Goal: Task Accomplishment & Management: Manage account settings

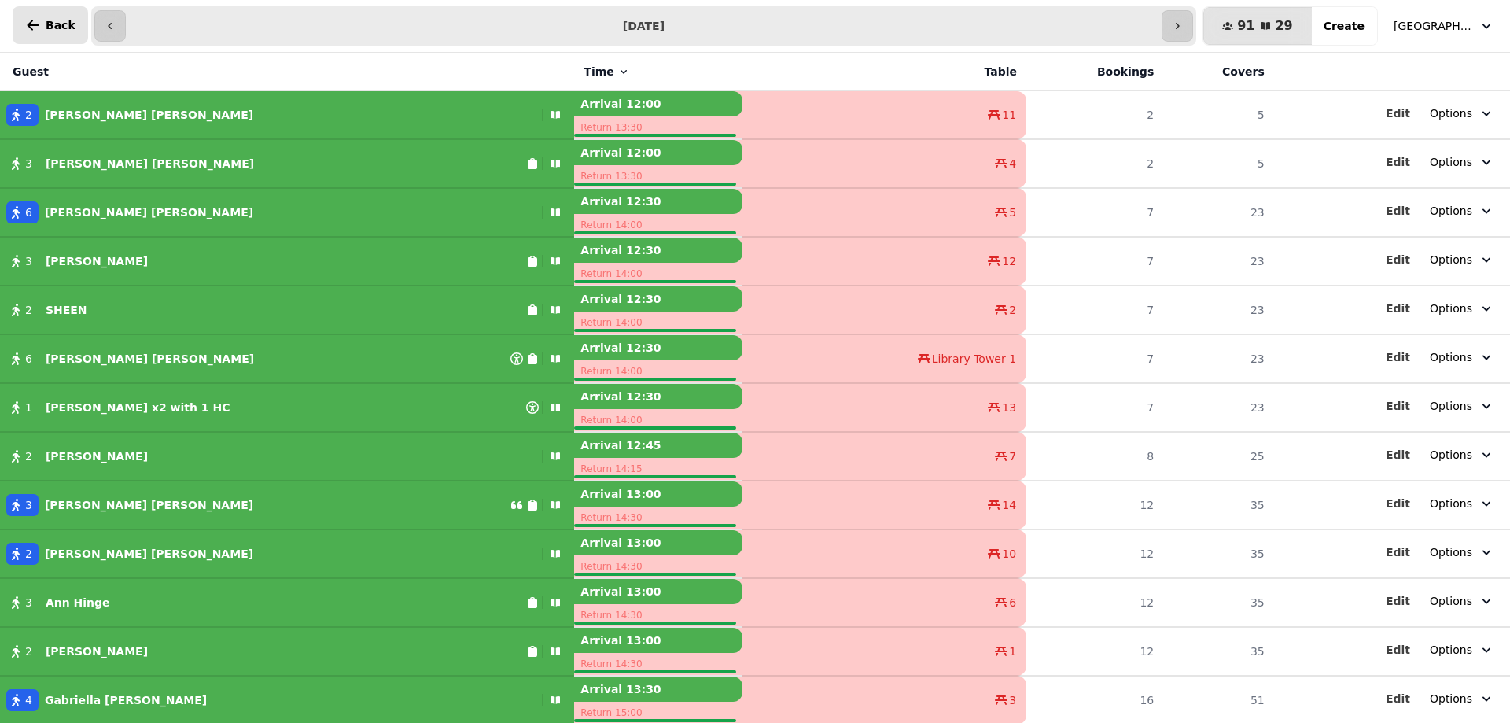
click at [66, 21] on span "Back" at bounding box center [61, 25] width 30 height 11
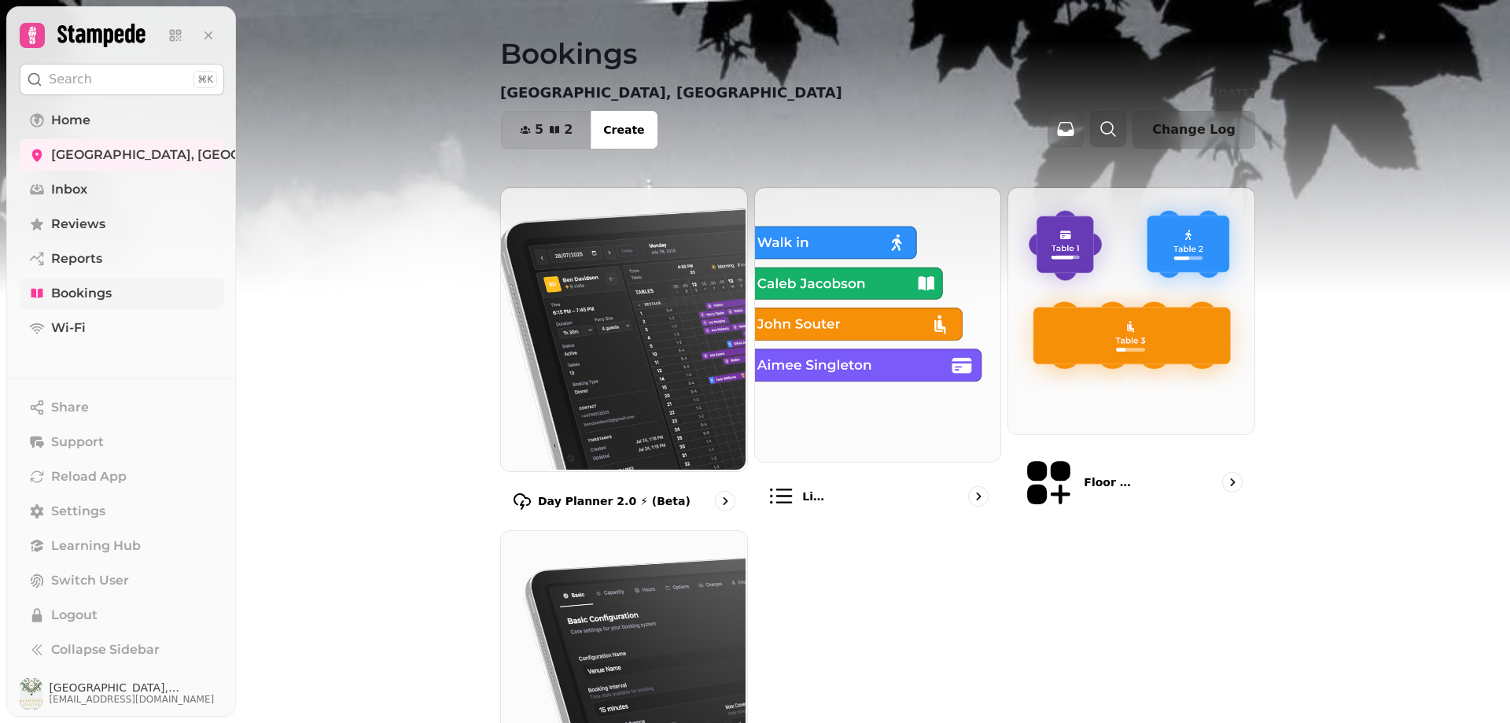
click at [78, 282] on link "Bookings" at bounding box center [122, 293] width 205 height 31
click at [77, 296] on span "Bookings" at bounding box center [81, 293] width 61 height 19
click at [76, 289] on span "Bookings" at bounding box center [81, 293] width 61 height 19
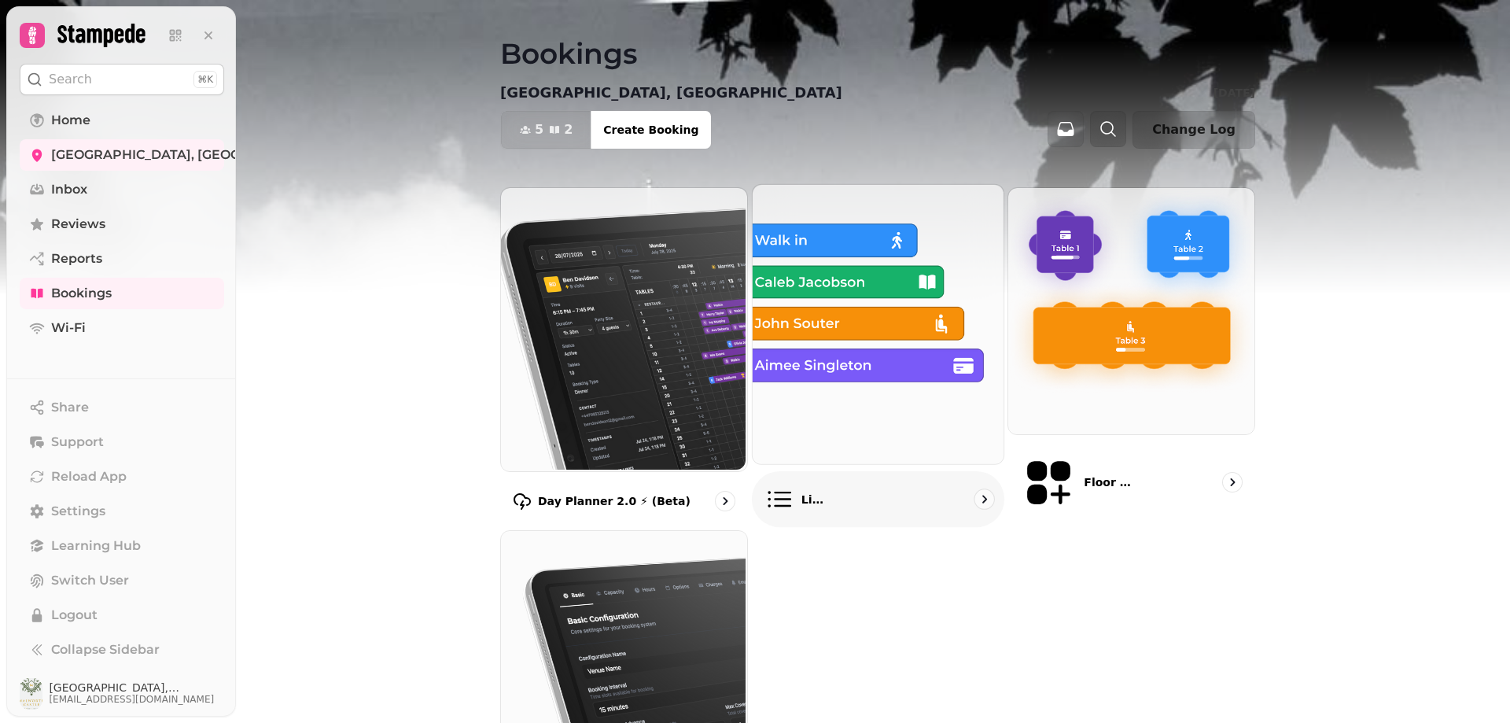
click at [859, 471] on div "List view" at bounding box center [878, 499] width 253 height 56
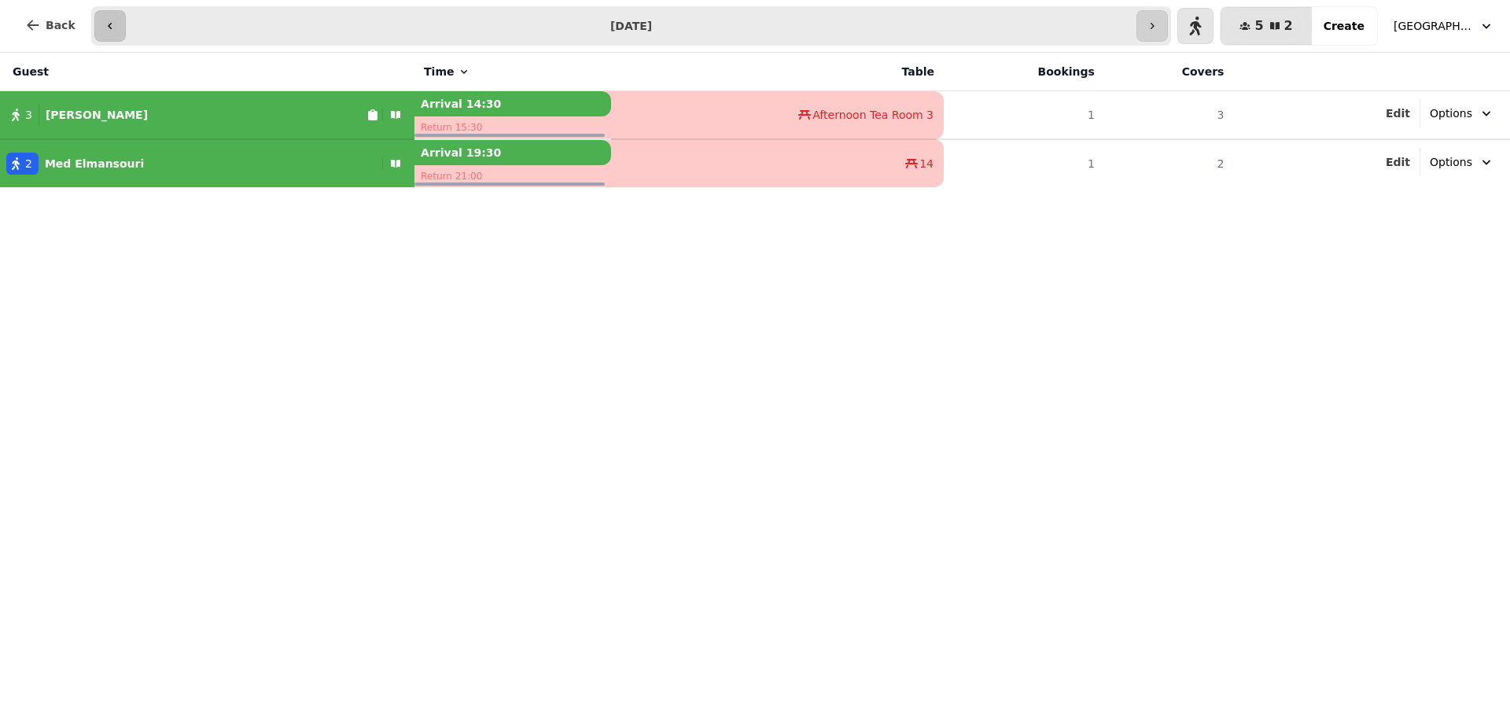
click at [94, 29] on button "button" at bounding box center [109, 25] width 31 height 31
type input "**********"
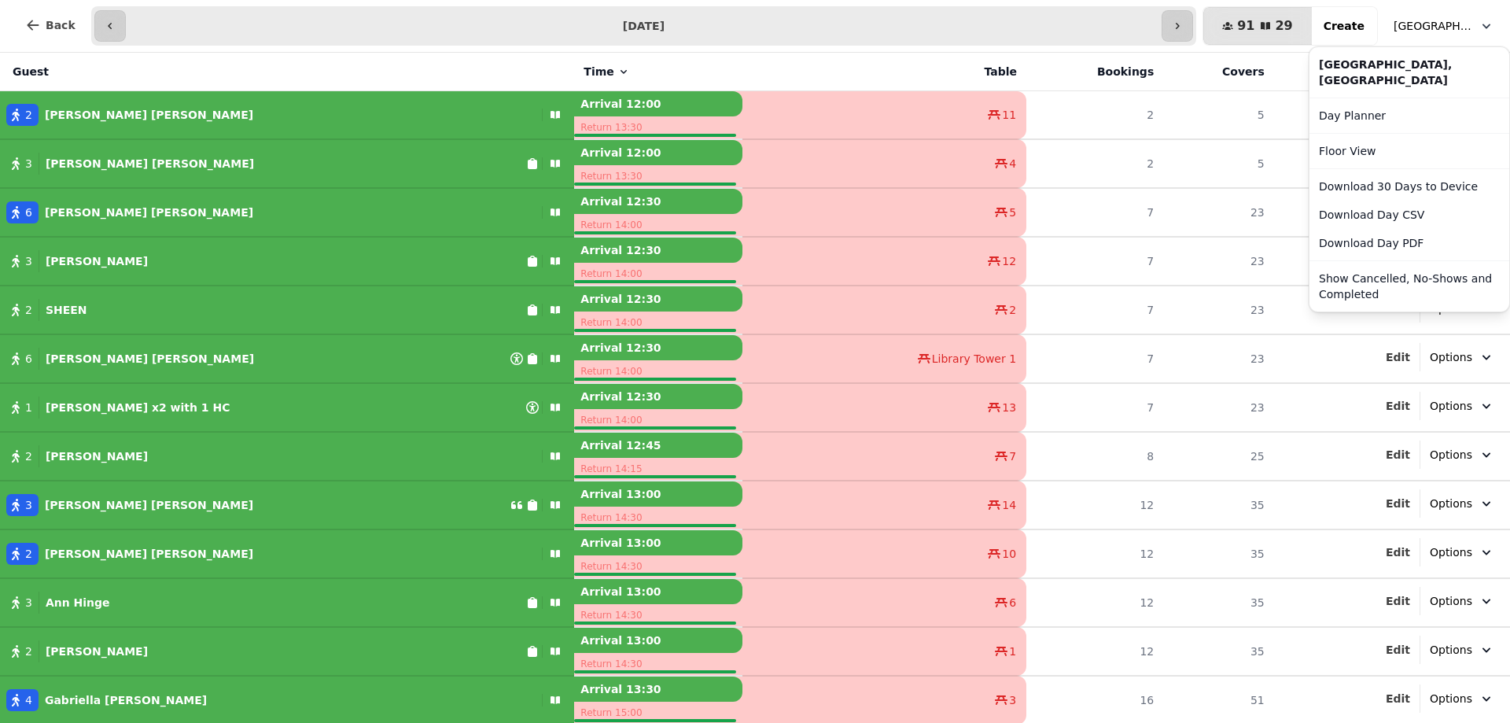
click at [1492, 30] on icon "button" at bounding box center [1487, 26] width 16 height 16
click at [1362, 240] on button "Download Day PDF" at bounding box center [1410, 243] width 194 height 28
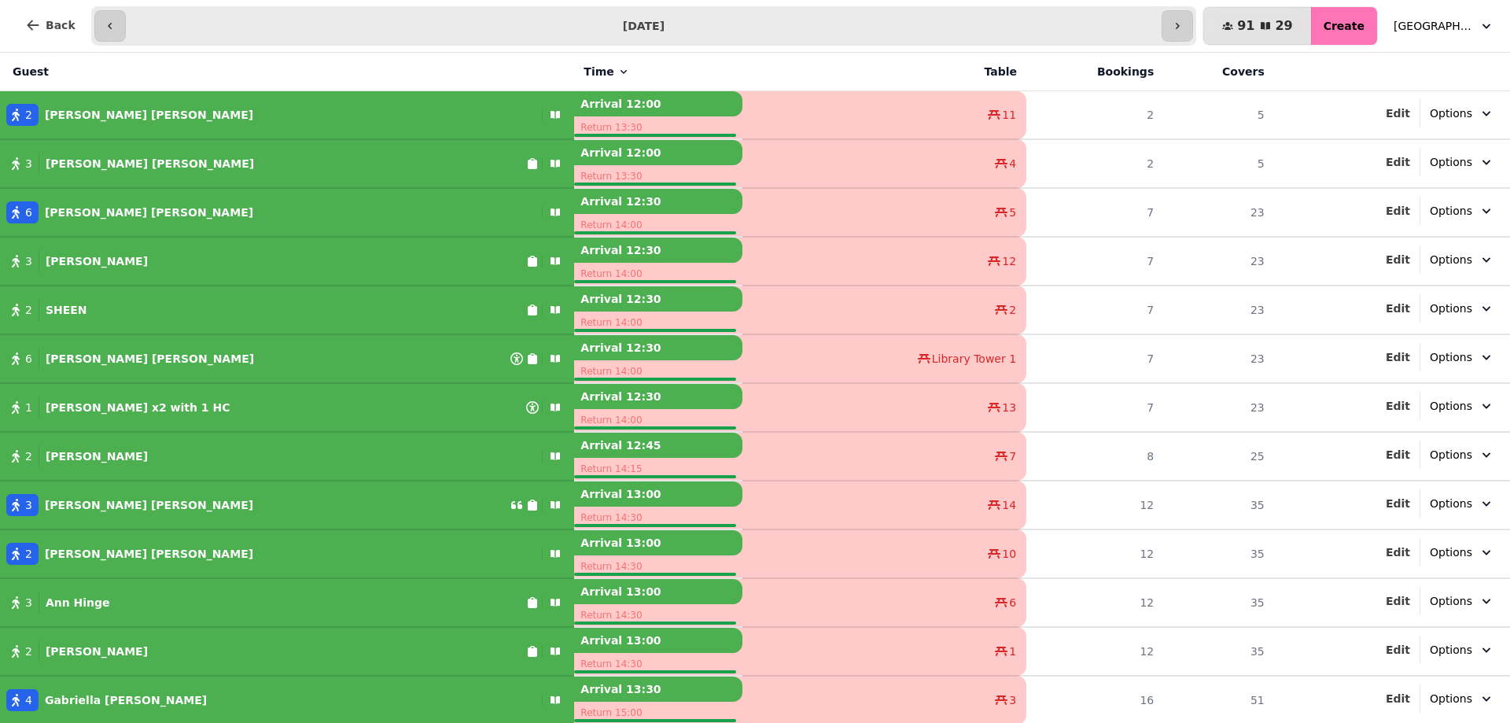
click at [1351, 28] on span "Create" at bounding box center [1344, 25] width 41 height 11
select select "****"
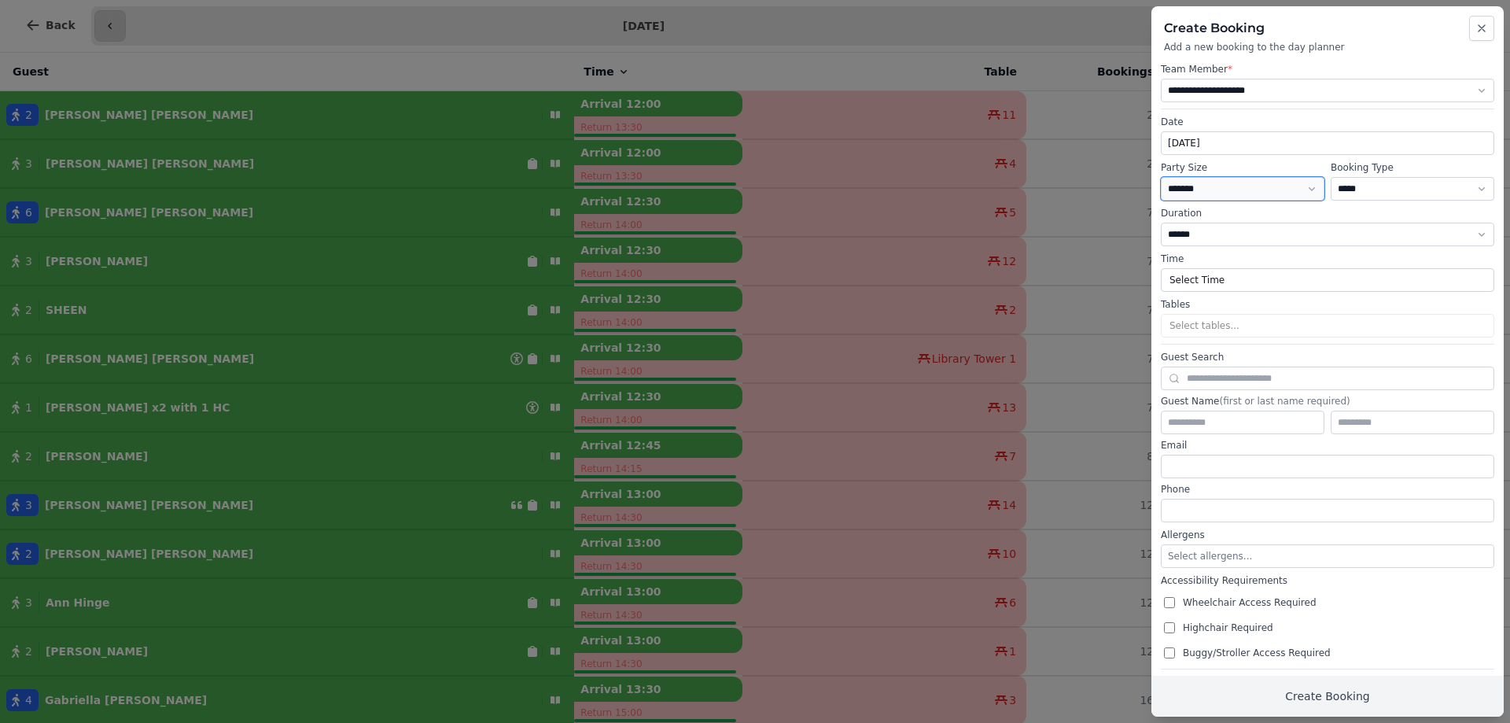
click at [1260, 188] on select "* ***** * ****** * ****** * ****** * ****** * ****** * ****** * ****** * ******…" at bounding box center [1243, 189] width 164 height 24
select select "*"
click at [1161, 177] on select "* ***** * ****** * ****** * ****** * ****** * ****** * ****** * ****** * ******…" at bounding box center [1243, 189] width 164 height 24
click at [1404, 183] on select "**********" at bounding box center [1413, 189] width 164 height 24
select select "**********"
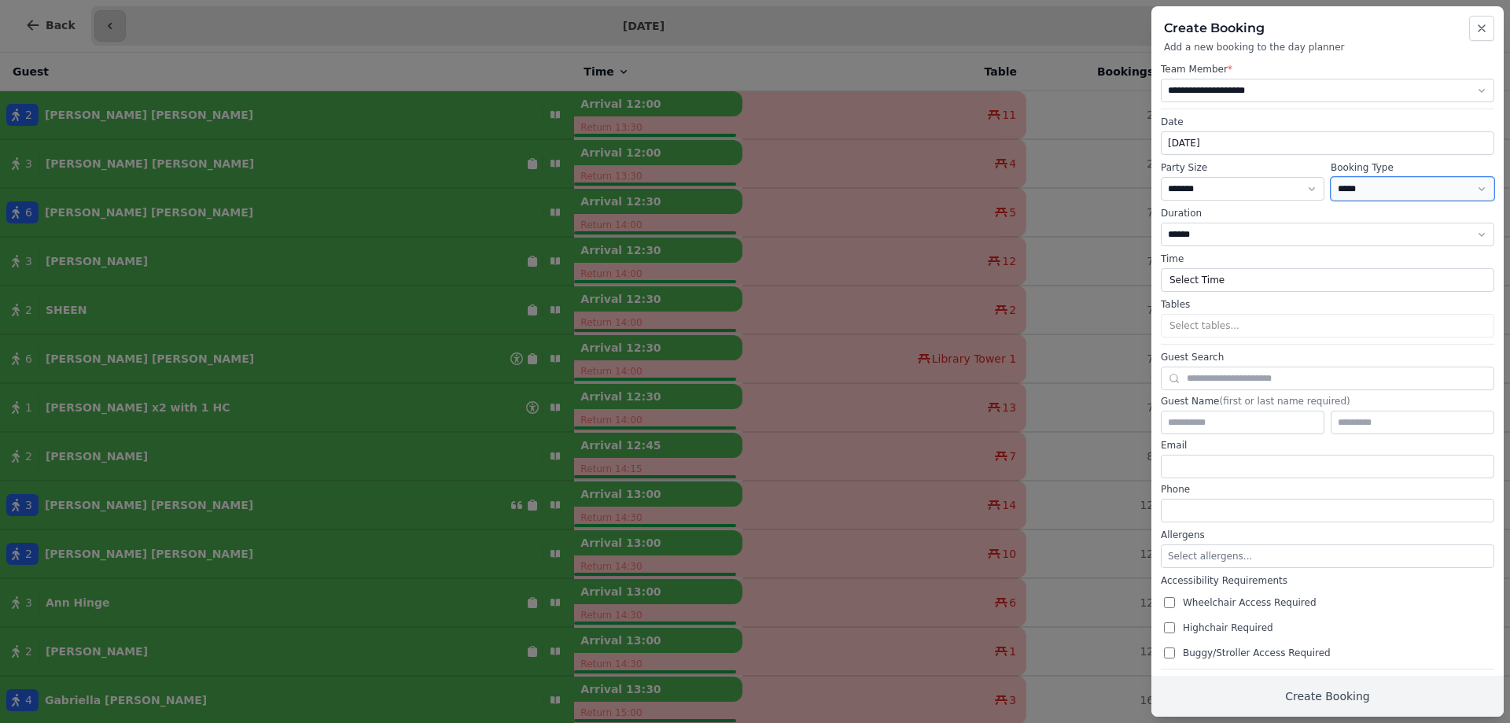
click at [1331, 177] on select "**********" at bounding box center [1413, 189] width 164 height 24
click at [1392, 418] on input "text" at bounding box center [1413, 423] width 164 height 24
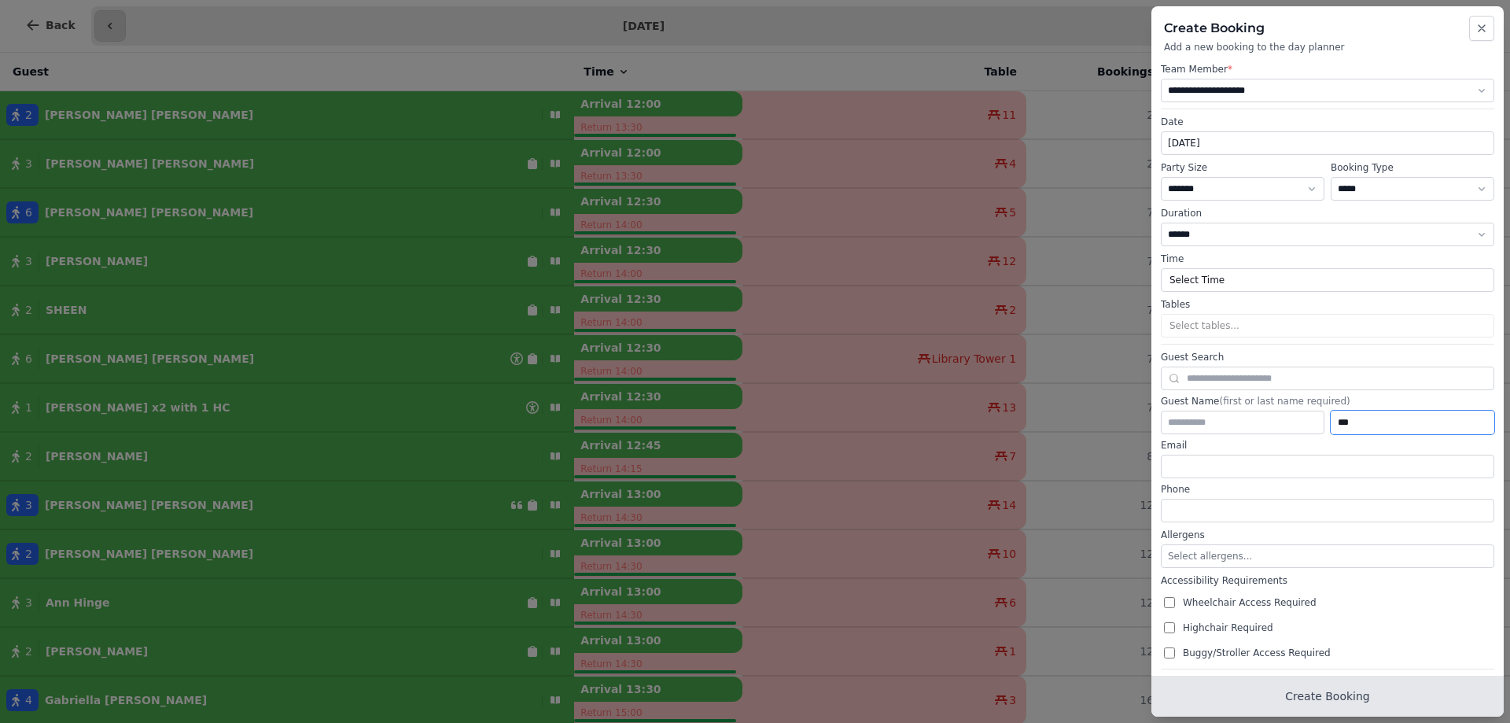
type input "***"
click at [1445, 696] on button "Create Booking" at bounding box center [1328, 696] width 352 height 41
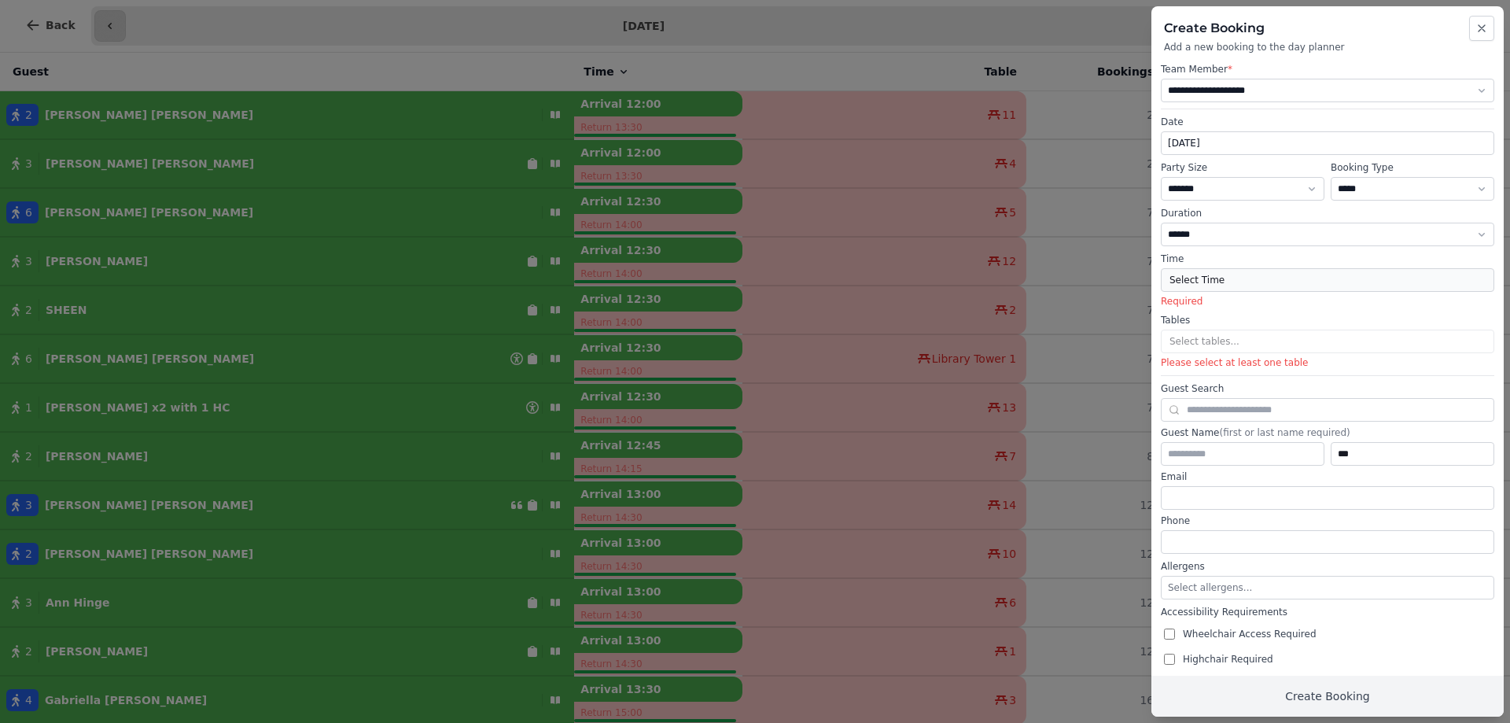
click at [1187, 284] on button "Select Time" at bounding box center [1328, 280] width 334 height 24
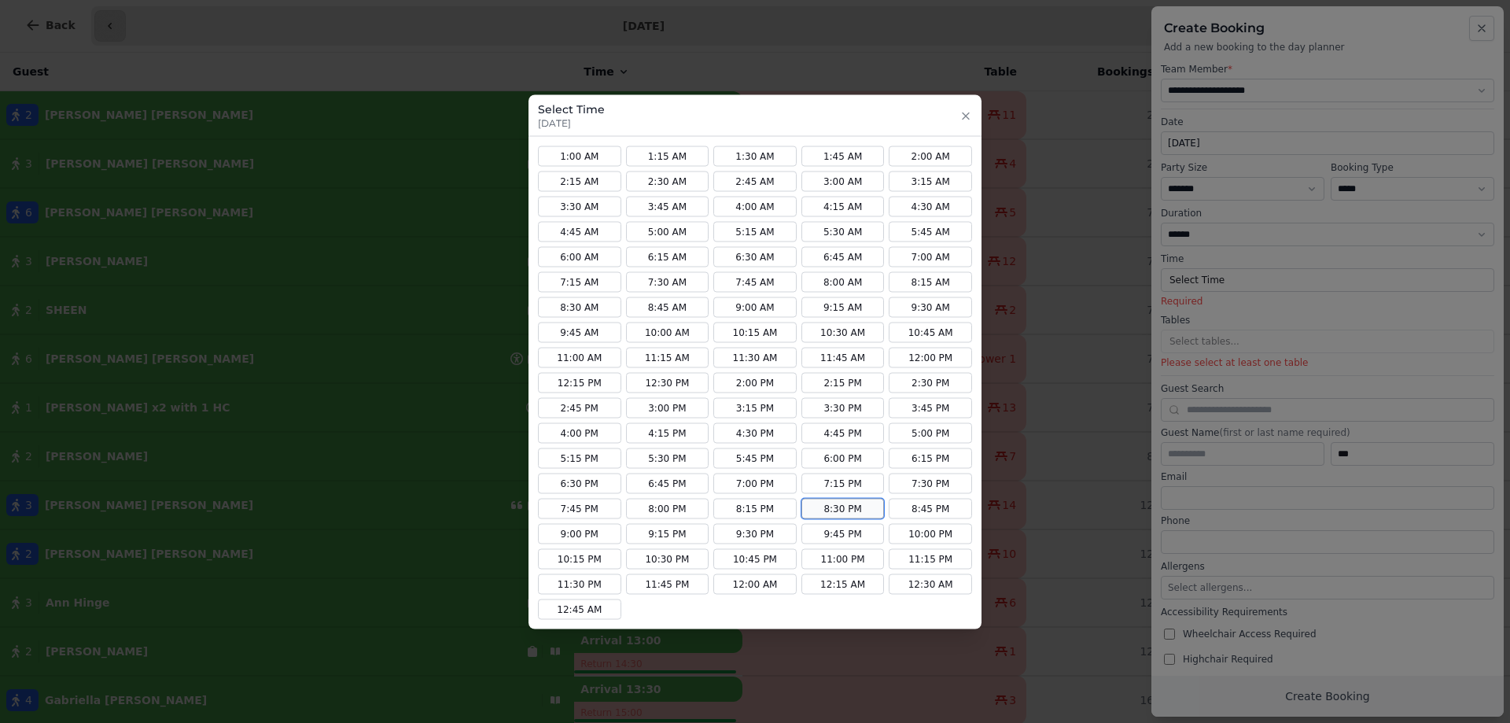
click at [809, 511] on button "8:30 PM" at bounding box center [843, 508] width 83 height 20
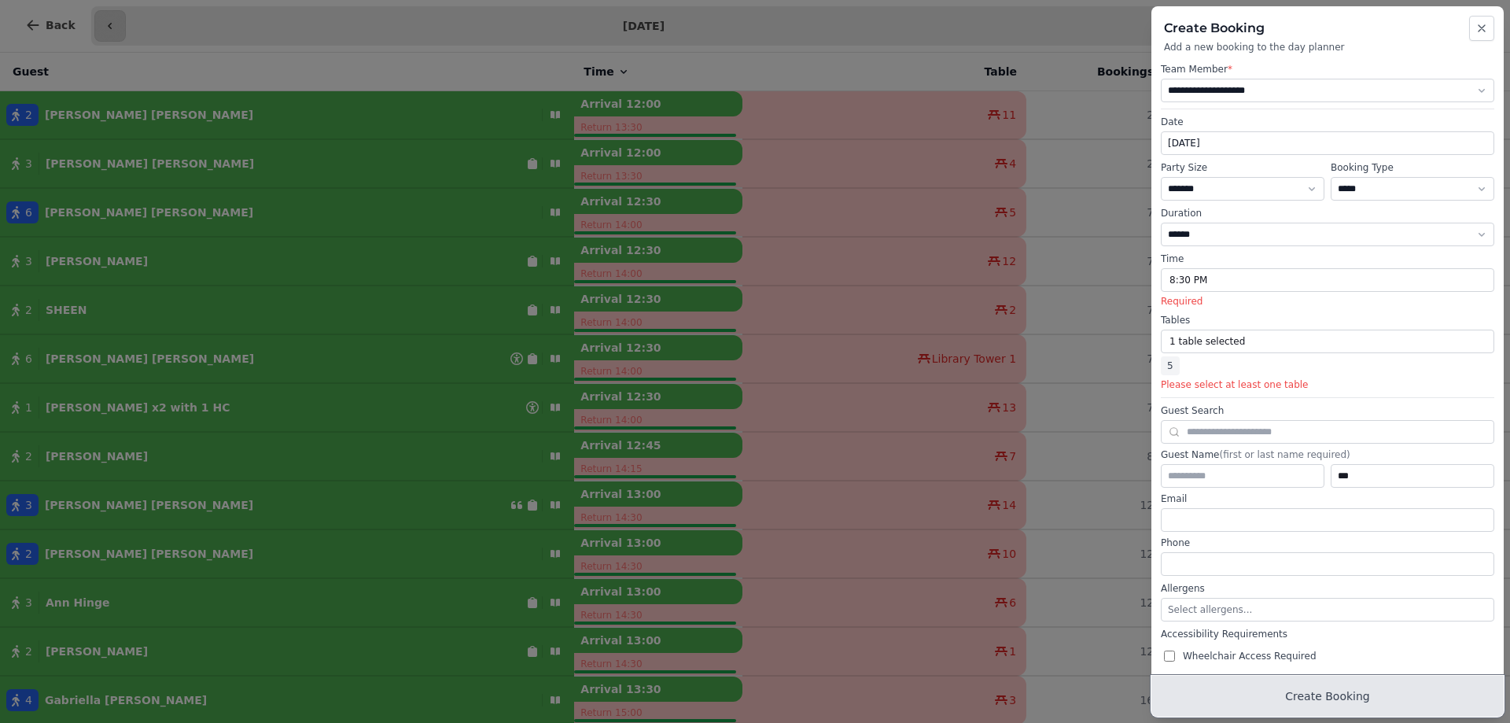
click at [1340, 688] on button "Create Booking" at bounding box center [1328, 696] width 352 height 41
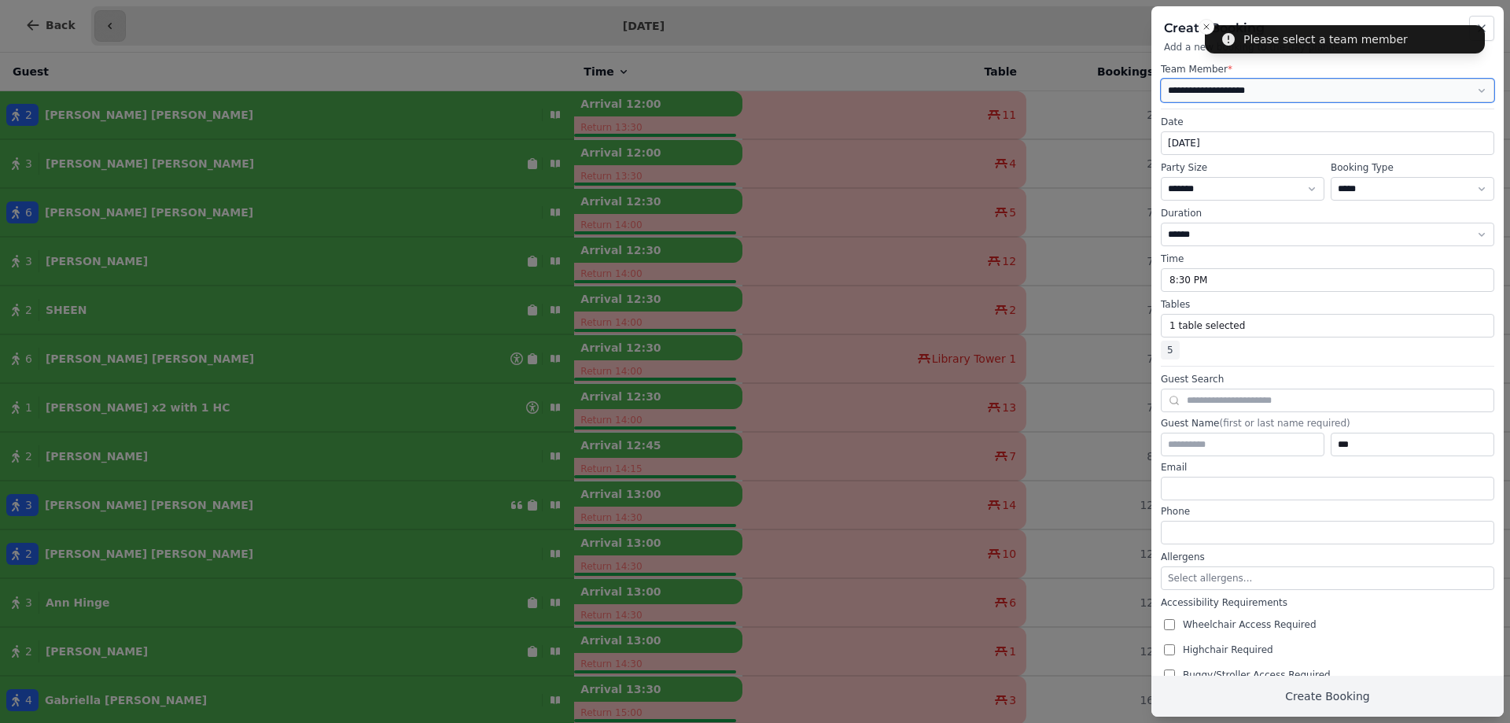
click at [1260, 85] on select "**********" at bounding box center [1328, 91] width 334 height 24
select select "**********"
click at [1161, 79] on select "**********" at bounding box center [1328, 91] width 334 height 24
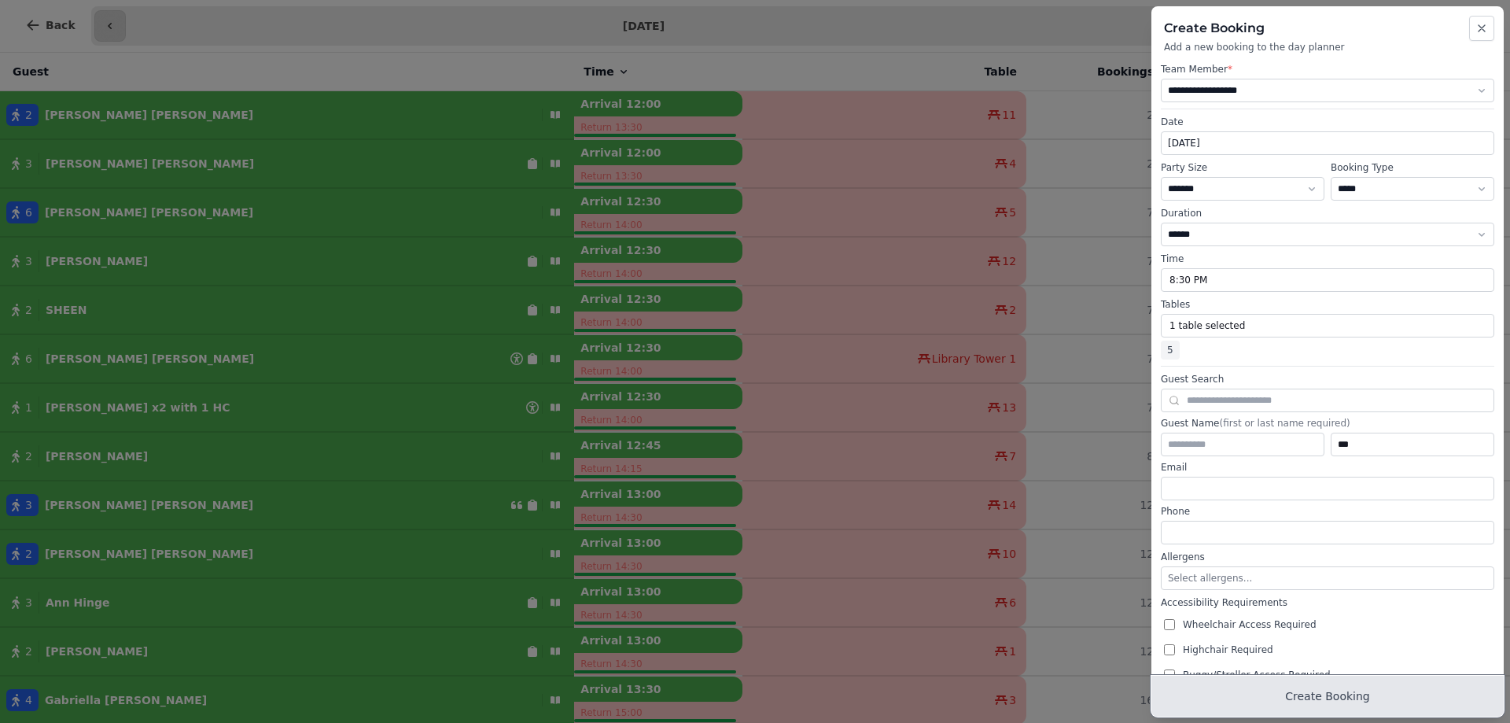
click at [1373, 698] on button "Create Booking" at bounding box center [1328, 696] width 352 height 41
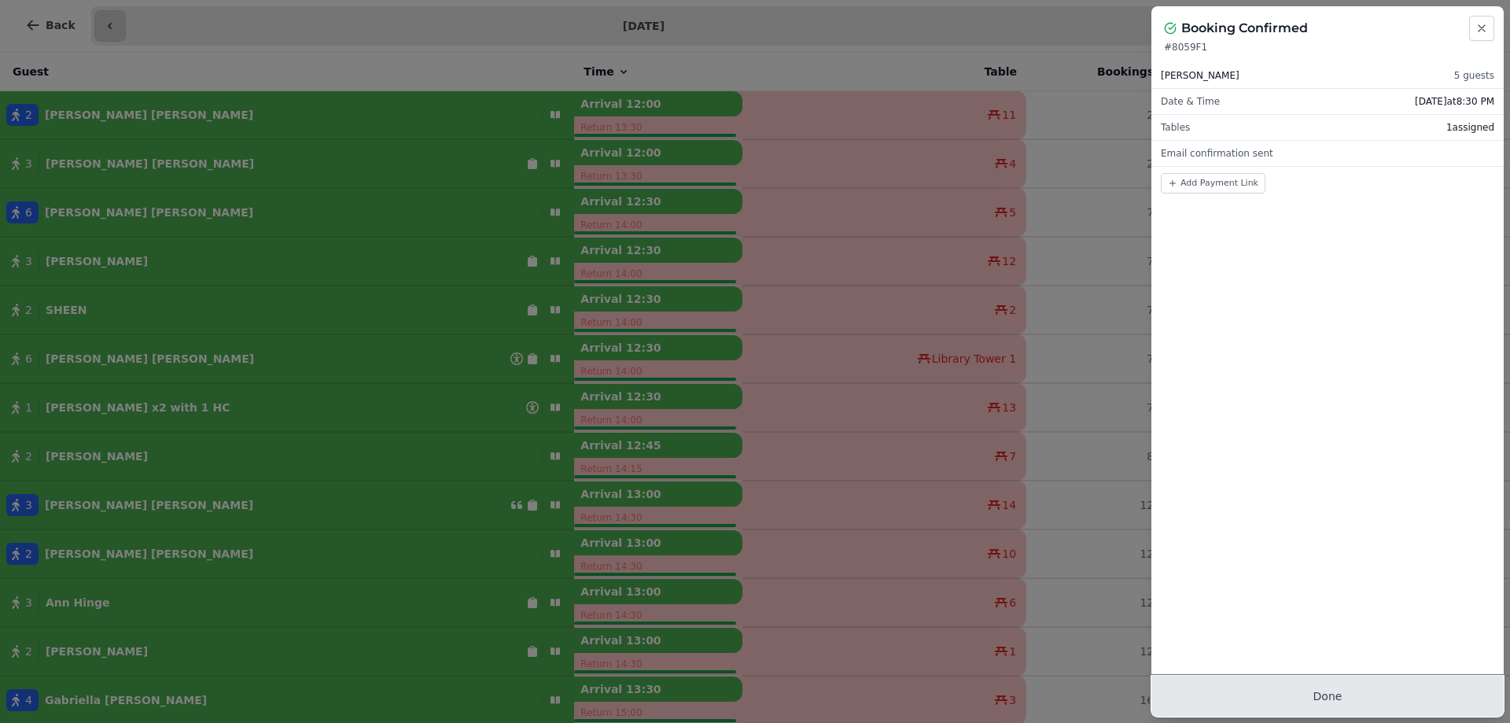
click at [1350, 694] on button "Done" at bounding box center [1328, 696] width 352 height 41
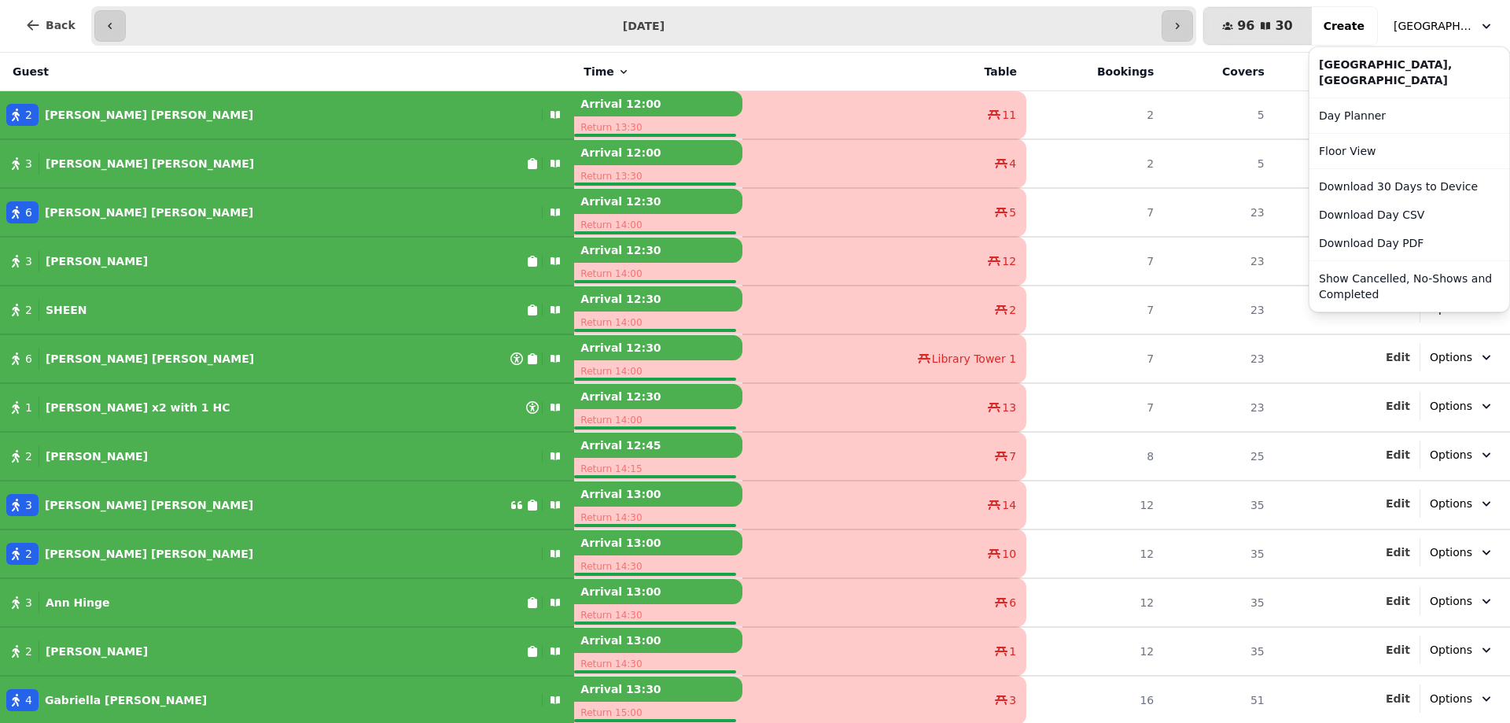
click at [1437, 31] on span "[GEOGRAPHIC_DATA], [GEOGRAPHIC_DATA]" at bounding box center [1433, 26] width 79 height 16
click at [68, 24] on div "**********" at bounding box center [755, 26] width 1510 height 53
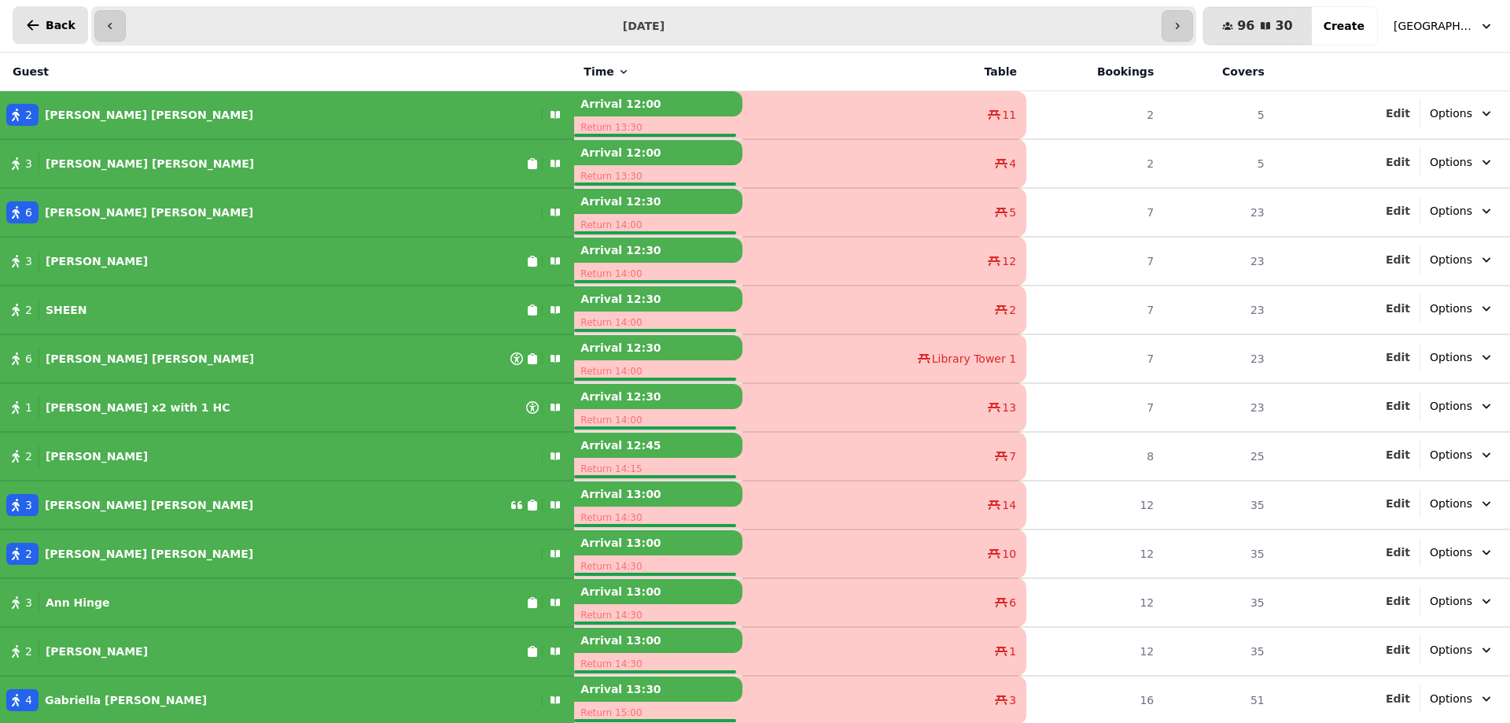
click at [56, 29] on span "Back" at bounding box center [61, 25] width 30 height 11
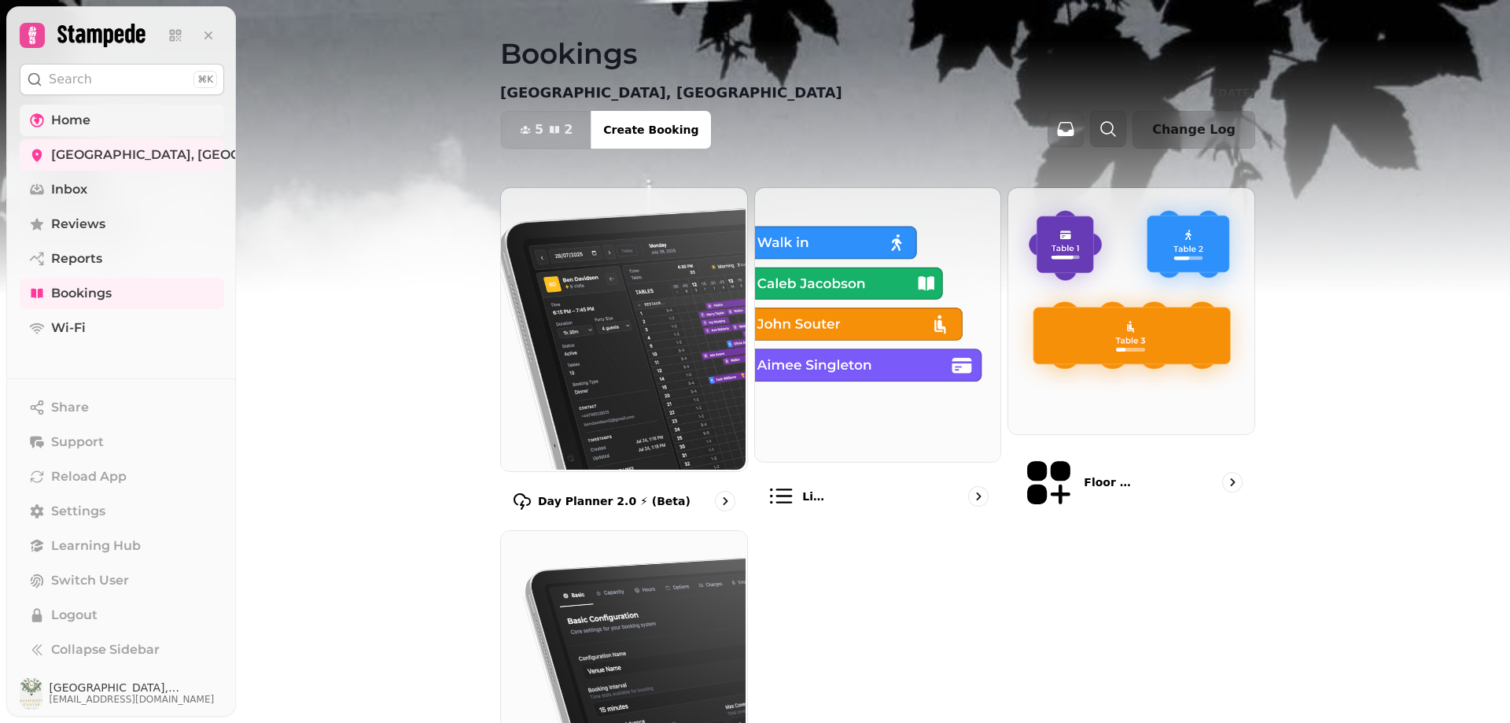
click at [120, 123] on link "Home" at bounding box center [122, 120] width 205 height 31
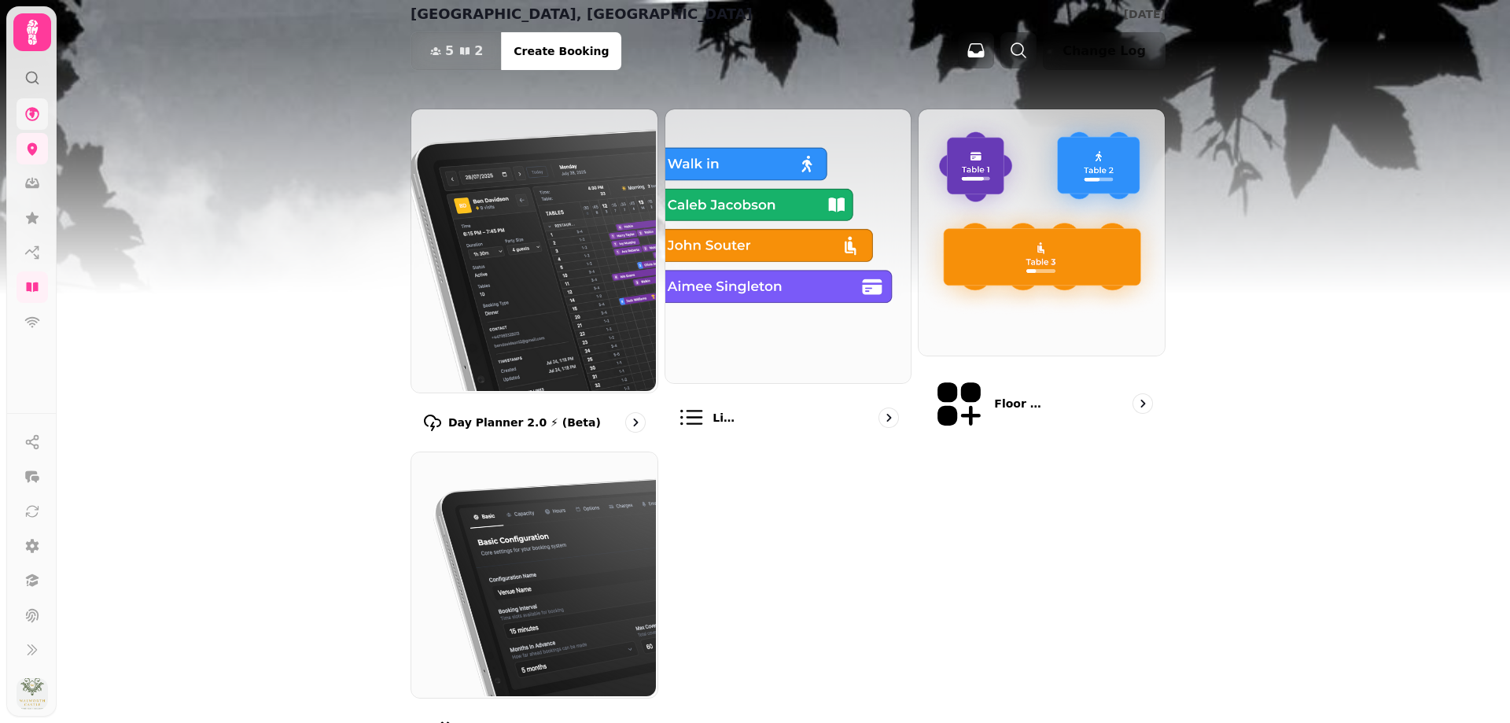
scroll to position [120, 0]
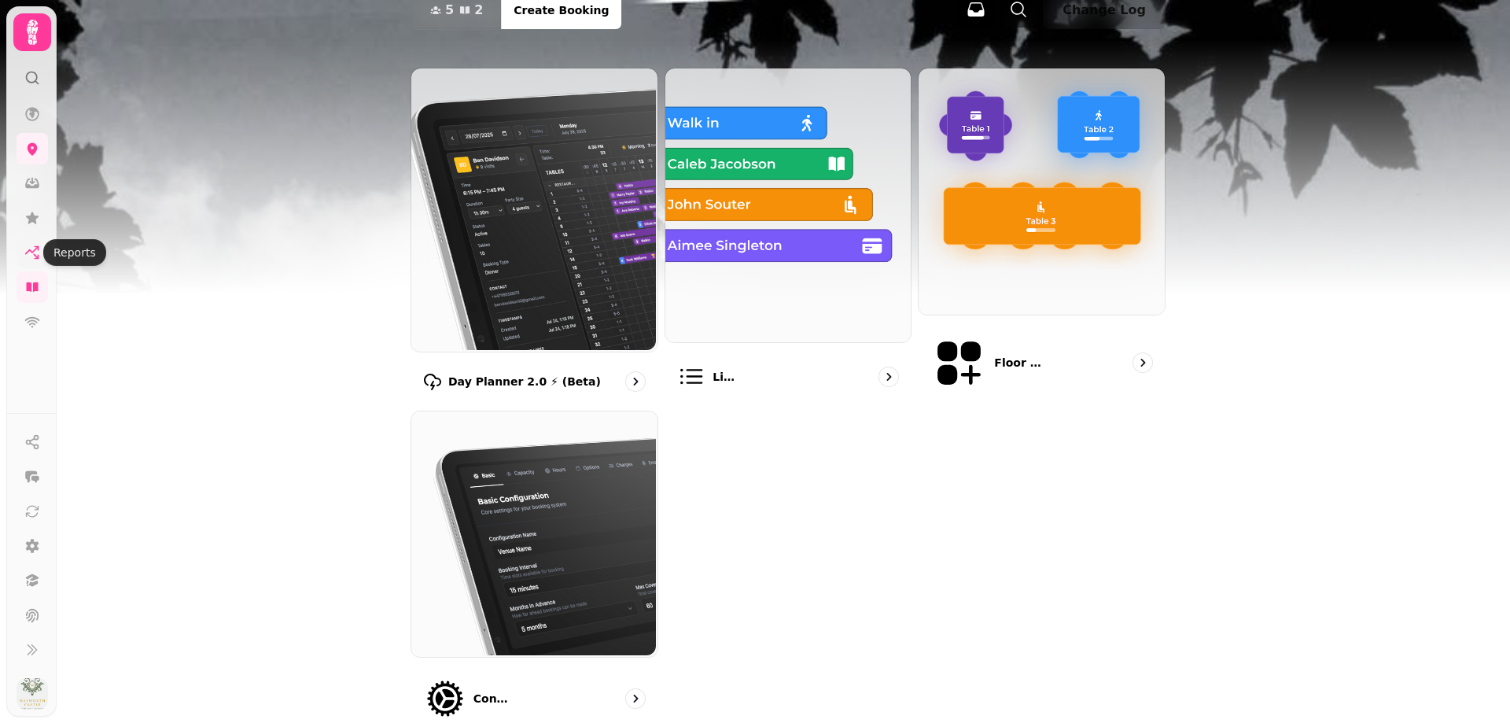
click at [22, 251] on link at bounding box center [32, 252] width 31 height 31
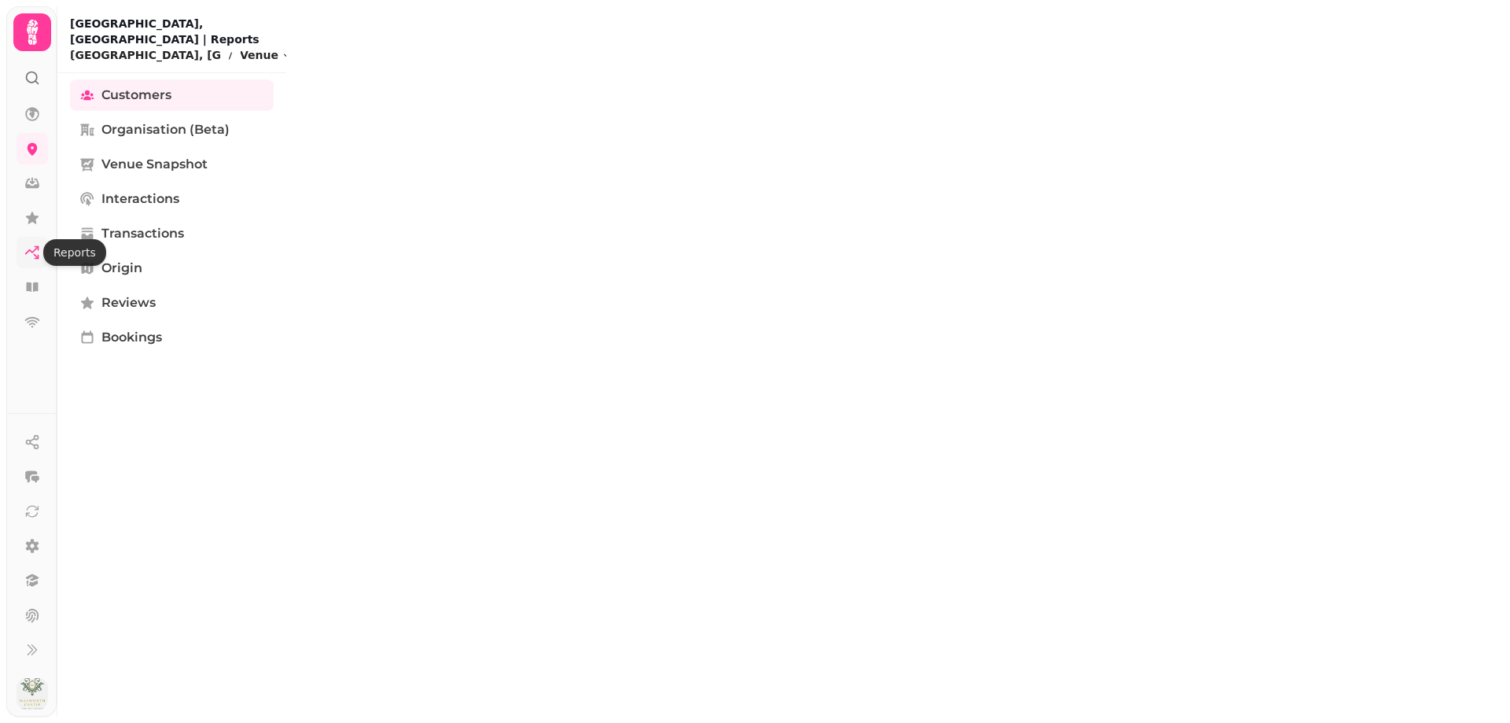
select select "**"
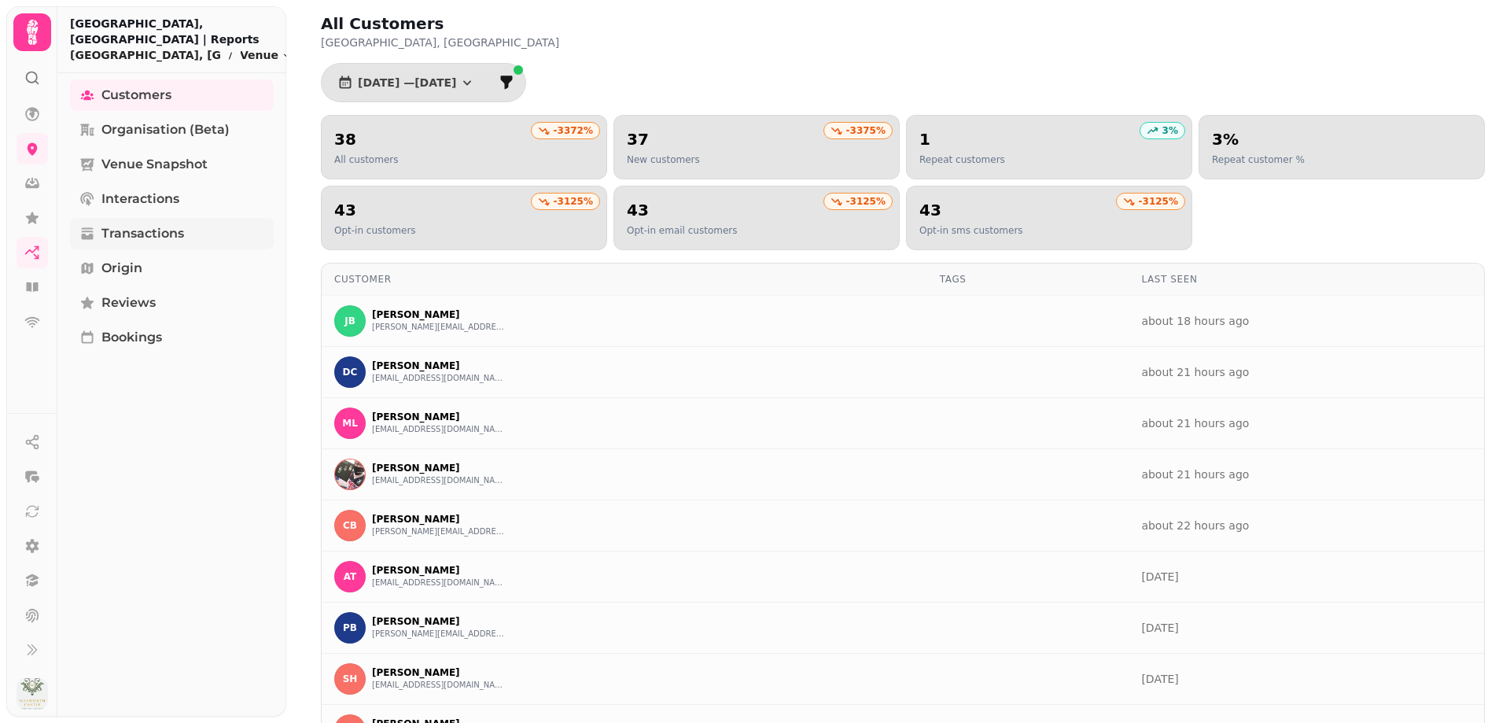
click at [135, 242] on span "Transactions" at bounding box center [142, 233] width 83 height 19
select select "**"
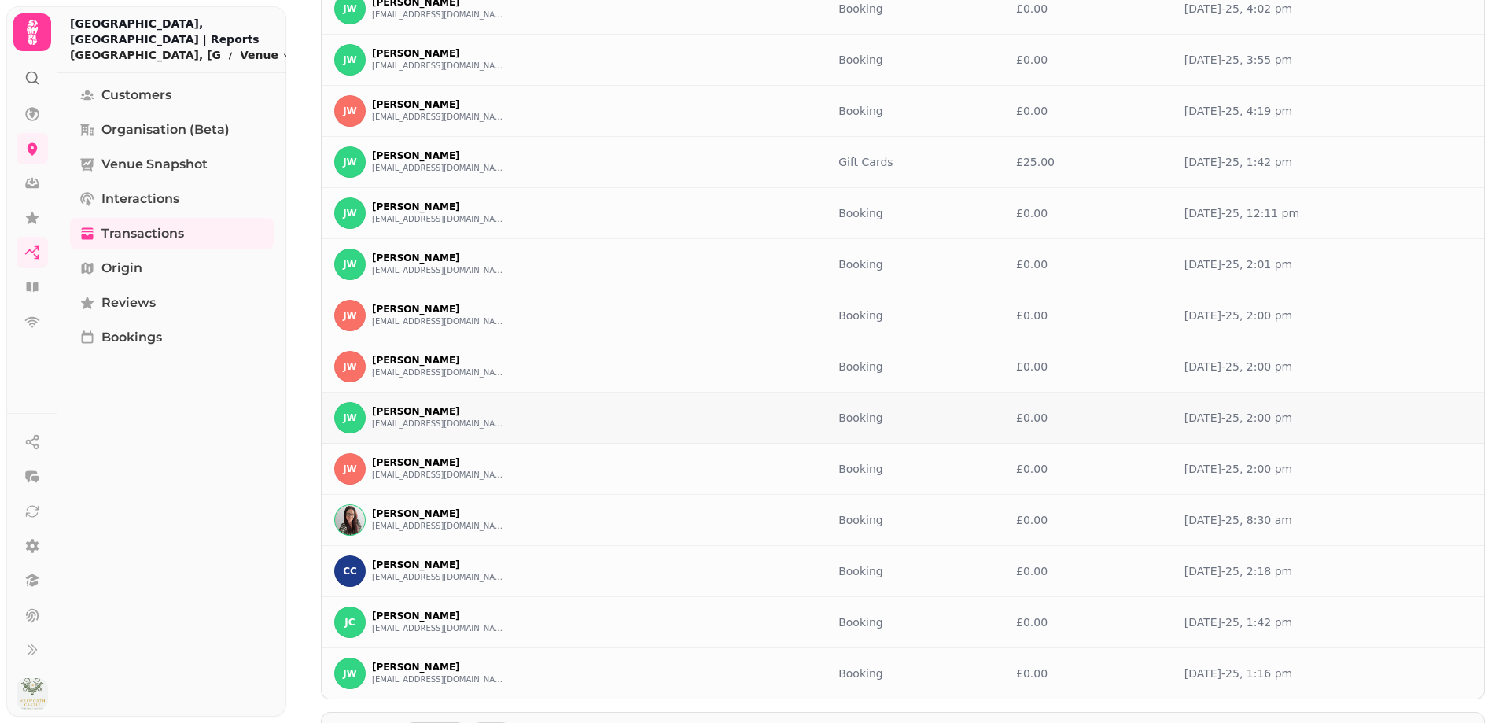
scroll to position [843, 0]
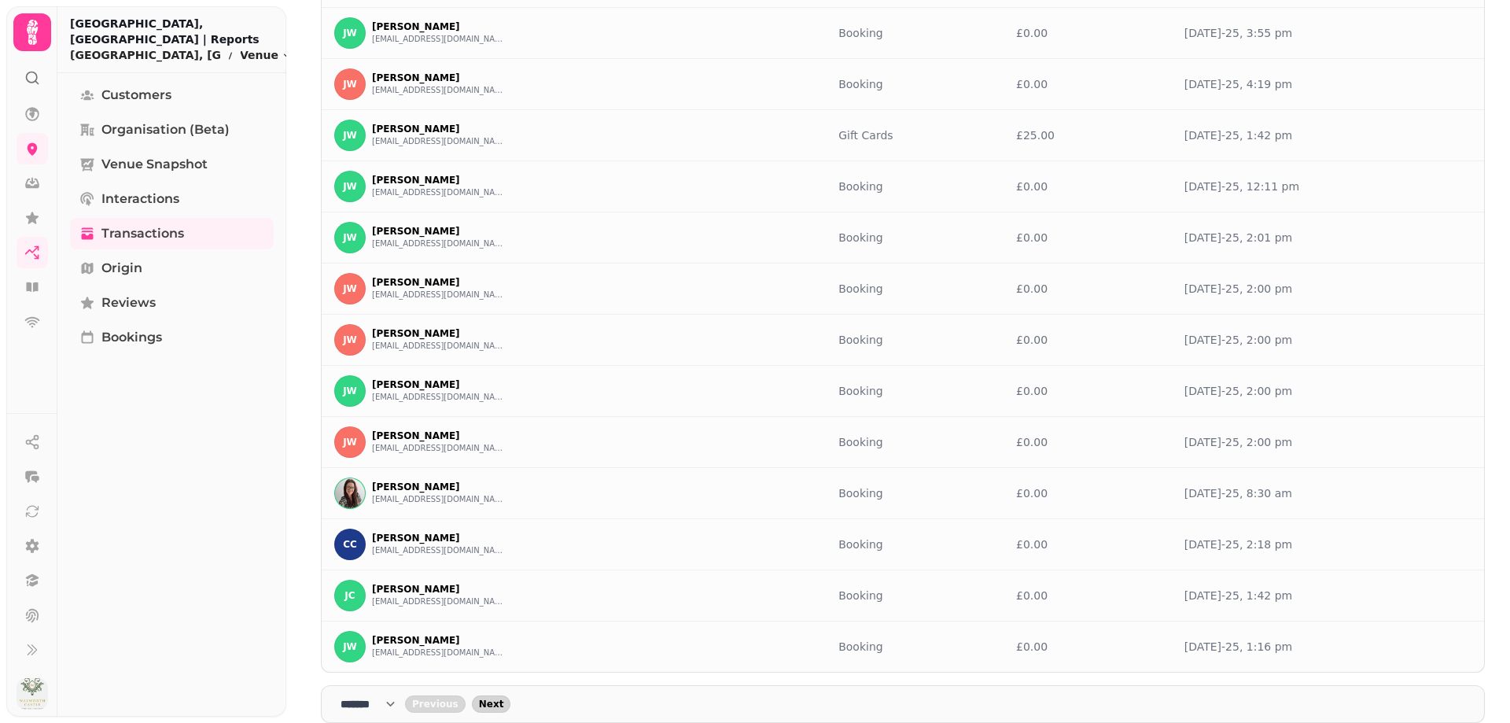
click at [497, 699] on span "Next" at bounding box center [491, 703] width 25 height 9
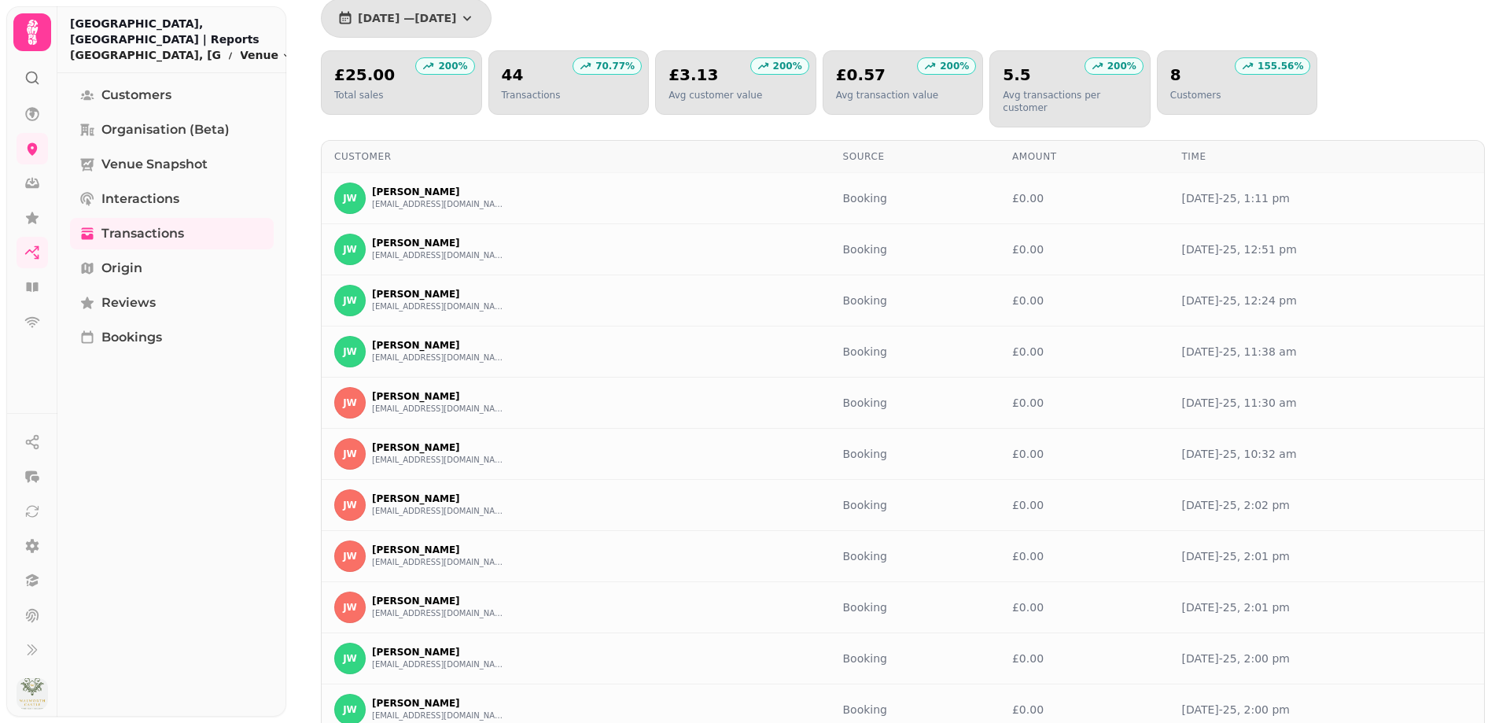
scroll to position [0, 0]
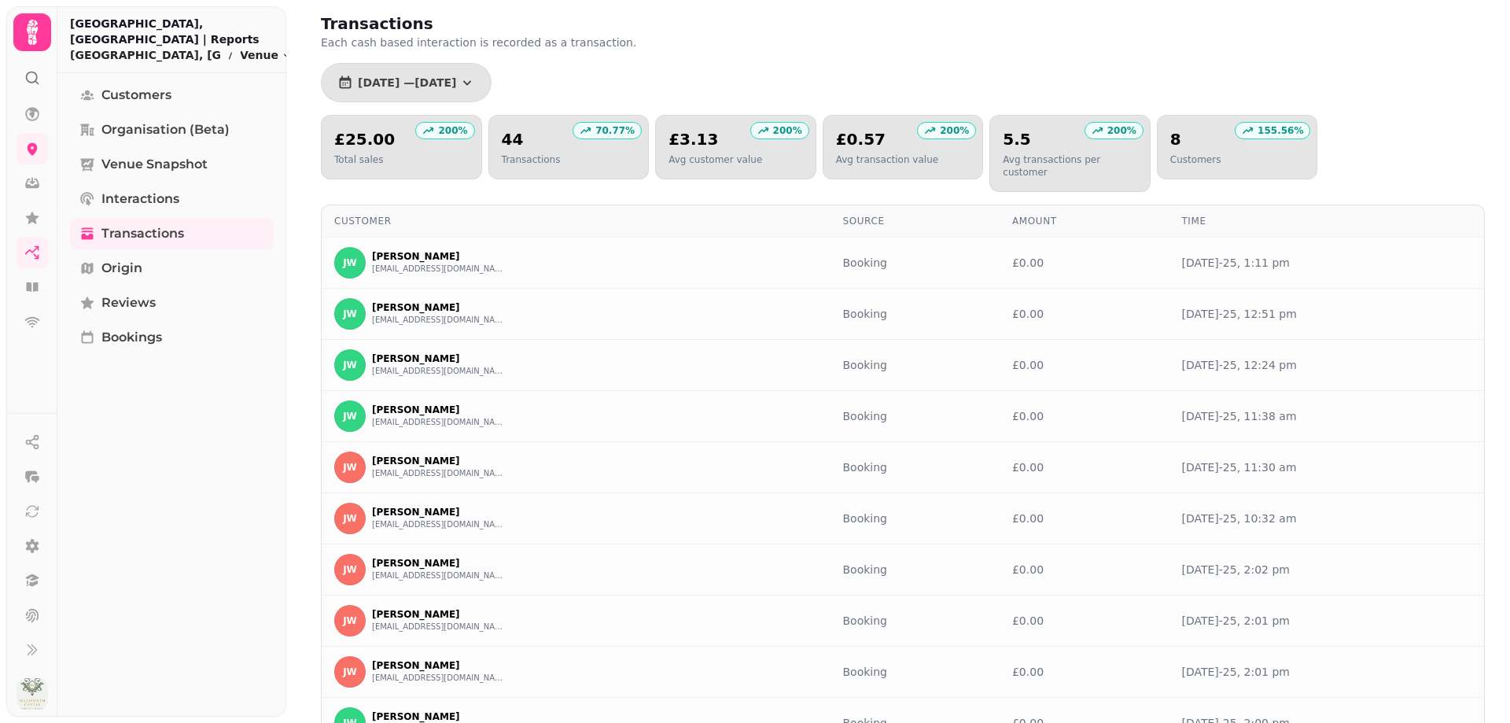
click at [404, 157] on div "£25.00 Total sales" at bounding box center [401, 147] width 135 height 38
click at [343, 148] on h2 "£25.00" at bounding box center [364, 139] width 61 height 22
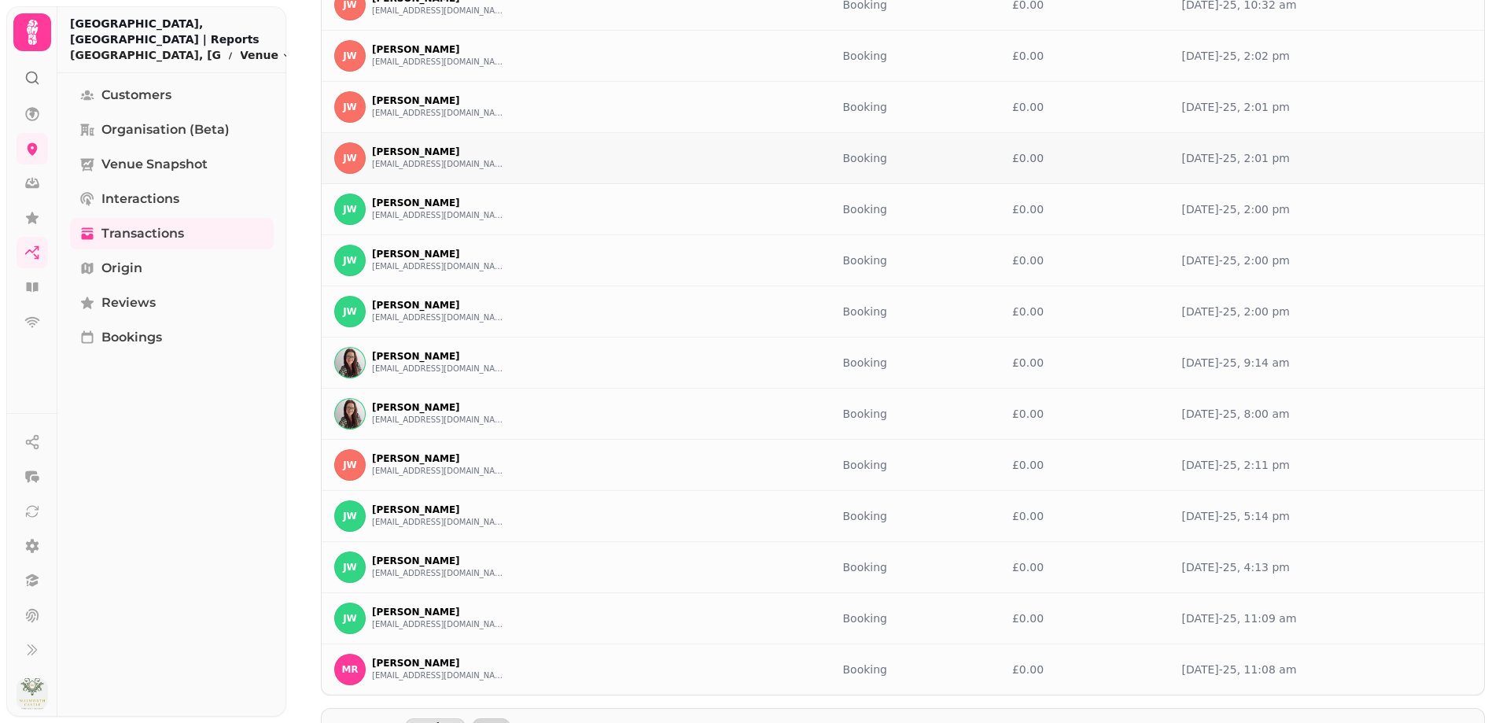
scroll to position [536, 0]
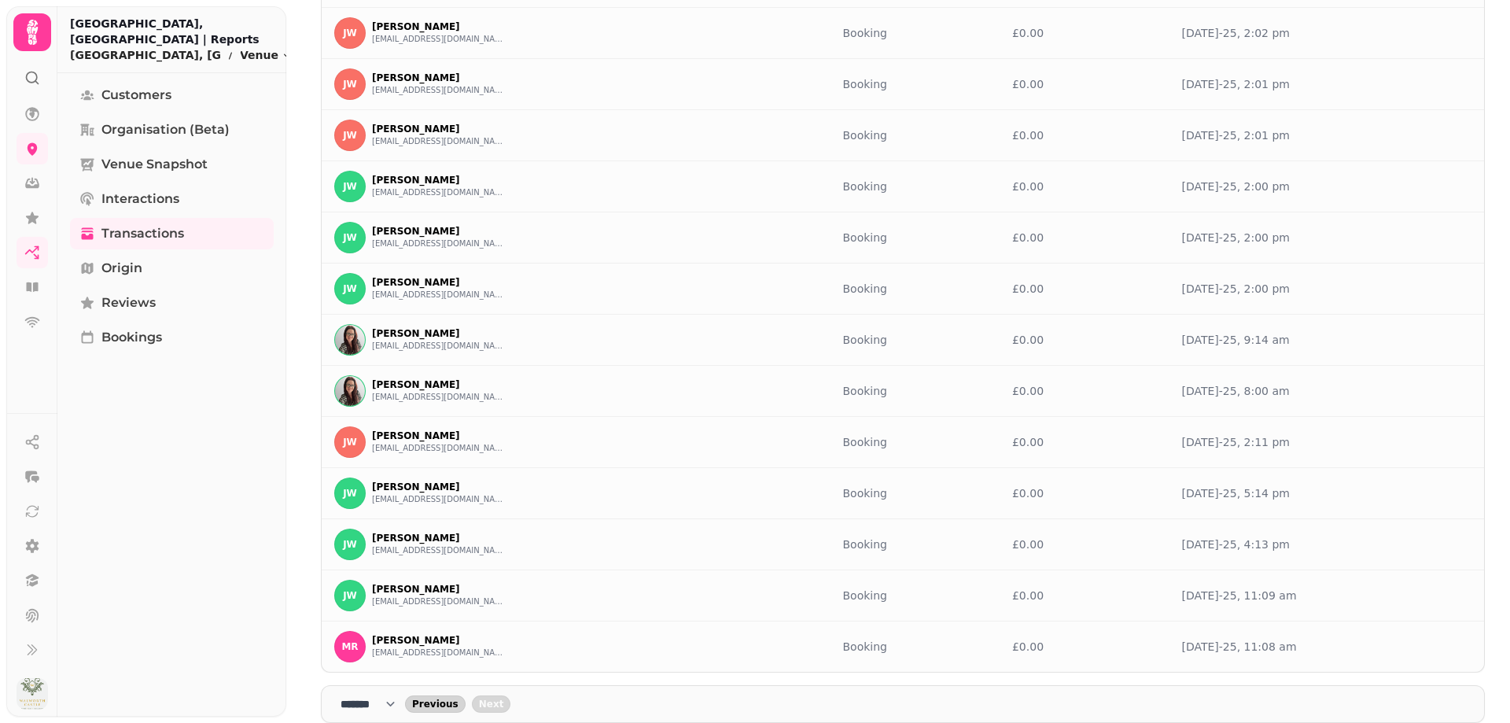
click at [448, 699] on span "Previous" at bounding box center [435, 703] width 46 height 9
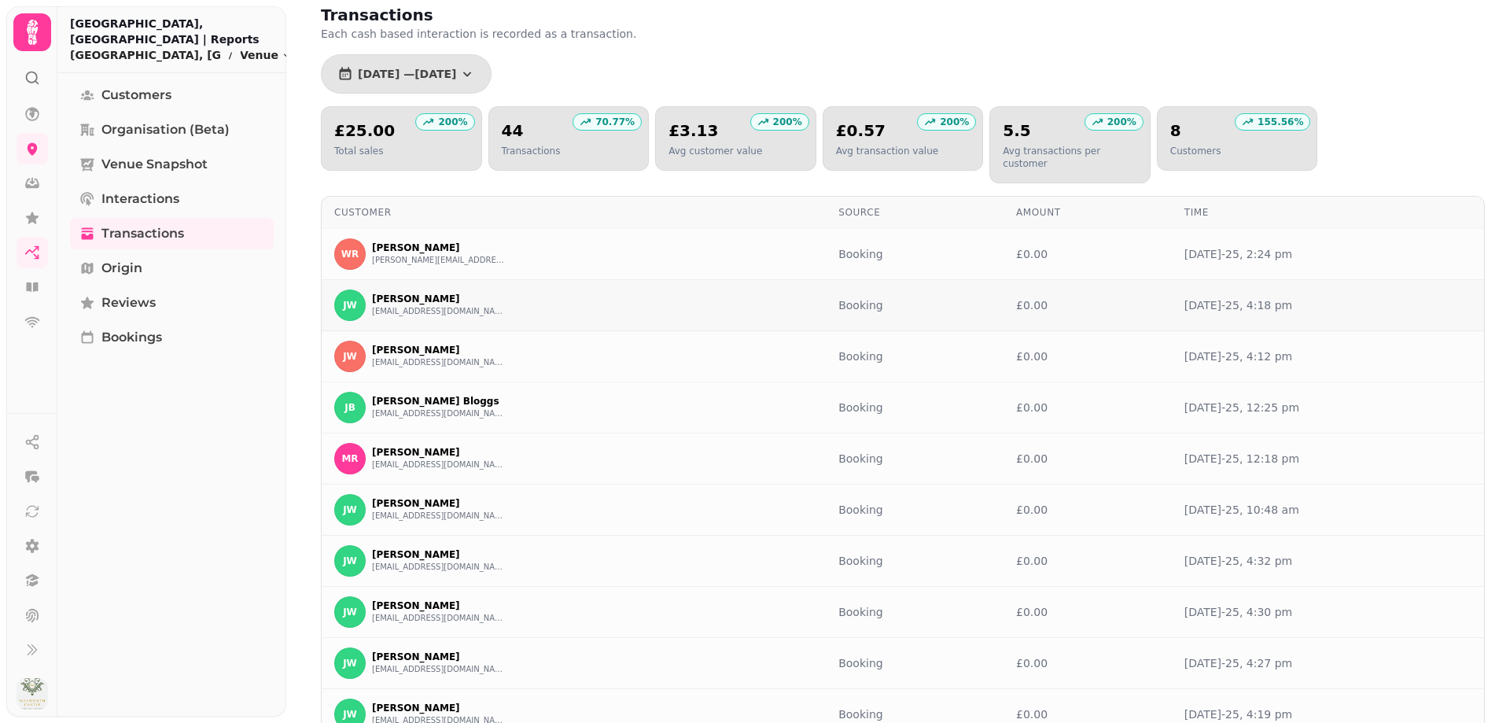
scroll to position [0, 0]
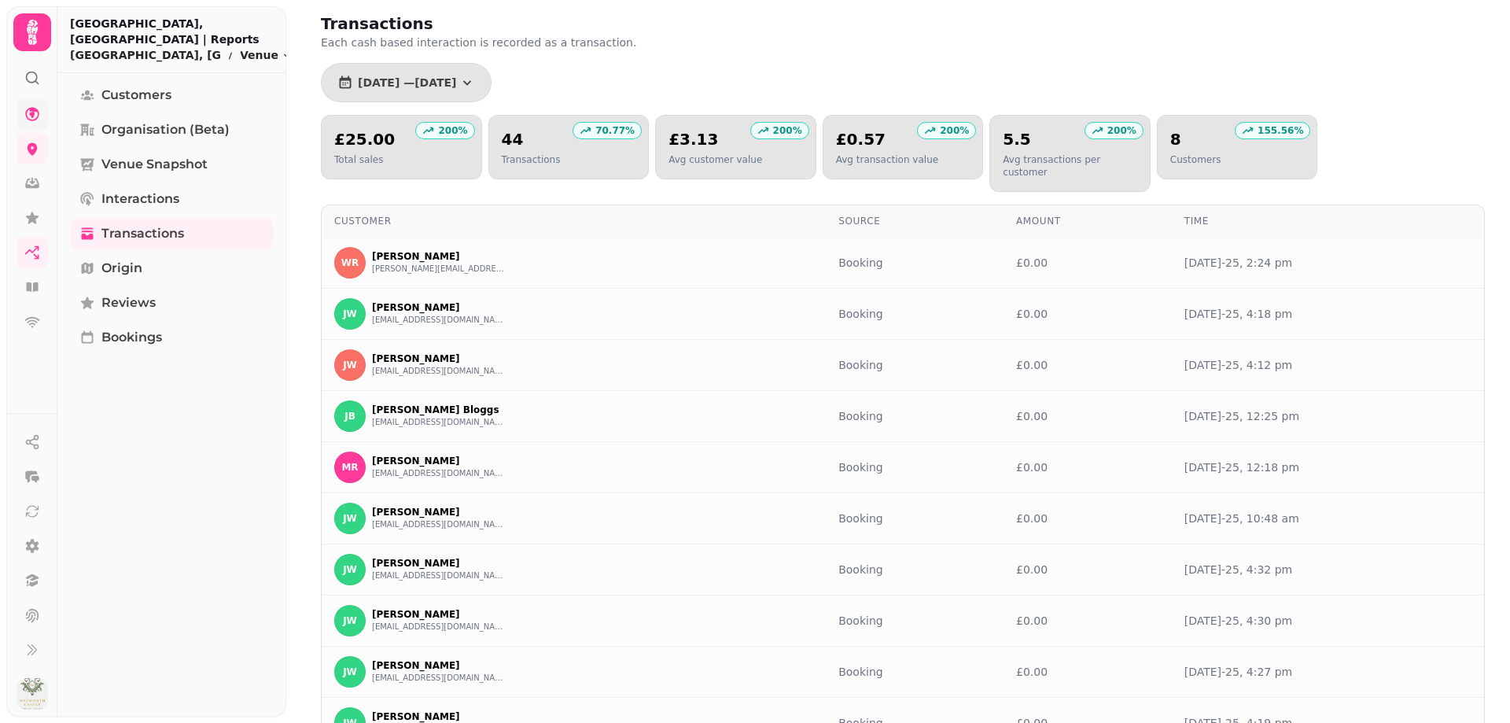
click at [30, 111] on icon at bounding box center [32, 114] width 14 height 14
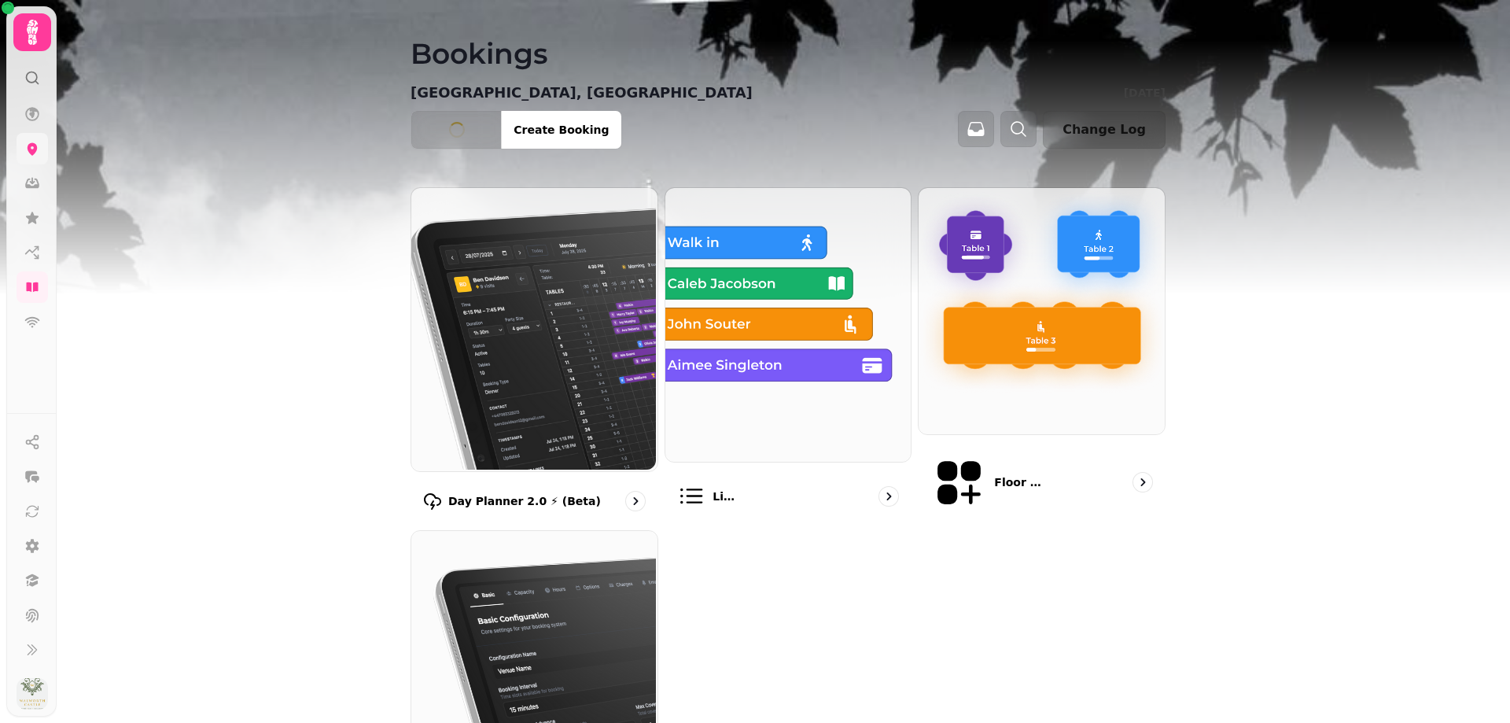
click at [29, 152] on icon at bounding box center [33, 149] width 10 height 13
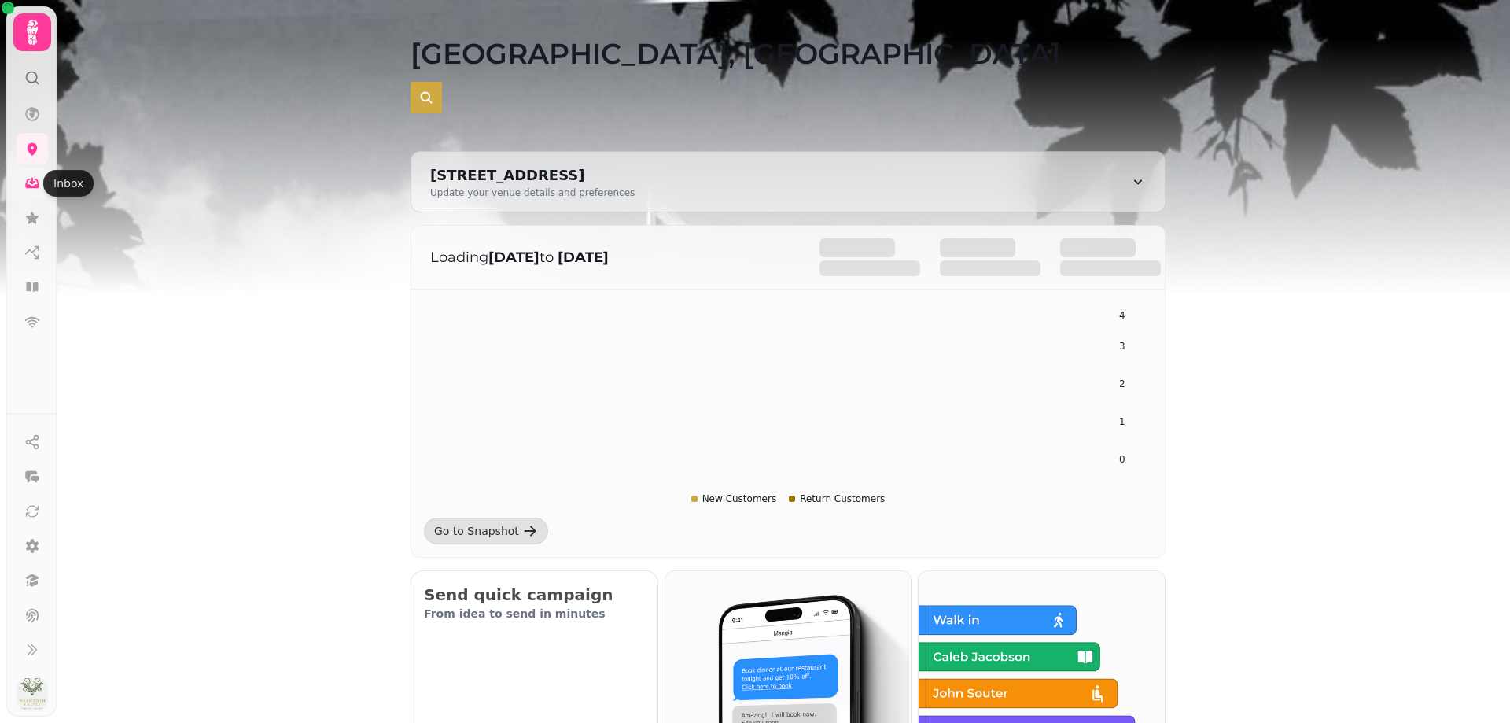
click at [28, 186] on icon at bounding box center [32, 184] width 14 height 10
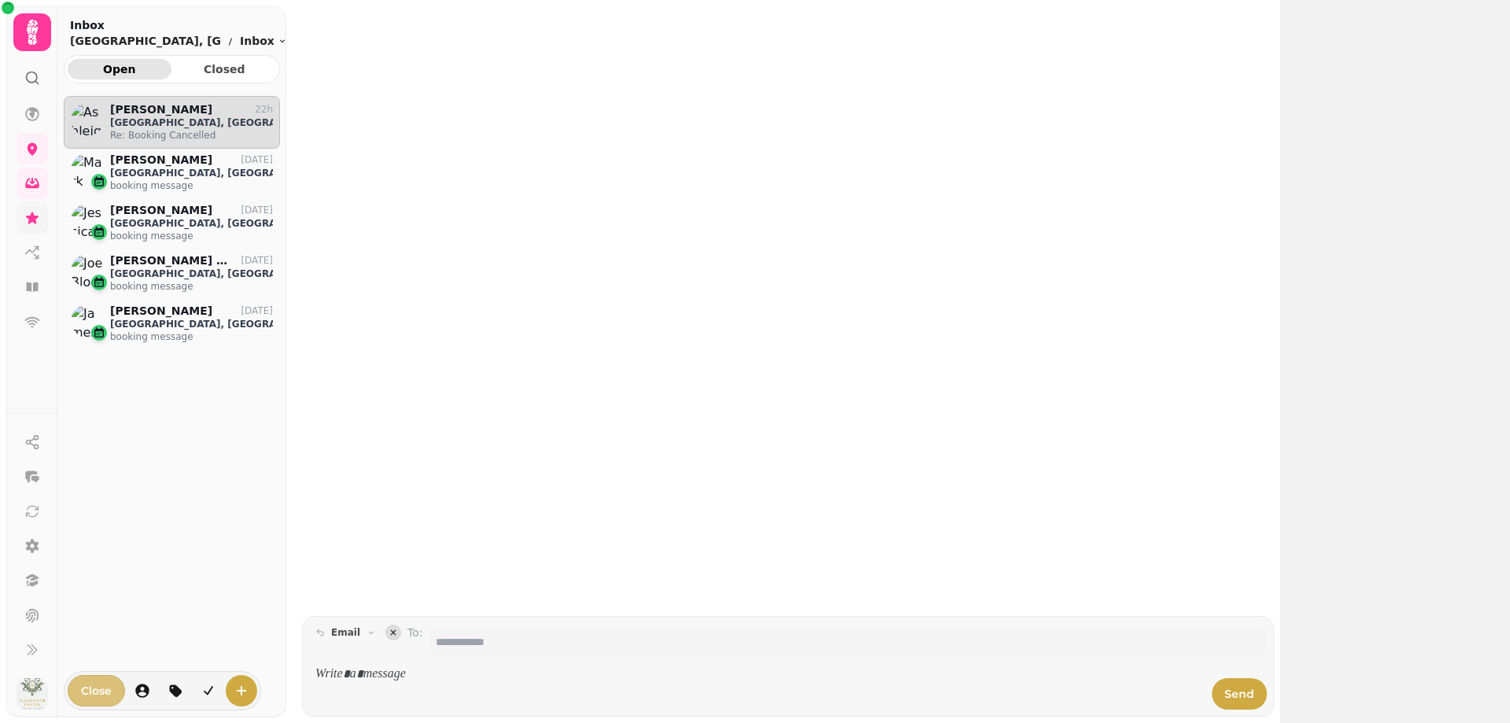
scroll to position [590, 205]
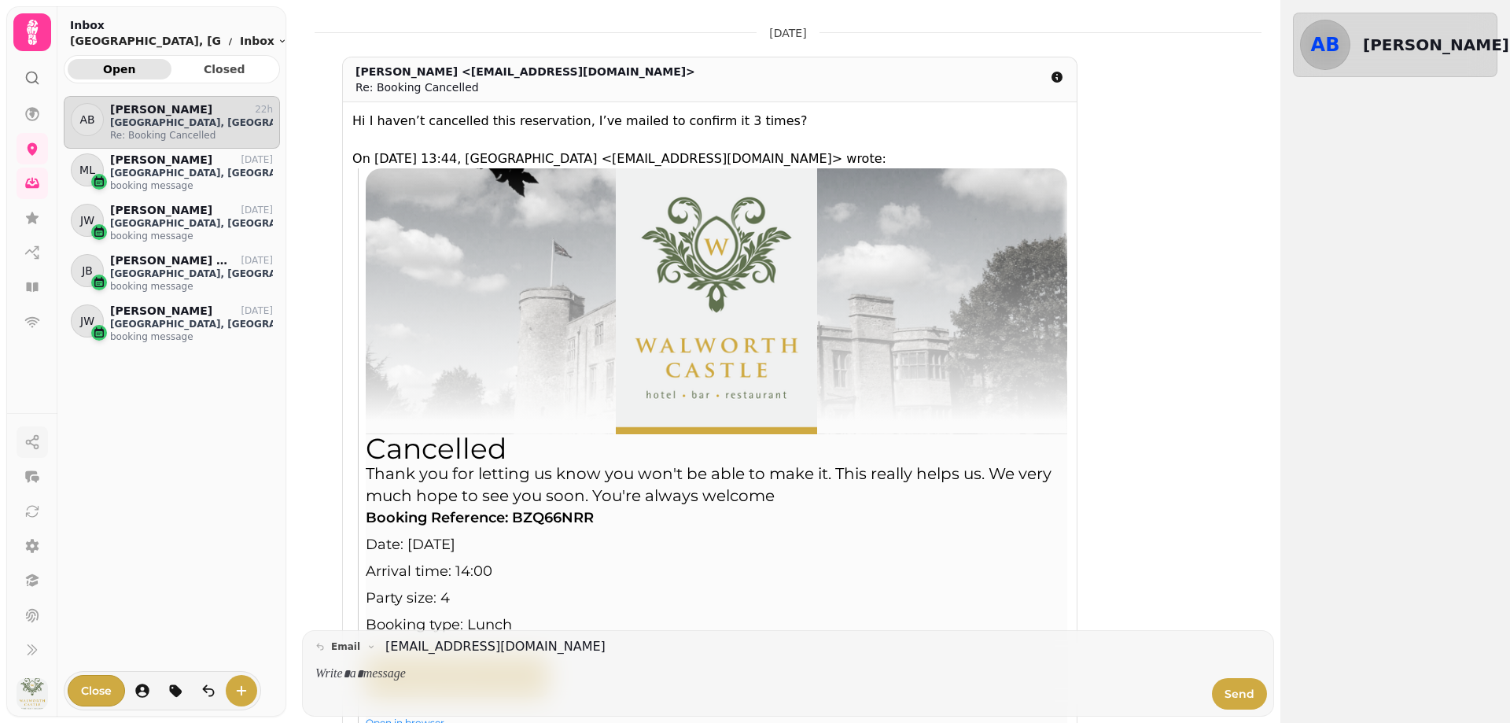
click at [33, 445] on line "button" at bounding box center [32, 444] width 5 height 2
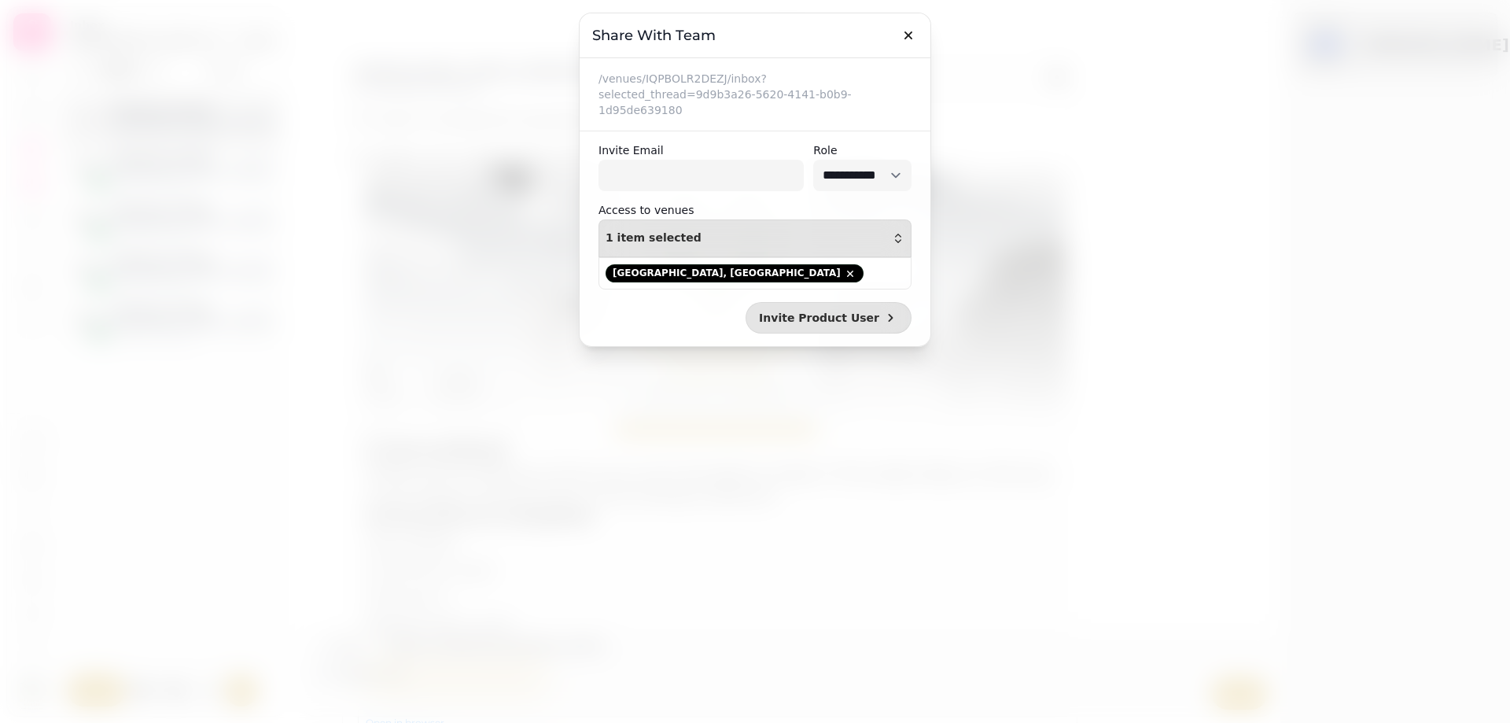
select select
click at [912, 36] on icon "button" at bounding box center [909, 36] width 16 height 16
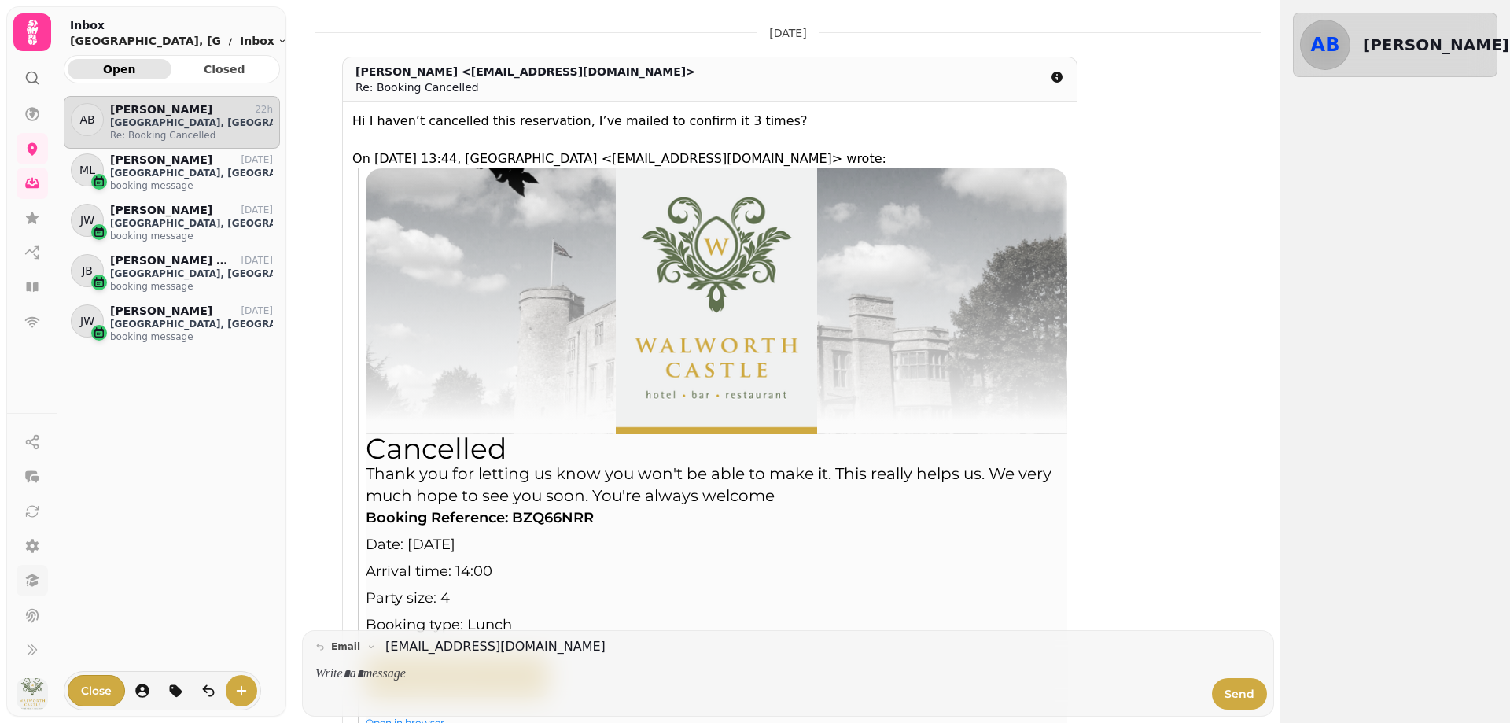
click at [32, 584] on icon at bounding box center [33, 584] width 9 height 6
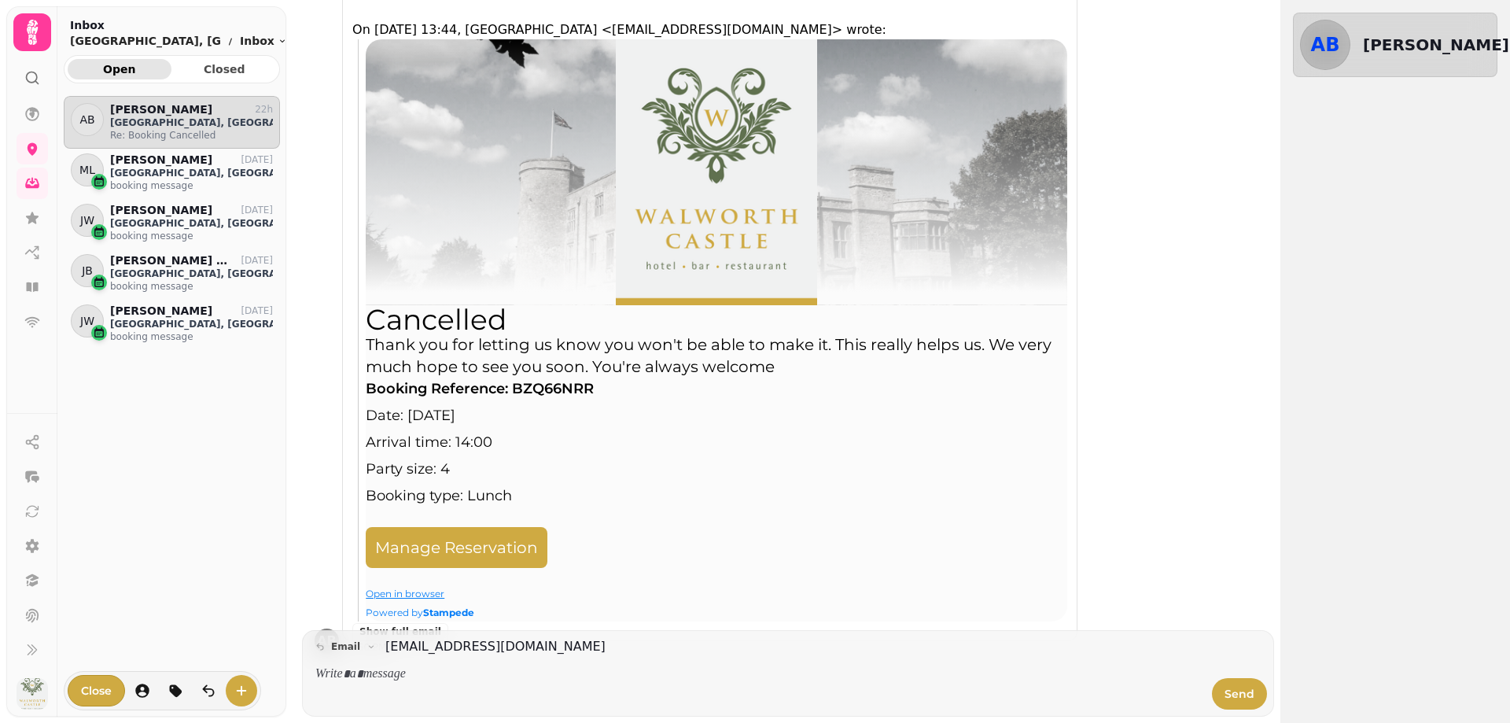
scroll to position [156, 0]
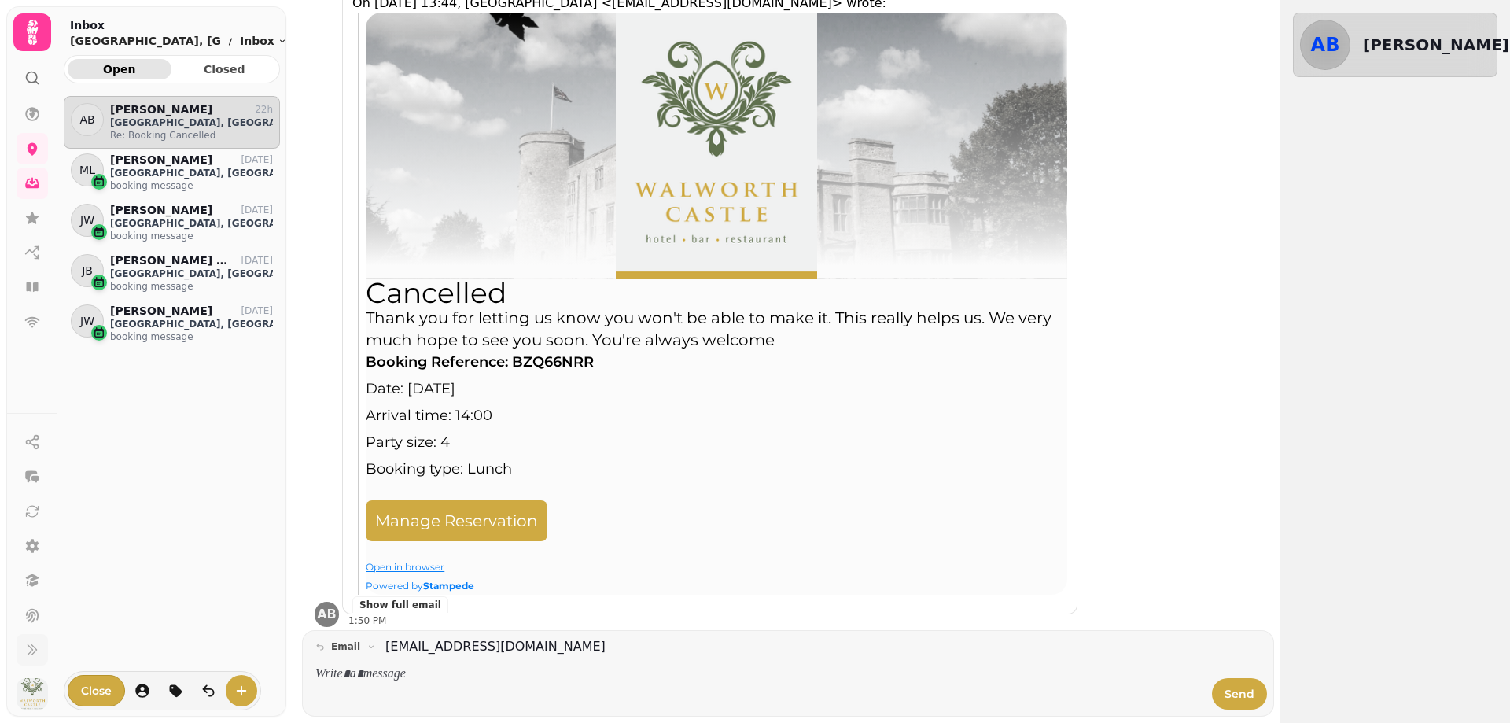
click at [30, 650] on icon at bounding box center [32, 650] width 16 height 16
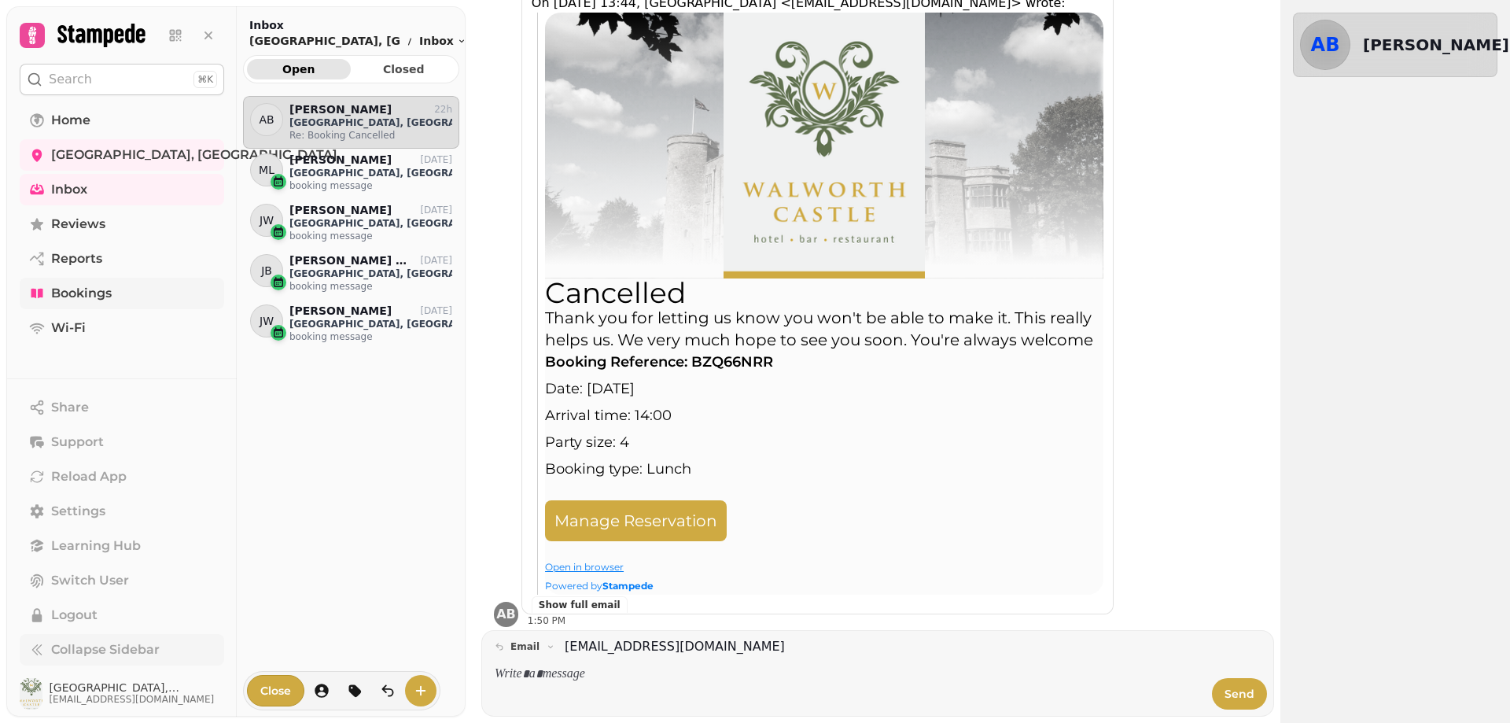
click at [68, 289] on span "Bookings" at bounding box center [81, 293] width 61 height 19
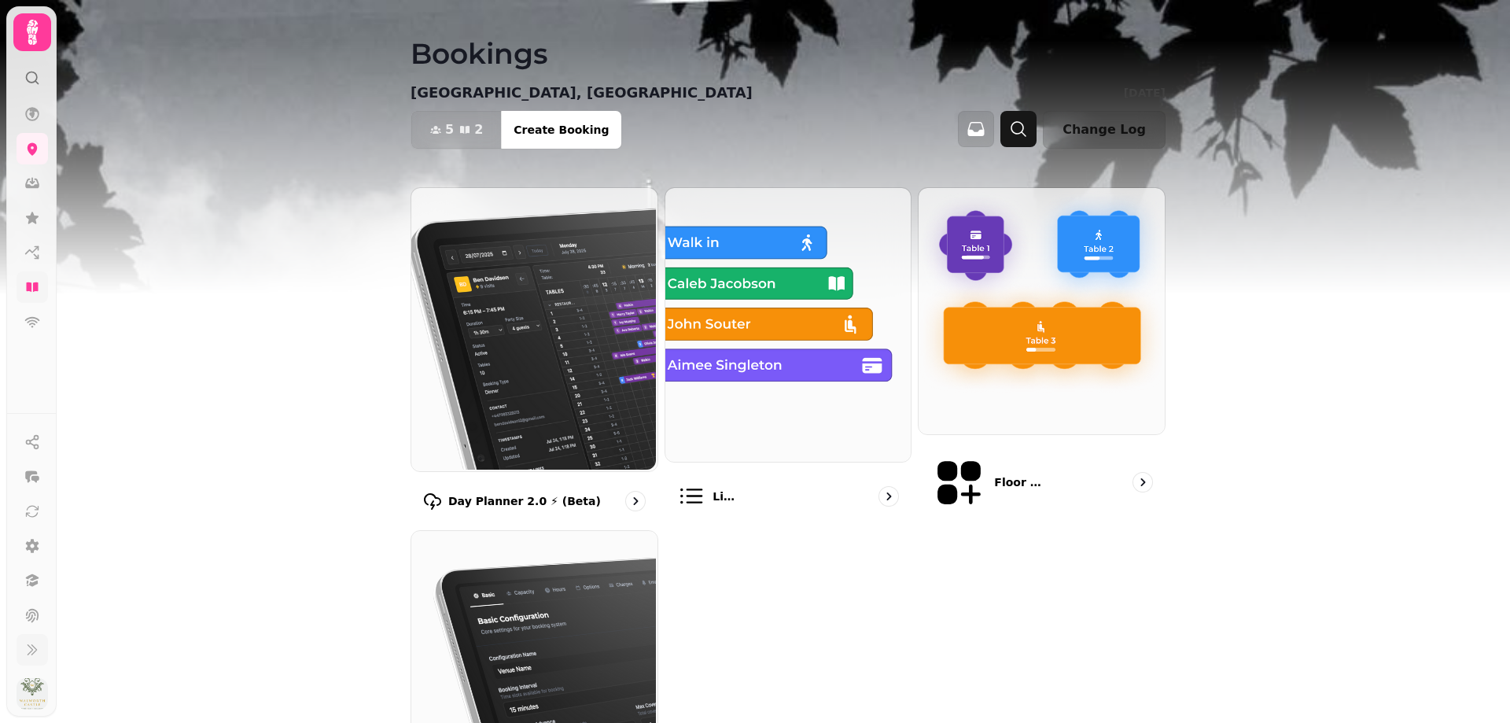
click at [1037, 125] on button "button" at bounding box center [1019, 129] width 36 height 36
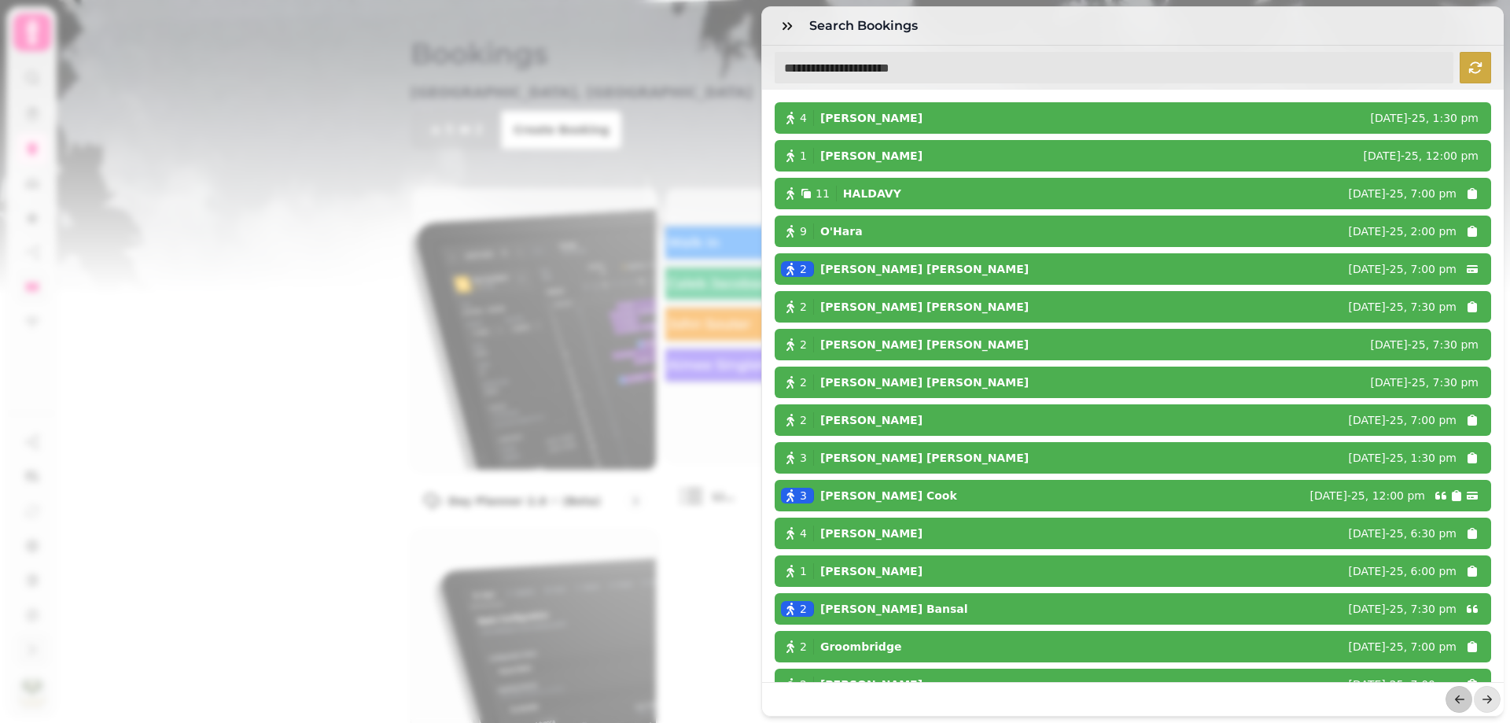
click at [938, 65] on input "text" at bounding box center [1114, 67] width 679 height 31
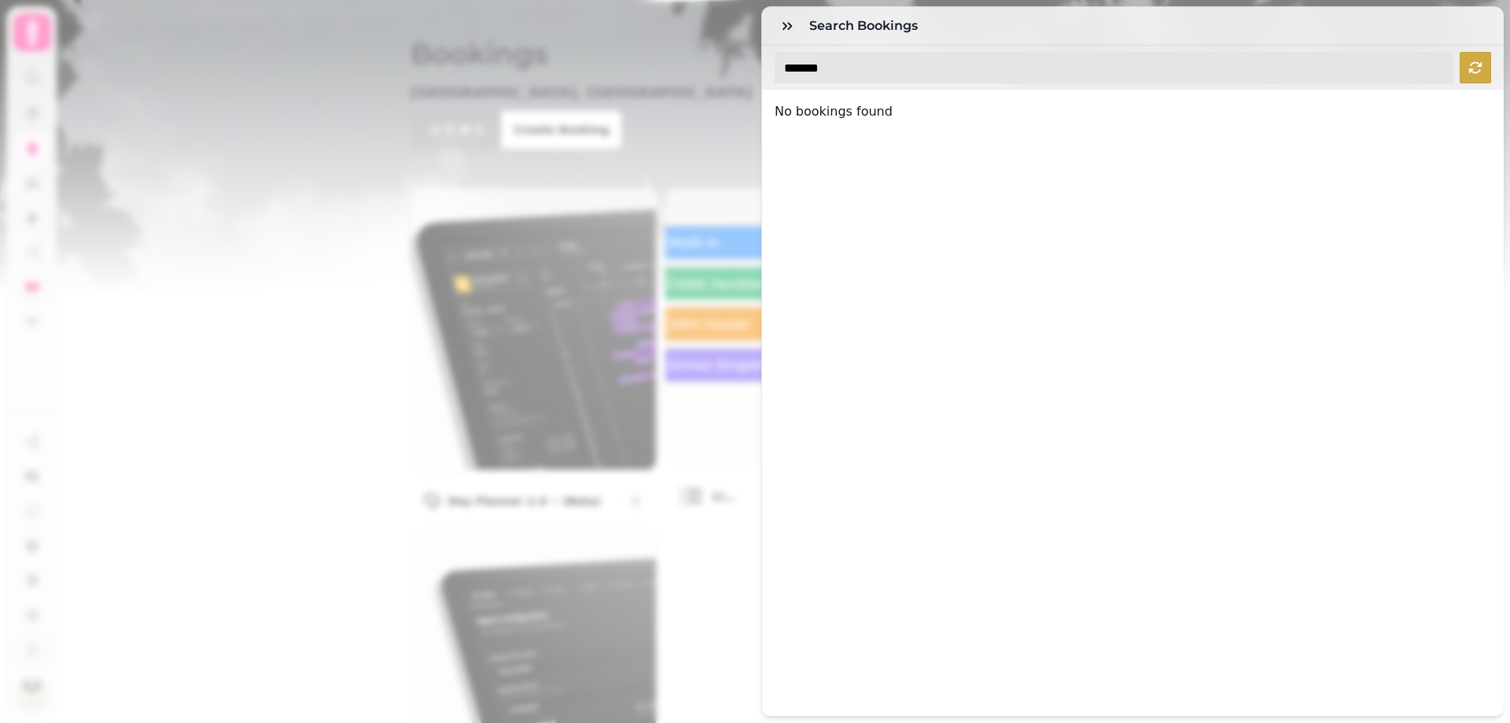
drag, startPoint x: 1021, startPoint y: 64, endPoint x: 769, endPoint y: 64, distance: 251.7
click at [769, 64] on div "*******" at bounding box center [1133, 68] width 742 height 44
type input "*"
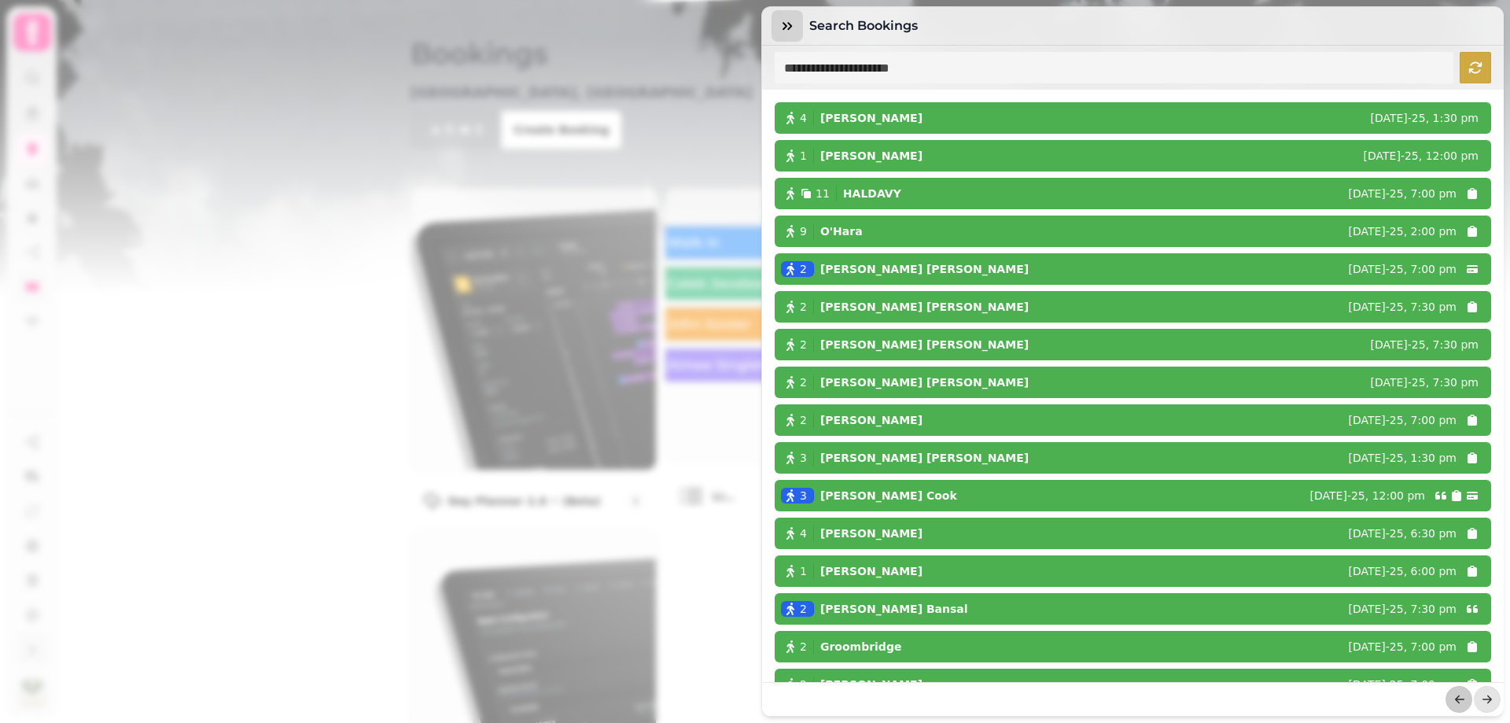
click at [780, 31] on icon "button" at bounding box center [788, 26] width 16 height 16
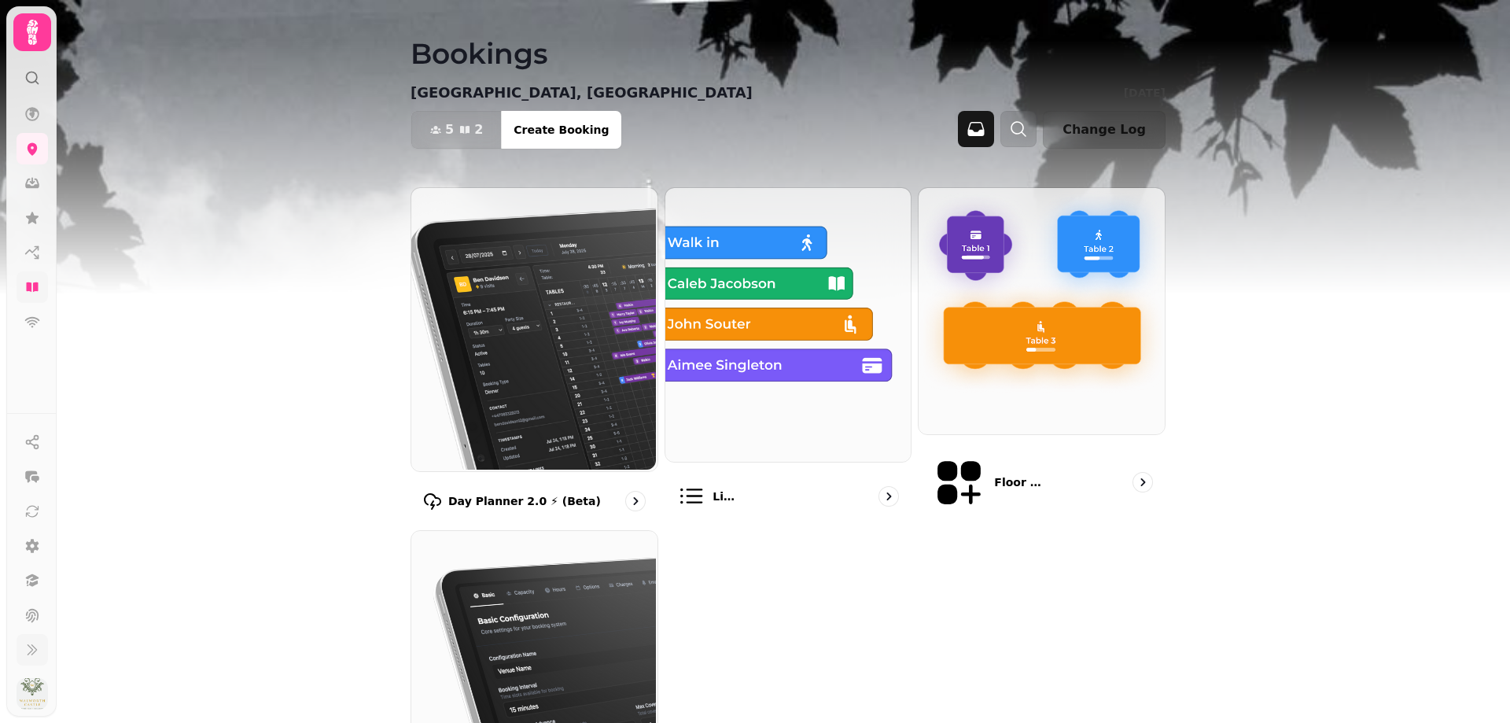
click at [975, 130] on button "button" at bounding box center [976, 129] width 36 height 36
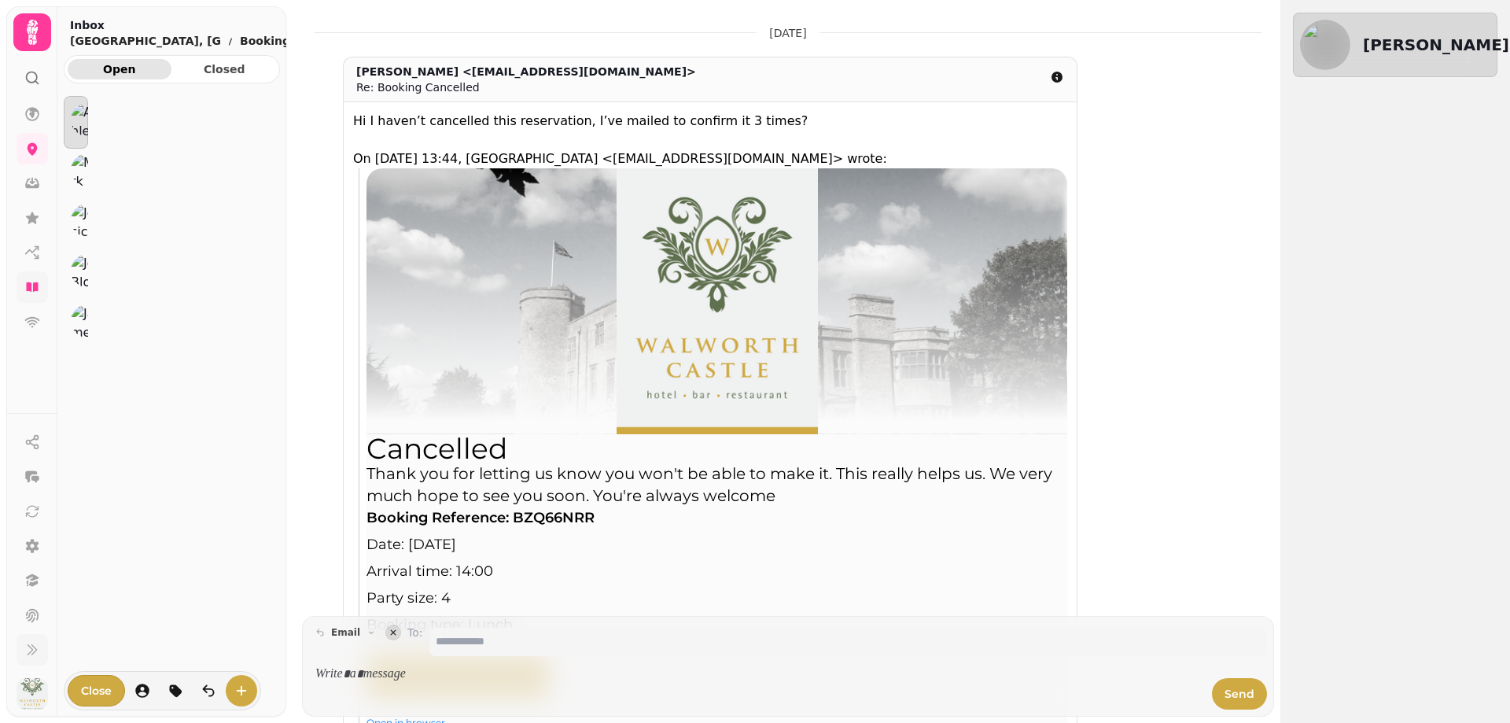
scroll to position [13, 13]
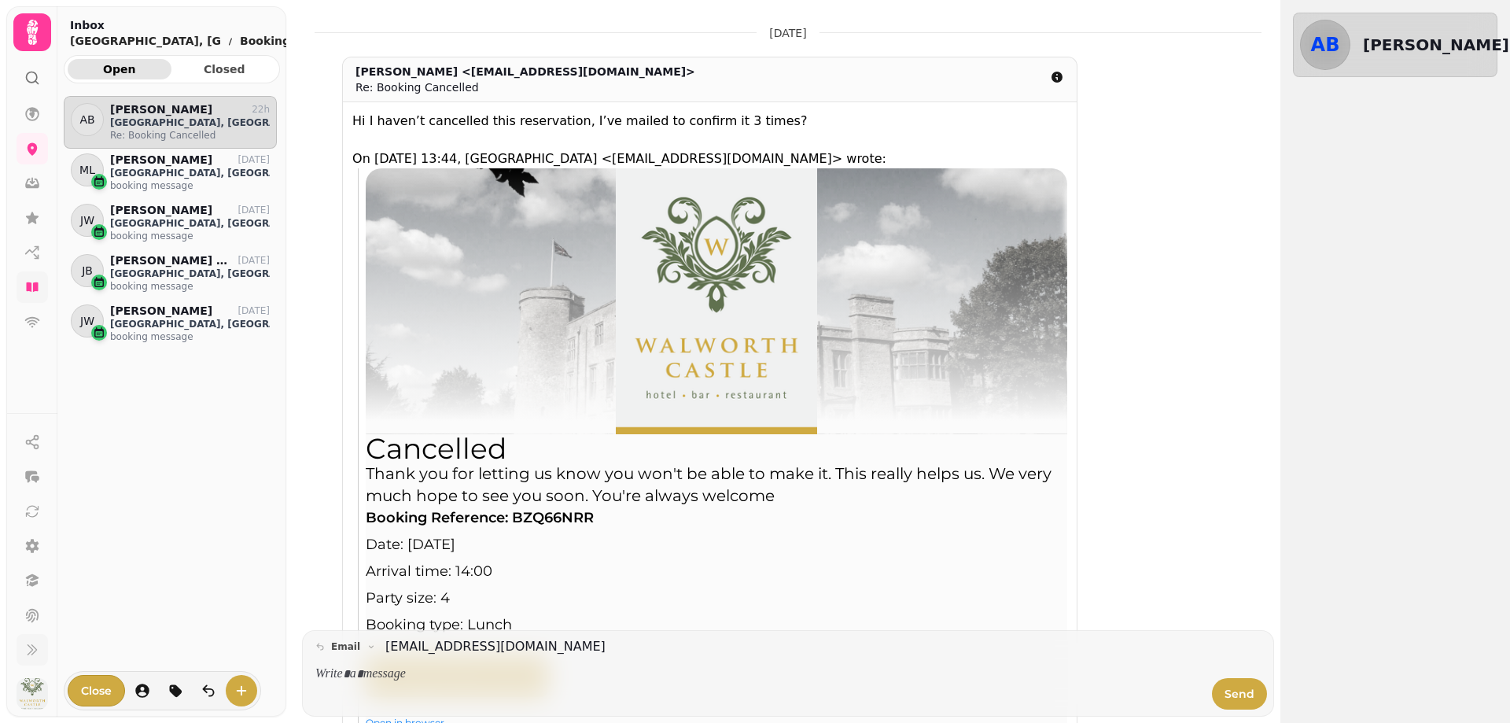
click at [35, 37] on icon at bounding box center [32, 32] width 11 height 25
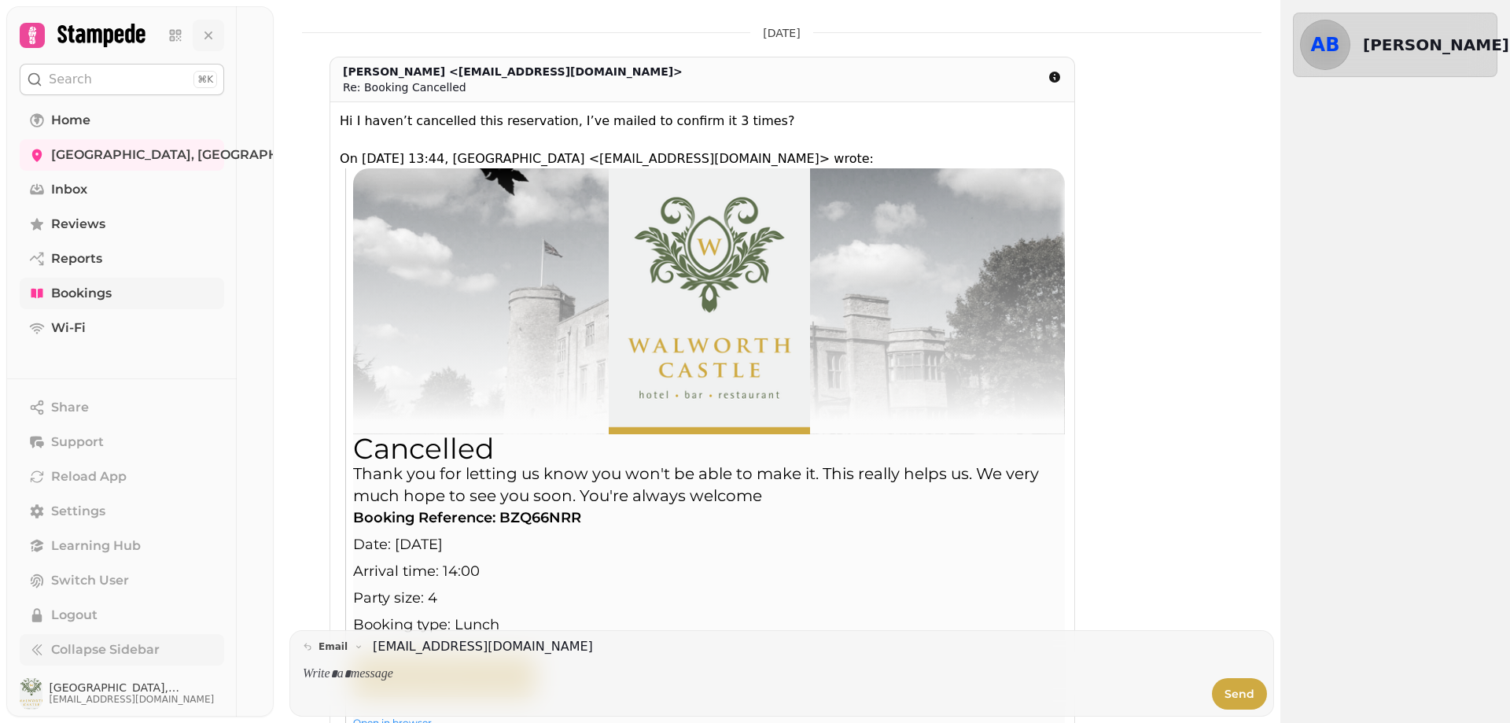
click at [207, 39] on icon at bounding box center [209, 36] width 16 height 16
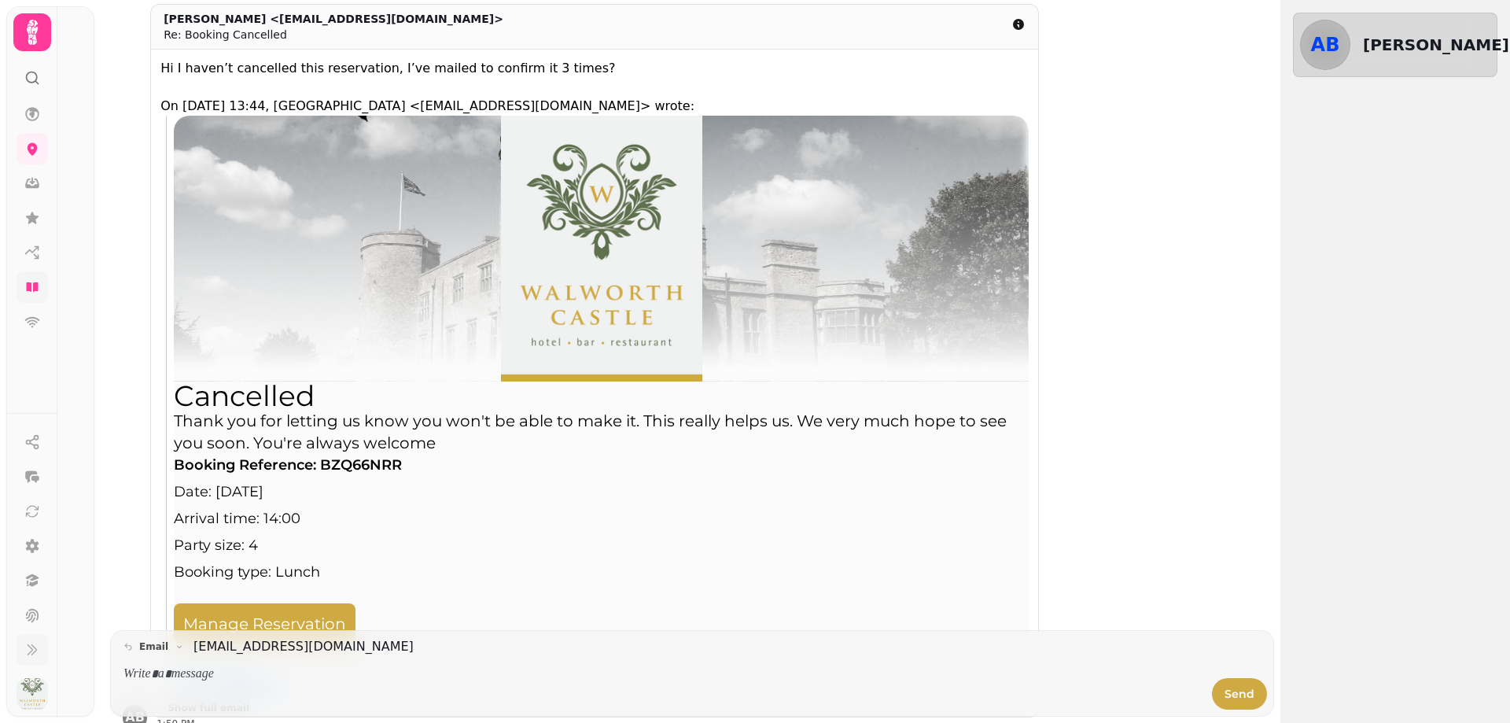
scroll to position [156, 0]
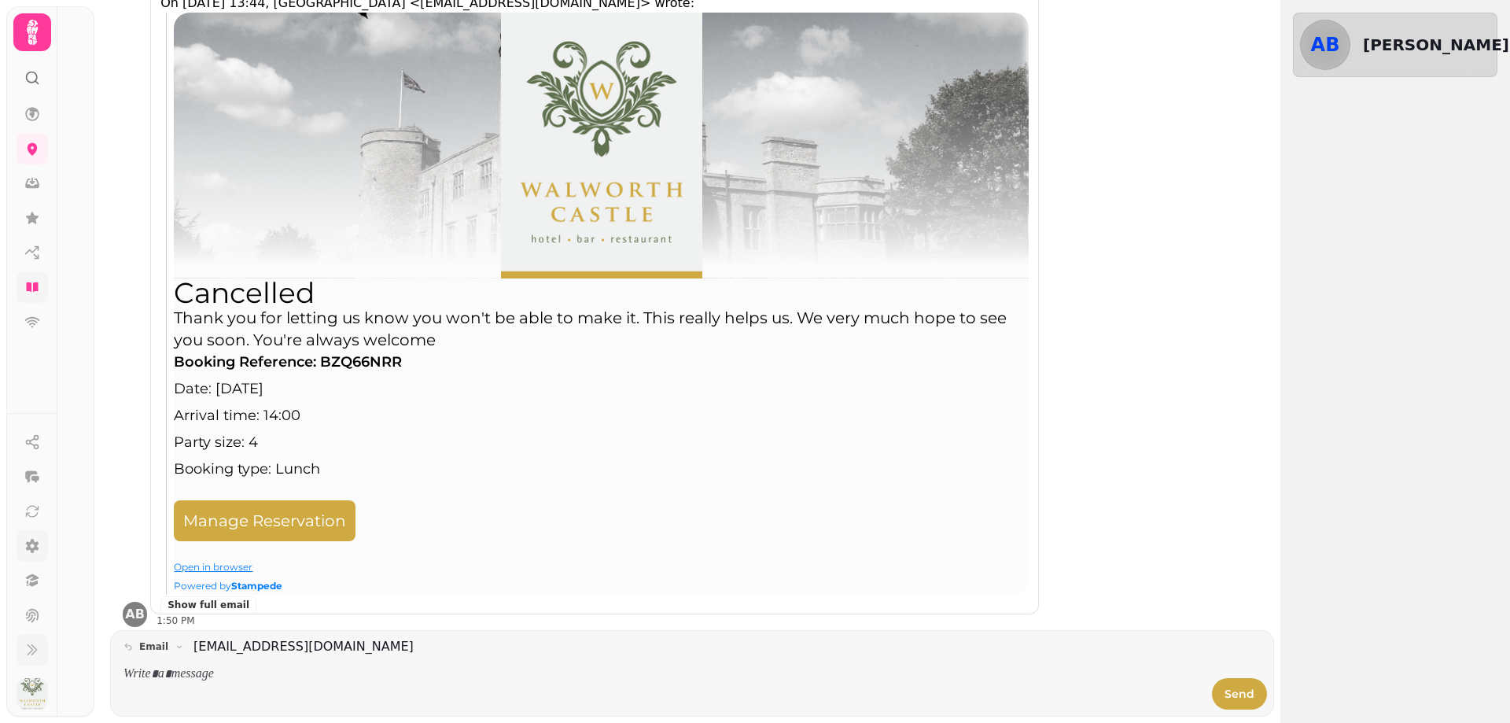
click at [35, 551] on icon at bounding box center [32, 546] width 16 height 16
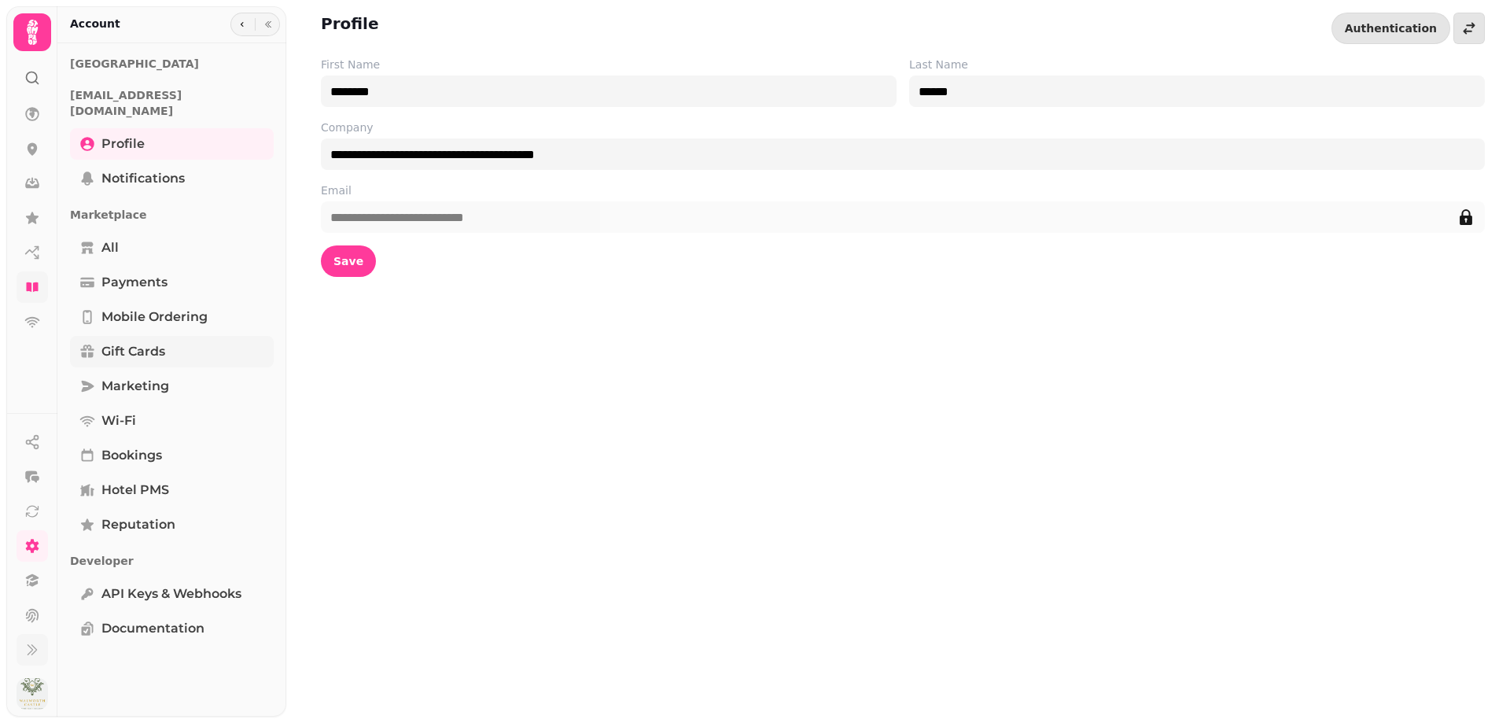
click at [171, 336] on link "Gift cards" at bounding box center [172, 351] width 204 height 31
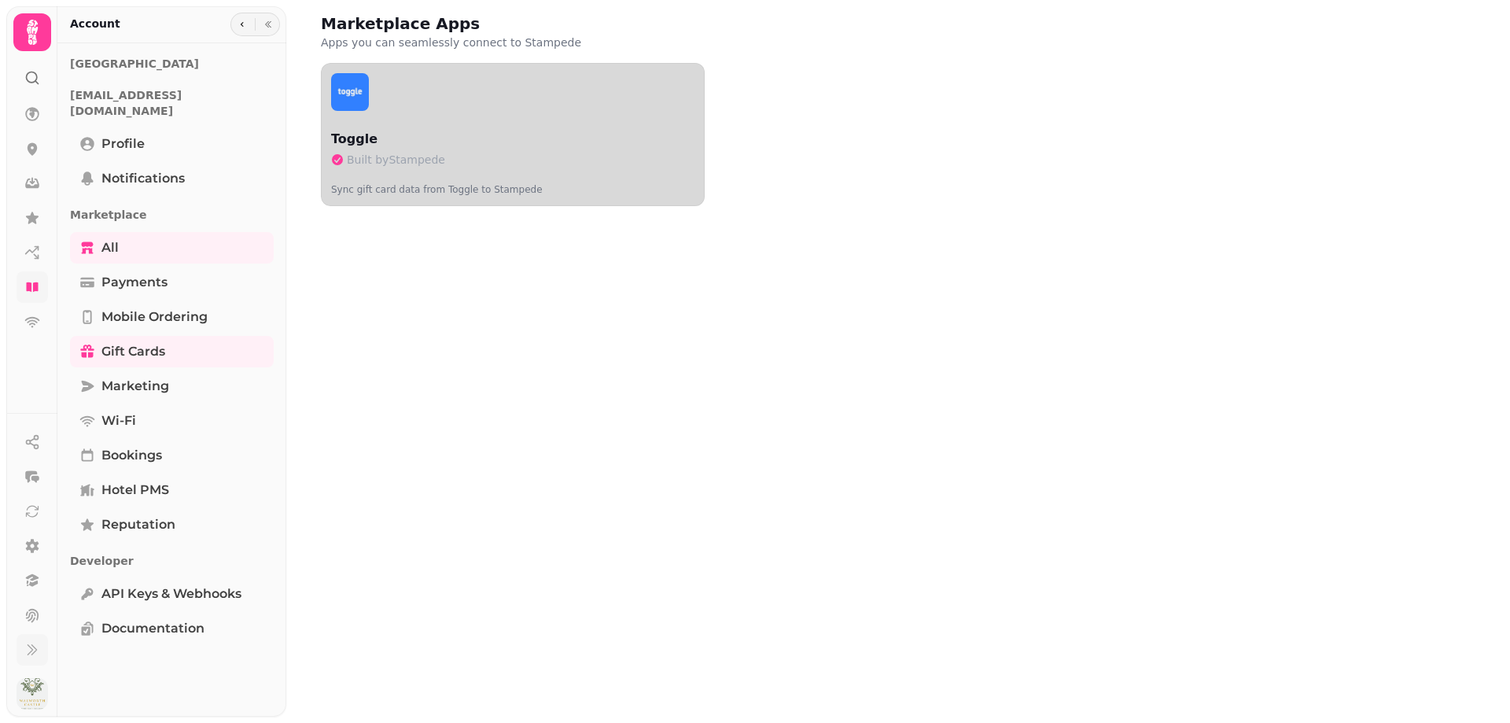
click at [403, 119] on button "Toggle Built by Stampede Sync gift card data from Toggle to Stampede" at bounding box center [513, 134] width 384 height 143
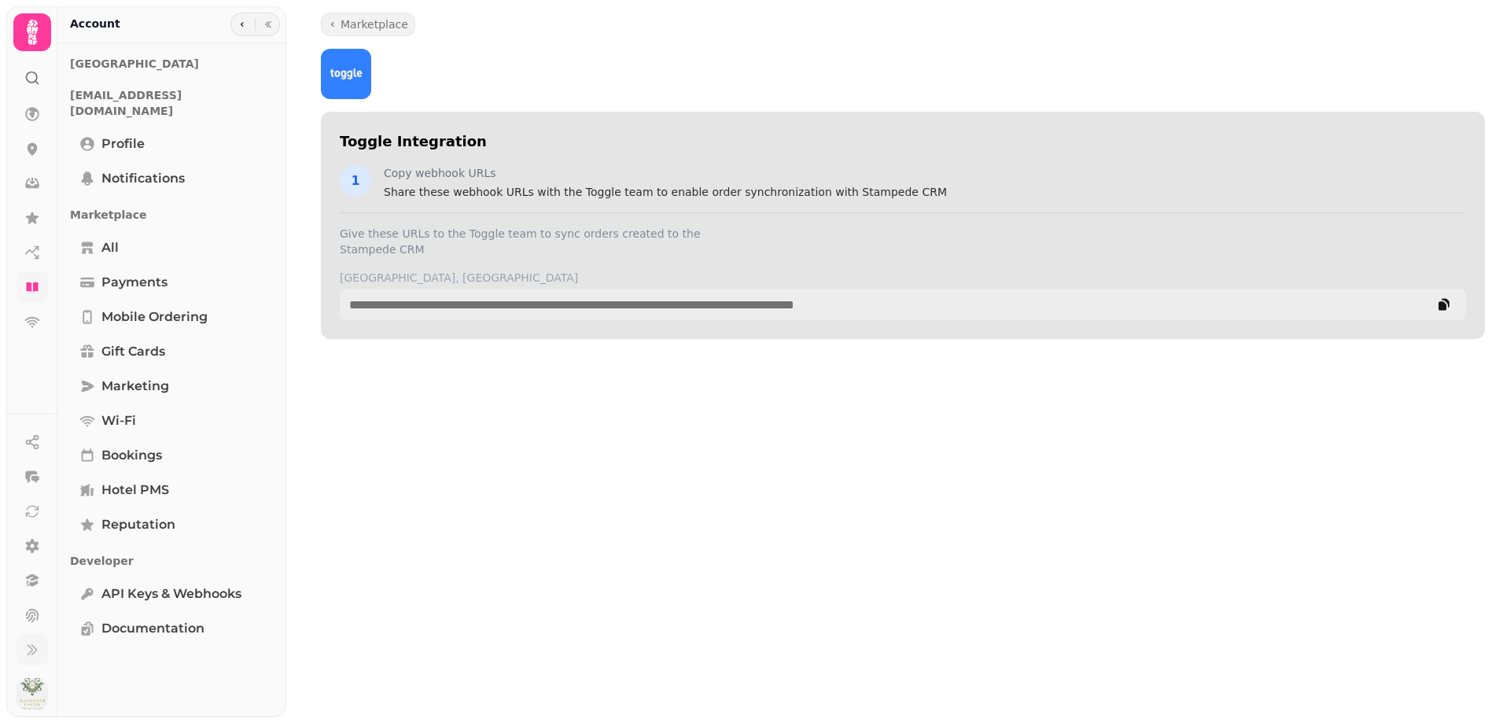
click at [417, 162] on div "Toggle Integration 1 Copy webhook URLs Share these webhook URLs with the Toggle…" at bounding box center [903, 165] width 1126 height 69
click at [114, 342] on span "Gift cards" at bounding box center [133, 351] width 64 height 19
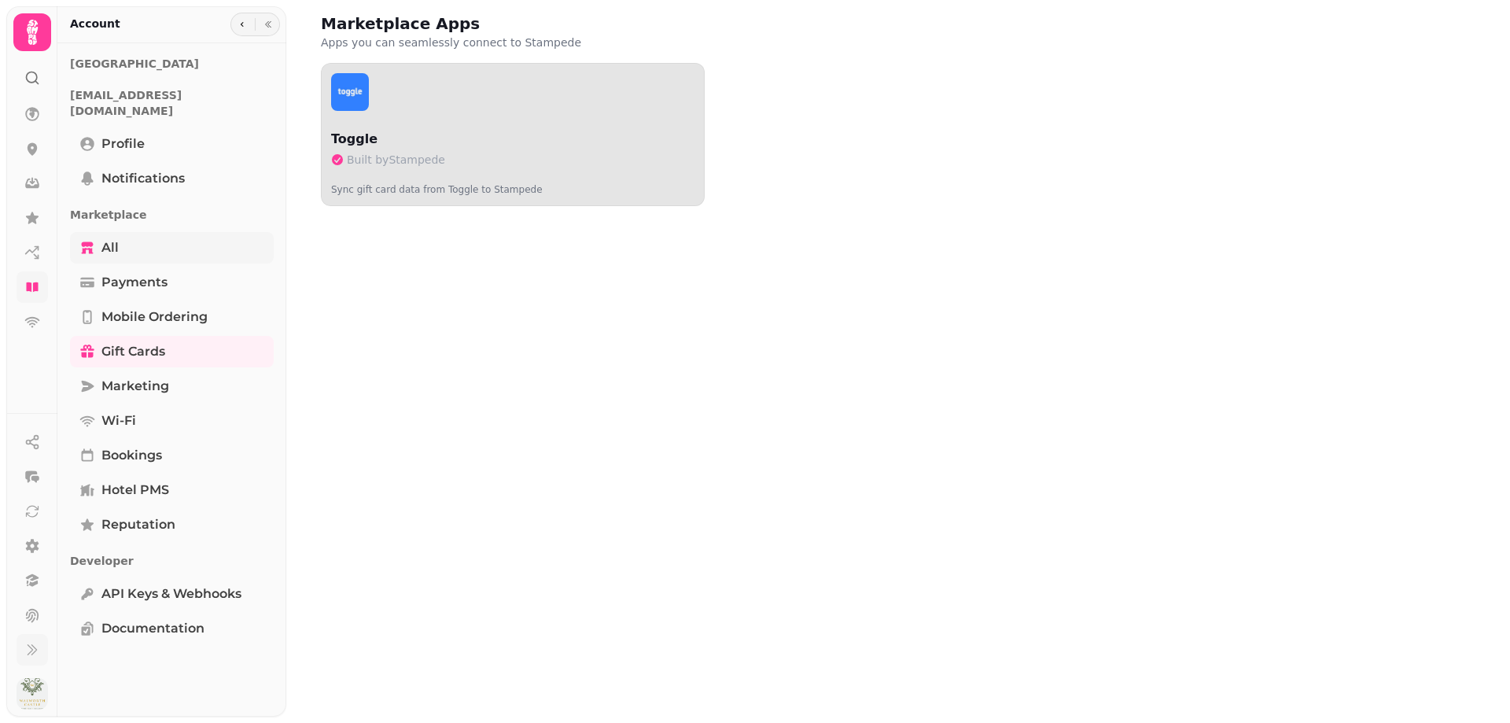
click at [130, 239] on link "All" at bounding box center [172, 247] width 204 height 31
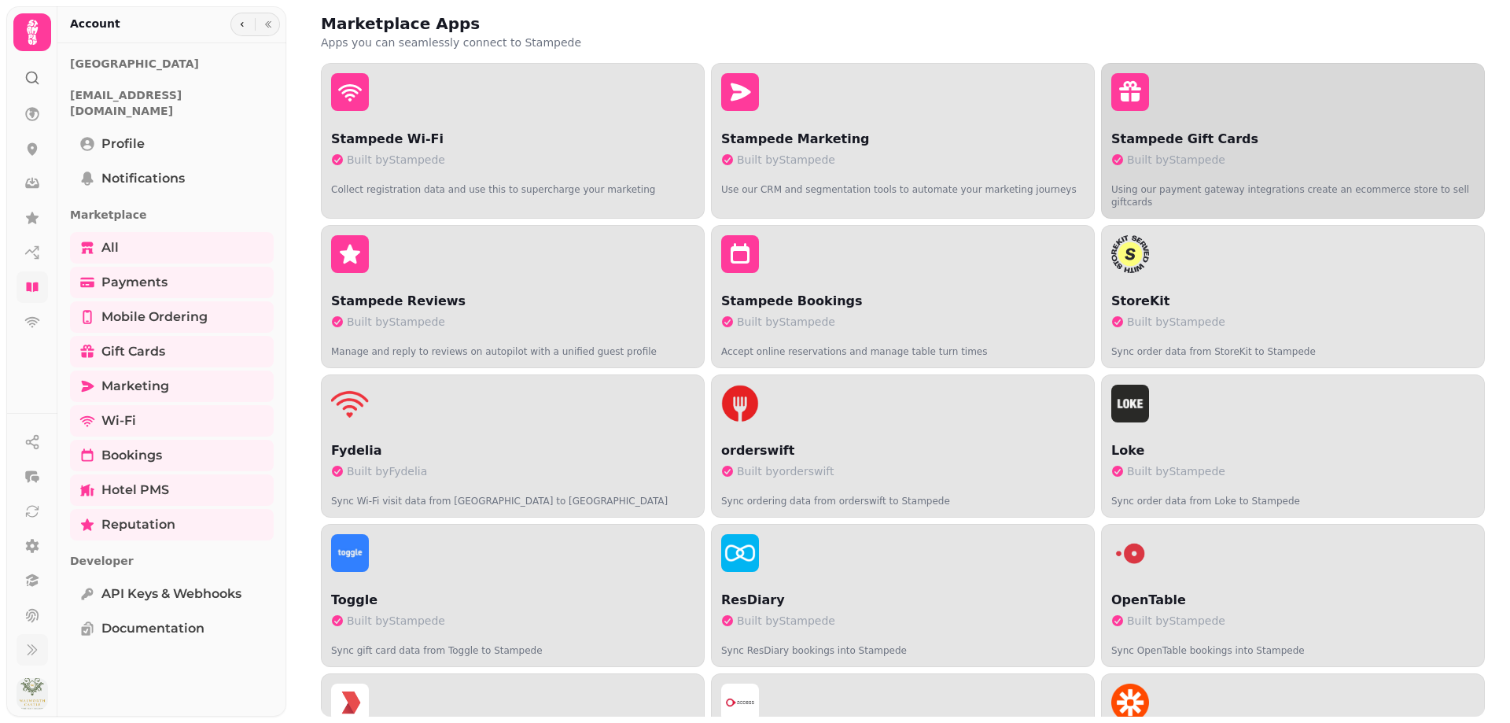
click at [1243, 98] on div "button" at bounding box center [1293, 92] width 363 height 38
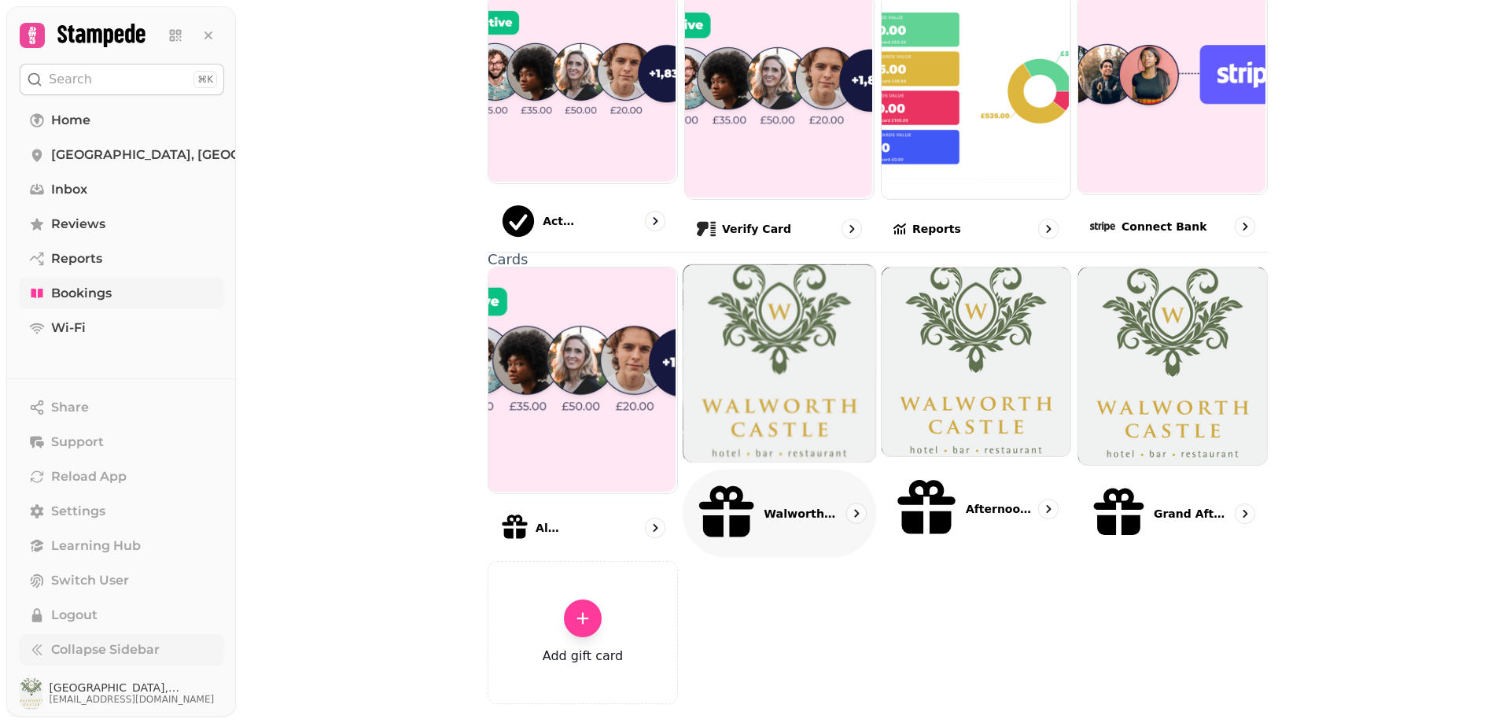
scroll to position [116, 0]
click at [1197, 398] on img at bounding box center [1173, 365] width 193 height 254
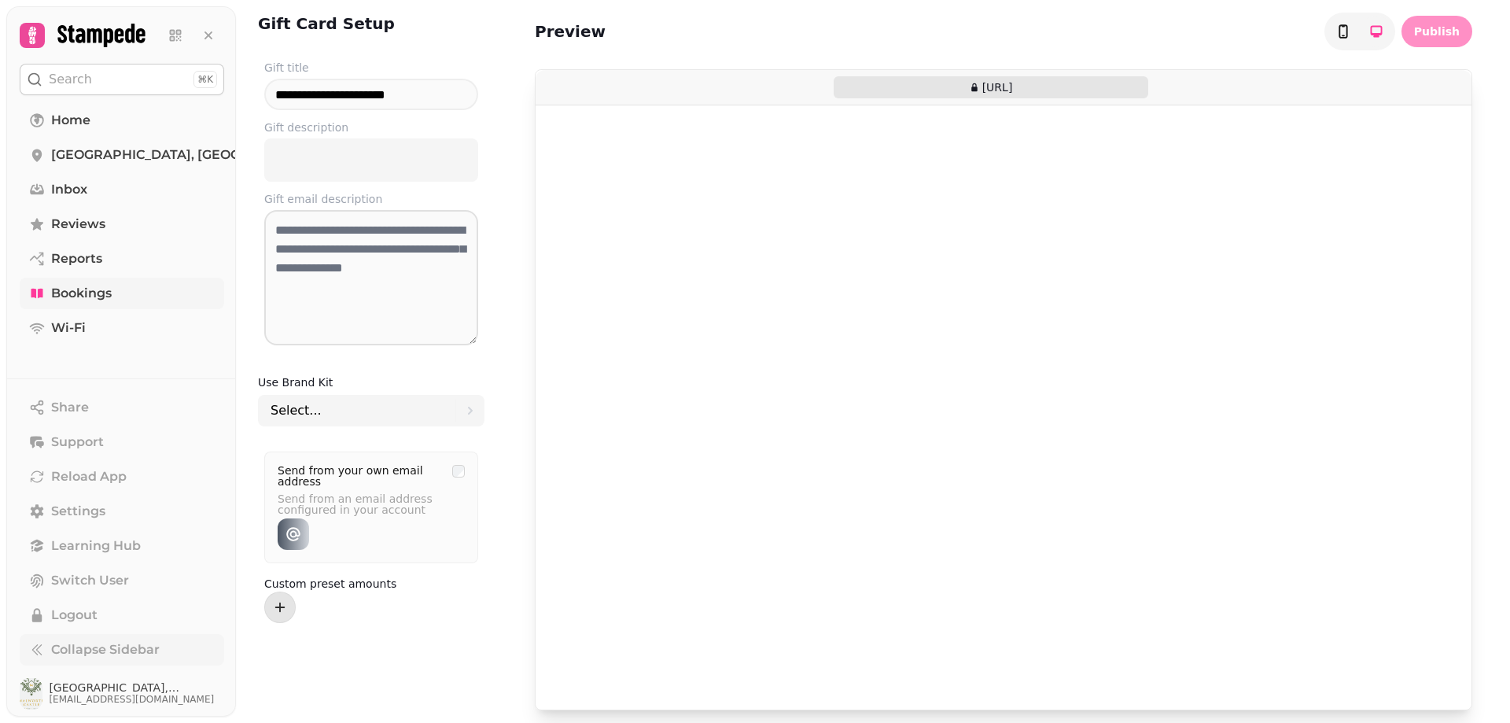
type input "**********"
type textarea "**********"
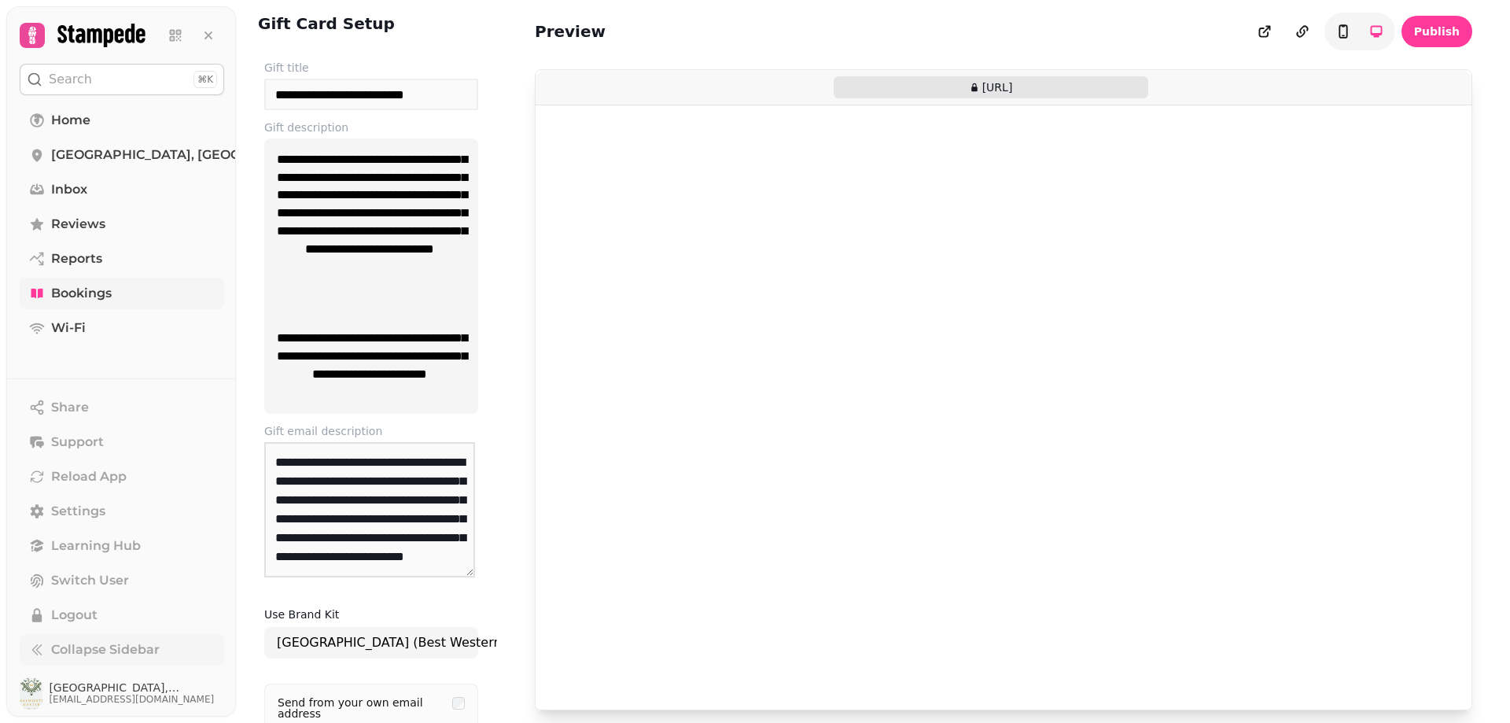
select select "**********"
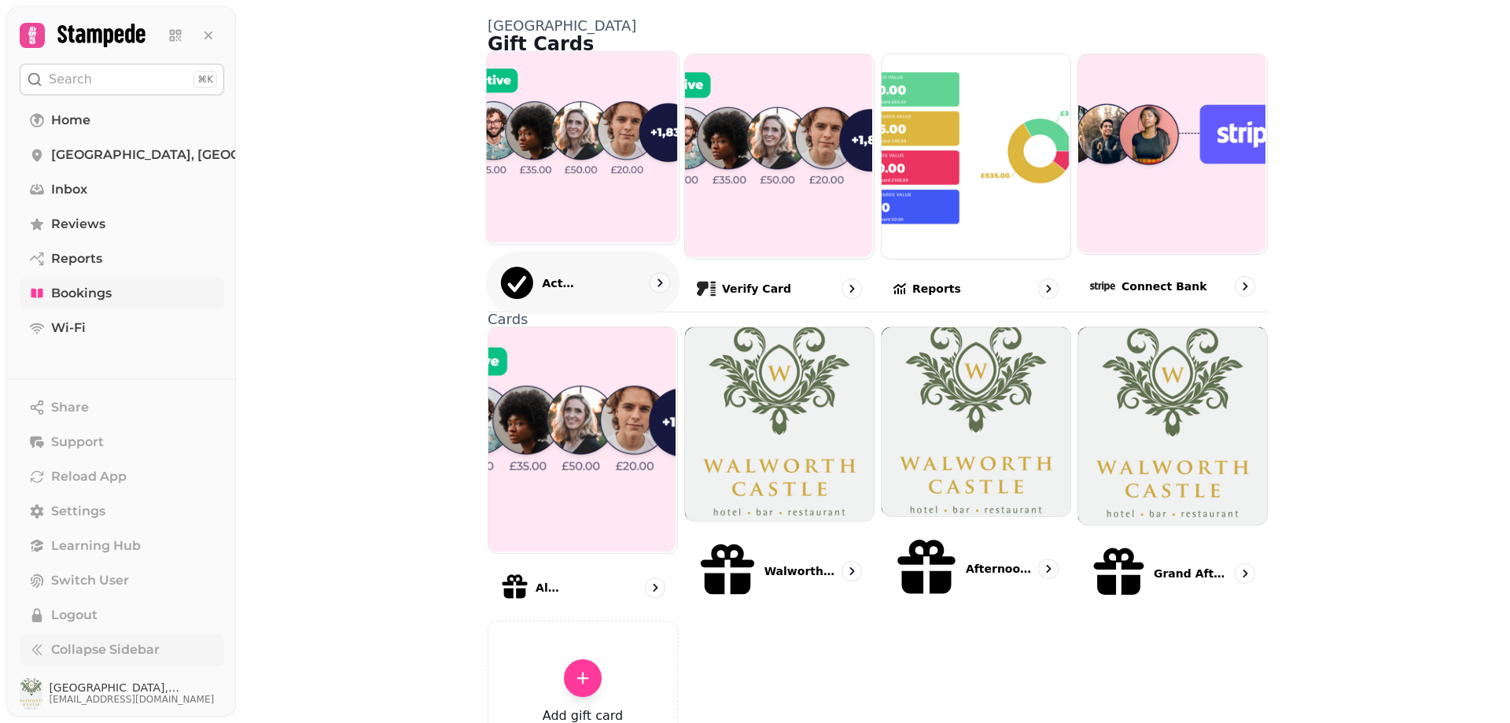
click at [569, 203] on img at bounding box center [581, 146] width 193 height 193
select select "******"
select select "**"
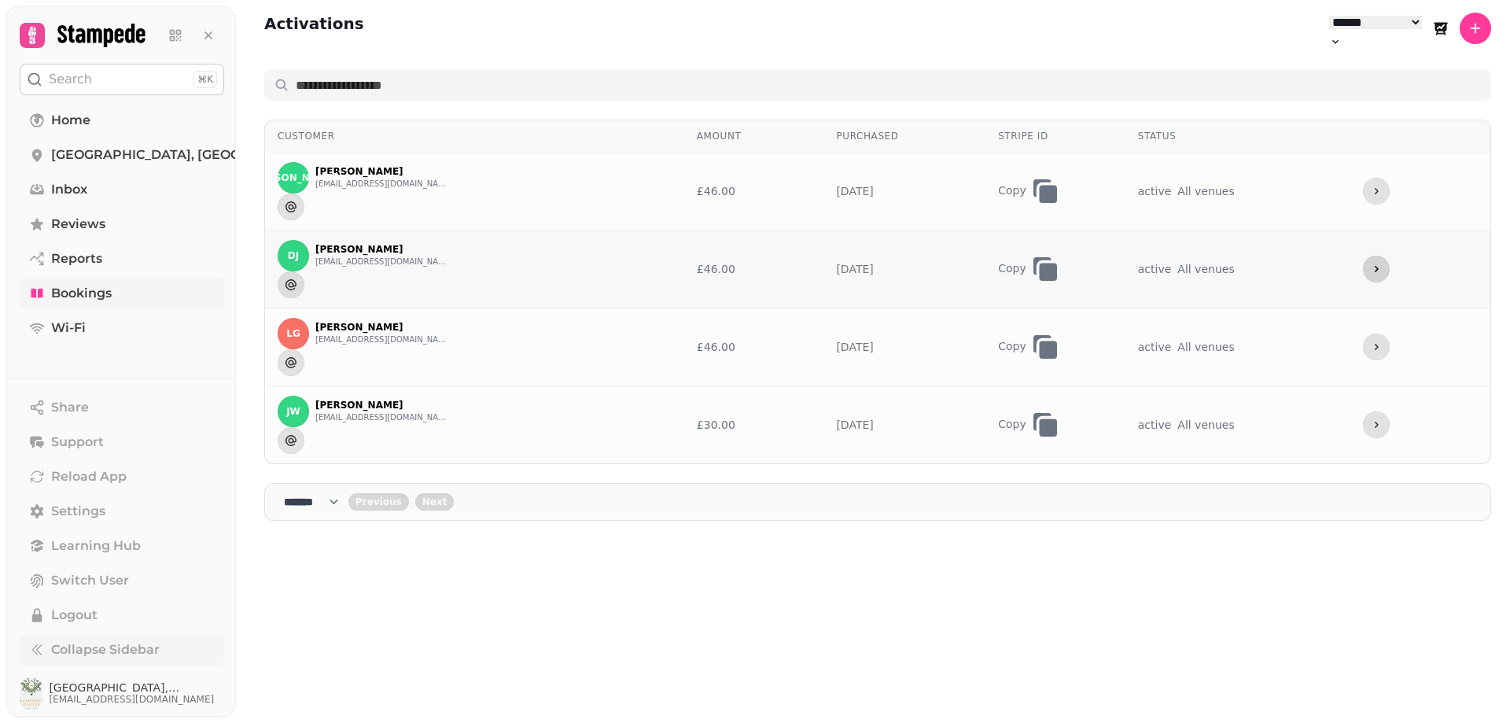
click at [1377, 263] on icon "more" at bounding box center [1376, 269] width 13 height 13
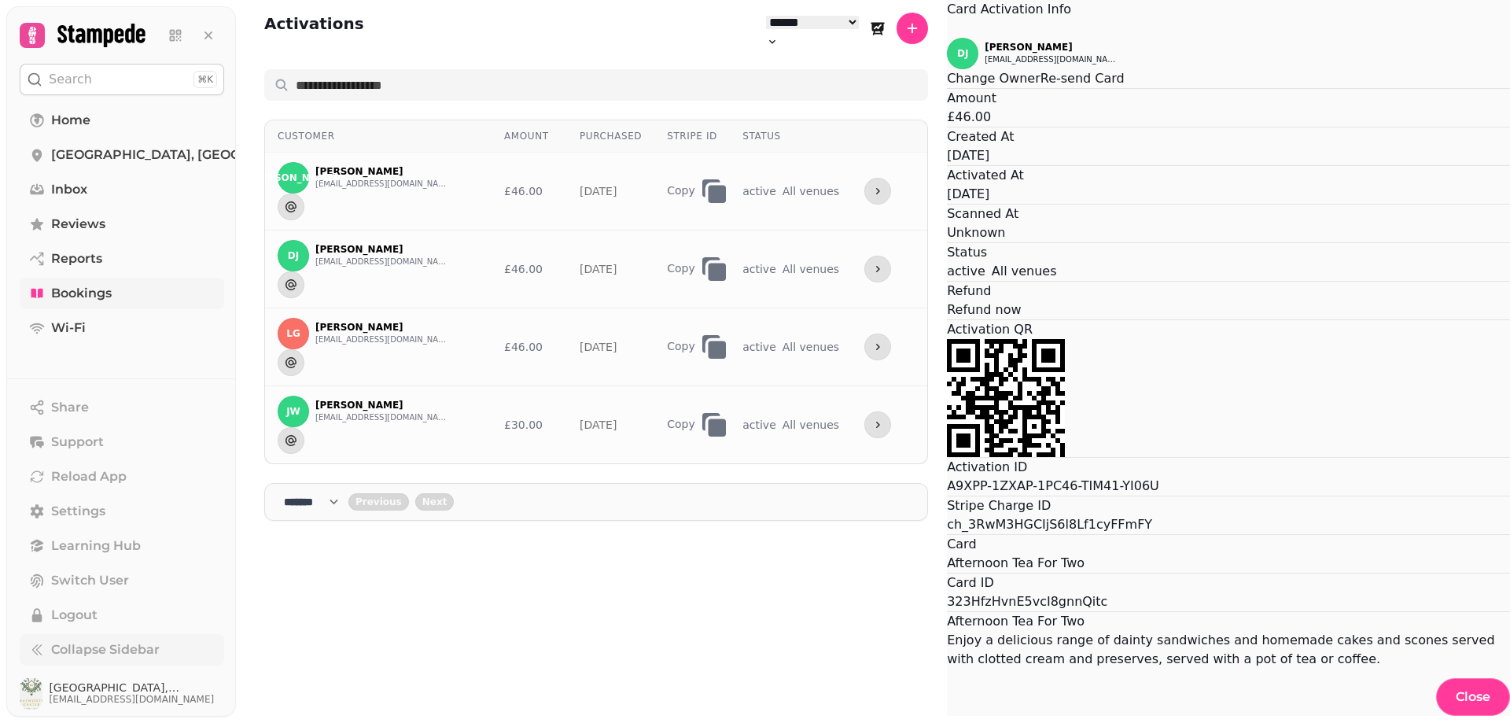
click at [1041, 88] on button "Re-send Card" at bounding box center [1083, 78] width 84 height 19
click at [957, 59] on span "DJ" at bounding box center [962, 53] width 11 height 11
drag, startPoint x: 647, startPoint y: 143, endPoint x: 640, endPoint y: 140, distance: 8.5
click at [985, 66] on button "jonesddm55@gmail.com" at bounding box center [1052, 59] width 134 height 13
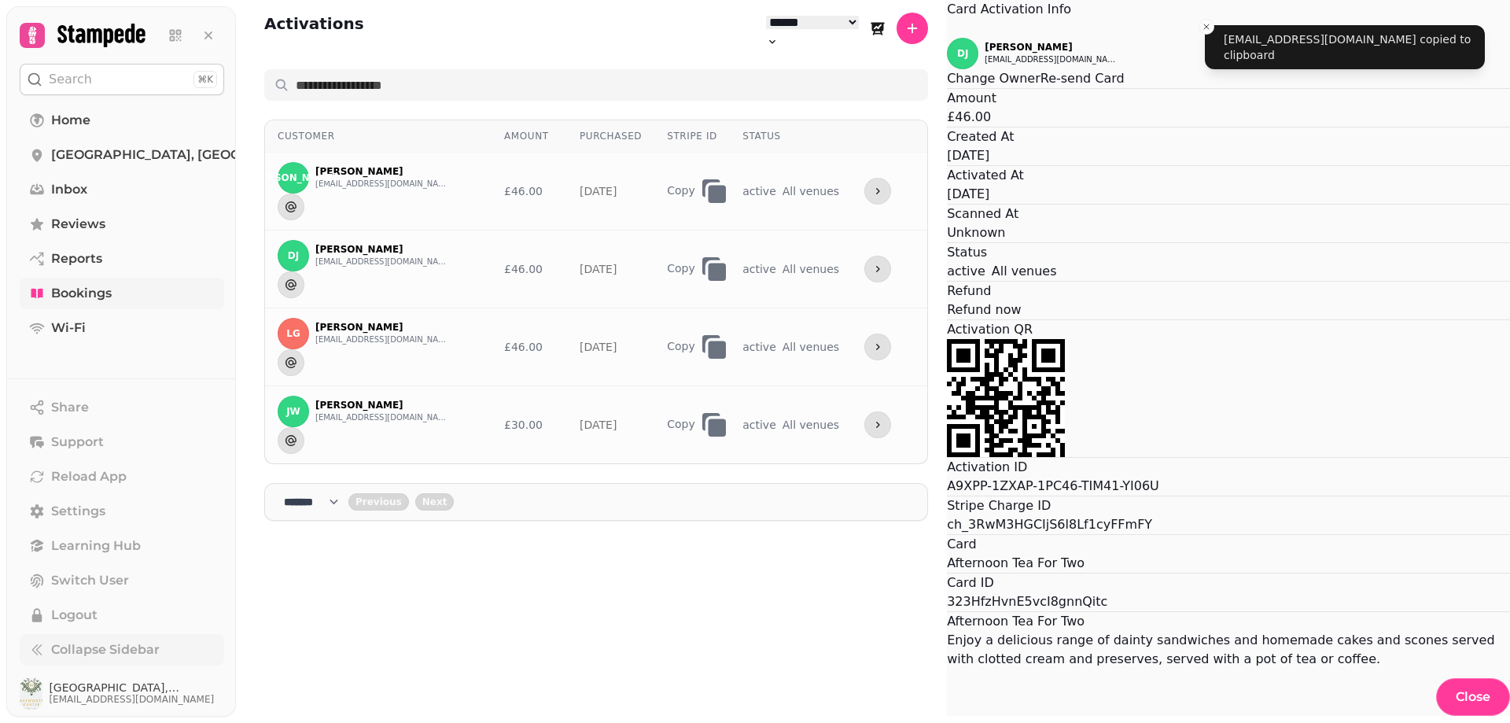
click at [947, 29] on icon "Close" at bounding box center [947, 29] width 0 height 0
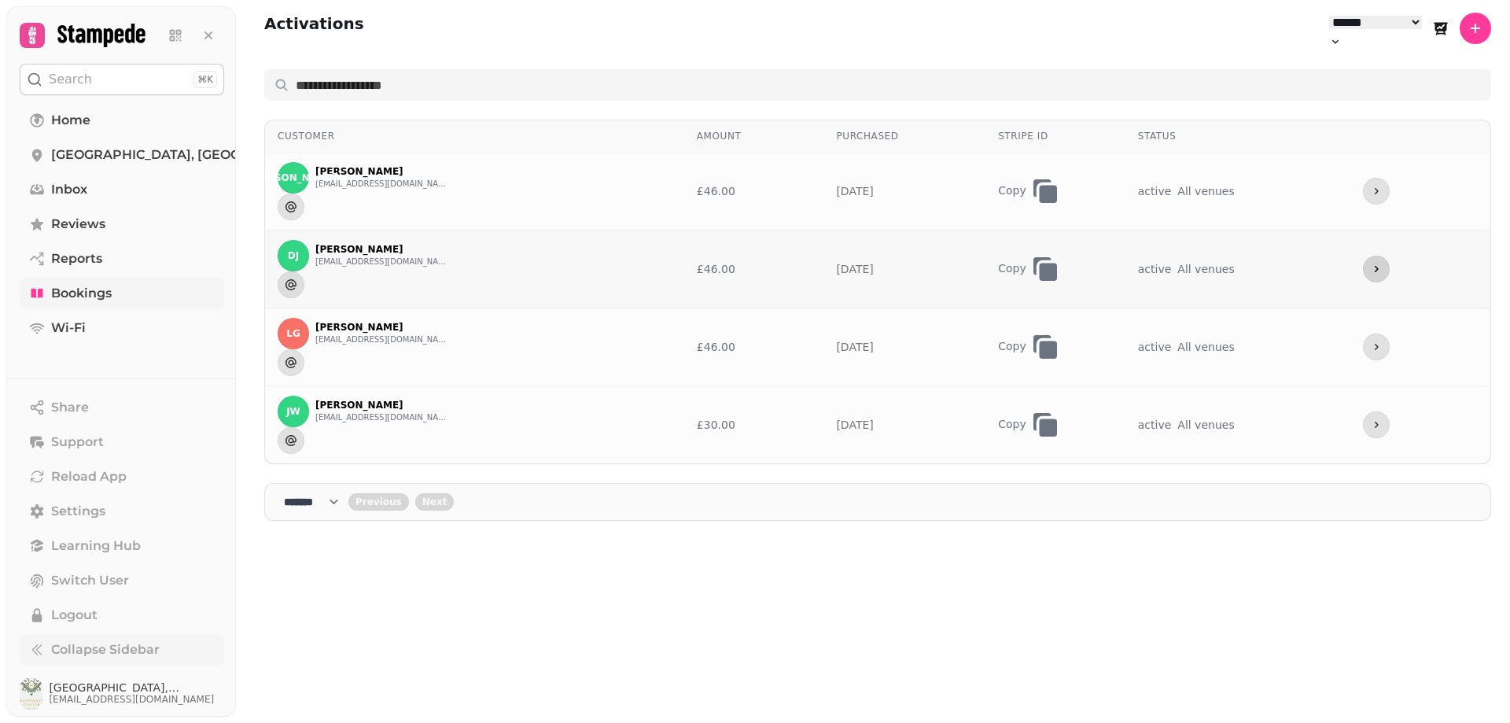
click at [1383, 263] on icon "more" at bounding box center [1376, 269] width 13 height 13
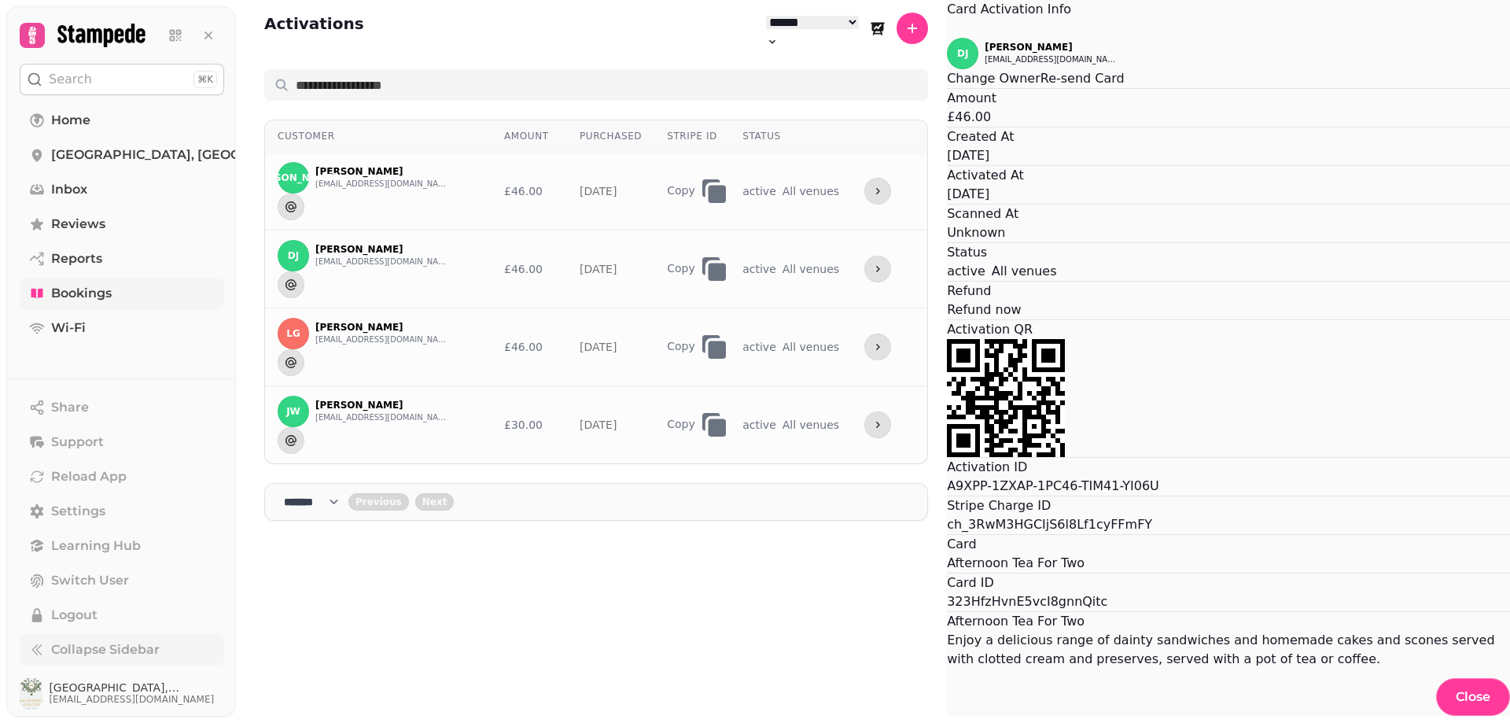
click at [947, 88] on button "Change Owner" at bounding box center [994, 78] width 94 height 19
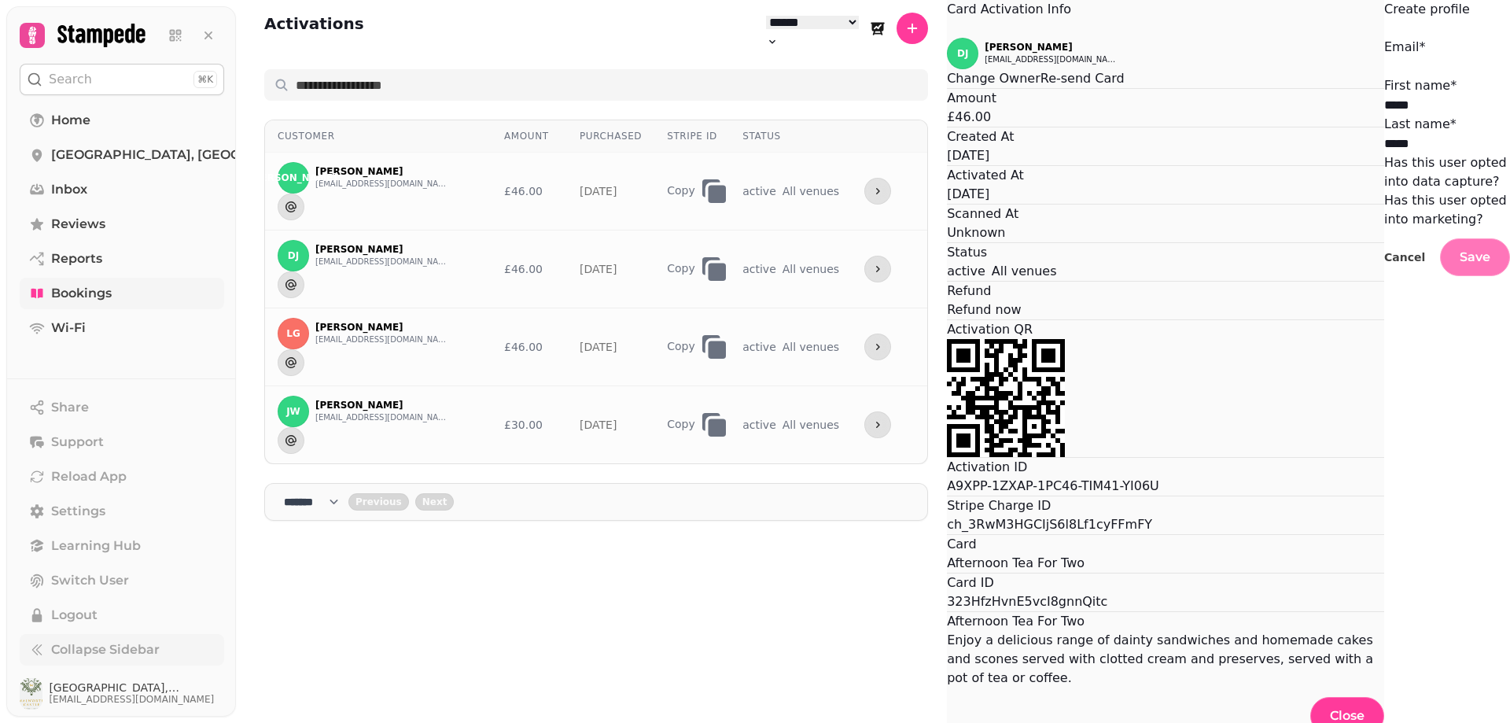
click at [1384, 76] on input "Email *" at bounding box center [1447, 66] width 126 height 19
paste input "**********"
click at [1384, 76] on input "**********" at bounding box center [1447, 66] width 126 height 19
type input "**********"
click at [1460, 264] on span "Save" at bounding box center [1475, 257] width 31 height 13
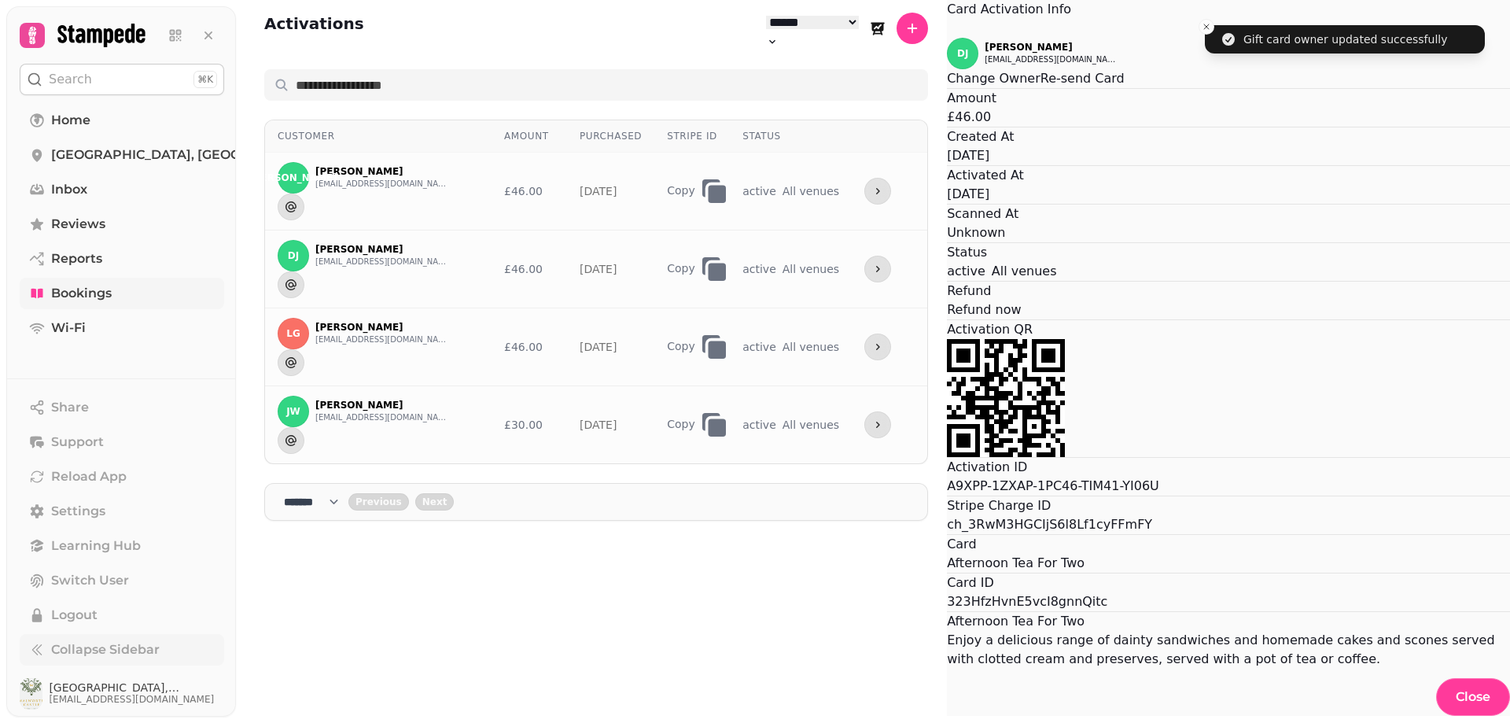
click at [1041, 88] on button "Re-send Card" at bounding box center [1083, 78] width 84 height 19
click at [947, 38] on button "Close" at bounding box center [947, 28] width 0 height 19
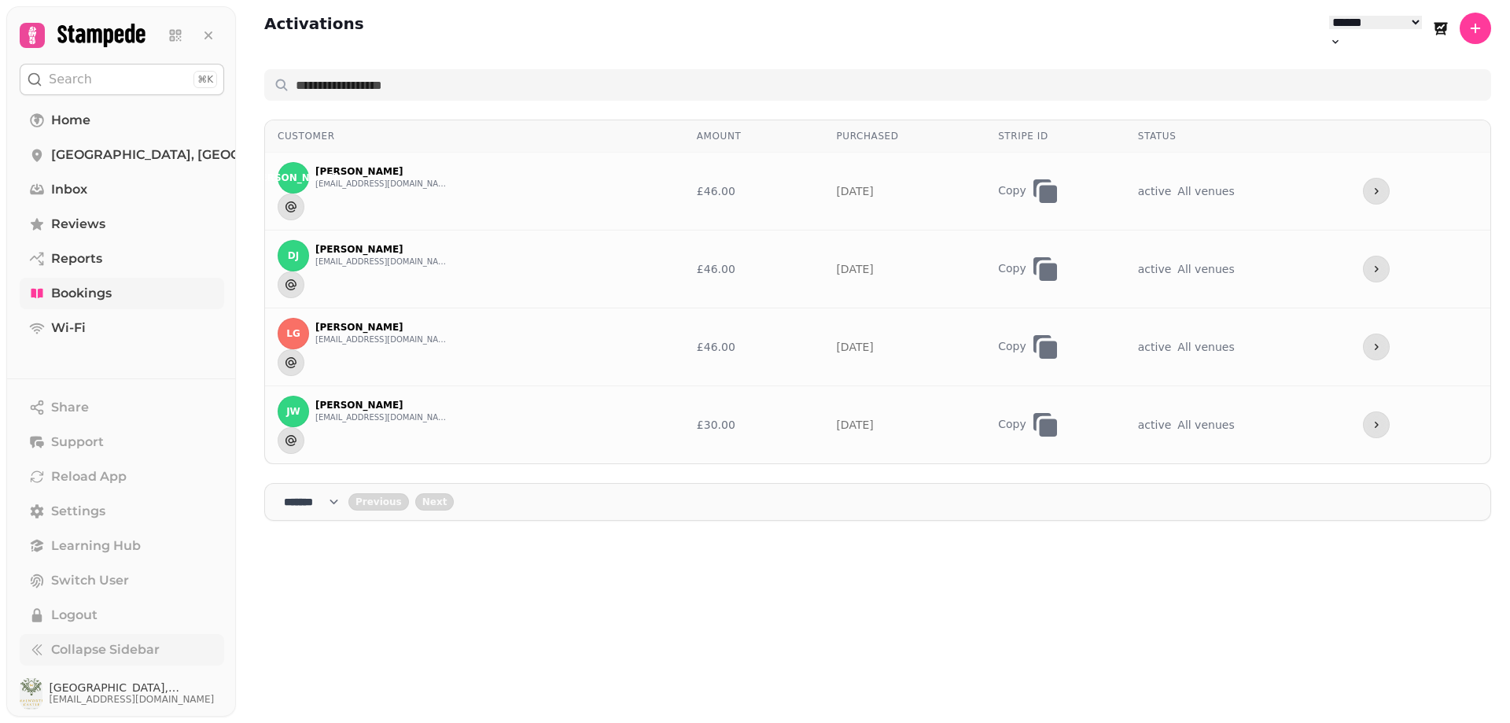
click at [117, 39] on icon at bounding box center [100, 36] width 87 height 24
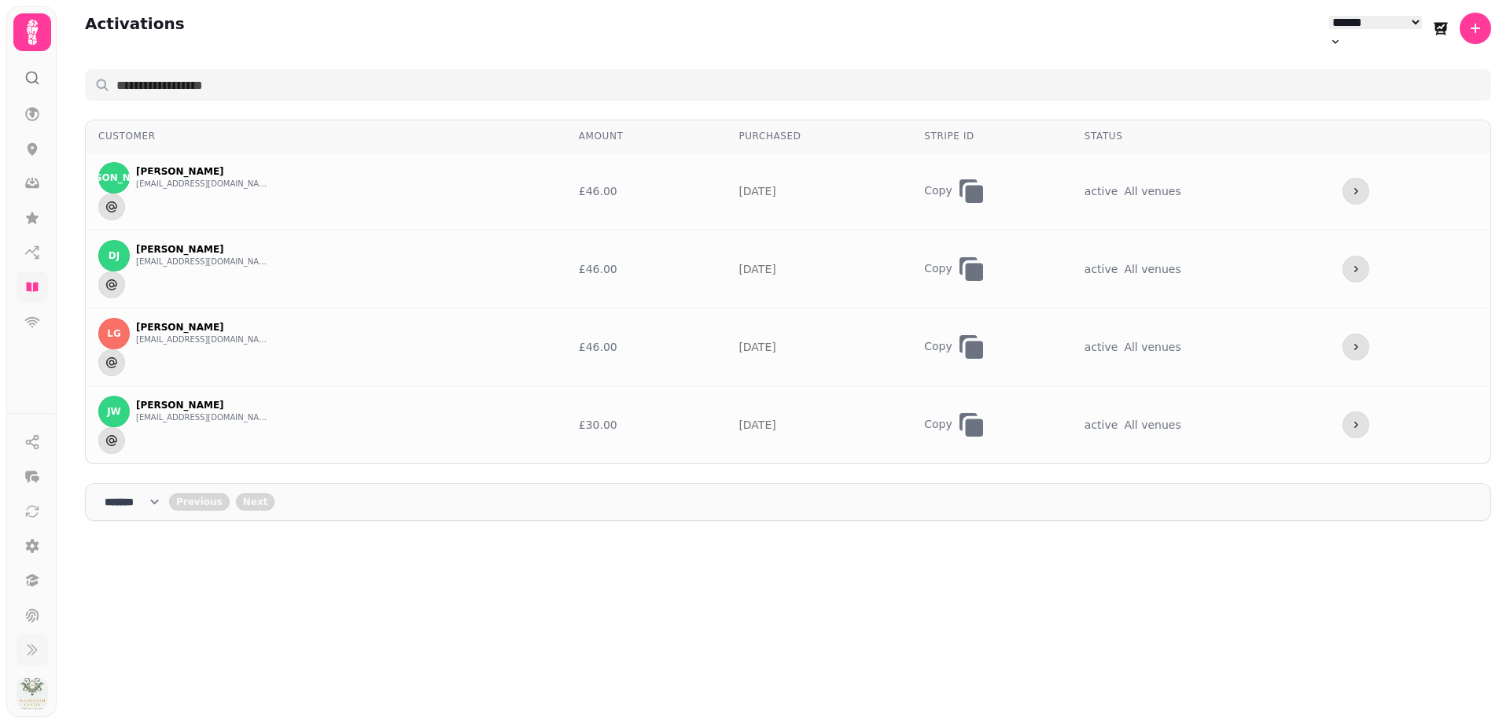
click at [186, 28] on div "**********" at bounding box center [788, 32] width 1406 height 38
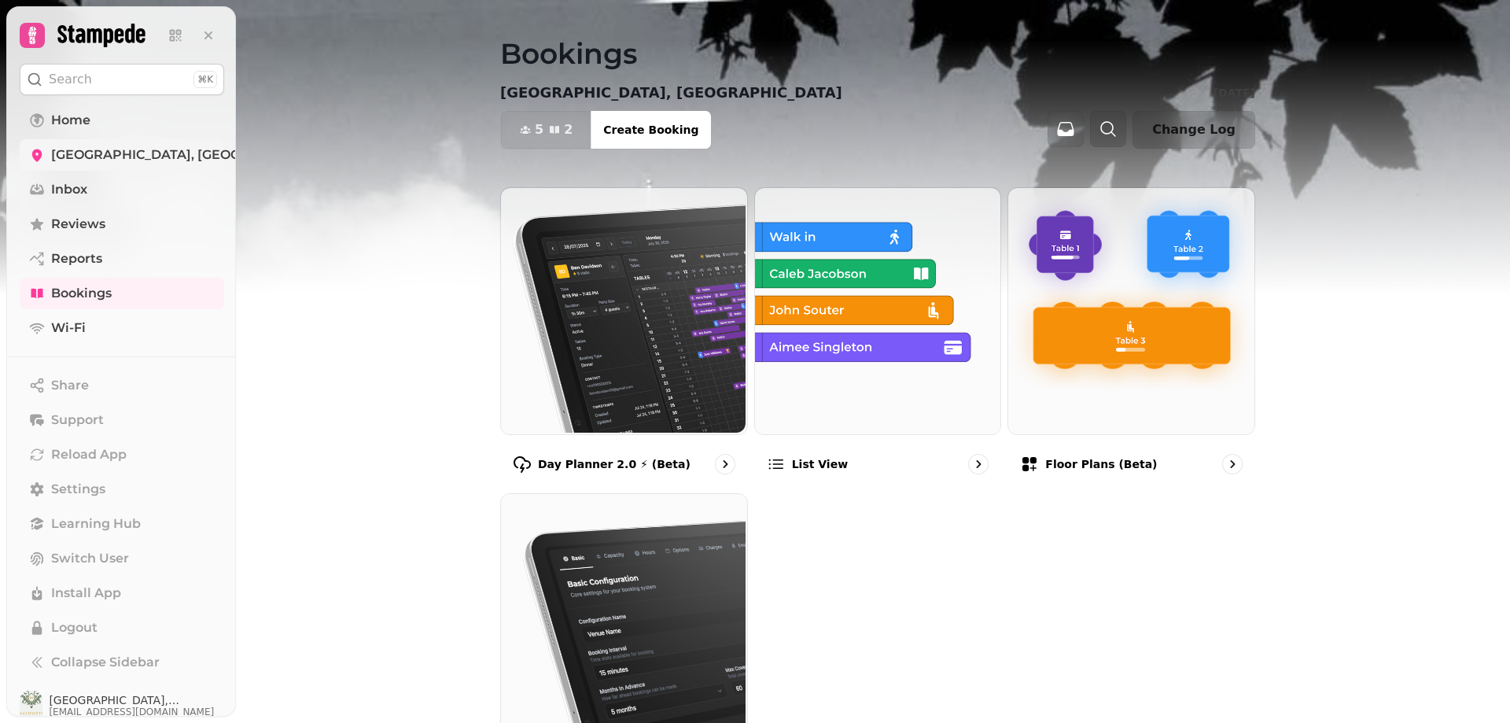
click at [101, 159] on span "[GEOGRAPHIC_DATA], [GEOGRAPHIC_DATA]" at bounding box center [194, 155] width 286 height 19
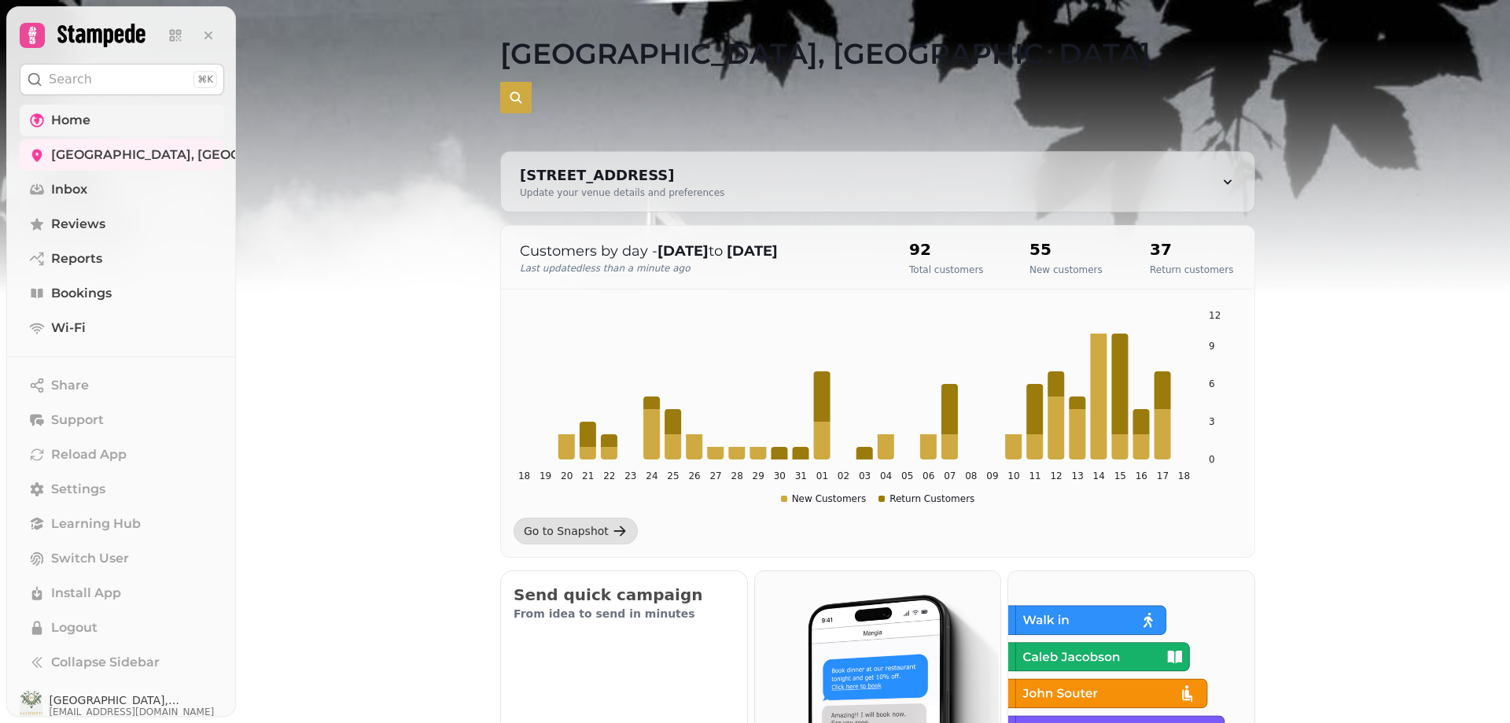
click at [60, 121] on span "Home" at bounding box center [70, 120] width 39 height 19
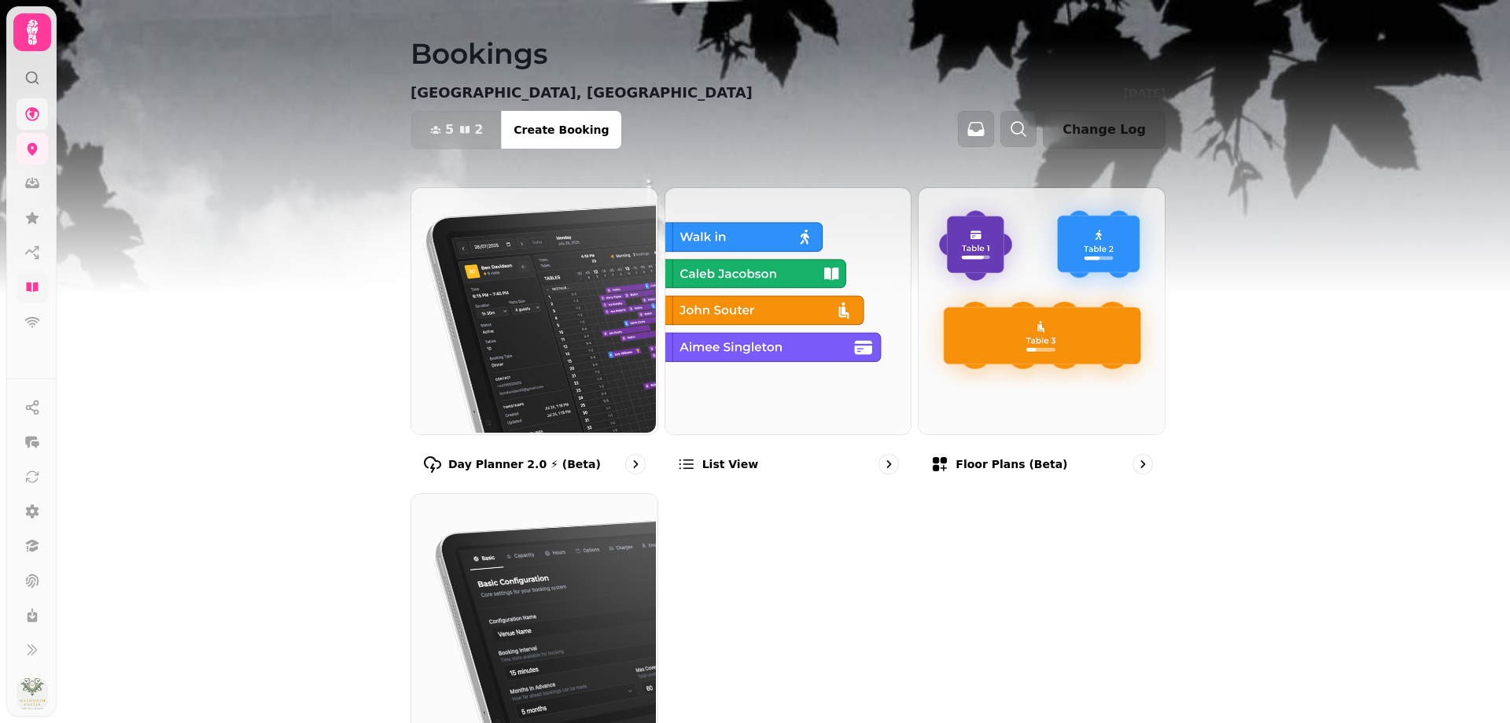
click at [37, 279] on icon at bounding box center [32, 287] width 16 height 16
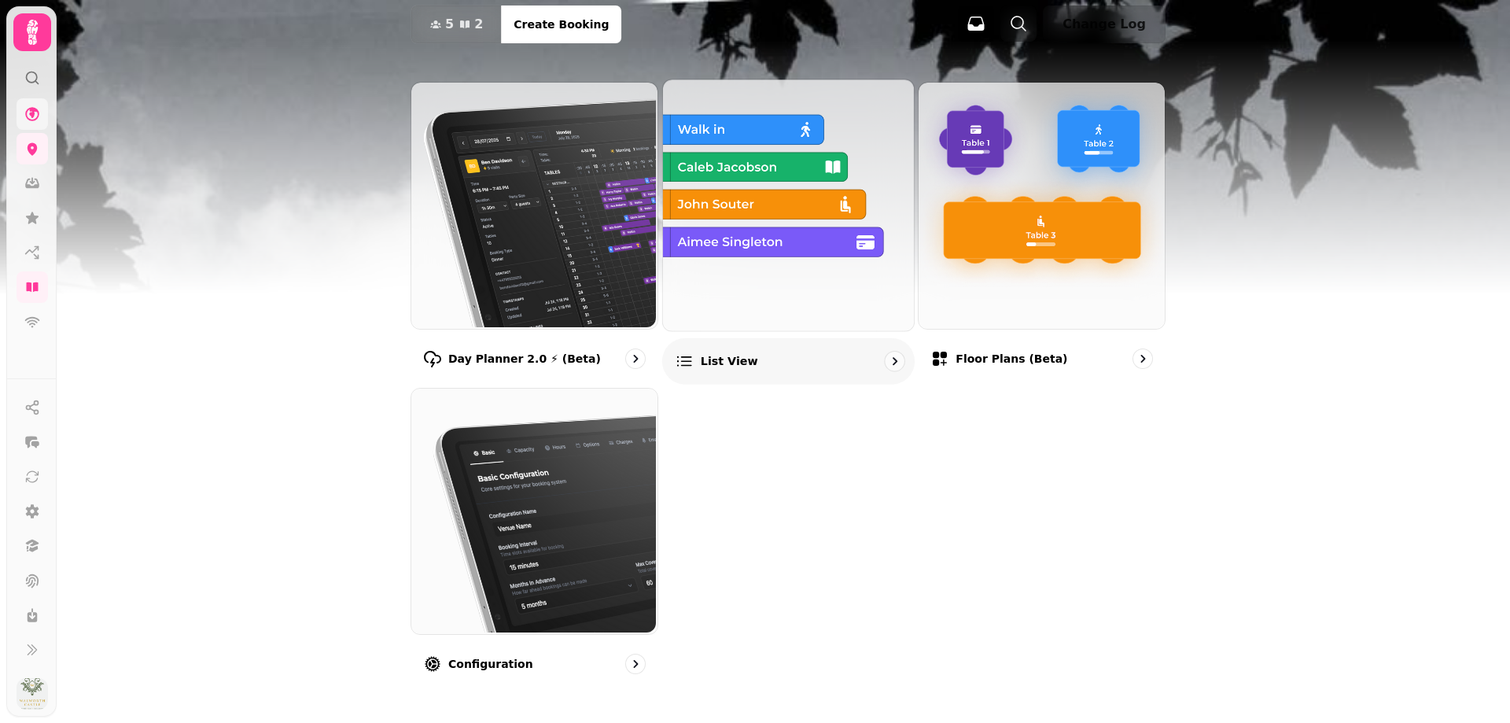
scroll to position [120, 0]
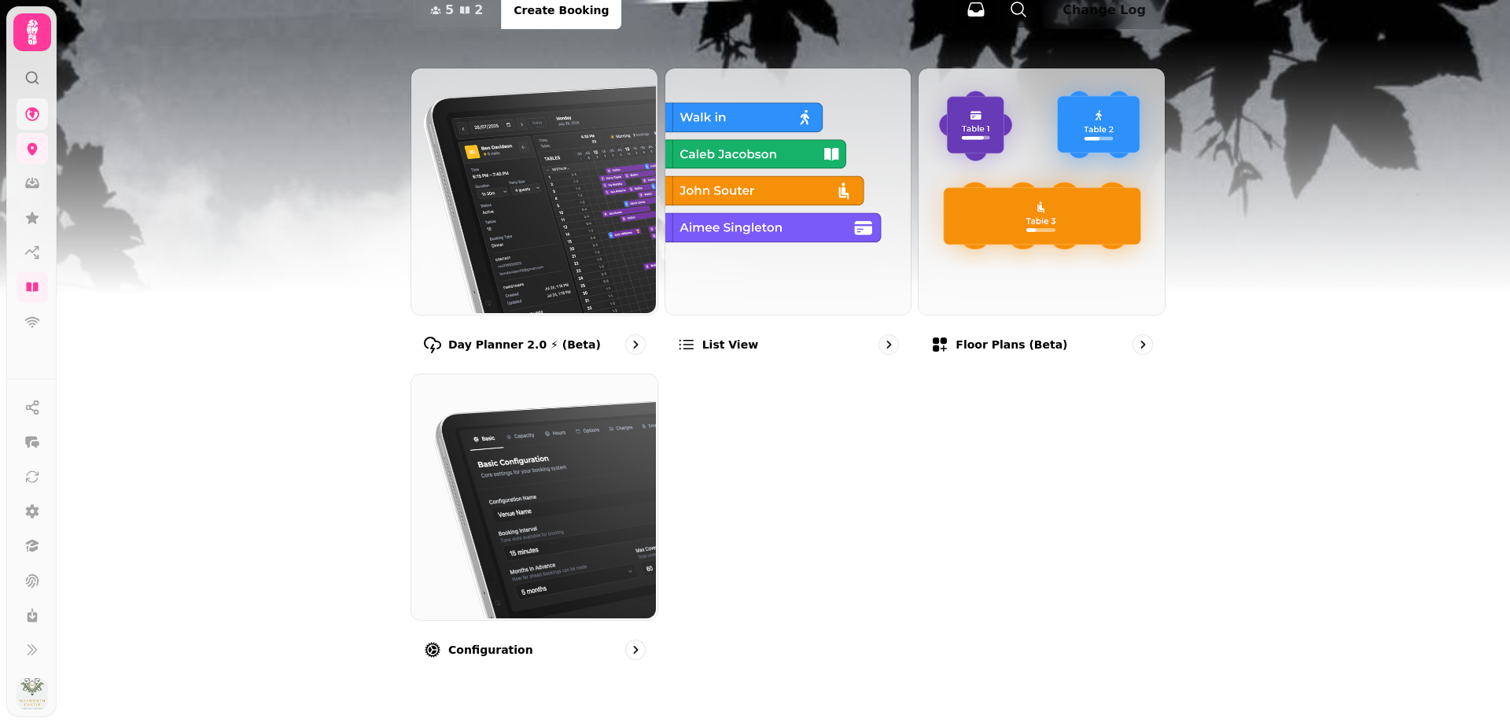
click at [25, 24] on icon at bounding box center [32, 32] width 31 height 31
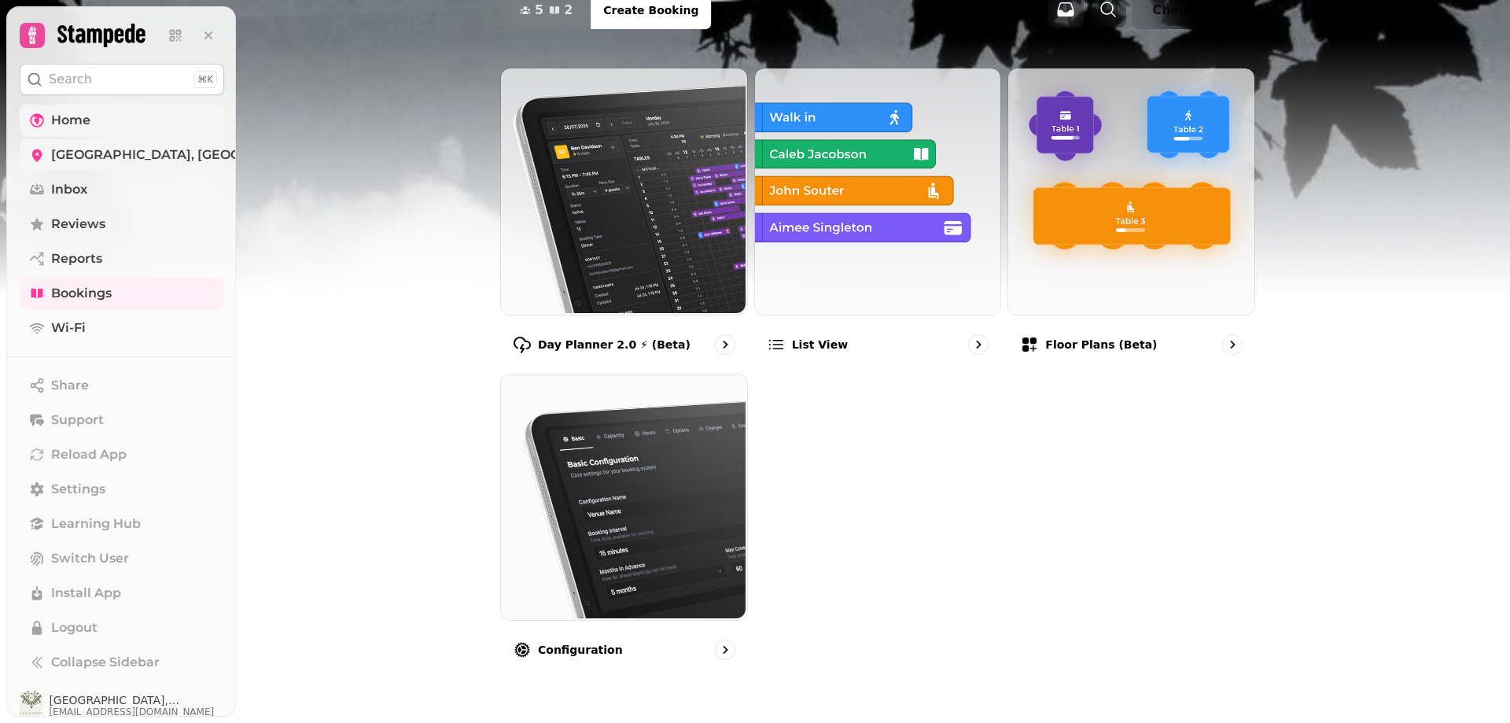
click at [109, 160] on span "[GEOGRAPHIC_DATA], [GEOGRAPHIC_DATA]" at bounding box center [194, 155] width 286 height 19
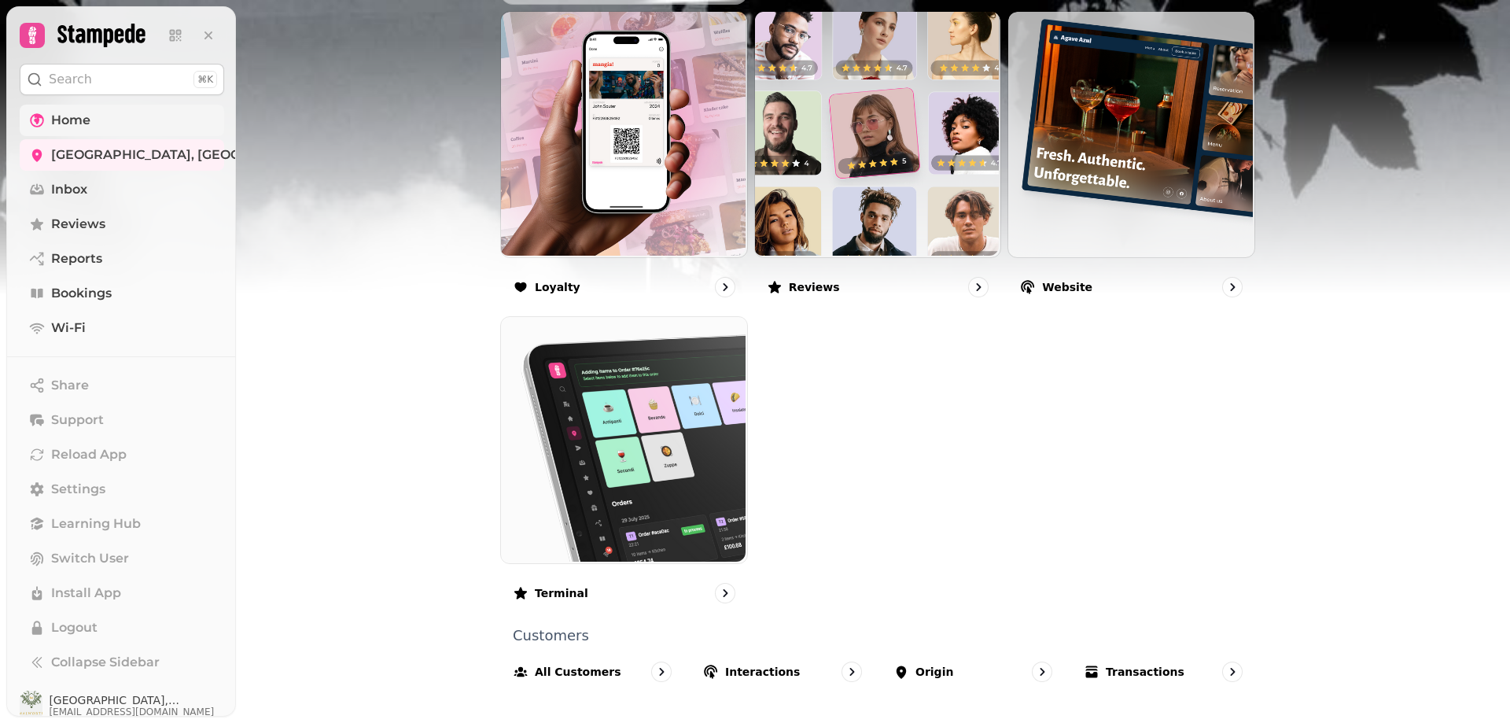
scroll to position [875, 0]
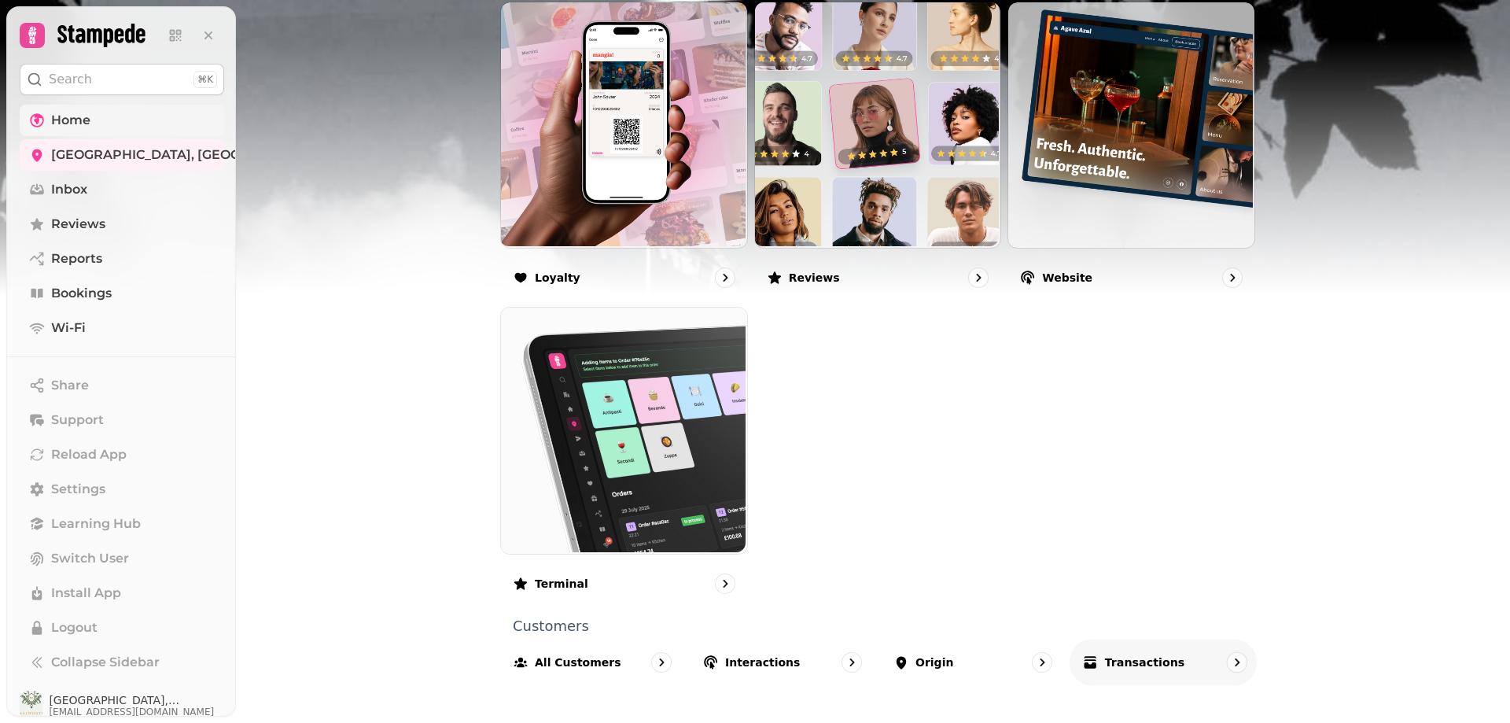
click at [1119, 670] on p "Transactions" at bounding box center [1145, 662] width 80 height 16
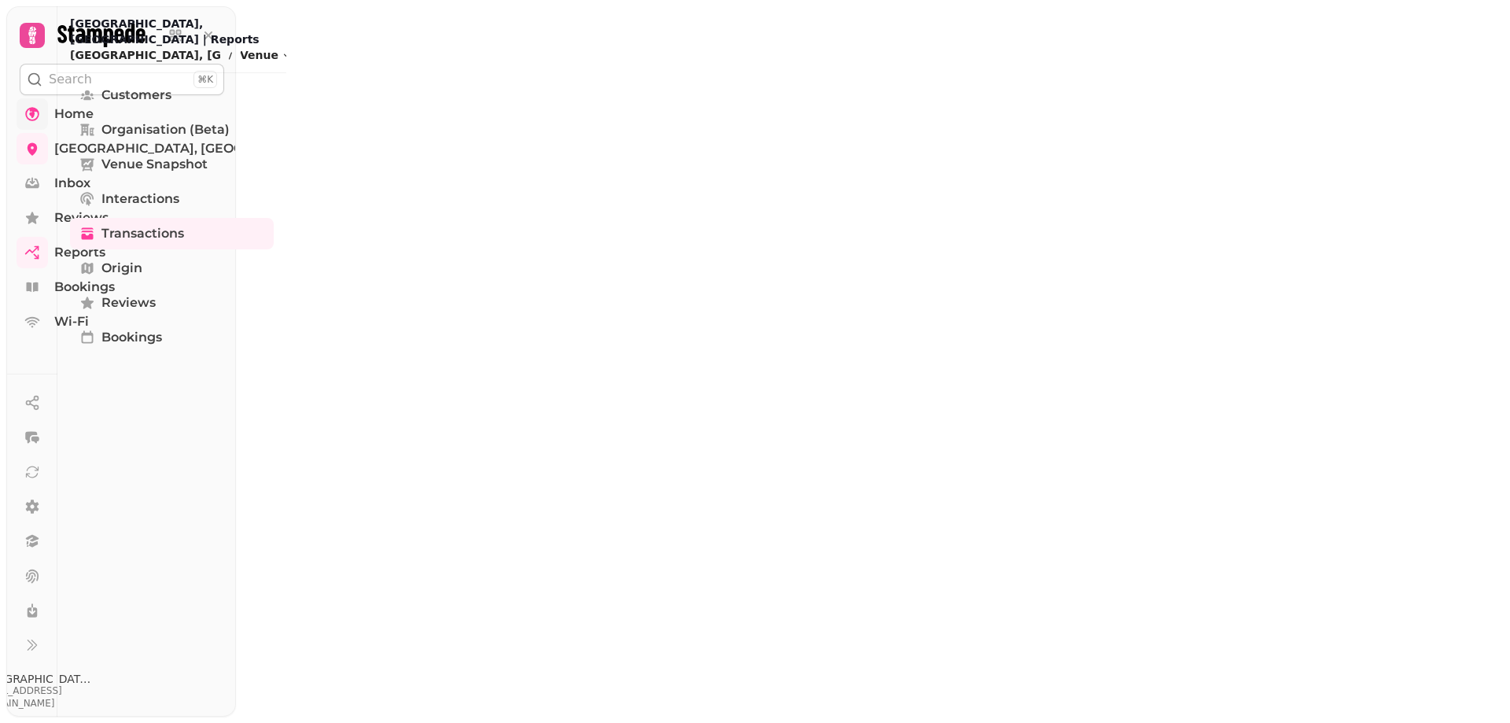
select select "**"
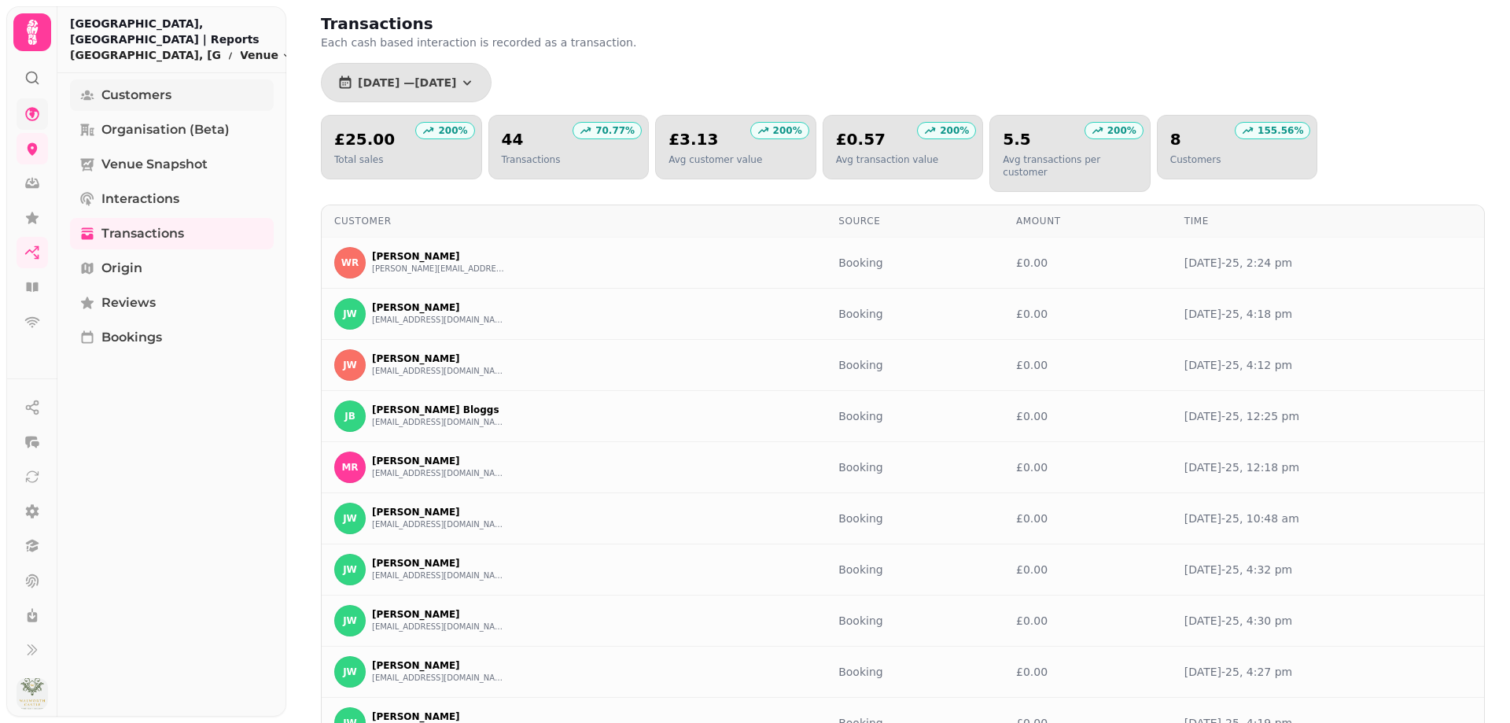
click at [150, 101] on span "Customers" at bounding box center [136, 95] width 70 height 19
select select "**"
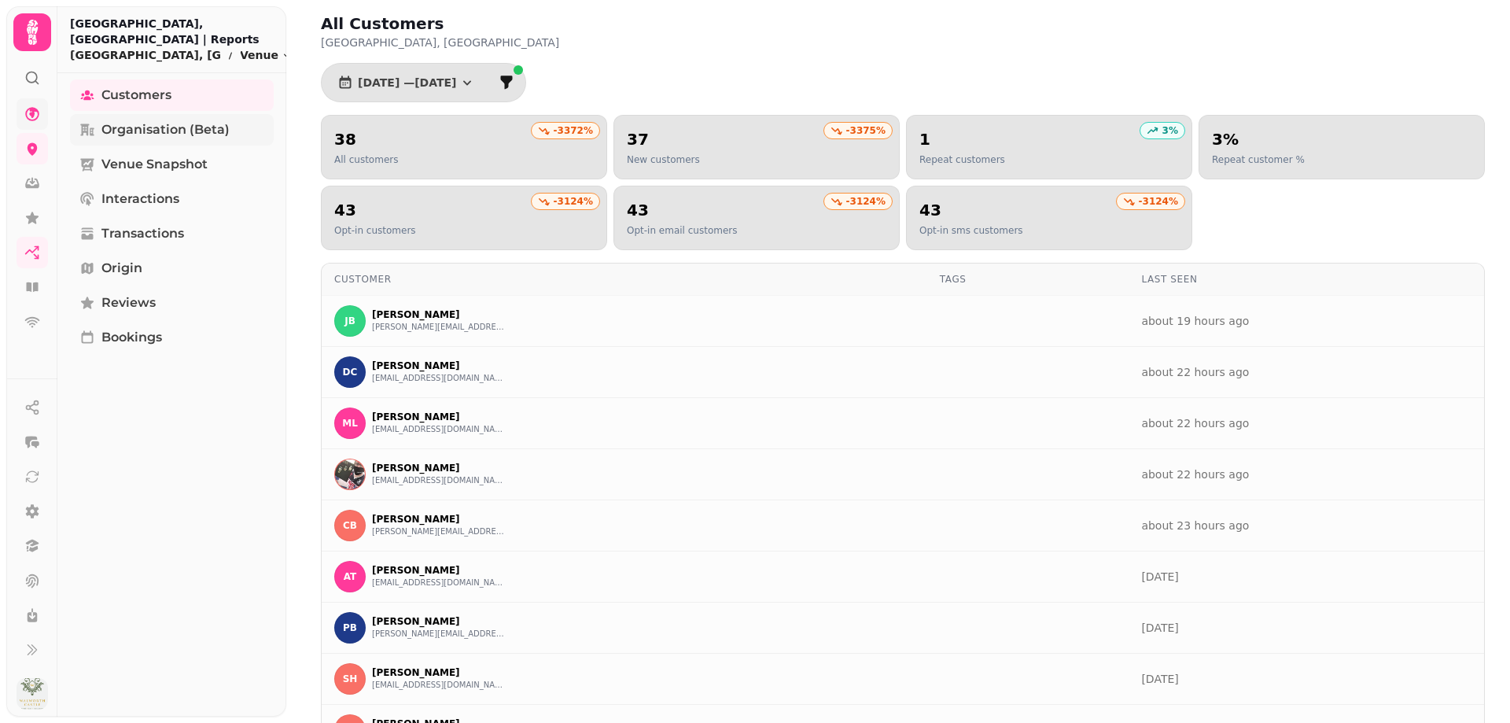
click at [160, 124] on span "Organisation (beta)" at bounding box center [165, 129] width 128 height 19
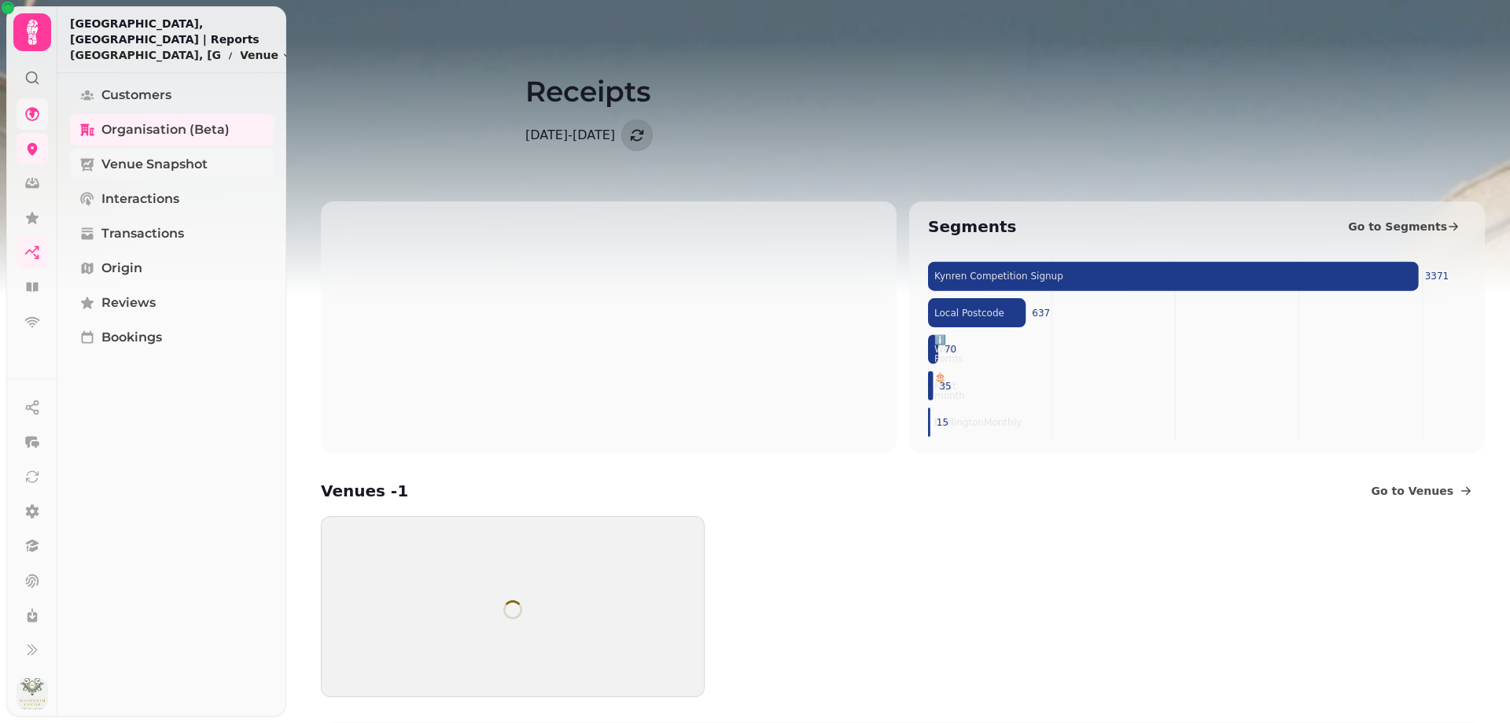
click at [146, 164] on span "Venue Snapshot" at bounding box center [154, 164] width 106 height 19
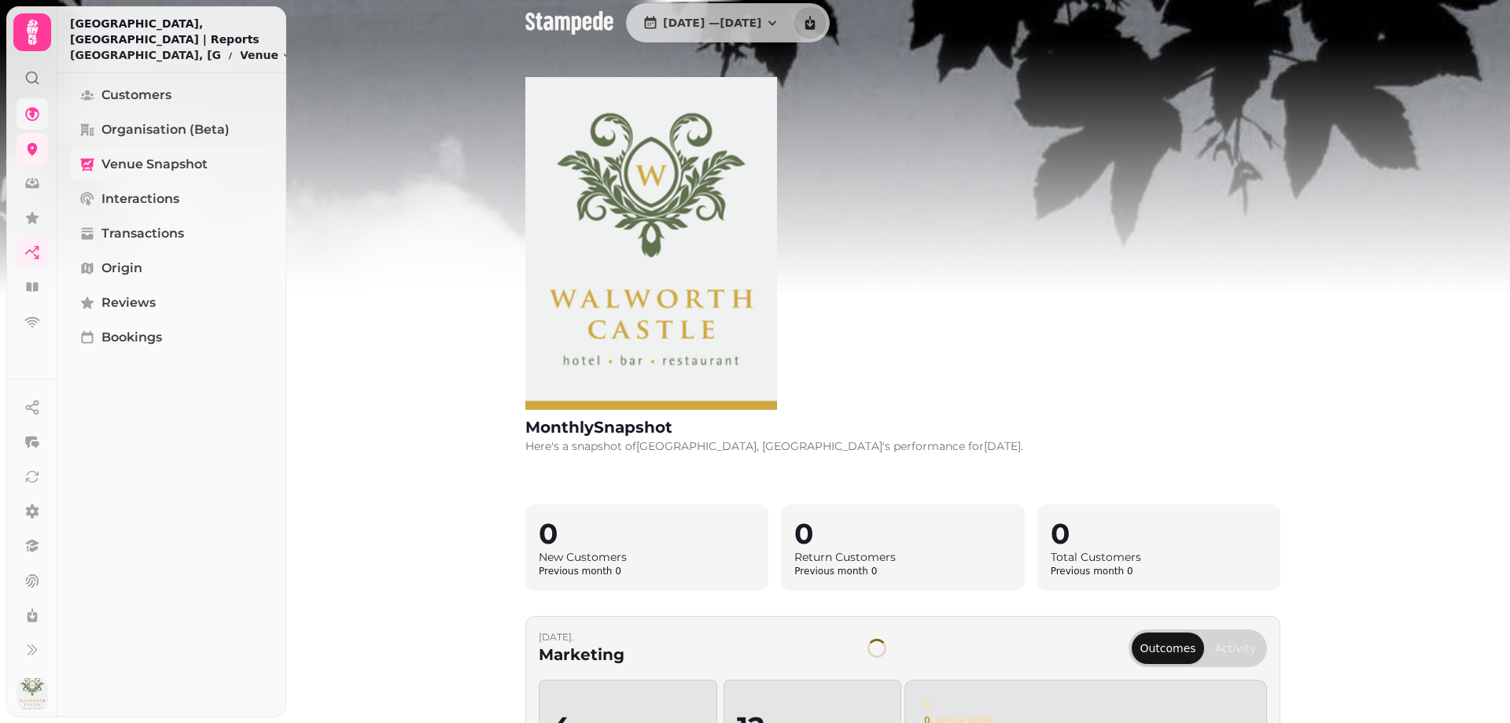
click at [151, 167] on span "Venue Snapshot" at bounding box center [154, 164] width 106 height 19
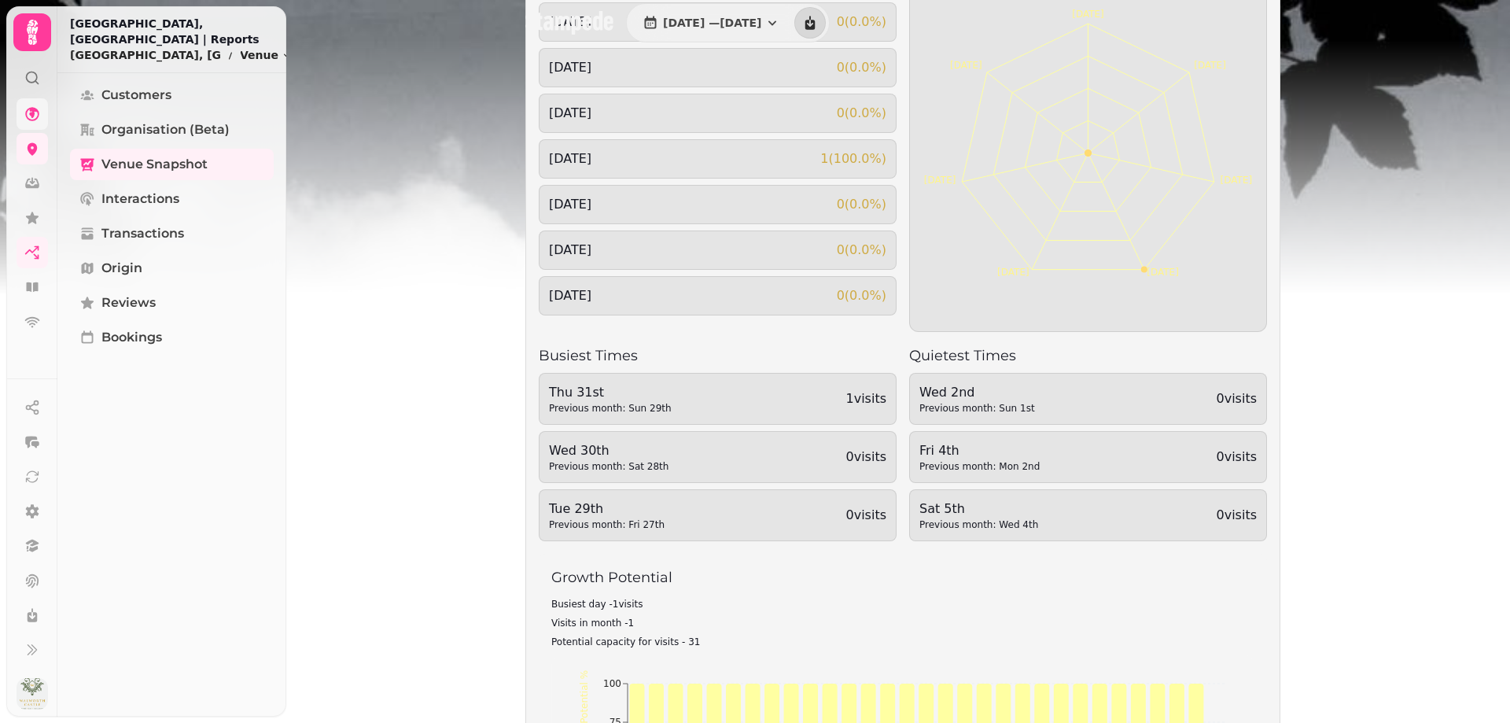
scroll to position [1495, 0]
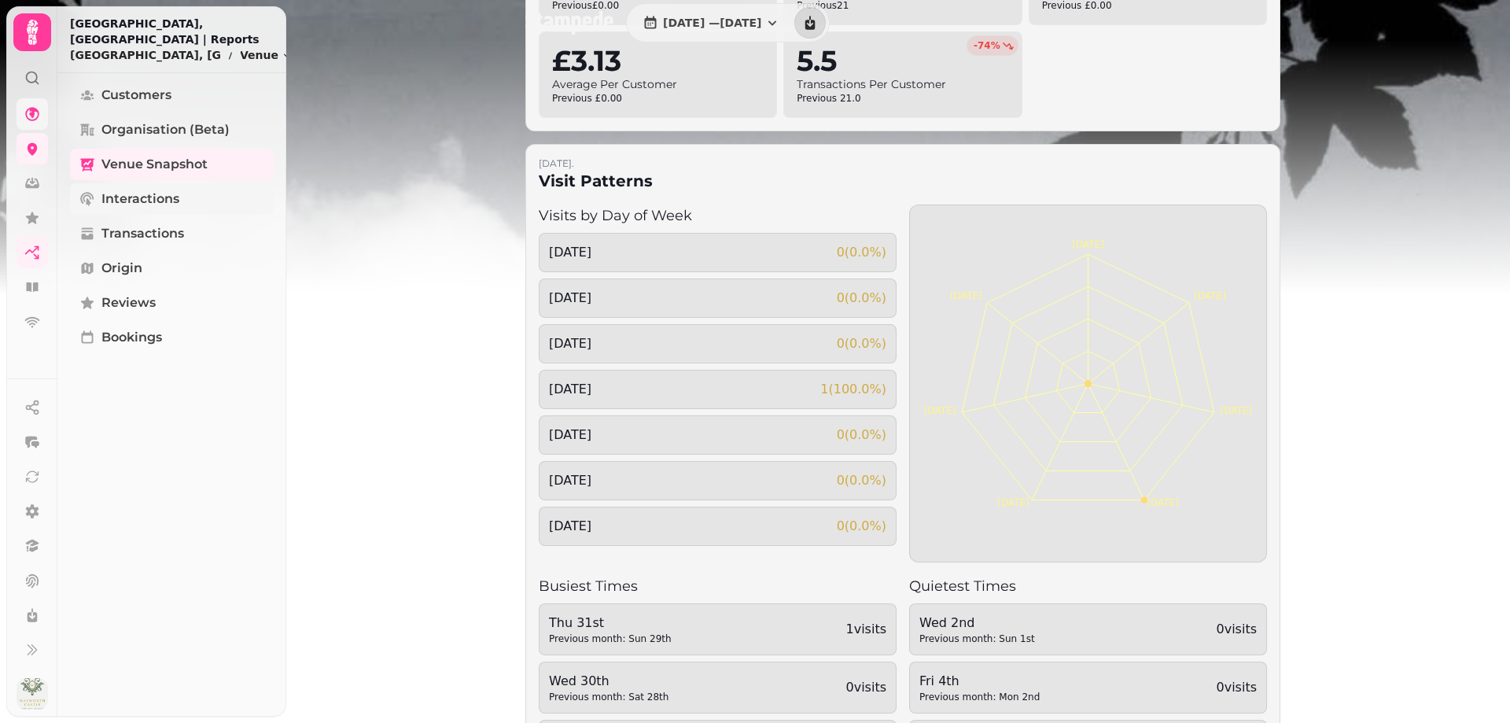
click at [137, 202] on span "Interactions" at bounding box center [140, 199] width 78 height 19
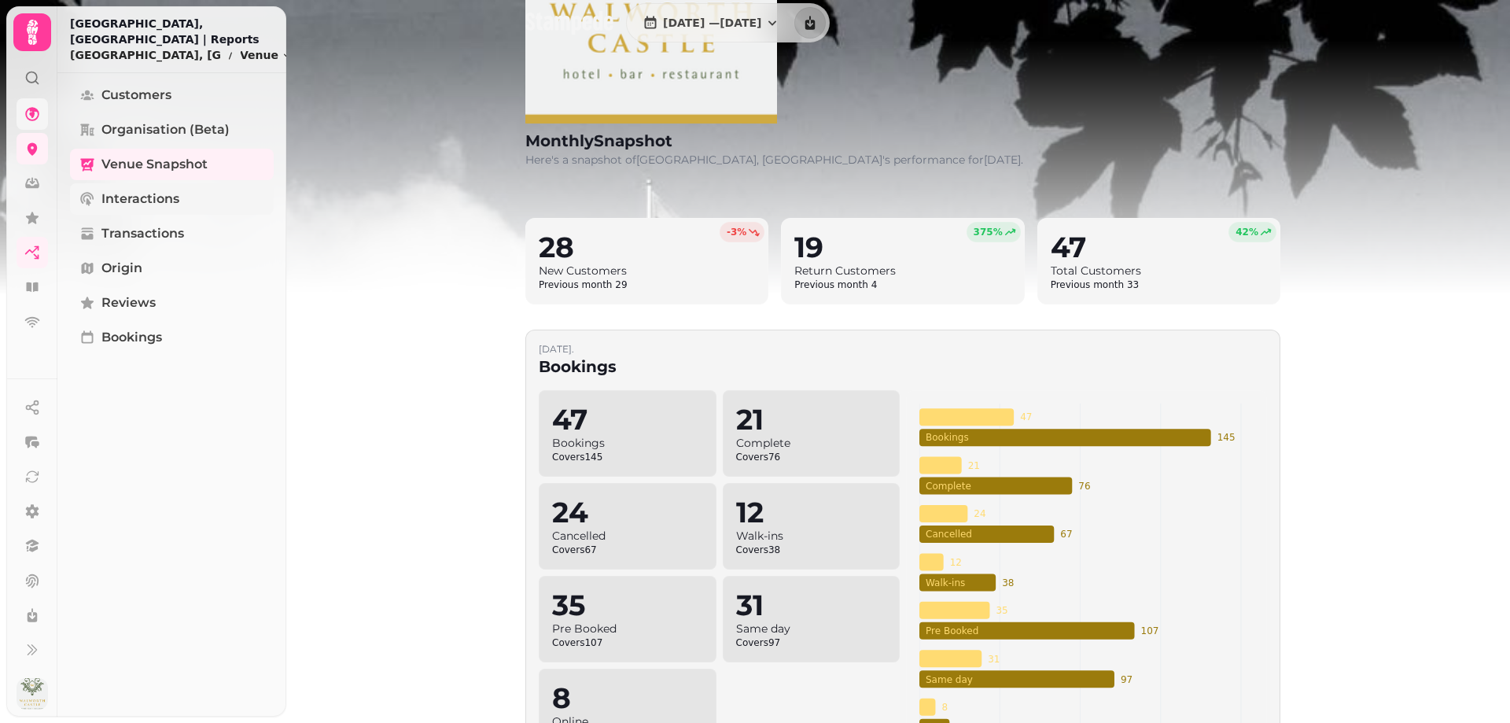
select select "**"
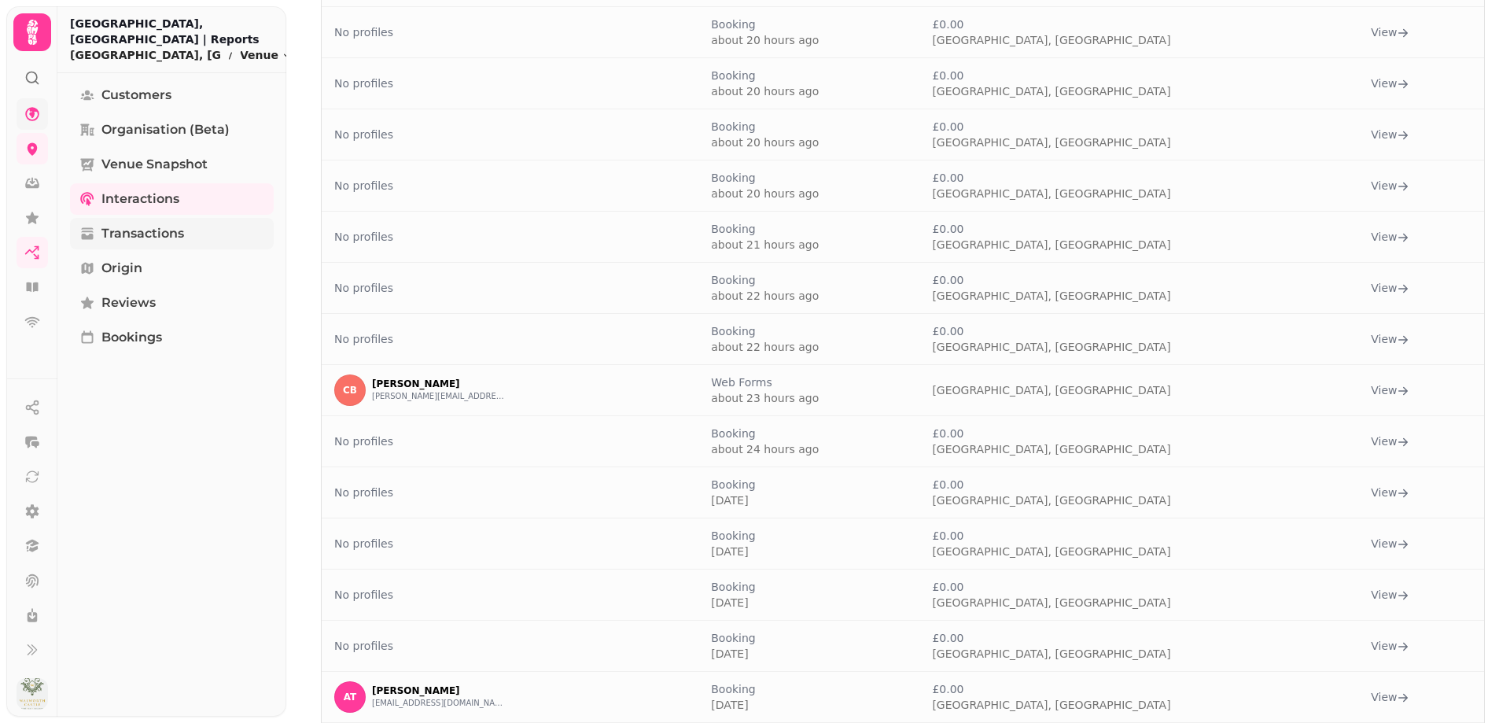
click at [137, 231] on span "Transactions" at bounding box center [142, 233] width 83 height 19
select select "**"
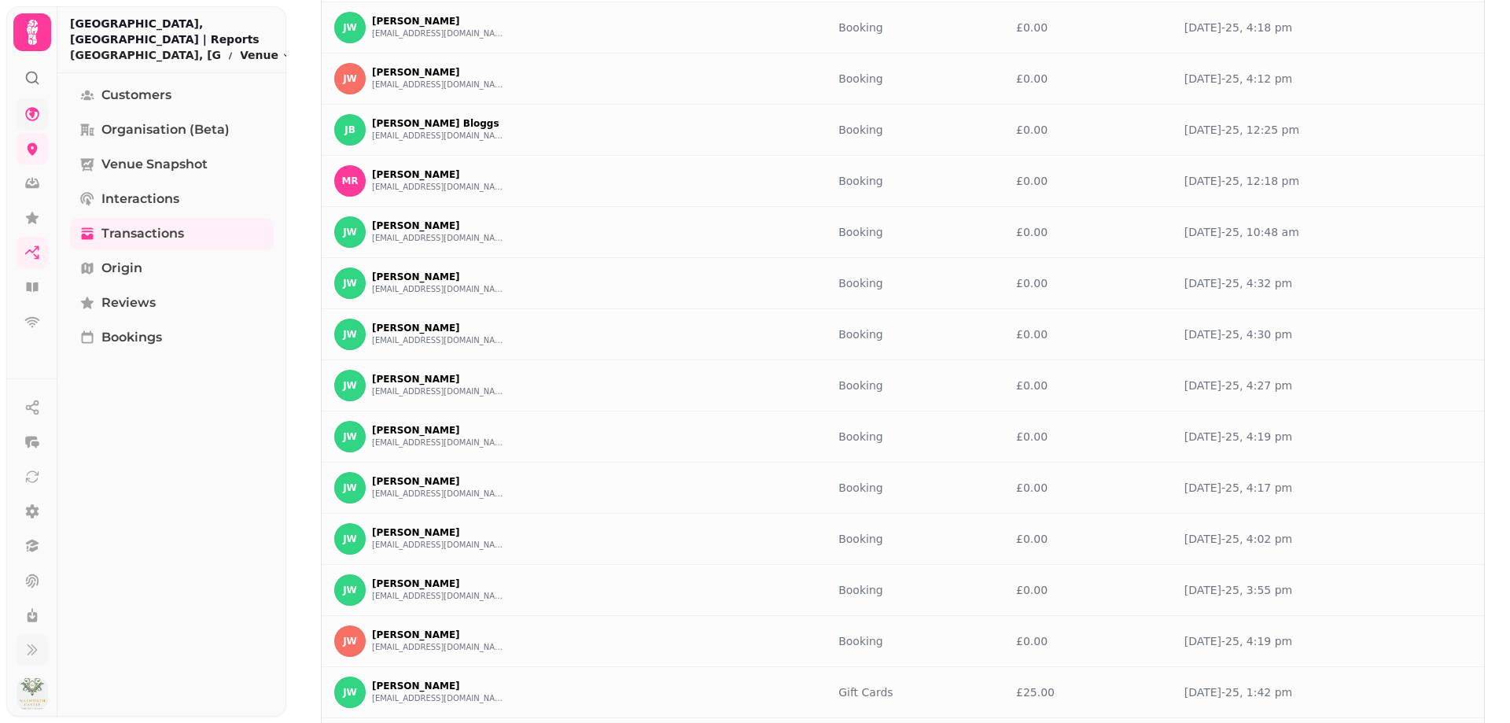
click at [30, 651] on icon at bounding box center [32, 650] width 16 height 16
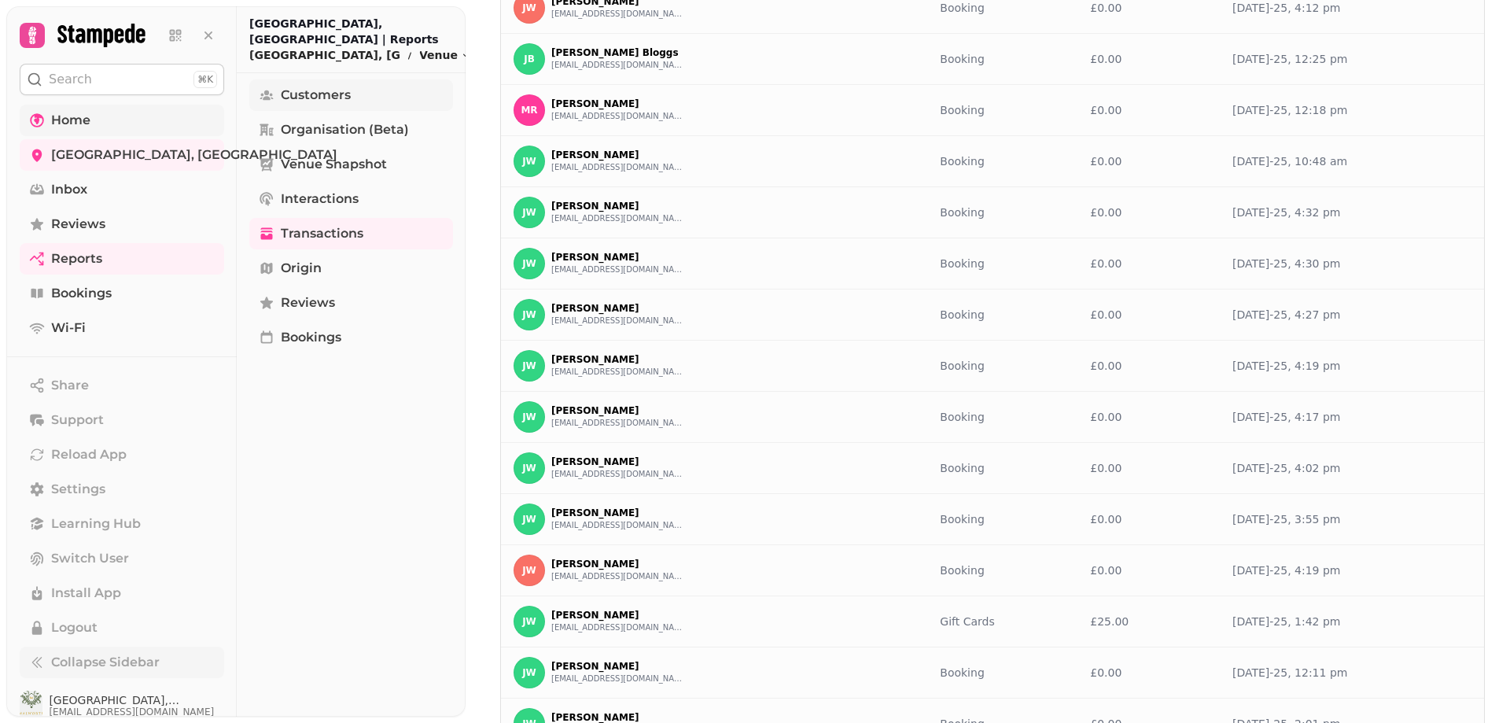
click at [334, 91] on span "Customers" at bounding box center [316, 95] width 70 height 19
select select "**"
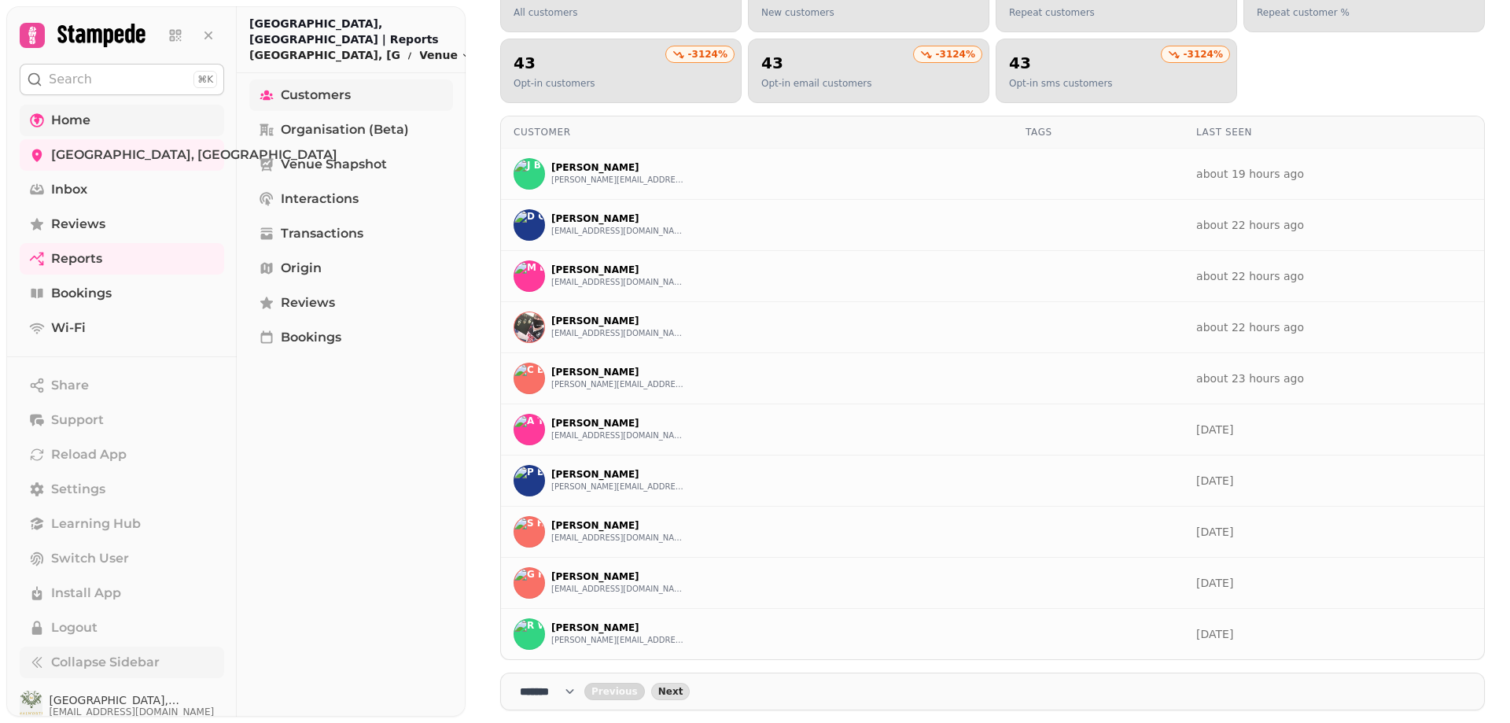
scroll to position [147, 0]
click at [334, 132] on span "Organisation (beta)" at bounding box center [345, 129] width 128 height 19
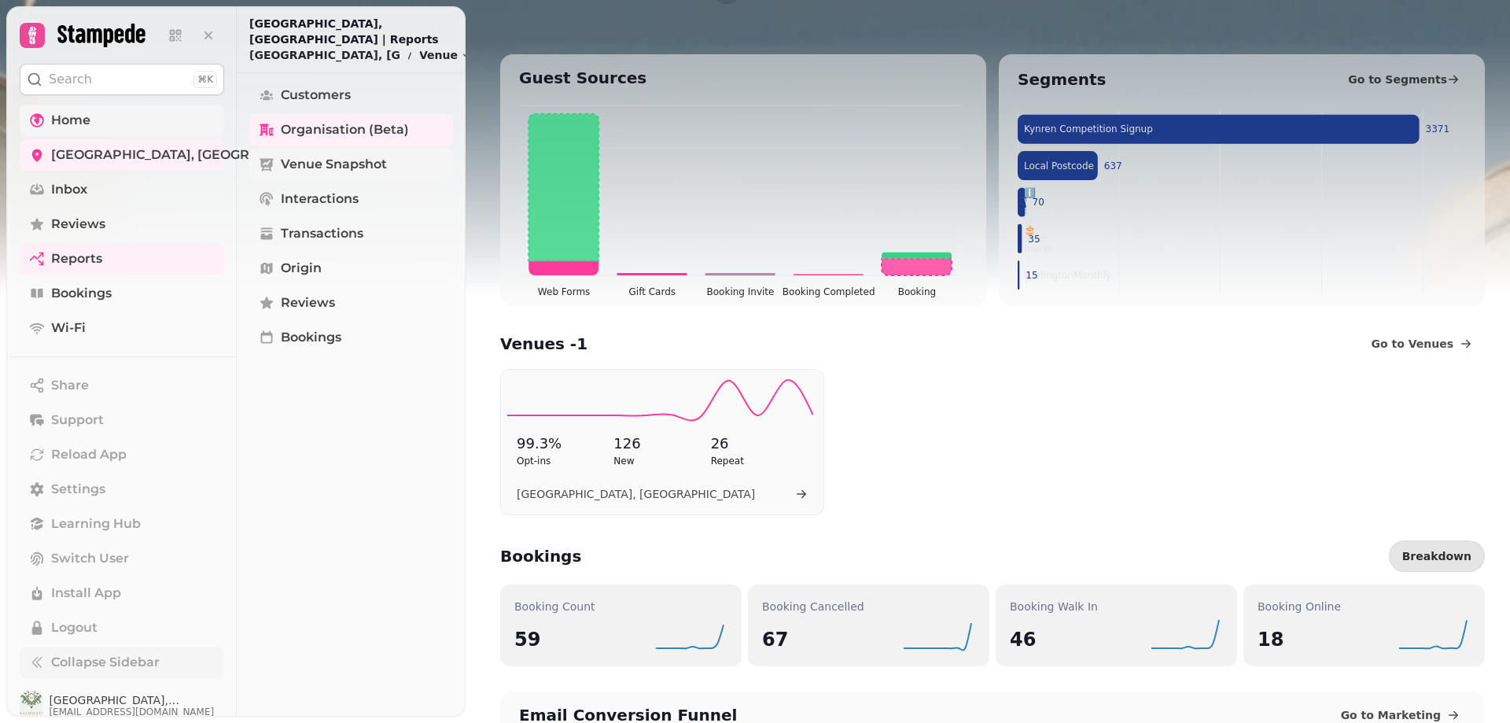
click at [304, 165] on span "Venue Snapshot" at bounding box center [334, 164] width 106 height 19
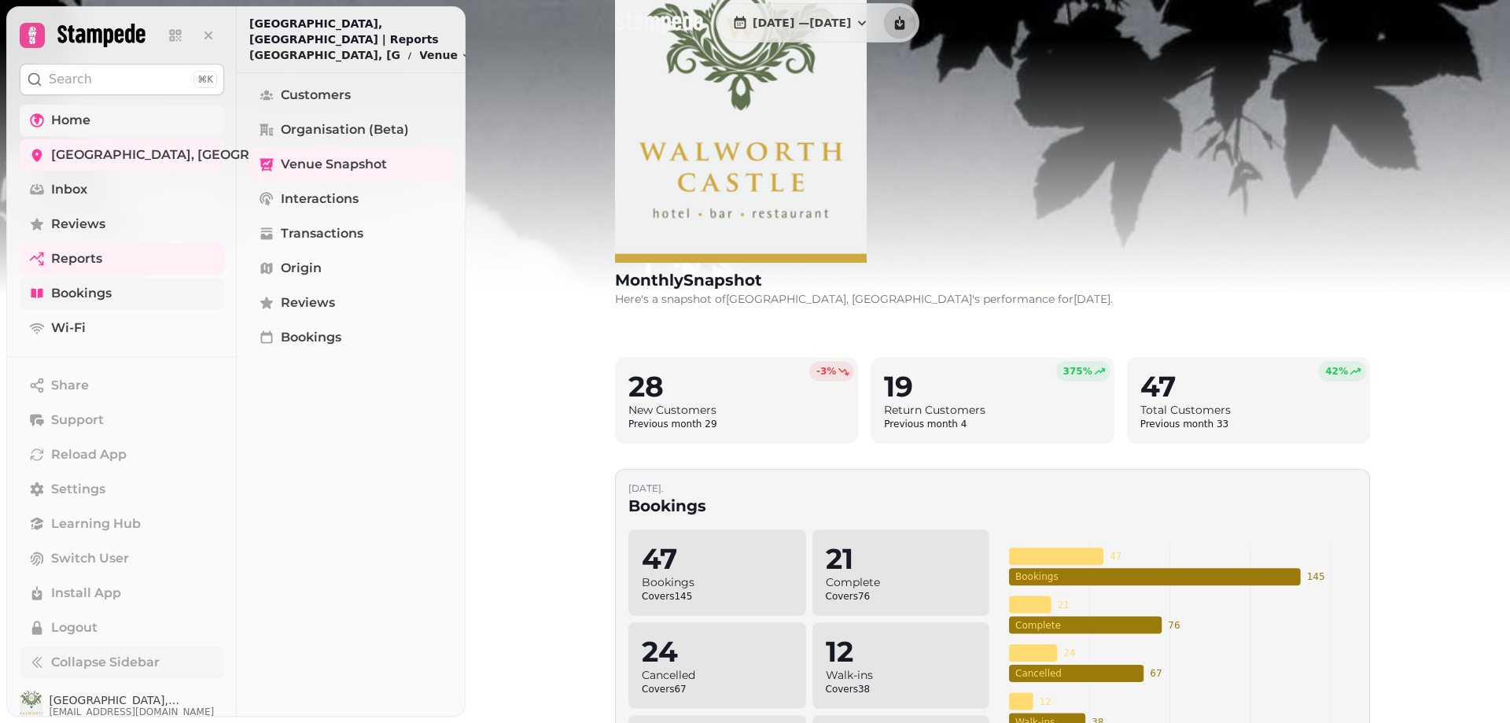
click at [83, 294] on span "Bookings" at bounding box center [81, 293] width 61 height 19
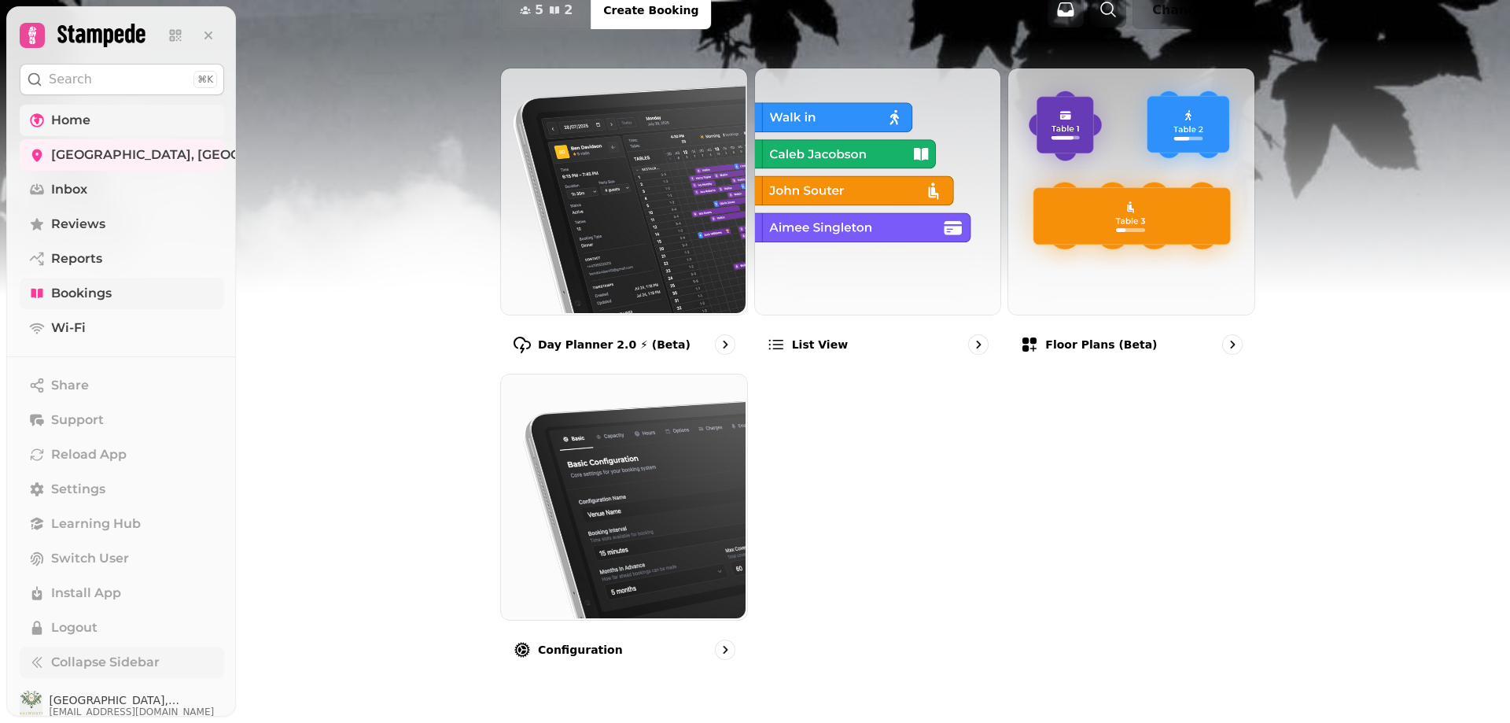
scroll to position [120, 0]
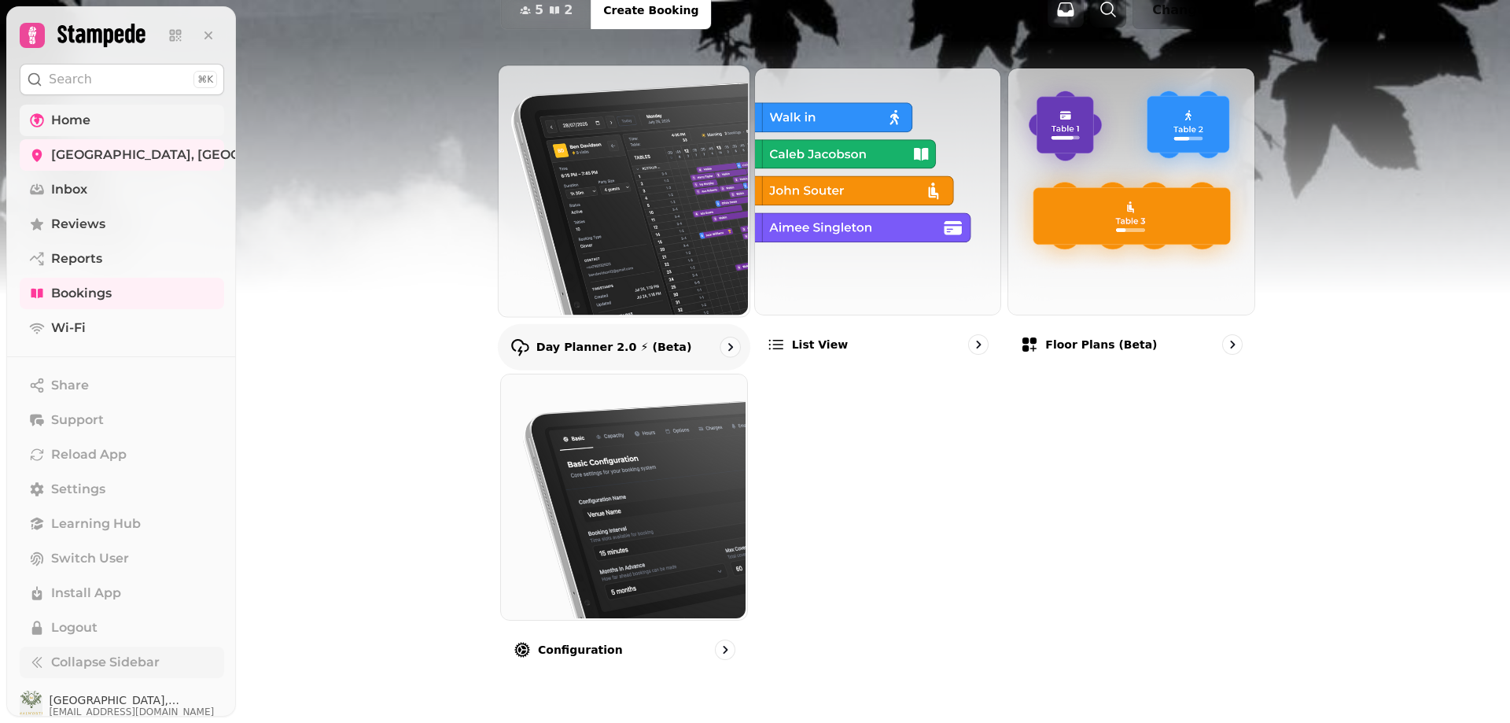
click at [564, 228] on img at bounding box center [622, 189] width 251 height 251
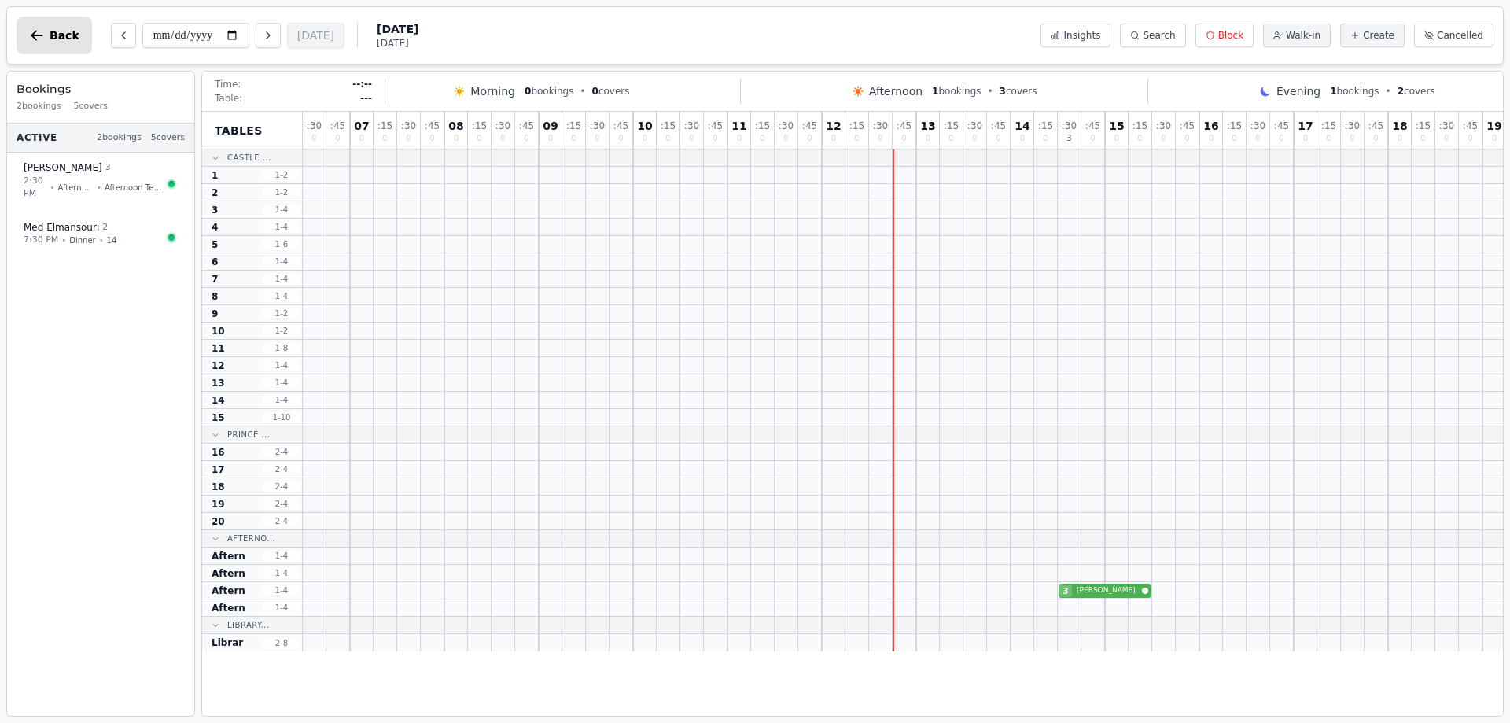
click at [61, 30] on span "Back" at bounding box center [65, 35] width 30 height 11
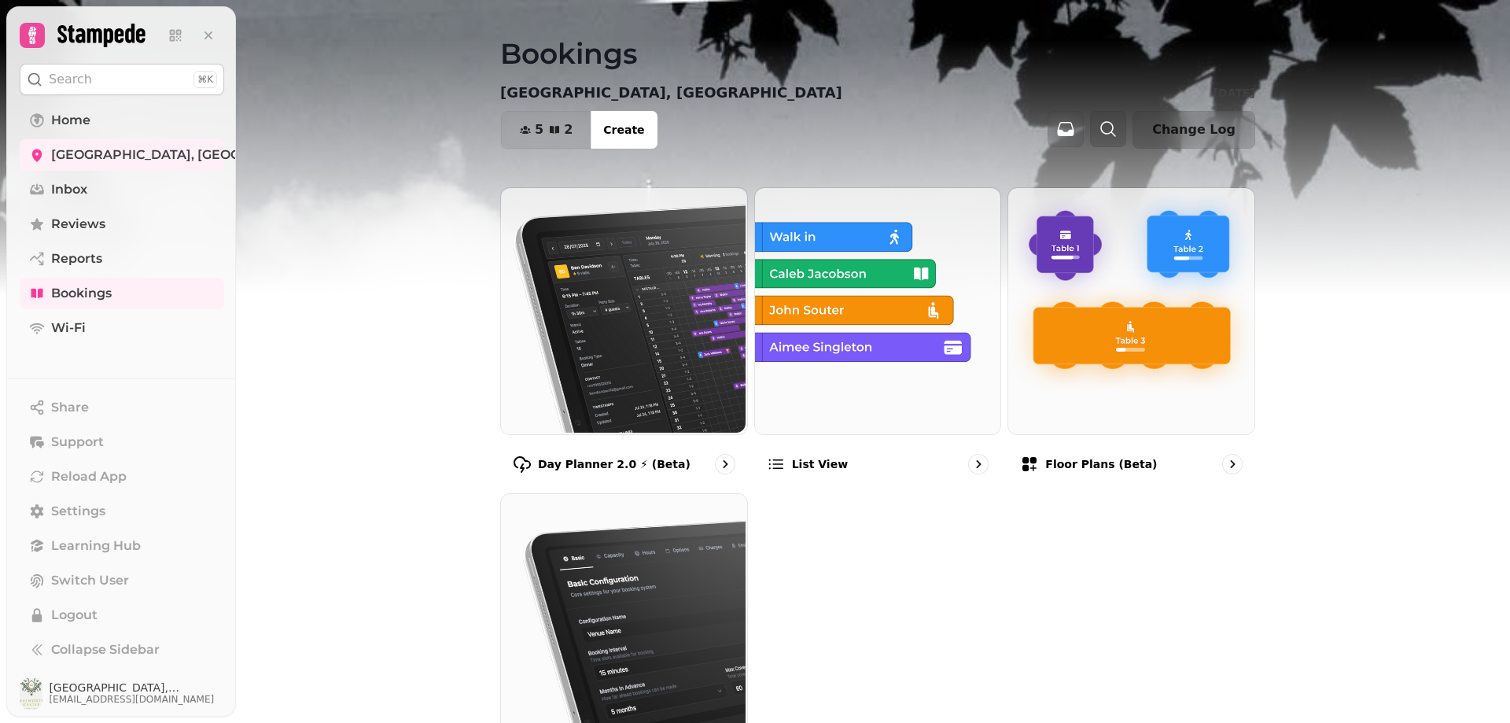
click at [94, 30] on icon at bounding box center [100, 36] width 87 height 24
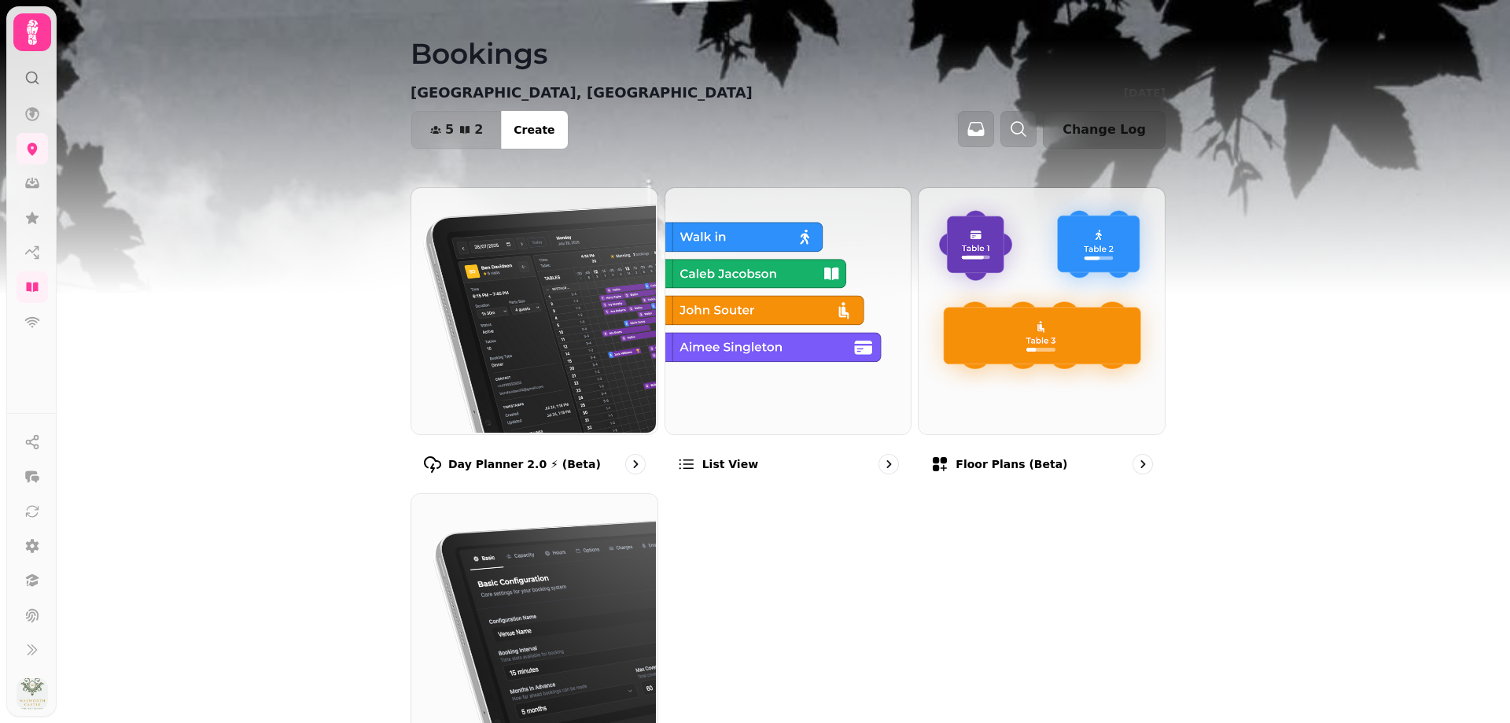
click at [26, 32] on icon at bounding box center [32, 32] width 31 height 31
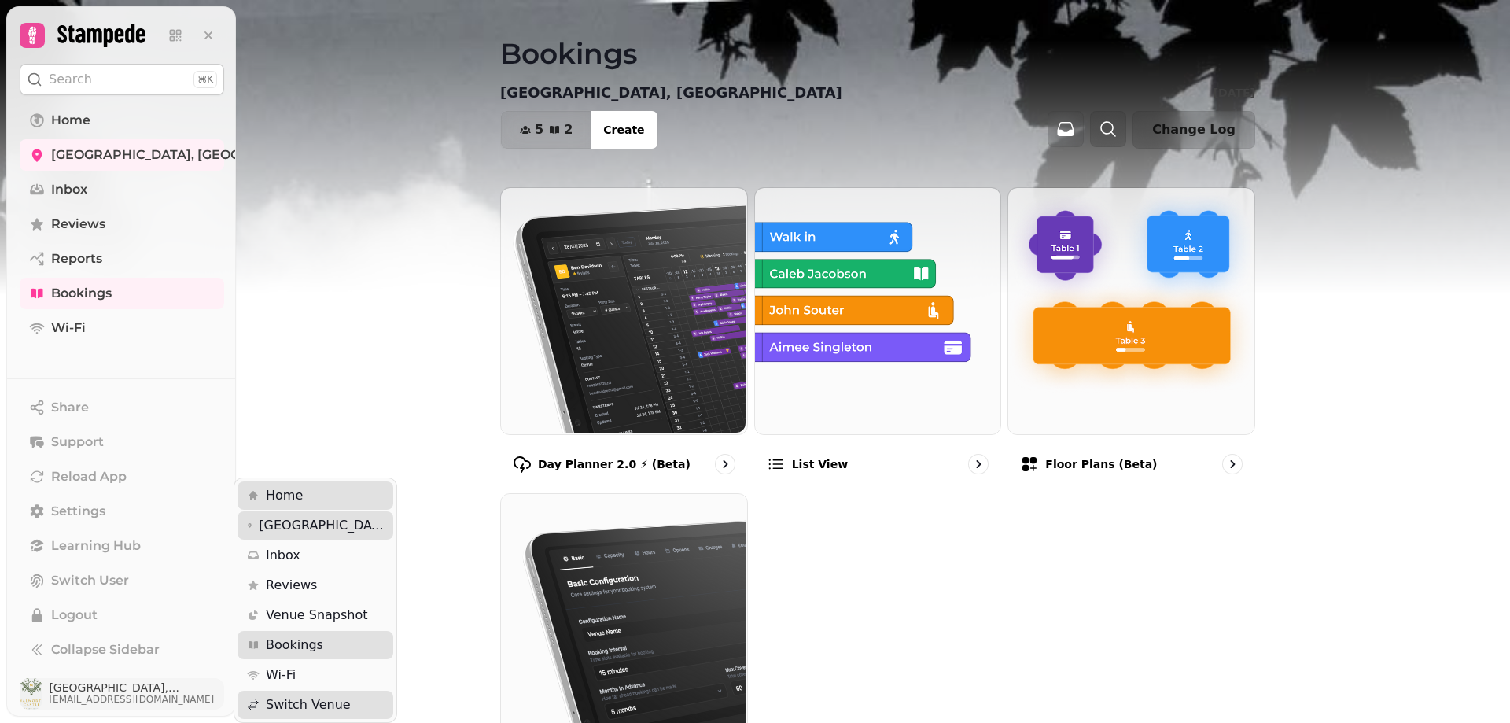
click at [119, 691] on span "[GEOGRAPHIC_DATA], [GEOGRAPHIC_DATA]" at bounding box center [136, 687] width 175 height 11
click at [296, 614] on span "Venue Snapshot" at bounding box center [317, 615] width 102 height 19
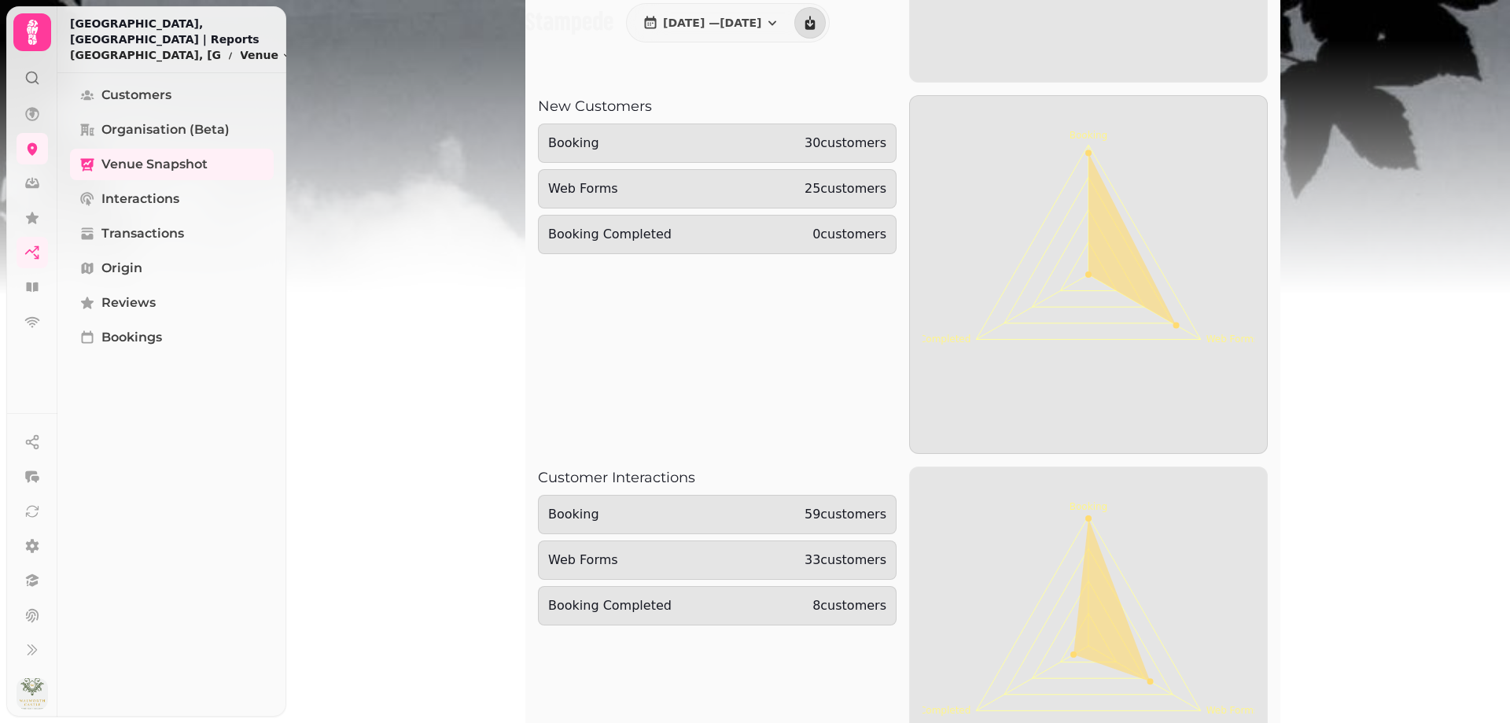
scroll to position [3124, 0]
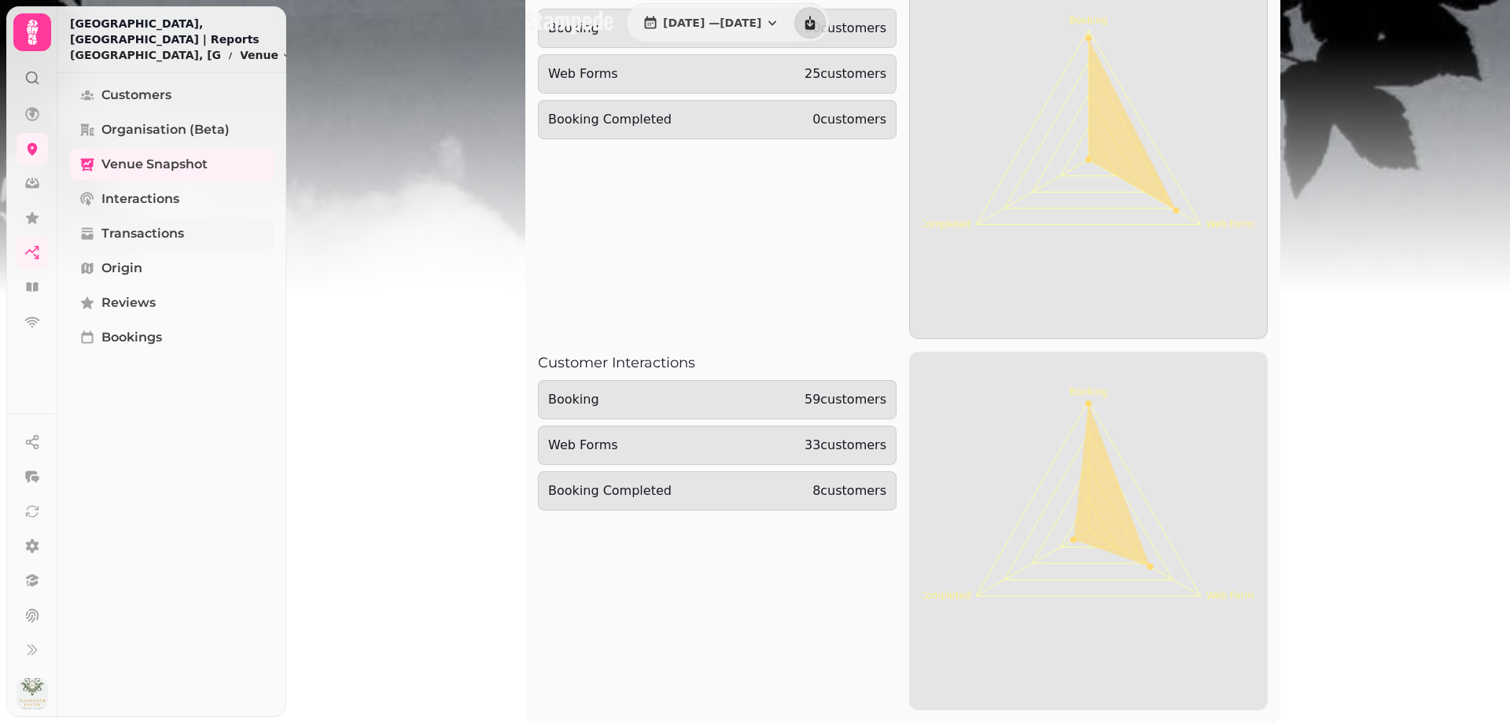
click at [114, 232] on span "Transactions" at bounding box center [142, 233] width 83 height 19
select select "**"
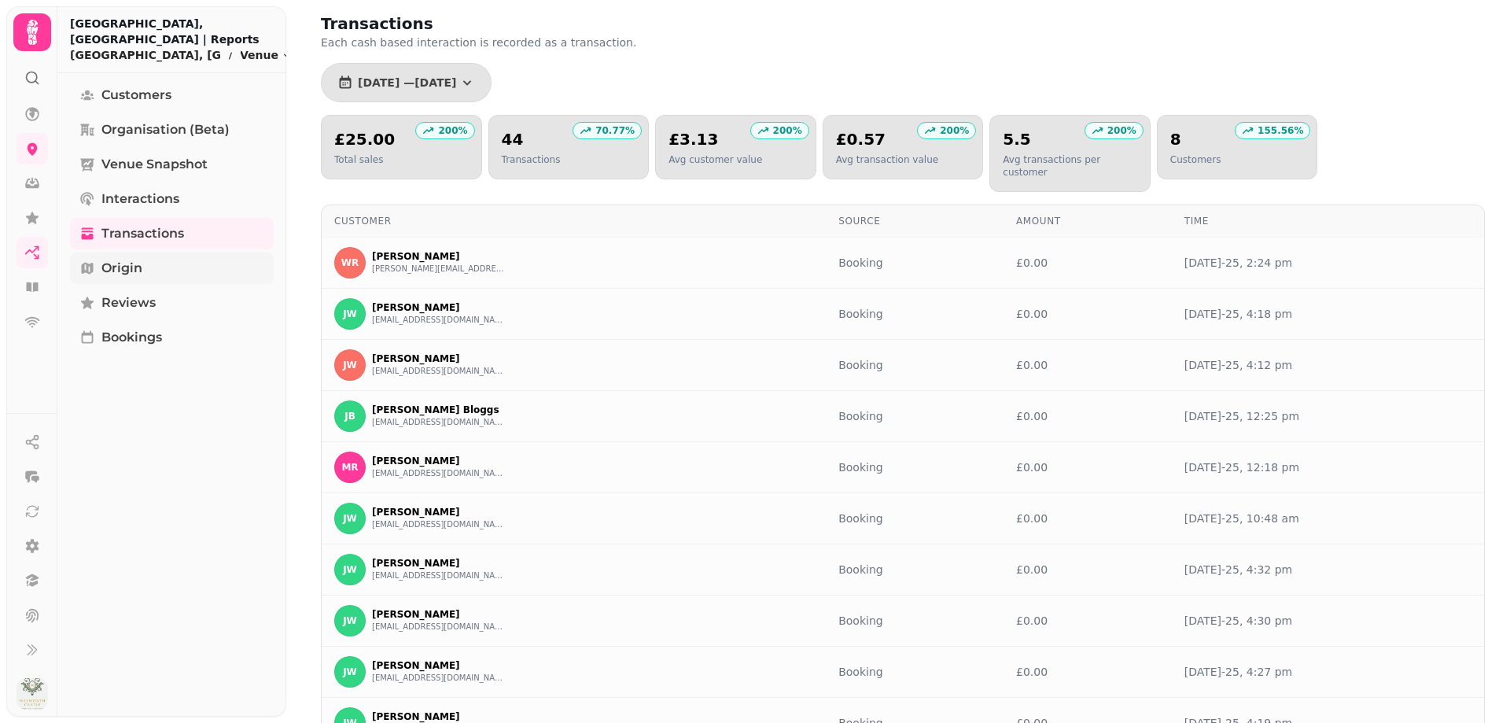
click at [128, 265] on span "Origin" at bounding box center [121, 268] width 41 height 19
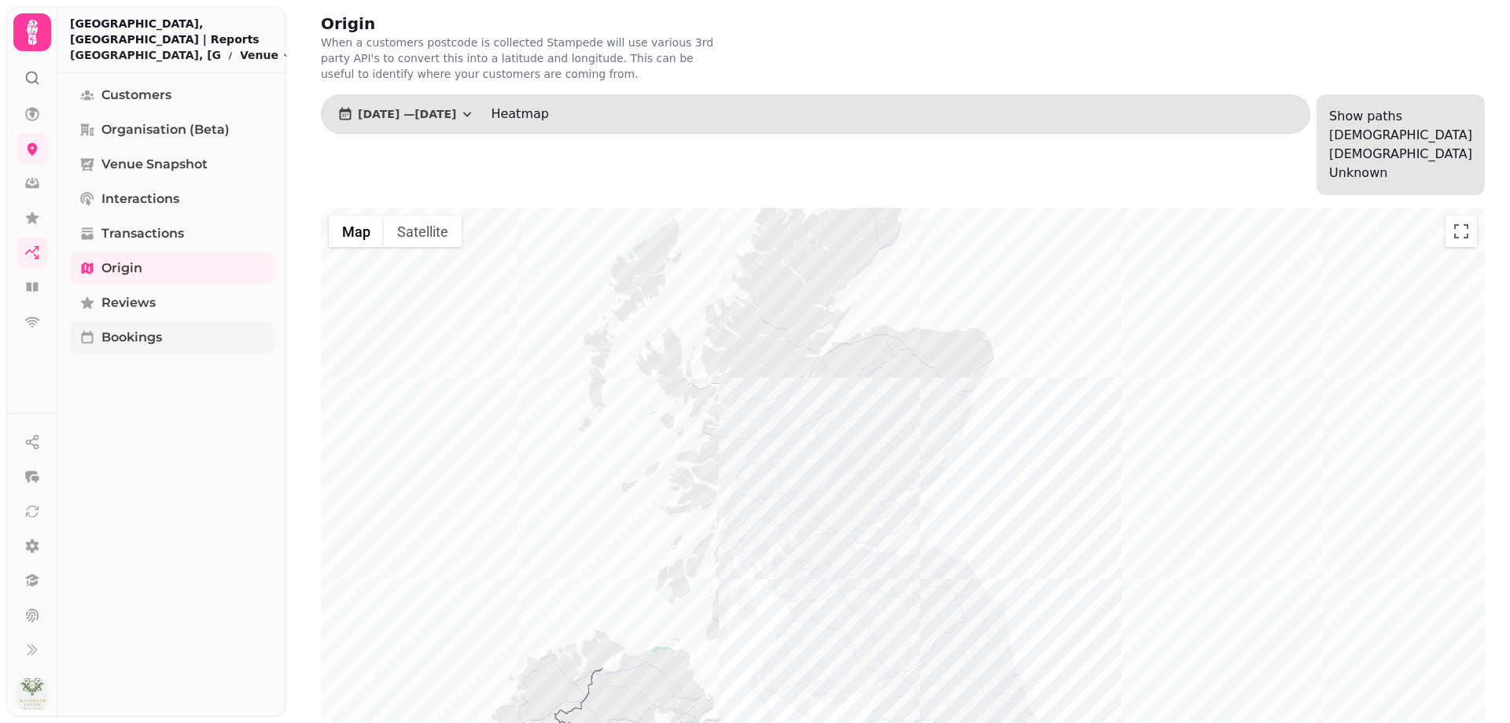
click at [131, 342] on span "Bookings" at bounding box center [131, 337] width 61 height 19
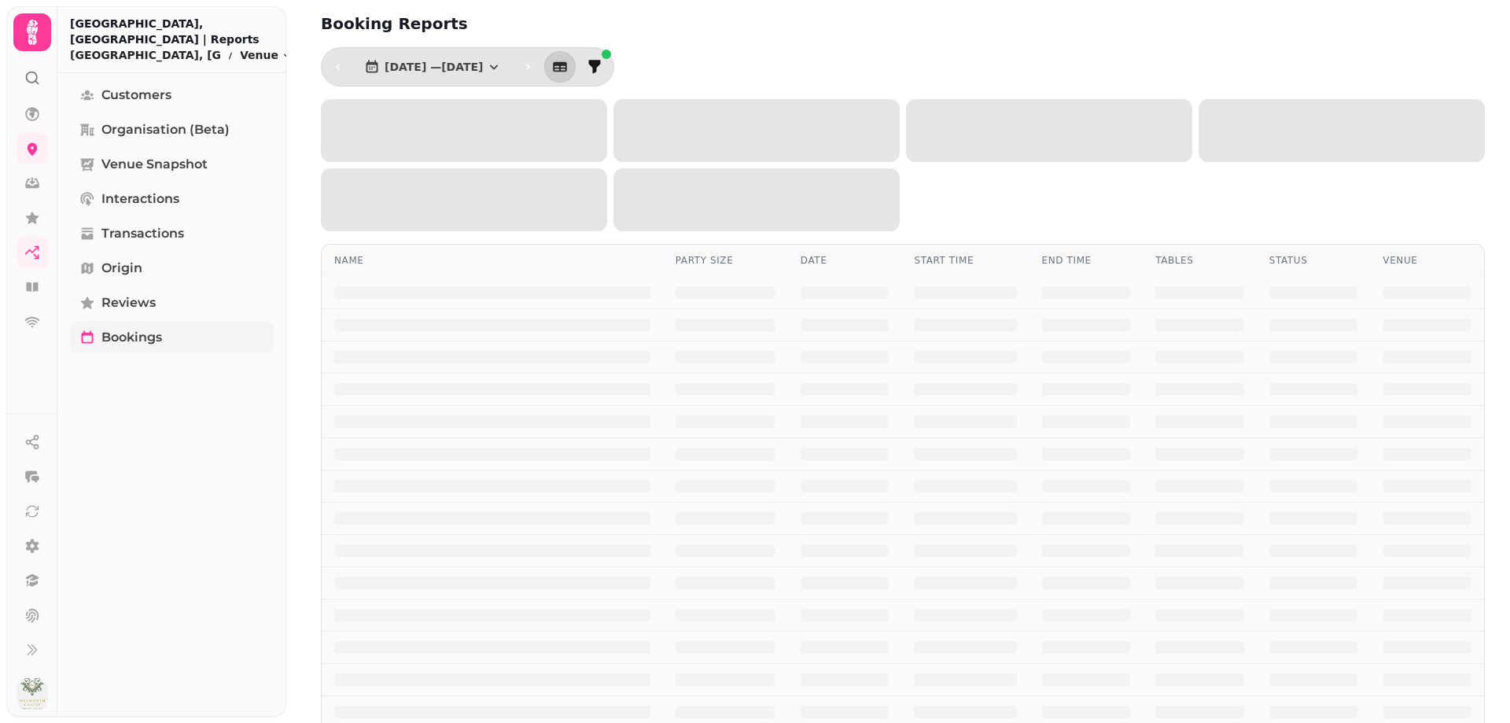
select select "**"
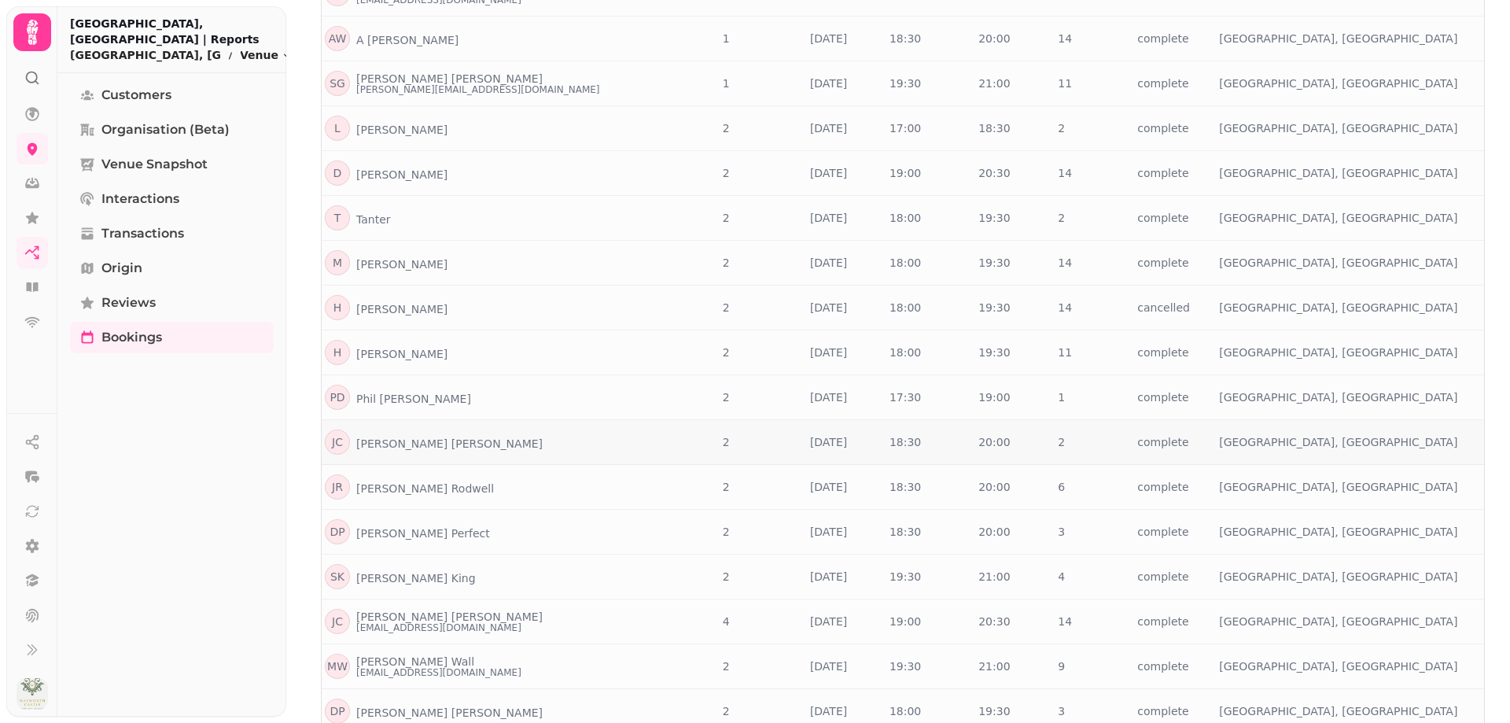
scroll to position [551, 0]
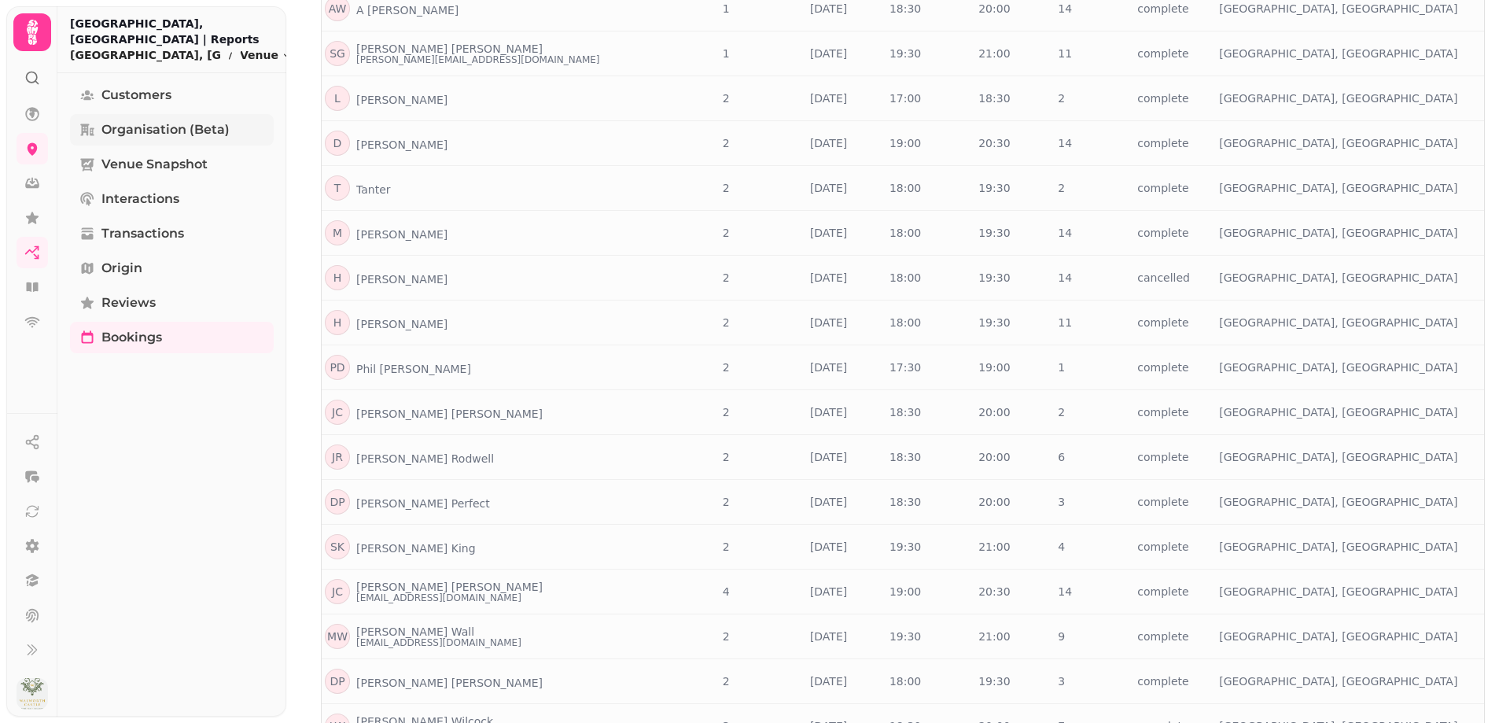
click at [111, 131] on span "Organisation (beta)" at bounding box center [165, 129] width 128 height 19
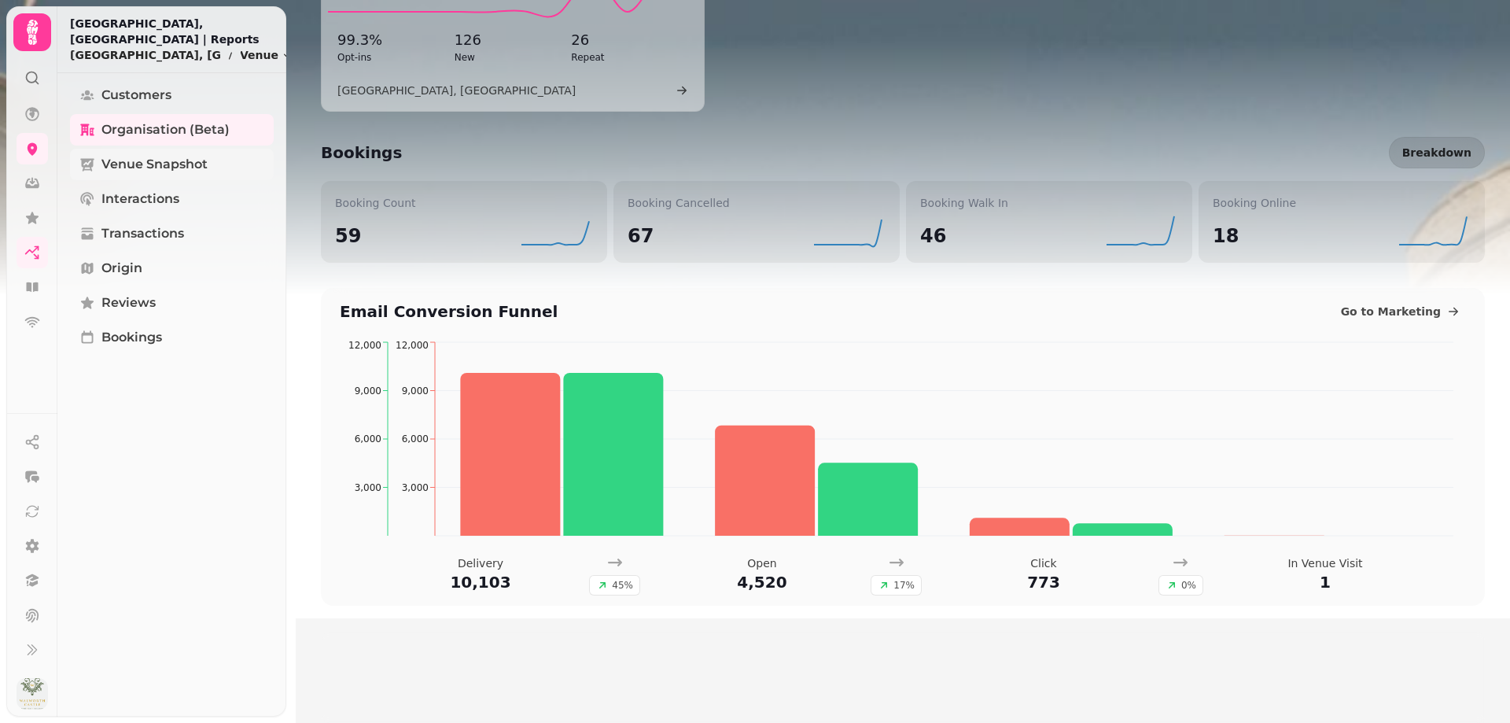
click at [126, 166] on span "Venue Snapshot" at bounding box center [154, 164] width 106 height 19
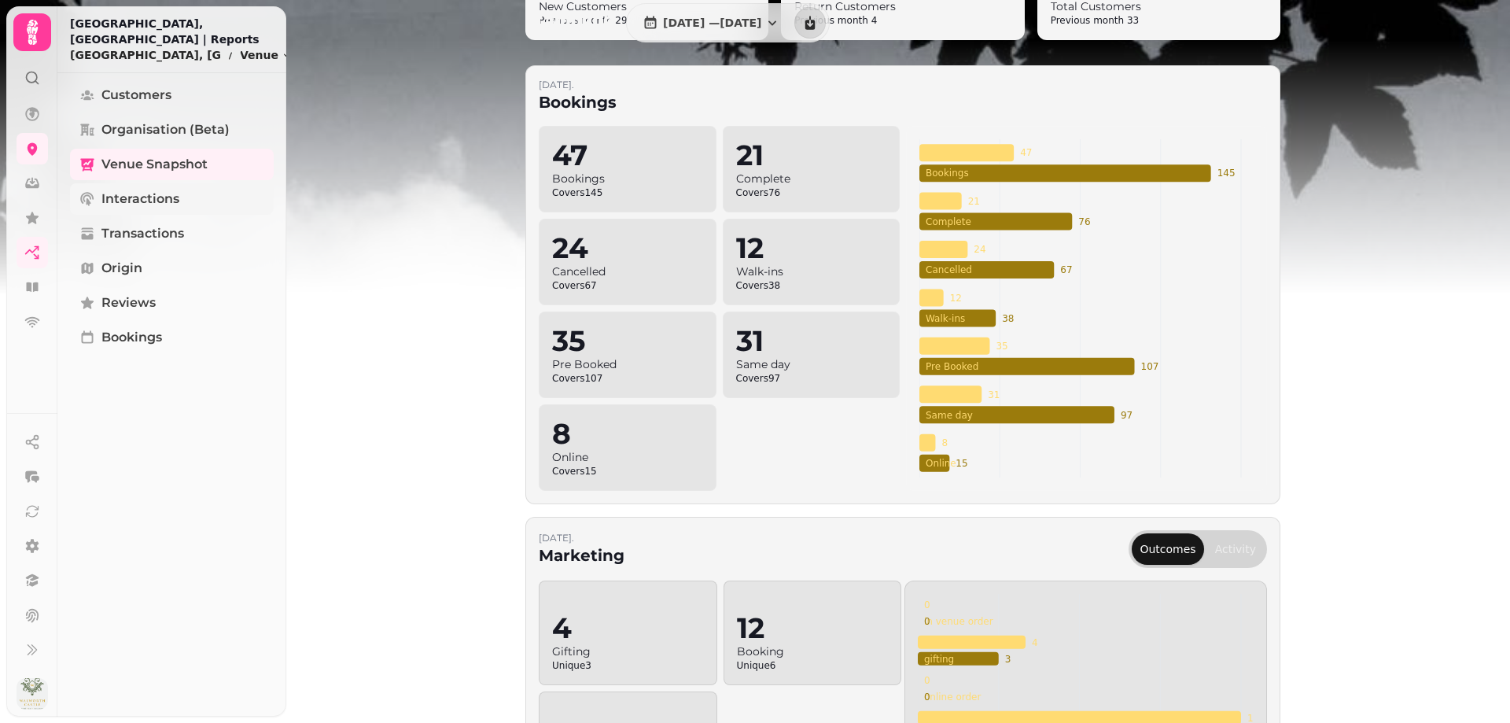
click at [122, 204] on span "Interactions" at bounding box center [140, 199] width 78 height 19
select select "**"
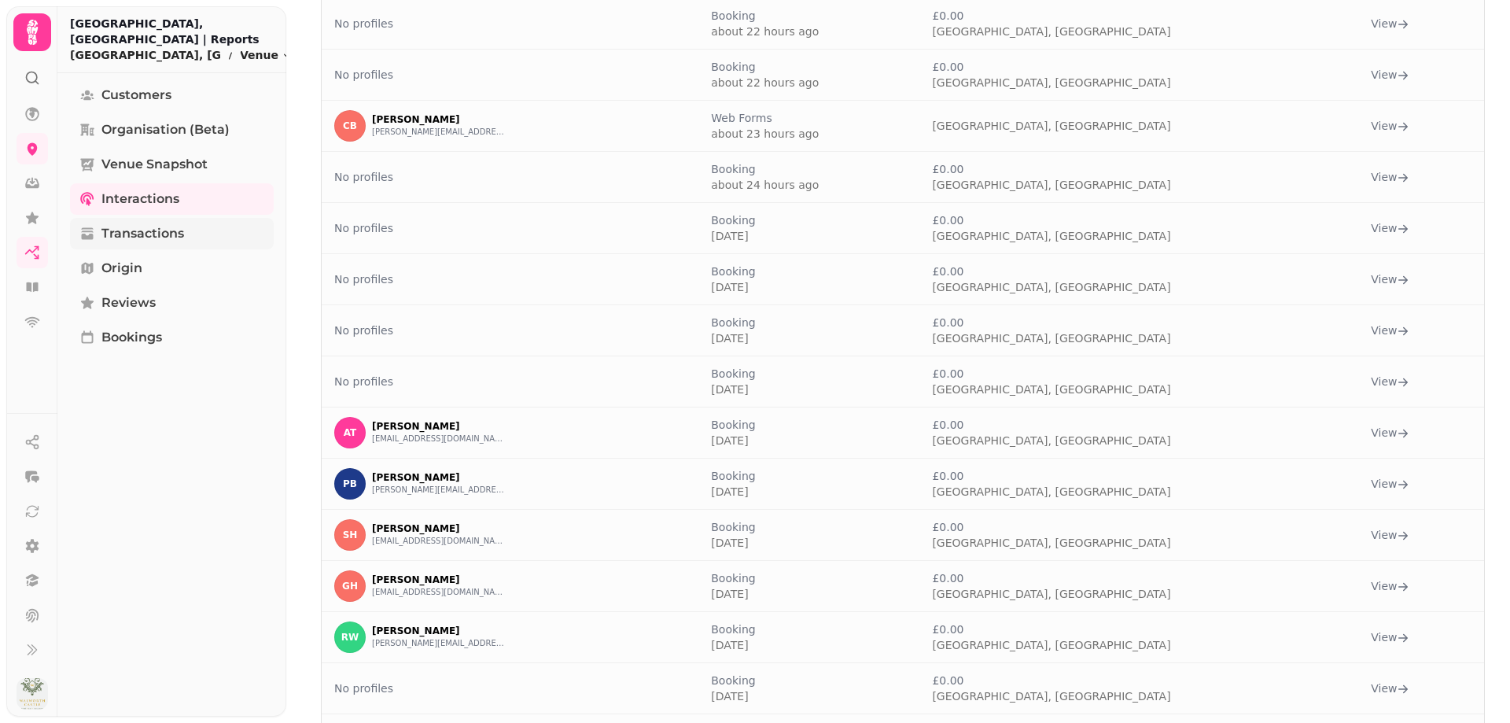
click at [138, 228] on span "Transactions" at bounding box center [142, 233] width 83 height 19
select select "**"
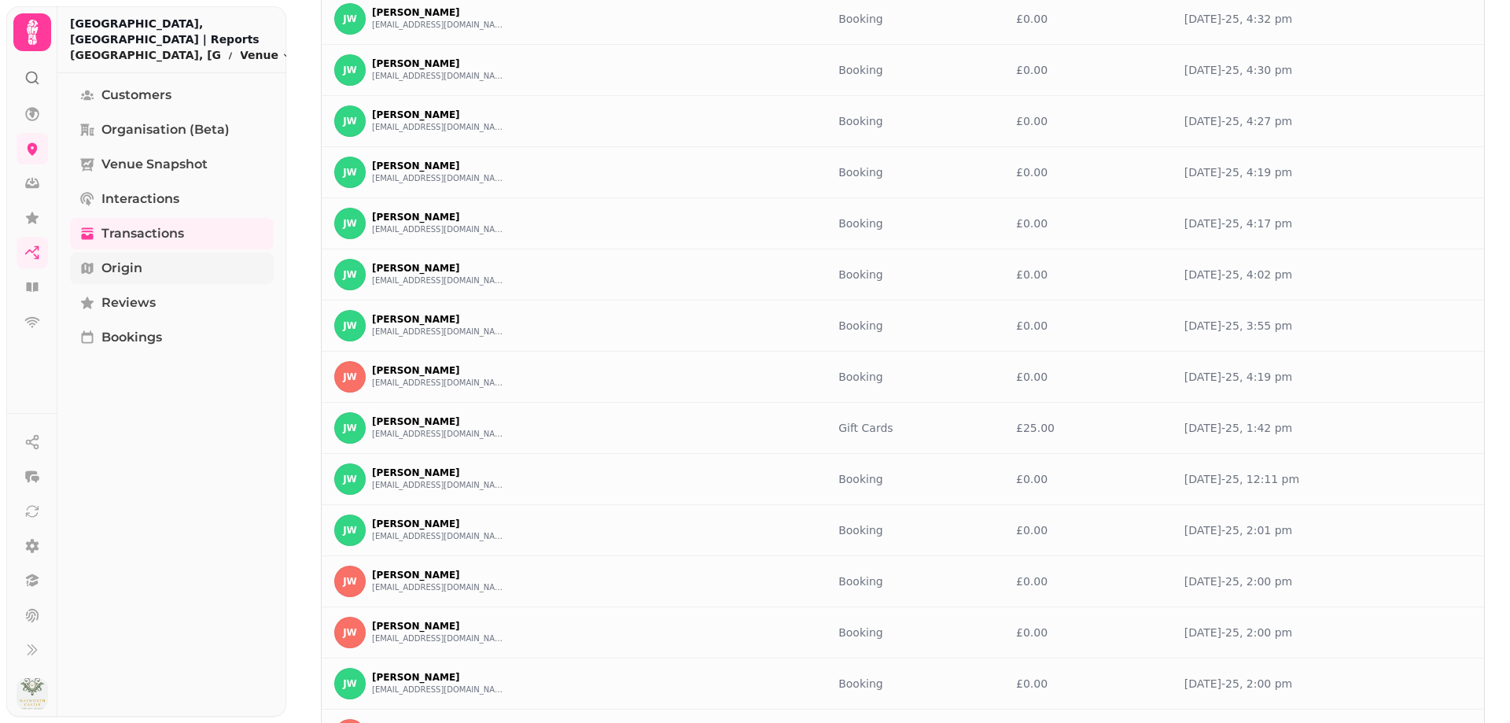
click at [124, 266] on span "Origin" at bounding box center [121, 268] width 41 height 19
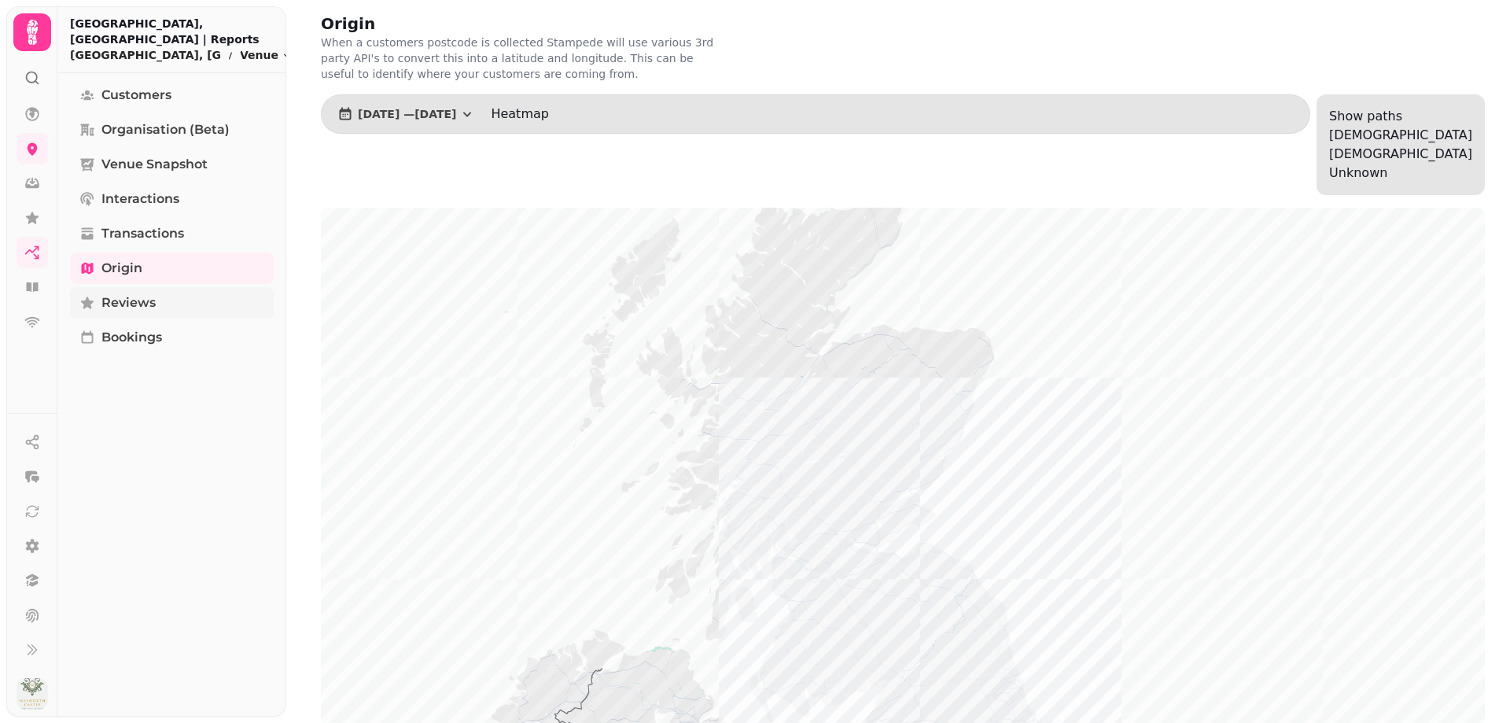
click at [119, 298] on span "Reviews" at bounding box center [128, 302] width 54 height 19
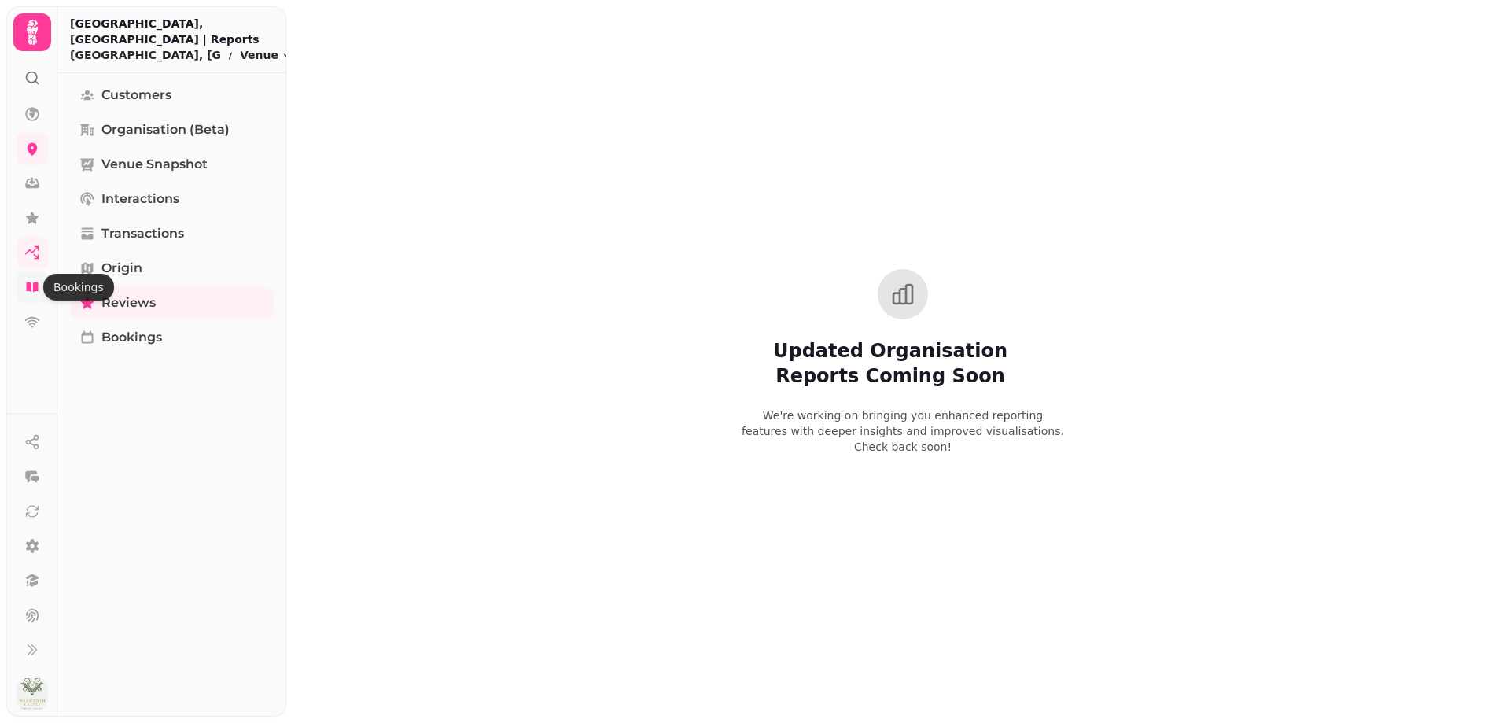
click at [39, 294] on icon at bounding box center [32, 287] width 16 height 16
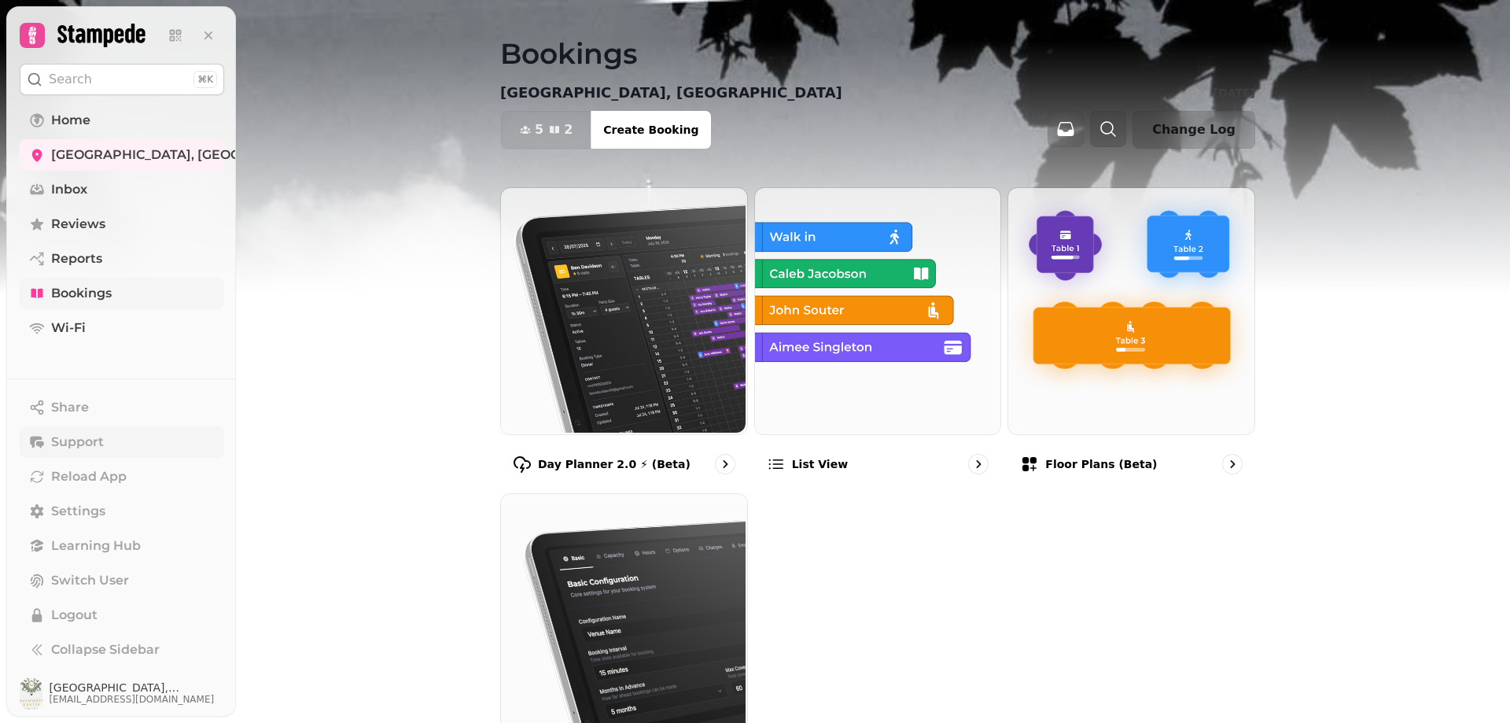
click at [65, 445] on span "Support" at bounding box center [77, 442] width 53 height 19
click at [1118, 129] on icon "button" at bounding box center [1108, 129] width 19 height 19
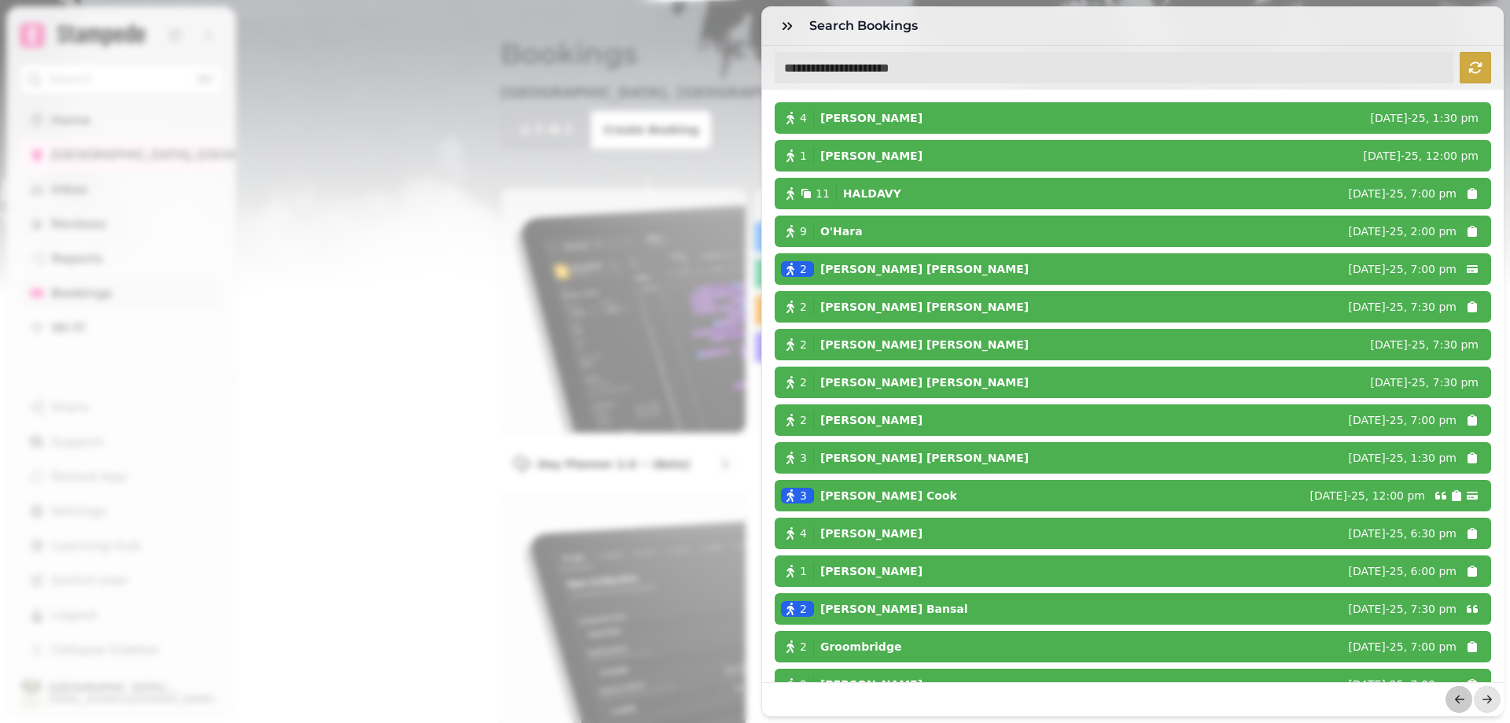
click at [972, 71] on input "text" at bounding box center [1114, 67] width 679 height 31
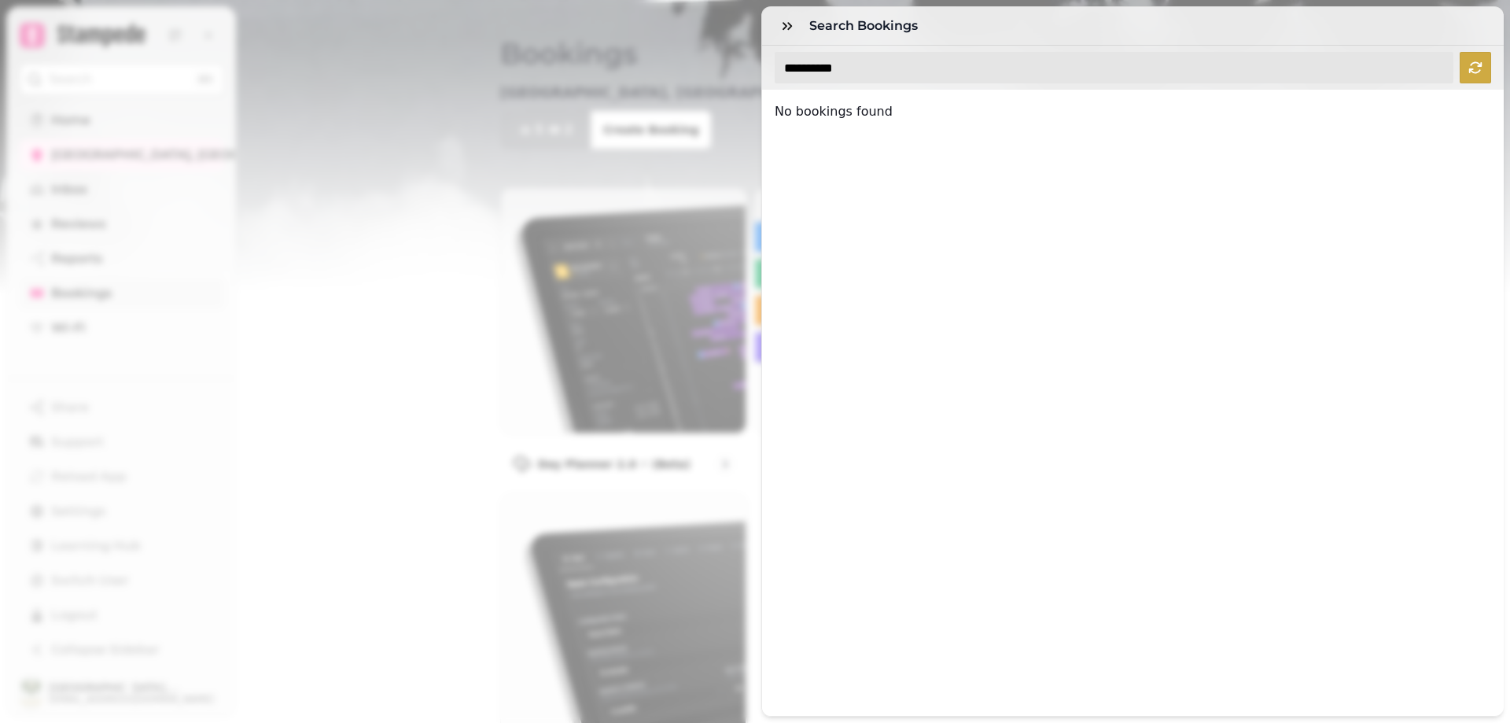
type input "**********"
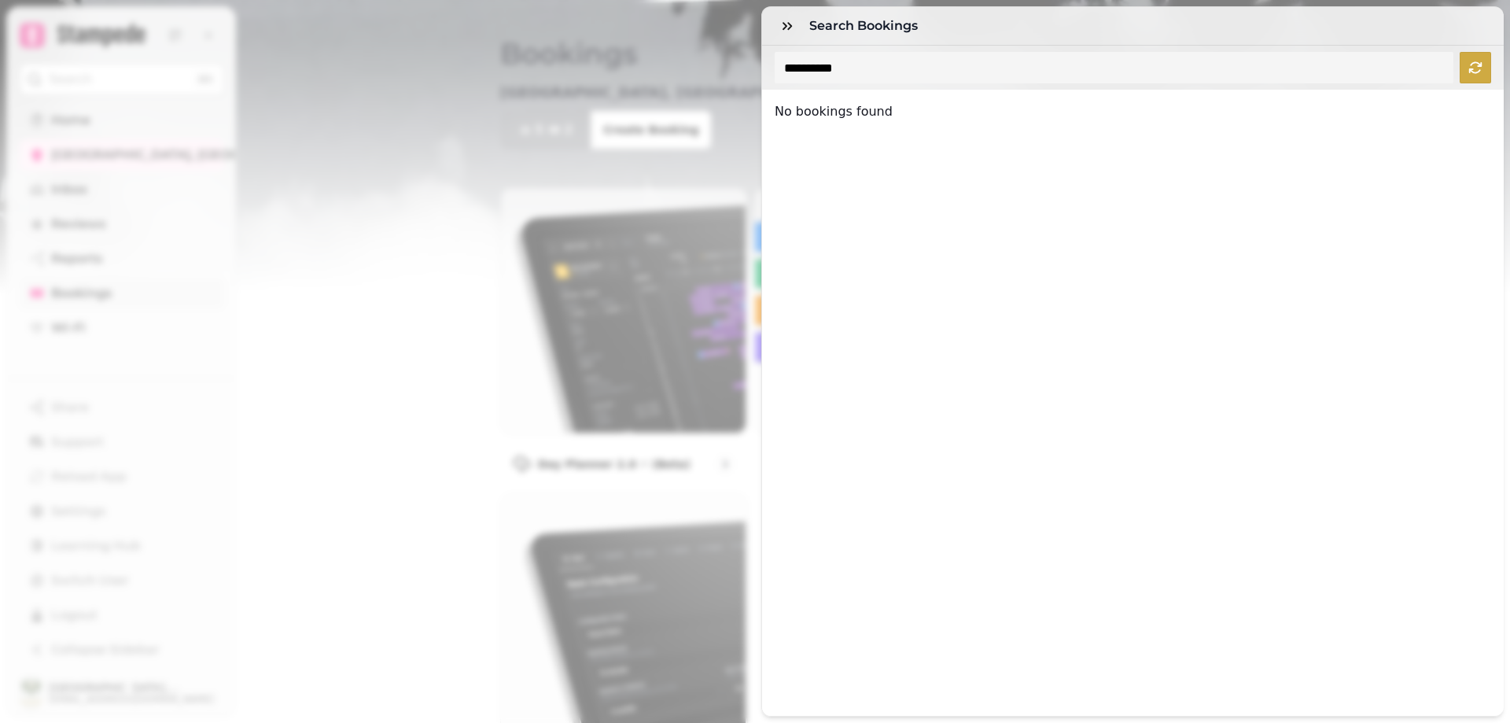
click at [510, 154] on div "**********" at bounding box center [755, 374] width 1510 height 698
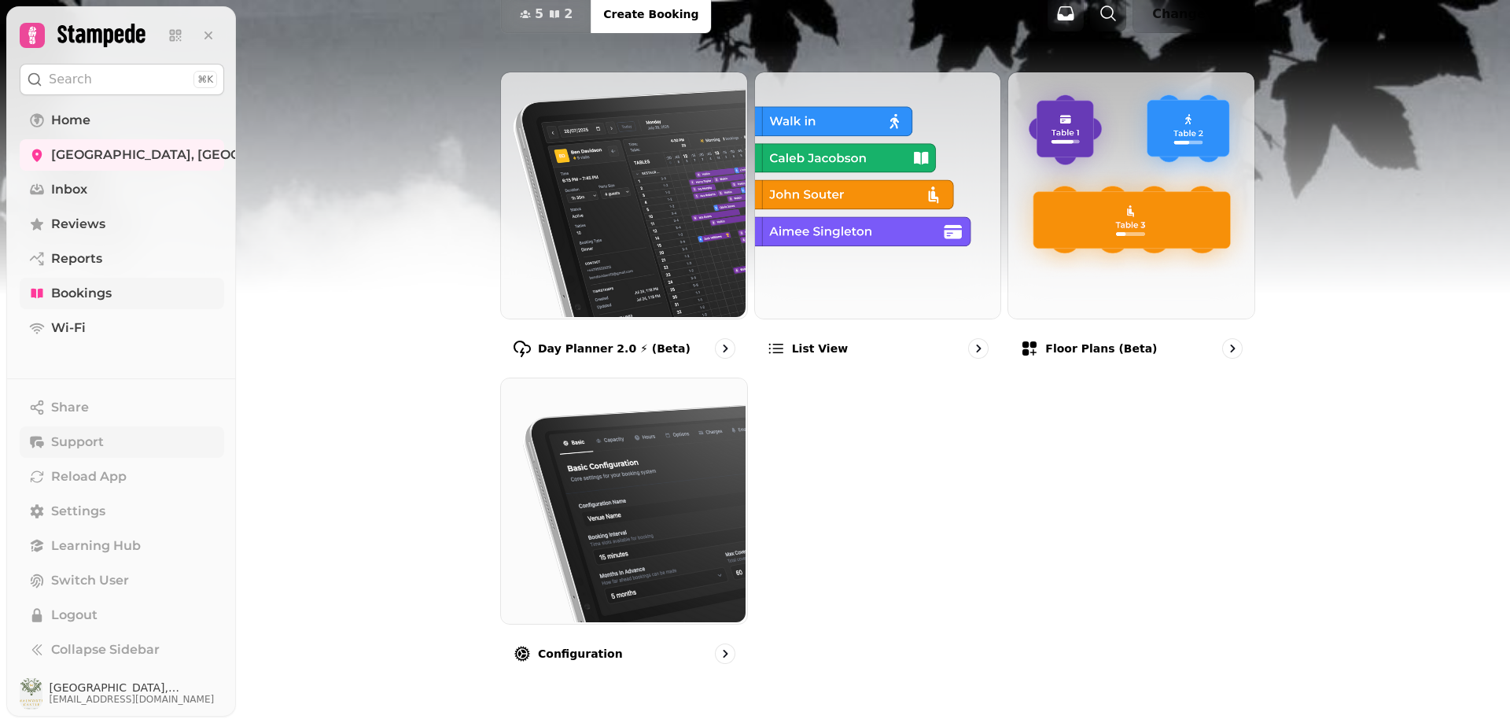
scroll to position [120, 0]
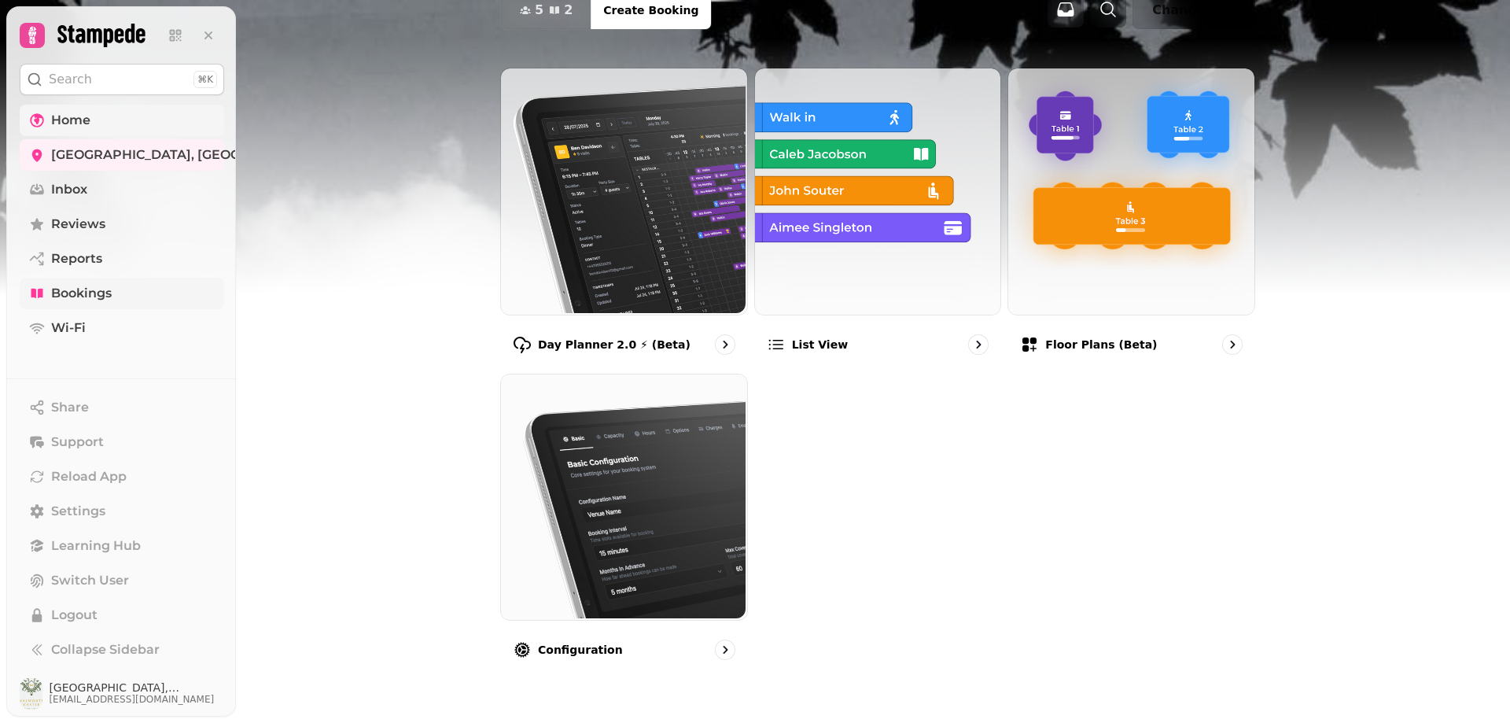
click at [78, 120] on span "Home" at bounding box center [70, 120] width 39 height 19
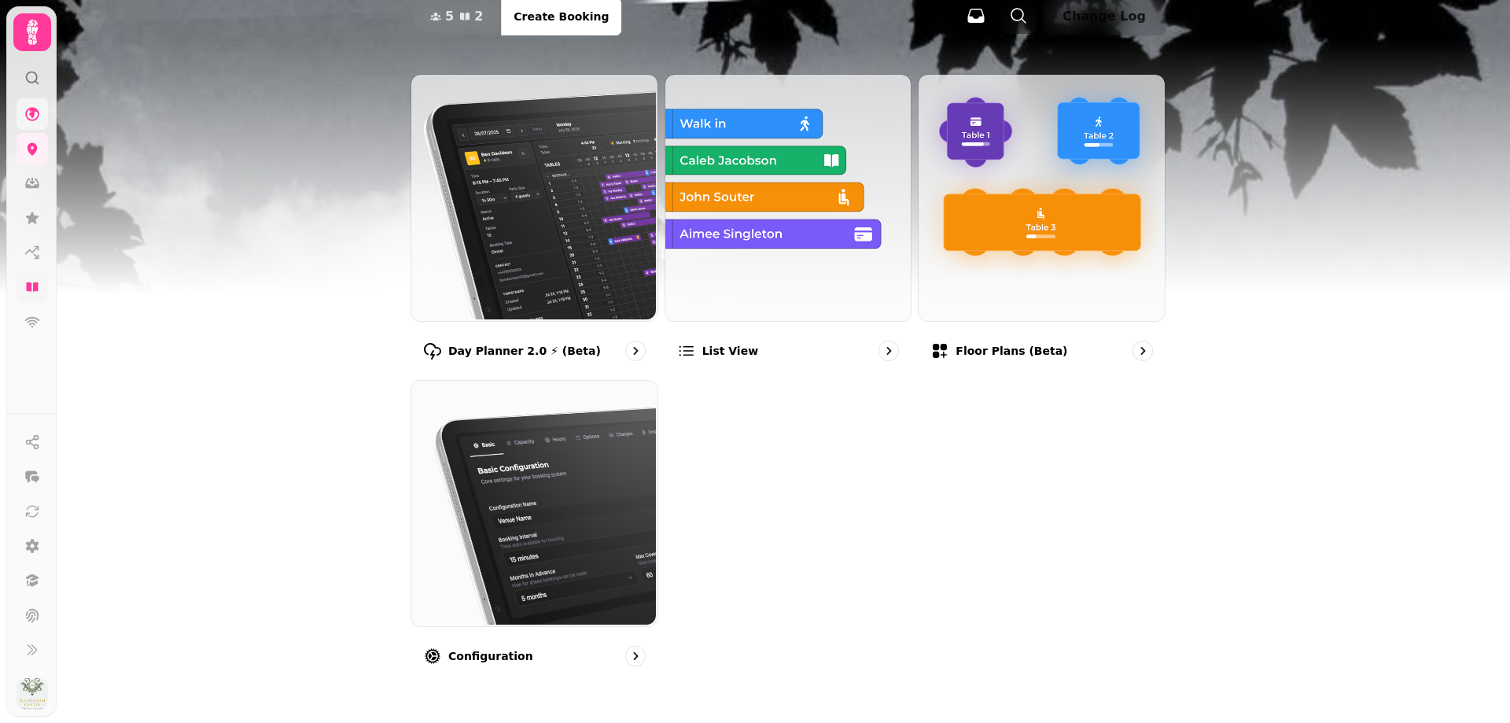
scroll to position [120, 0]
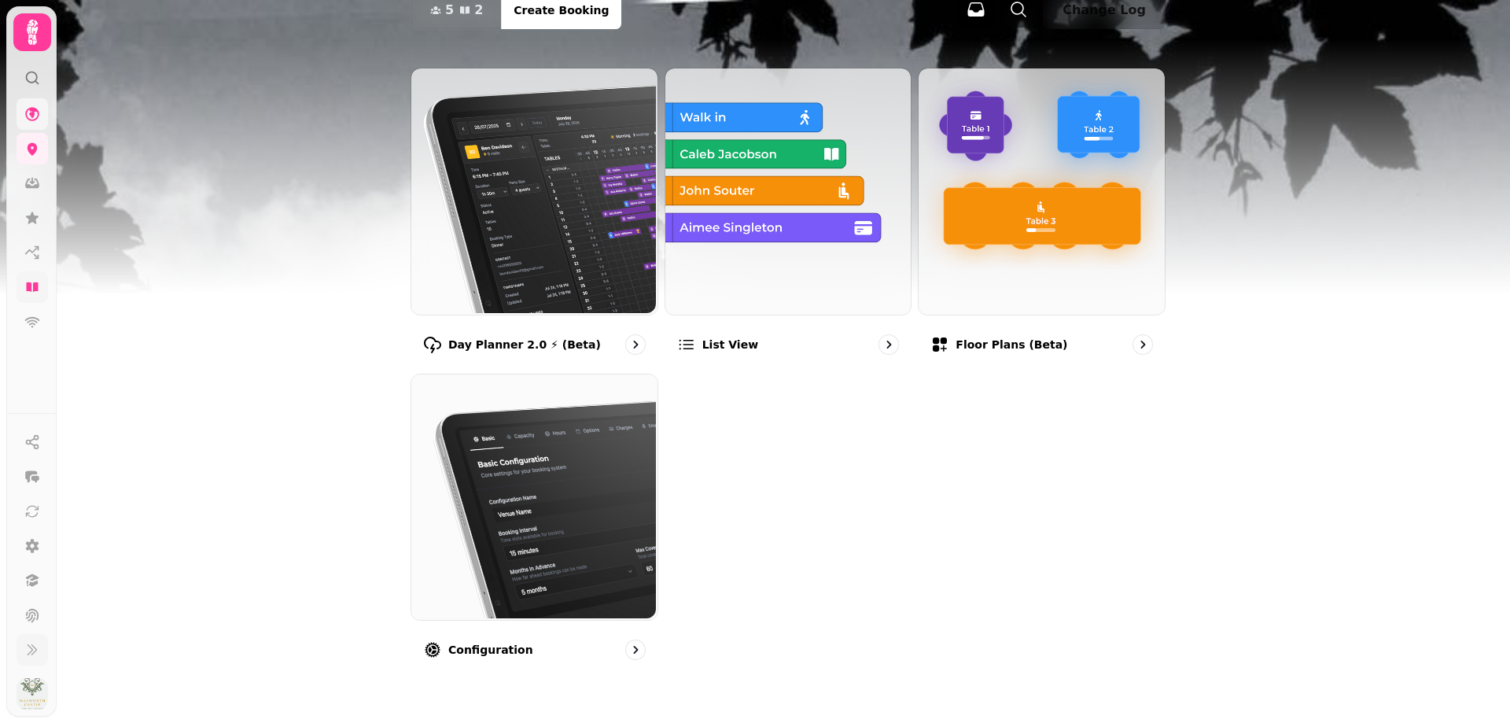
click at [39, 653] on icon at bounding box center [32, 650] width 16 height 16
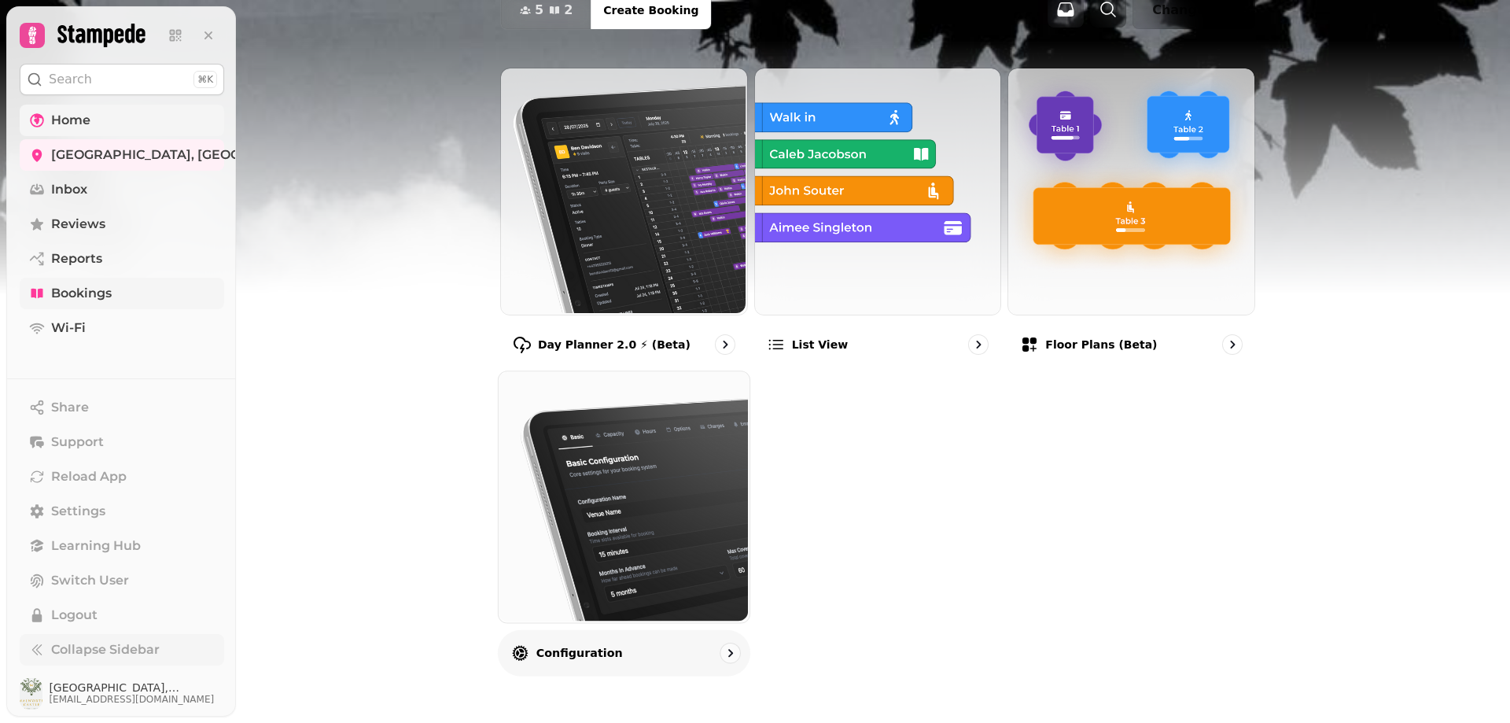
click at [581, 497] on img at bounding box center [622, 495] width 251 height 251
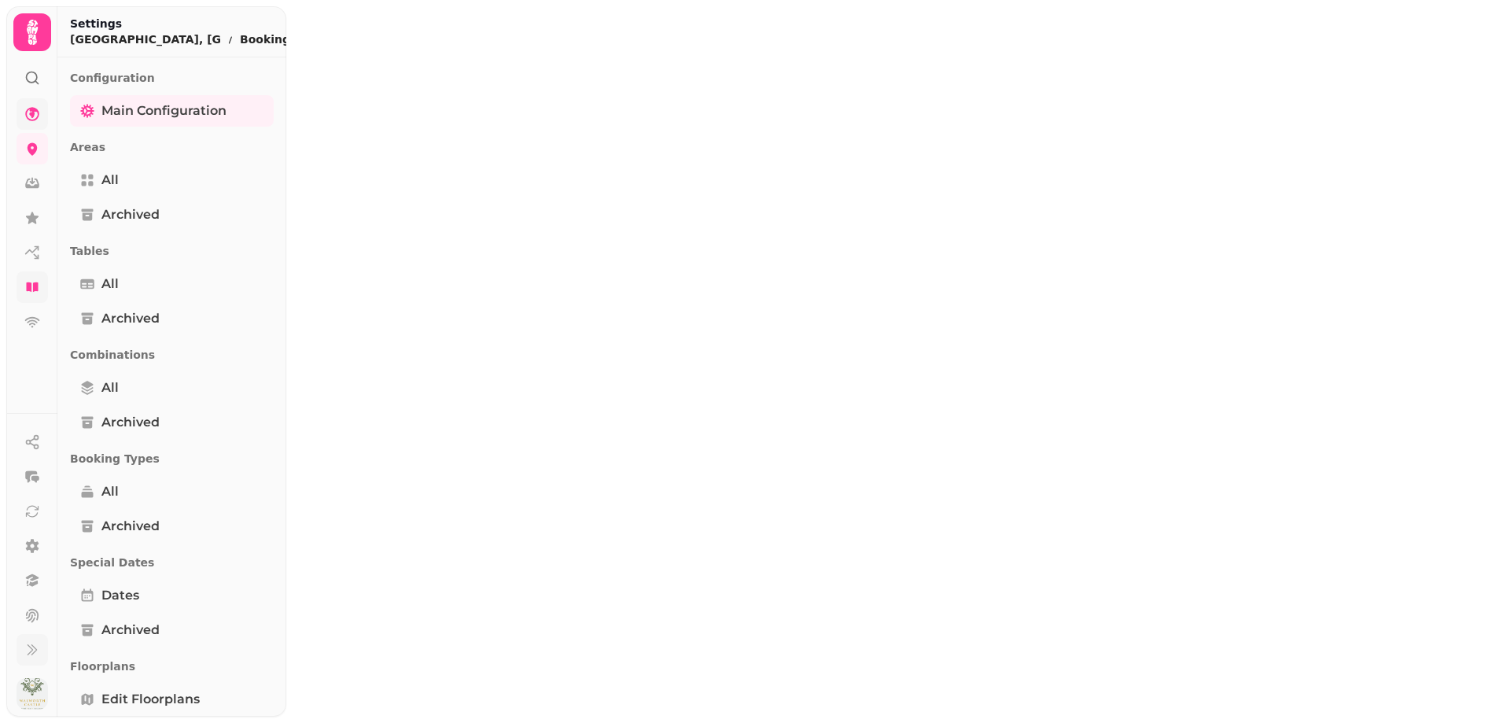
select select "**********"
select select "*"
select select "**"
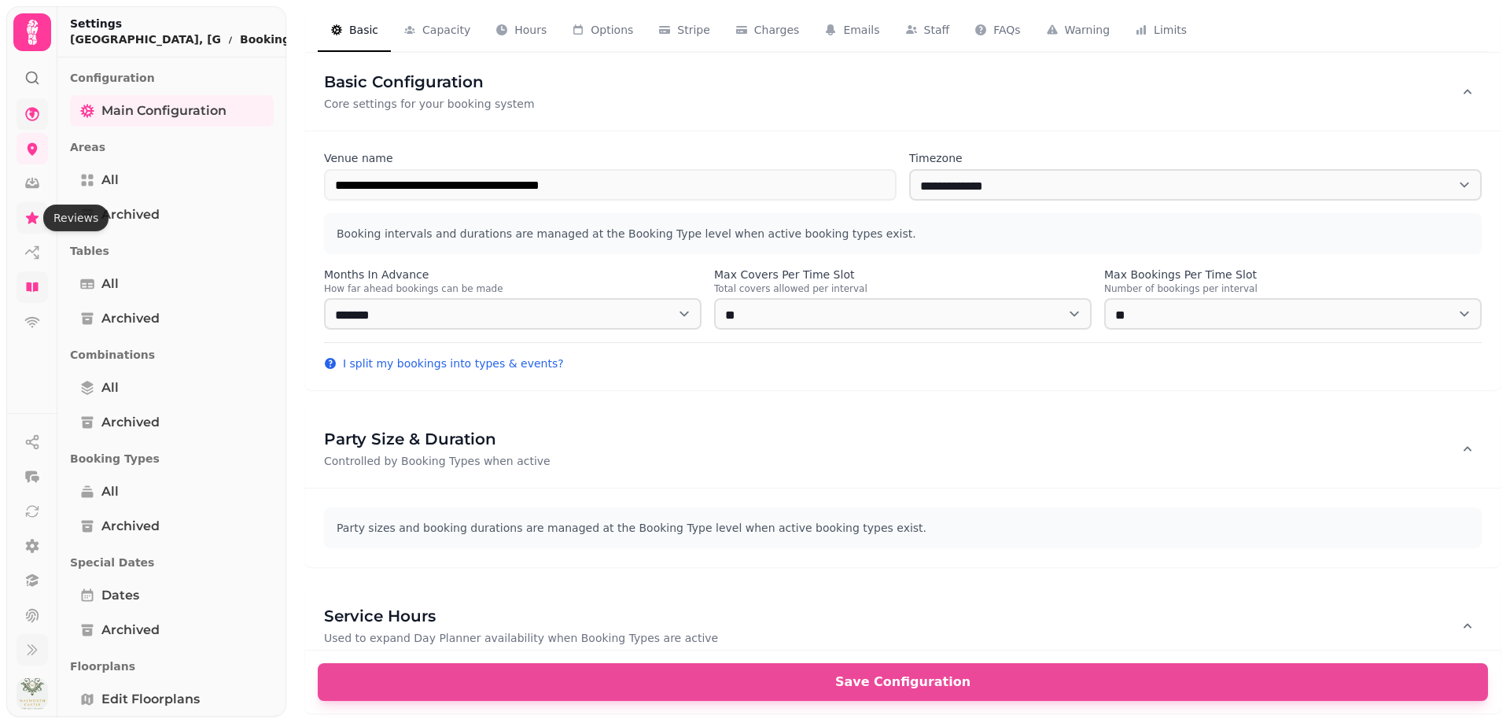
click at [32, 224] on icon at bounding box center [32, 218] width 16 height 16
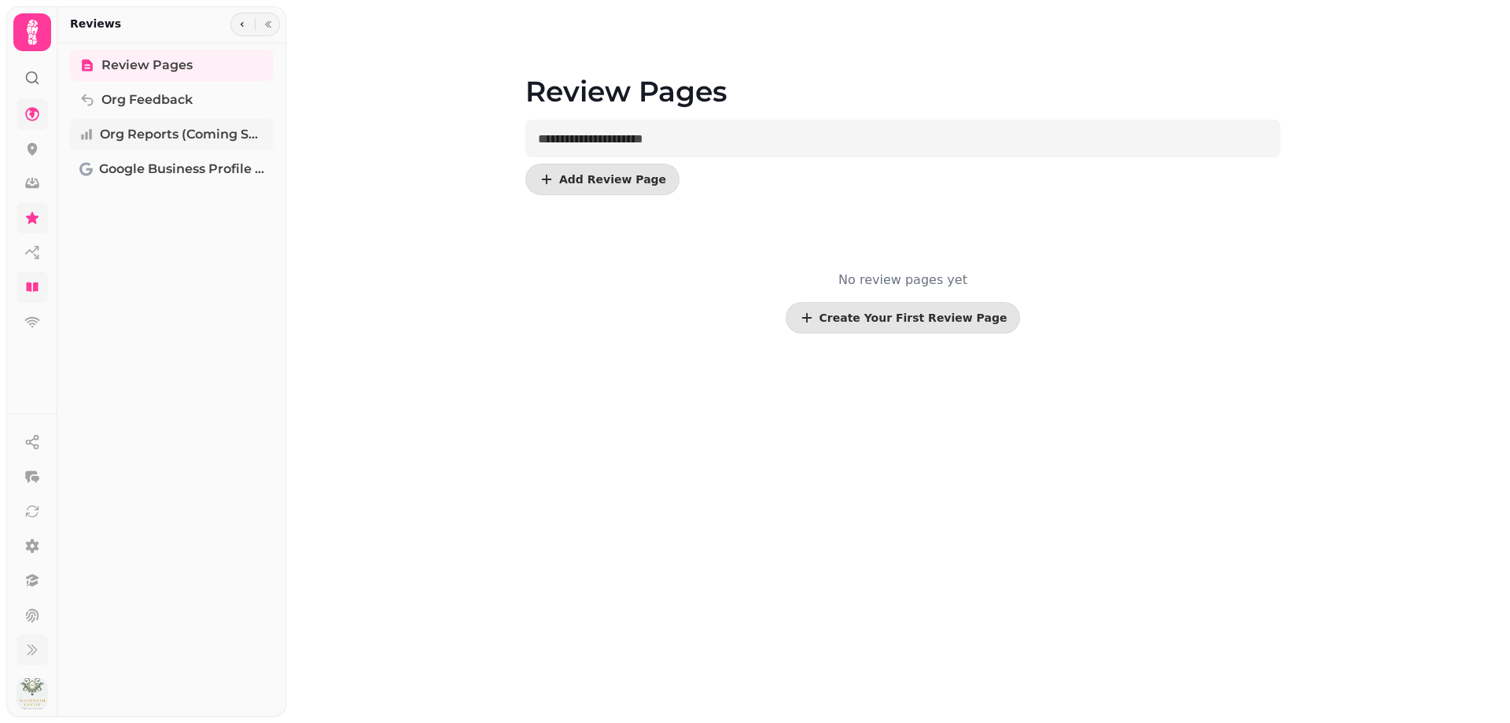
click at [118, 144] on link "Org Reports (coming soon)" at bounding box center [172, 134] width 204 height 31
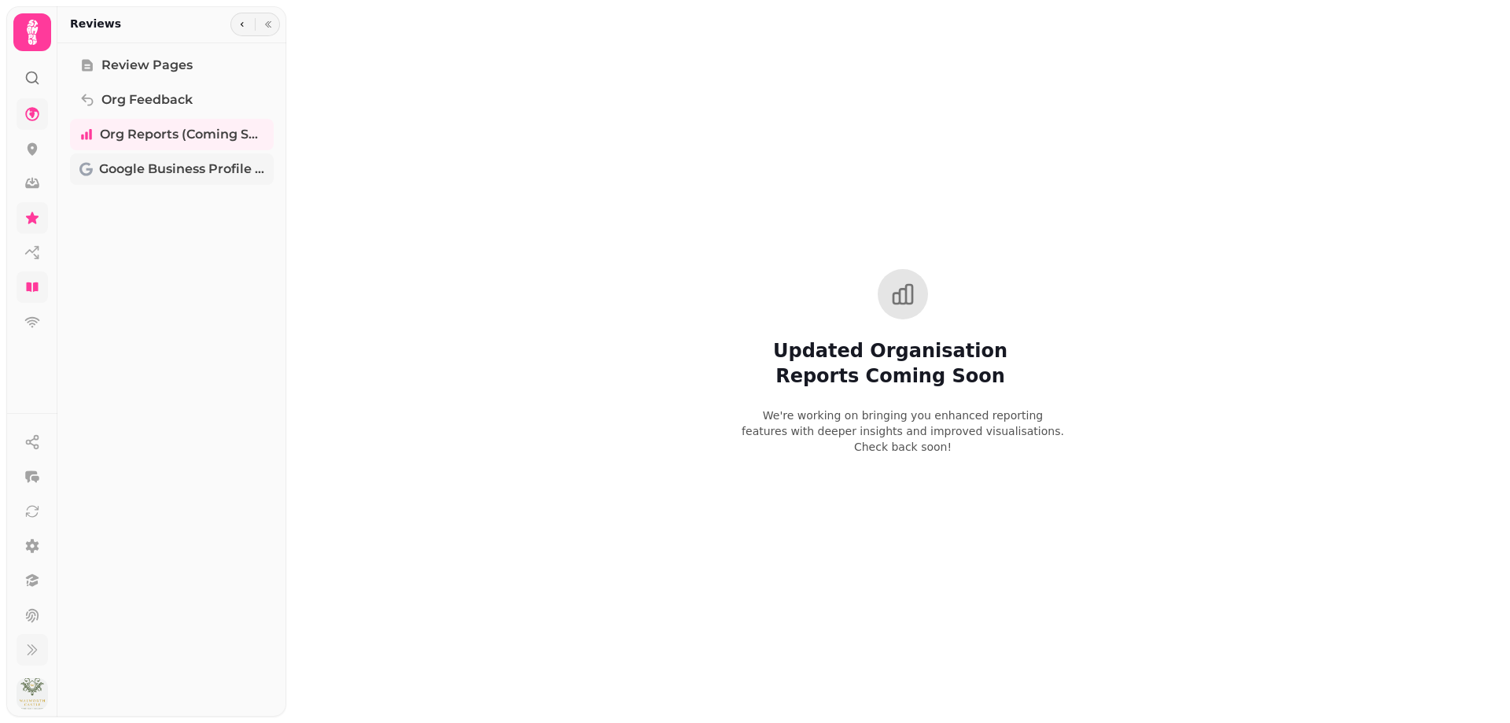
click at [112, 161] on span "Google Business Profile (Beta)" at bounding box center [181, 169] width 165 height 19
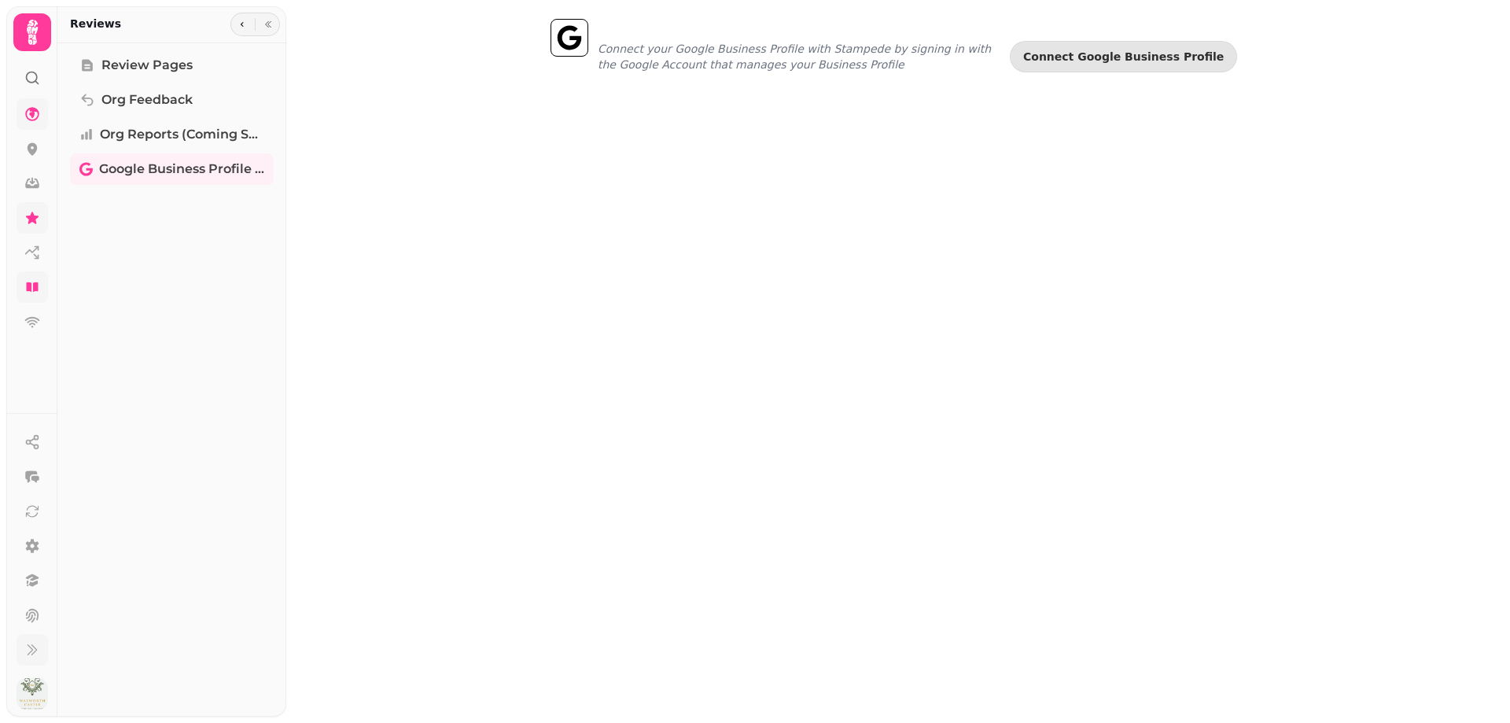
click at [31, 114] on icon at bounding box center [32, 114] width 14 height 14
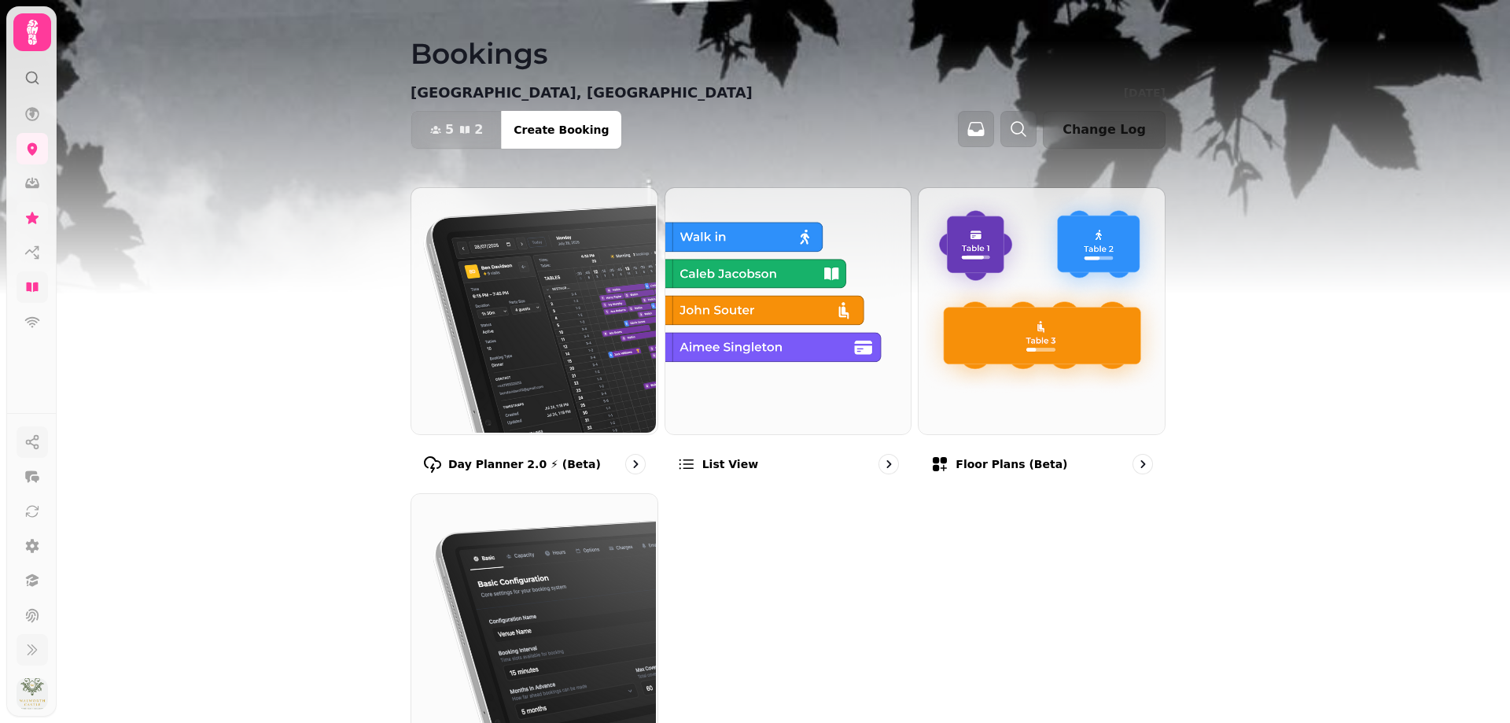
click at [31, 442] on circle "button" at bounding box center [29, 443] width 4 height 4
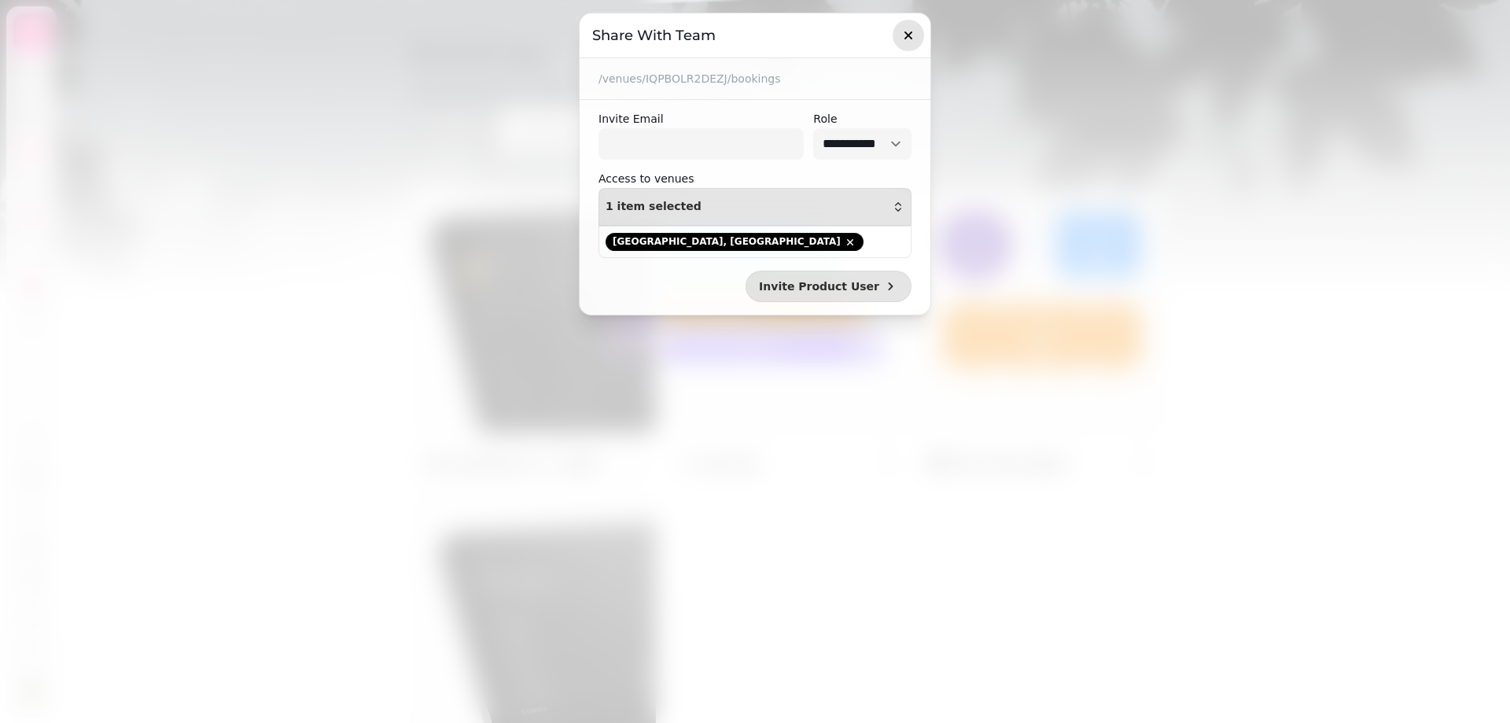
click at [914, 35] on icon "button" at bounding box center [909, 36] width 16 height 16
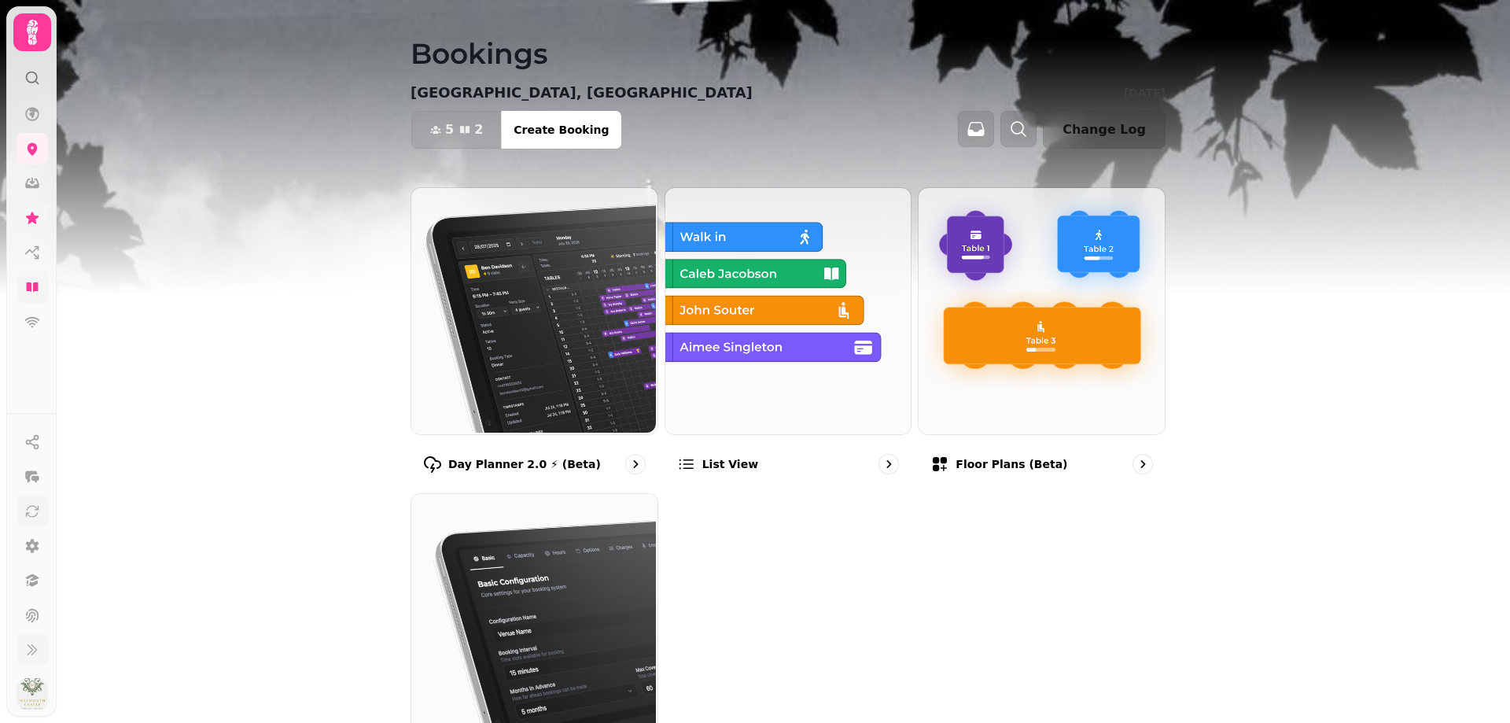
click at [32, 514] on icon at bounding box center [32, 511] width 16 height 16
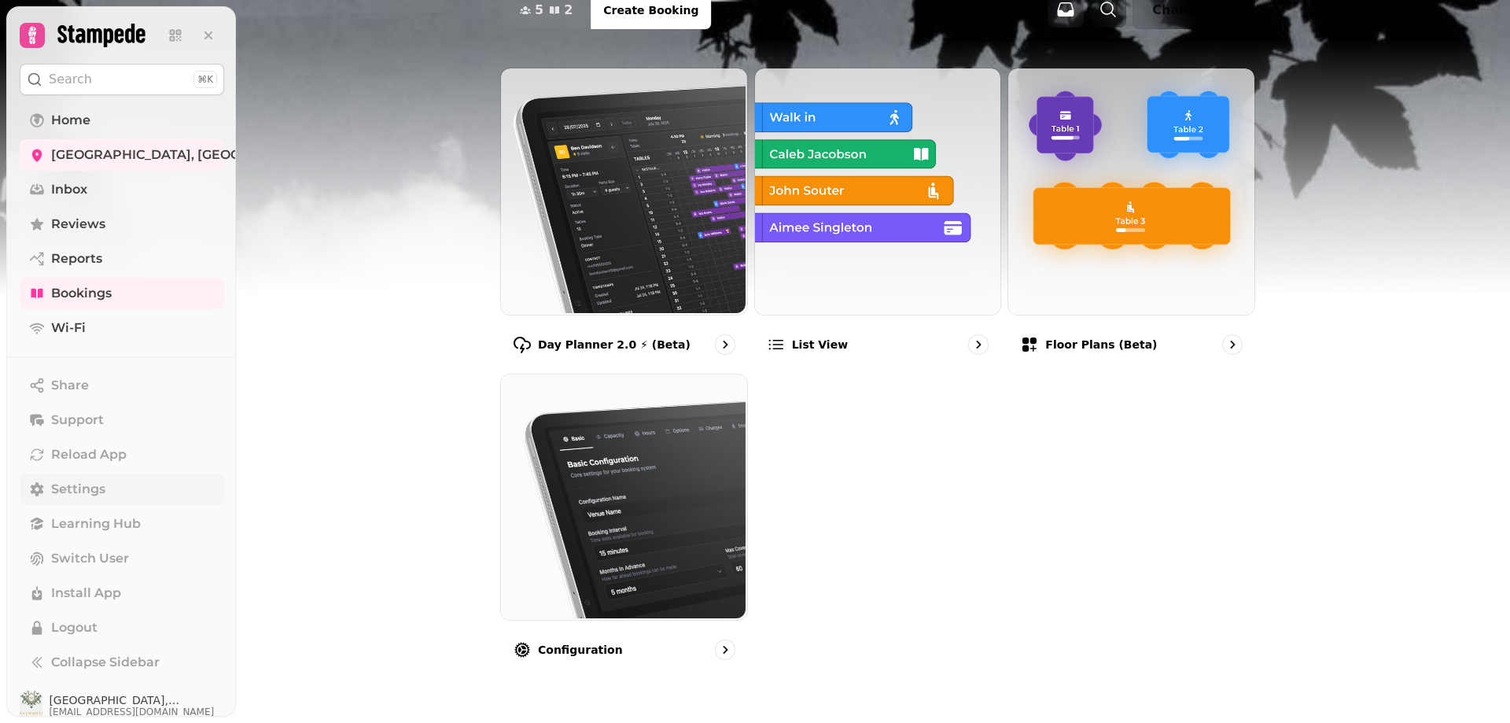
click at [93, 488] on span "Settings" at bounding box center [78, 489] width 54 height 19
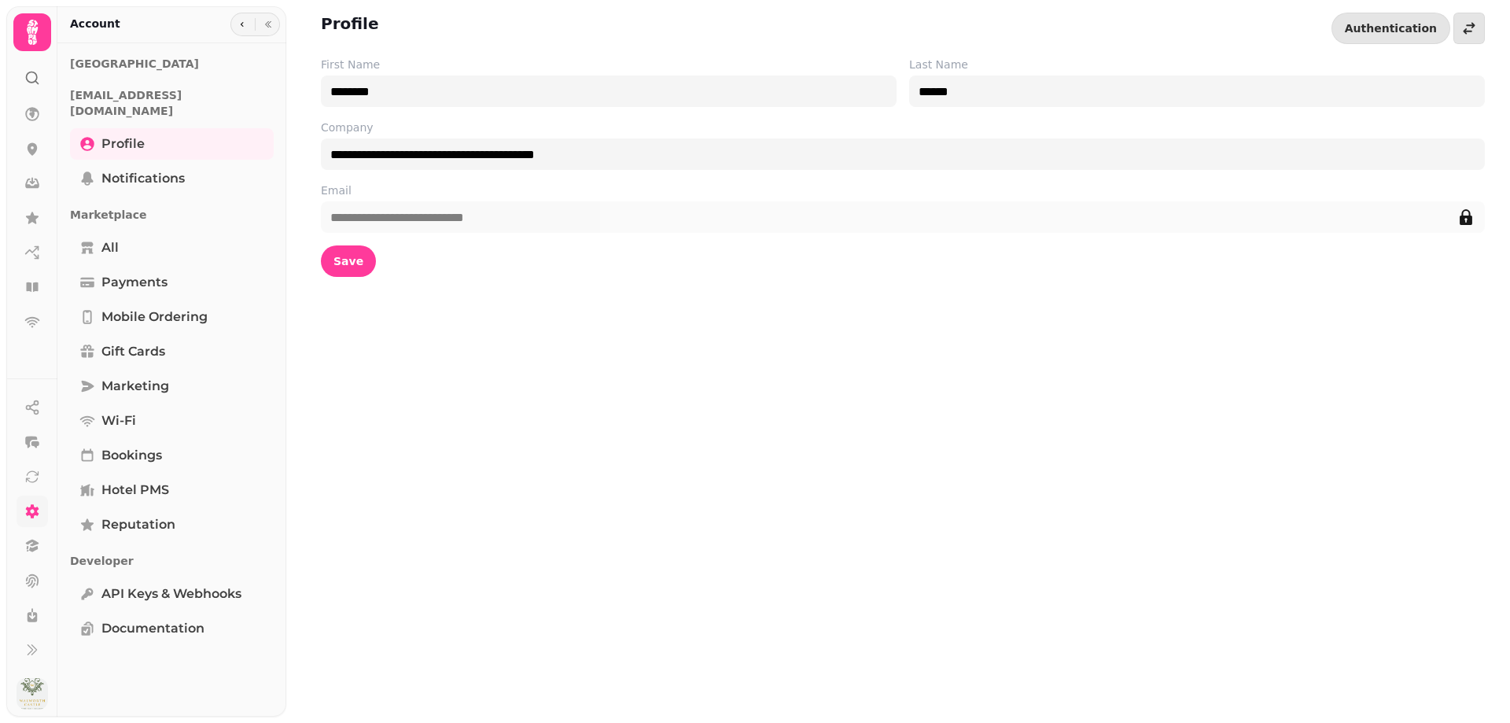
click at [33, 518] on icon at bounding box center [32, 511] width 16 height 16
click at [153, 342] on span "Gift cards" at bounding box center [133, 351] width 64 height 19
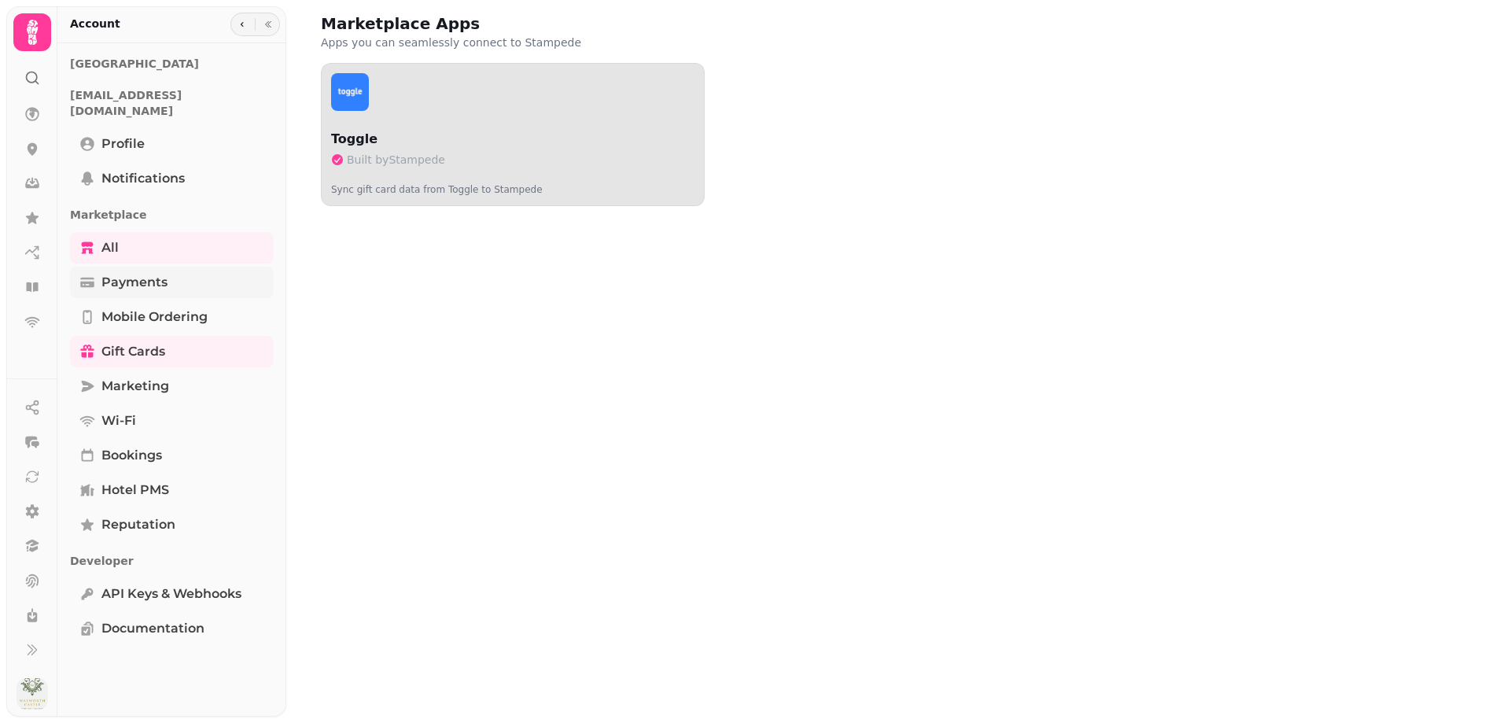
click at [139, 273] on span "Payments" at bounding box center [134, 282] width 66 height 19
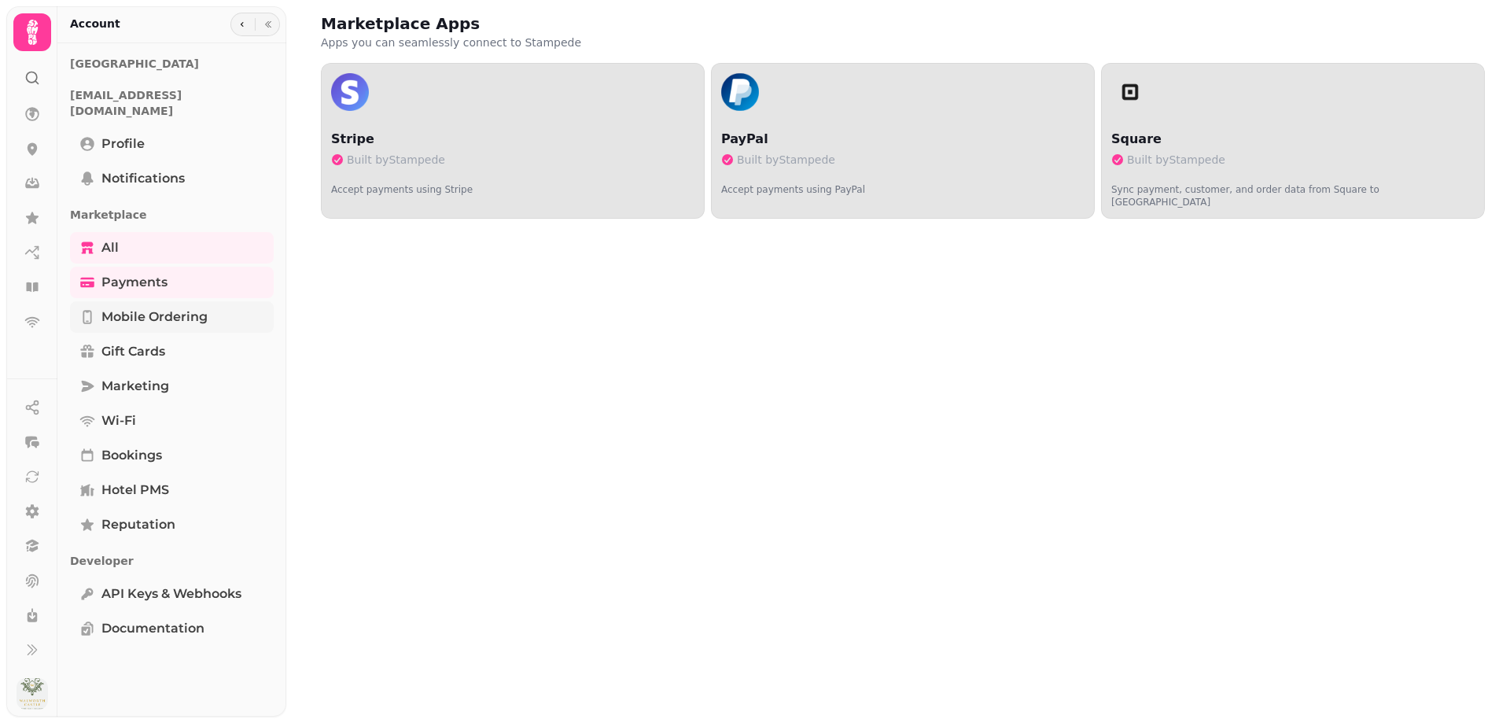
click at [146, 308] on span "Mobile ordering" at bounding box center [154, 317] width 106 height 19
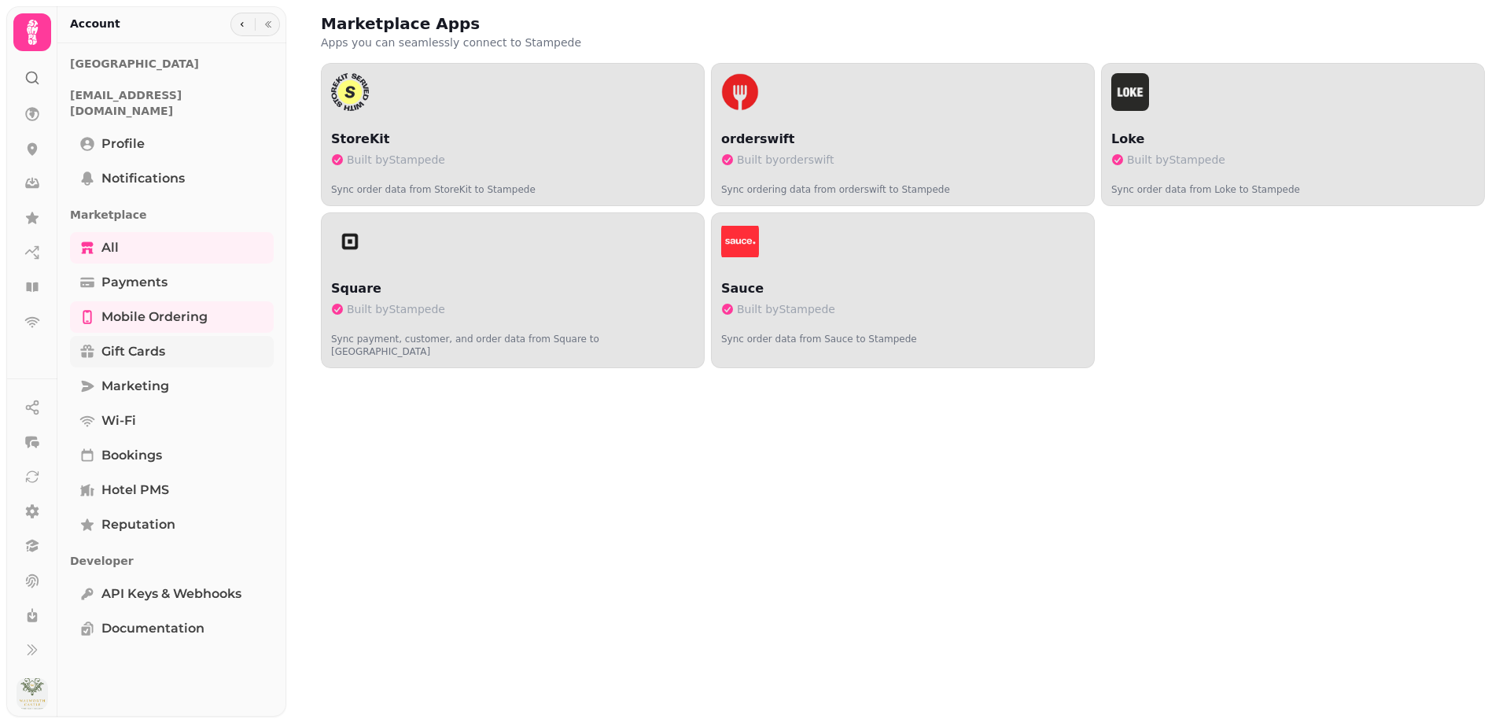
click at [128, 348] on link "Gift cards" at bounding box center [172, 351] width 204 height 31
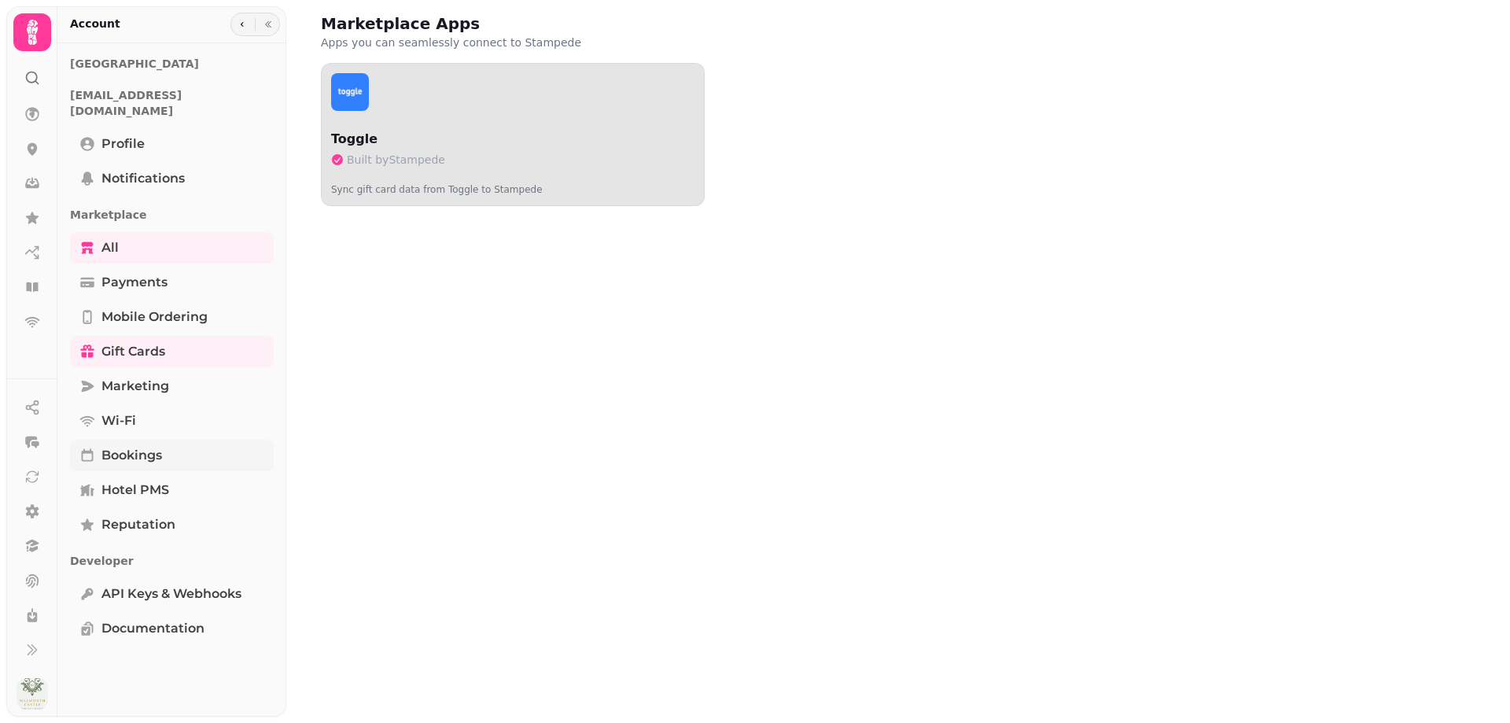
click at [140, 446] on span "Bookings" at bounding box center [131, 455] width 61 height 19
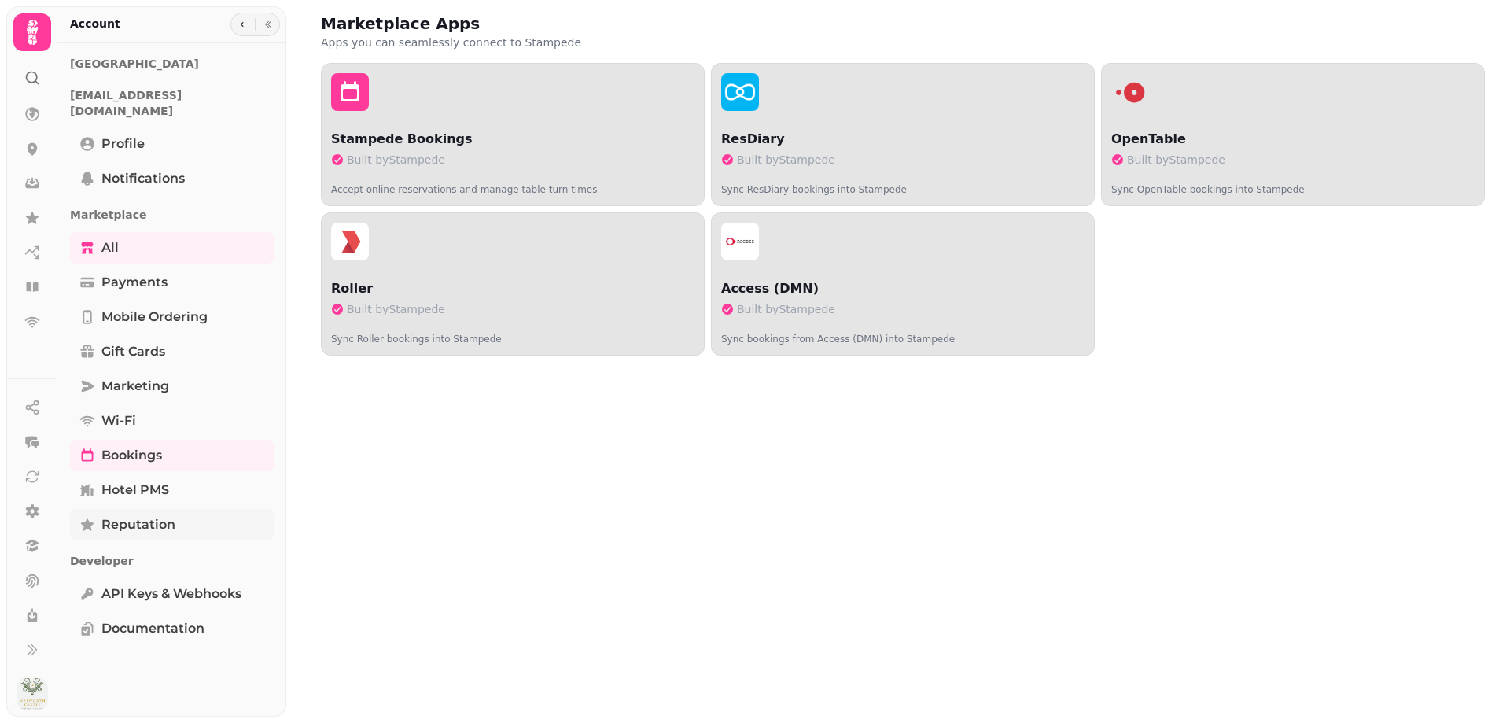
click at [142, 515] on span "Reputation" at bounding box center [138, 524] width 74 height 19
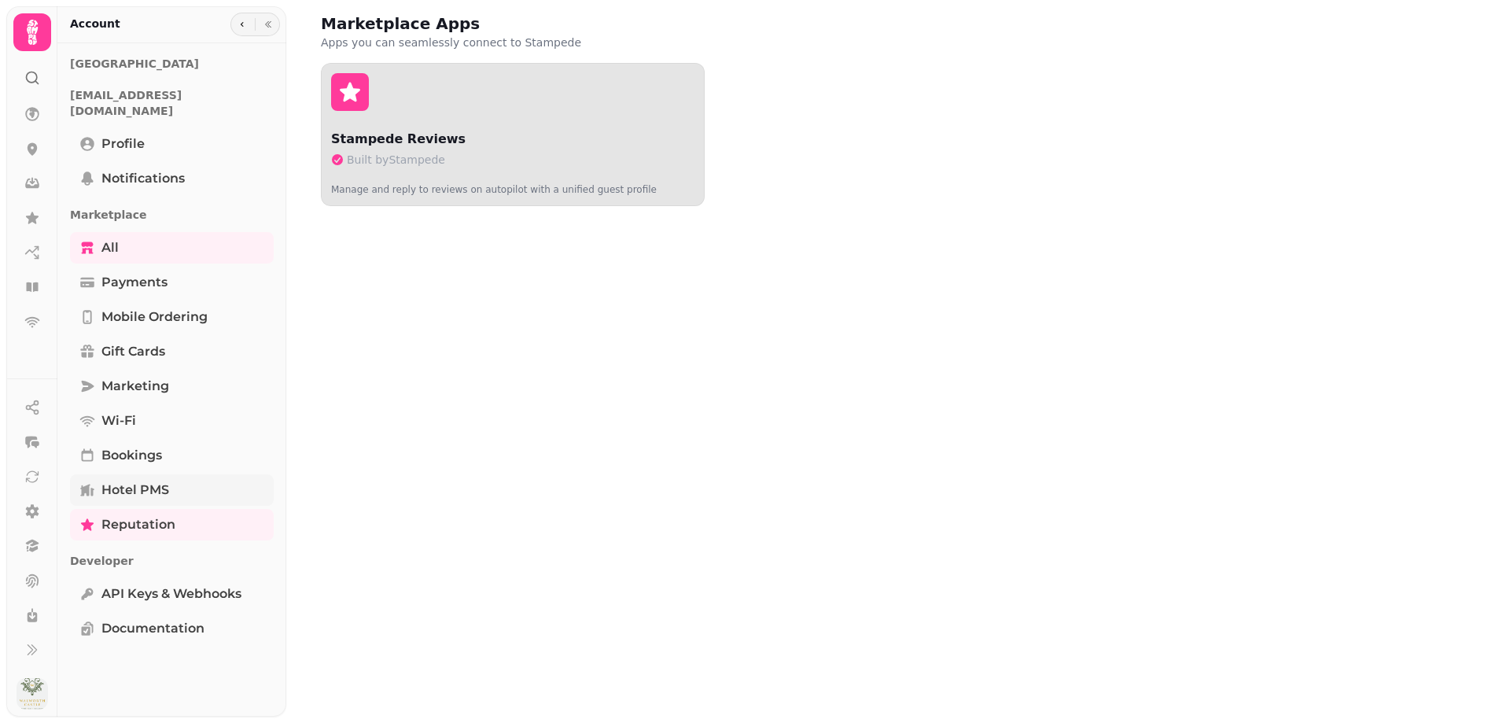
click at [139, 481] on span "Hotel PMS" at bounding box center [135, 490] width 68 height 19
click at [124, 110] on div "[EMAIL_ADDRESS][DOMAIN_NAME] Profile Notifications" at bounding box center [172, 139] width 204 height 116
click at [123, 135] on span "Profile" at bounding box center [122, 144] width 43 height 19
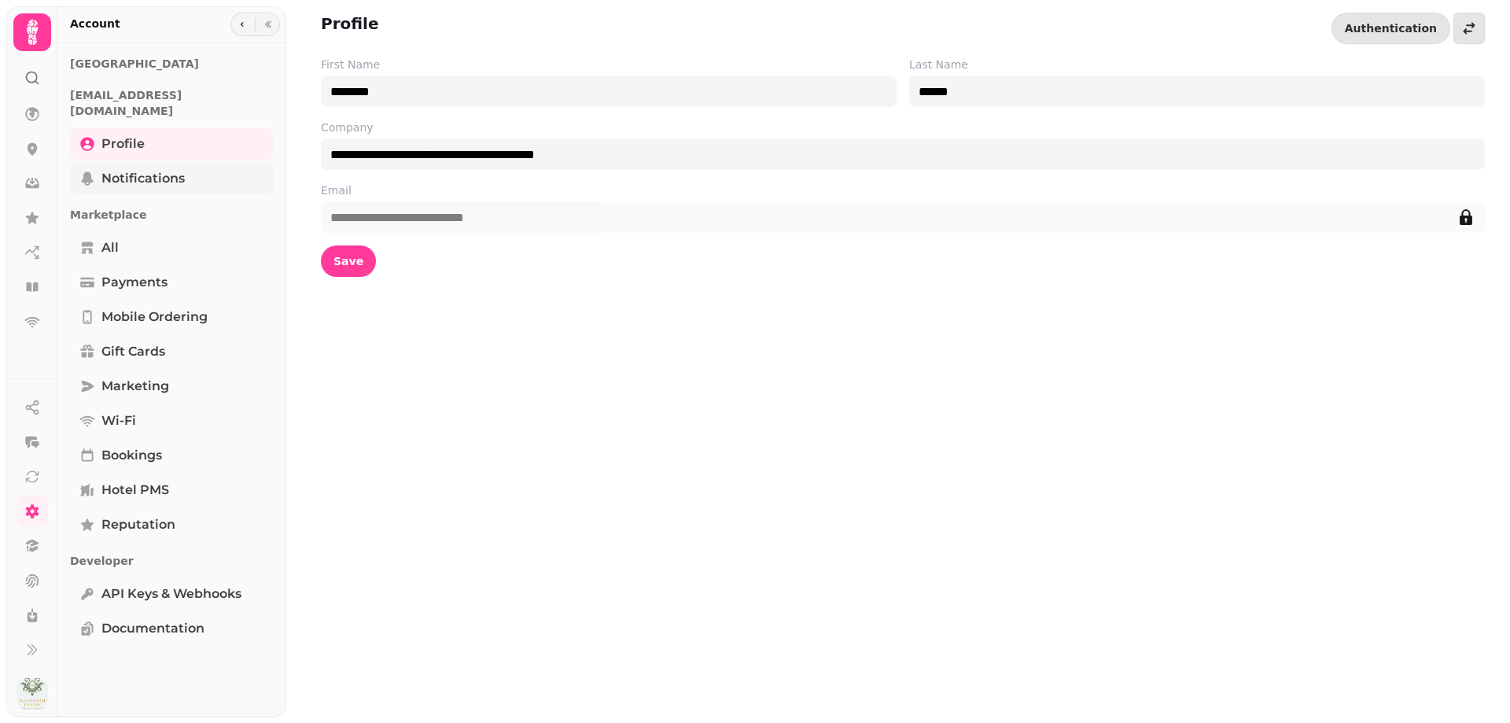
click at [116, 169] on span "Notifications" at bounding box center [142, 178] width 83 height 19
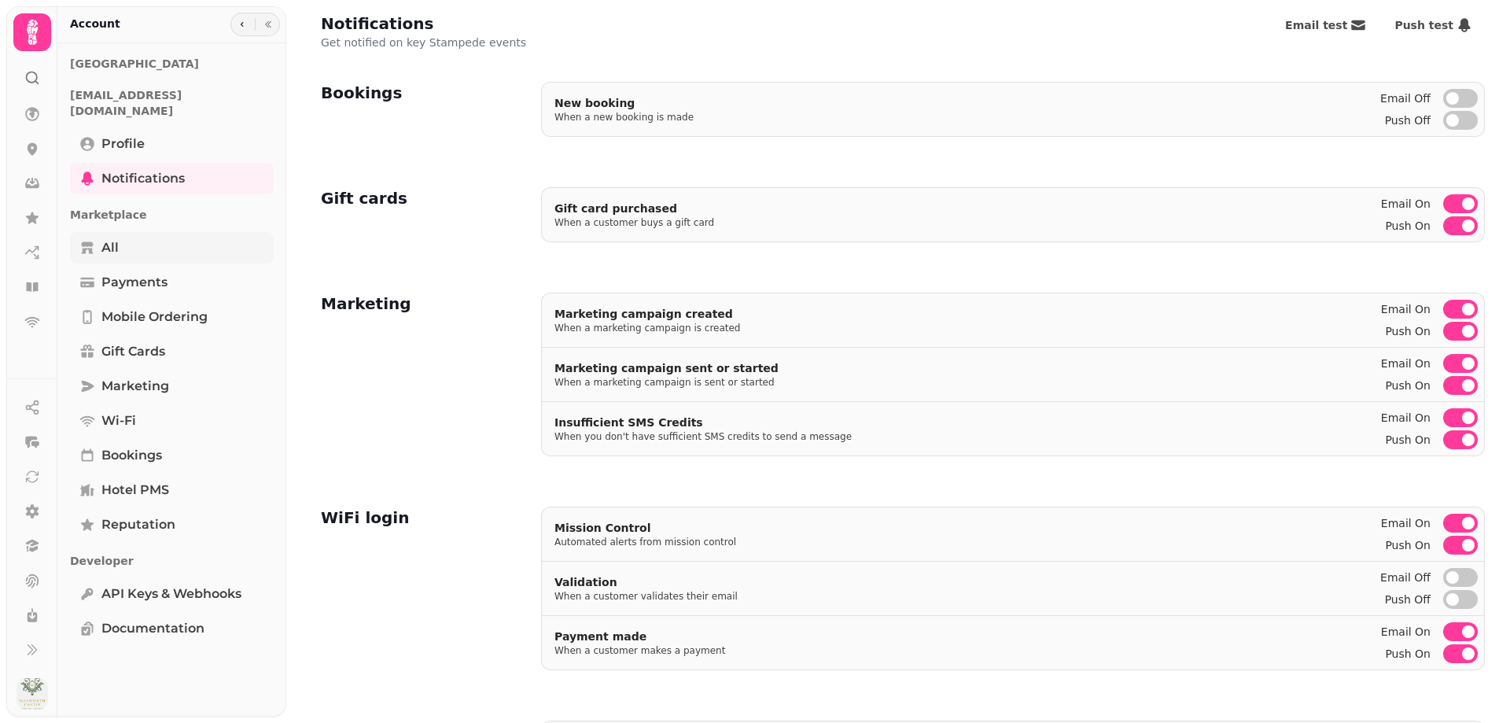
click at [105, 238] on span "All" at bounding box center [109, 247] width 17 height 19
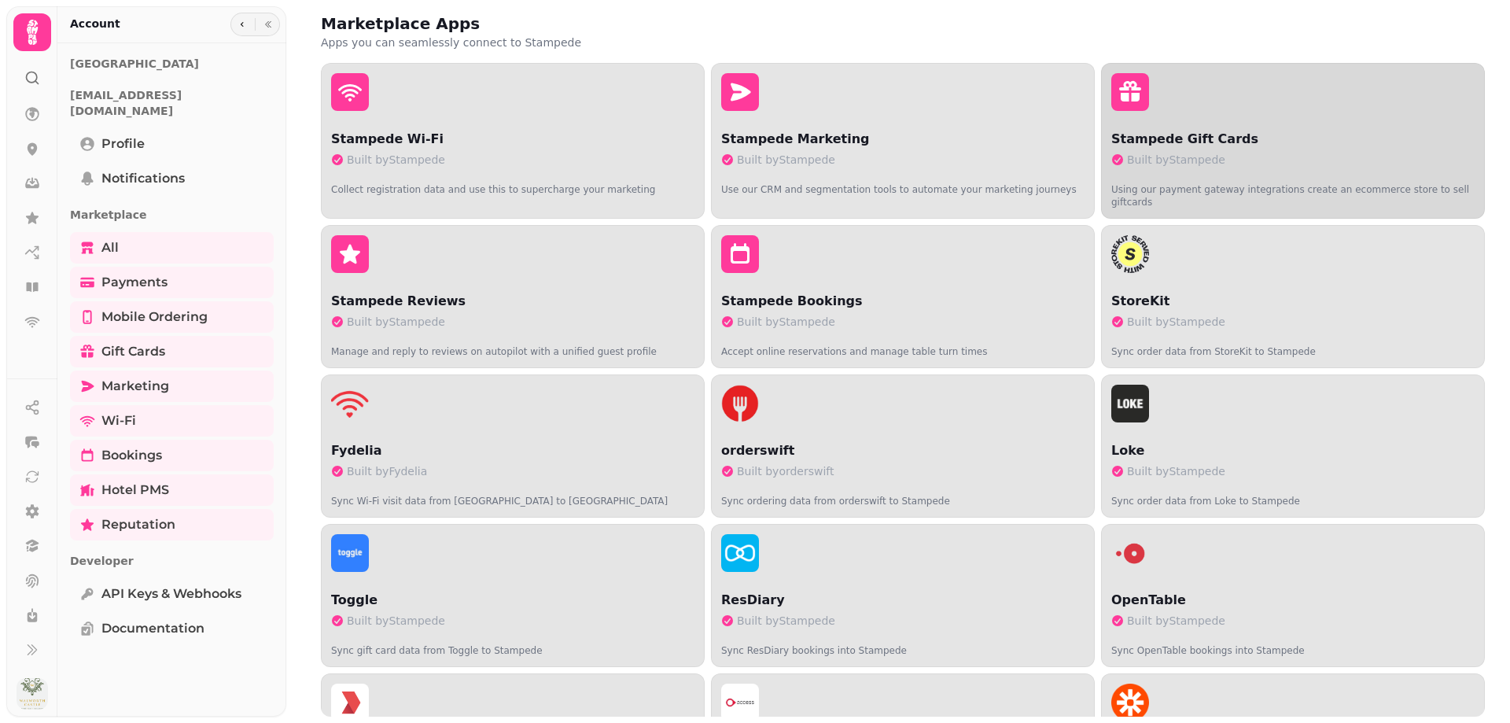
click at [1207, 167] on span "Built by Stampede" at bounding box center [1176, 160] width 98 height 16
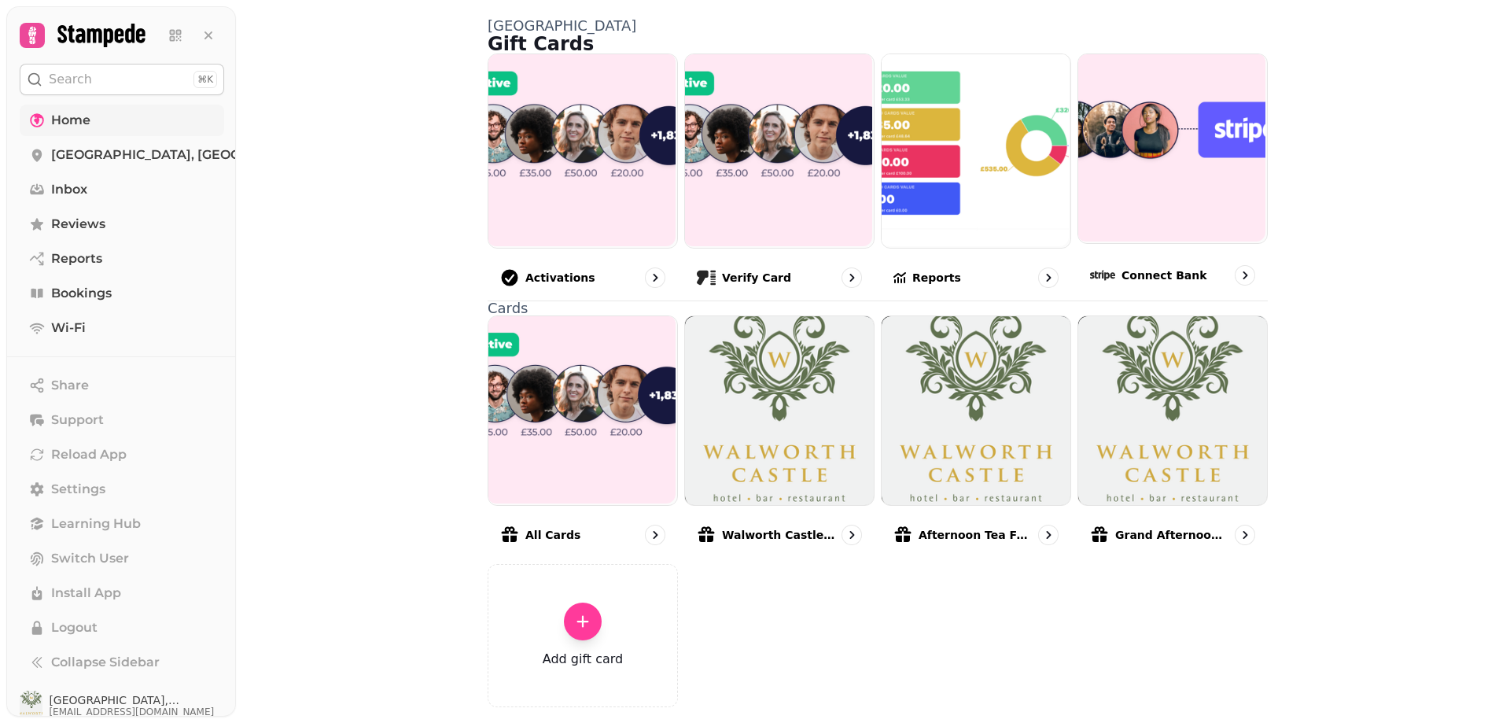
click at [72, 128] on span "Home" at bounding box center [70, 120] width 39 height 19
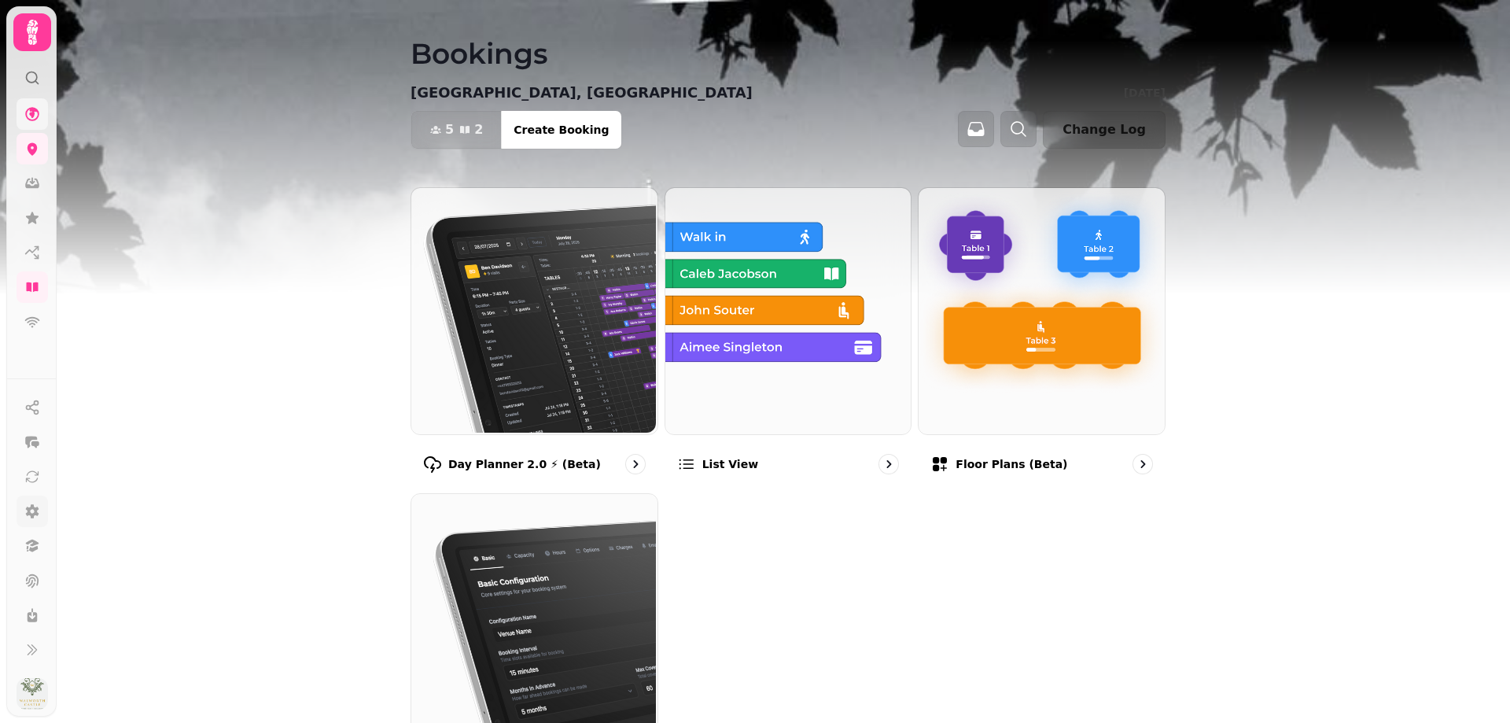
click at [42, 517] on link at bounding box center [32, 511] width 31 height 31
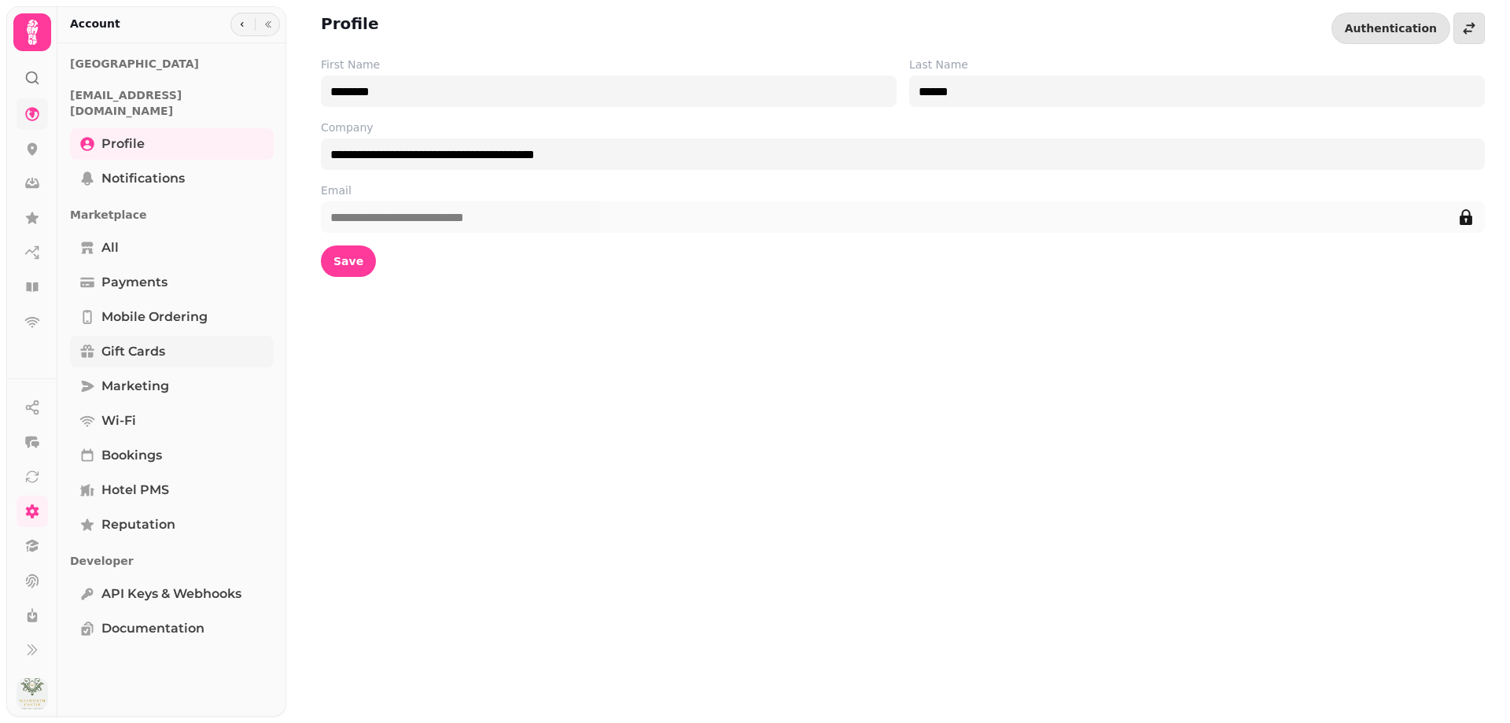
click at [158, 342] on span "Gift cards" at bounding box center [133, 351] width 64 height 19
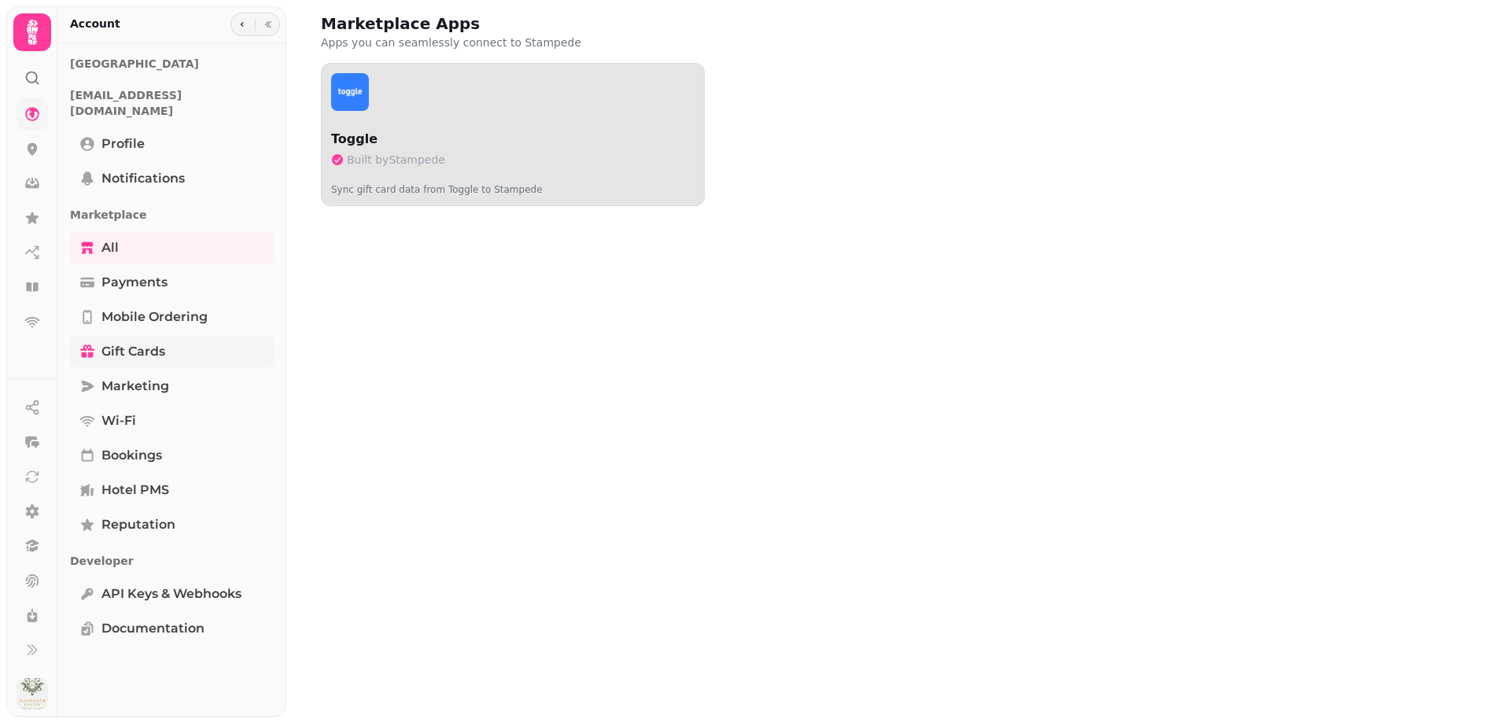
click at [146, 342] on span "Gift cards" at bounding box center [133, 351] width 64 height 19
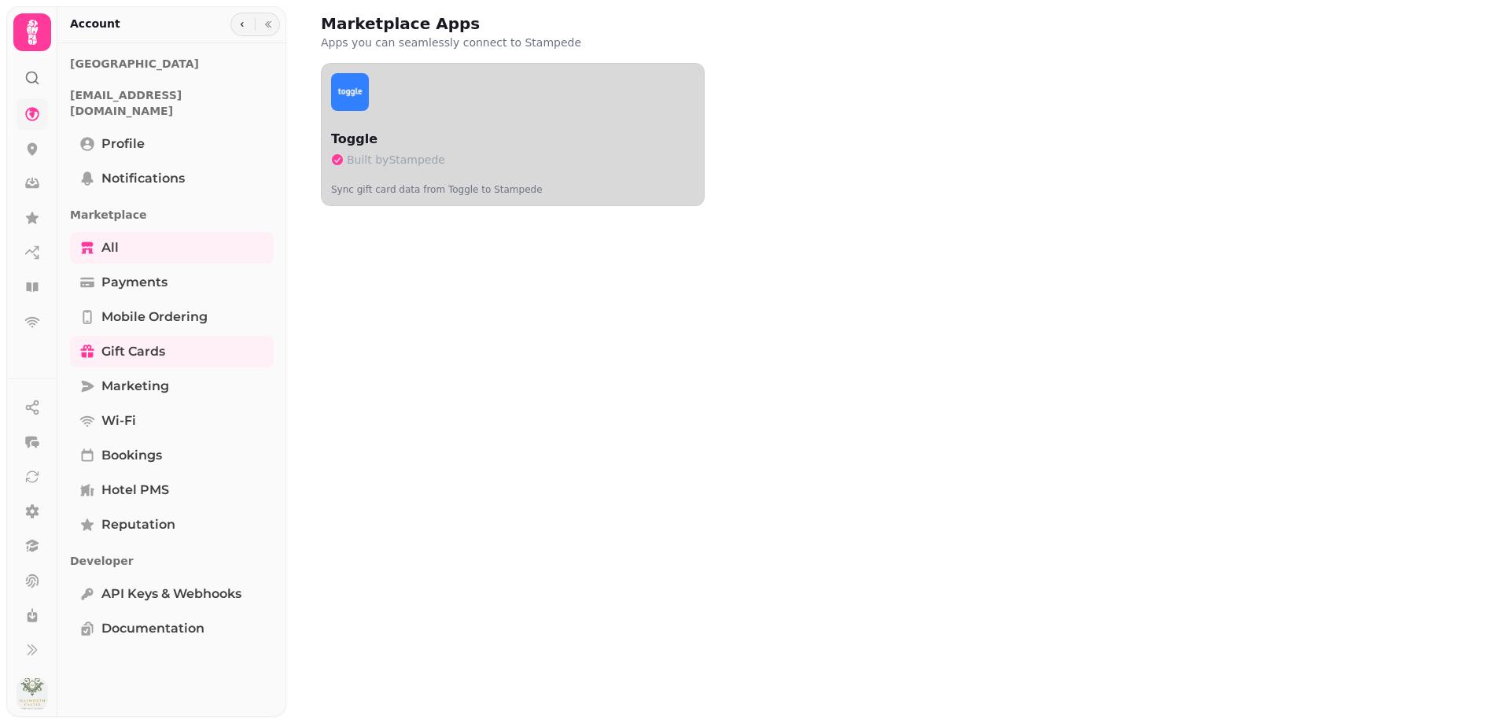
click at [562, 142] on p "Toggle" at bounding box center [512, 139] width 363 height 19
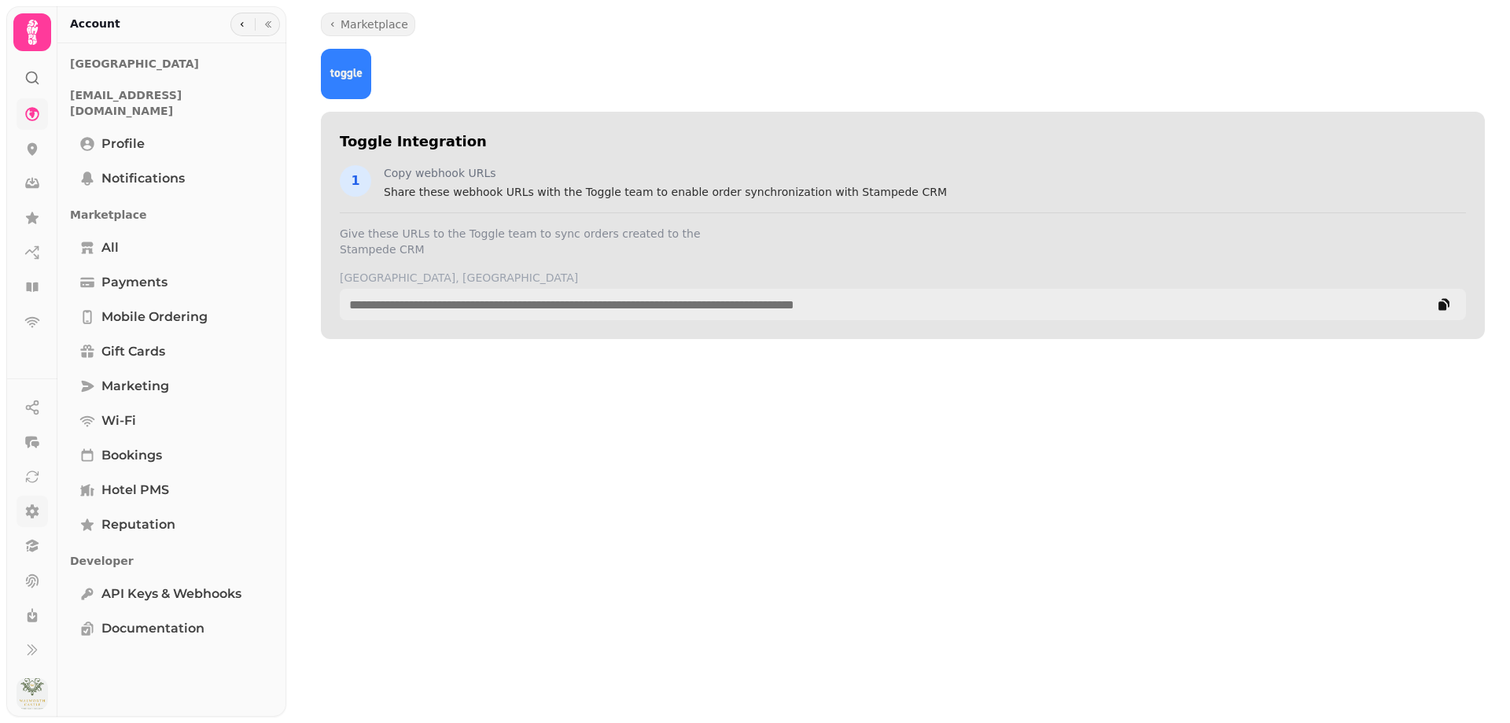
click at [32, 518] on icon at bounding box center [32, 511] width 13 height 14
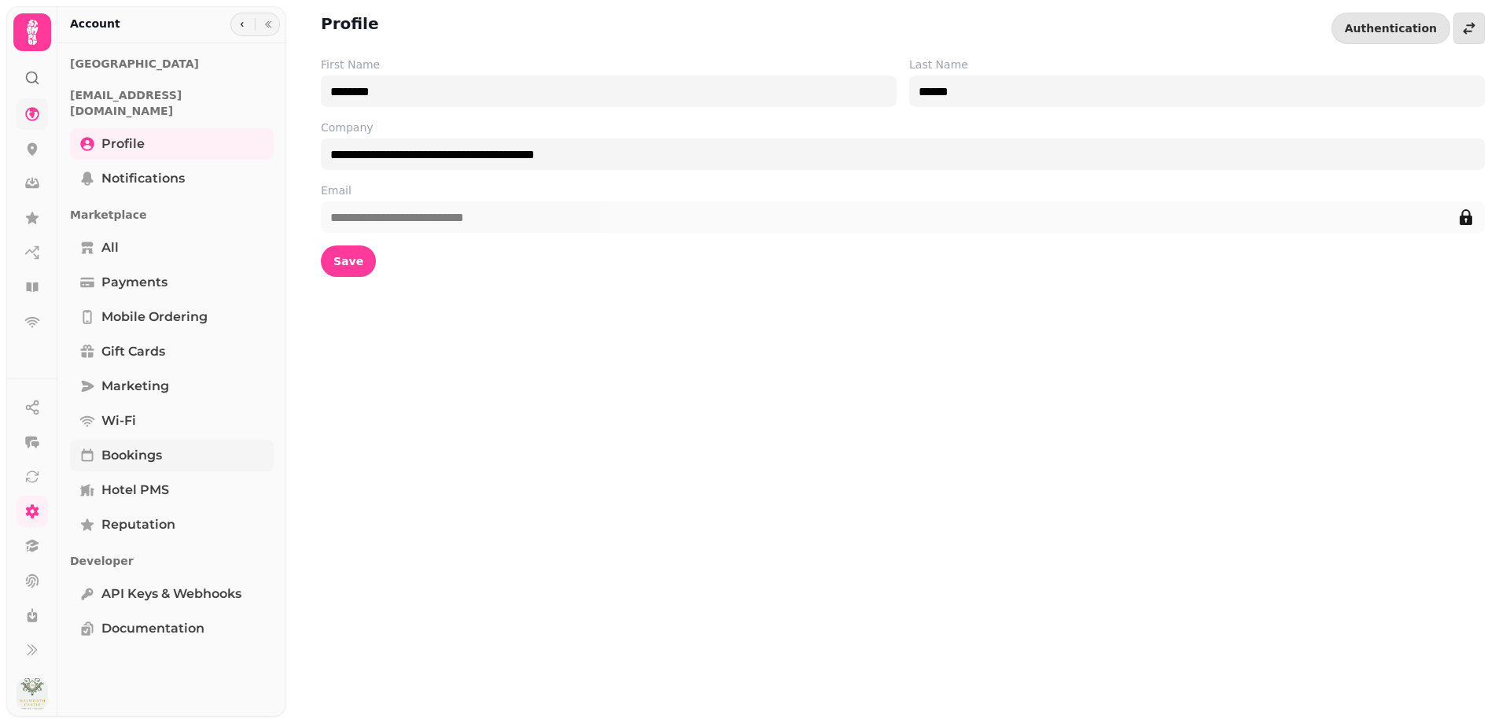
click at [118, 446] on span "Bookings" at bounding box center [131, 455] width 61 height 19
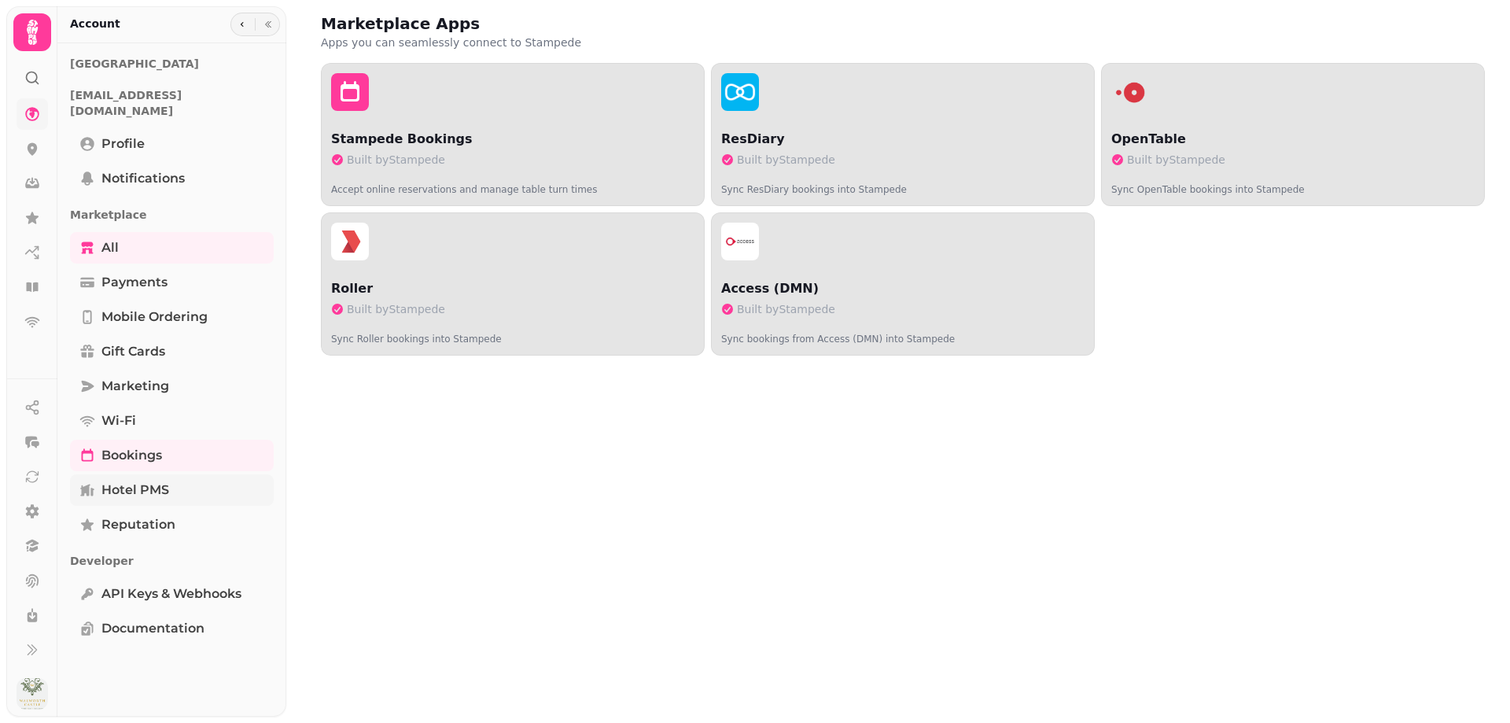
click at [123, 481] on span "Hotel PMS" at bounding box center [135, 490] width 68 height 19
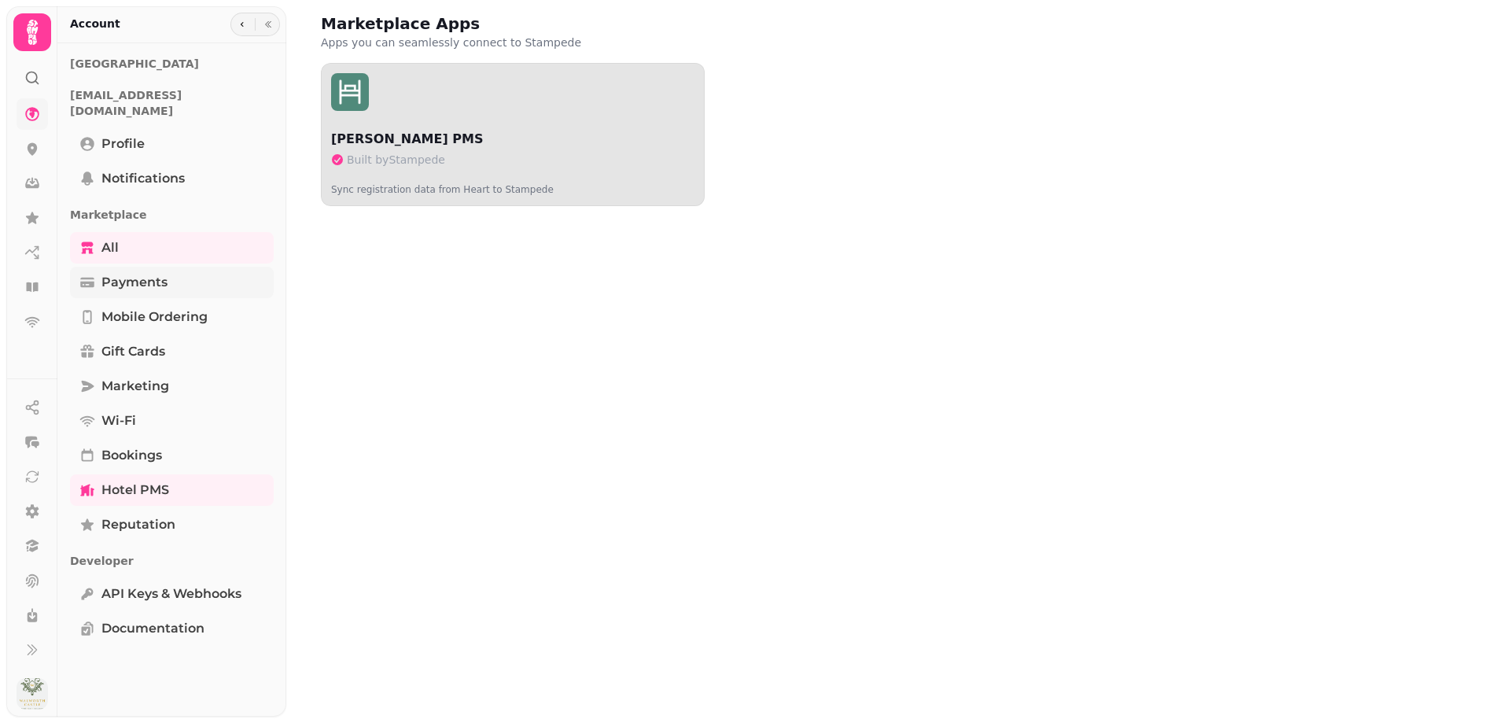
click at [126, 273] on span "Payments" at bounding box center [134, 282] width 66 height 19
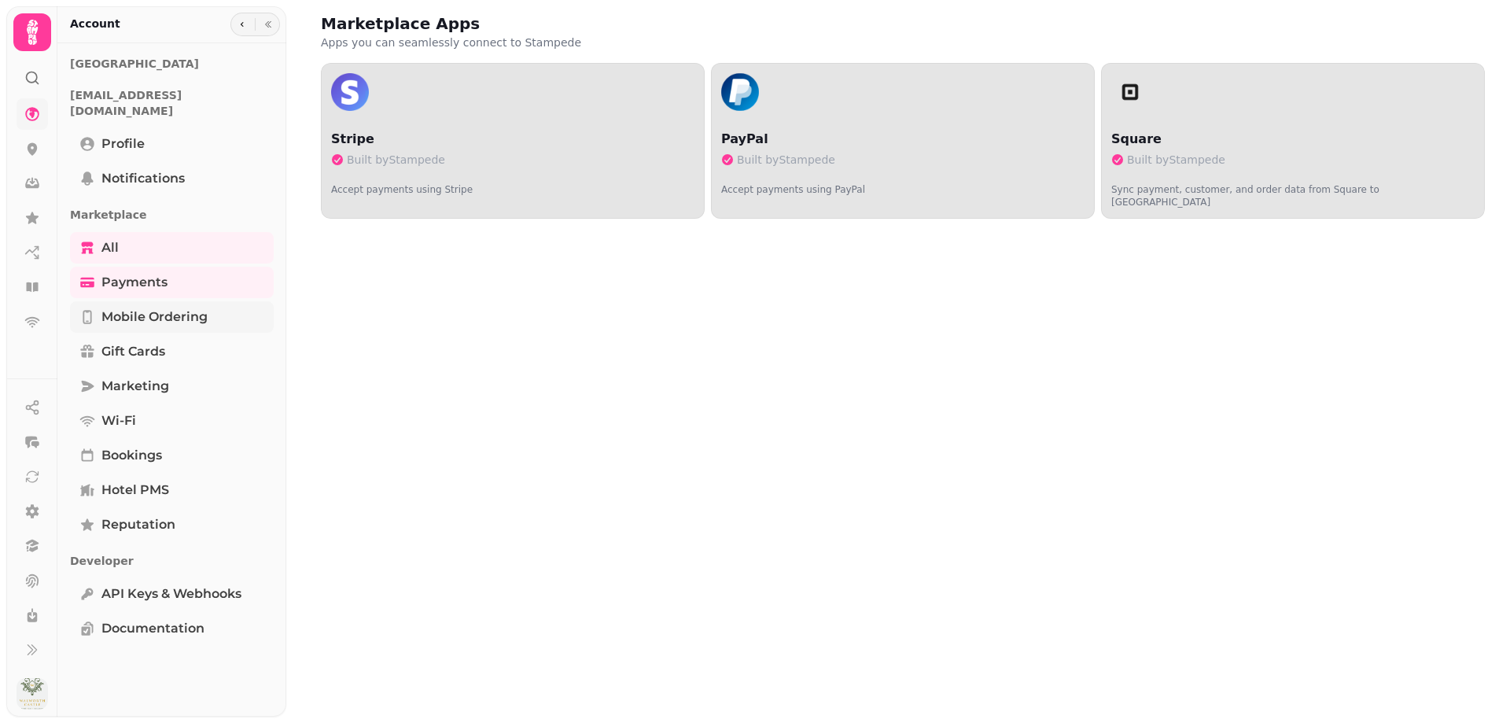
click at [136, 301] on link "Mobile ordering" at bounding box center [172, 316] width 204 height 31
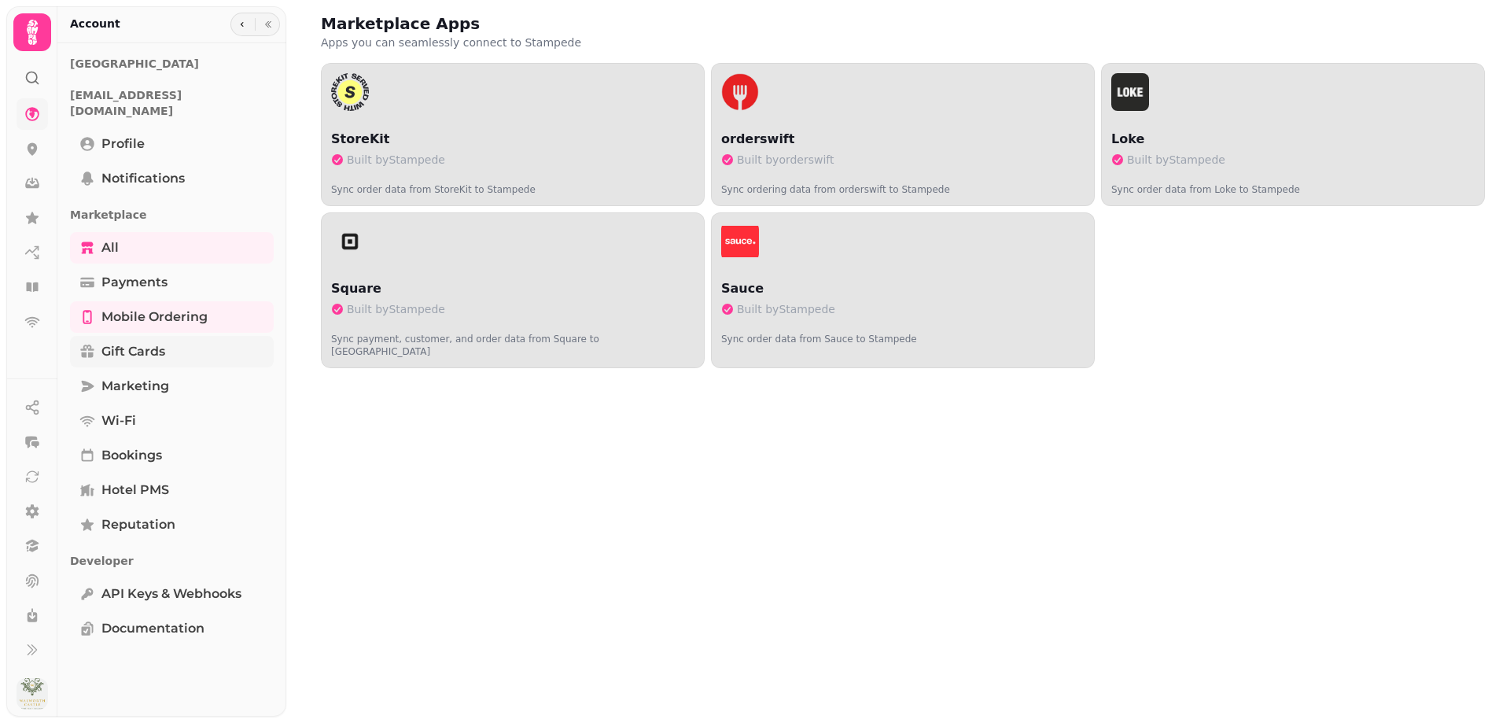
click at [144, 342] on span "Gift cards" at bounding box center [133, 351] width 64 height 19
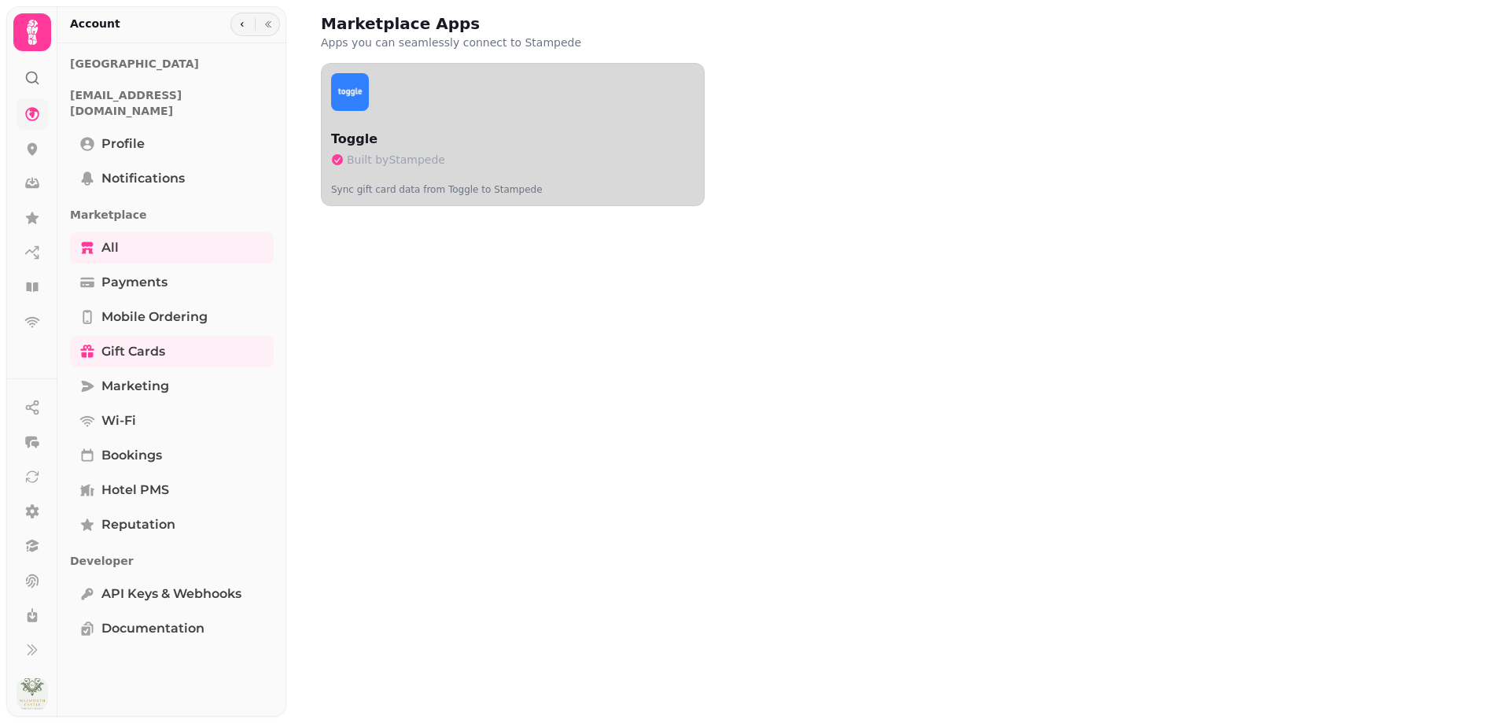
click at [441, 149] on div "Toggle Built by Stampede Sync gift card data from Toggle to Stampede" at bounding box center [512, 163] width 363 height 66
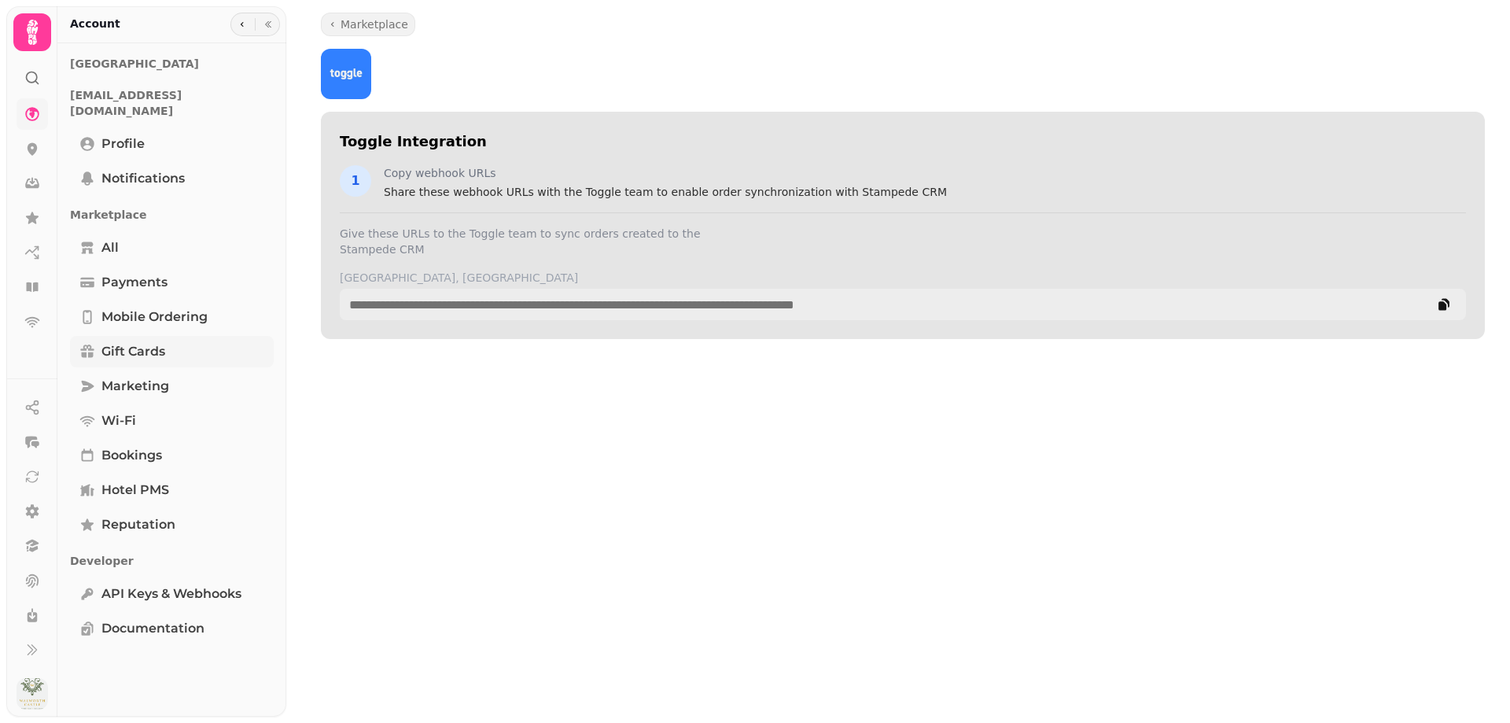
click at [153, 342] on span "Gift cards" at bounding box center [133, 351] width 64 height 19
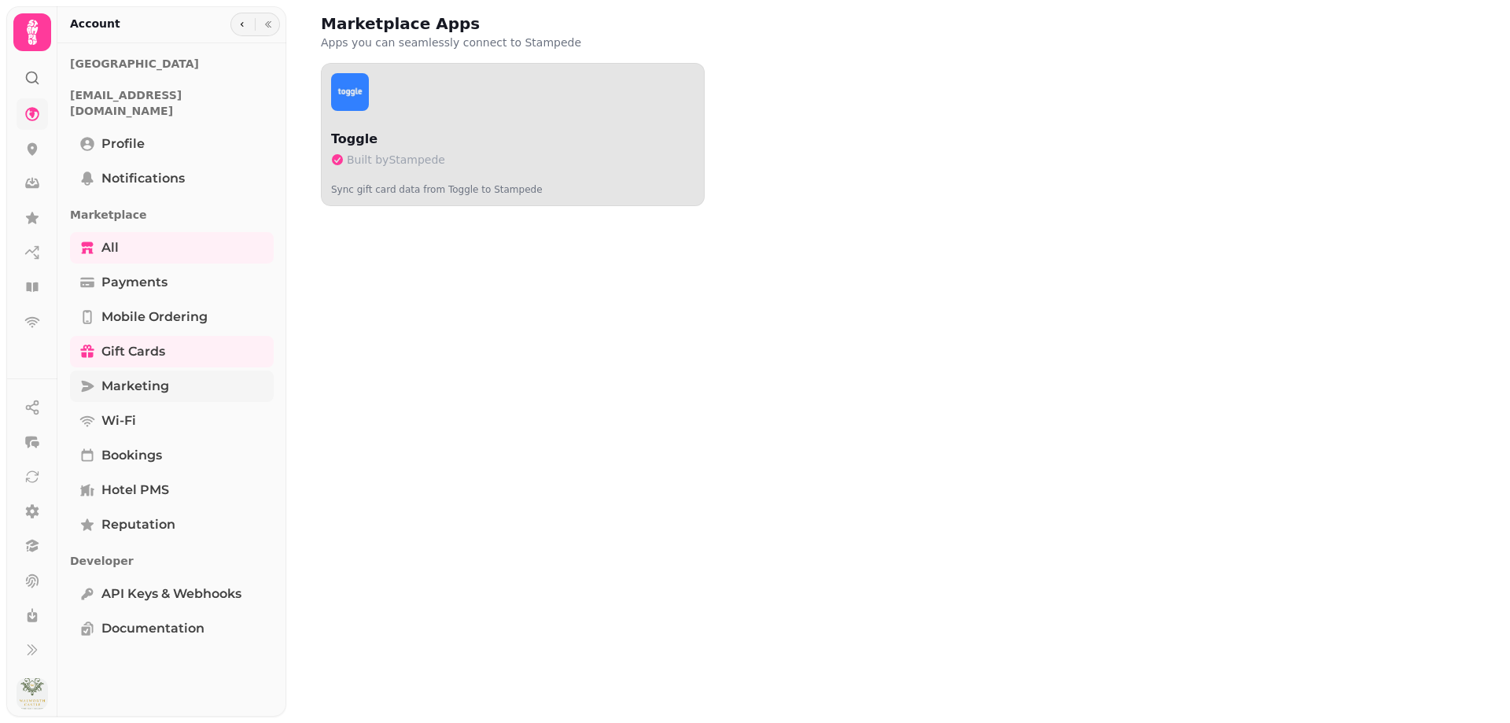
click at [142, 377] on span "Marketing" at bounding box center [135, 386] width 68 height 19
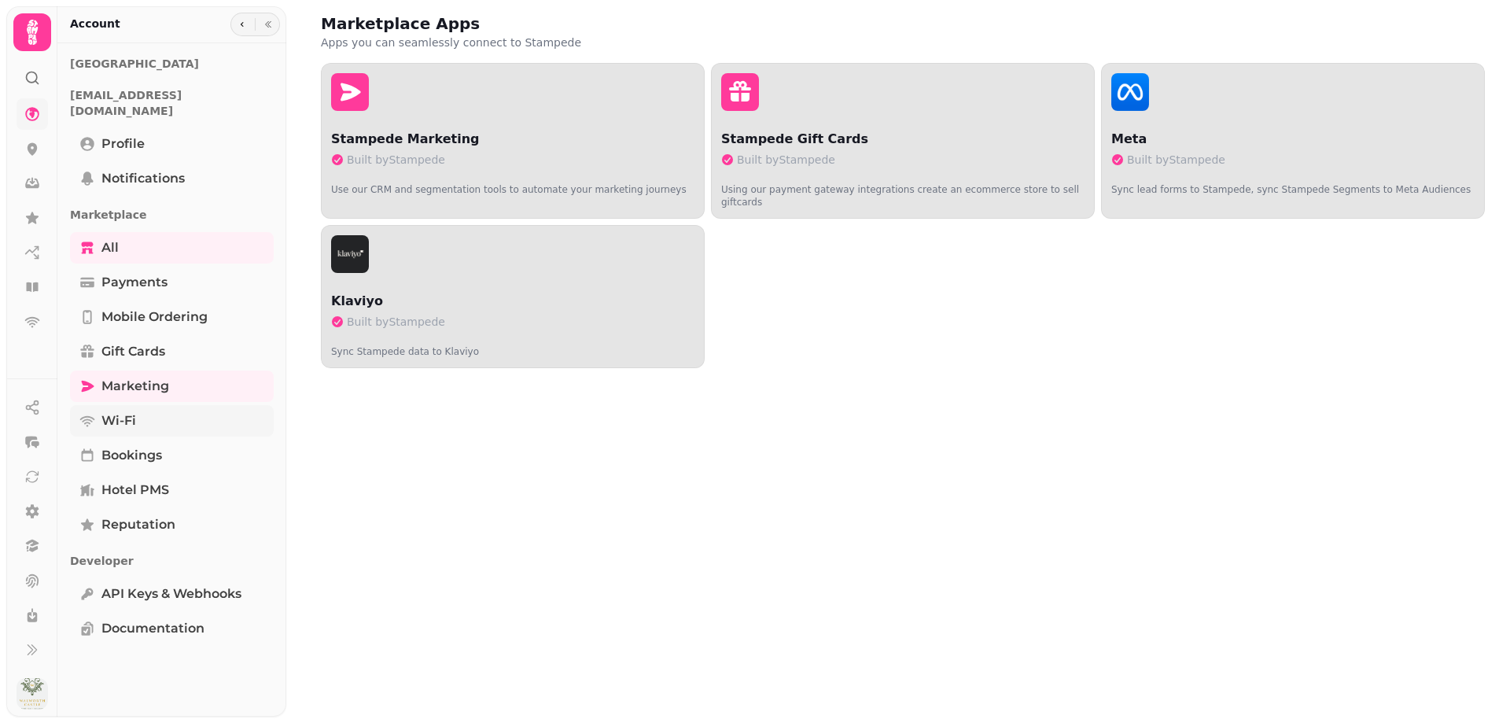
click at [125, 411] on span "Wi-Fi" at bounding box center [118, 420] width 35 height 19
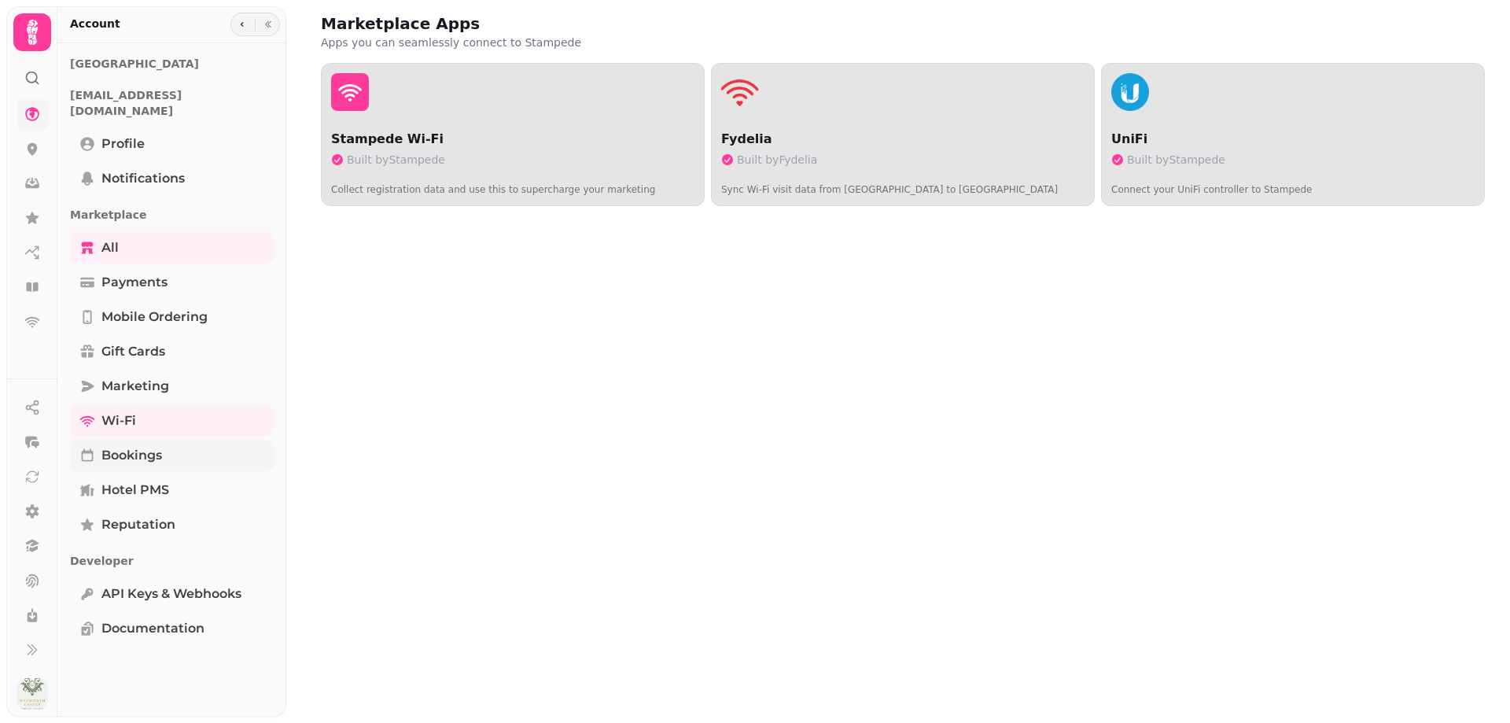
click at [118, 446] on span "Bookings" at bounding box center [131, 455] width 61 height 19
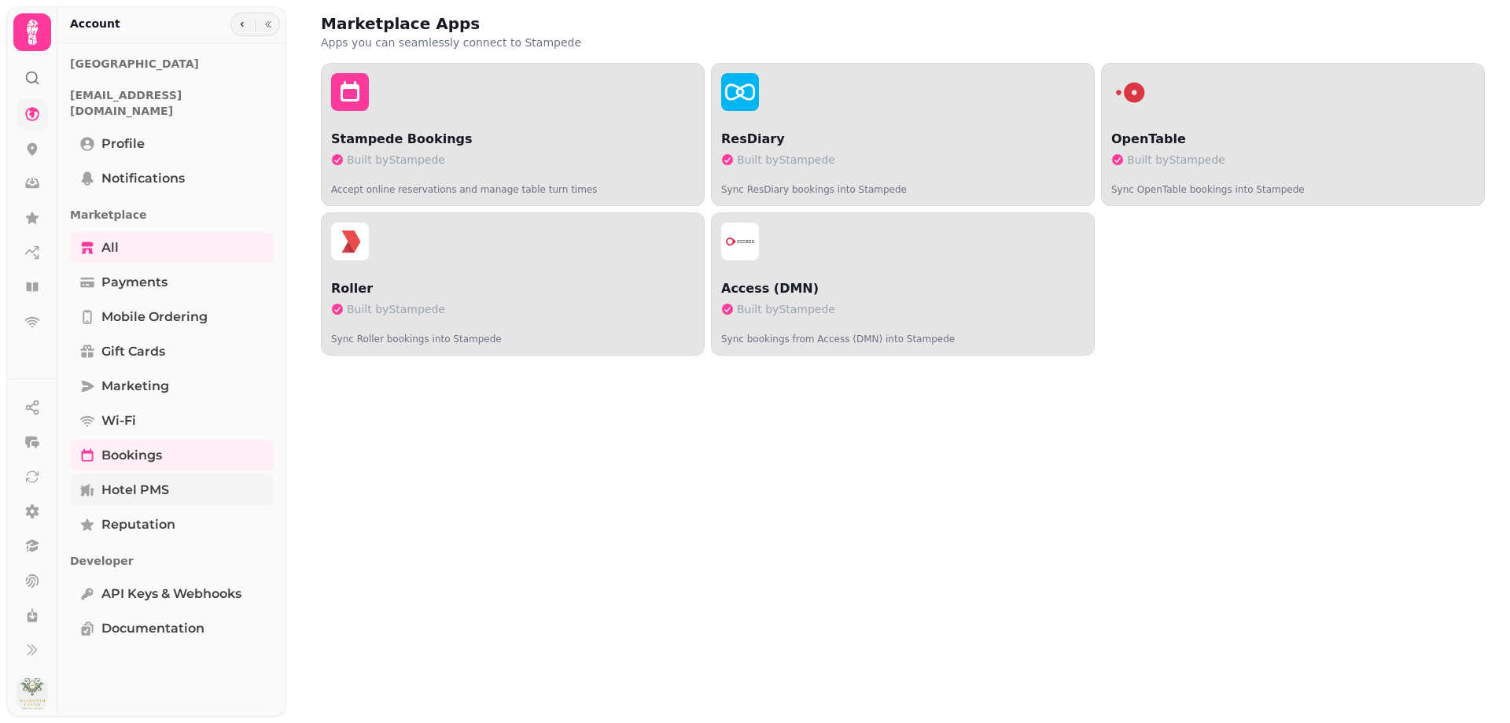
click at [124, 481] on span "Hotel PMS" at bounding box center [135, 490] width 68 height 19
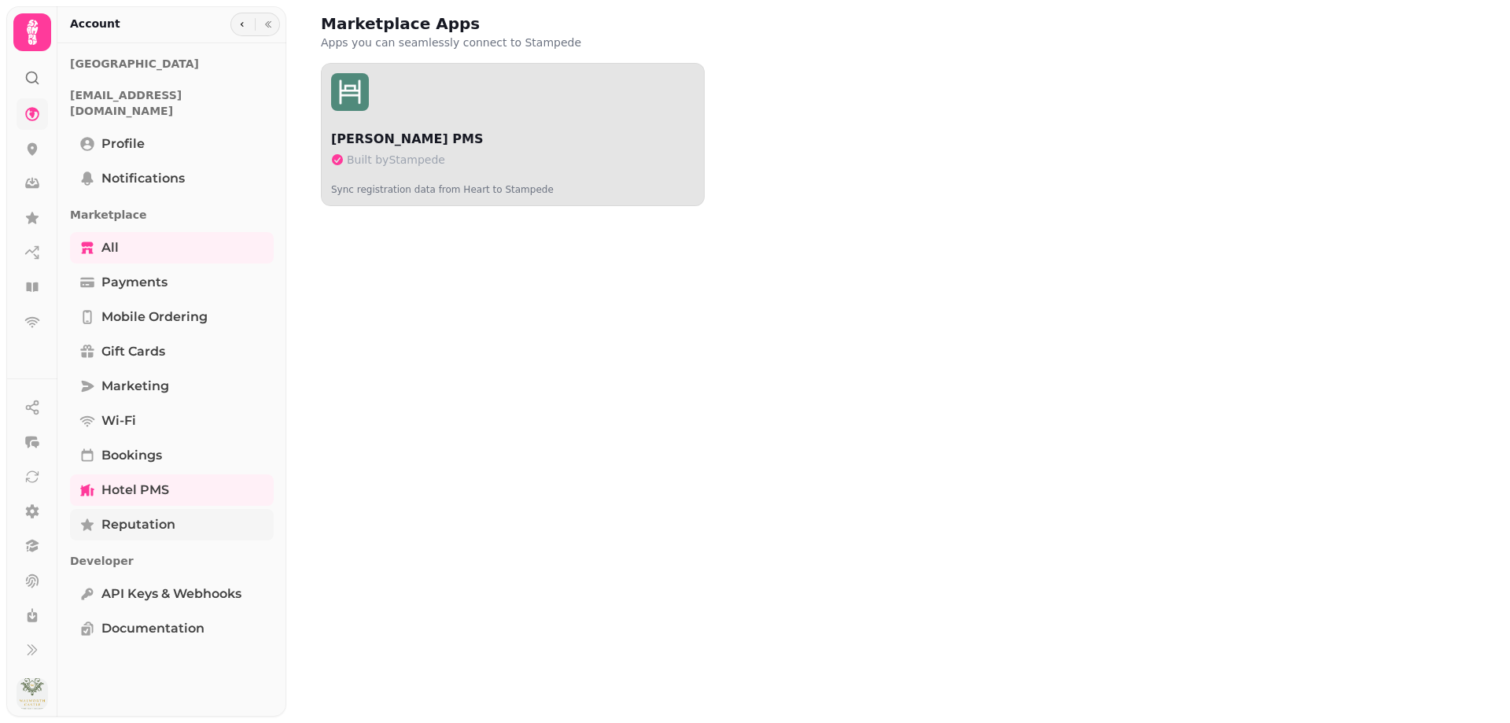
click at [116, 515] on span "Reputation" at bounding box center [138, 524] width 74 height 19
click at [132, 273] on span "Payments" at bounding box center [134, 282] width 66 height 19
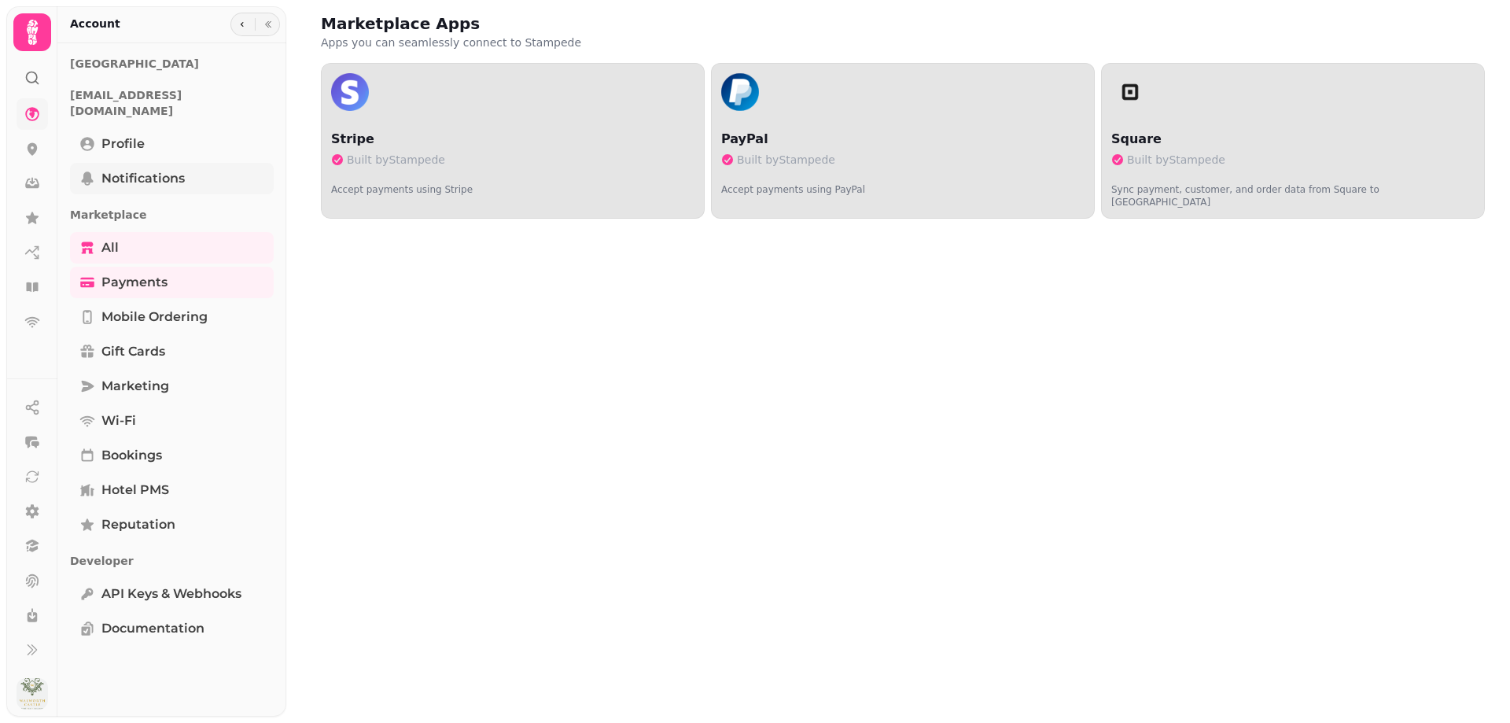
click at [147, 169] on span "Notifications" at bounding box center [142, 178] width 83 height 19
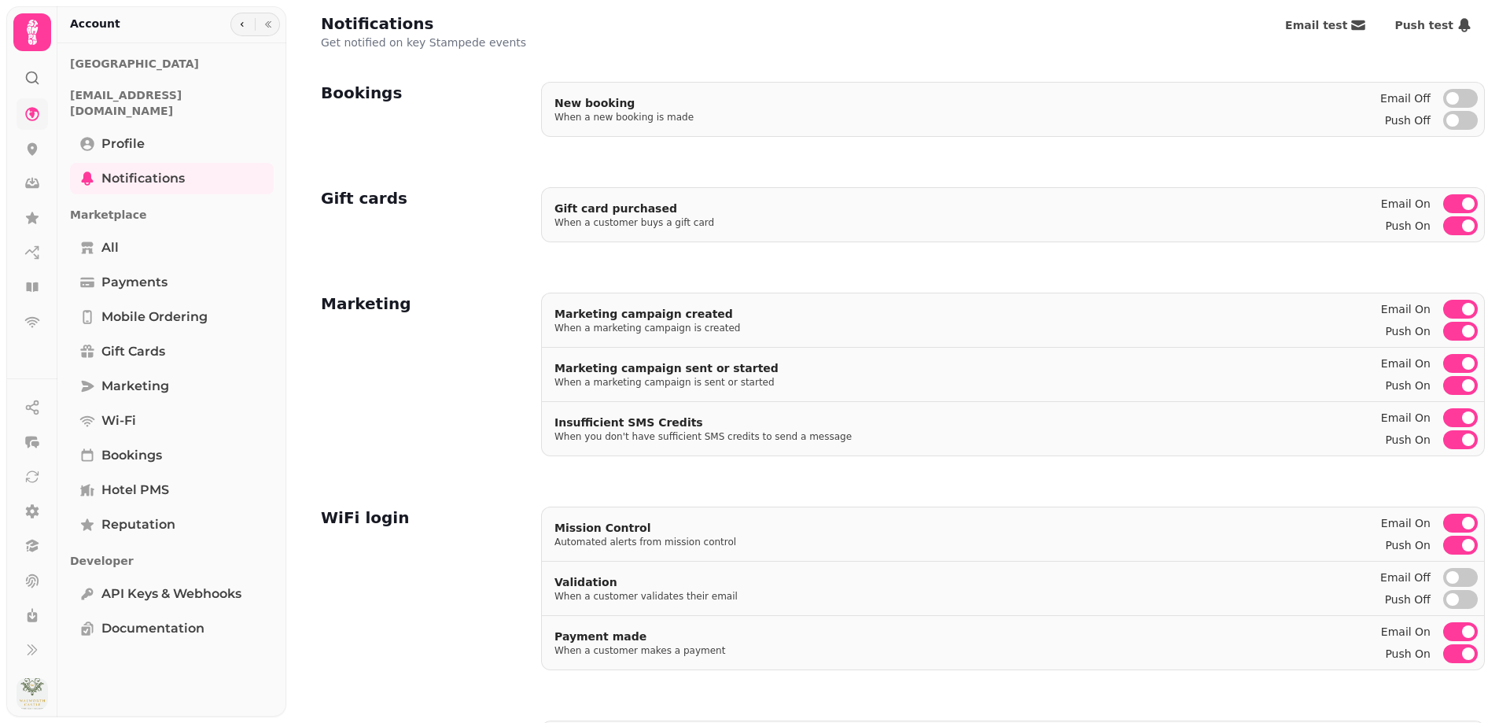
click at [1039, 202] on div "Gift card purchased When a customer buys a gift card" at bounding box center [958, 214] width 833 height 53
click at [357, 204] on h2 "Gift cards" at bounding box center [364, 198] width 87 height 22
click at [35, 513] on icon at bounding box center [32, 511] width 13 height 14
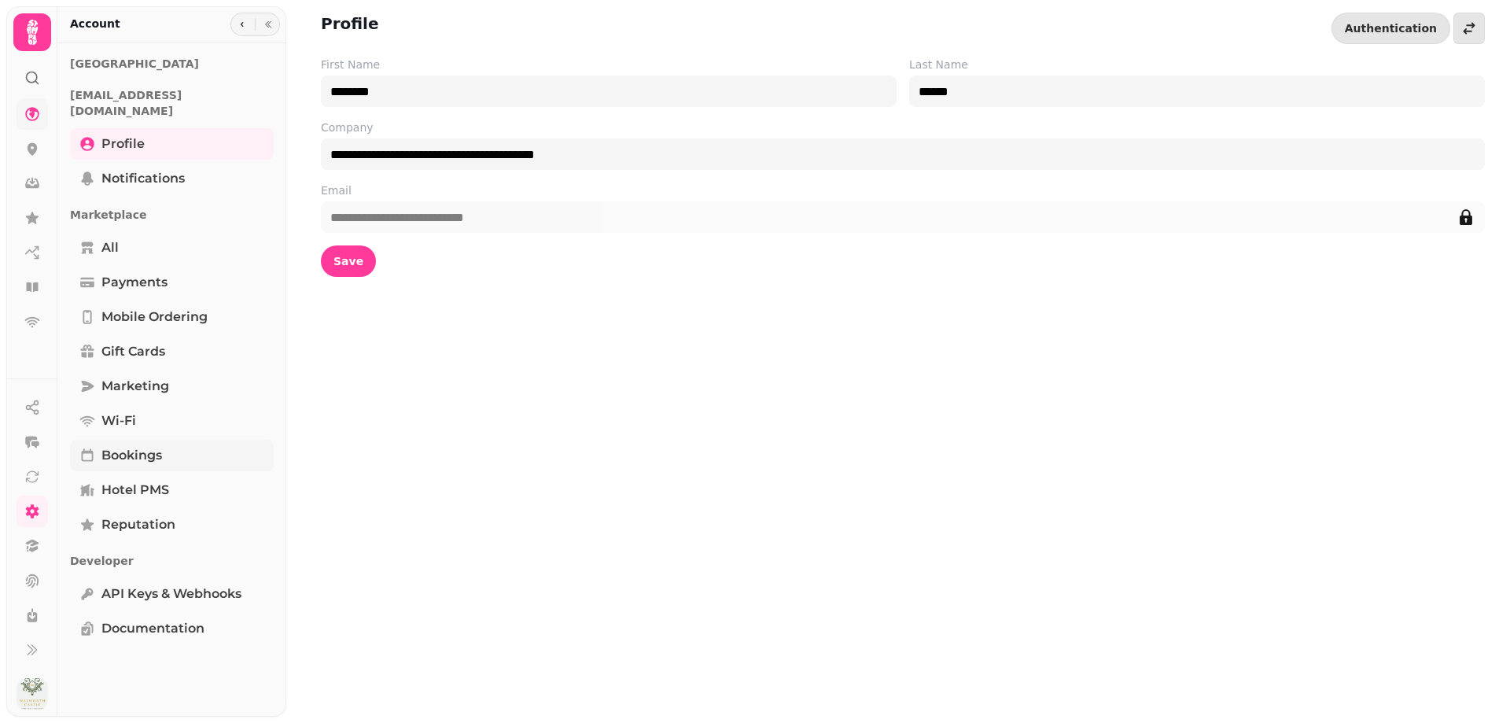
click at [123, 446] on span "Bookings" at bounding box center [131, 455] width 61 height 19
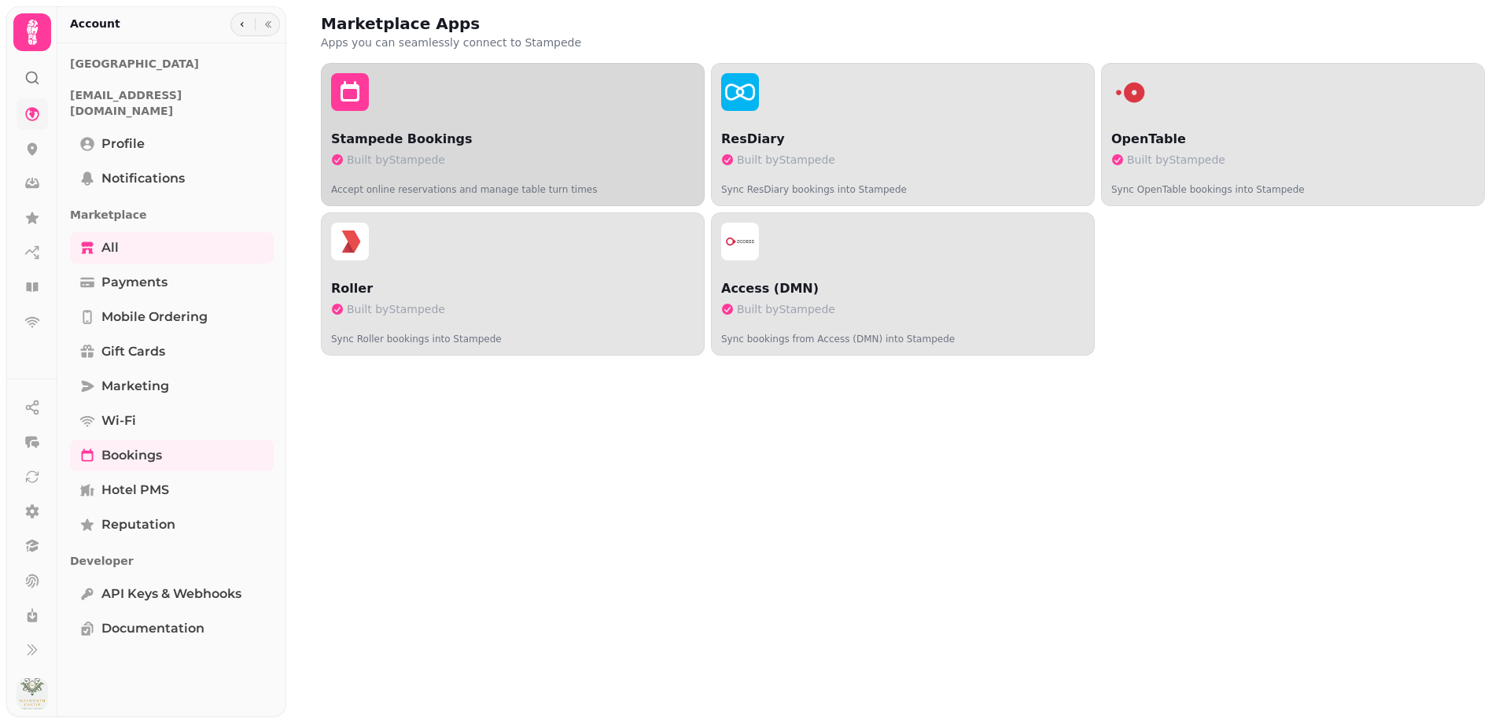
click at [466, 127] on button "Stampede Bookings Built by Stampede Accept online reservations and manage table…" at bounding box center [513, 134] width 384 height 143
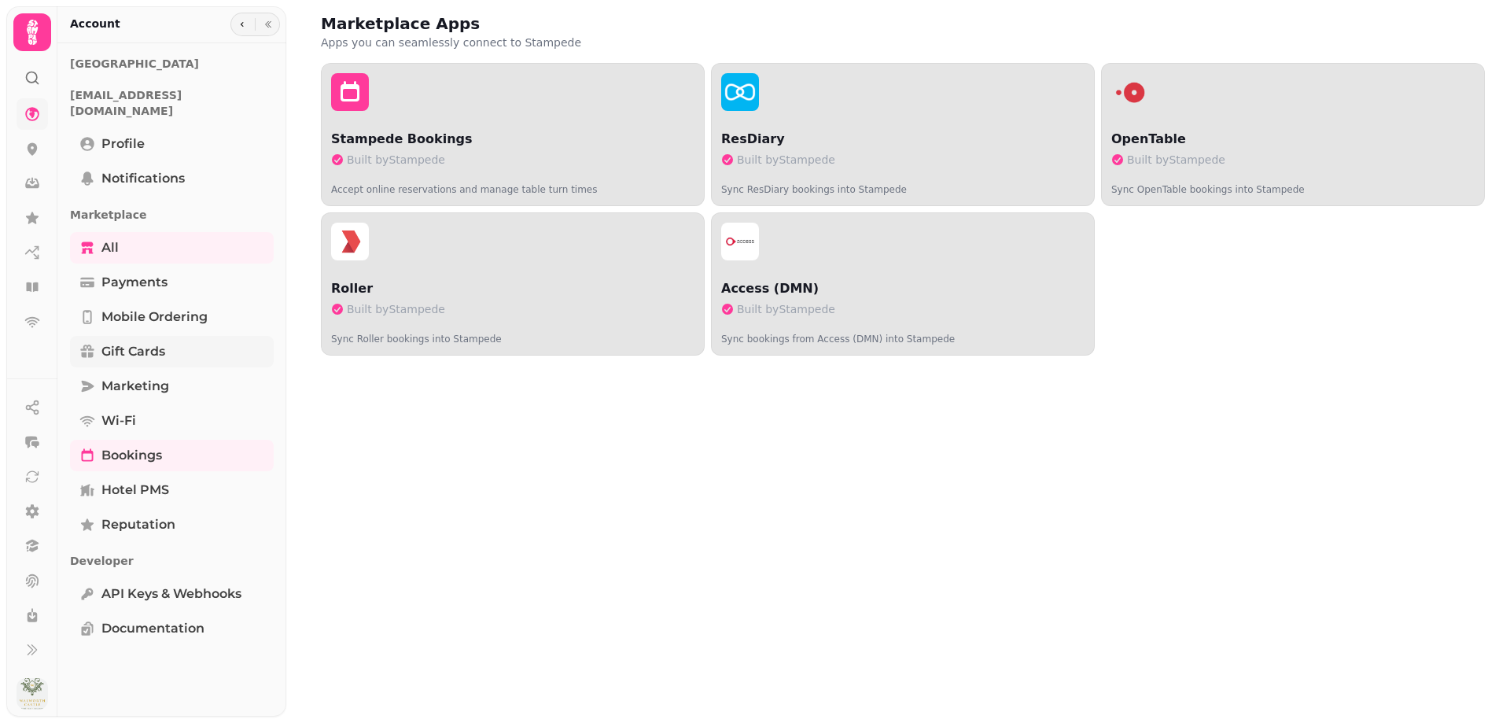
click at [136, 342] on span "Gift cards" at bounding box center [133, 351] width 64 height 19
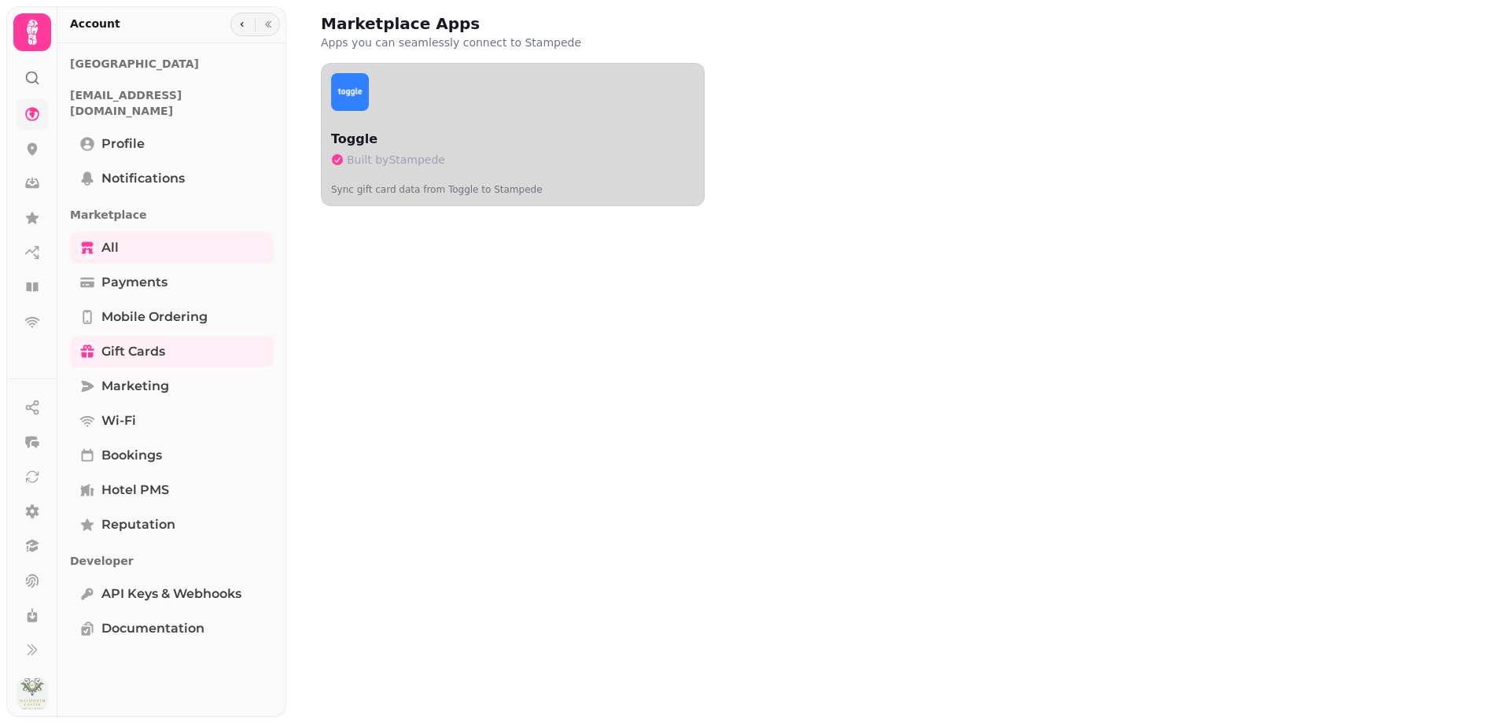
click at [465, 140] on p "Toggle" at bounding box center [512, 139] width 363 height 19
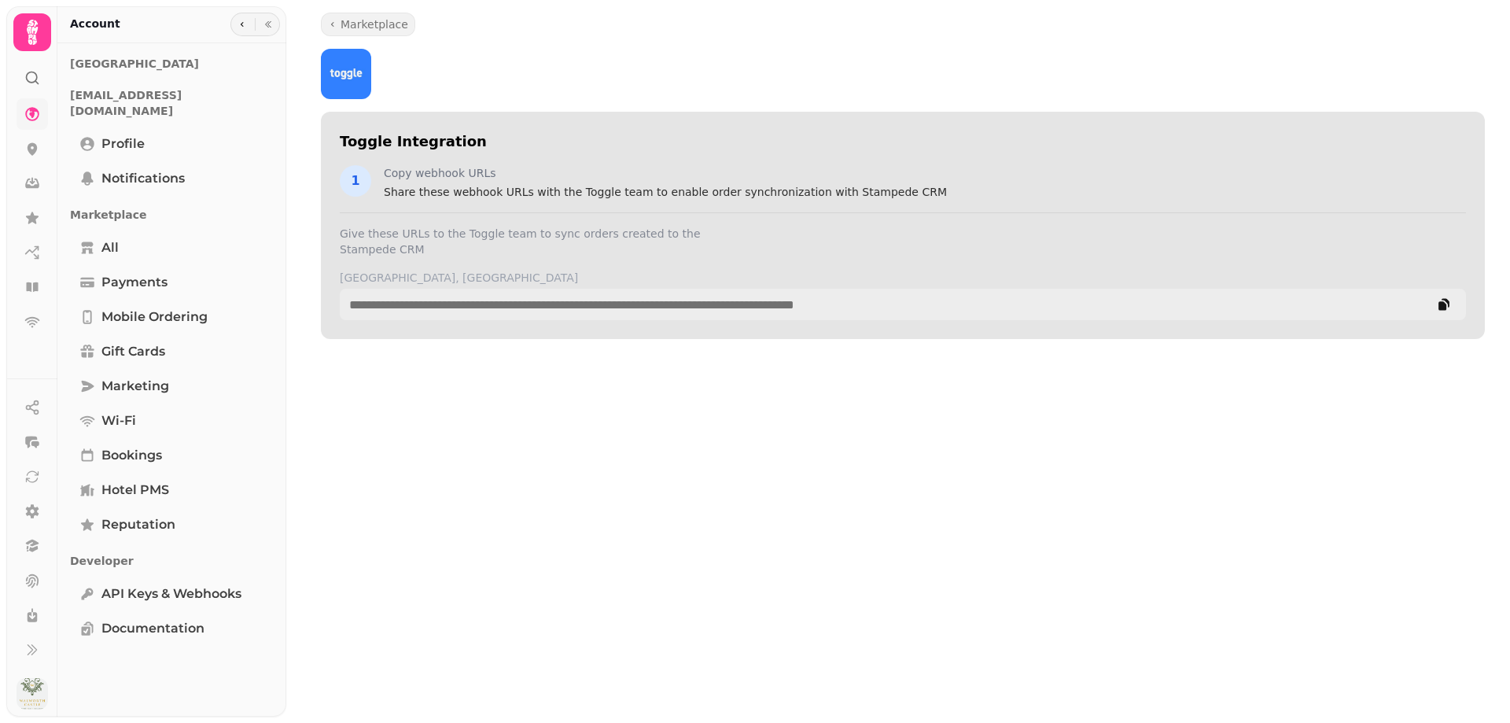
click at [406, 201] on div "**********" at bounding box center [903, 225] width 1164 height 227
click at [354, 91] on img at bounding box center [346, 74] width 50 height 50
click at [349, 22] on span "Marketplace" at bounding box center [375, 25] width 68 height 16
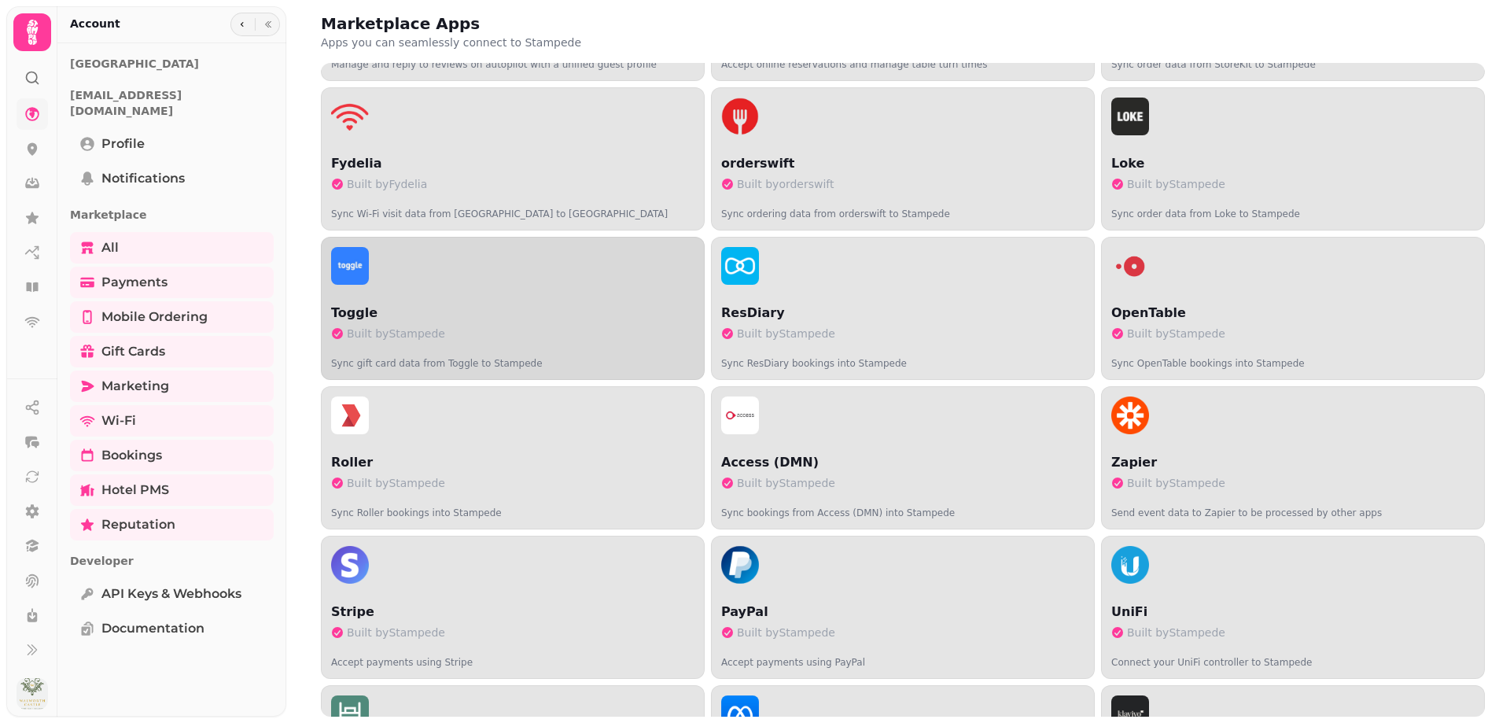
scroll to position [315, 0]
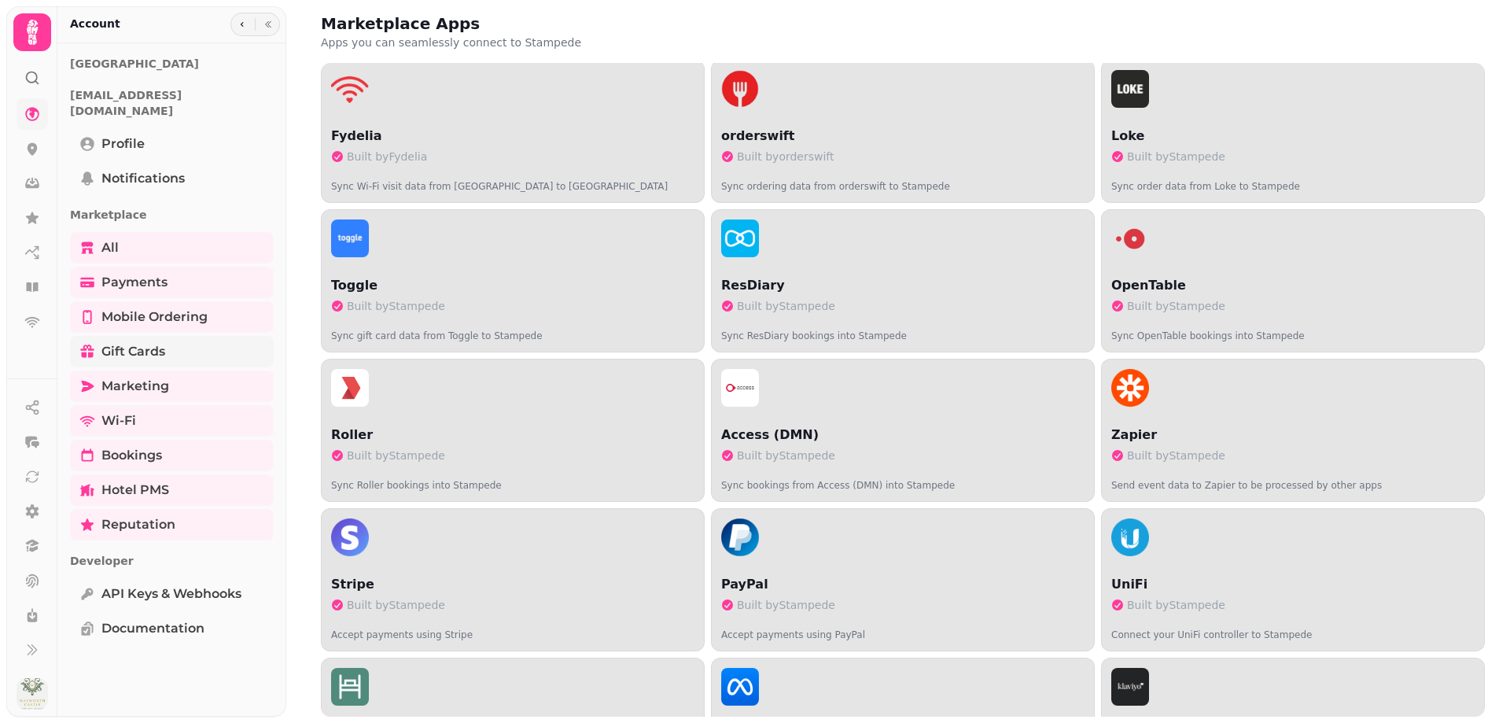
click at [132, 342] on span "Gift cards" at bounding box center [133, 351] width 64 height 19
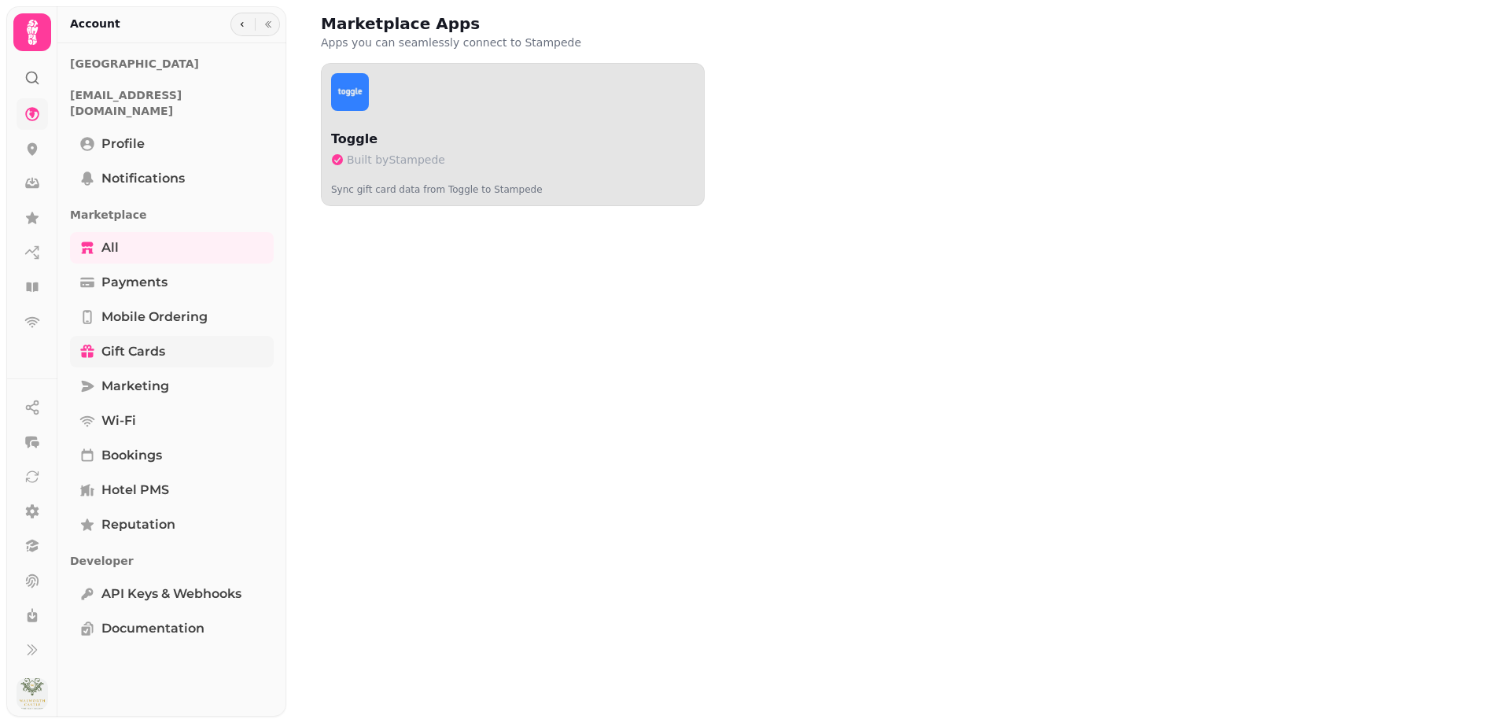
click at [126, 342] on span "Gift cards" at bounding box center [133, 351] width 64 height 19
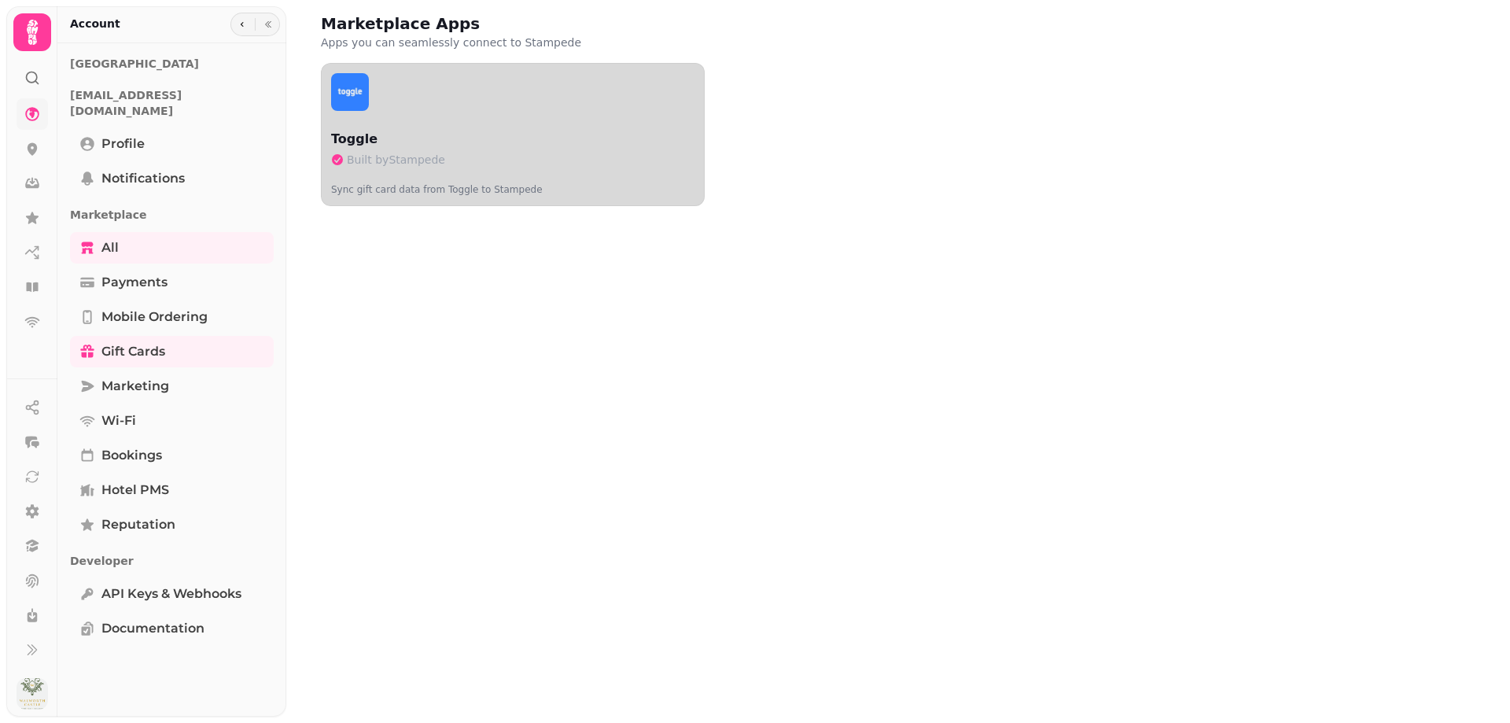
click at [368, 76] on div "button" at bounding box center [512, 92] width 363 height 38
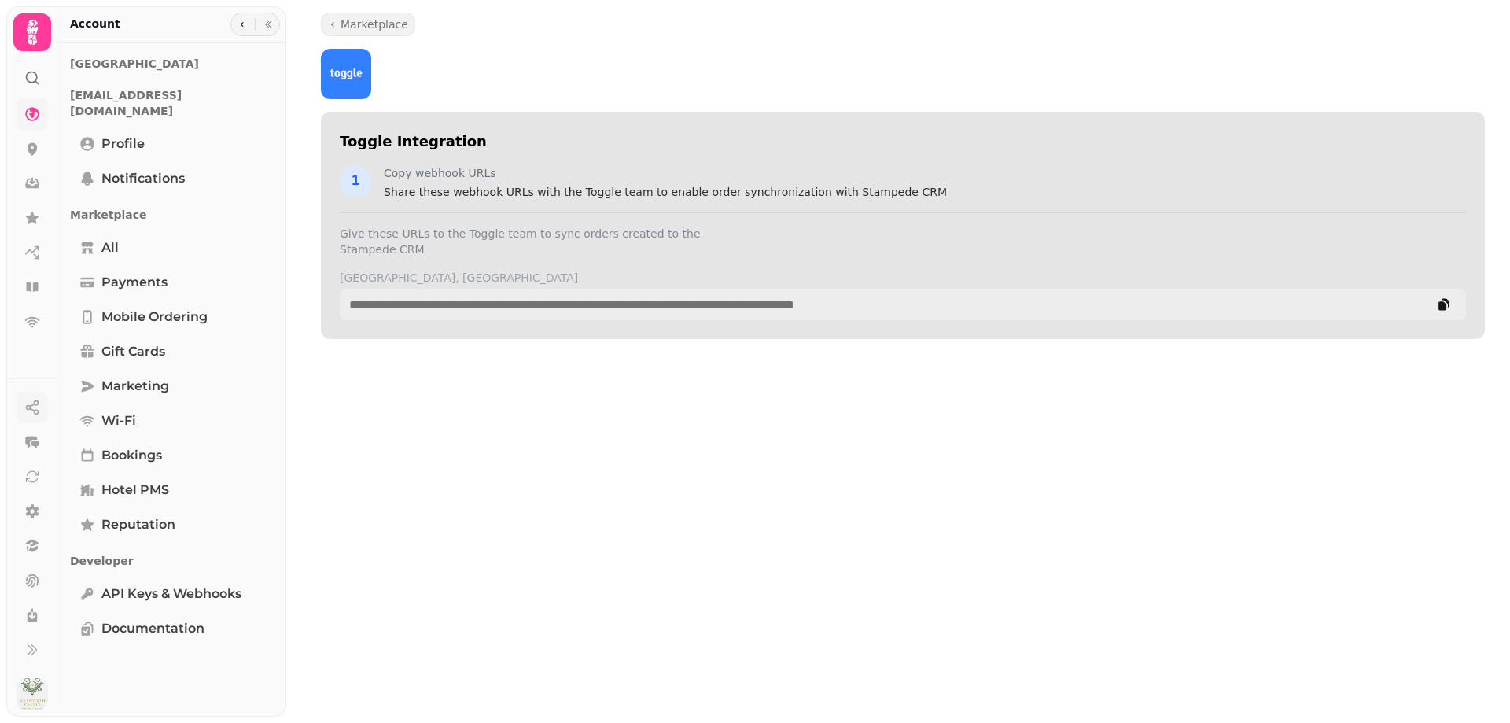
click at [36, 413] on icon "button" at bounding box center [32, 408] width 16 height 16
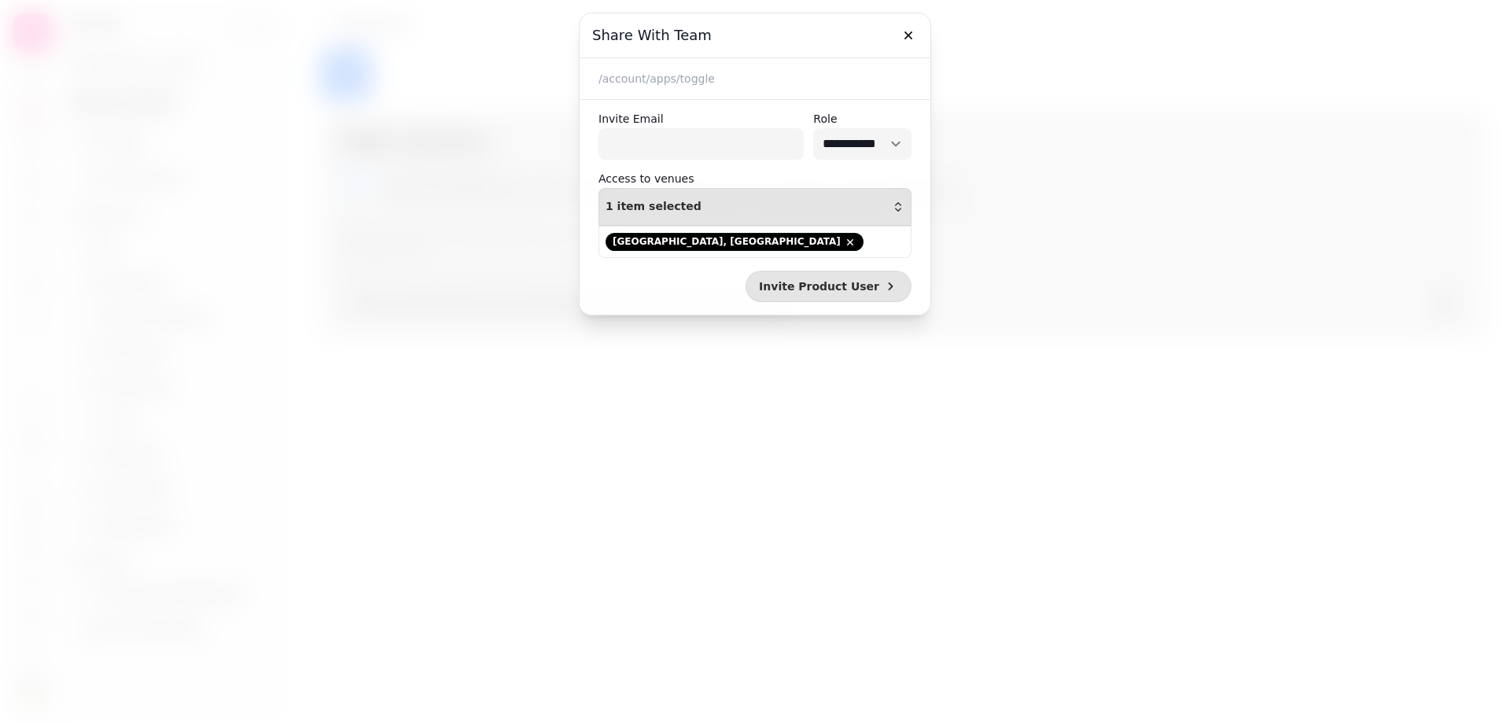
click at [187, 355] on div at bounding box center [755, 361] width 1510 height 723
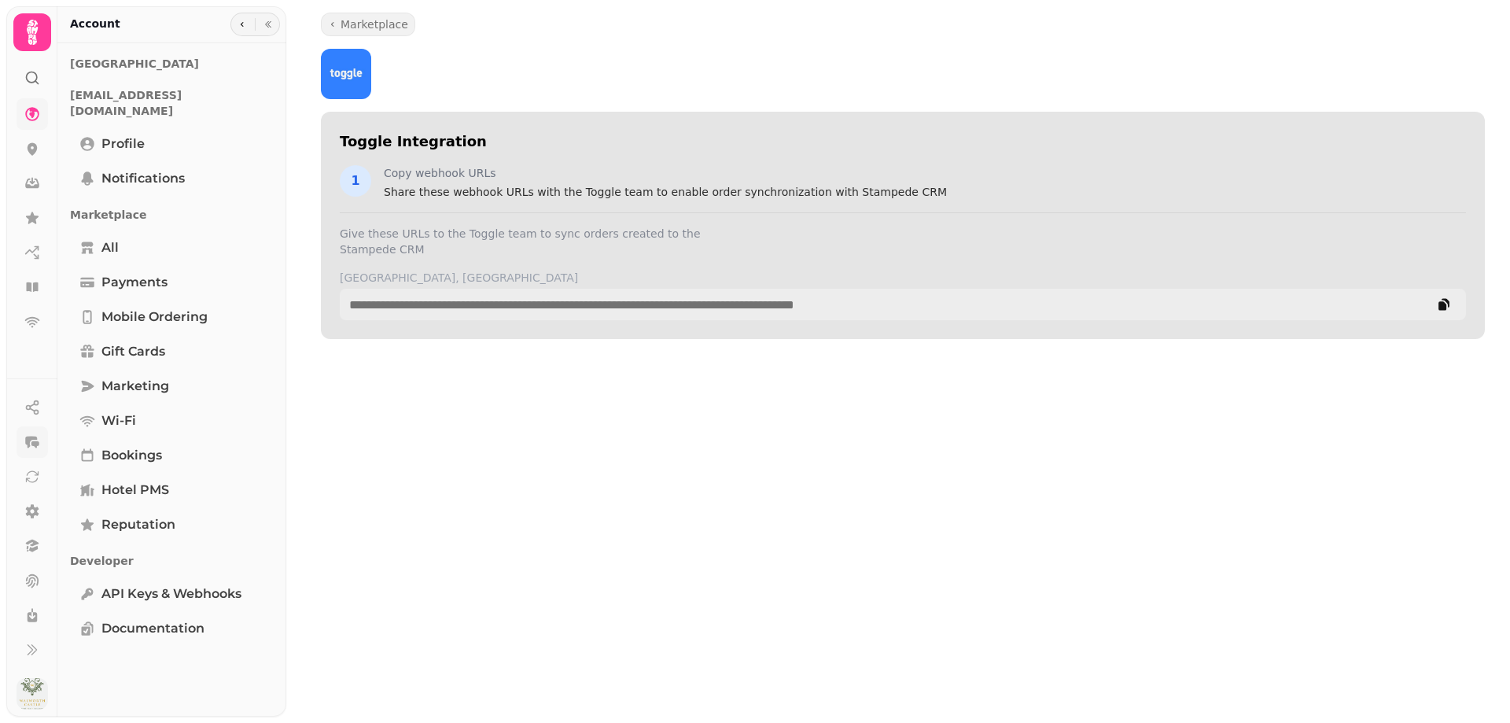
click at [31, 442] on icon "button" at bounding box center [32, 442] width 16 height 16
click at [35, 518] on icon at bounding box center [32, 511] width 16 height 16
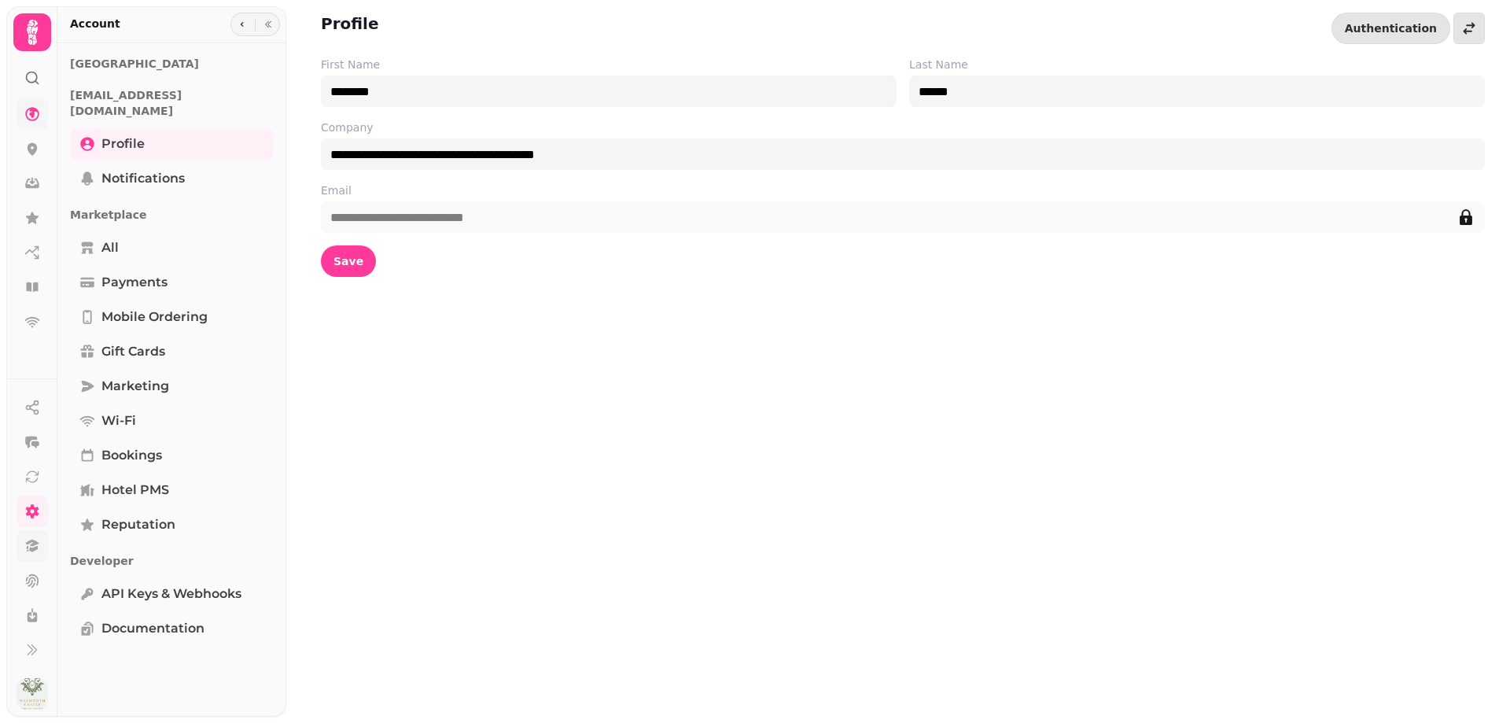
click at [28, 547] on icon at bounding box center [32, 546] width 13 height 12
click at [32, 619] on icon at bounding box center [33, 615] width 10 height 14
click at [131, 301] on link "Mobile ordering" at bounding box center [172, 316] width 204 height 31
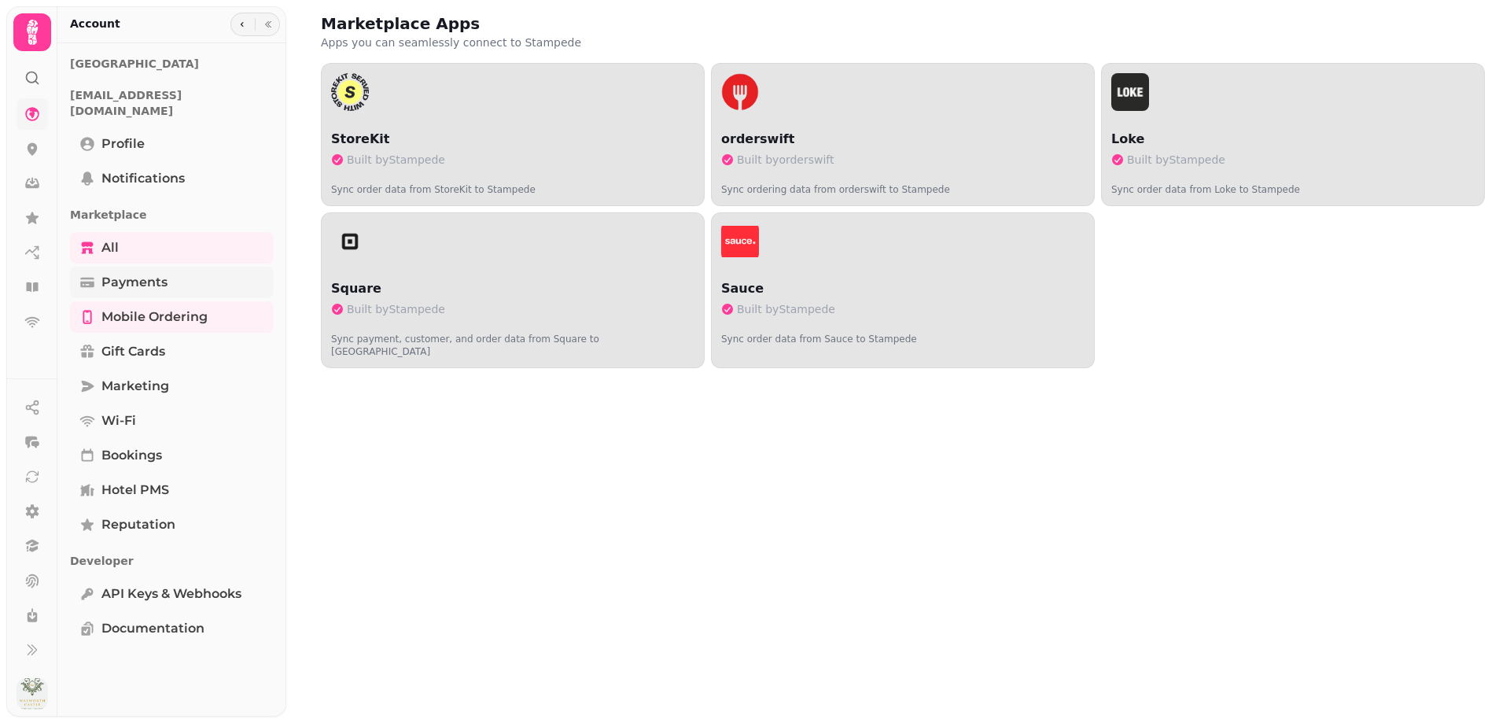
click at [160, 273] on span "Payments" at bounding box center [134, 282] width 66 height 19
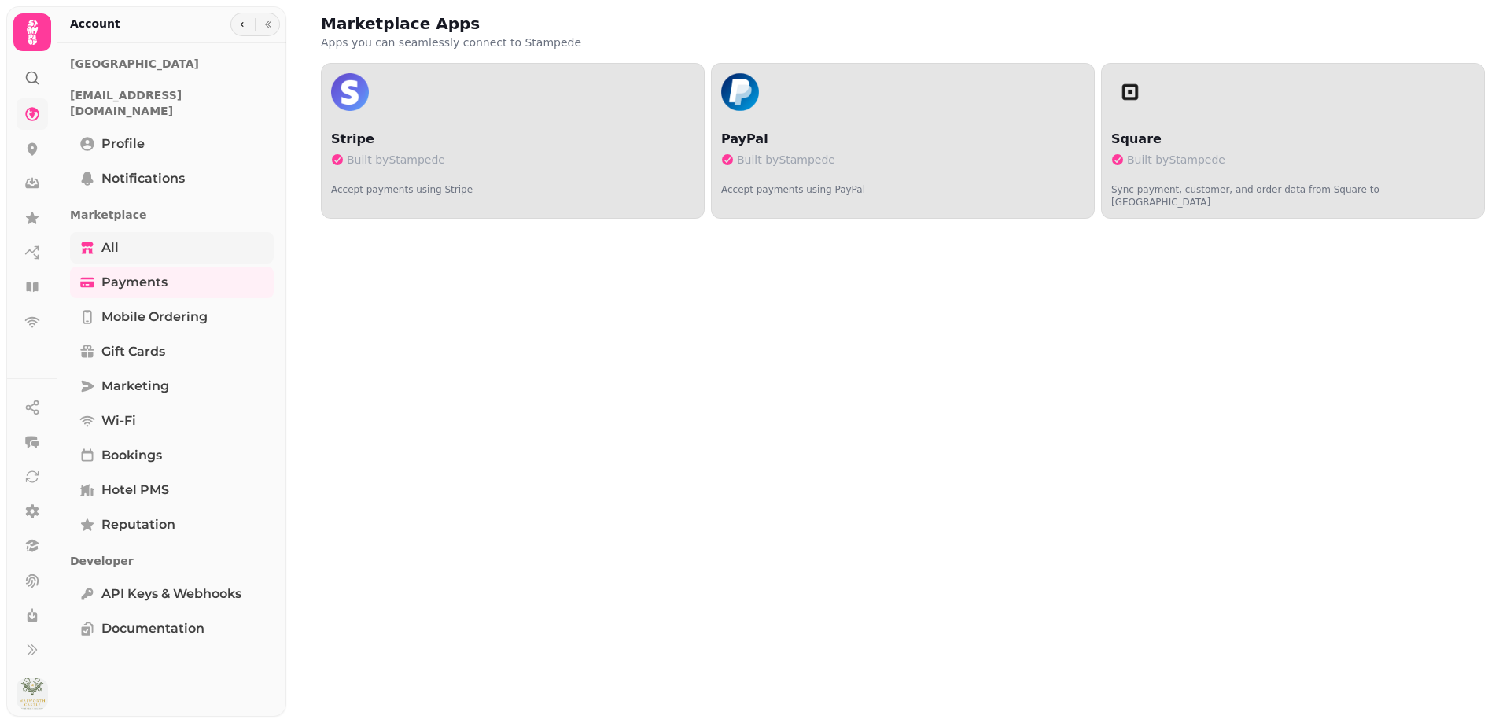
click at [122, 232] on link "All" at bounding box center [172, 247] width 204 height 31
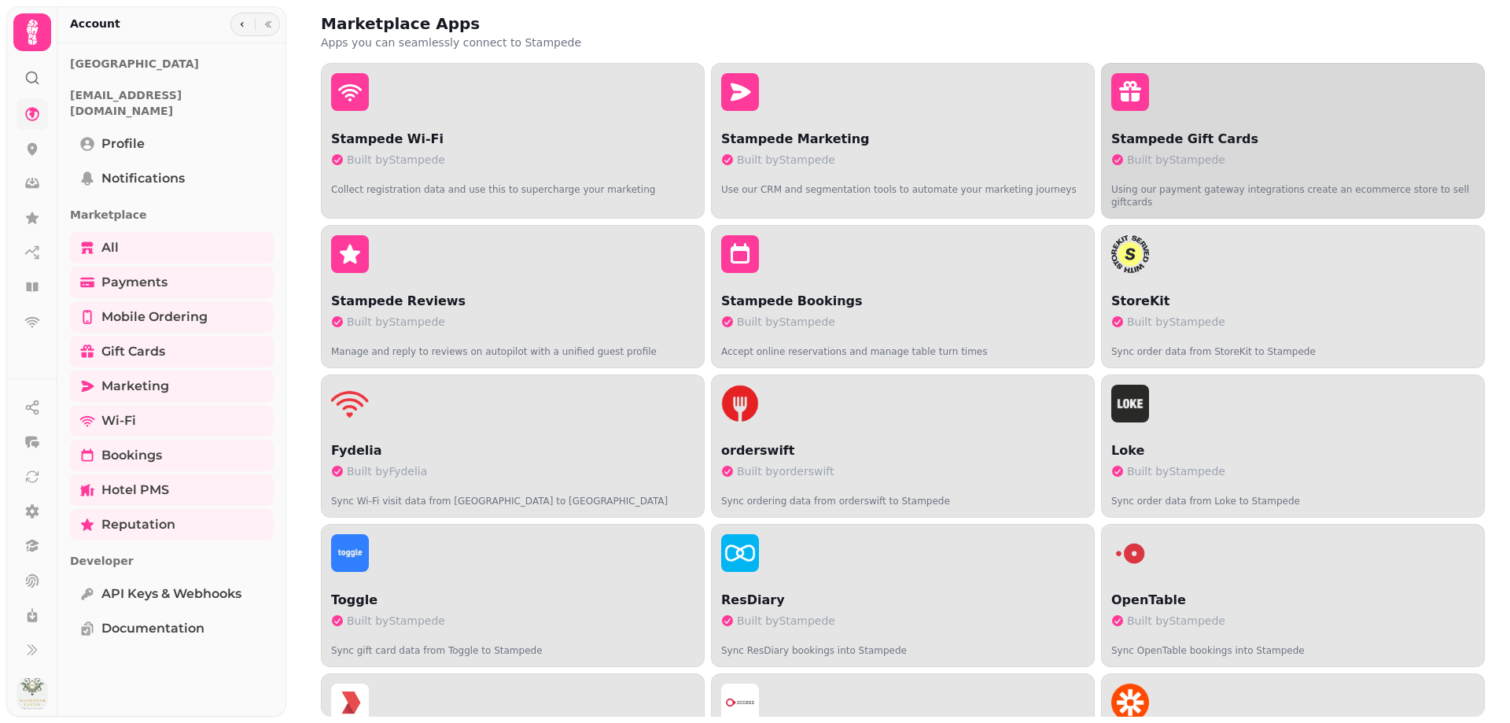
click at [1171, 109] on div "button" at bounding box center [1293, 92] width 363 height 38
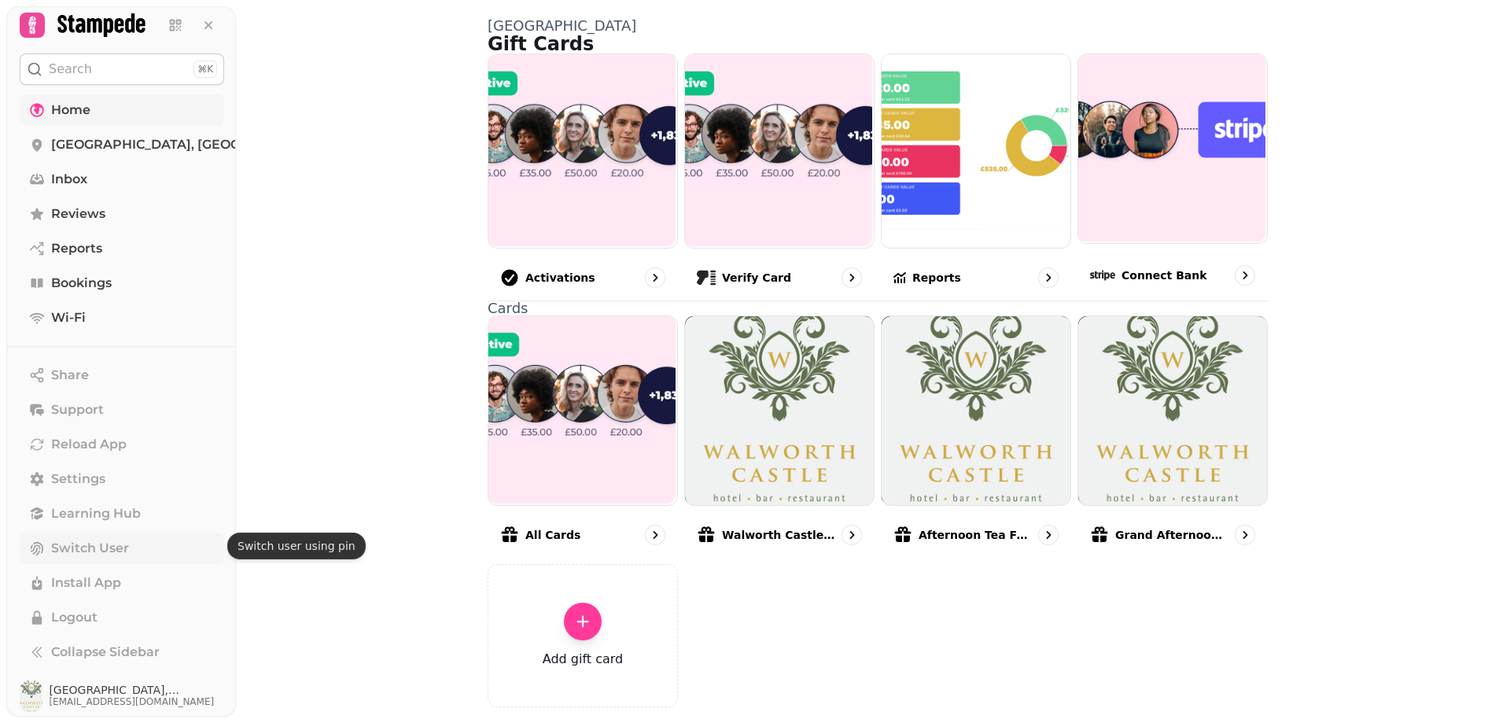
scroll to position [13, 0]
click at [105, 648] on span "Collapse Sidebar" at bounding box center [105, 649] width 109 height 19
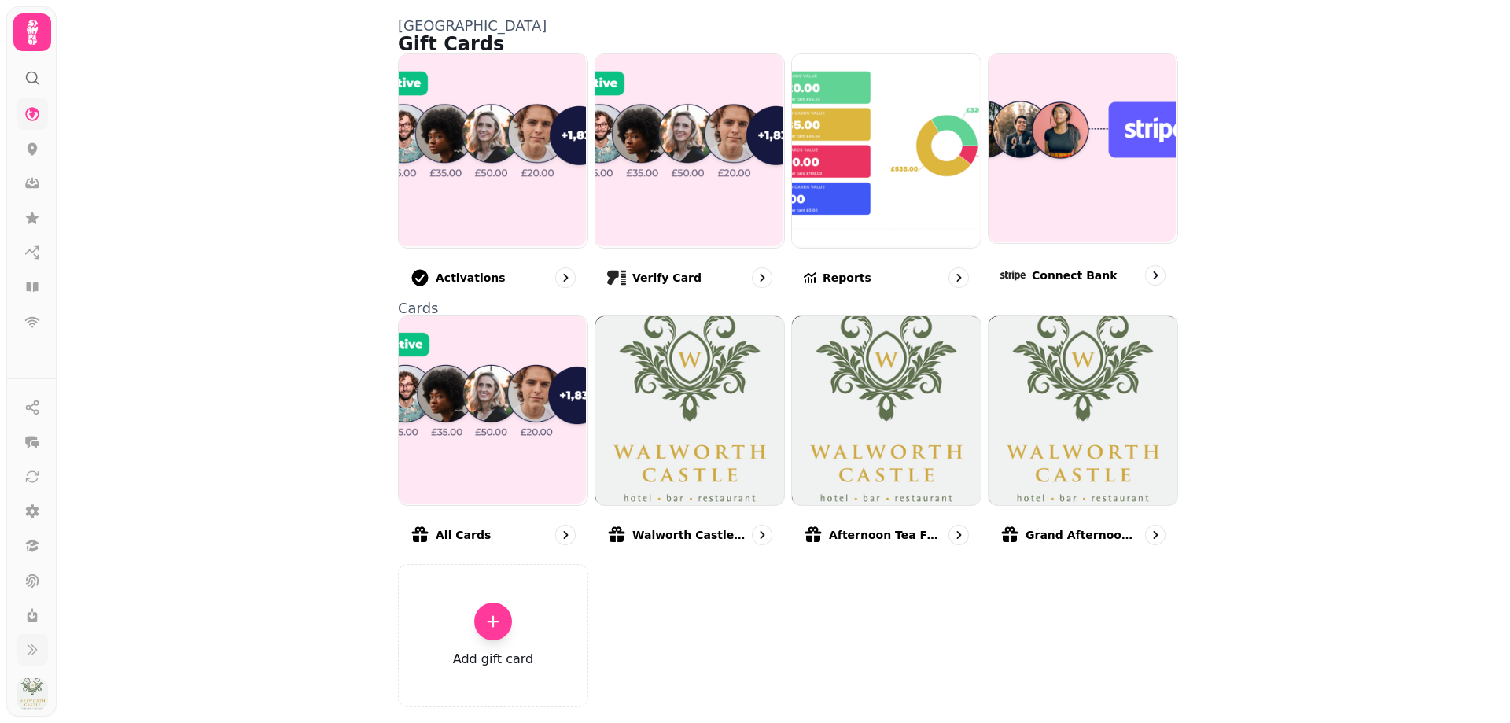
scroll to position [0, 0]
click at [28, 514] on icon at bounding box center [32, 511] width 13 height 14
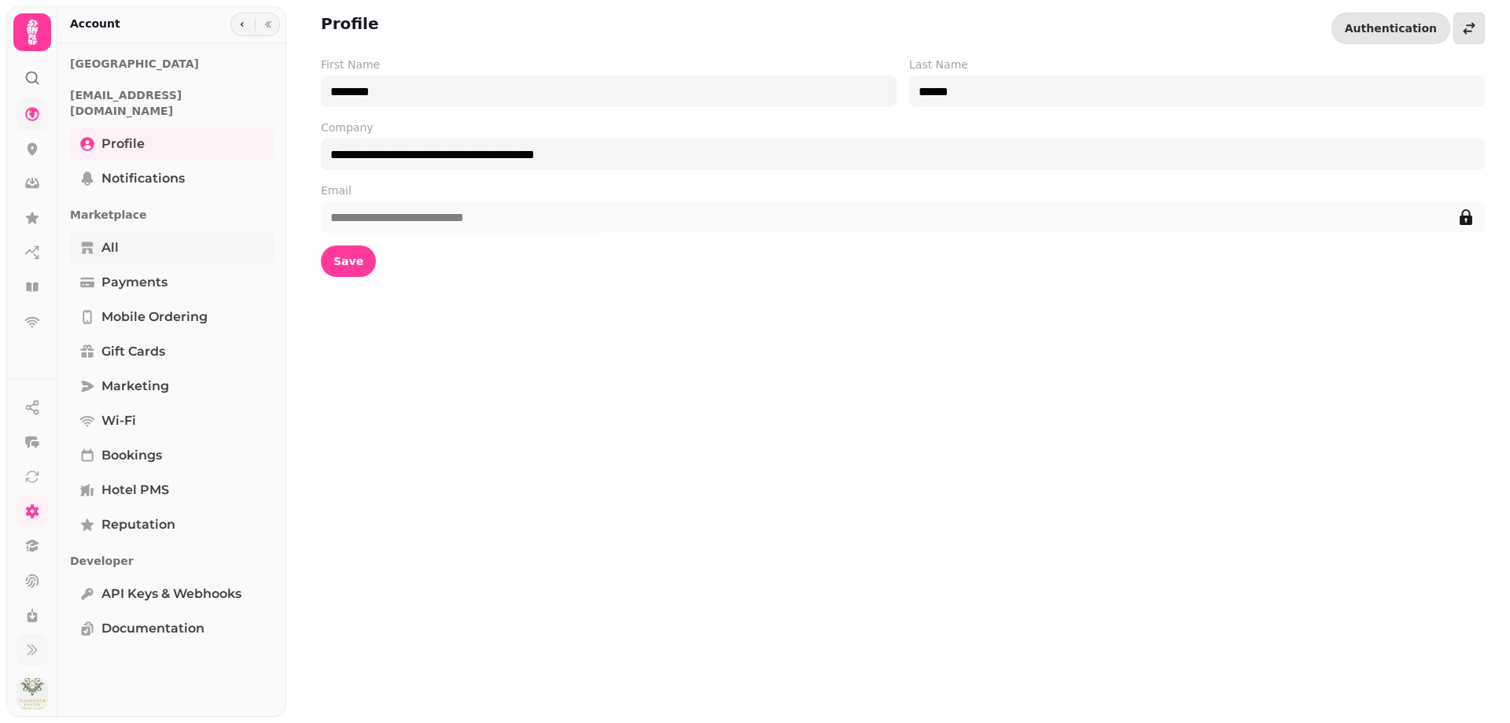
click at [101, 238] on span "All" at bounding box center [109, 247] width 17 height 19
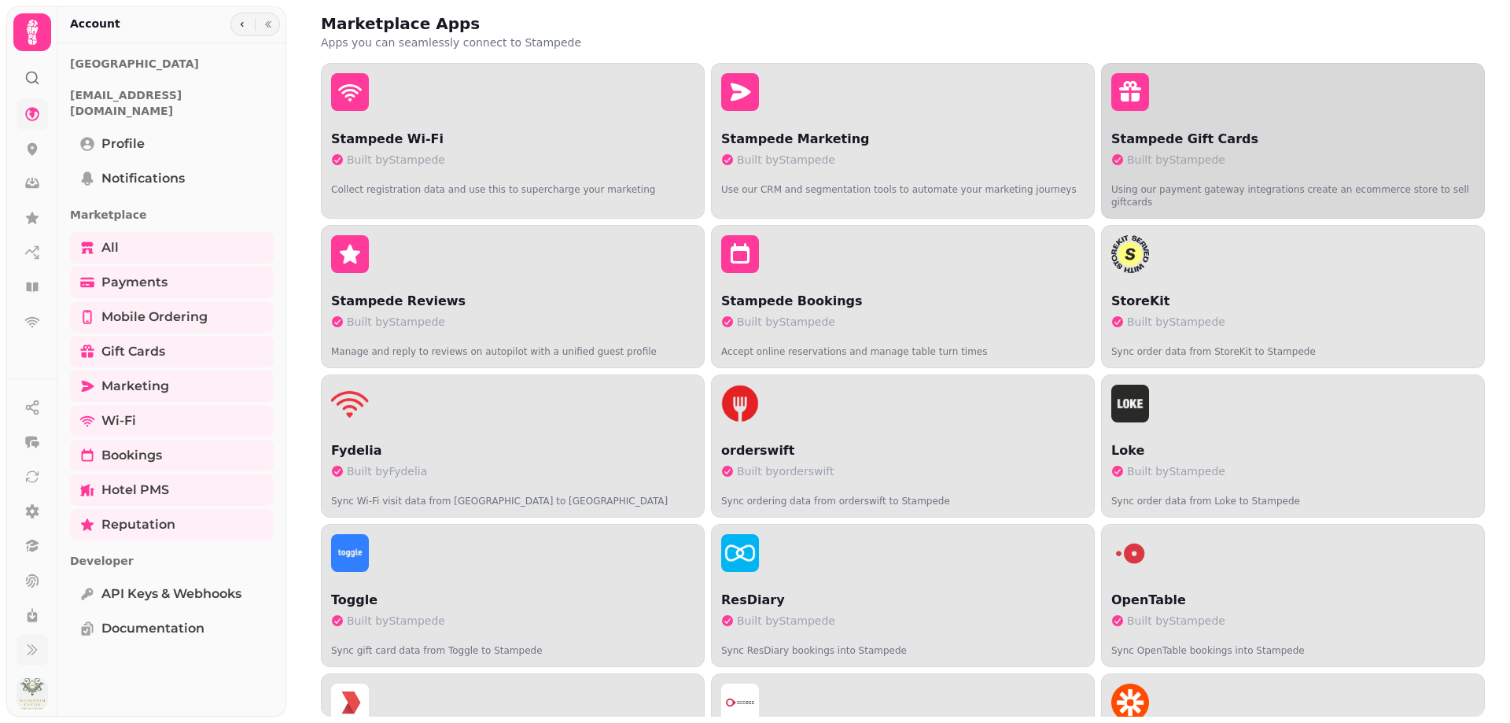
click at [1241, 124] on button "Stampede Gift Cards Built by Stampede Using our payment gateway integrations cr…" at bounding box center [1293, 141] width 384 height 156
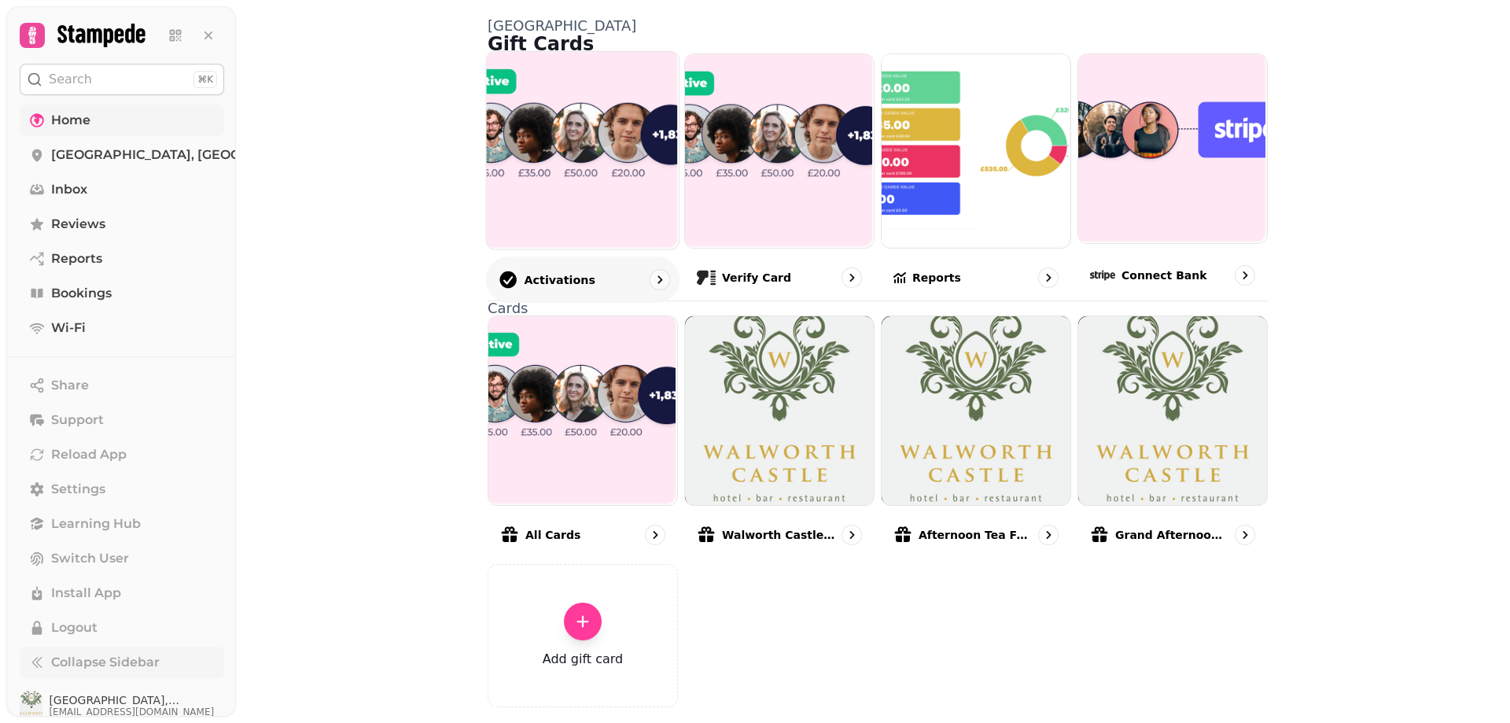
click at [584, 236] on img at bounding box center [581, 148] width 193 height 197
select select "******"
select select "**"
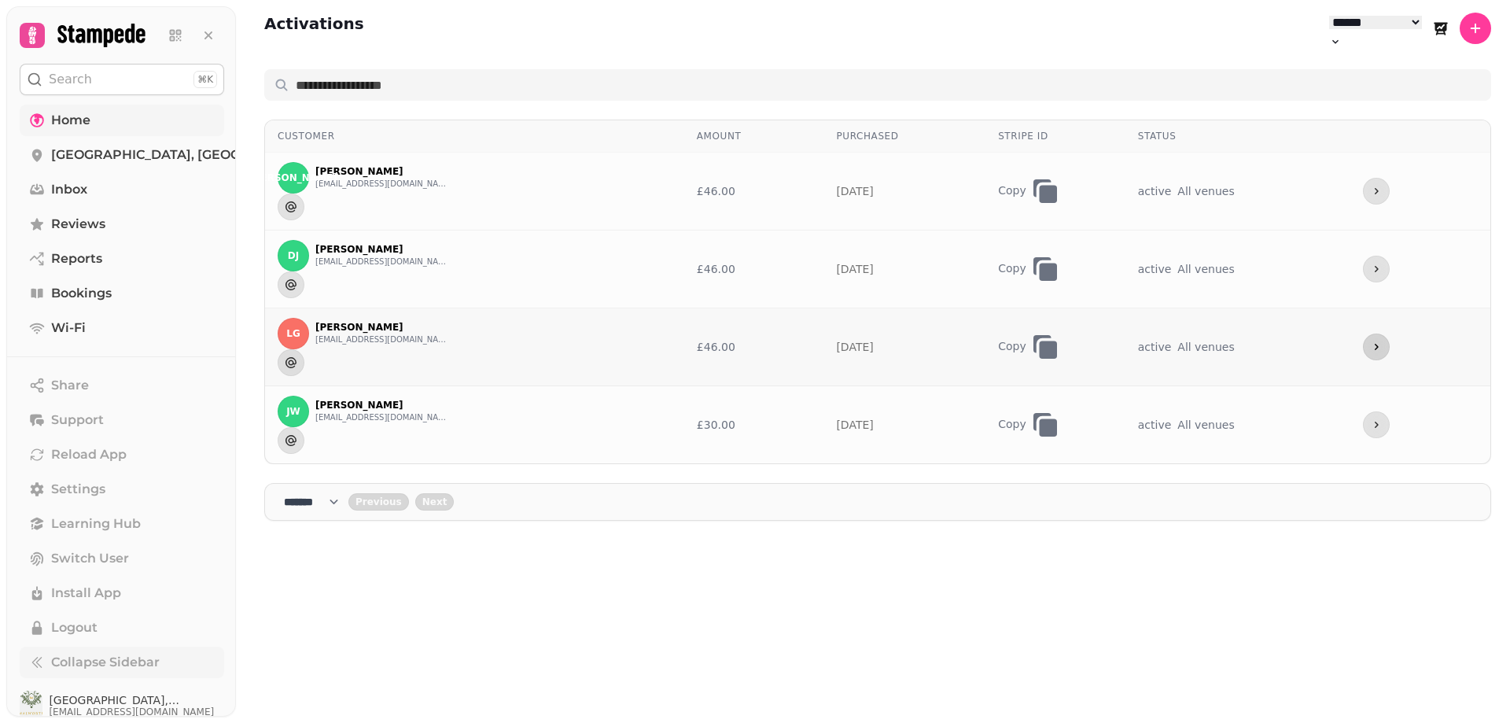
click at [1381, 341] on icon "more" at bounding box center [1376, 347] width 13 height 13
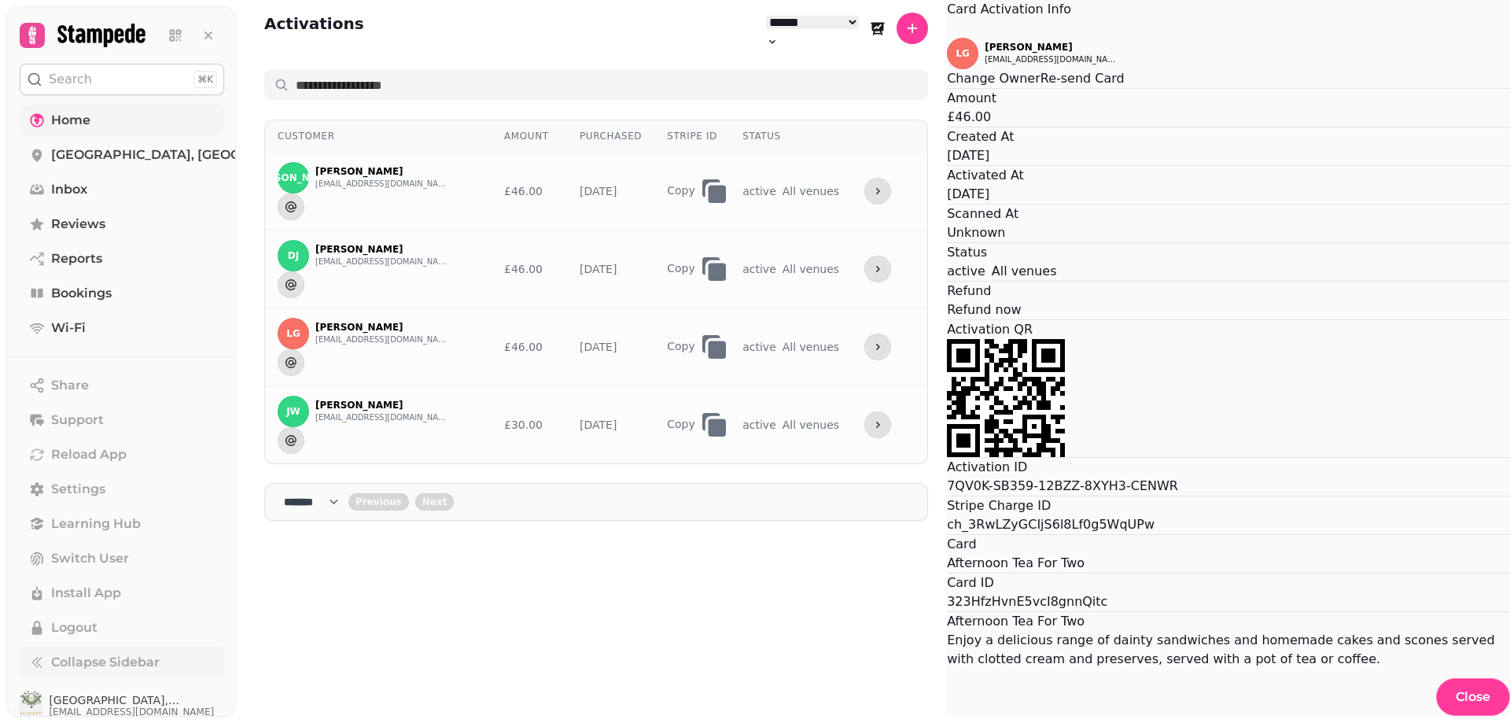
click at [947, 38] on button "Close" at bounding box center [947, 28] width 0 height 19
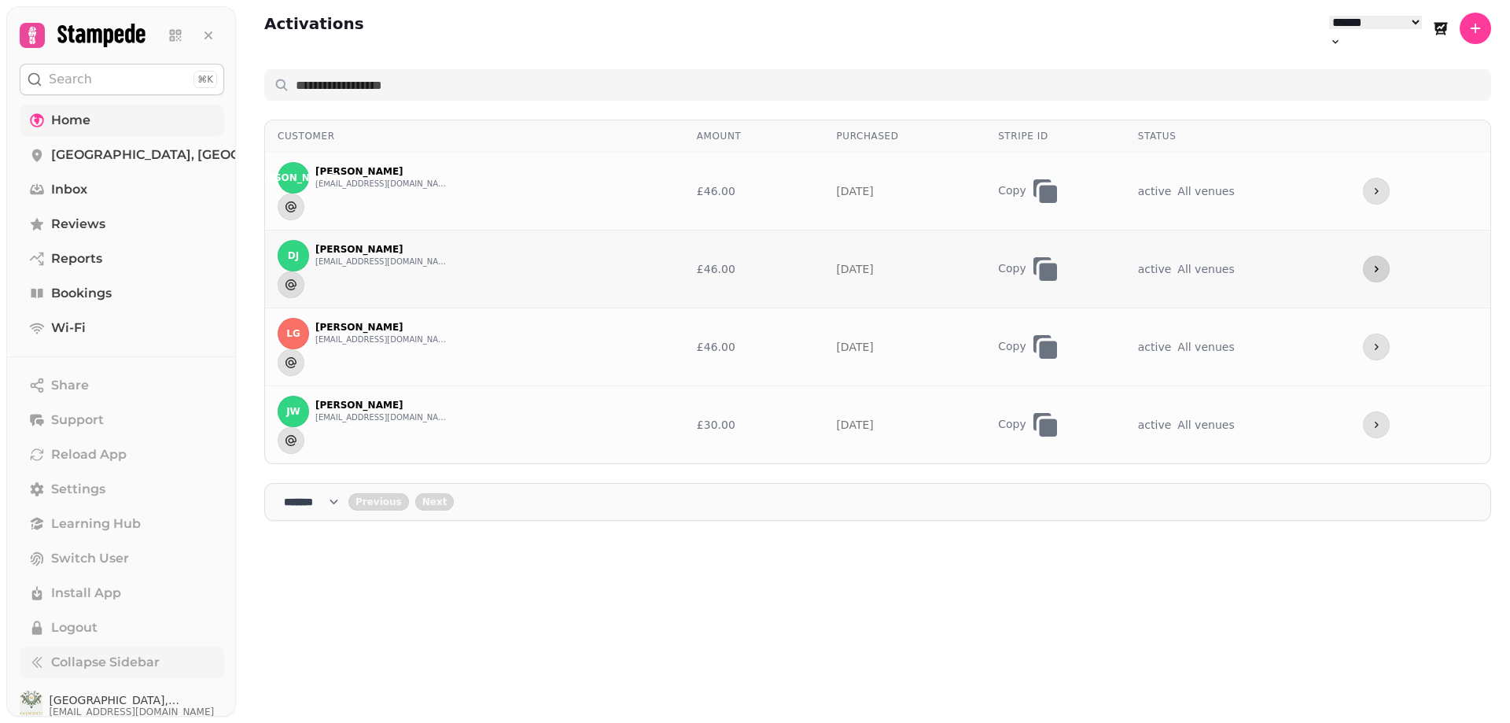
click at [1377, 263] on icon "more" at bounding box center [1376, 269] width 13 height 13
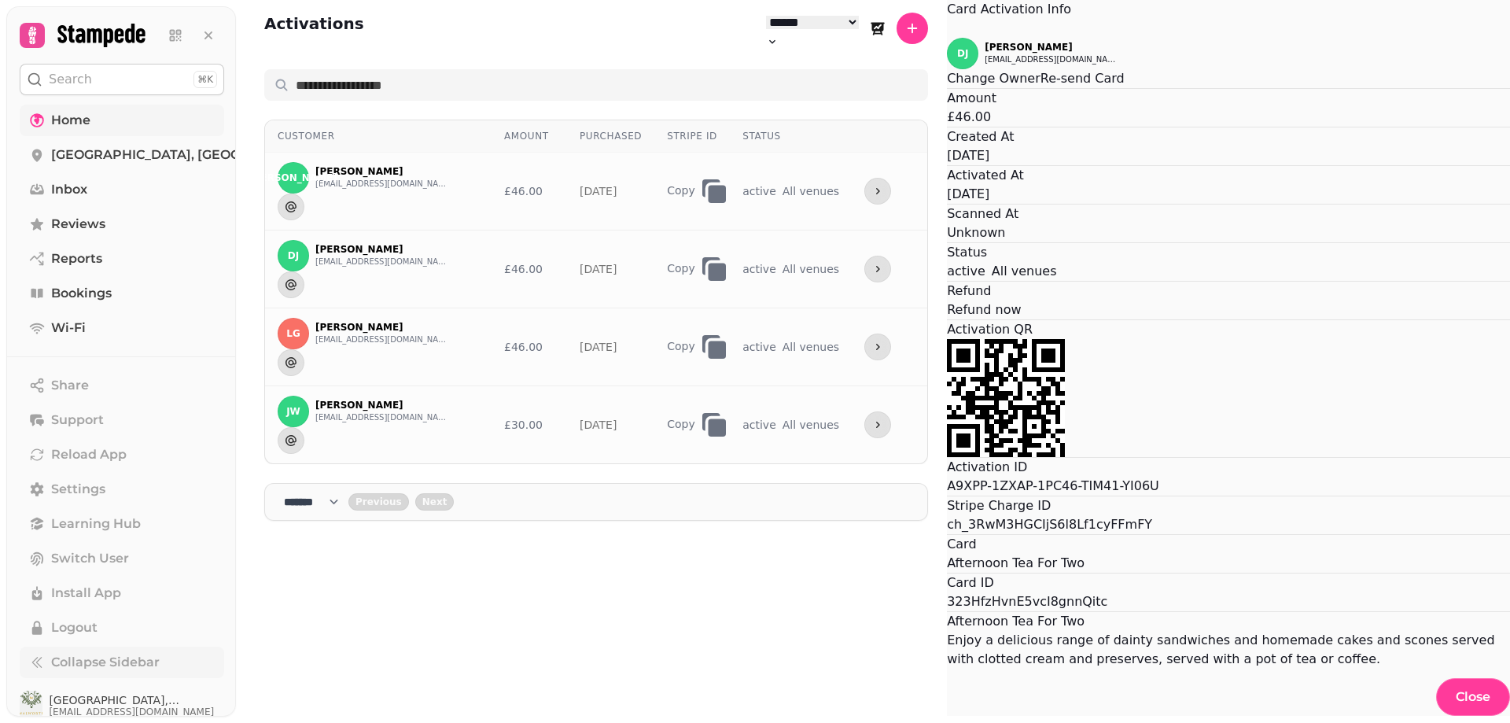
scroll to position [157, 0]
click at [947, 631] on div "Enjoy a delicious range of dainty sandwiches and homemade cakes and scones serv…" at bounding box center [1228, 650] width 563 height 38
click at [947, 612] on h4 "Afternoon Tea For Two" at bounding box center [1228, 621] width 563 height 19
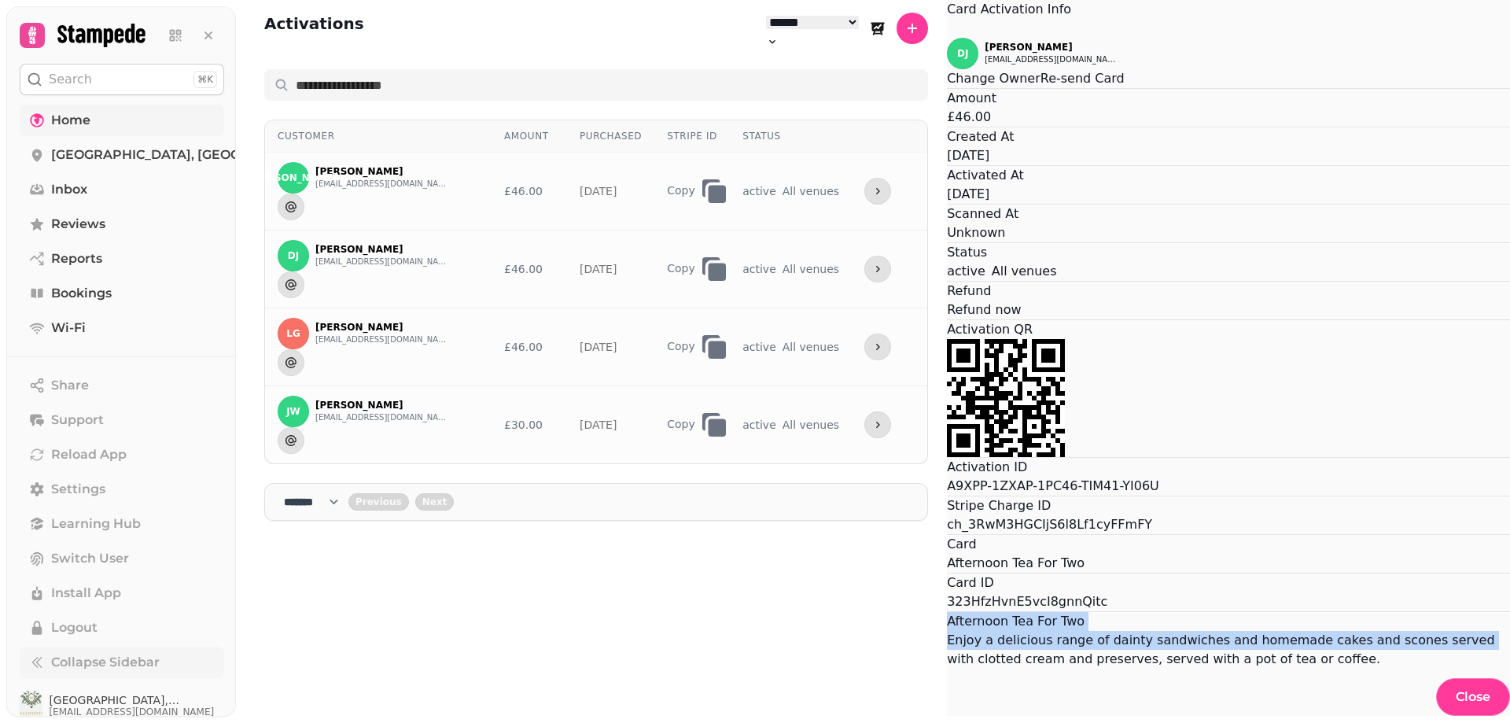
drag, startPoint x: 584, startPoint y: 568, endPoint x: 1057, endPoint y: 596, distance: 474.4
click at [1061, 599] on div "Card Activation Info DJ Diane Jones jonesdm55@gmail.com Change Owner Re-send Ca…" at bounding box center [1228, 358] width 563 height 716
click at [1089, 539] on div "Card Activation Info DJ Diane Jones jonesdm55@gmail.com Change Owner Re-send Ca…" at bounding box center [1228, 358] width 563 height 716
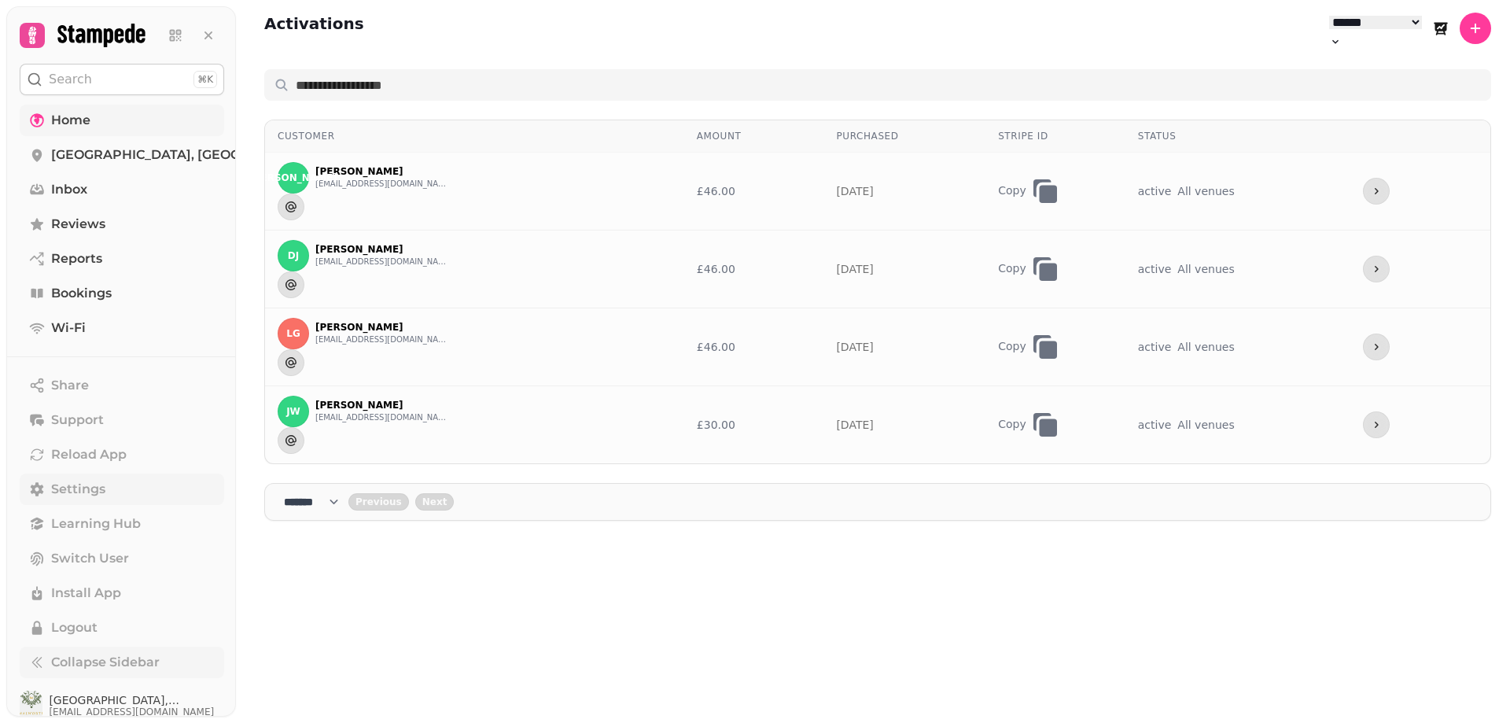
click at [39, 487] on icon at bounding box center [37, 489] width 13 height 14
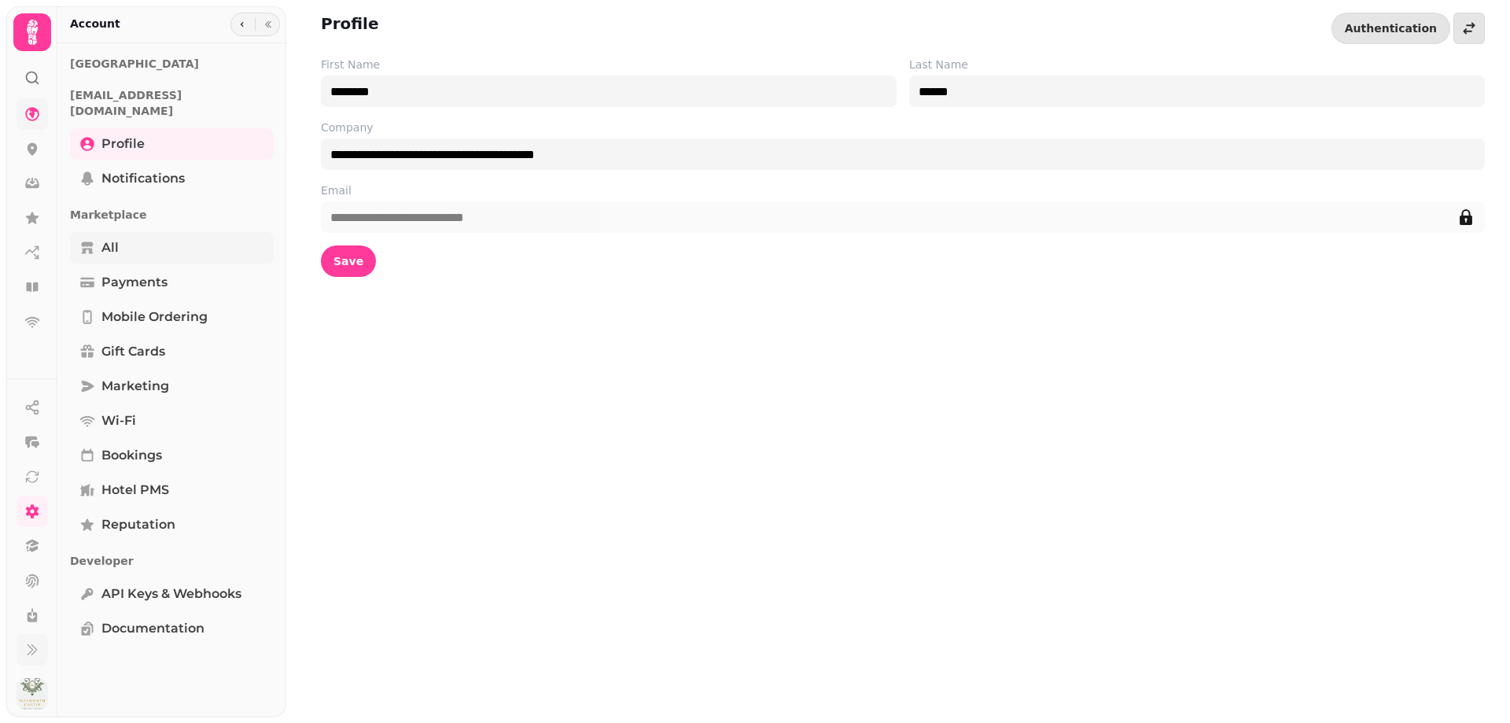
click at [107, 238] on span "All" at bounding box center [109, 247] width 17 height 19
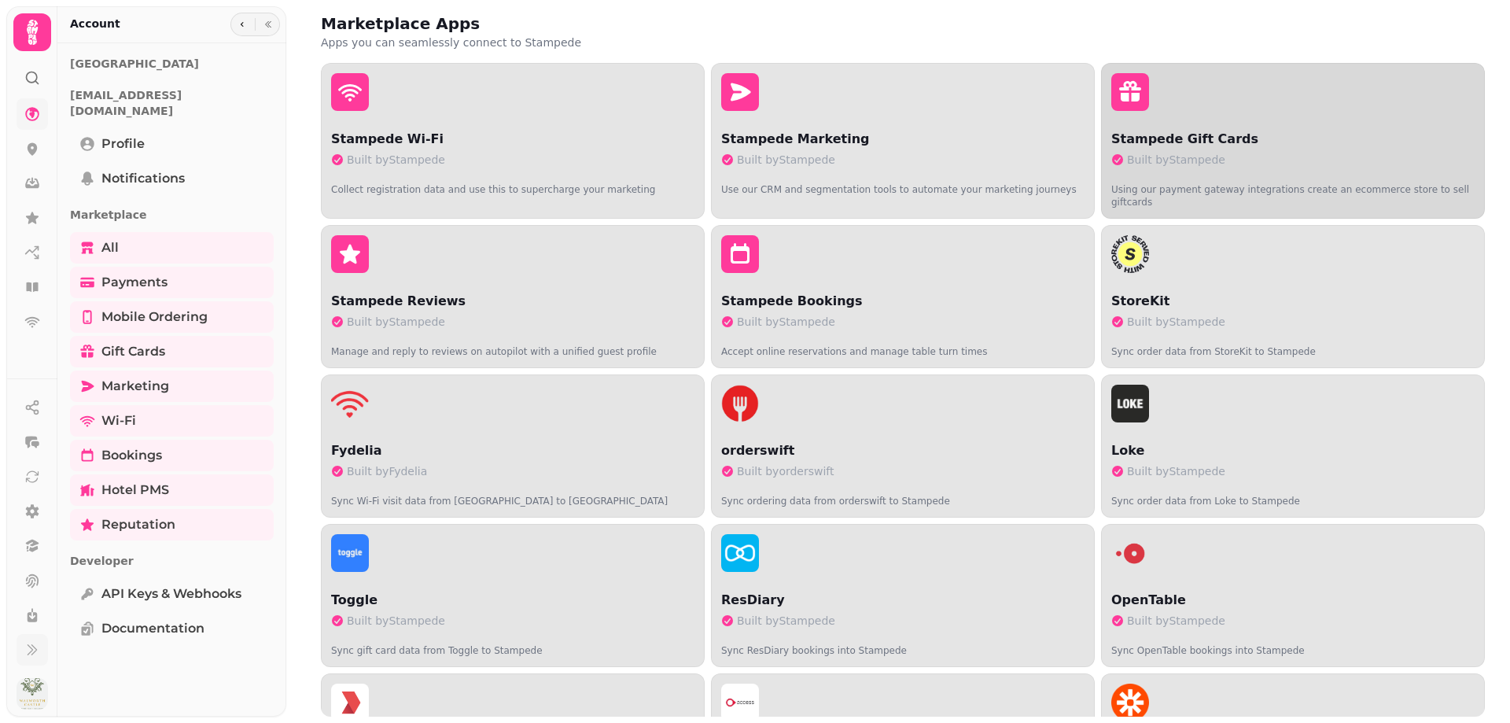
click at [1140, 128] on button "Stampede Gift Cards Built by Stampede Using our payment gateway integrations cr…" at bounding box center [1293, 141] width 384 height 156
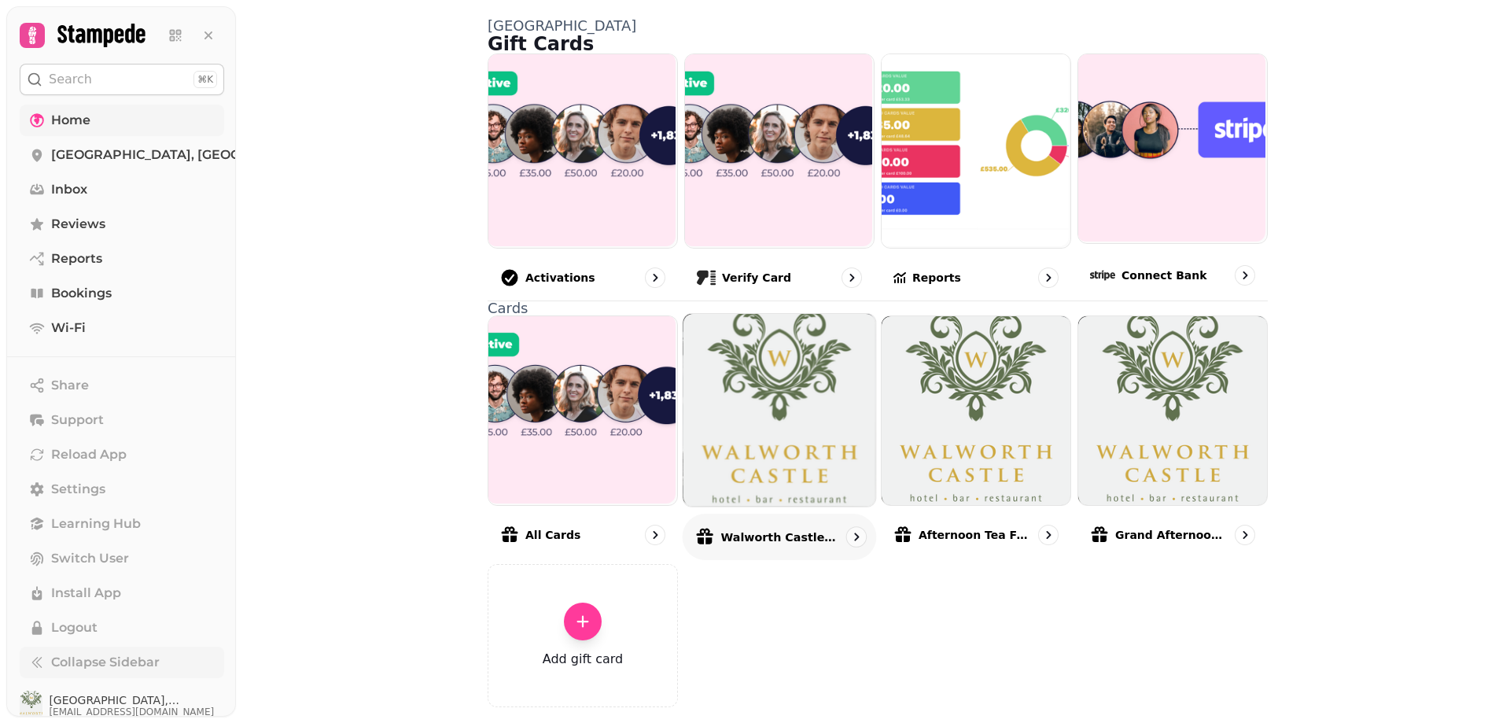
click at [820, 513] on img at bounding box center [780, 410] width 193 height 254
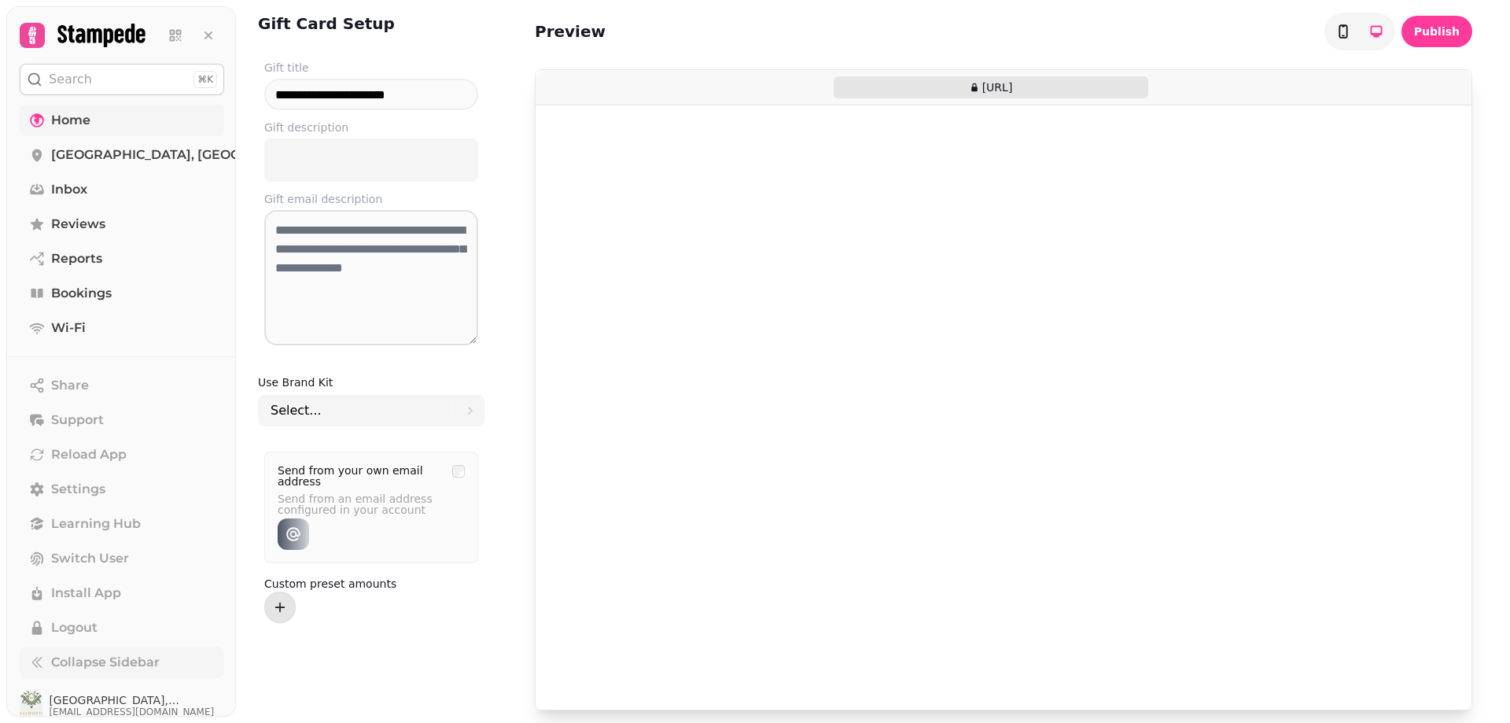
type input "**********"
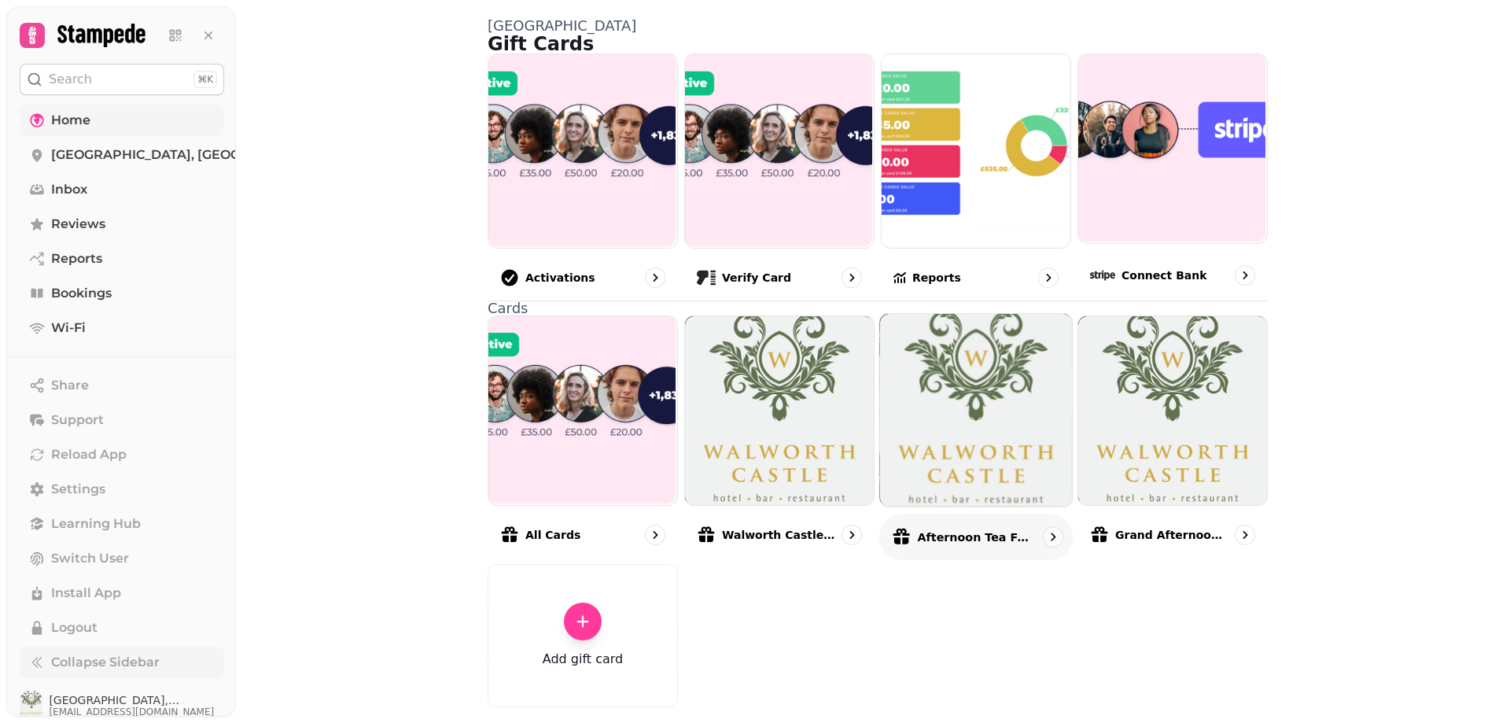
click at [966, 500] on img at bounding box center [976, 410] width 193 height 254
select select "**********"
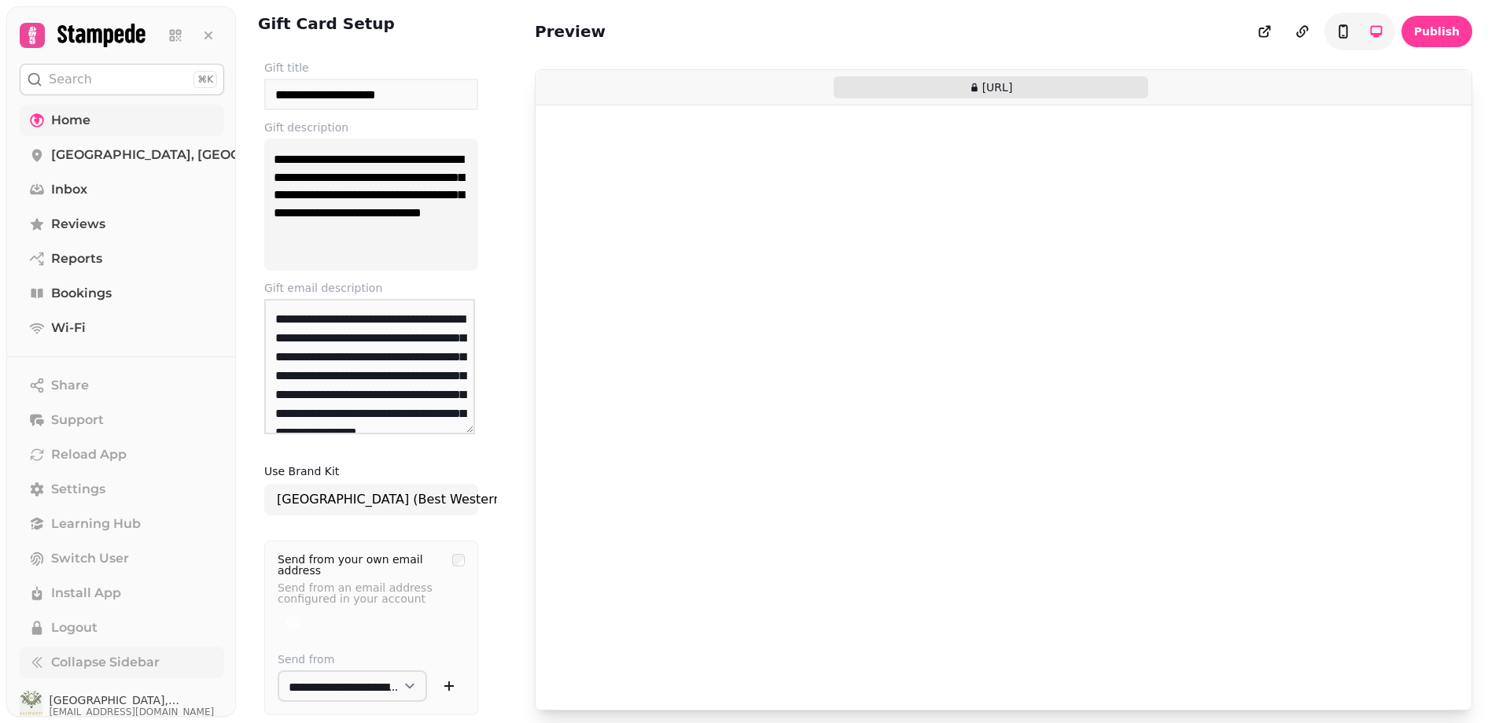
scroll to position [79, 0]
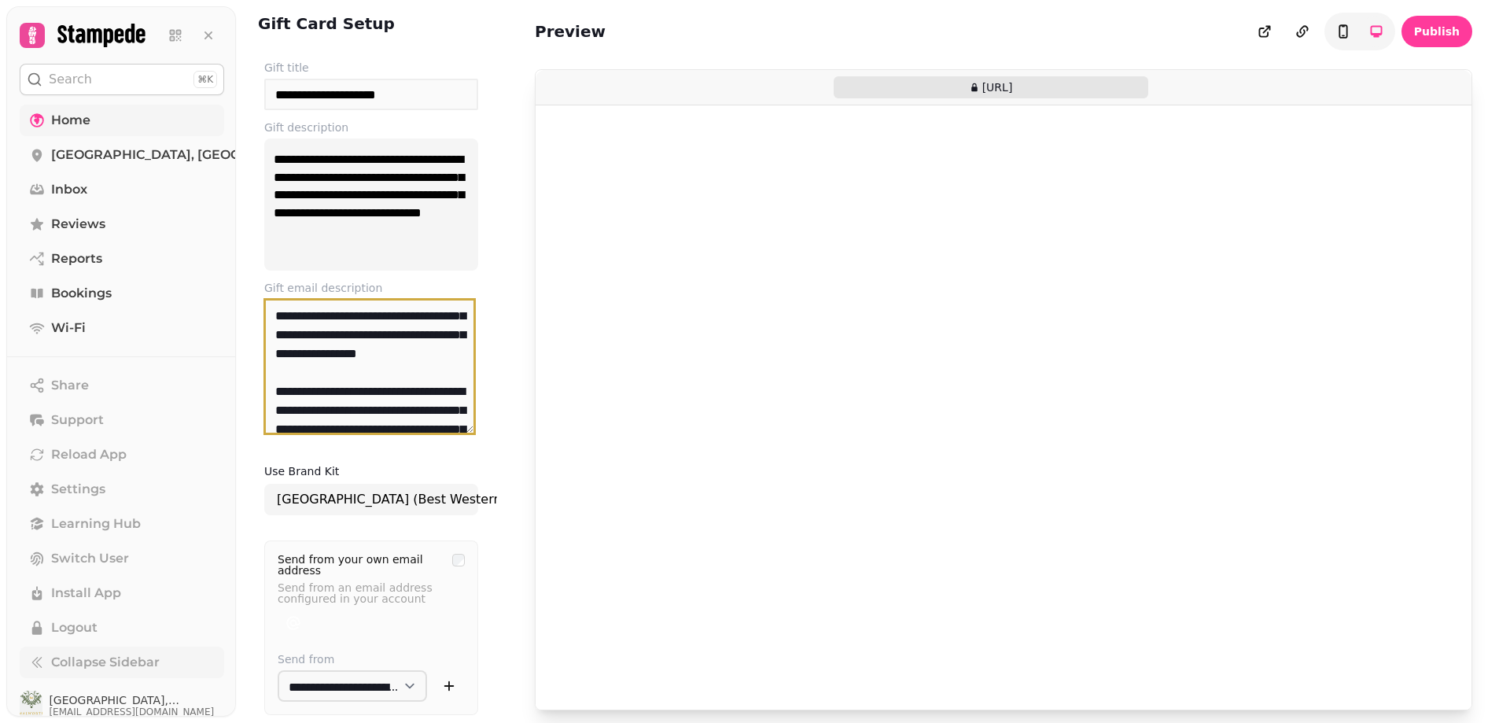
click at [351, 411] on textarea "**********" at bounding box center [369, 366] width 211 height 135
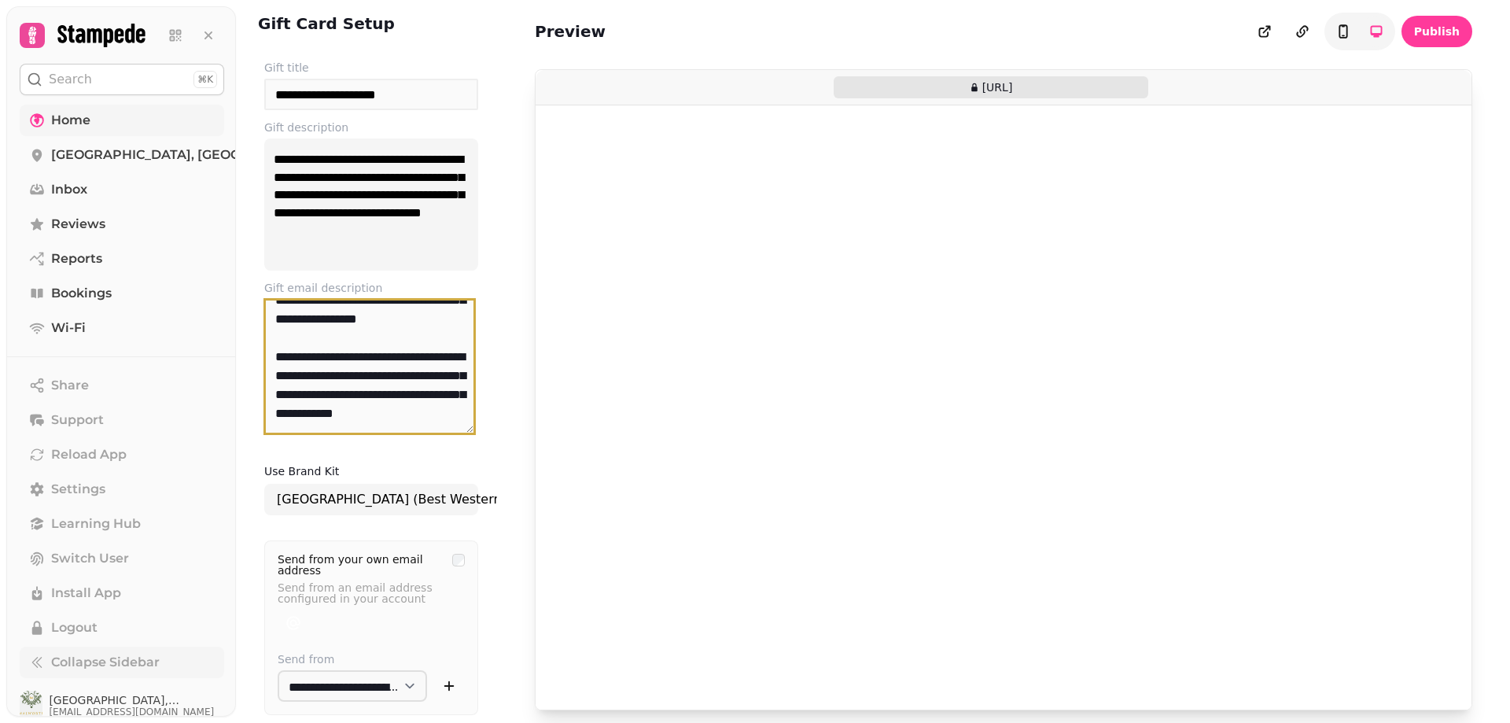
scroll to position [208, 0]
click at [257, 53] on div "**********" at bounding box center [371, 440] width 252 height 786
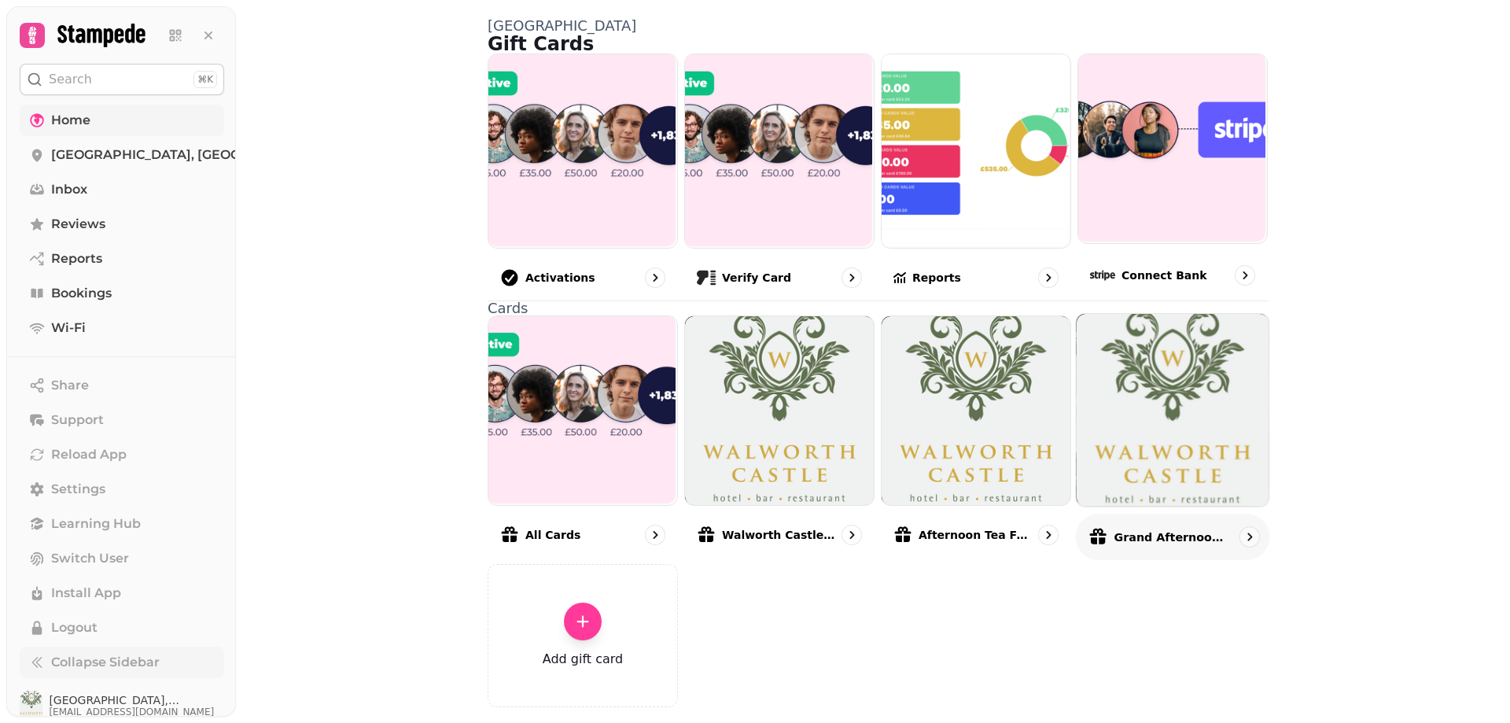
click at [1165, 503] on img at bounding box center [1173, 410] width 193 height 254
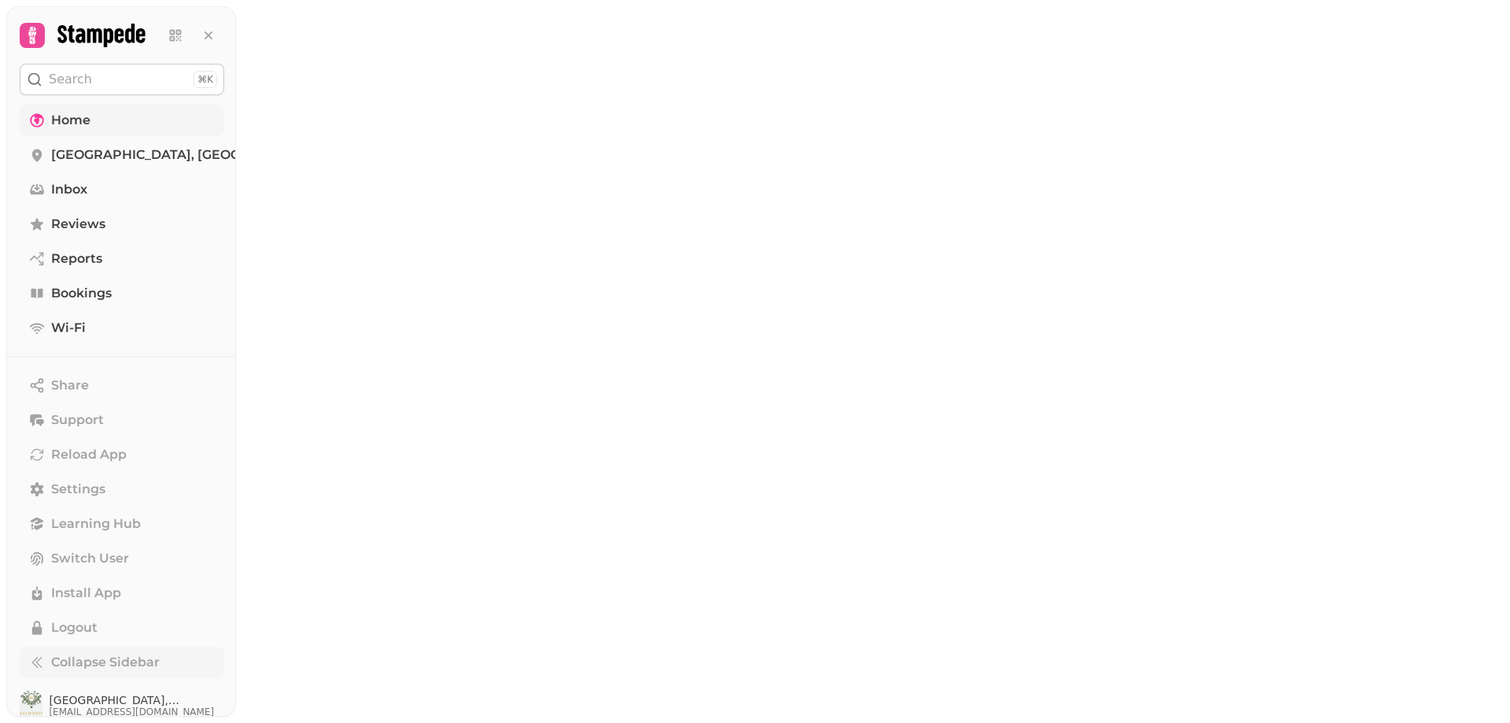
select select "**********"
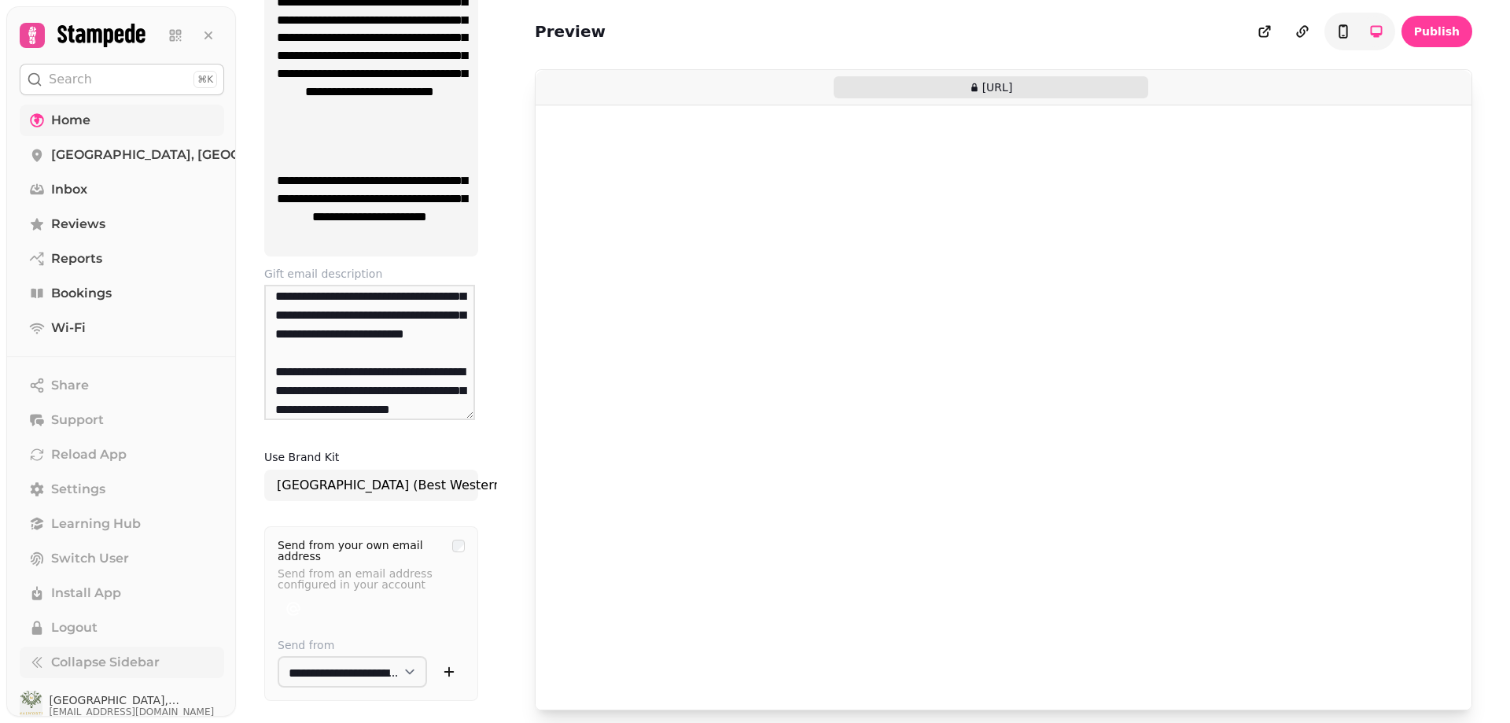
scroll to position [132, 0]
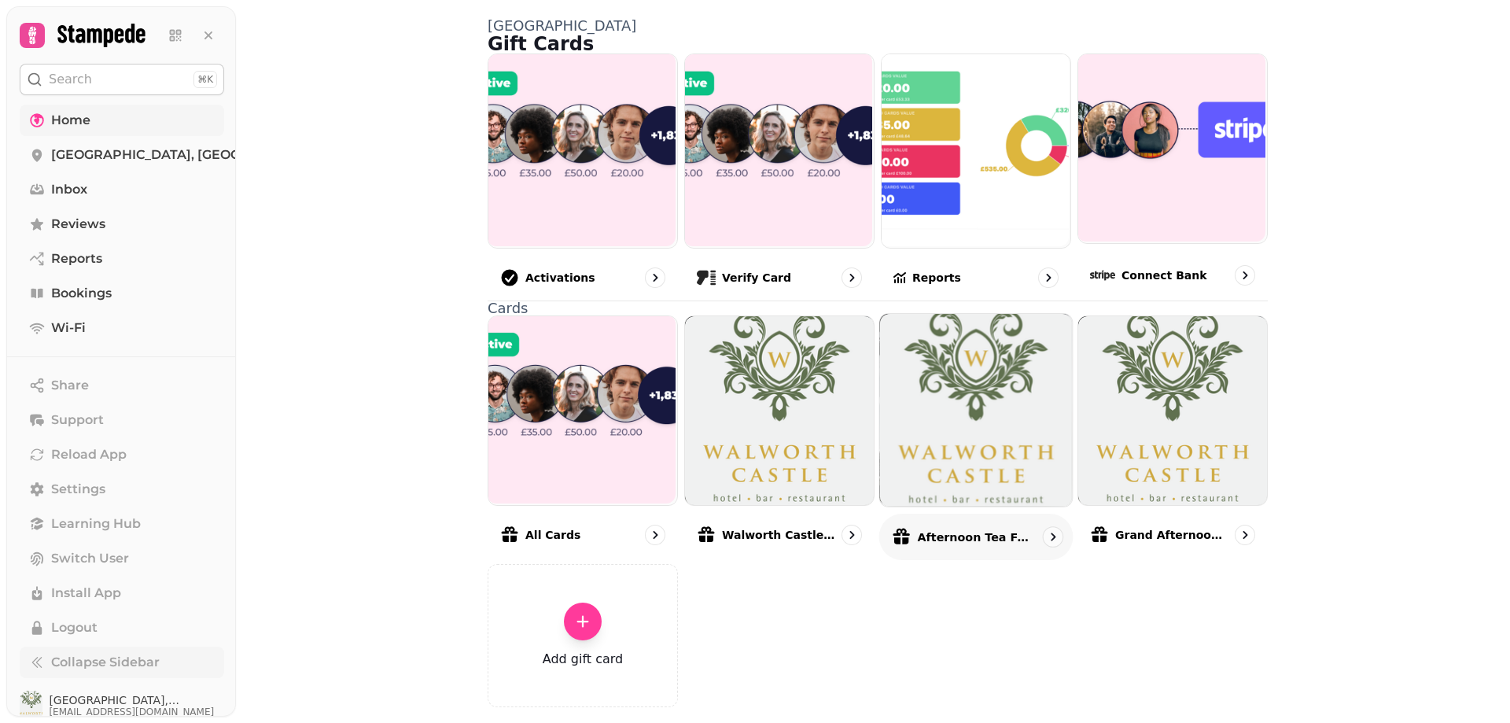
click at [950, 499] on img at bounding box center [976, 410] width 193 height 254
select select "**********"
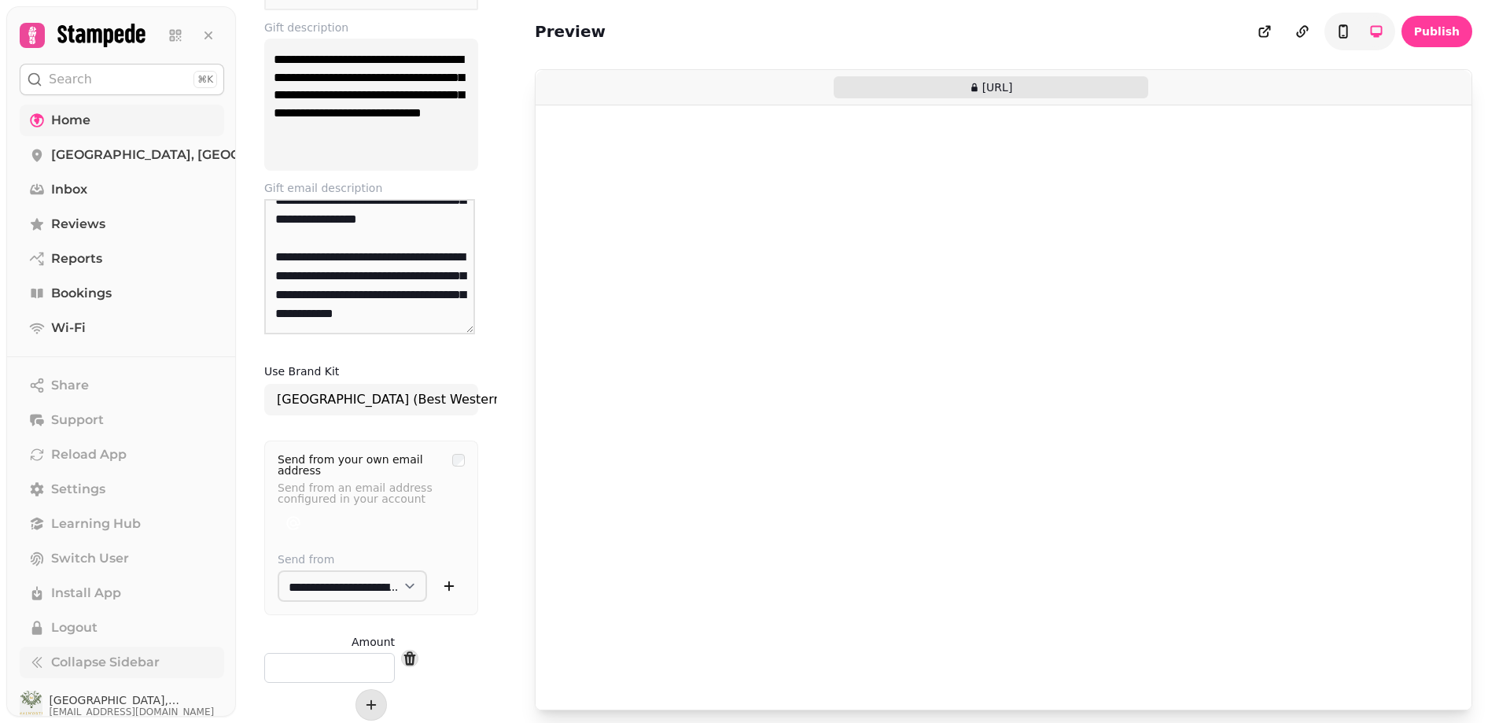
scroll to position [109, 0]
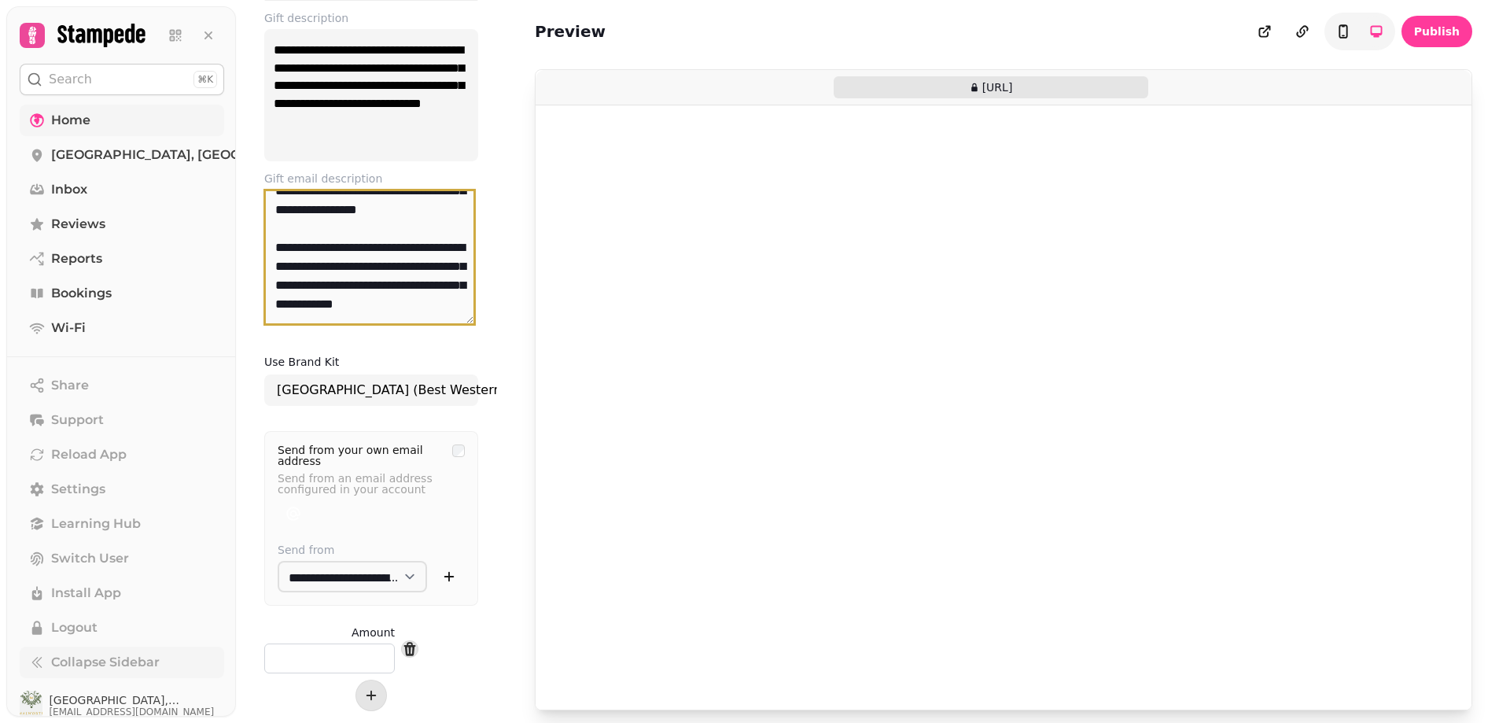
drag, startPoint x: 455, startPoint y: 286, endPoint x: 272, endPoint y: 208, distance: 198.4
click at [272, 208] on textarea "**********" at bounding box center [369, 257] width 211 height 135
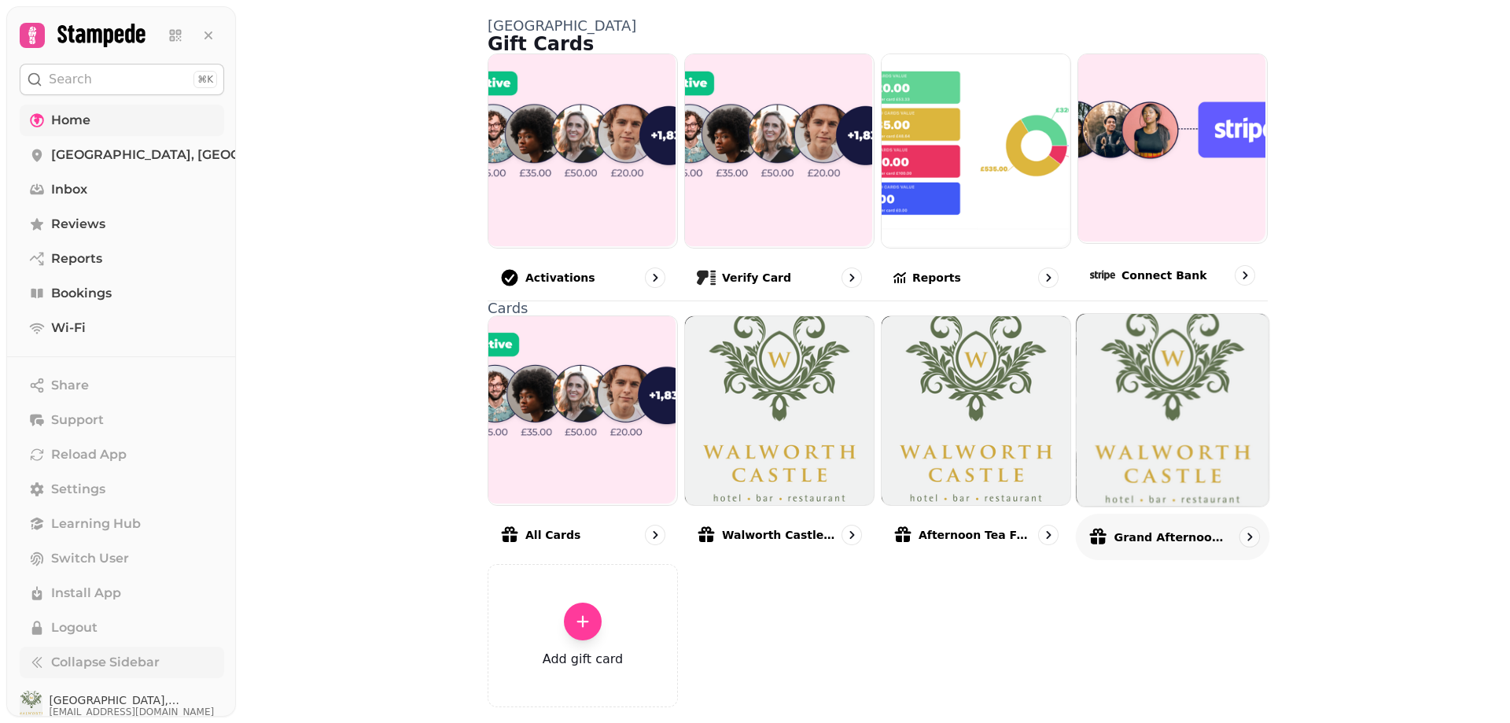
click at [1182, 492] on img at bounding box center [1173, 410] width 193 height 254
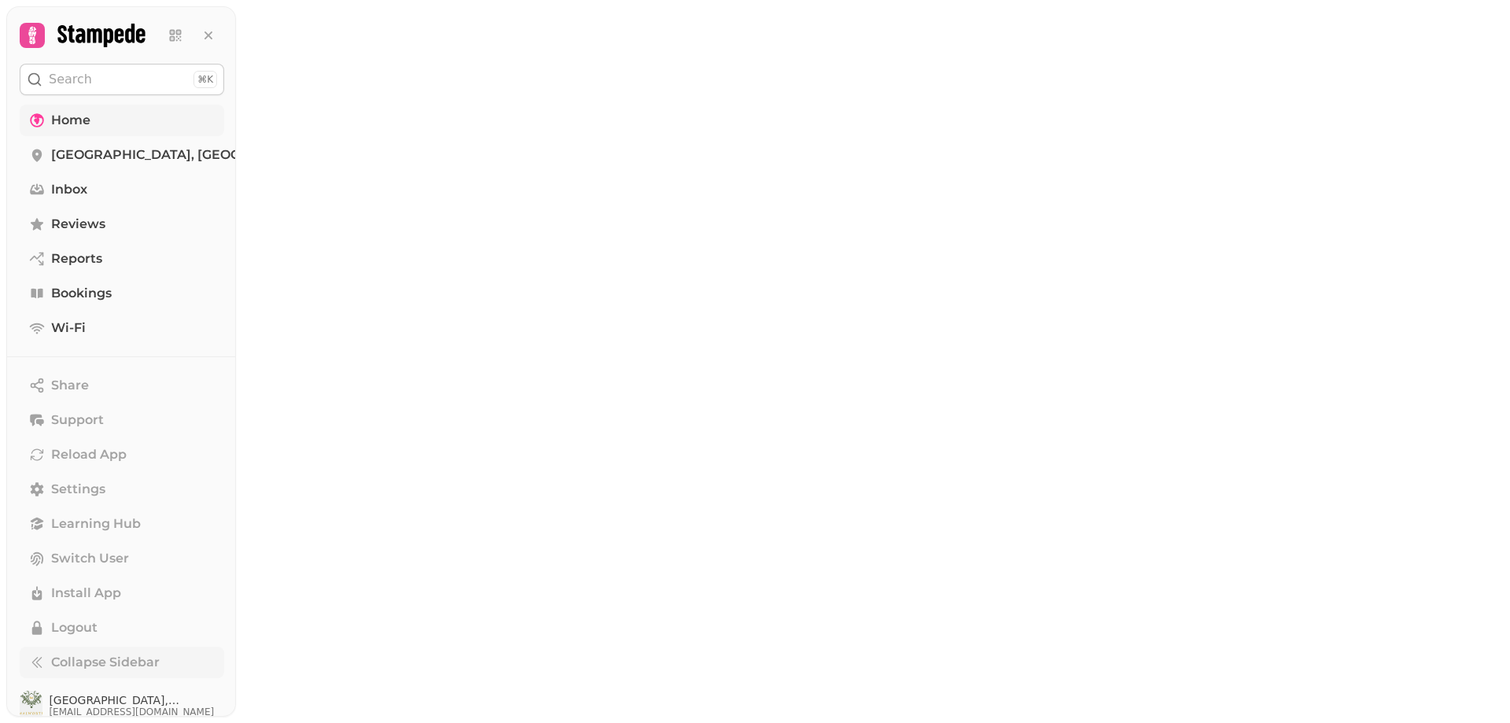
type input "**********"
select select "**********"
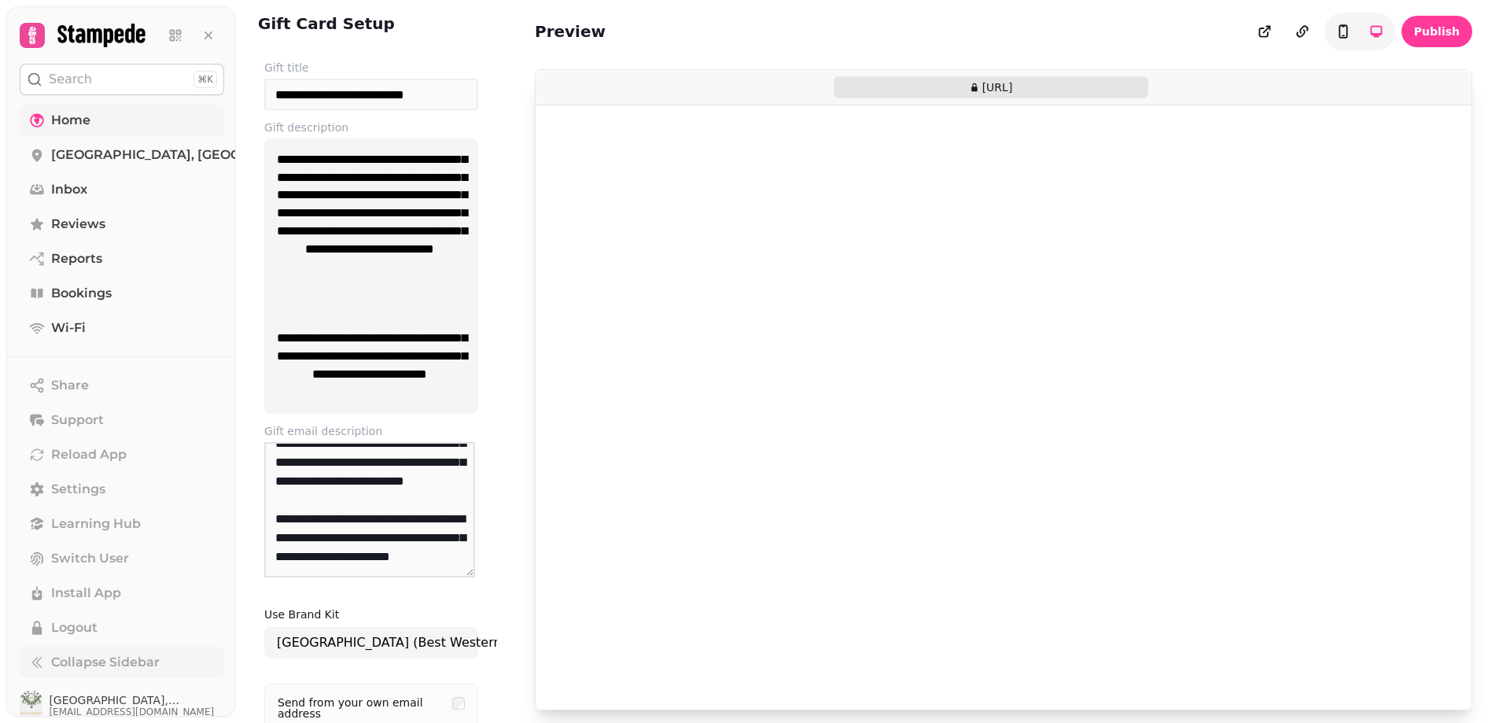
scroll to position [132, 0]
click at [449, 555] on textarea "**********" at bounding box center [369, 509] width 211 height 135
paste textarea "**********"
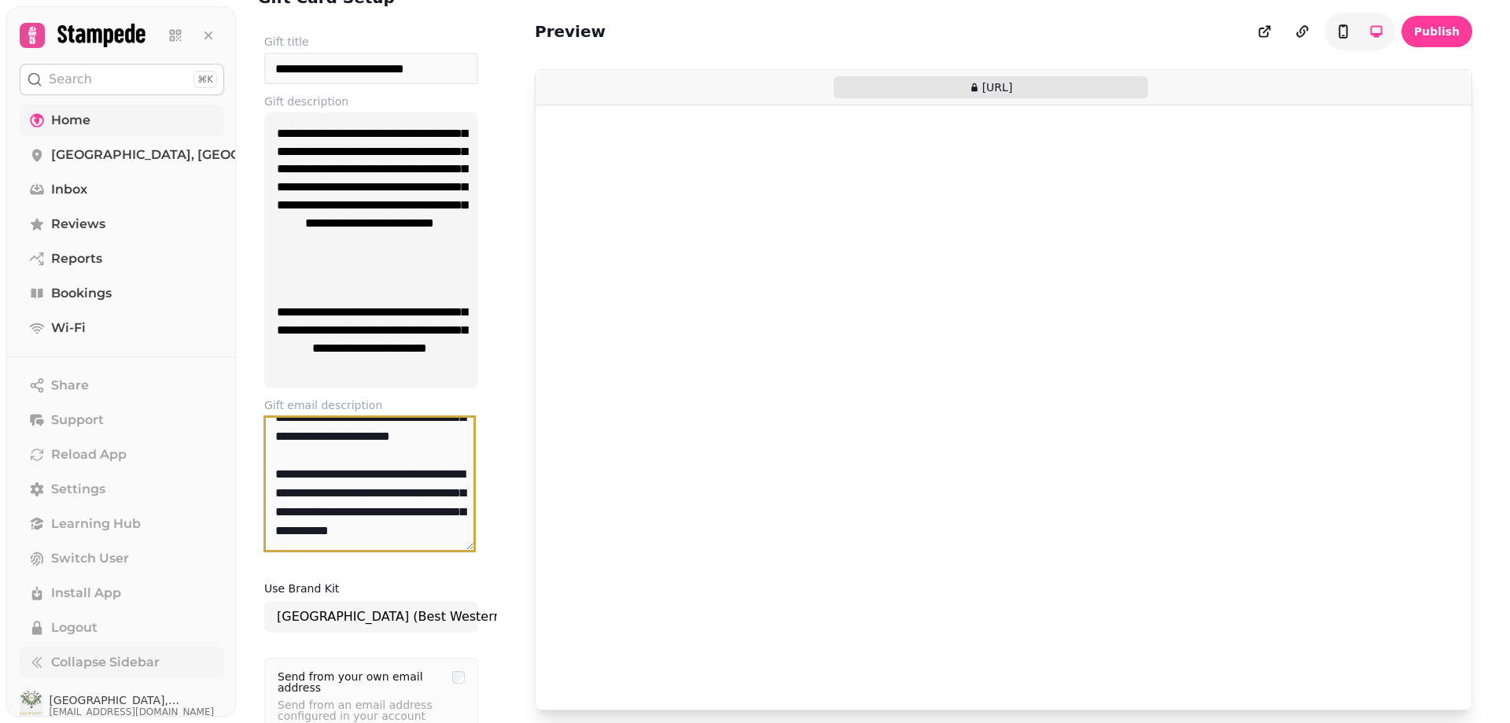
scroll to position [0, 0]
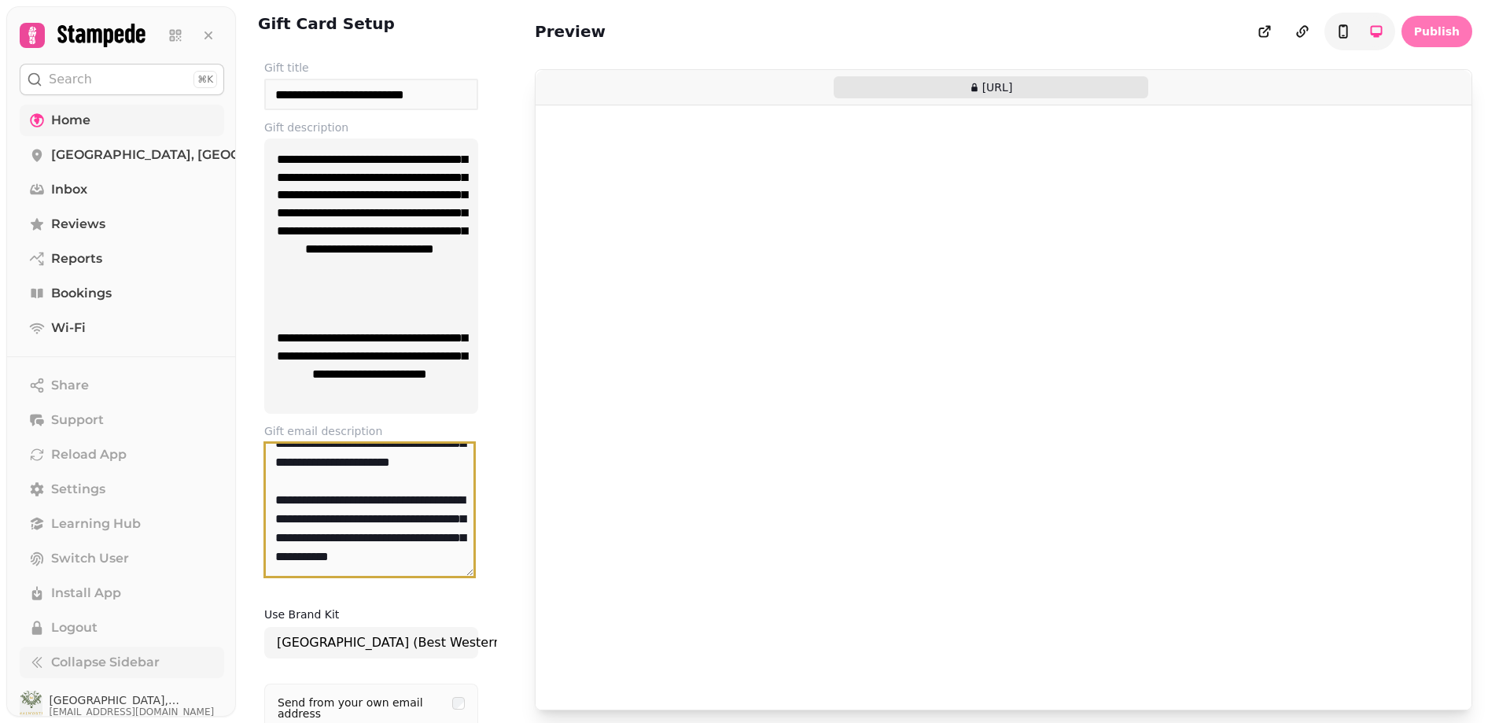
type textarea "**********"
click at [1435, 31] on span "Publish" at bounding box center [1437, 31] width 46 height 11
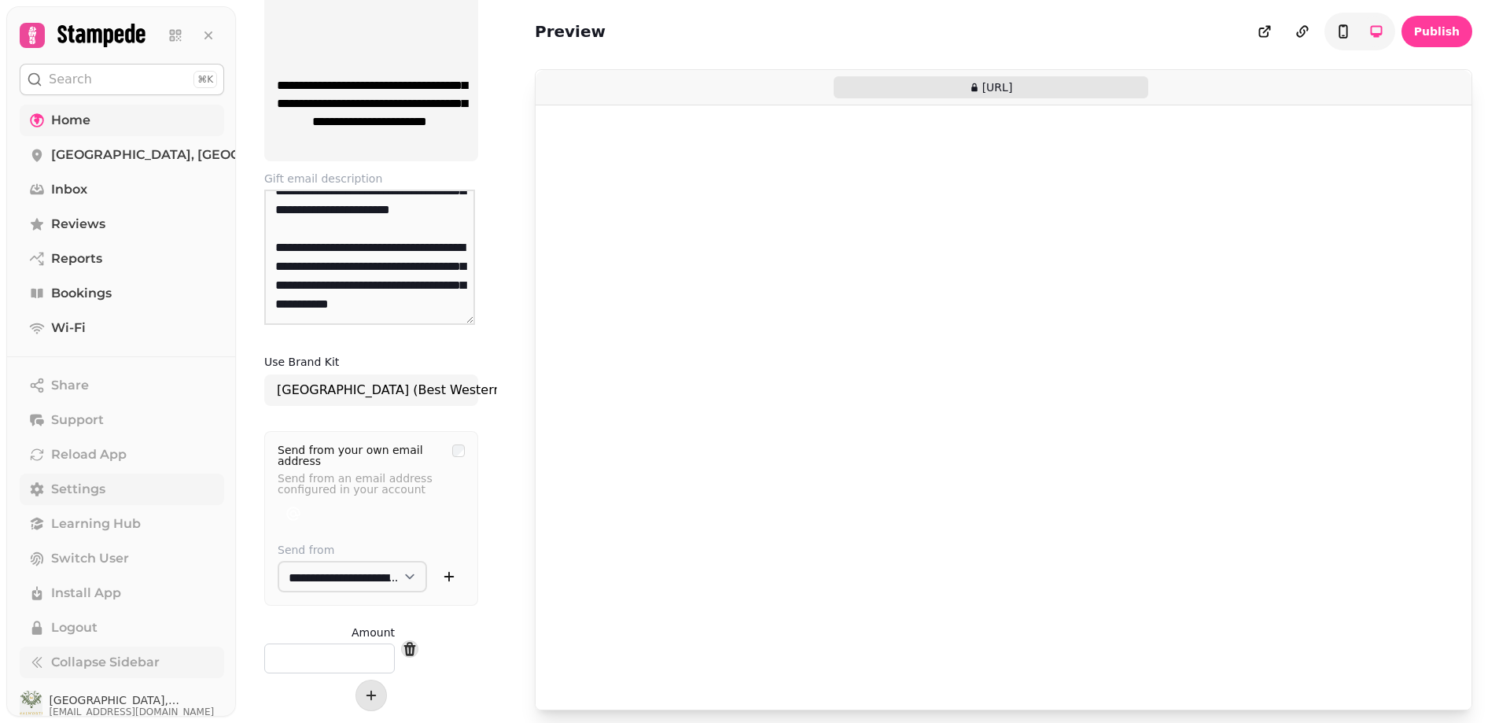
click at [69, 484] on span "Settings" at bounding box center [78, 489] width 54 height 19
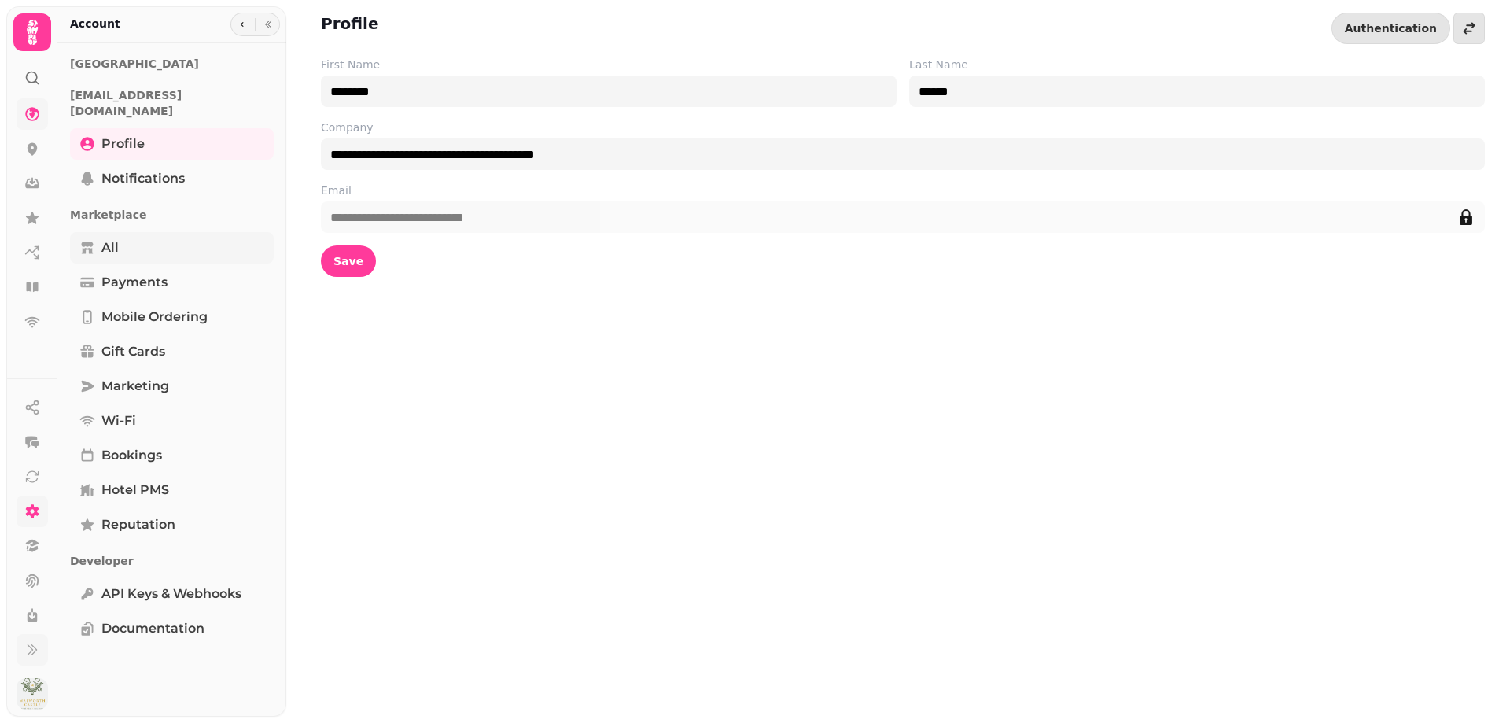
click at [111, 238] on span "All" at bounding box center [109, 247] width 17 height 19
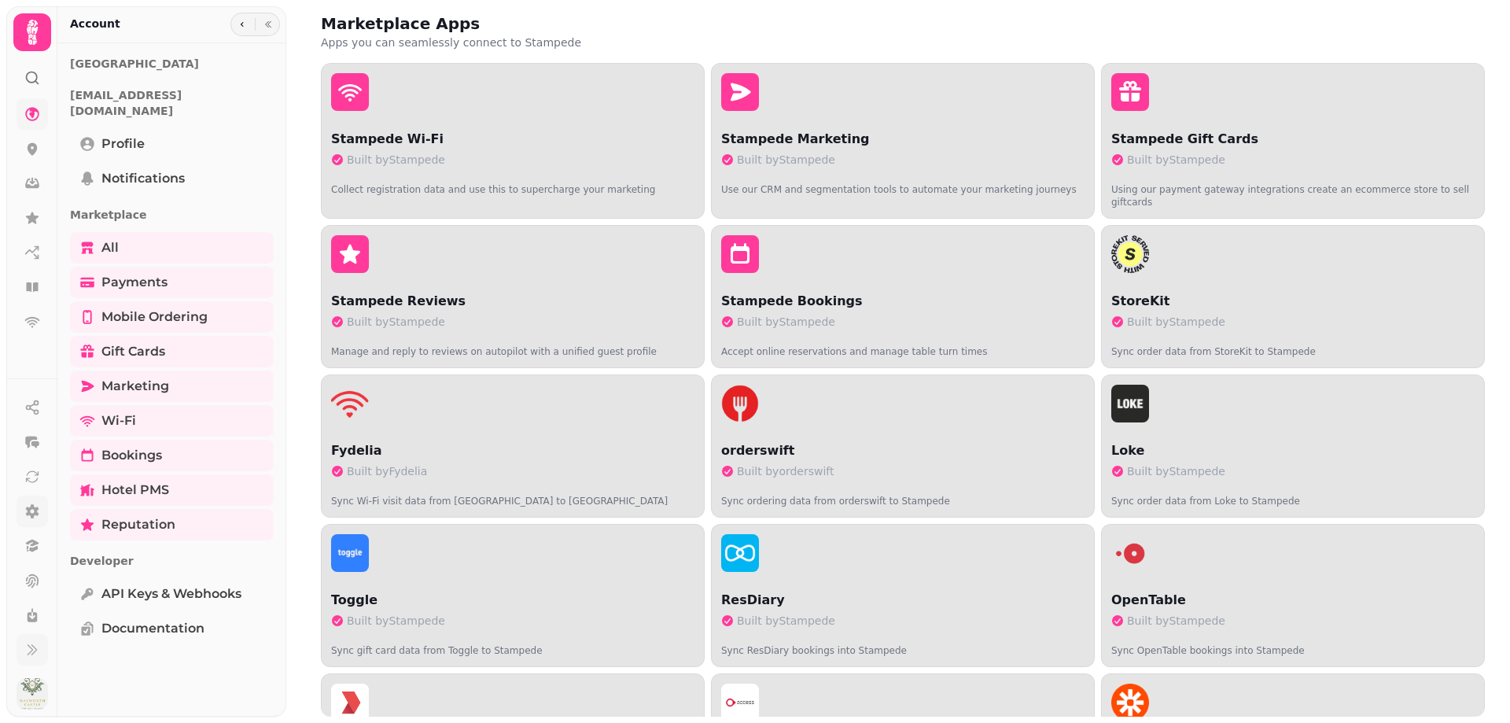
click at [37, 514] on icon at bounding box center [32, 511] width 13 height 14
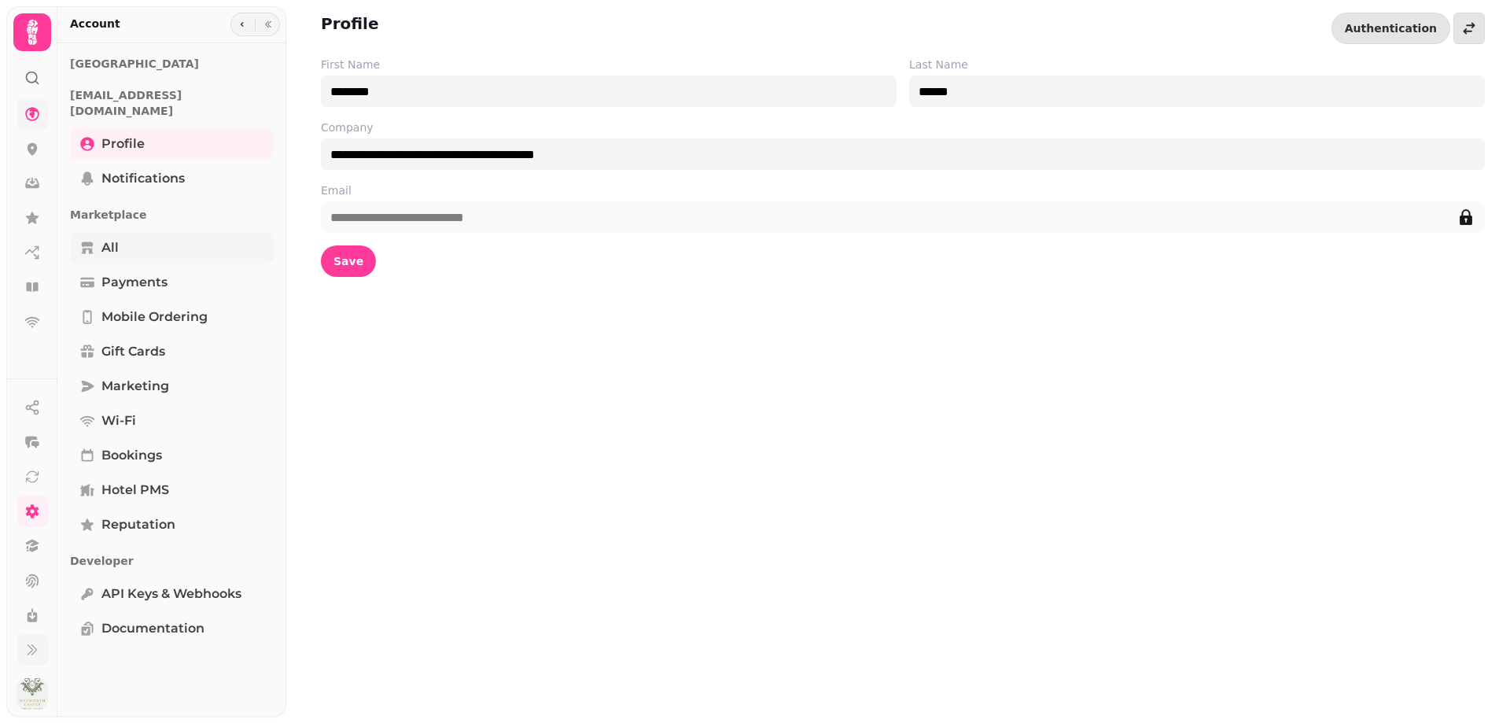
click at [99, 237] on link "All" at bounding box center [172, 247] width 204 height 31
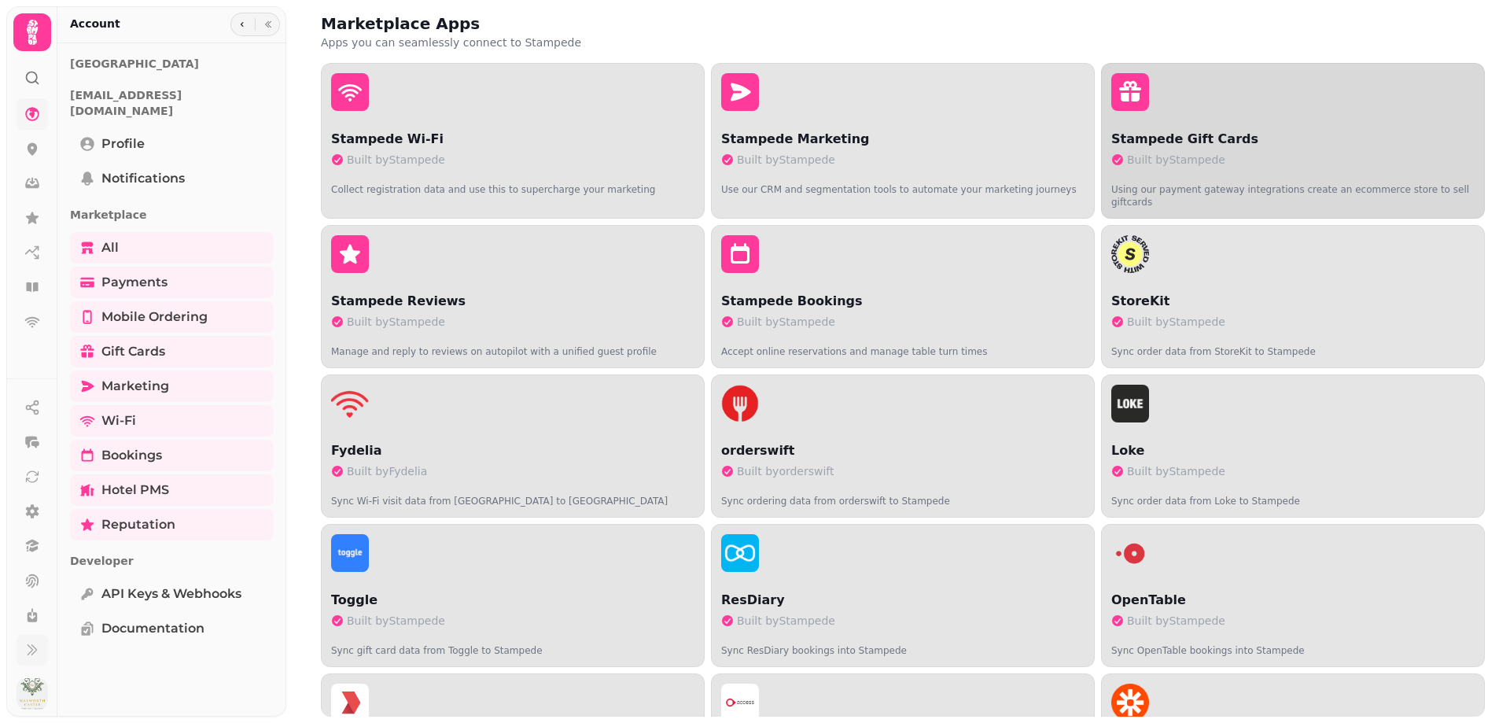
click at [1262, 142] on p "Stampede Gift Cards" at bounding box center [1293, 139] width 363 height 19
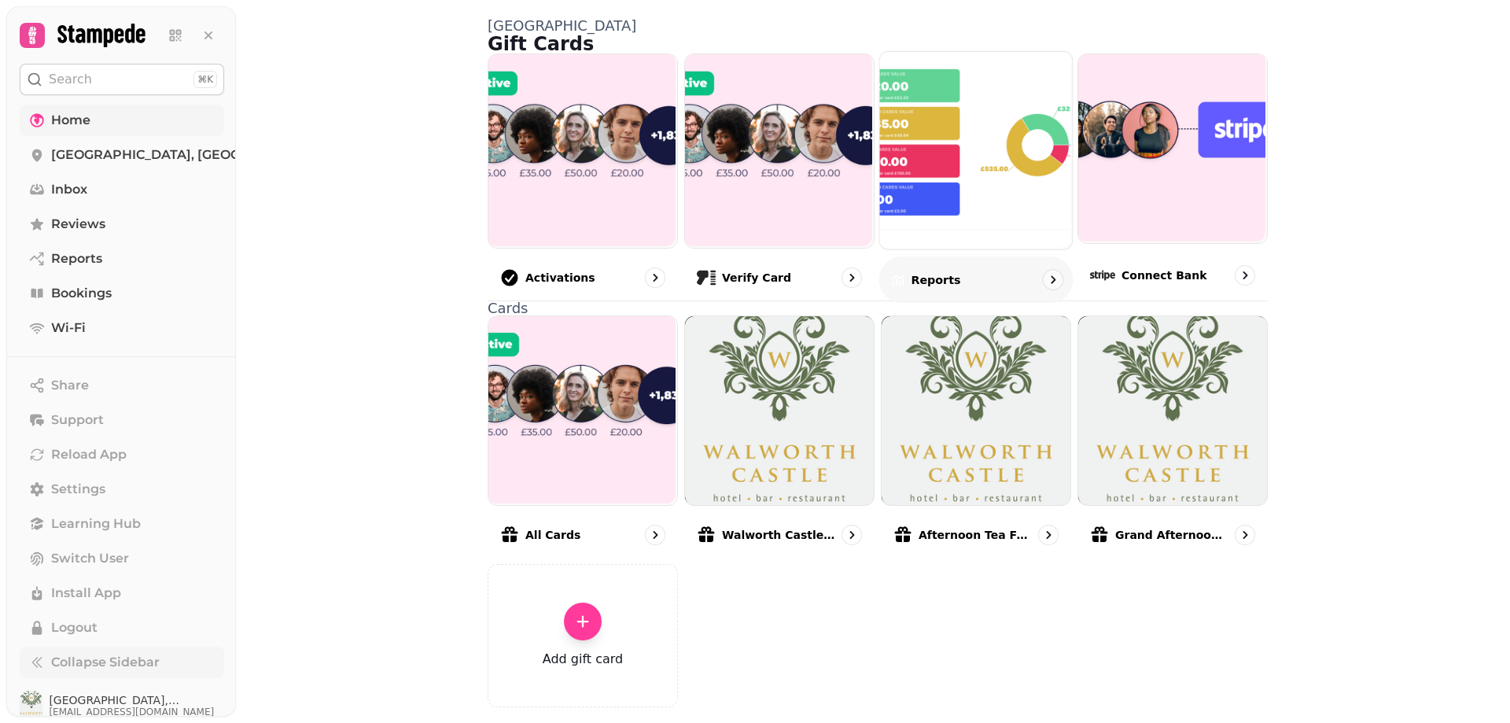
click at [984, 186] on img at bounding box center [975, 148] width 193 height 197
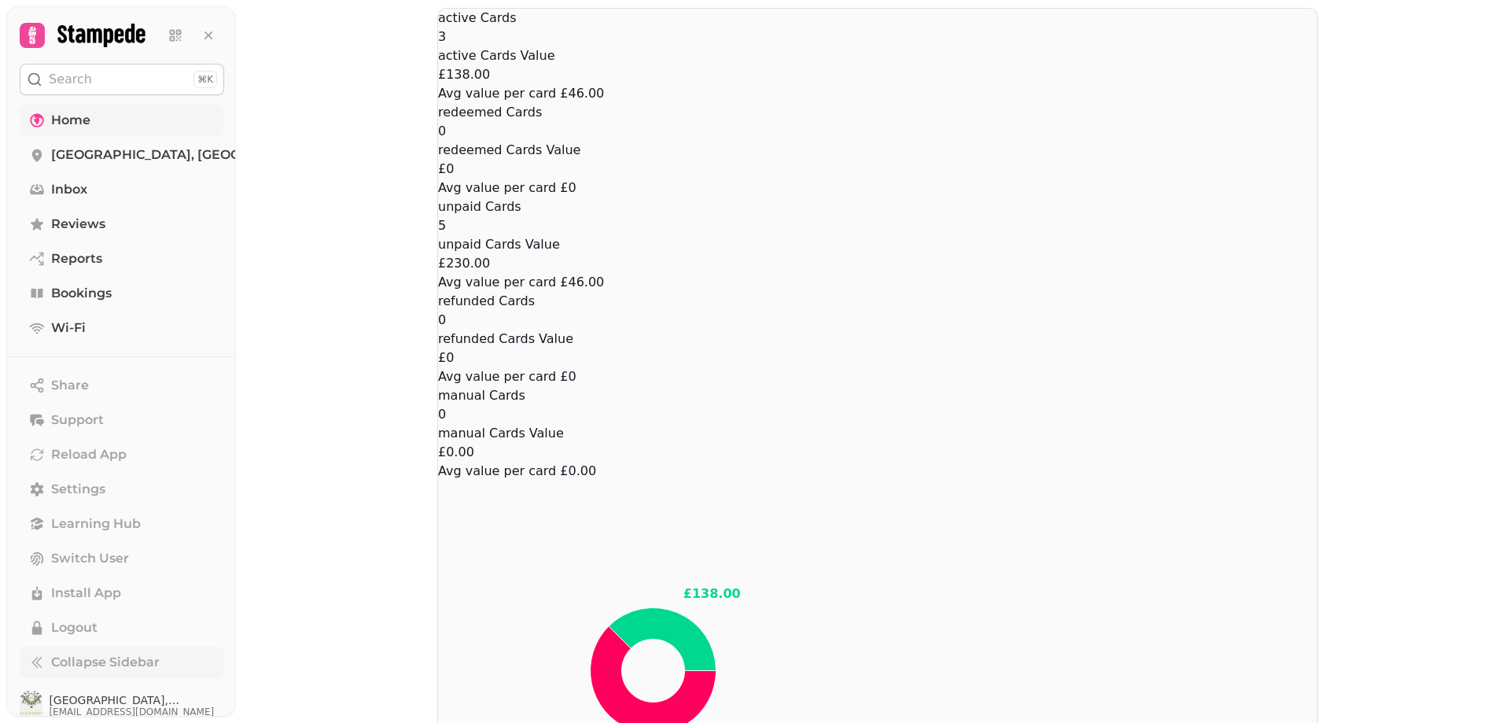
scroll to position [618, 0]
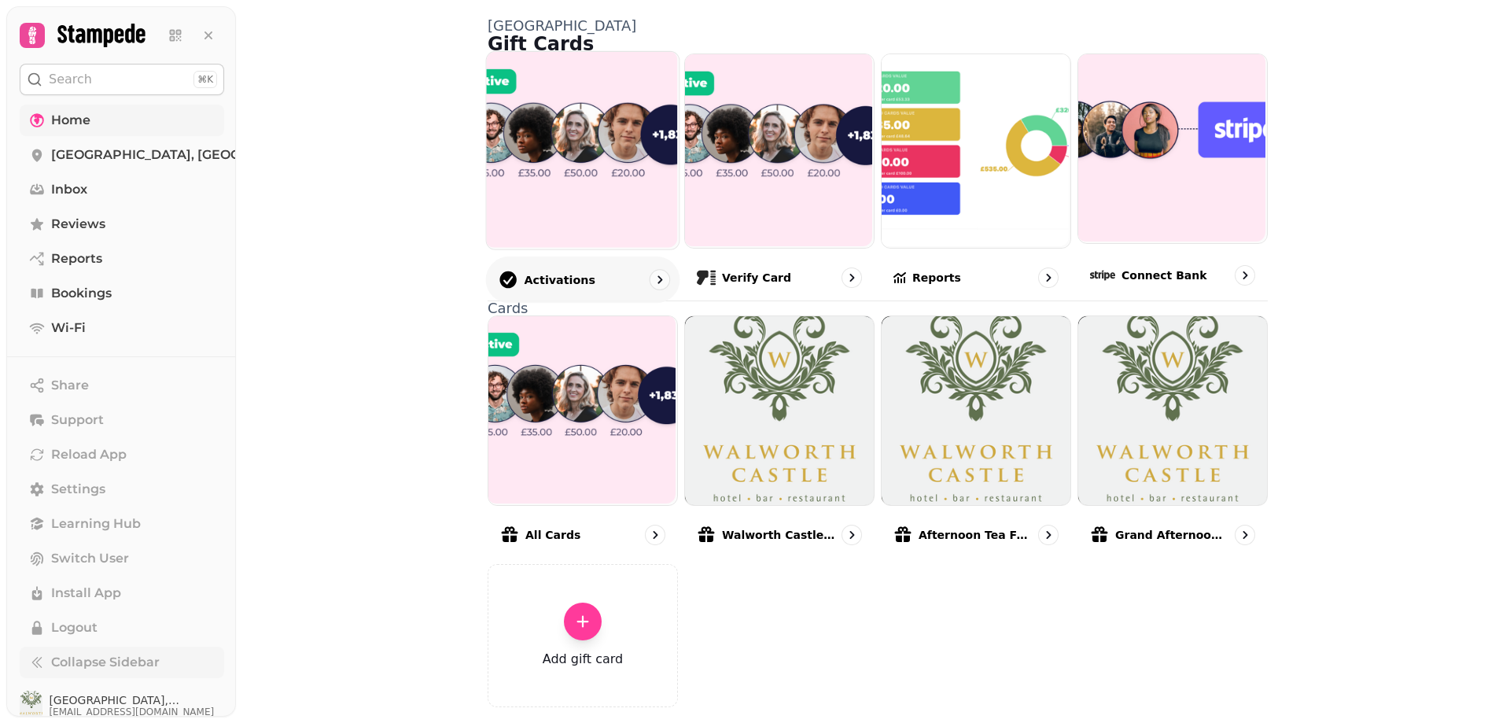
click at [597, 188] on img at bounding box center [581, 148] width 193 height 197
select select "******"
select select "**"
click at [510, 133] on img at bounding box center [581, 148] width 193 height 197
select select "******"
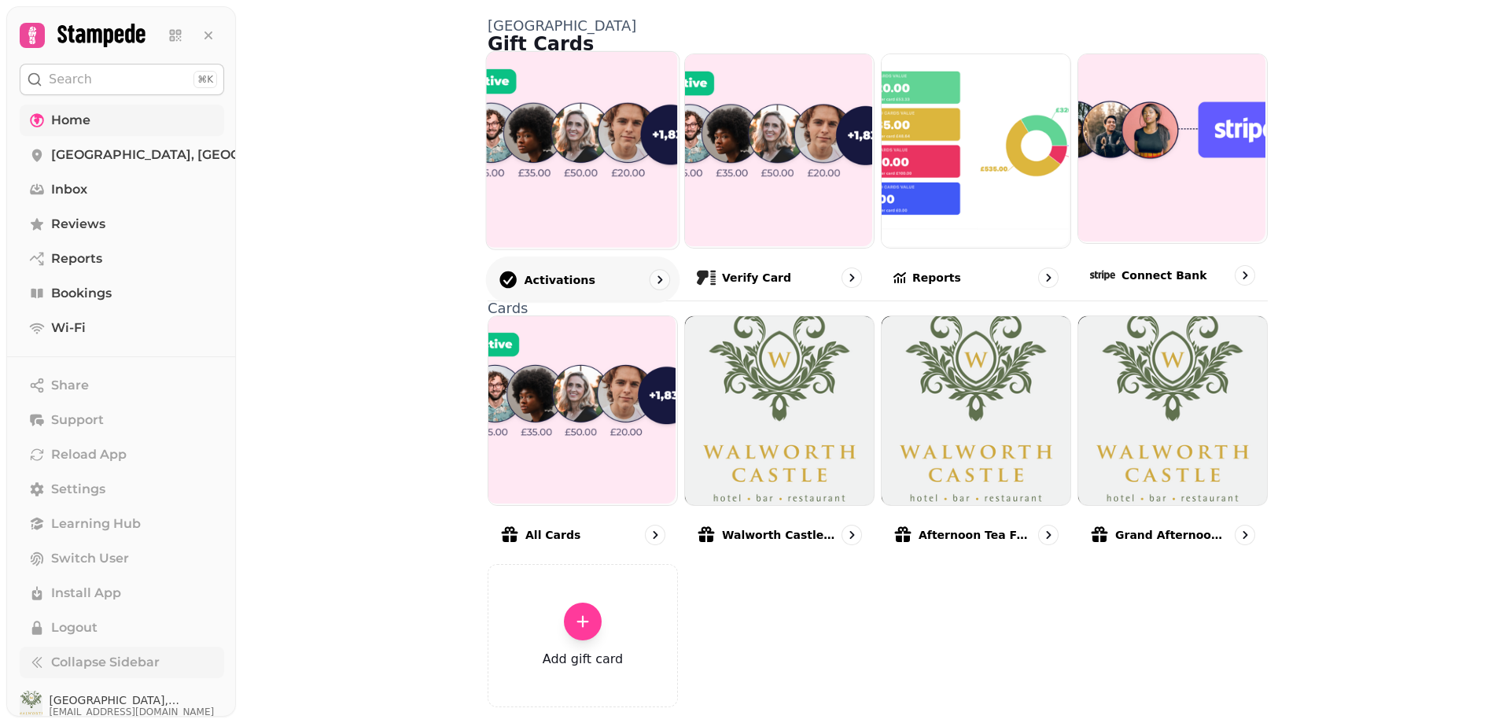
select select "**"
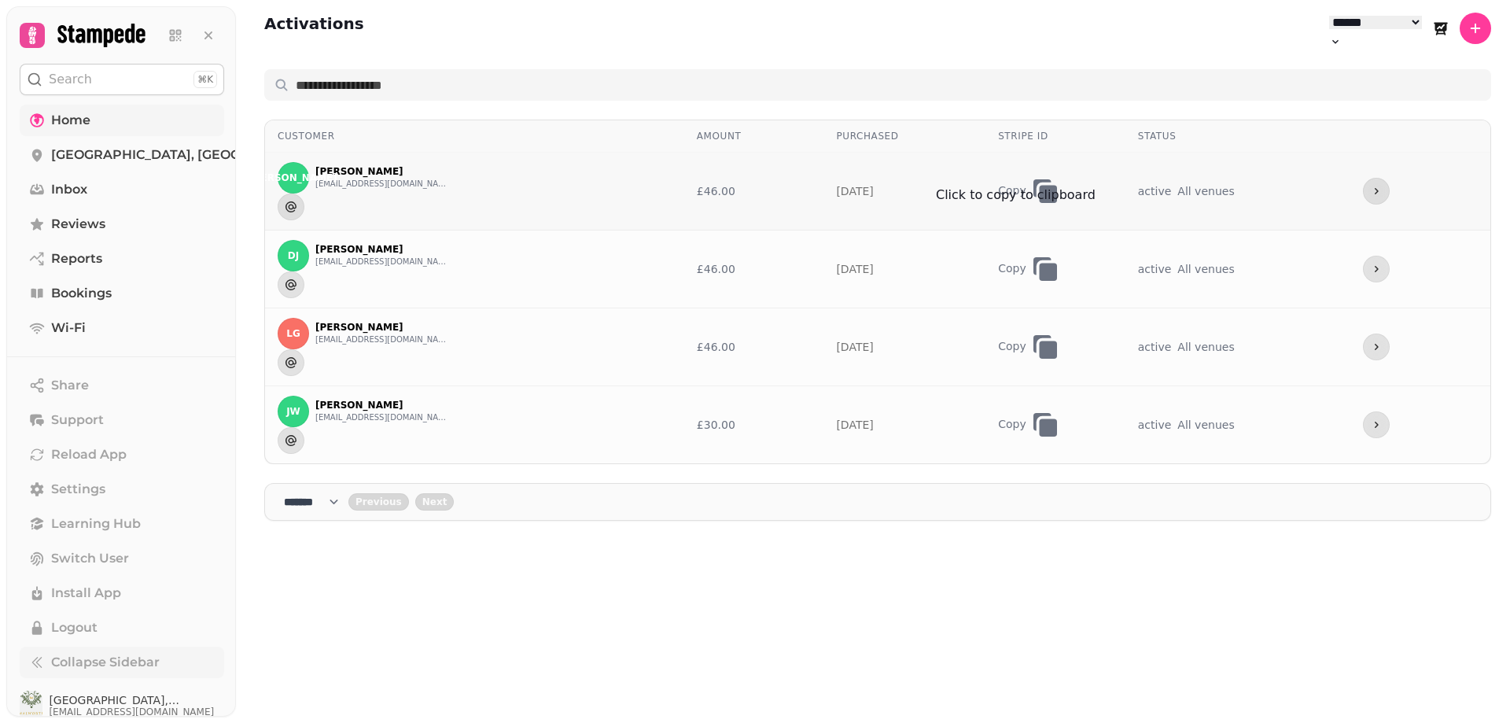
click at [1030, 175] on icon "button" at bounding box center [1045, 190] width 31 height 31
click at [300, 172] on div "JA" at bounding box center [293, 177] width 31 height 31
click at [1381, 185] on icon "more" at bounding box center [1376, 191] width 13 height 13
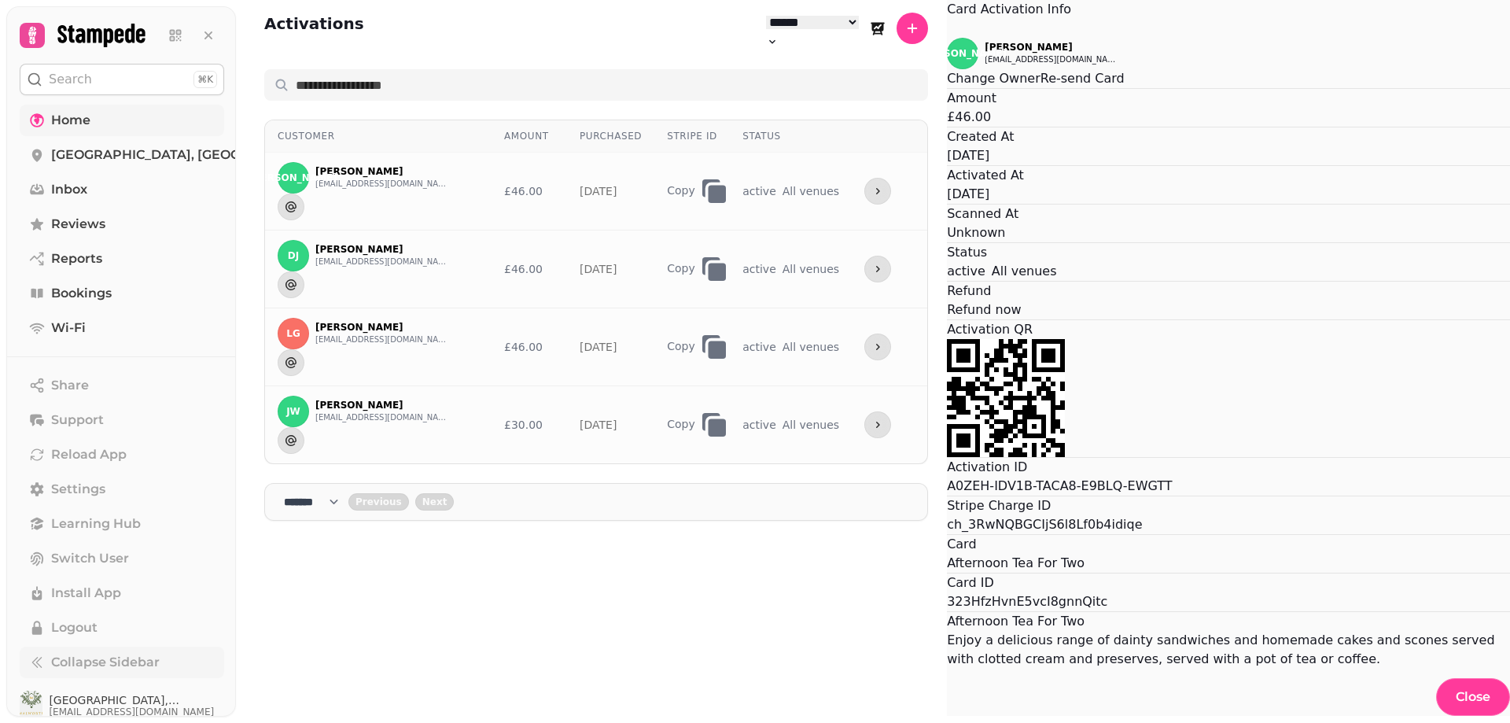
click at [947, 38] on button "Close" at bounding box center [947, 28] width 0 height 19
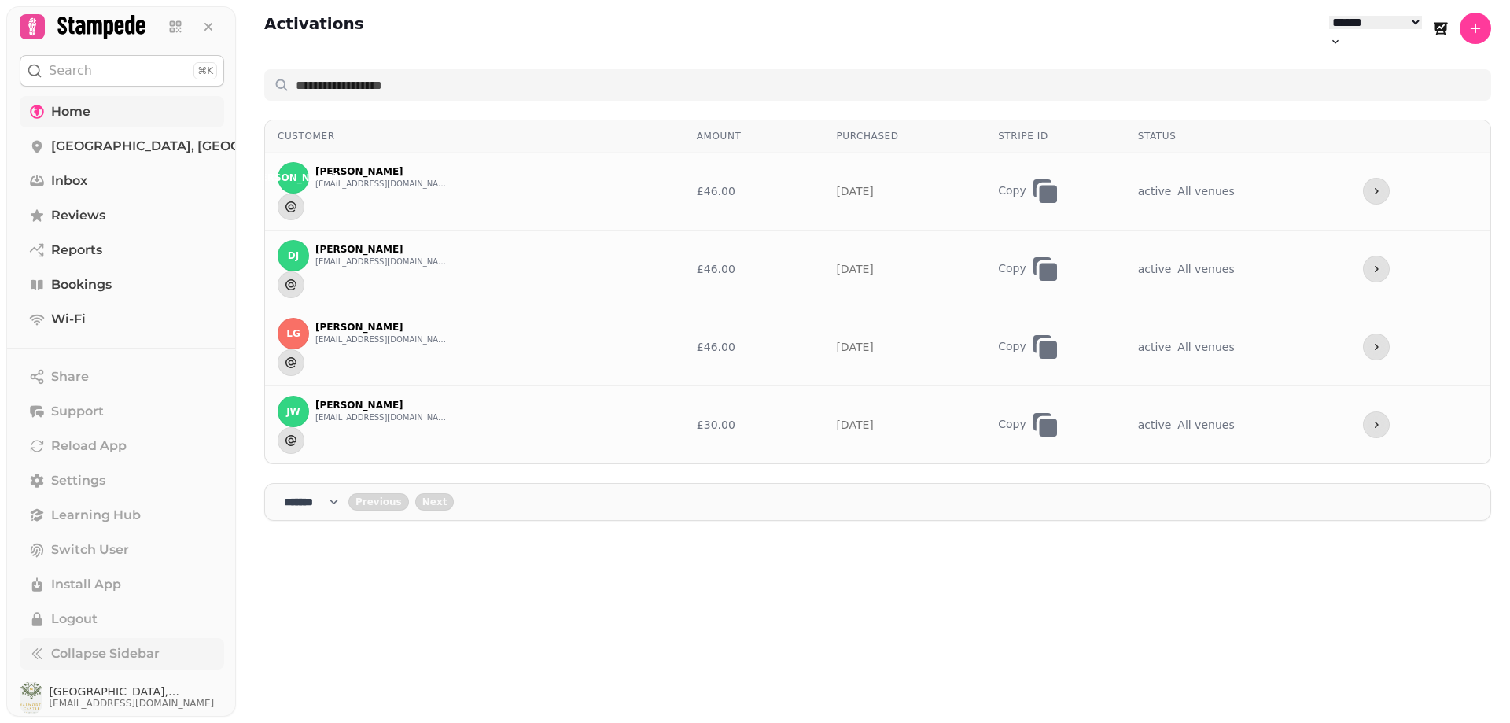
scroll to position [13, 0]
click at [75, 485] on span "Settings" at bounding box center [78, 476] width 54 height 19
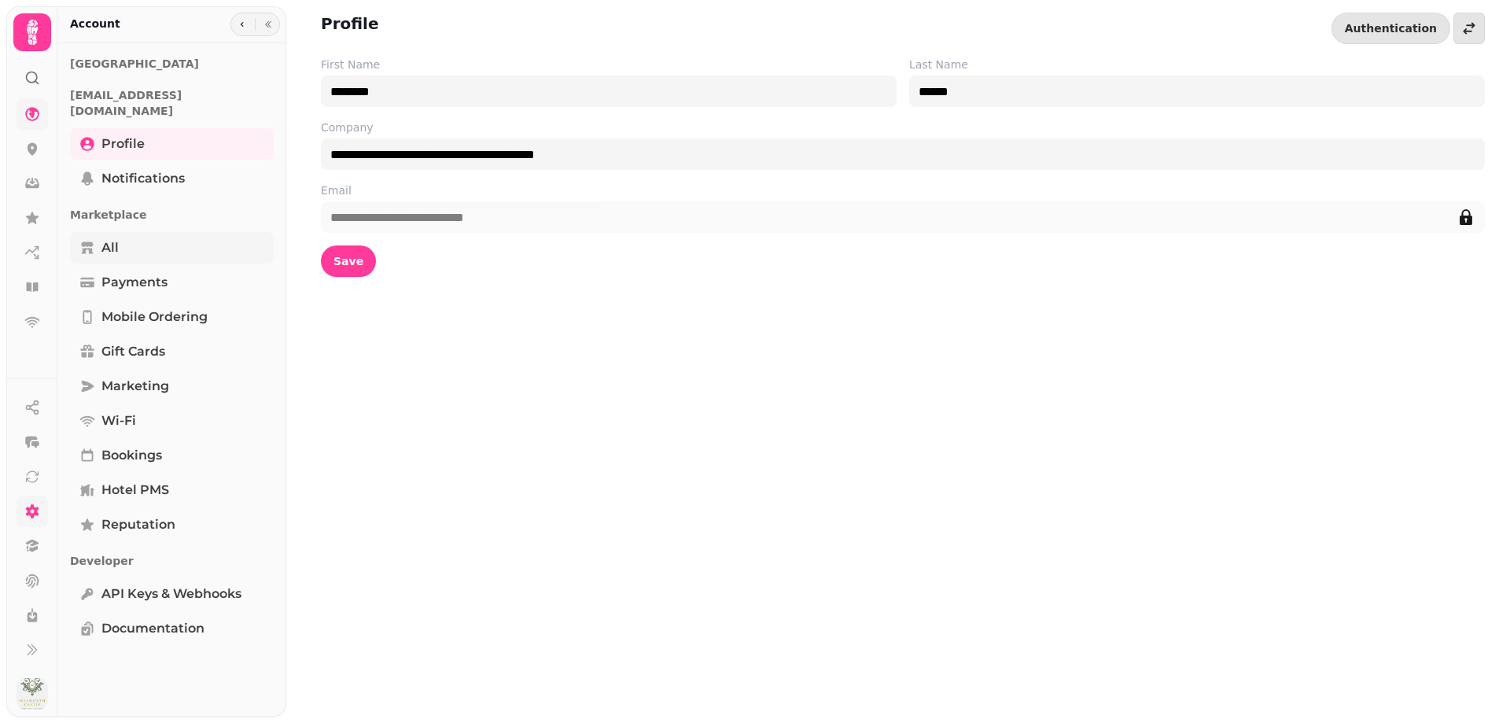
click at [98, 235] on link "All" at bounding box center [172, 247] width 204 height 31
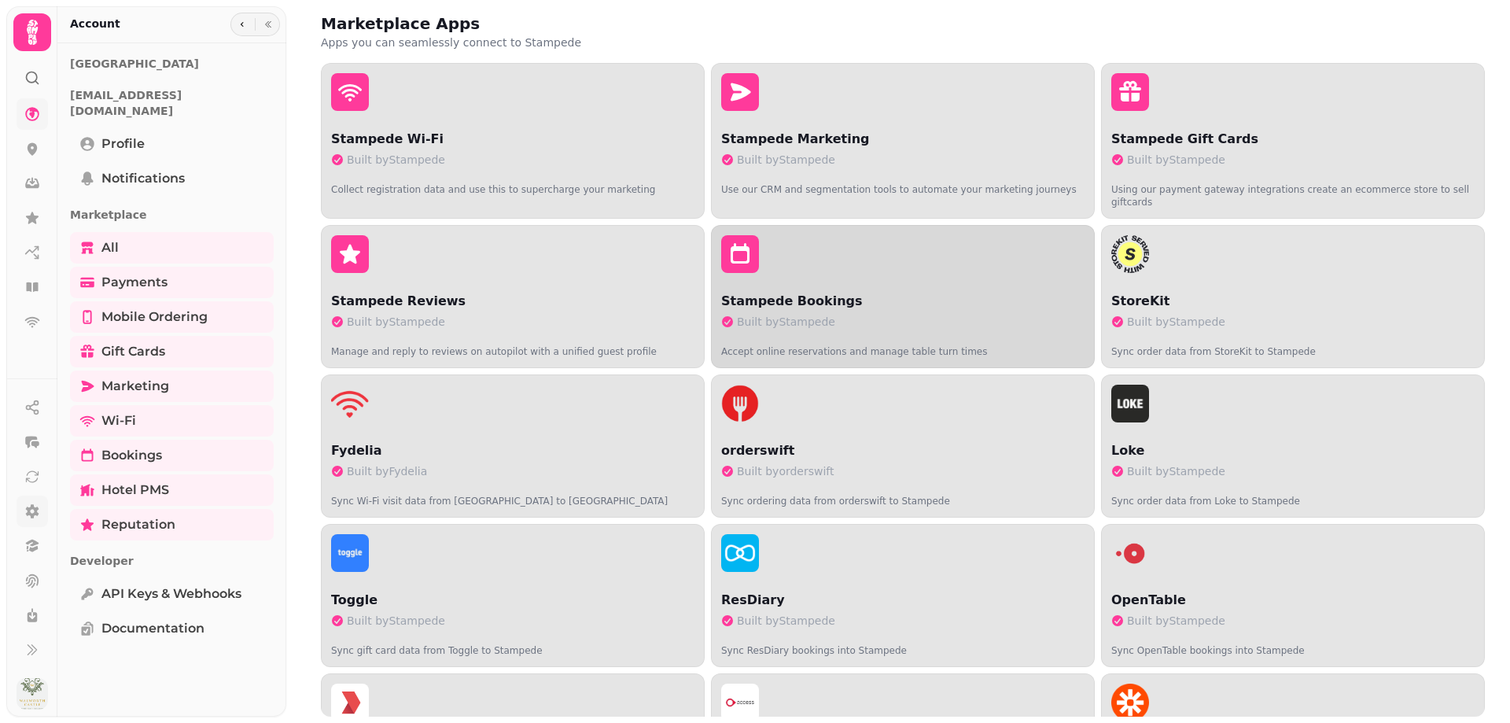
click at [802, 292] on p "Stampede Bookings" at bounding box center [902, 301] width 363 height 19
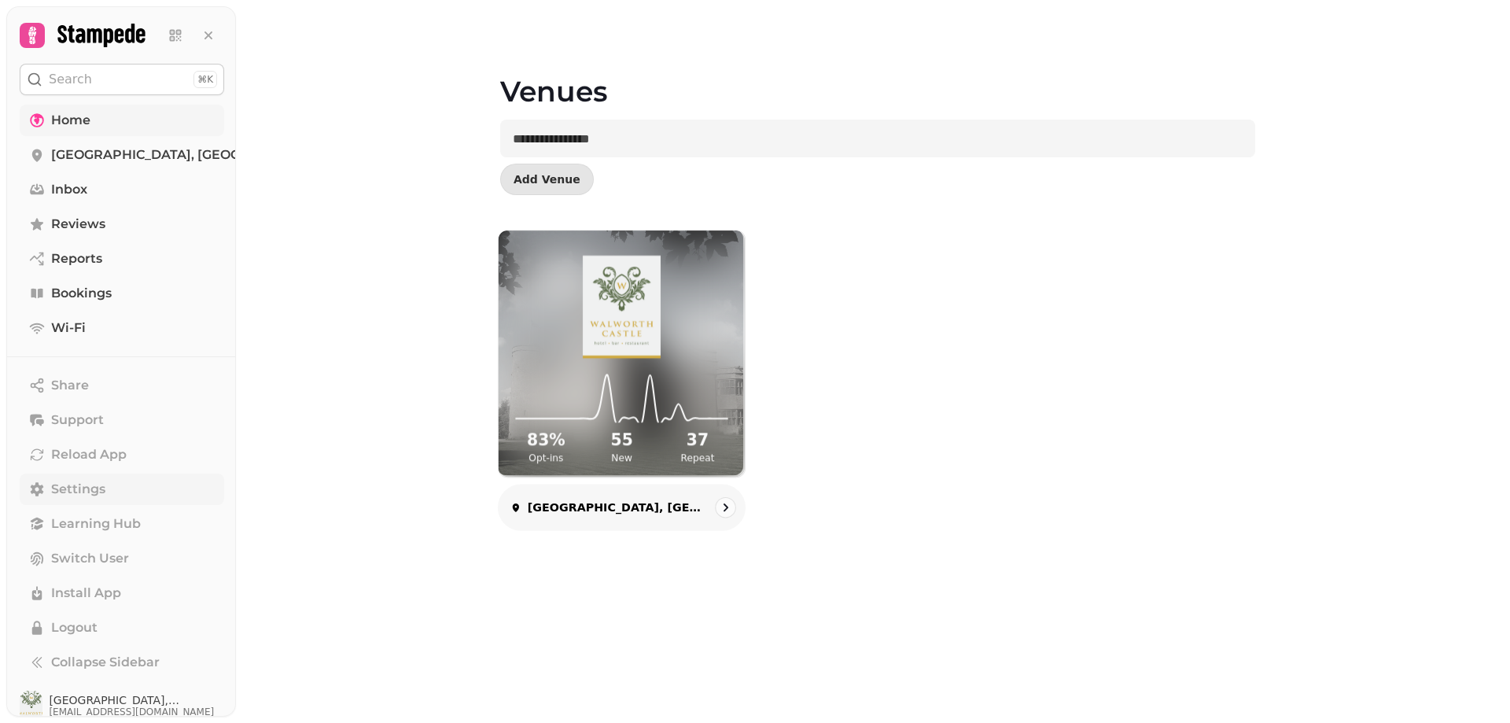
click at [610, 505] on p "[GEOGRAPHIC_DATA], [GEOGRAPHIC_DATA]" at bounding box center [617, 508] width 179 height 16
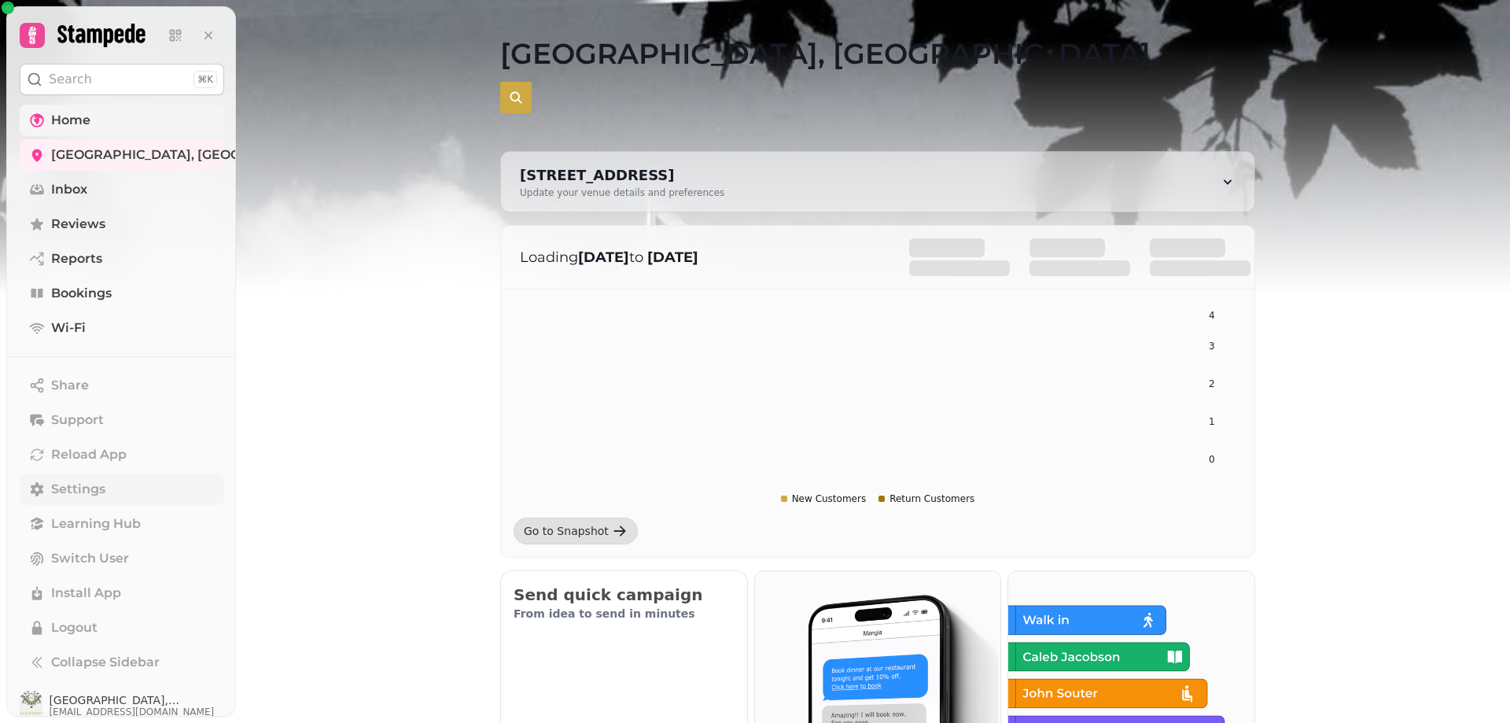
click at [65, 494] on span "Settings" at bounding box center [78, 489] width 54 height 19
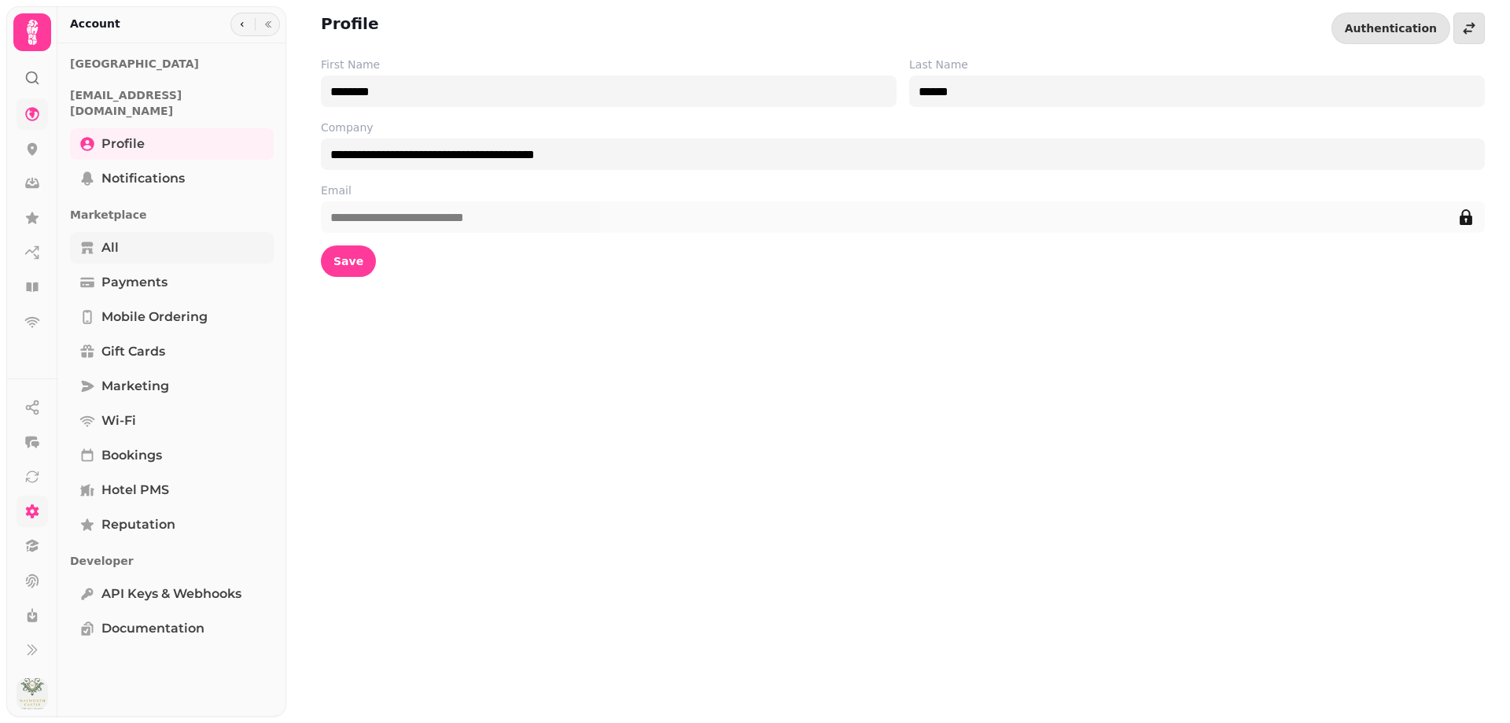
click at [105, 232] on link "All" at bounding box center [172, 247] width 204 height 31
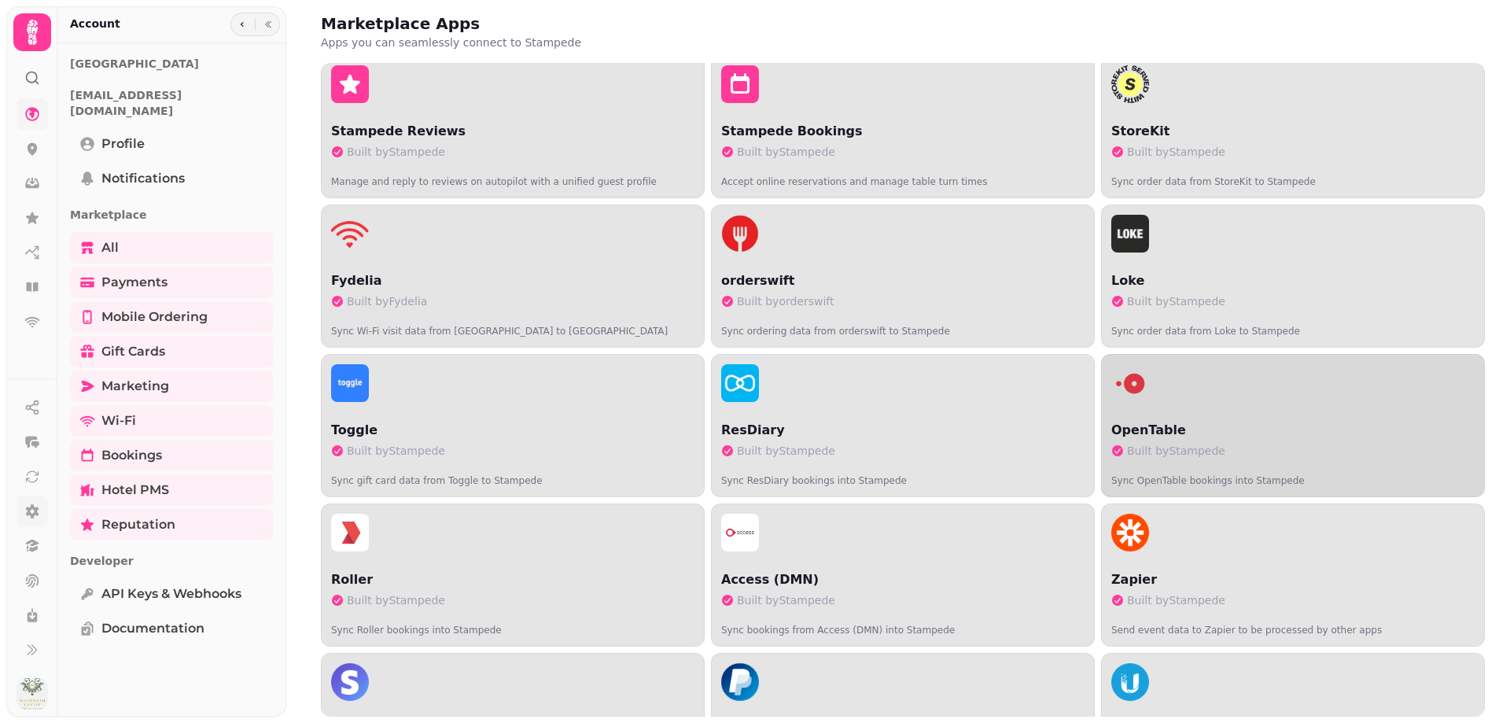
scroll to position [142, 0]
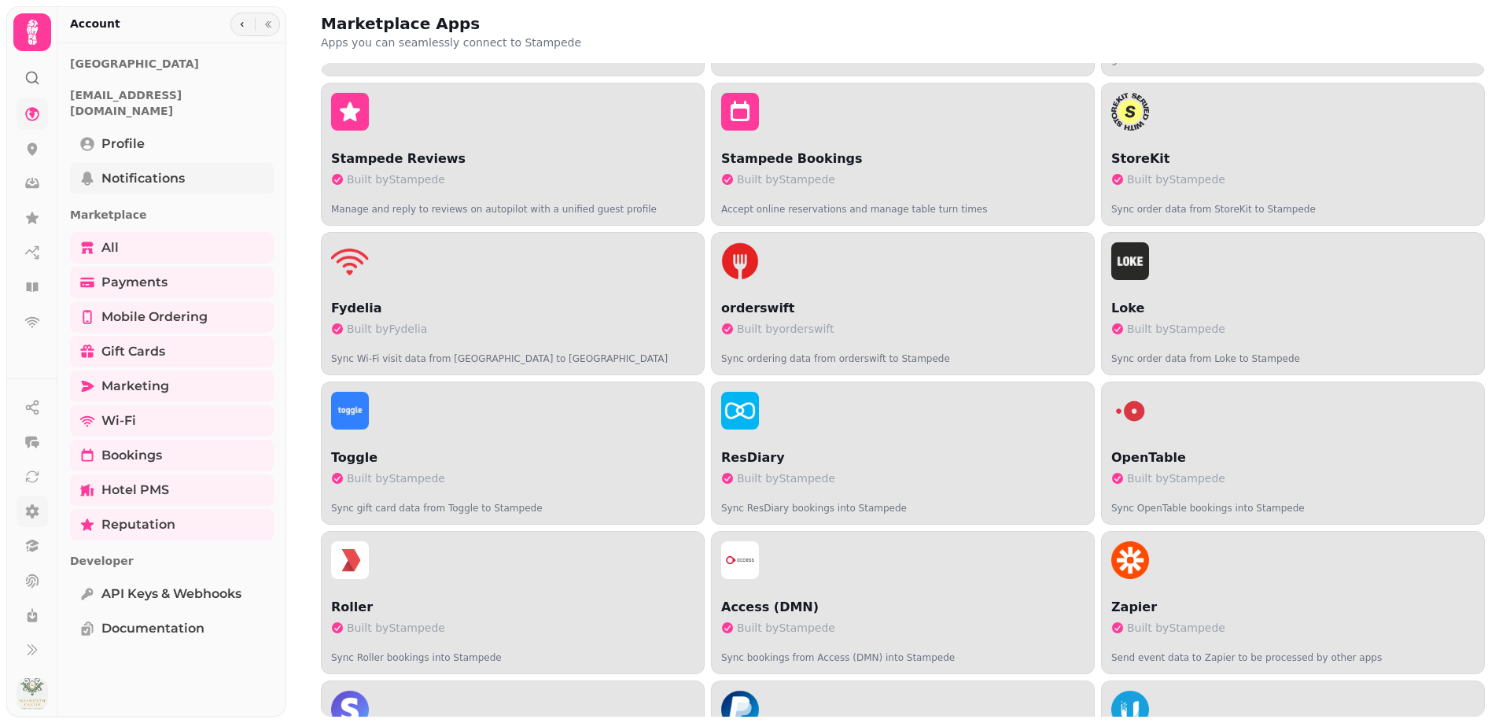
click at [132, 169] on span "Notifications" at bounding box center [142, 178] width 83 height 19
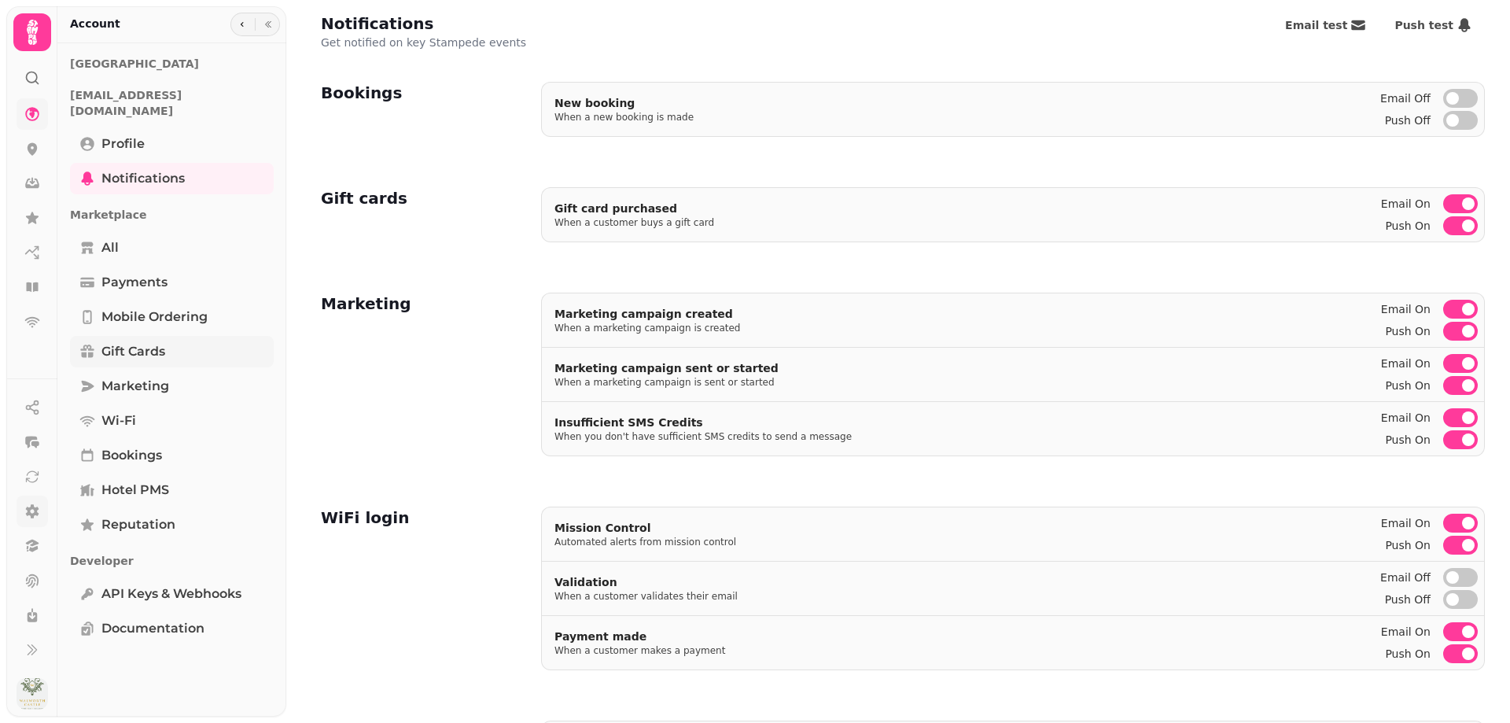
click at [112, 342] on span "Gift cards" at bounding box center [133, 351] width 64 height 19
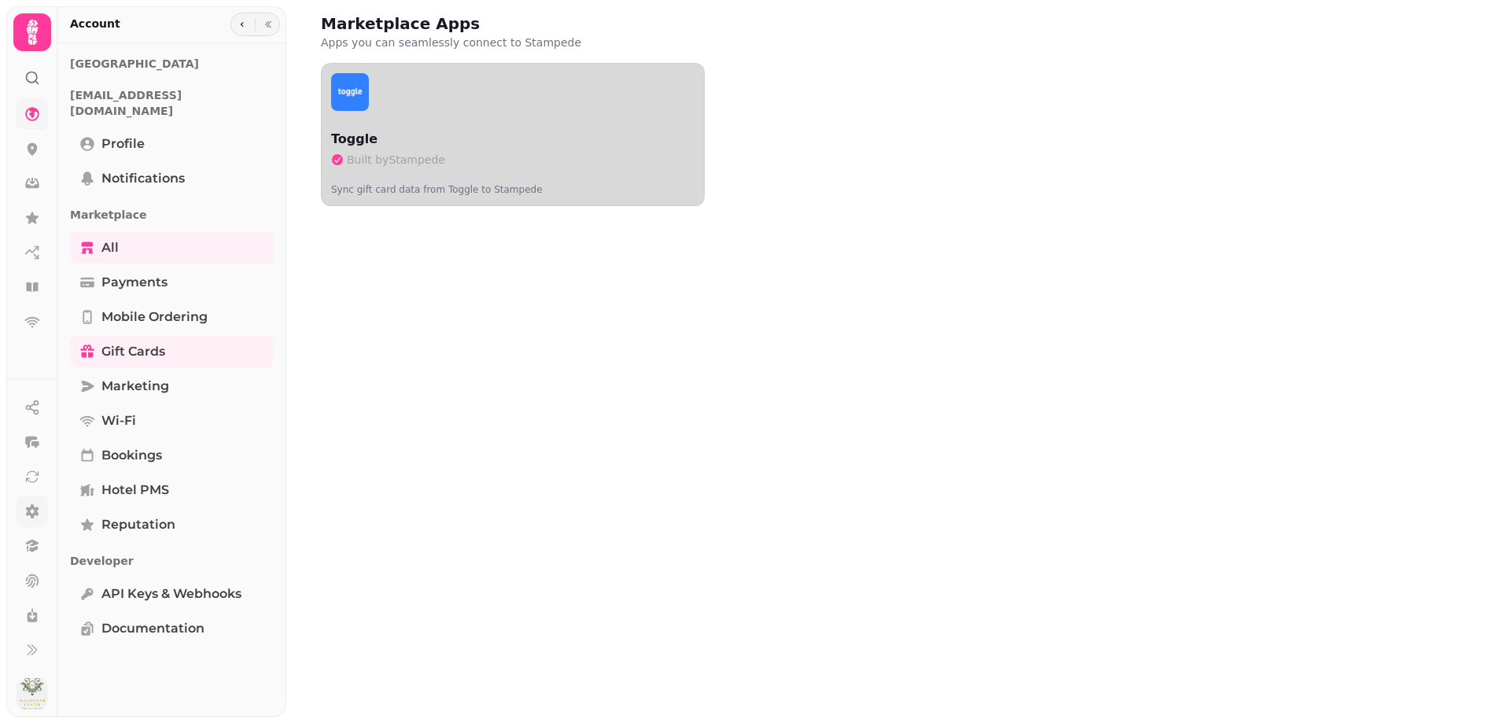
click at [437, 148] on p "Toggle" at bounding box center [512, 139] width 363 height 19
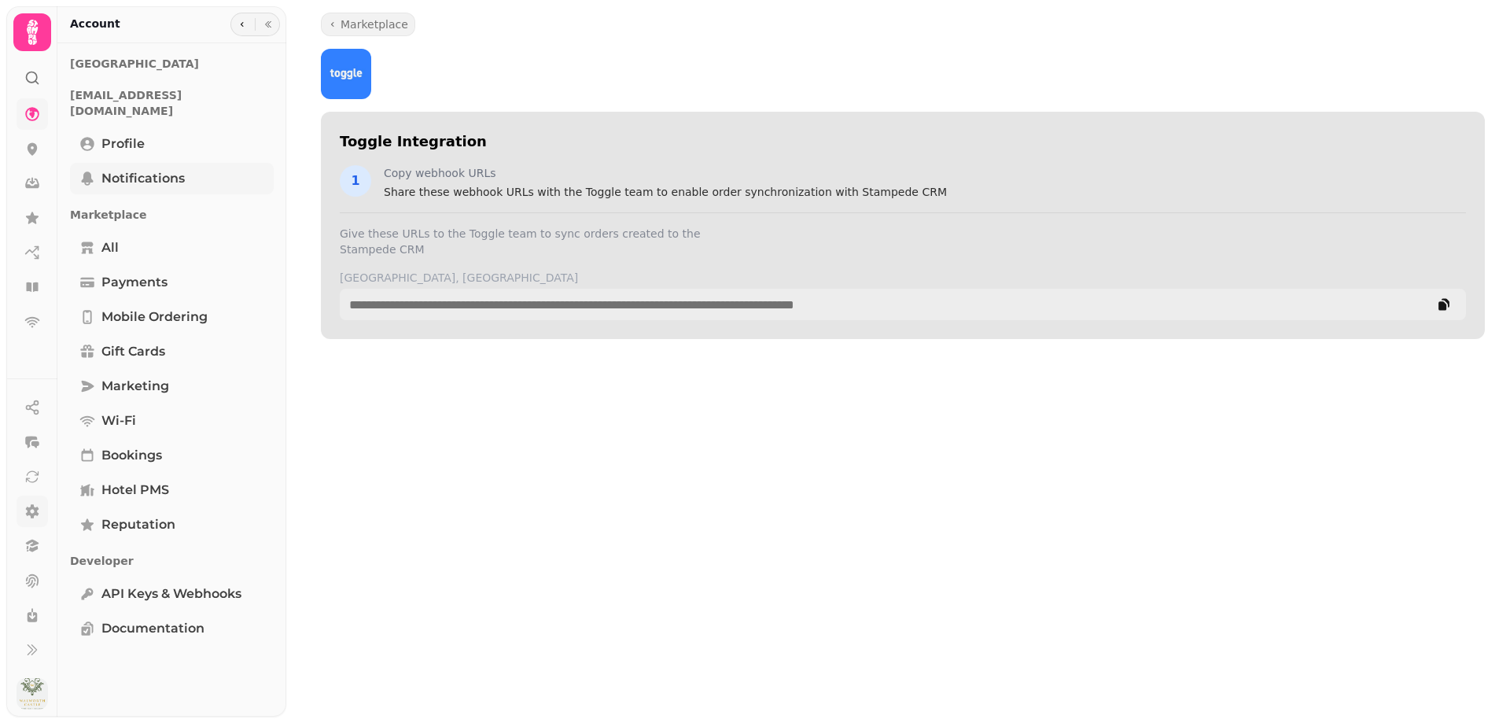
click at [125, 169] on span "Notifications" at bounding box center [142, 178] width 83 height 19
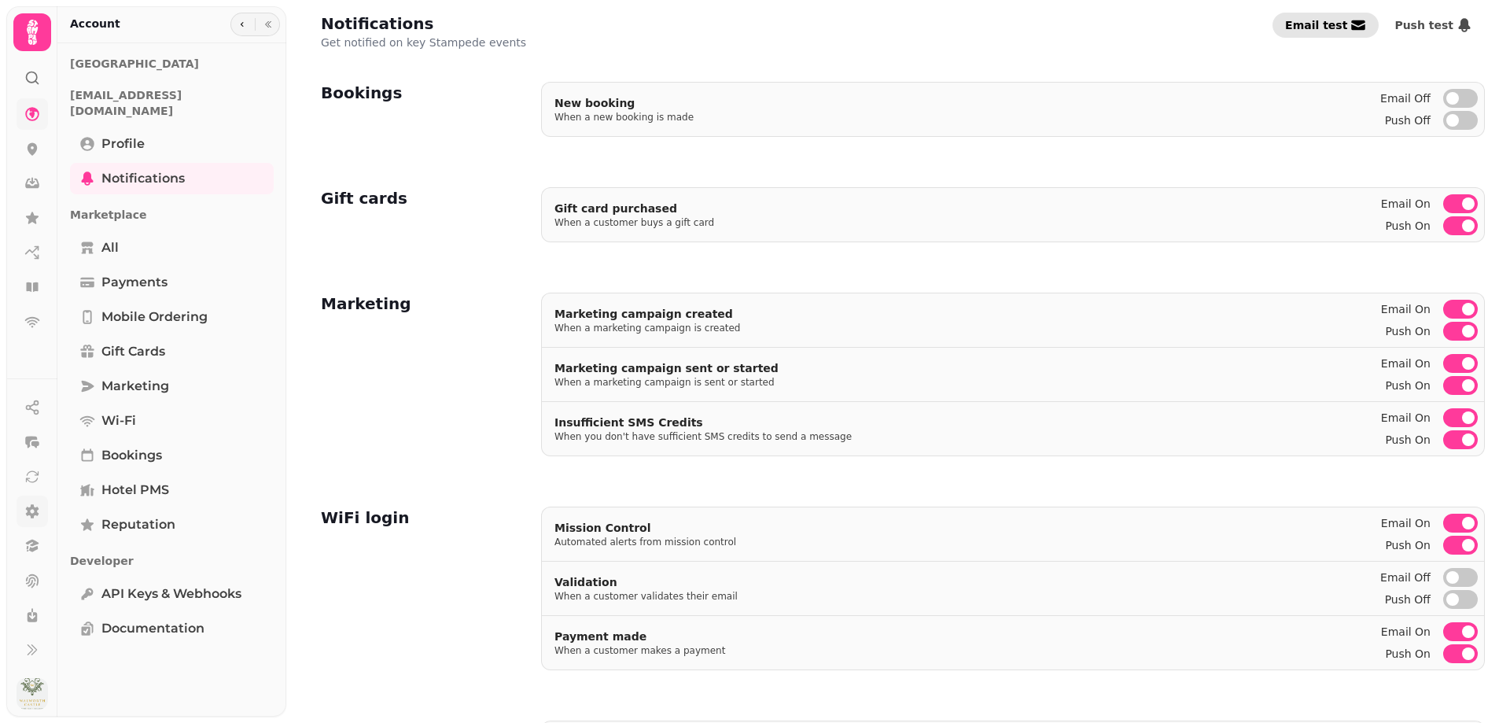
click at [1326, 24] on span "Email test" at bounding box center [1316, 25] width 62 height 11
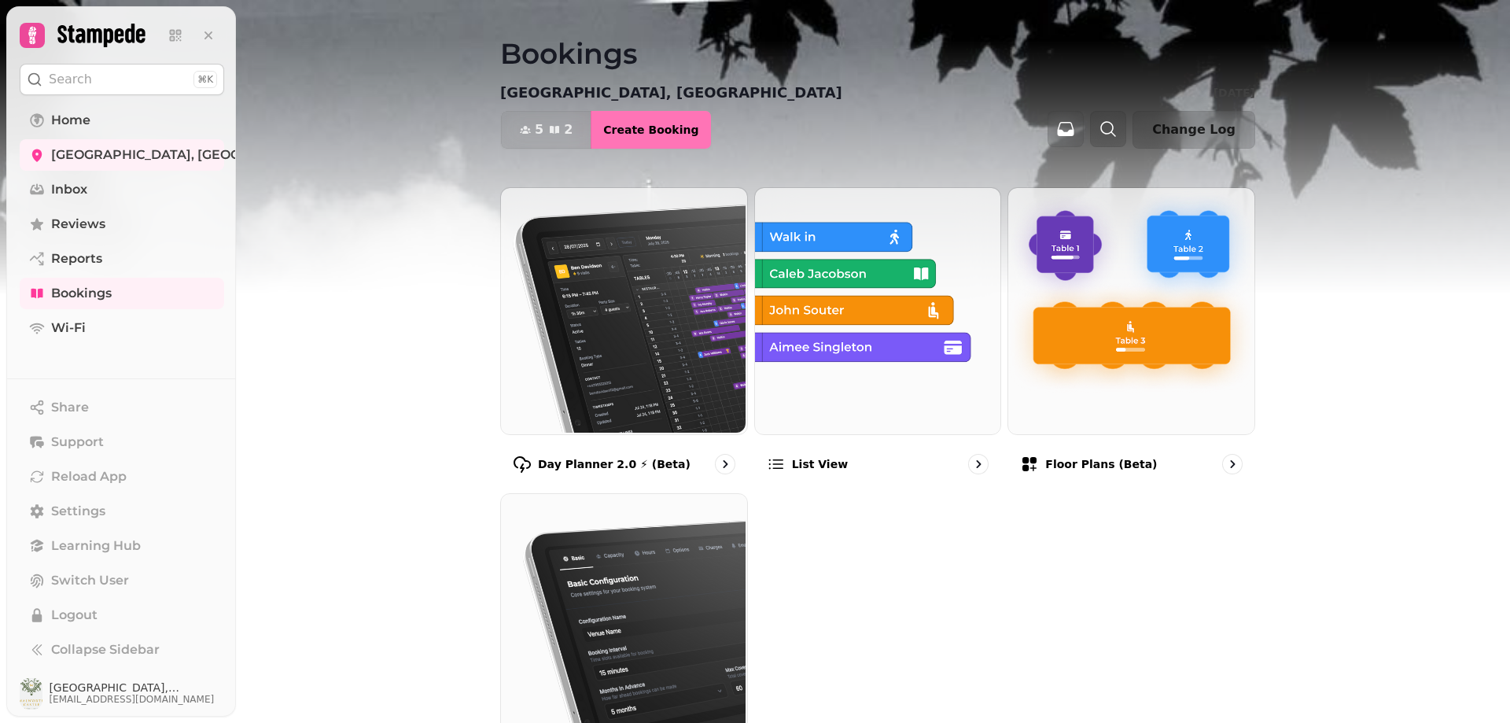
click at [640, 127] on span "Create Booking" at bounding box center [650, 129] width 95 height 11
select select "****"
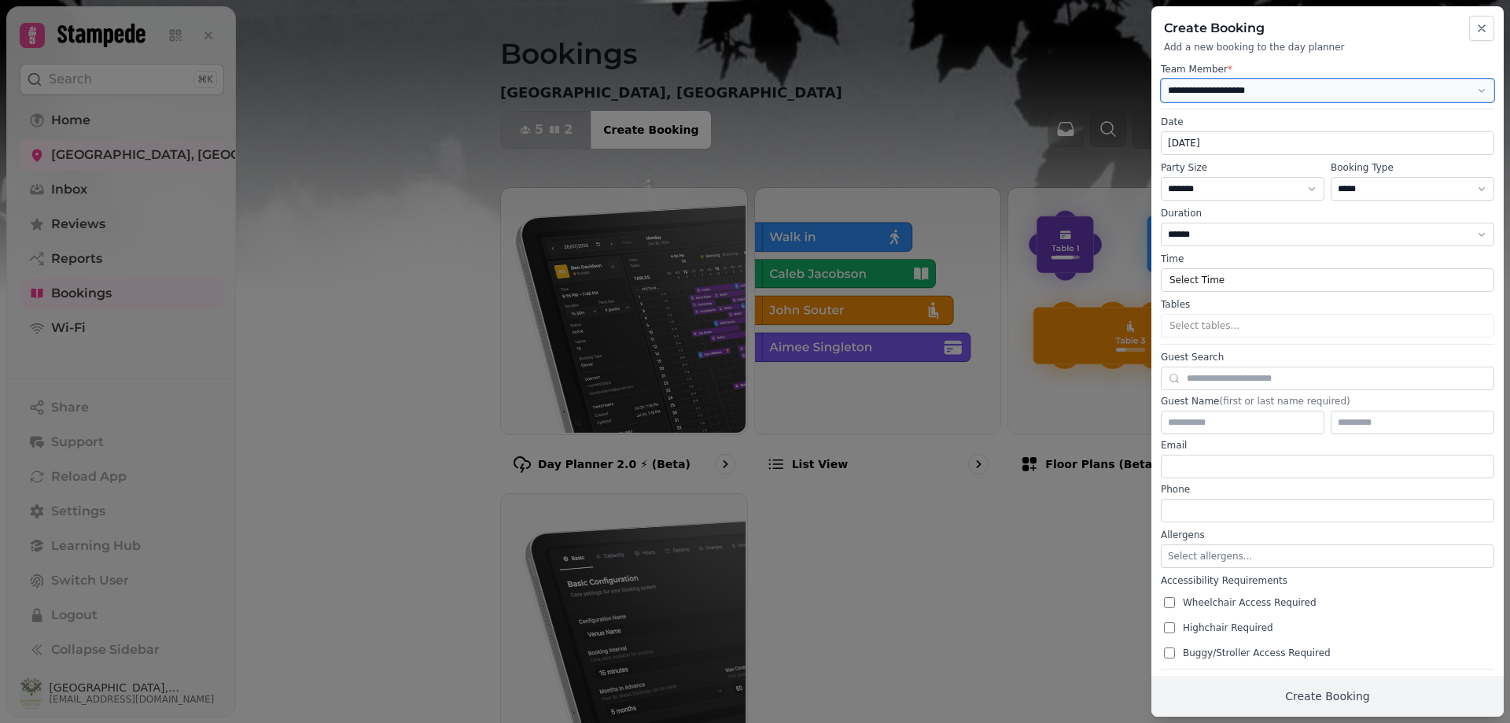
click at [1266, 85] on select "**********" at bounding box center [1328, 91] width 334 height 24
select select "**********"
click at [1161, 79] on select "**********" at bounding box center [1328, 91] width 334 height 24
click at [1292, 143] on input "**********" at bounding box center [1328, 143] width 332 height 22
type input "**********"
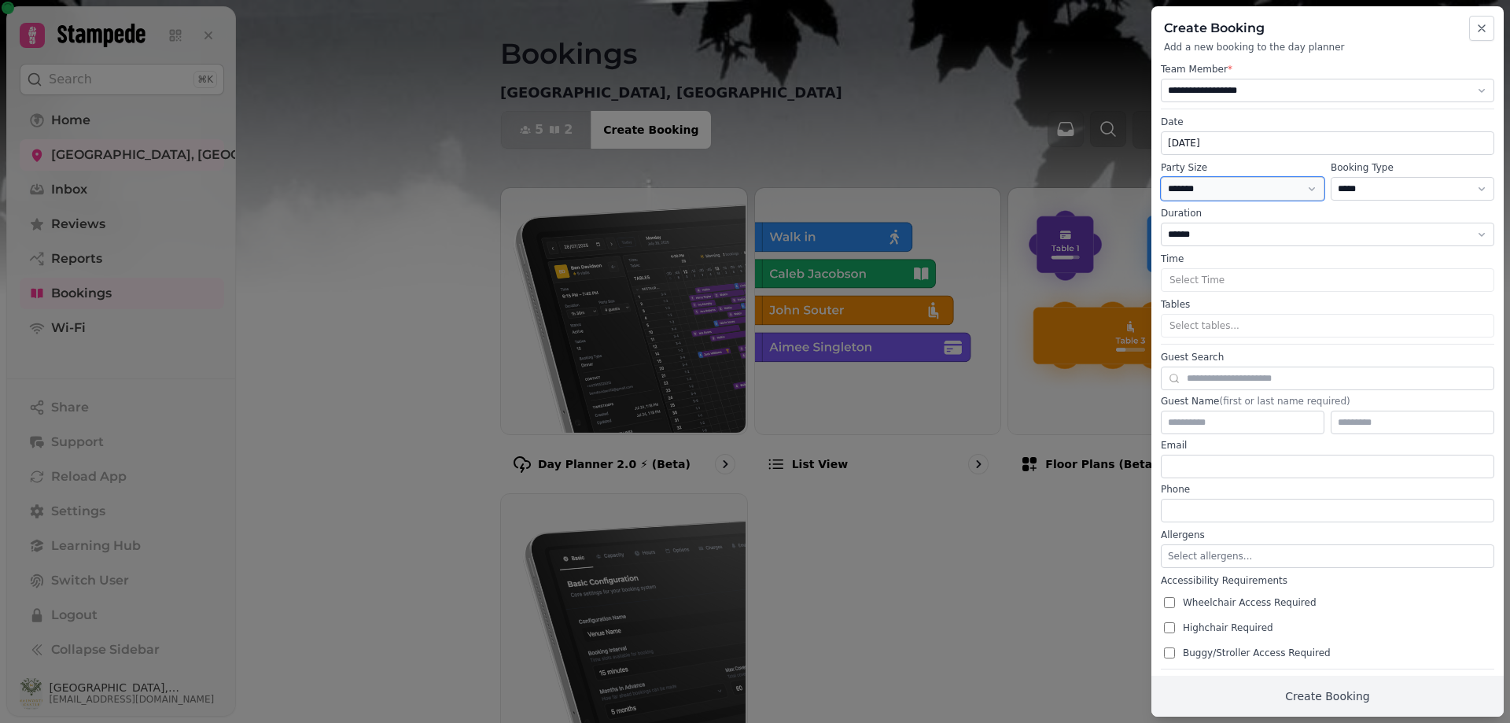
click at [1310, 188] on select "* ***** * ****** * ****** * ****** * ****** * ****** * ****** * ****** * ******…" at bounding box center [1243, 189] width 164 height 24
select select "*"
click at [1161, 177] on select "* ***** * ****** * ****** * ****** * ****** * ****** * ****** * ****** * ******…" at bounding box center [1243, 189] width 164 height 24
click at [1468, 192] on select "**********" at bounding box center [1413, 189] width 164 height 24
select select "**********"
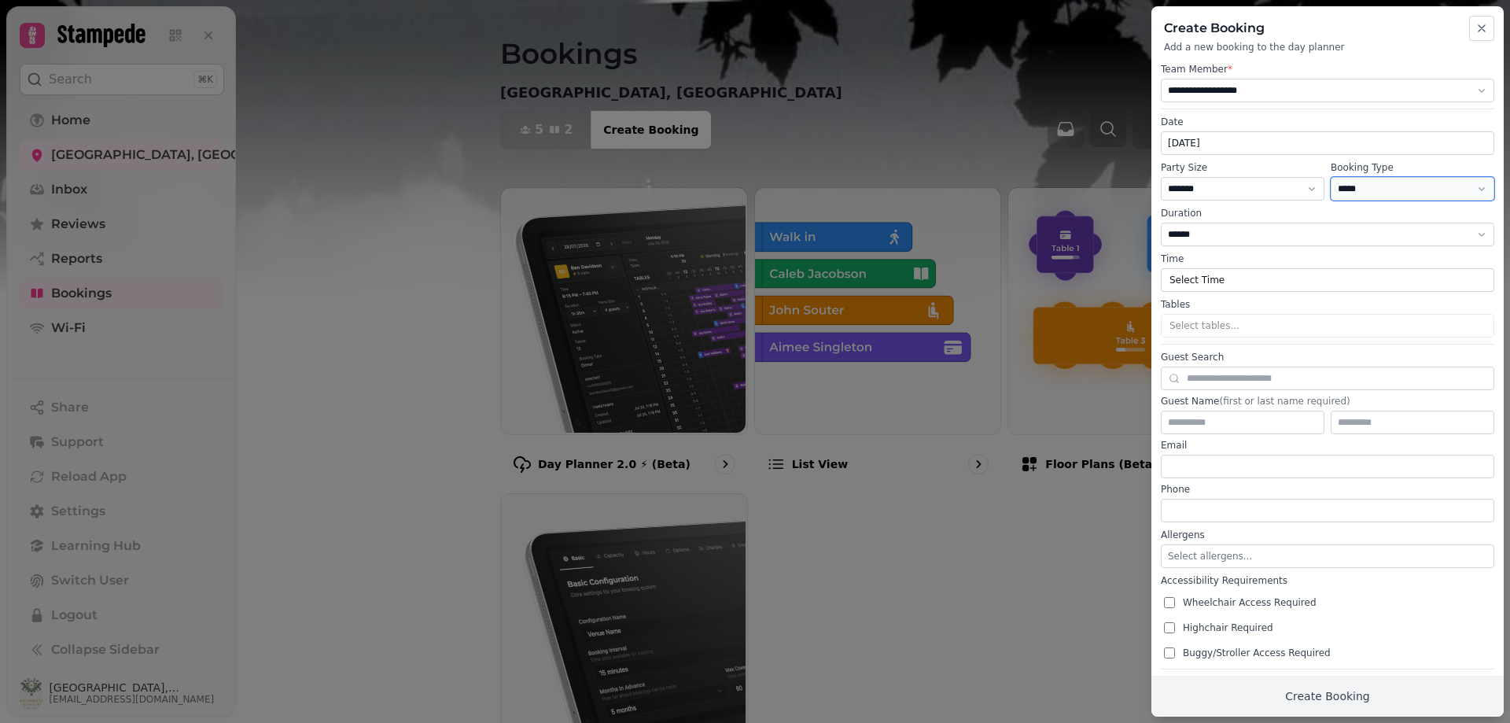
click at [1331, 177] on select "**********" at bounding box center [1413, 189] width 164 height 24
click at [1230, 275] on button "Select Time" at bounding box center [1328, 280] width 334 height 24
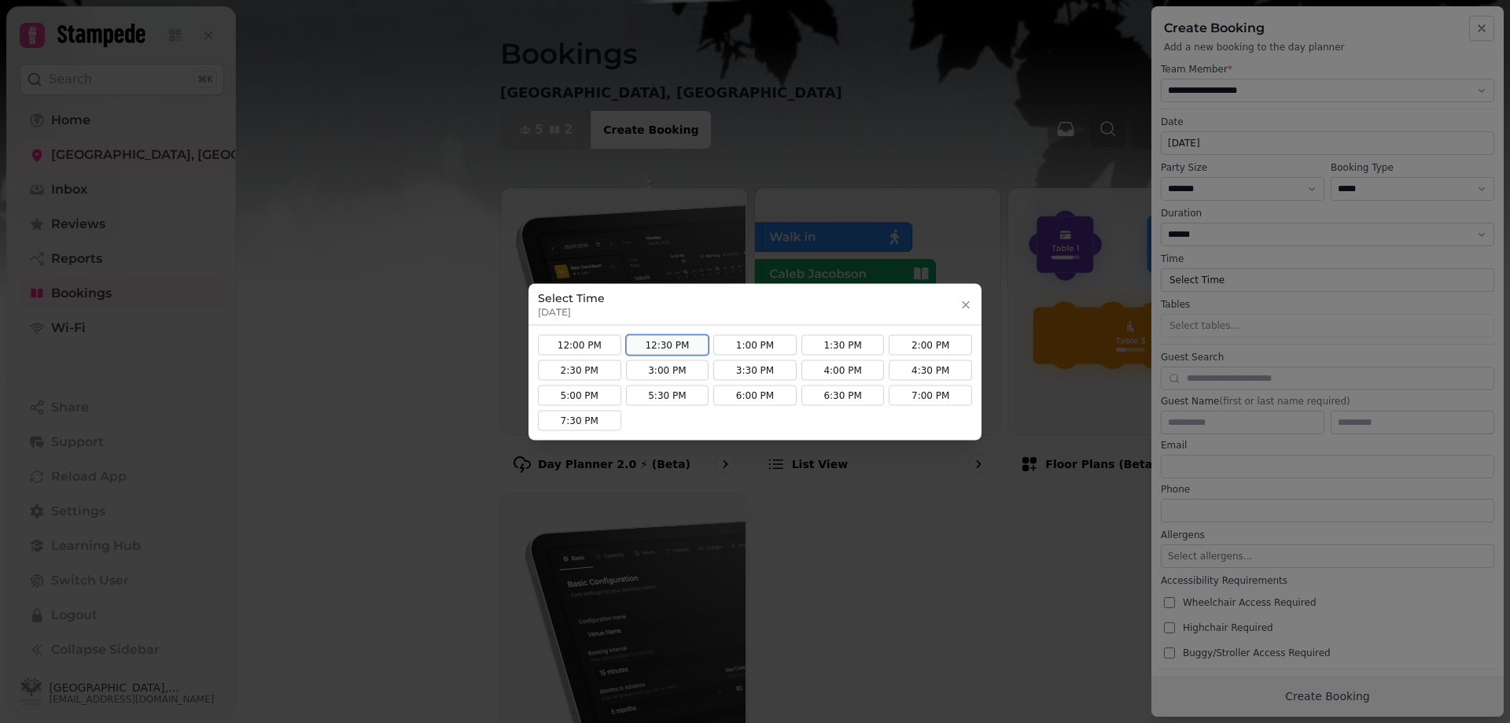
click at [660, 343] on button "12:30 PM" at bounding box center [667, 344] width 83 height 20
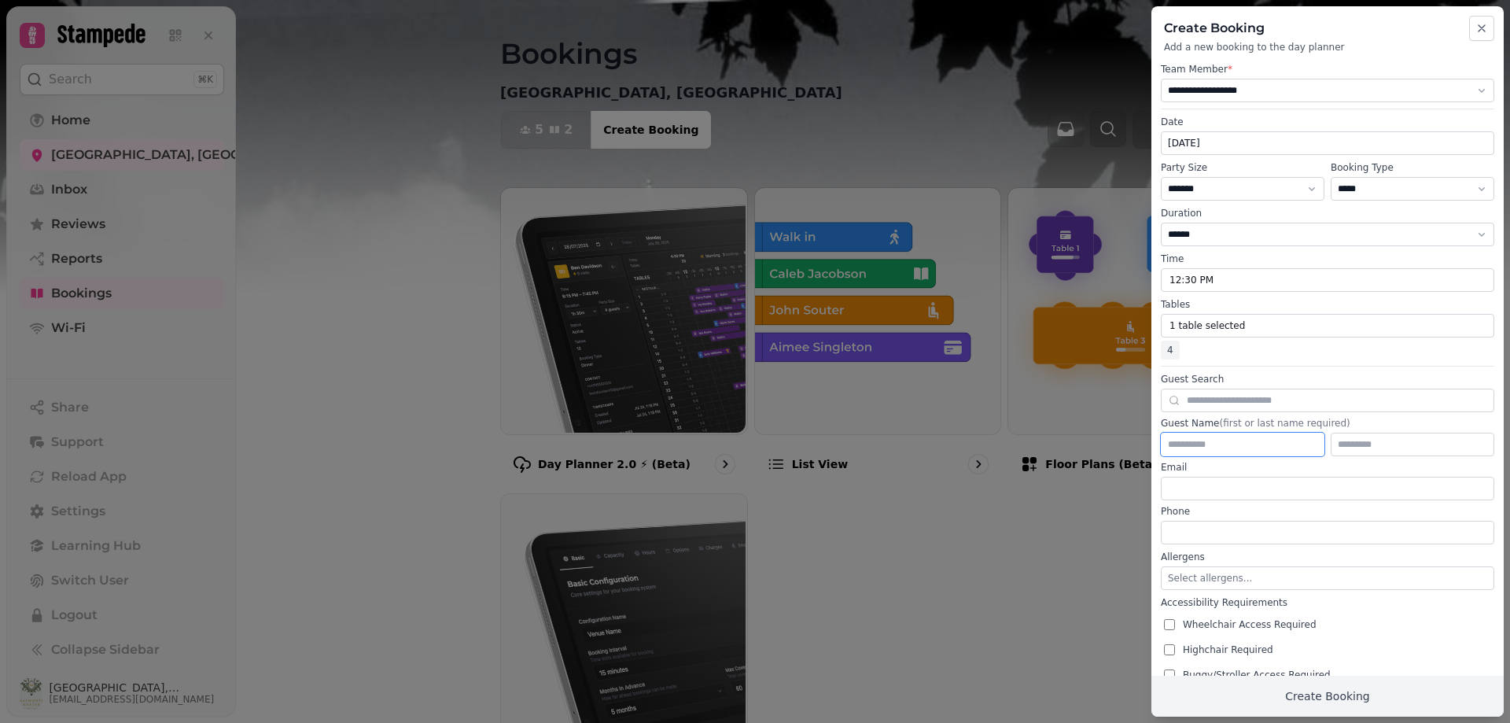
click at [1230, 440] on input "text" at bounding box center [1243, 445] width 164 height 24
type input "******"
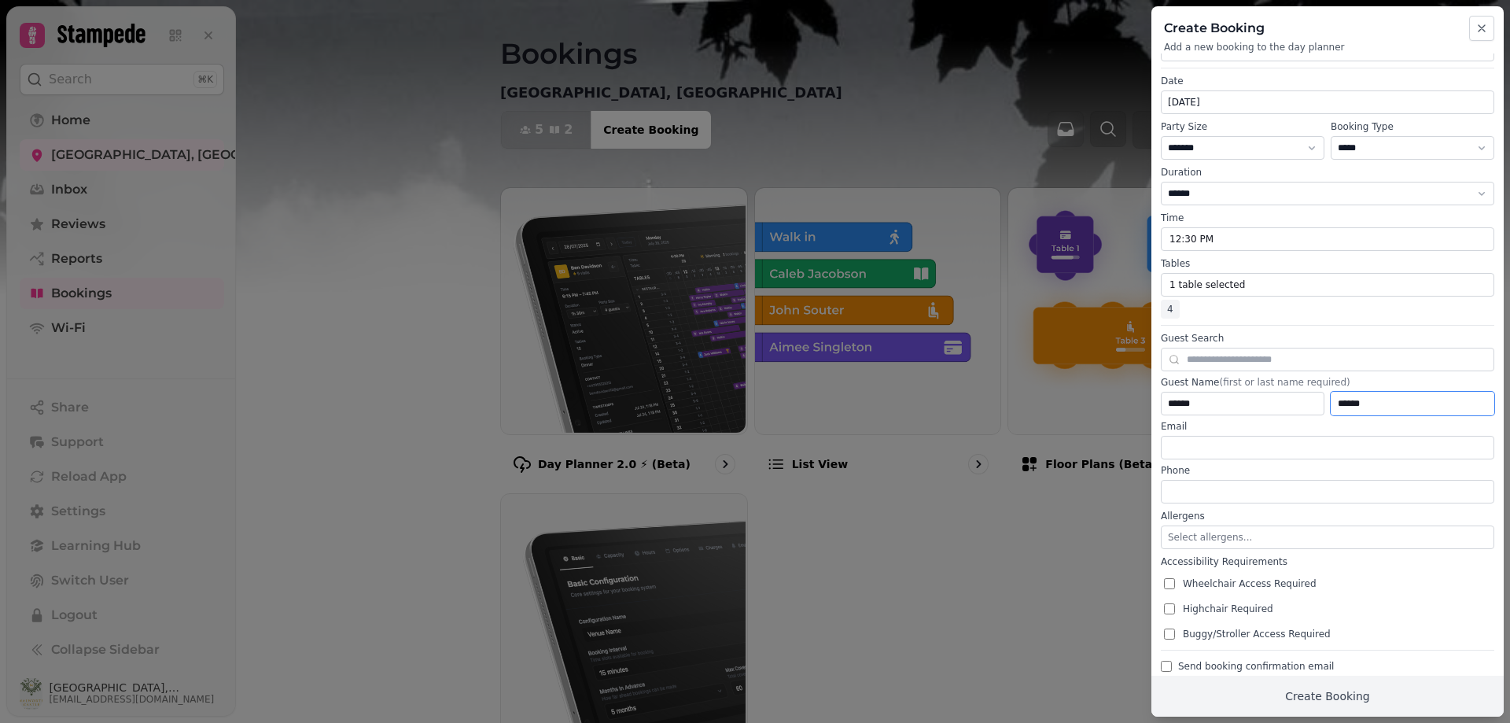
scroll to position [60, 0]
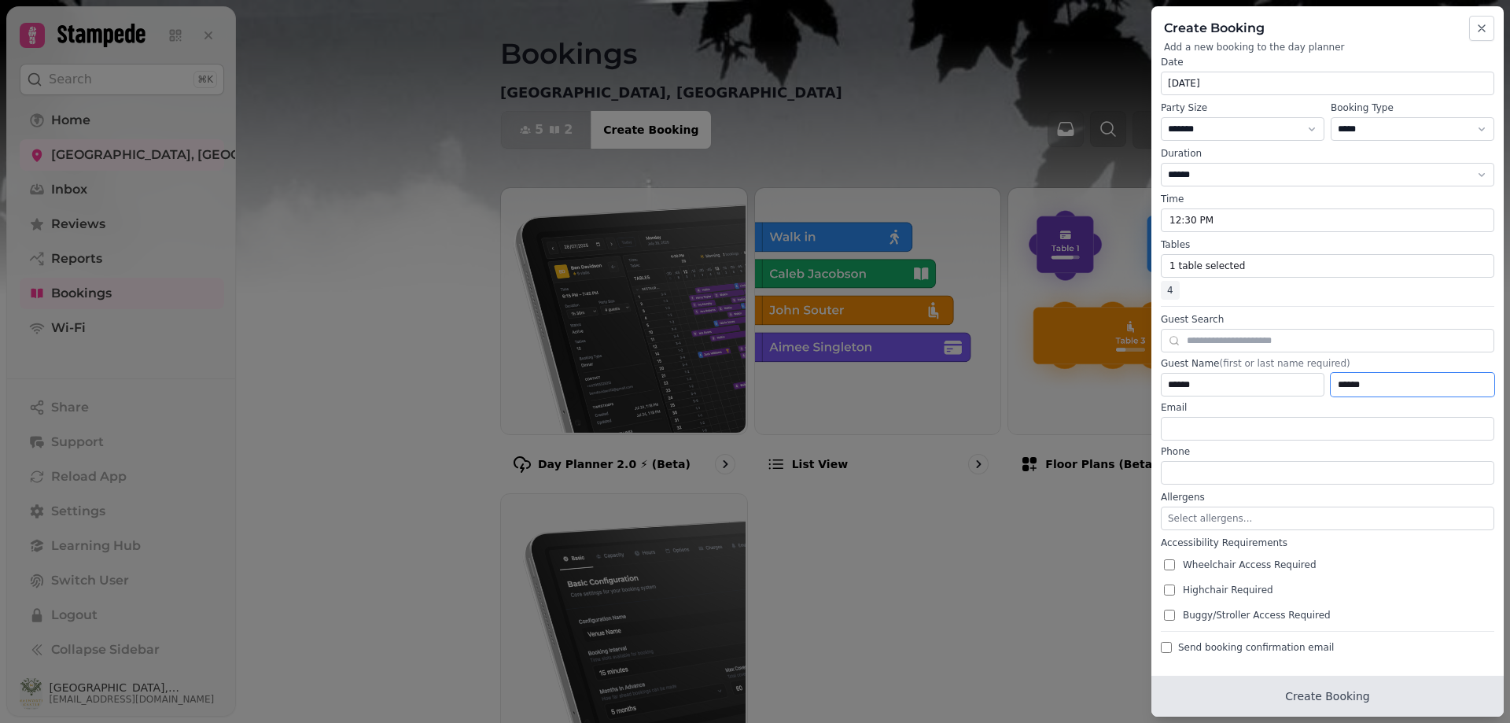
type input "******"
click at [1344, 699] on button "Create Booking" at bounding box center [1328, 696] width 352 height 41
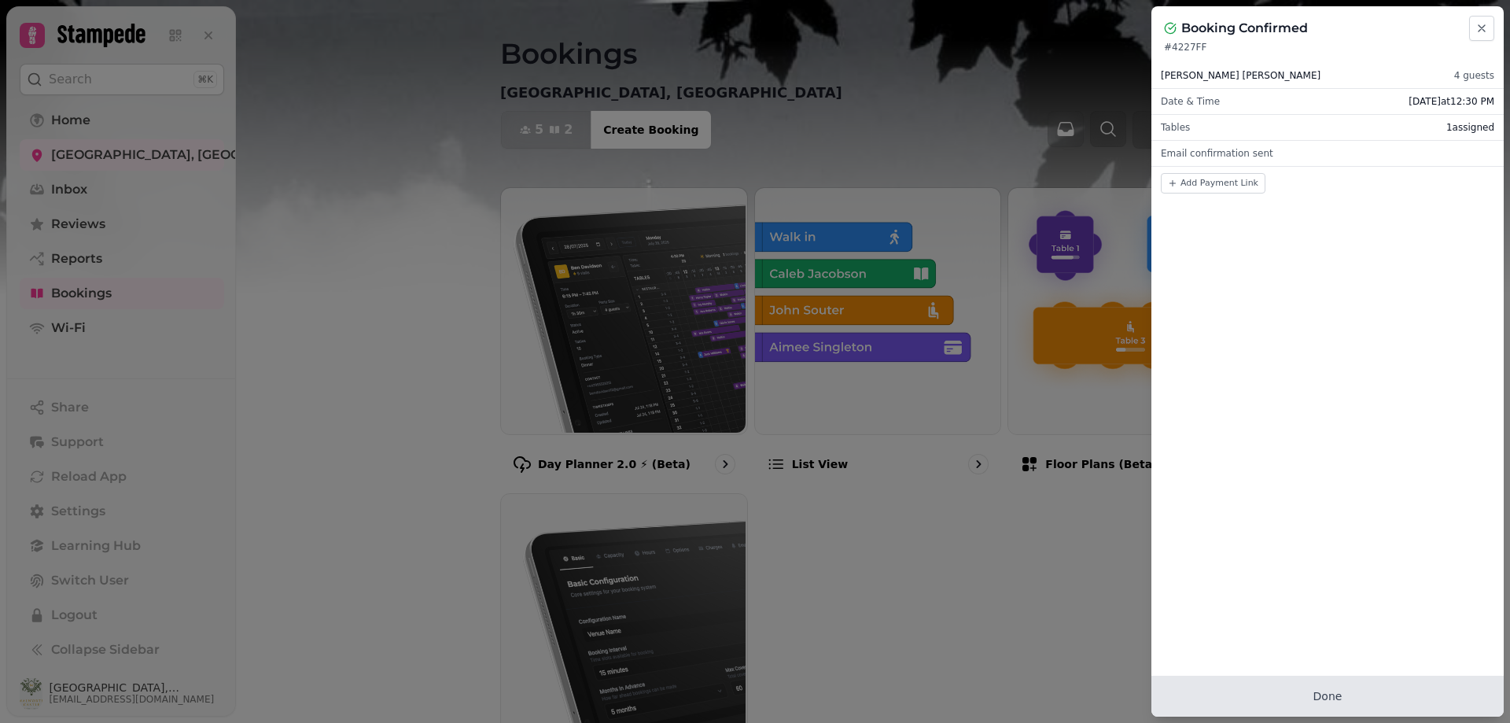
scroll to position [0, 0]
click at [1344, 699] on button "Done" at bounding box center [1328, 696] width 352 height 41
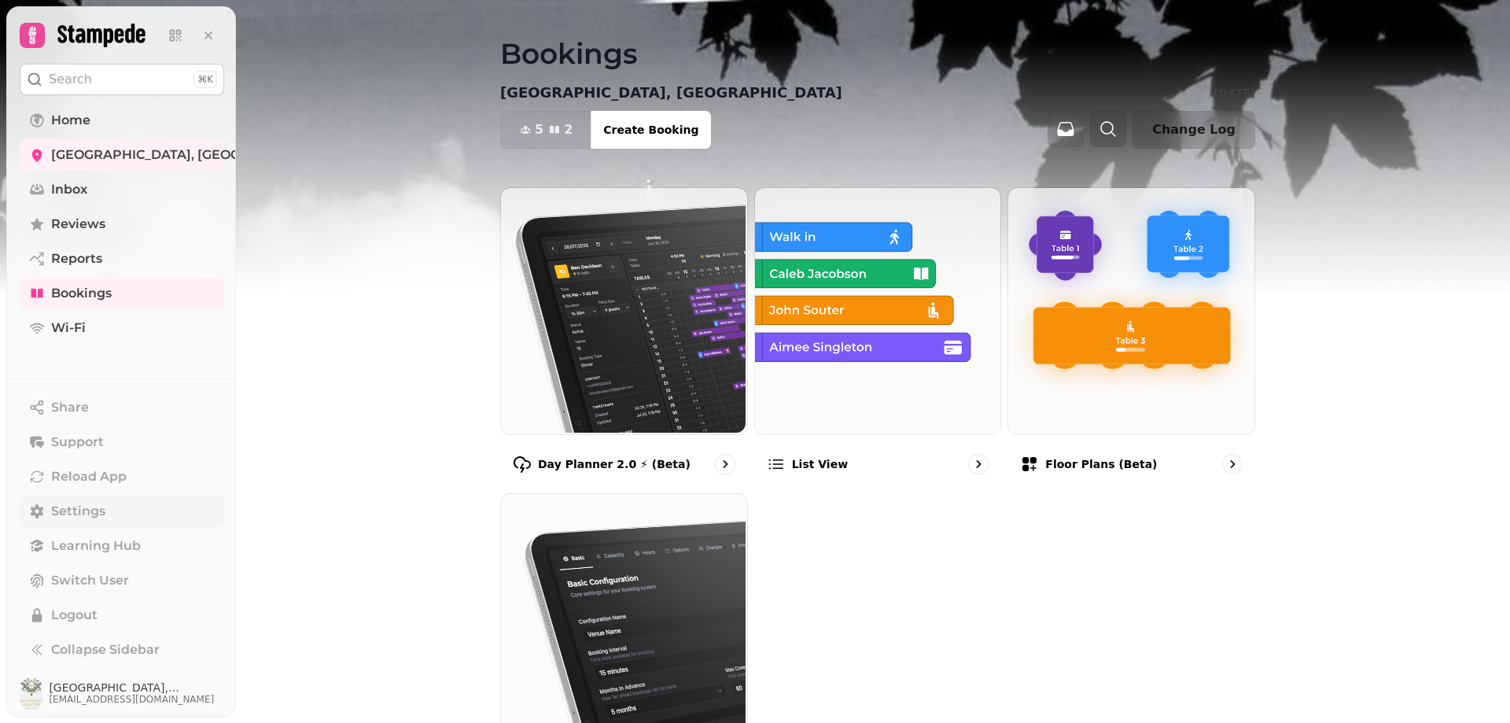
click at [29, 504] on icon at bounding box center [37, 511] width 16 height 16
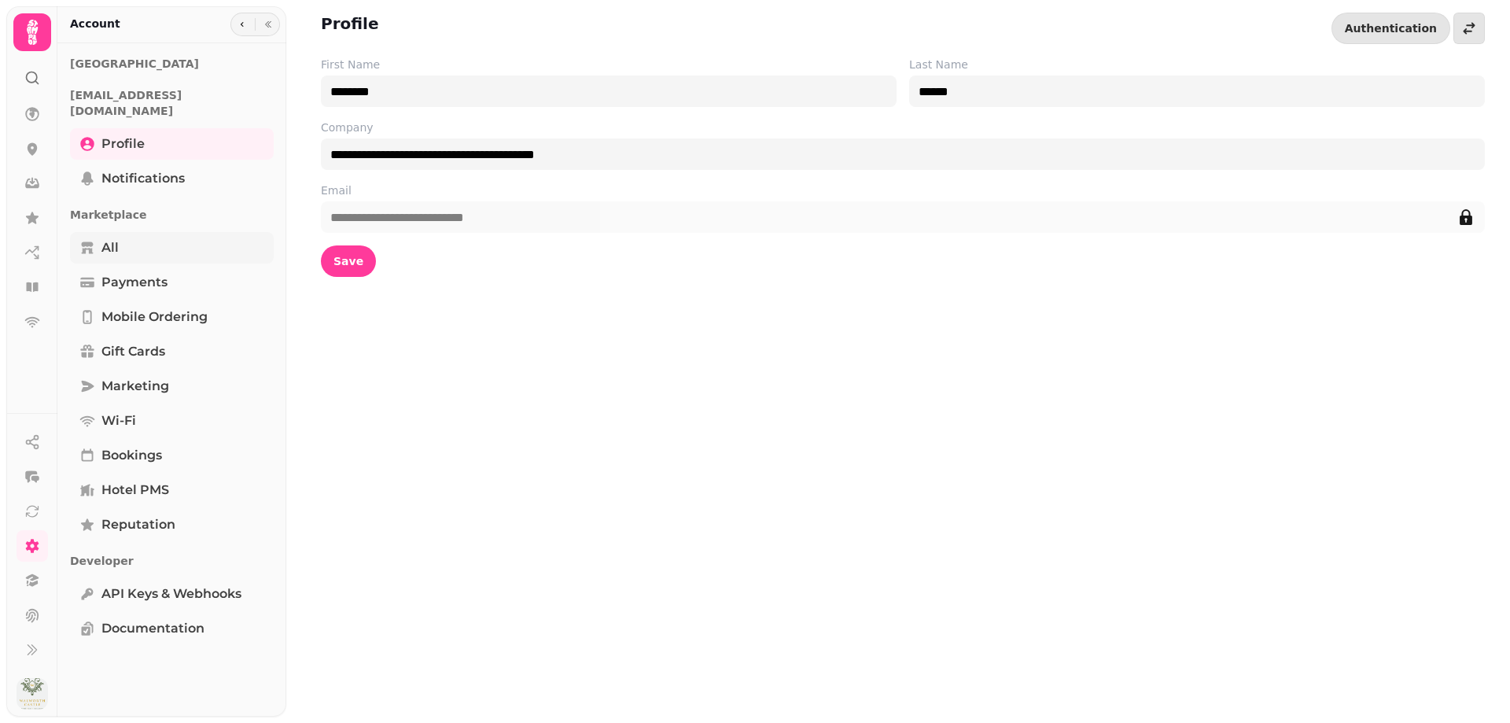
click at [103, 238] on span "All" at bounding box center [109, 247] width 17 height 19
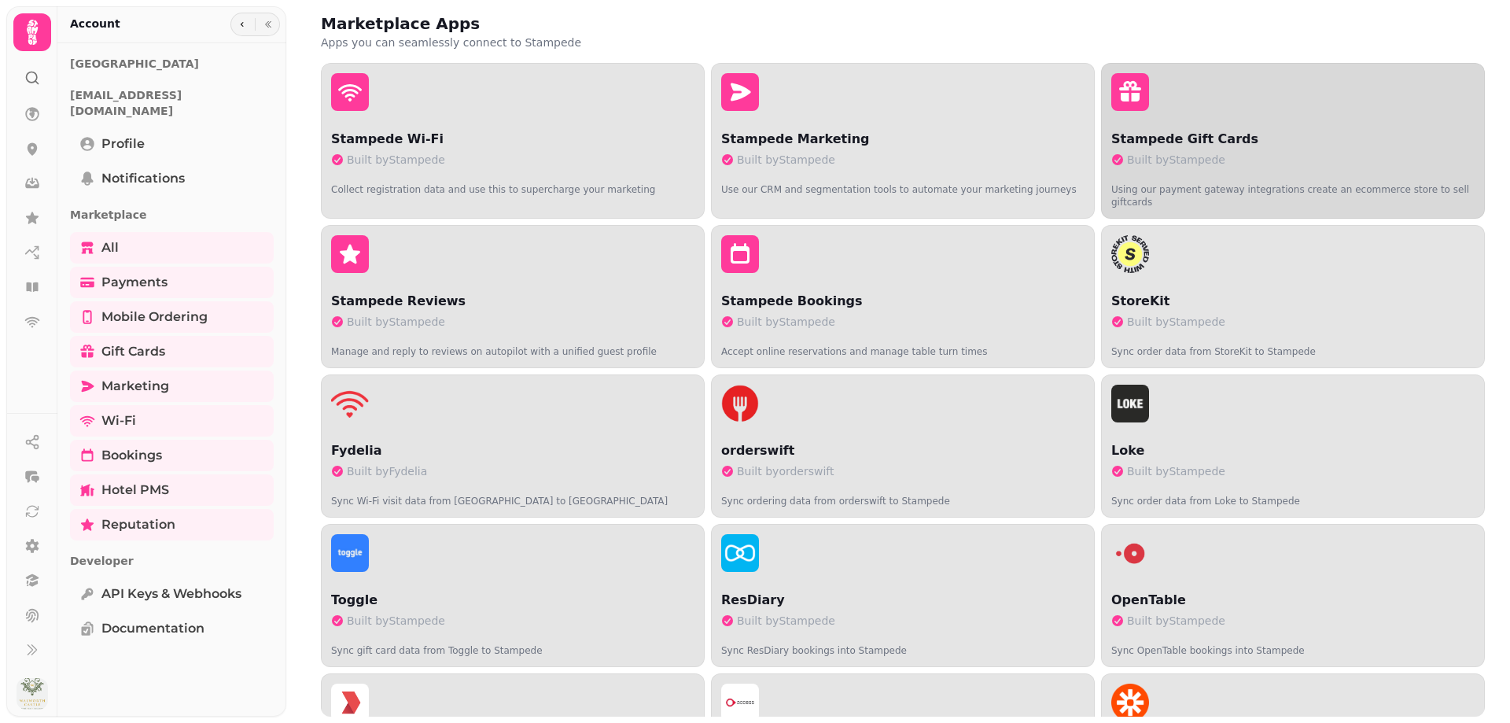
click at [1243, 144] on p "Stampede Gift Cards" at bounding box center [1293, 139] width 363 height 19
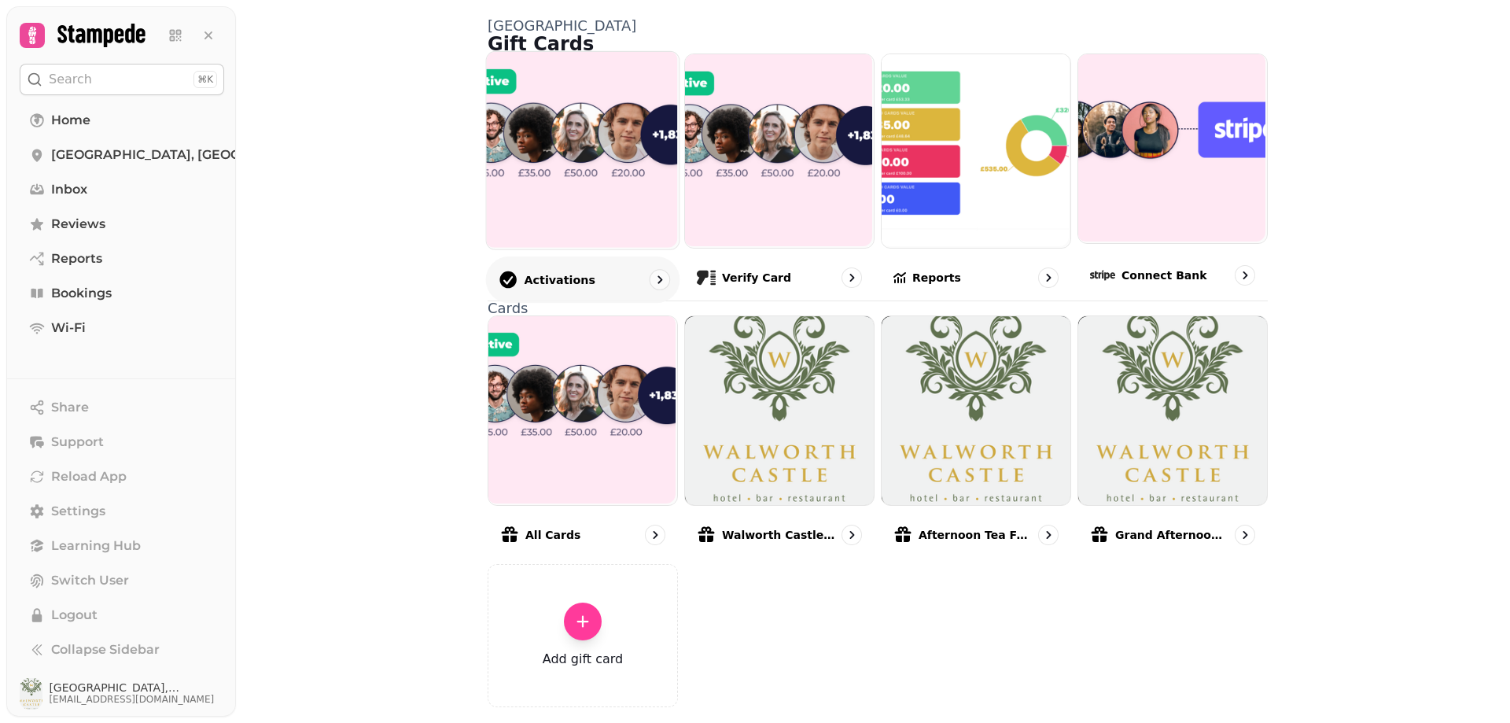
click at [576, 230] on img at bounding box center [581, 148] width 193 height 197
select select "******"
select select "**"
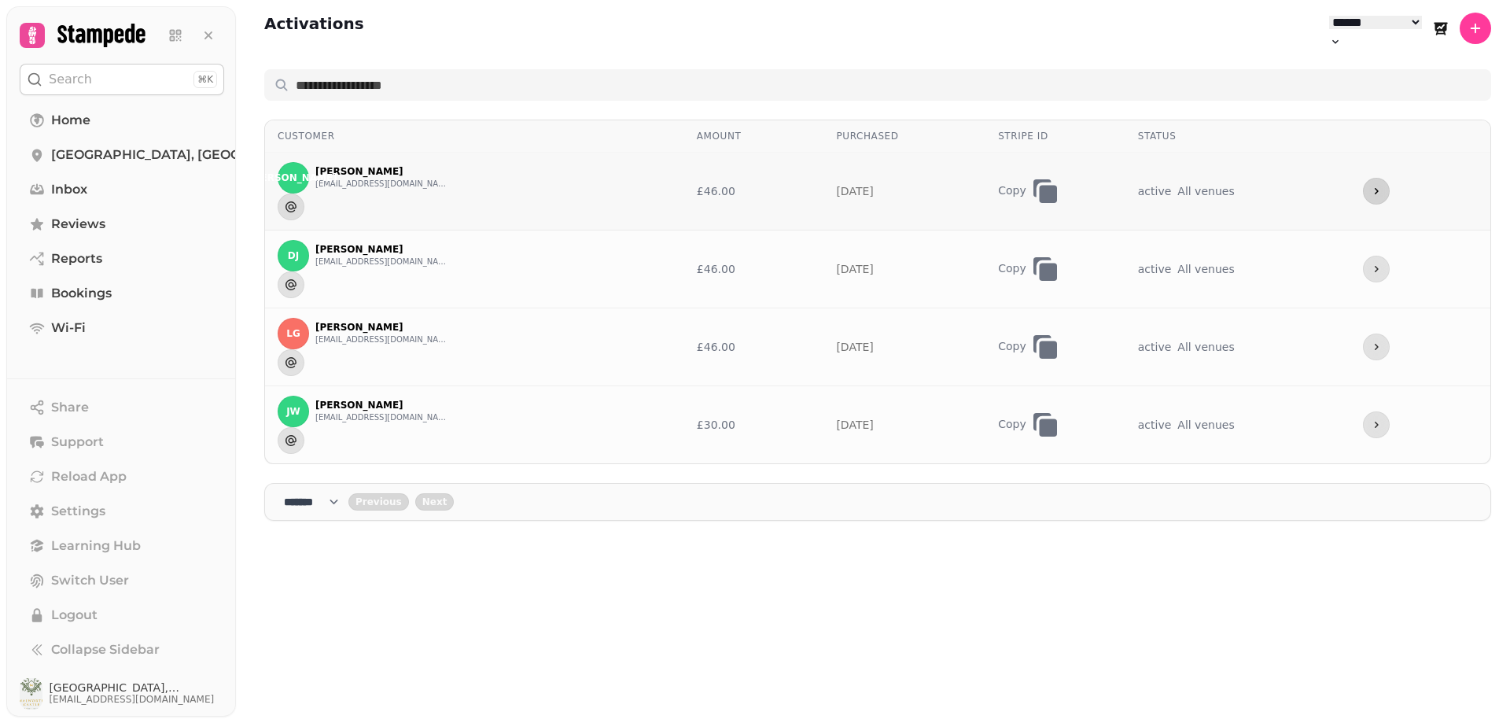
click at [1381, 185] on icon "more" at bounding box center [1376, 191] width 13 height 13
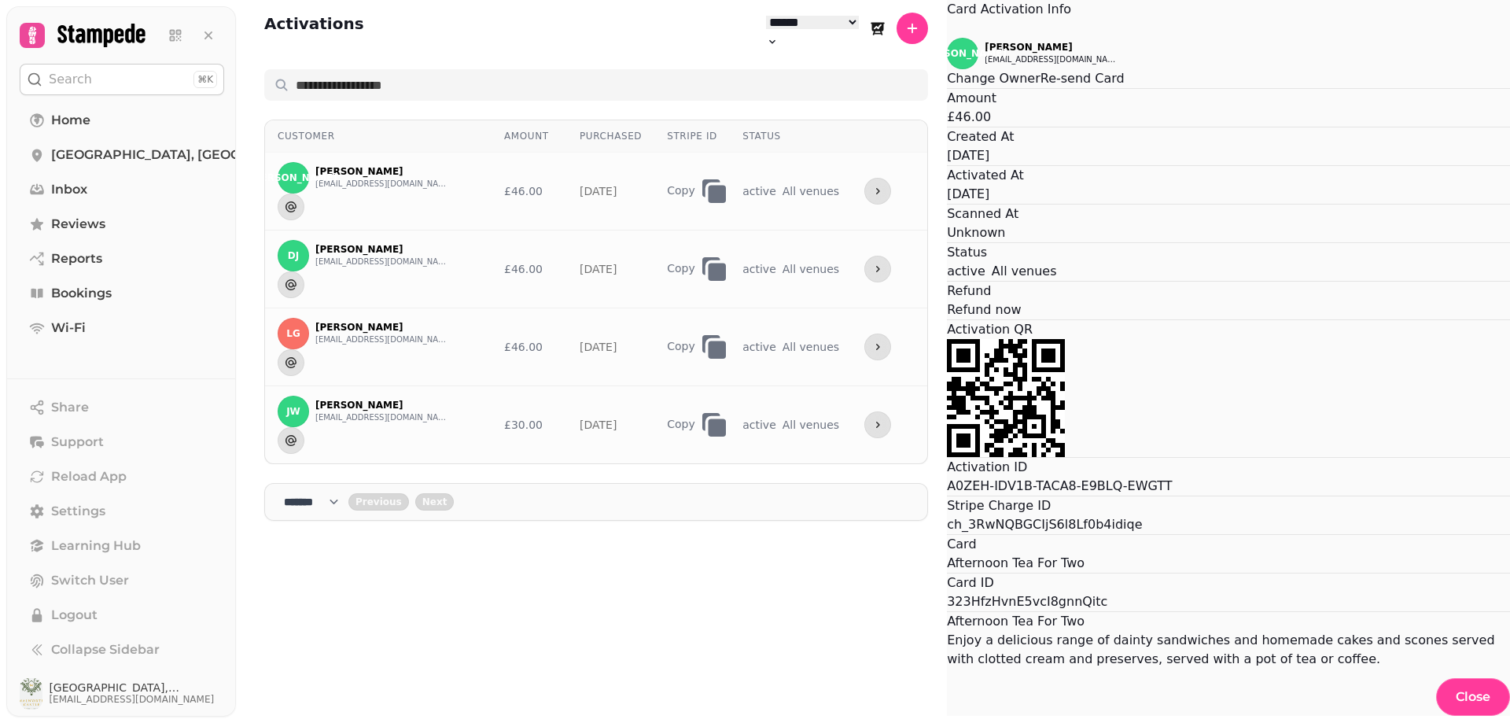
scroll to position [157, 0]
click at [1456, 691] on span "Close" at bounding box center [1473, 697] width 35 height 13
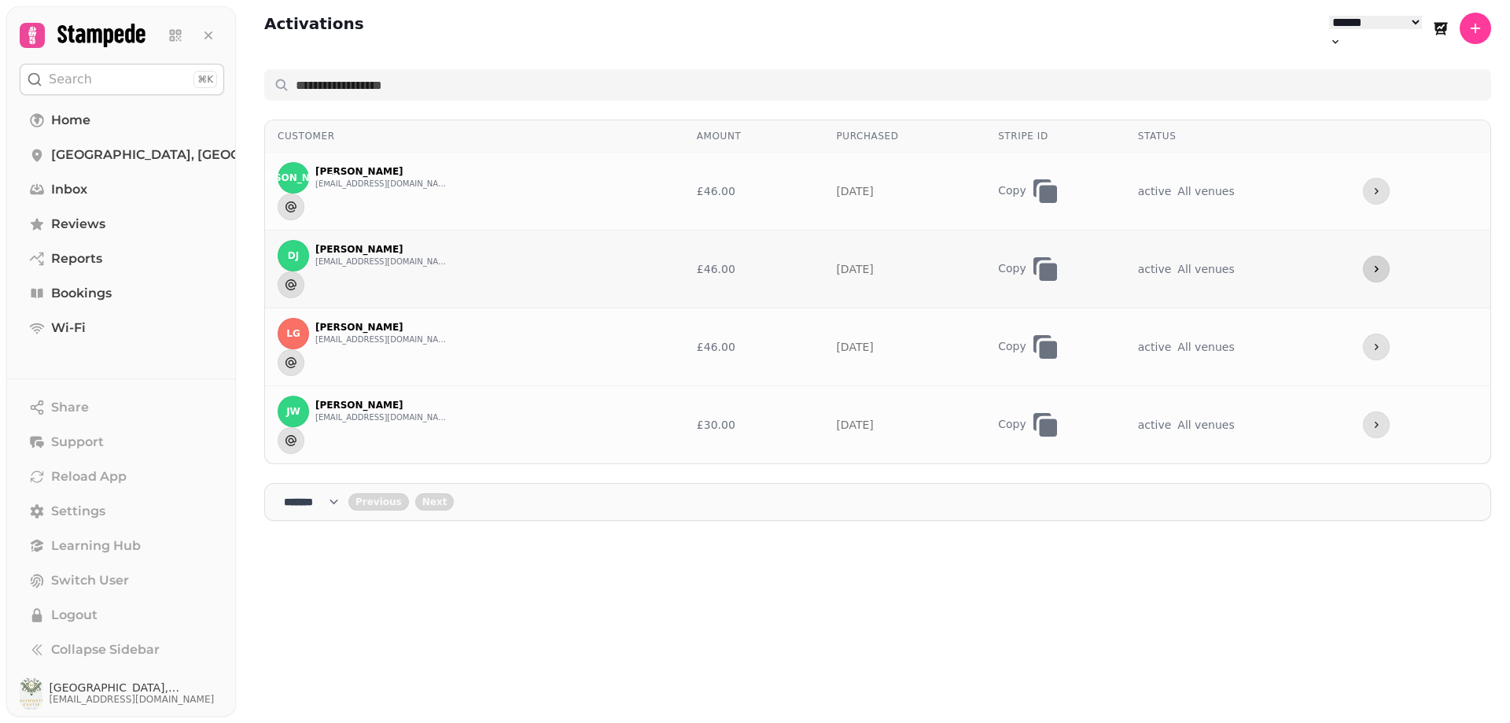
click at [1388, 256] on button "more" at bounding box center [1376, 269] width 27 height 27
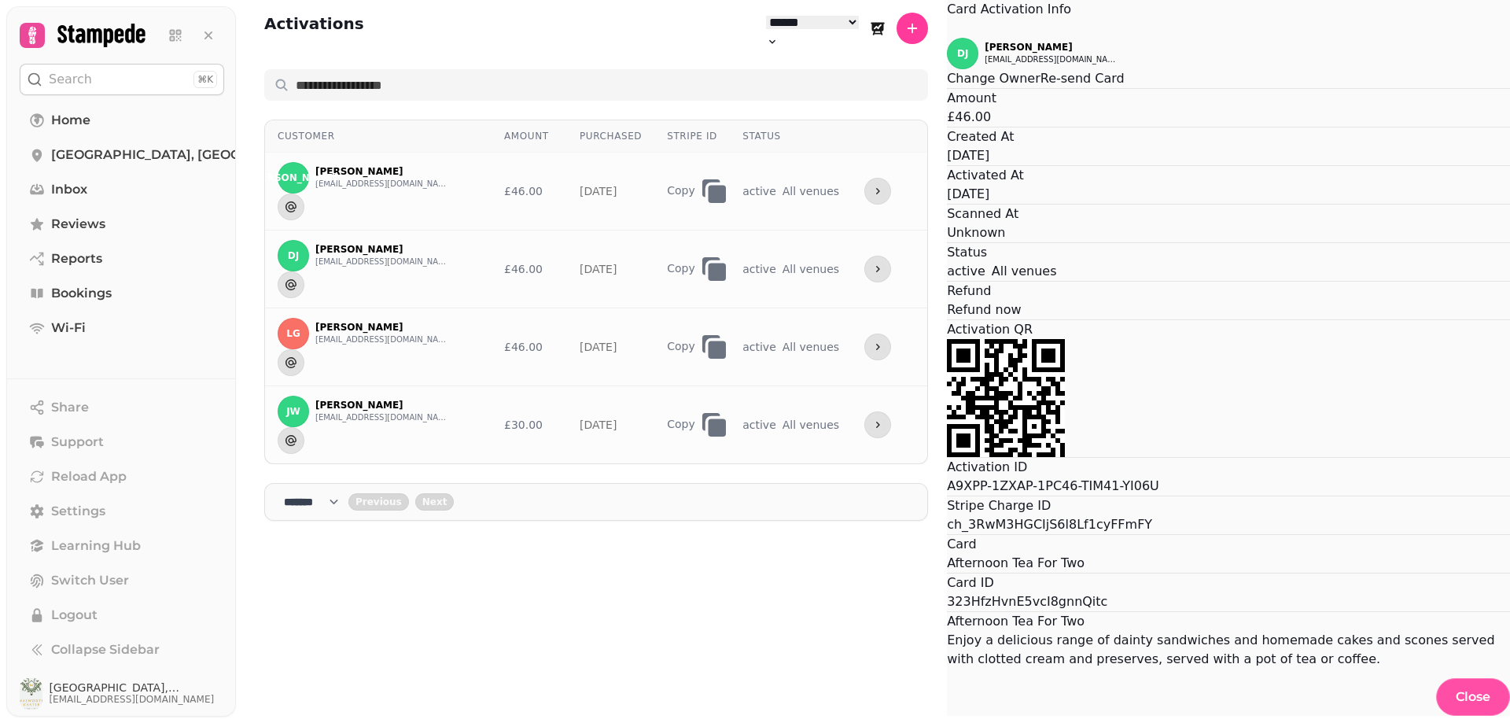
click at [1456, 691] on span "Close" at bounding box center [1473, 697] width 35 height 13
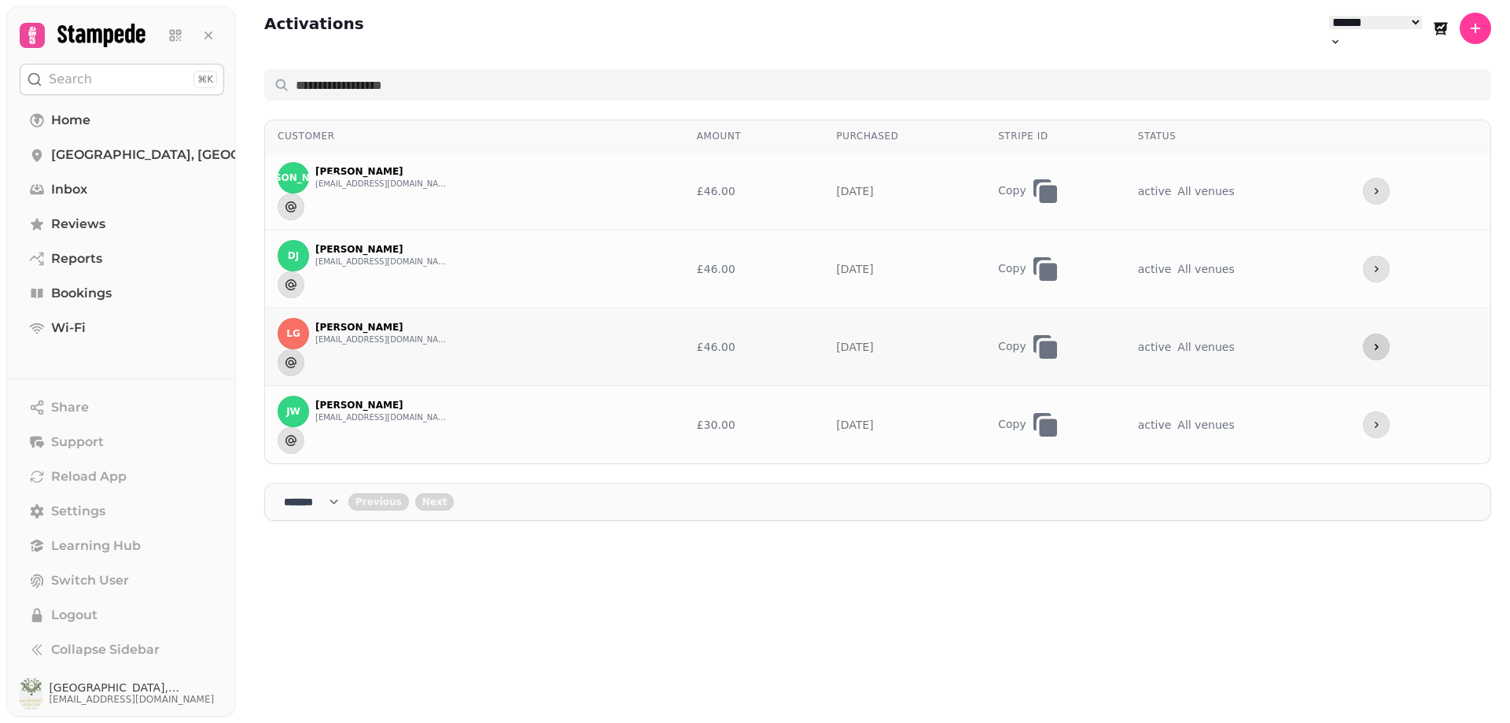
click at [1375, 341] on icon "more" at bounding box center [1376, 347] width 13 height 13
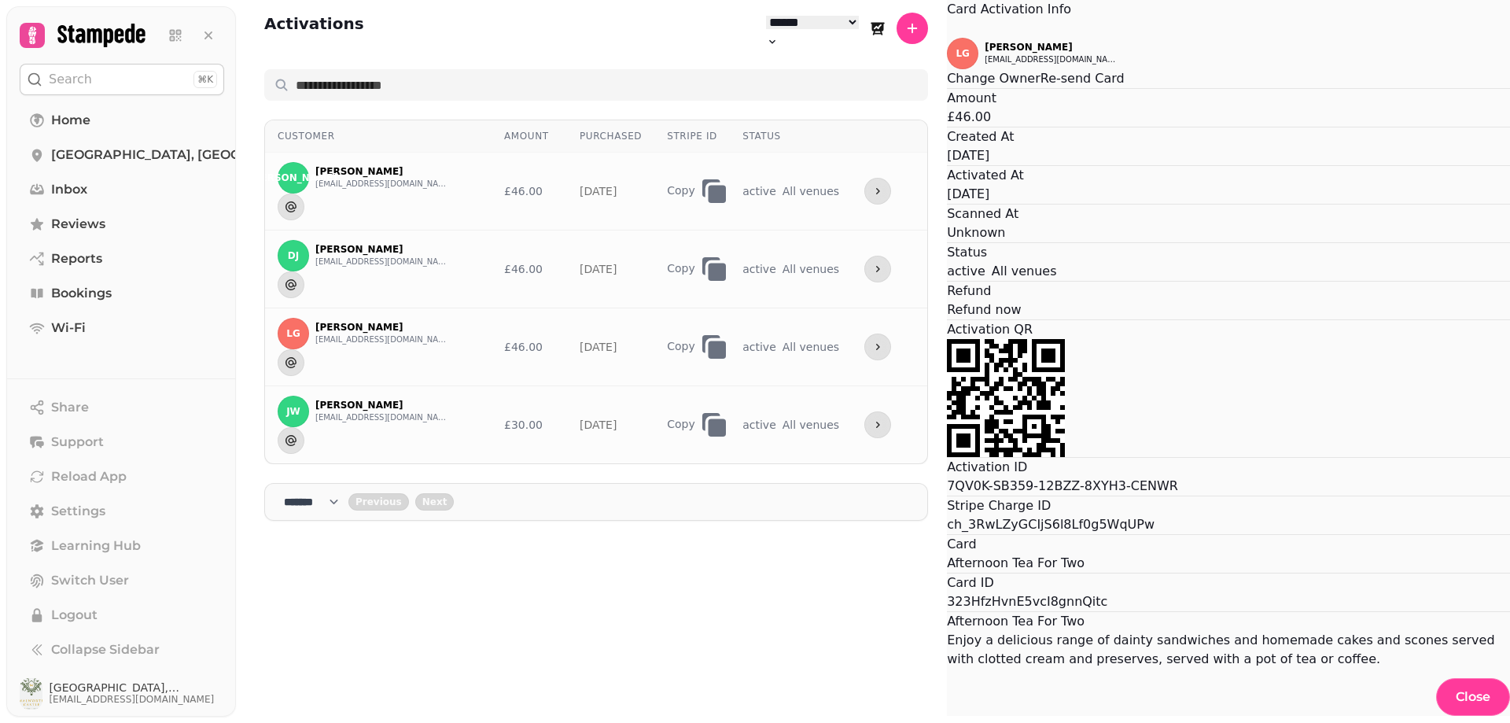
scroll to position [0, 0]
click at [947, 38] on button "Close" at bounding box center [947, 28] width 0 height 19
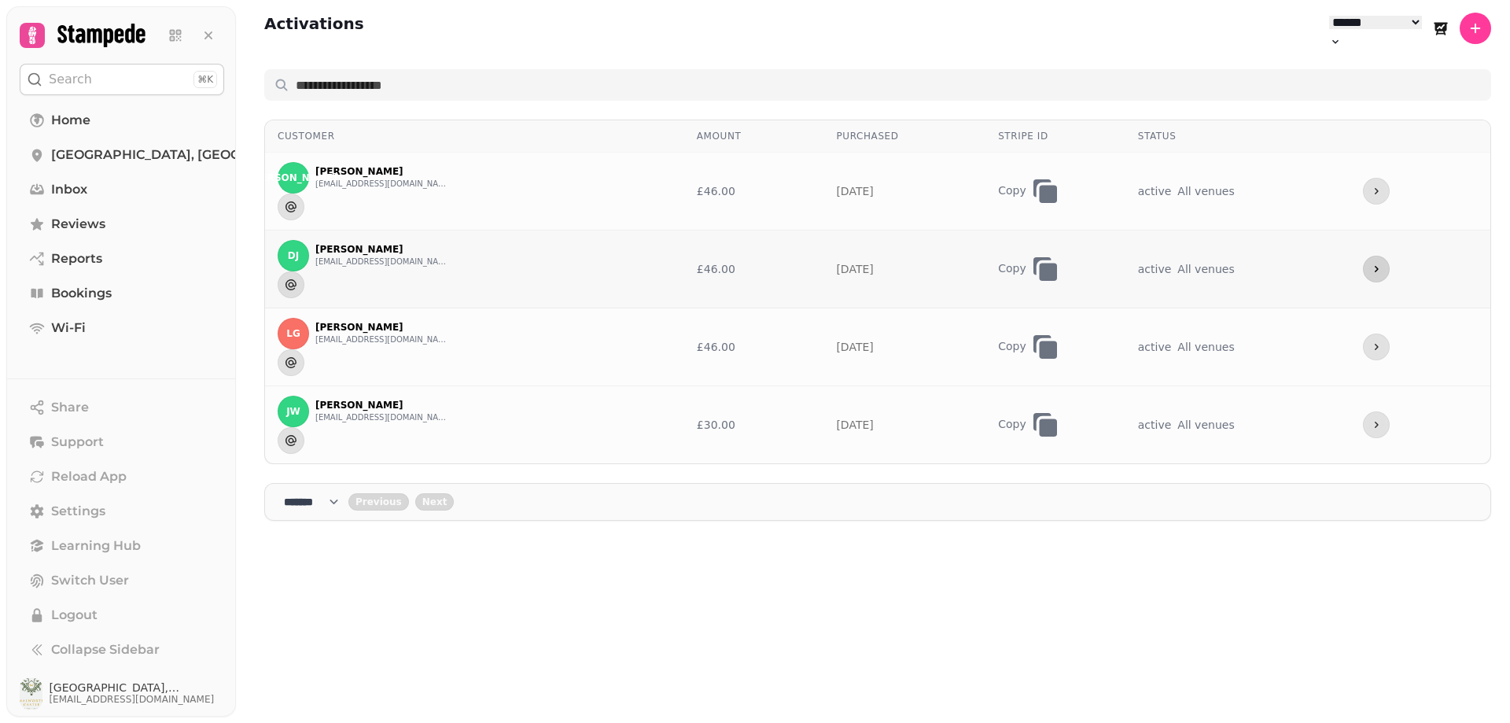
click at [1376, 263] on icon "more" at bounding box center [1376, 269] width 13 height 13
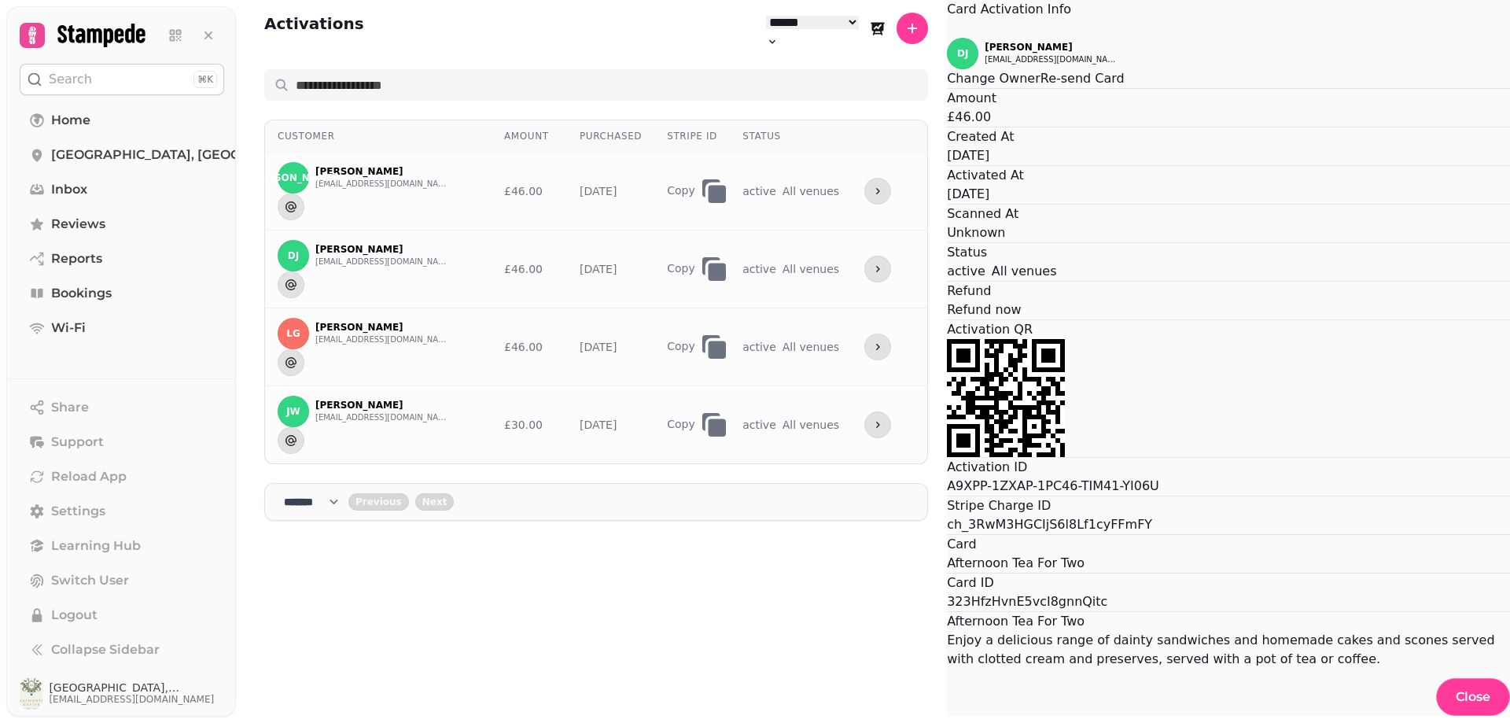
click at [947, 29] on icon "Close" at bounding box center [947, 29] width 0 height 0
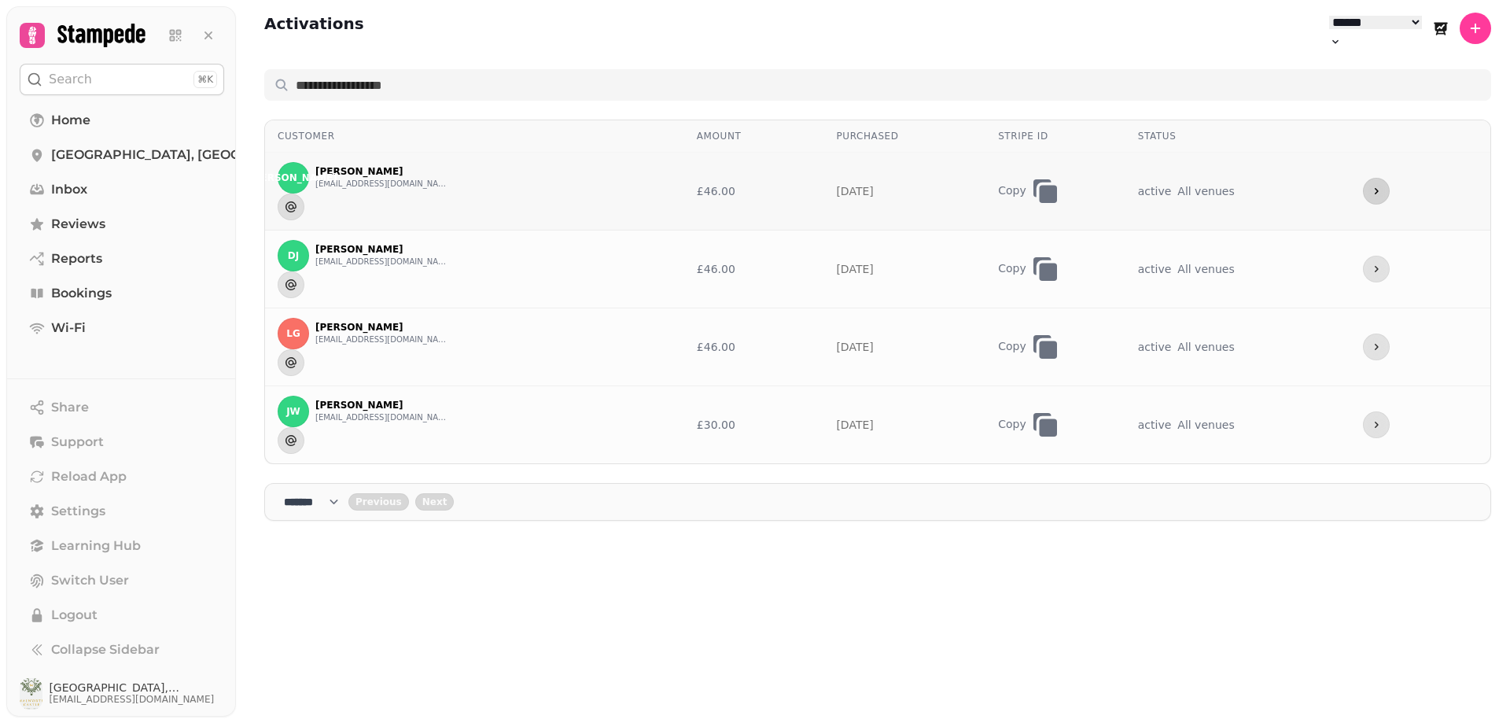
click at [1377, 185] on icon "more" at bounding box center [1376, 191] width 13 height 13
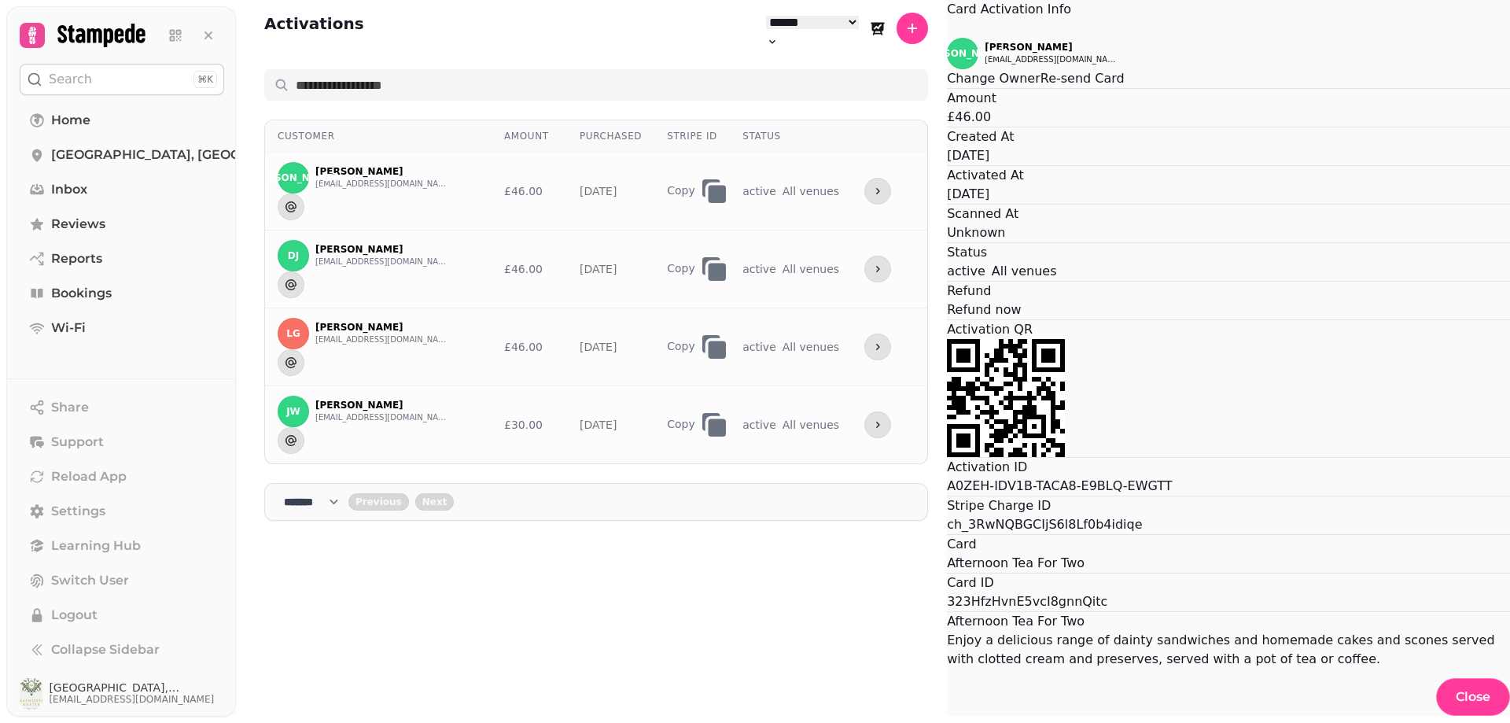
click at [947, 29] on icon "Close" at bounding box center [947, 29] width 0 height 0
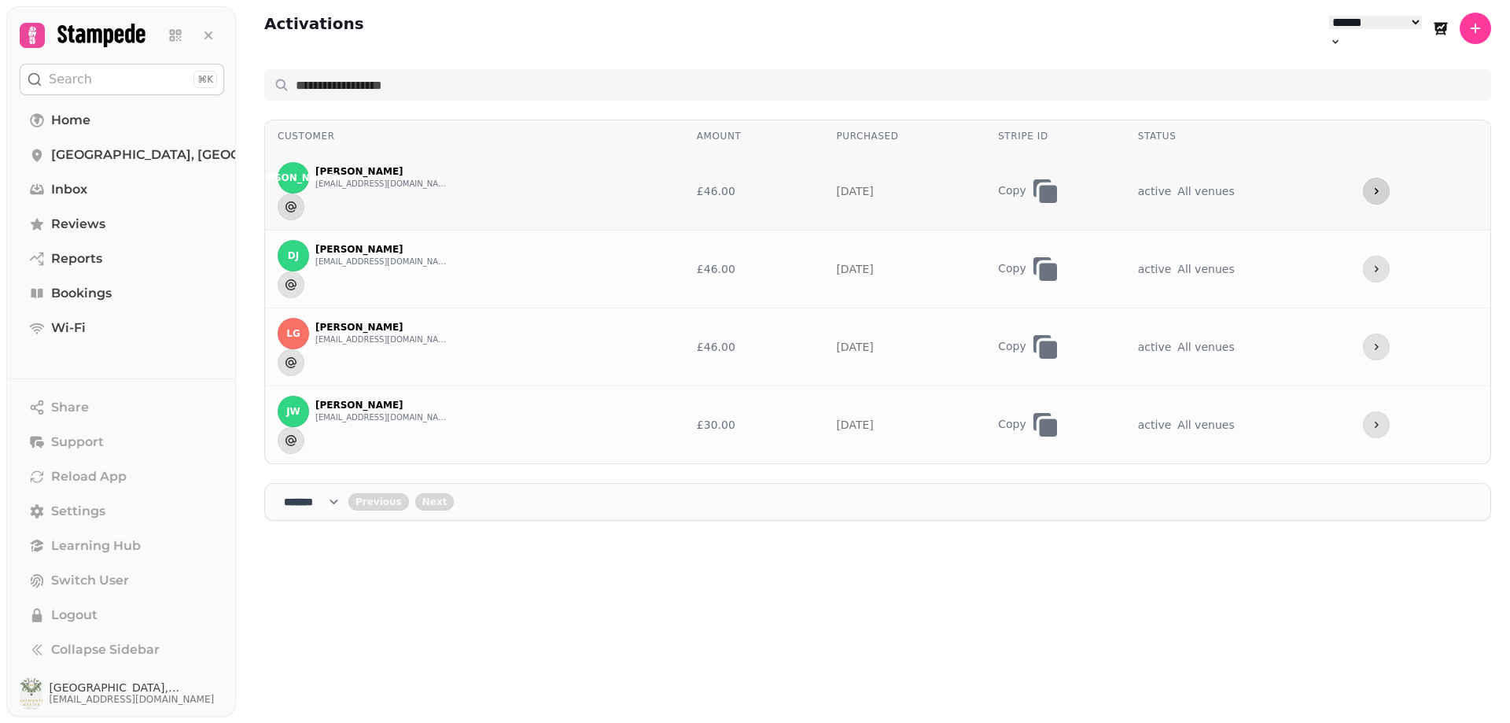
click at [1390, 178] on button "more" at bounding box center [1376, 191] width 27 height 27
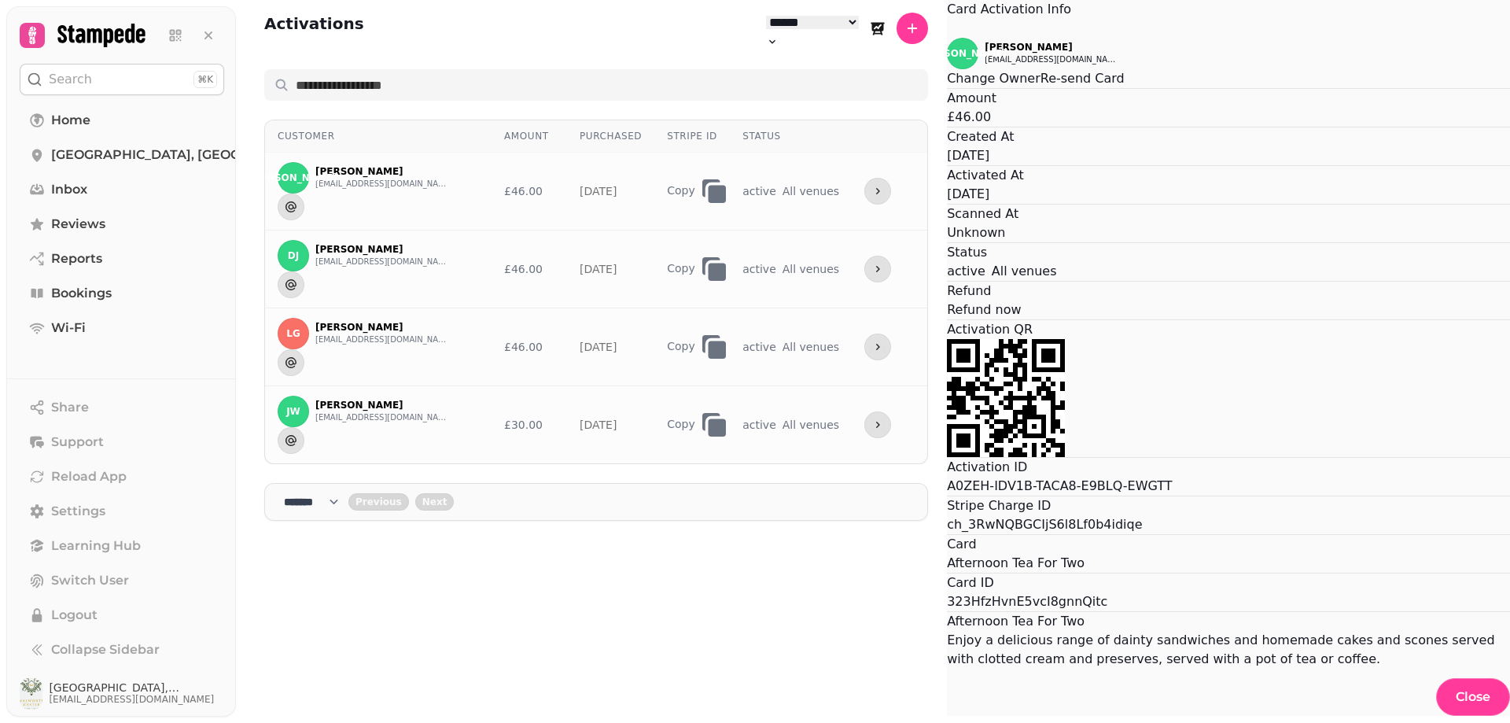
scroll to position [157, 0]
click at [947, 458] on div "Activation ID A0ZEH-IDV1B-TACA8-E9BLQ-EWGTT" at bounding box center [1228, 477] width 563 height 38
drag, startPoint x: 695, startPoint y: 404, endPoint x: 871, endPoint y: 403, distance: 176.2
click at [947, 458] on div "Activation ID A0ZEH-IDV1B-TACA8-E9BLQ-EWGTT" at bounding box center [1228, 477] width 563 height 38
copy p "A0ZEH-IDV1B-TACA8-E9BLQ-EWGTT"
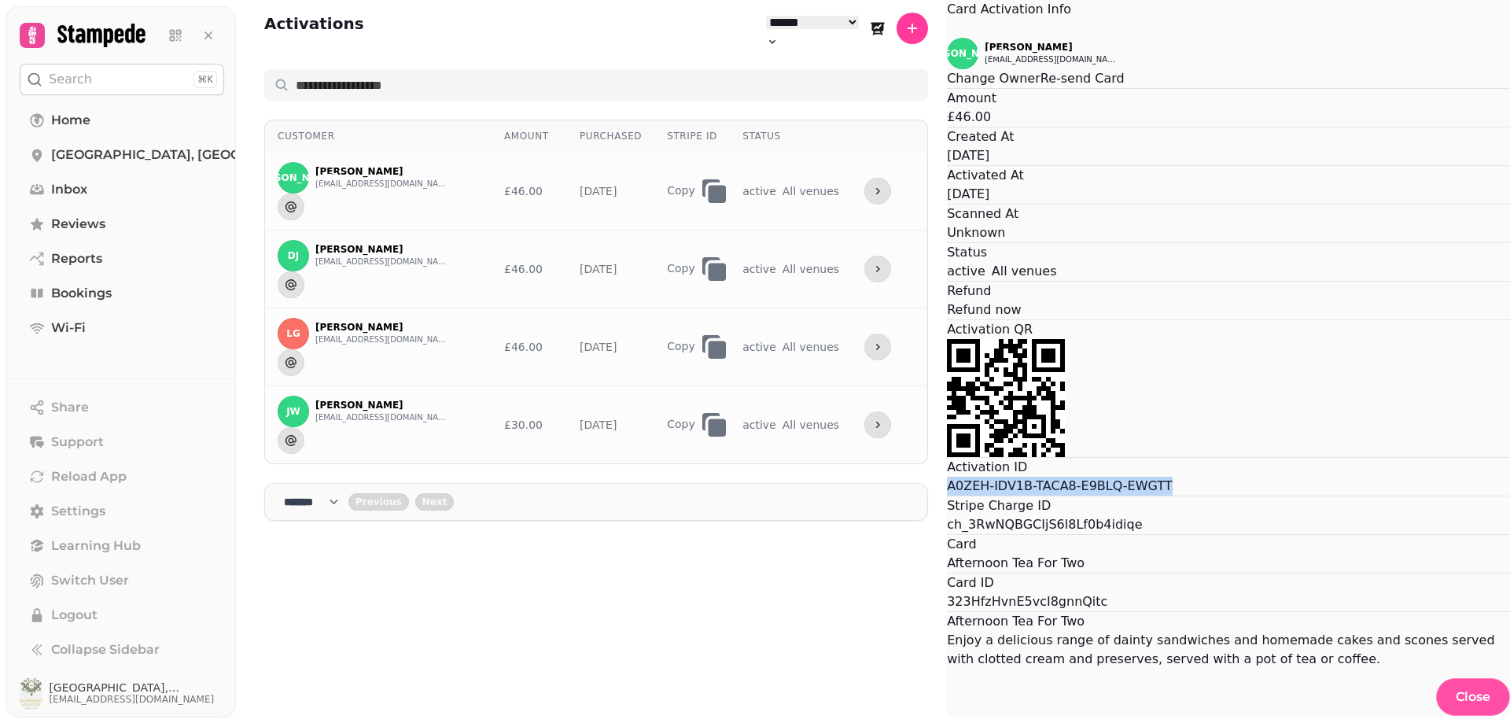
click at [1456, 691] on span "Close" at bounding box center [1473, 697] width 35 height 13
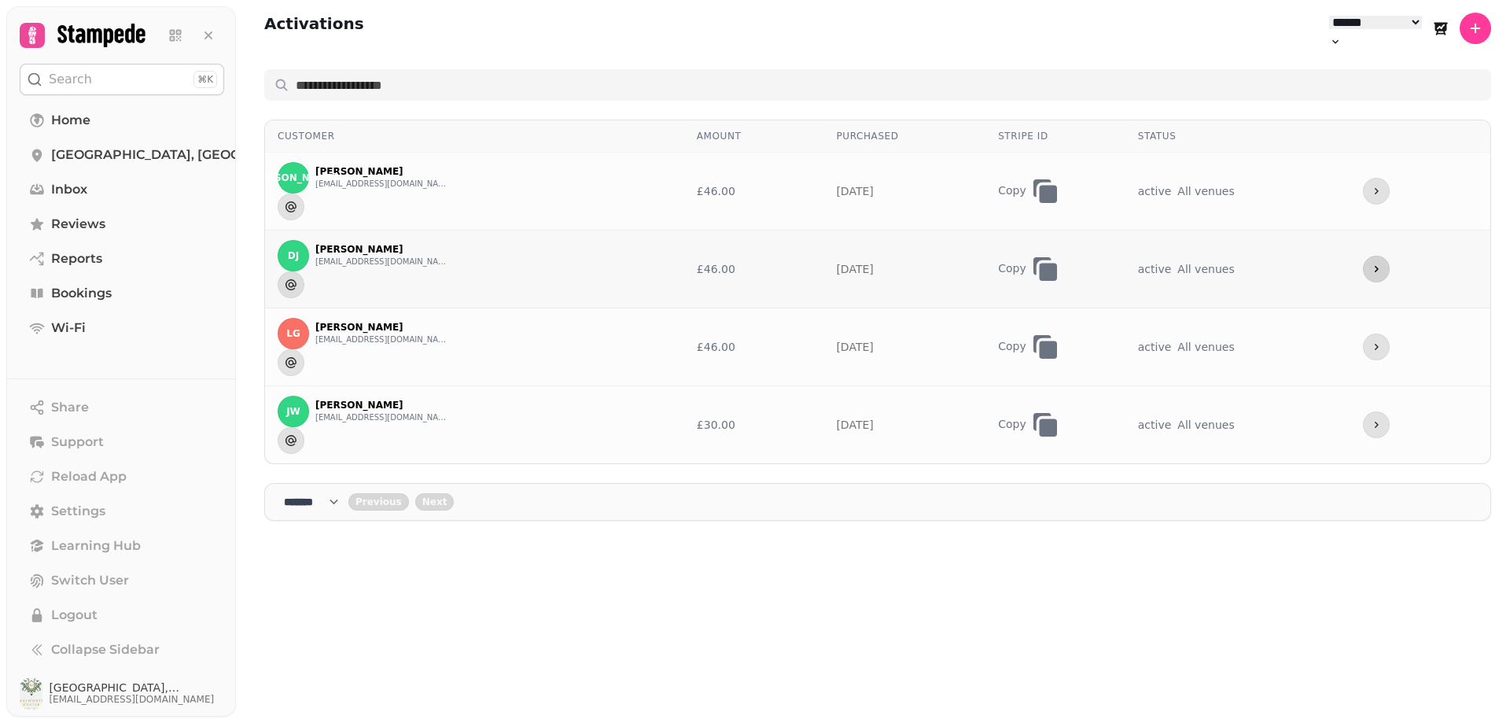
click at [1373, 263] on icon "more" at bounding box center [1376, 269] width 13 height 13
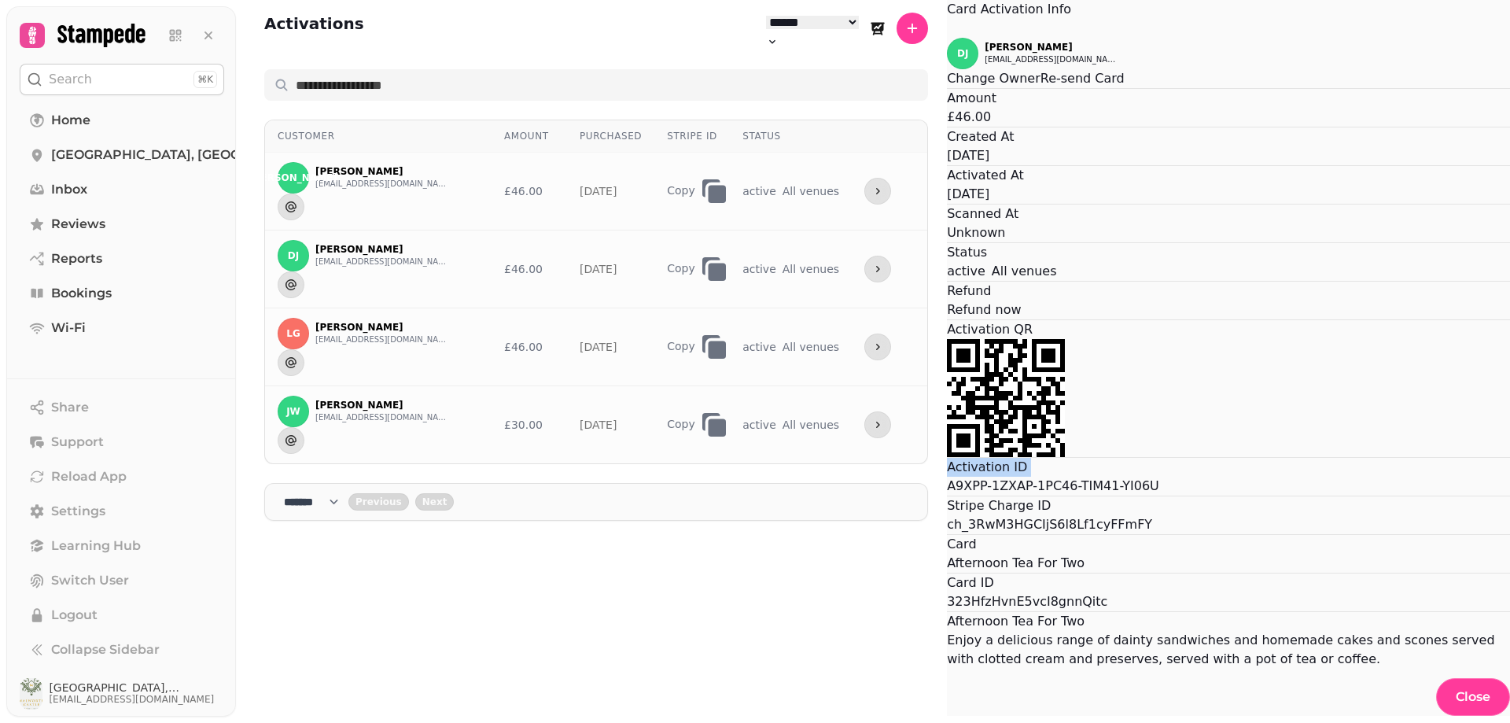
drag, startPoint x: 694, startPoint y: 404, endPoint x: 845, endPoint y: 419, distance: 151.8
click at [947, 419] on div "DJ Diane Jones jonesdm55@gmail.com Change Owner Re-send Card Amount £46.00 Crea…" at bounding box center [1228, 353] width 563 height 631
copy p "Activation ID"
click at [1436, 678] on button "Close" at bounding box center [1473, 697] width 74 height 38
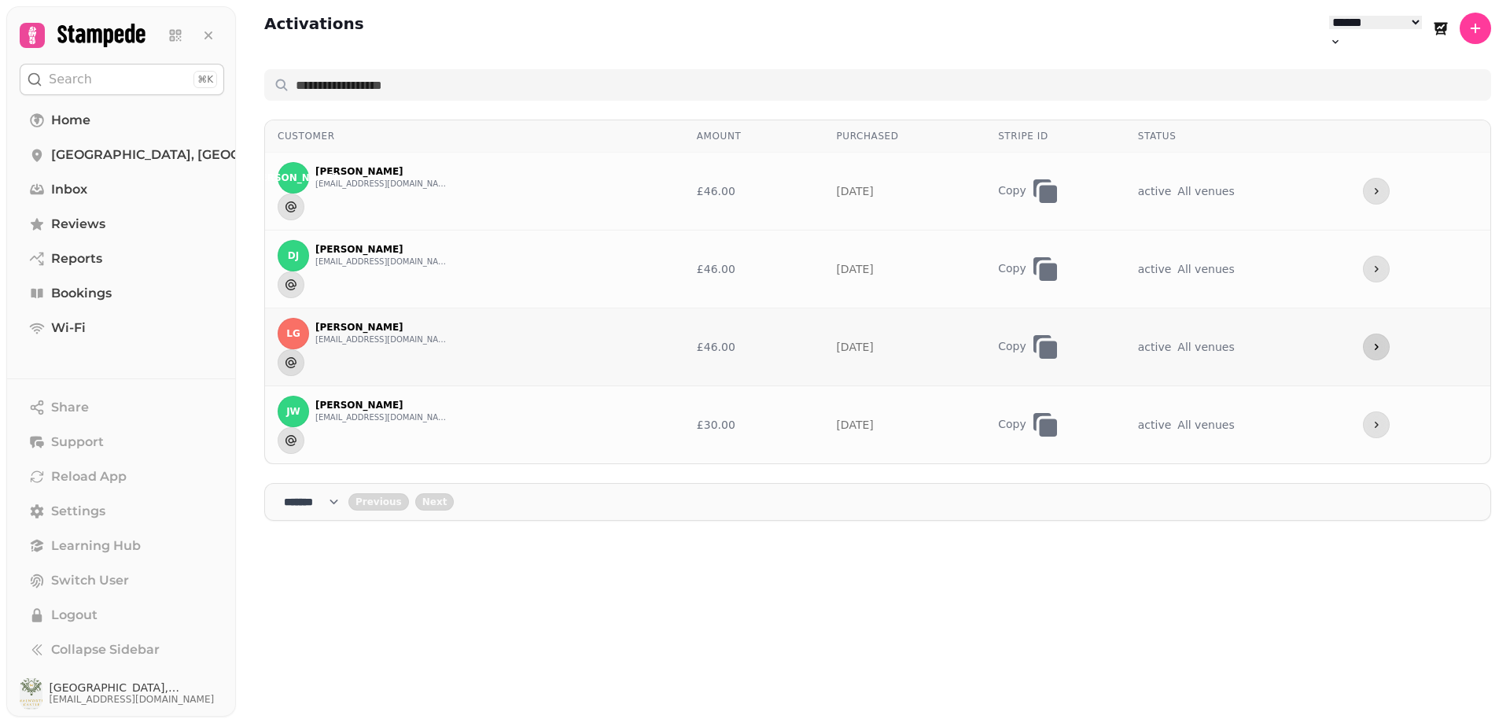
click at [1383, 341] on icon "more" at bounding box center [1376, 347] width 13 height 13
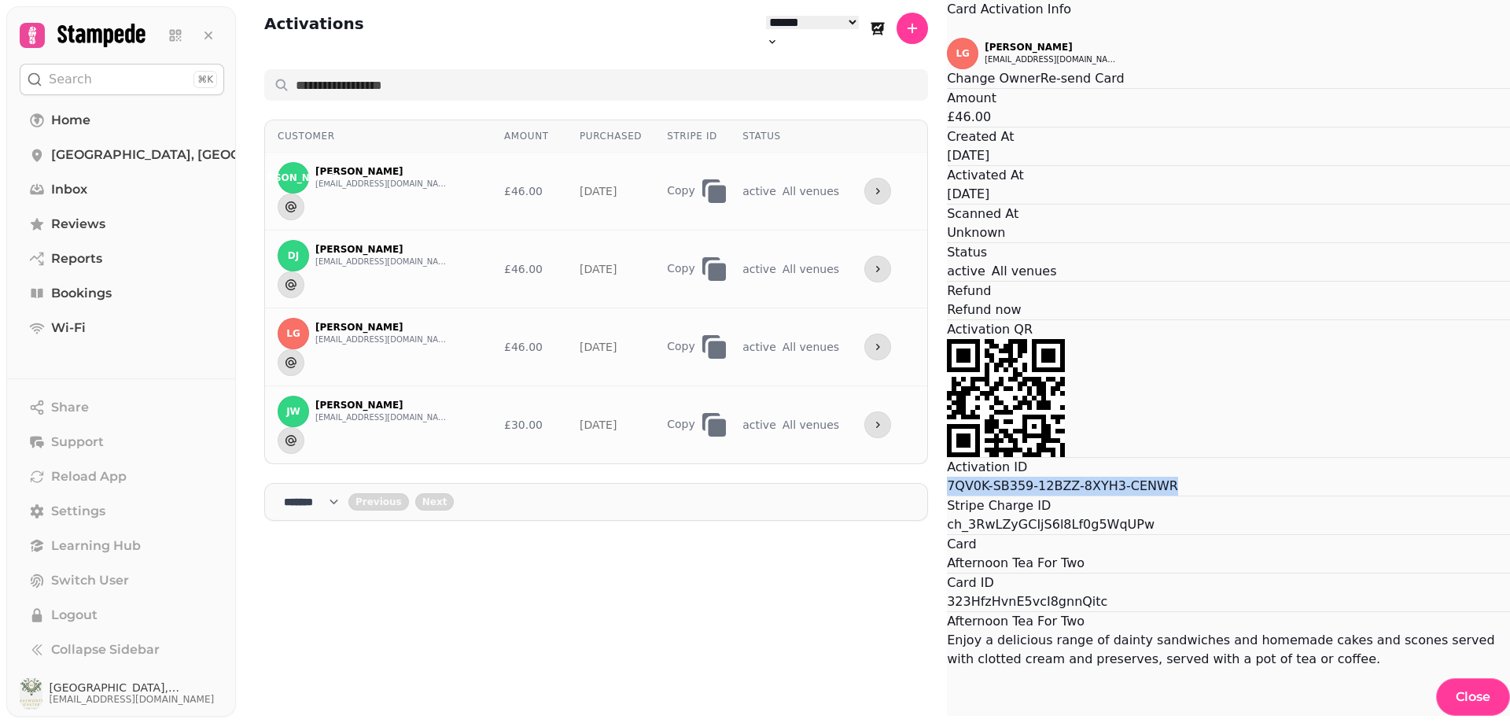
drag, startPoint x: 695, startPoint y: 407, endPoint x: 874, endPoint y: 407, distance: 178.6
click at [947, 458] on div "Activation ID 7QV0K-SB359-12BZZ-8XYH3-CENWR" at bounding box center [1228, 477] width 563 height 38
copy p "7QV0K-SB359-12BZZ-8XYH3-CENWR"
click at [1456, 691] on span "Close" at bounding box center [1473, 697] width 35 height 13
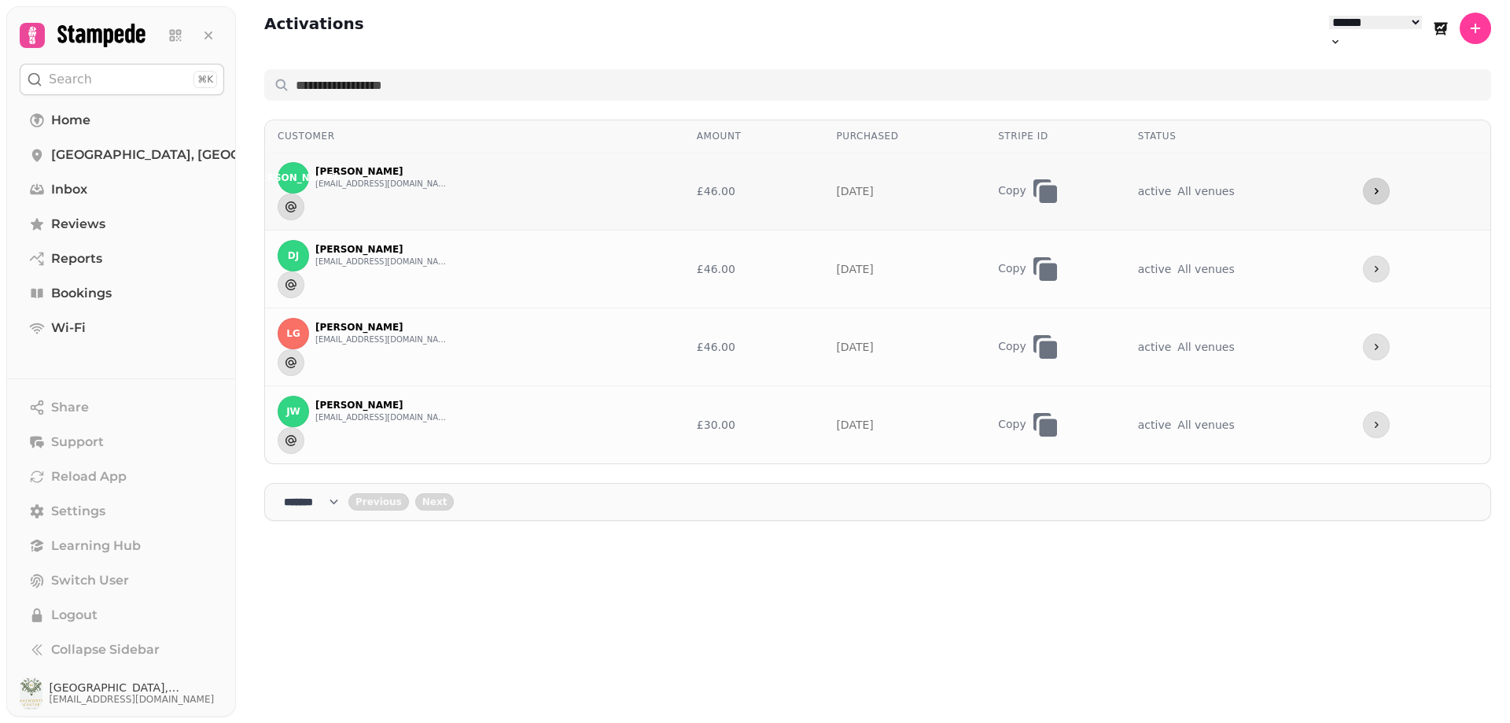
click at [1378, 185] on icon "more" at bounding box center [1376, 191] width 13 height 13
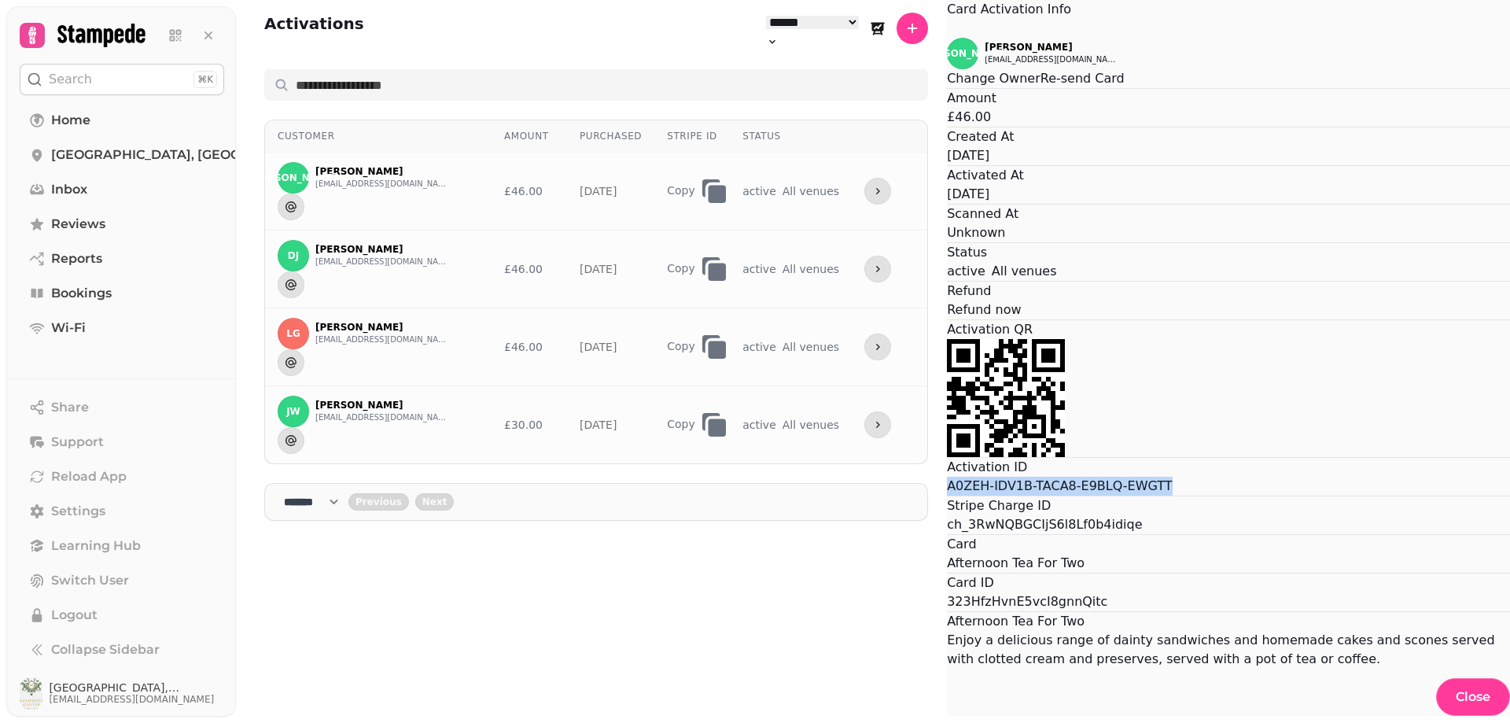
drag, startPoint x: 695, startPoint y: 405, endPoint x: 866, endPoint y: 406, distance: 170.7
click at [947, 458] on div "Activation ID A0ZEH-IDV1B-TACA8-E9BLQ-EWGTT" at bounding box center [1228, 477] width 563 height 38
copy p "A0ZEH-IDV1B-TACA8-E9BLQ-EWGTT"
click at [1436, 678] on button "Close" at bounding box center [1473, 697] width 74 height 38
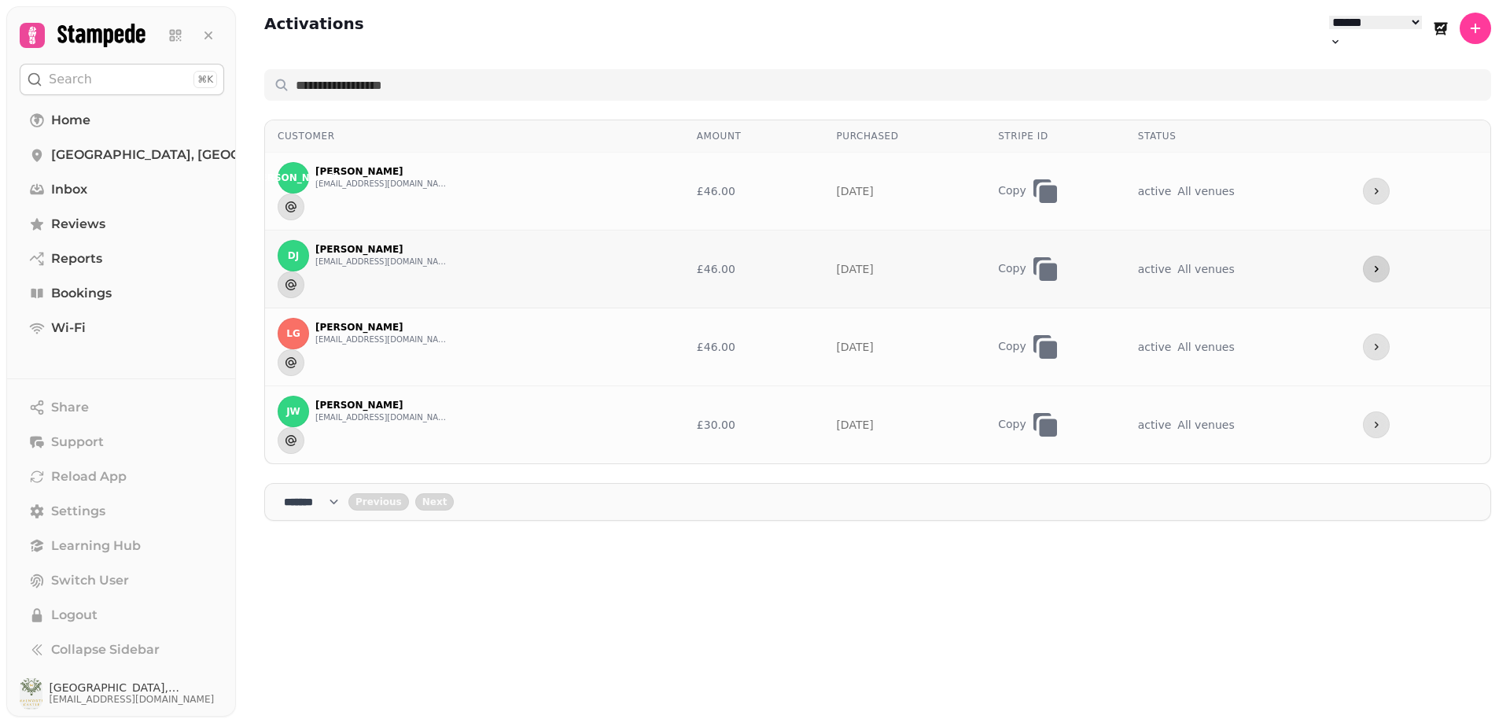
click at [1386, 256] on button "more" at bounding box center [1376, 269] width 27 height 27
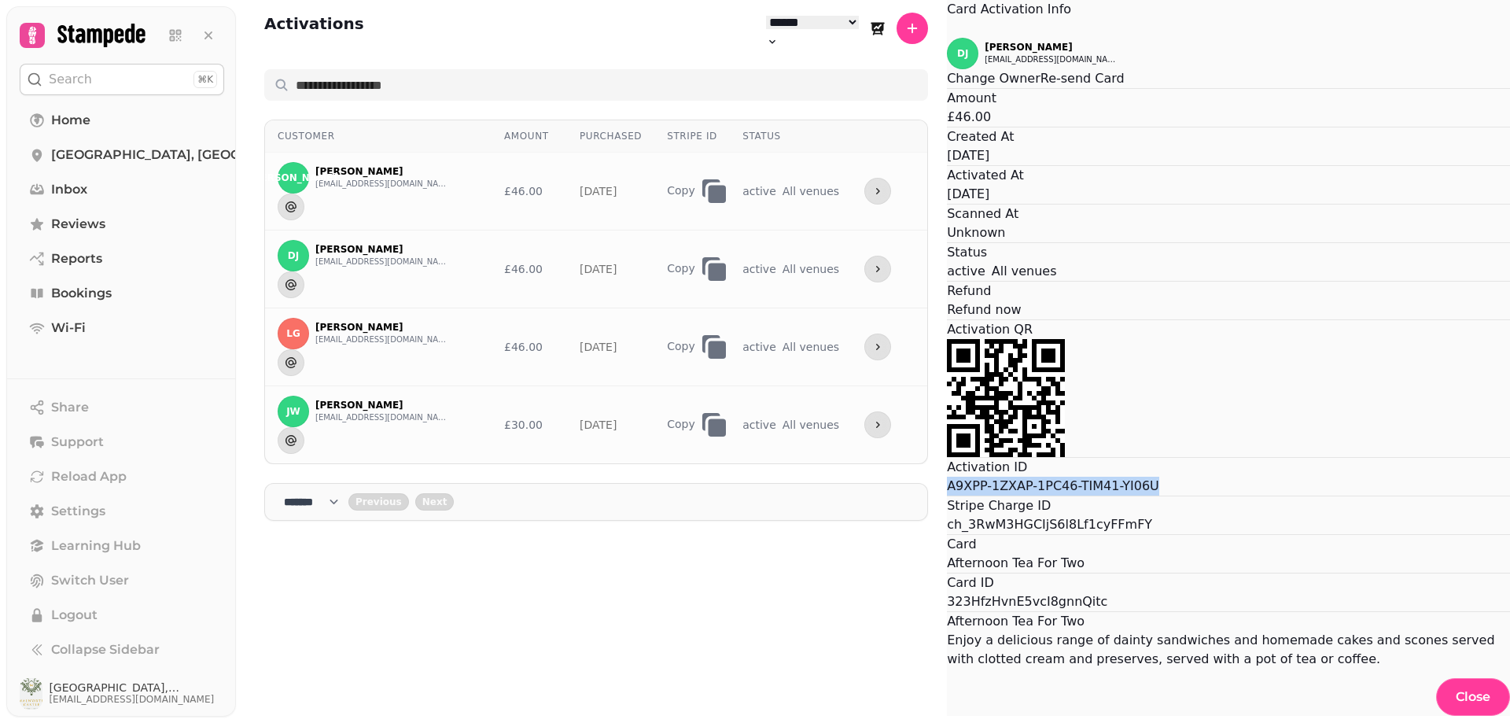
drag, startPoint x: 695, startPoint y: 404, endPoint x: 863, endPoint y: 411, distance: 168.5
click at [947, 458] on div "Activation ID A9XPP-1ZXAP-1PC46-TIM41-YI06U" at bounding box center [1228, 477] width 563 height 38
copy p "A9XPP-1ZXAP-1PC46-TIM41-YI06U"
click at [1436, 678] on button "Close" at bounding box center [1473, 697] width 74 height 38
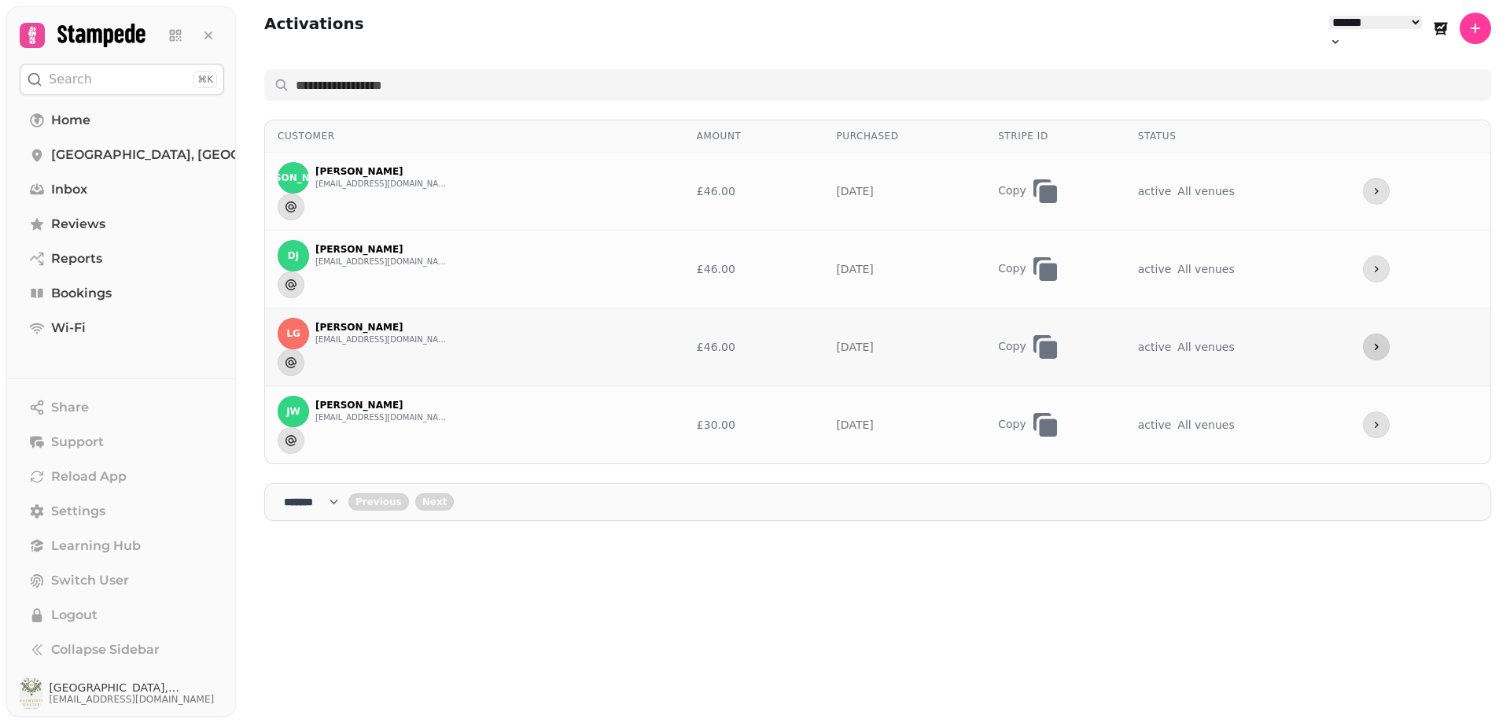
click at [1378, 341] on icon "more" at bounding box center [1376, 347] width 13 height 13
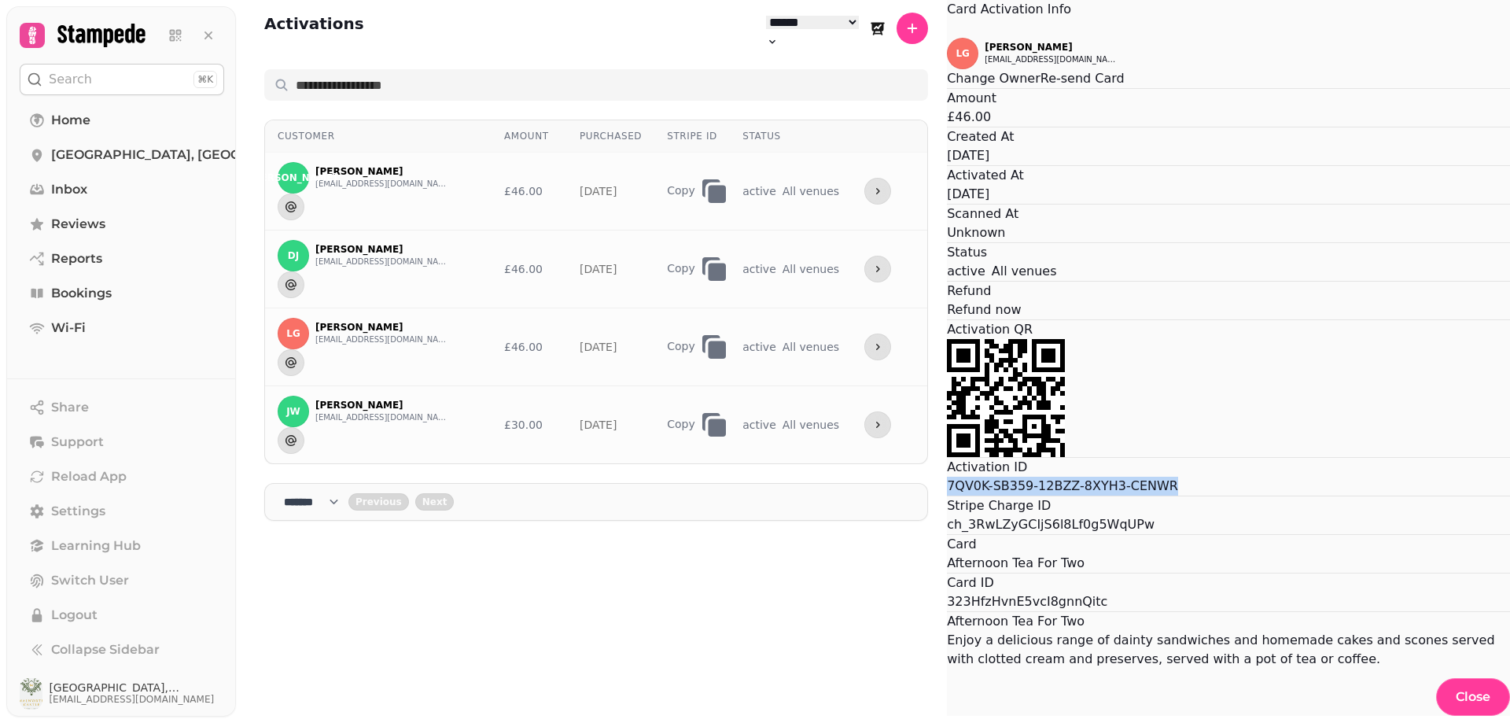
drag, startPoint x: 695, startPoint y: 405, endPoint x: 833, endPoint y: 411, distance: 138.6
click at [947, 458] on div "Activation ID 7QV0K-SB359-12BZZ-8XYH3-CENWR" at bounding box center [1228, 477] width 563 height 38
copy p "7QV0K-SB359-12BZZ-8XYH3-CENWR"
click at [1456, 691] on span "Close" at bounding box center [1473, 697] width 35 height 13
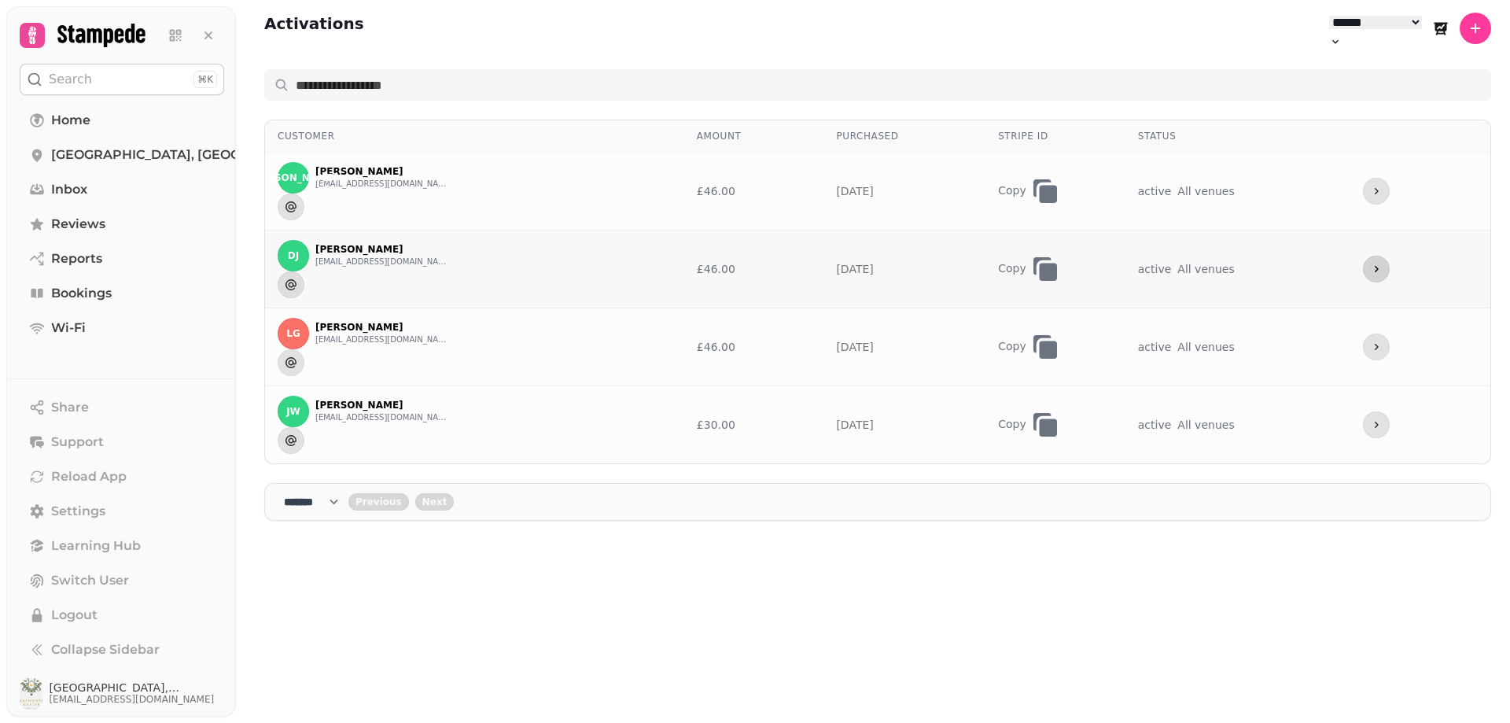
click at [1382, 263] on icon "more" at bounding box center [1376, 269] width 13 height 13
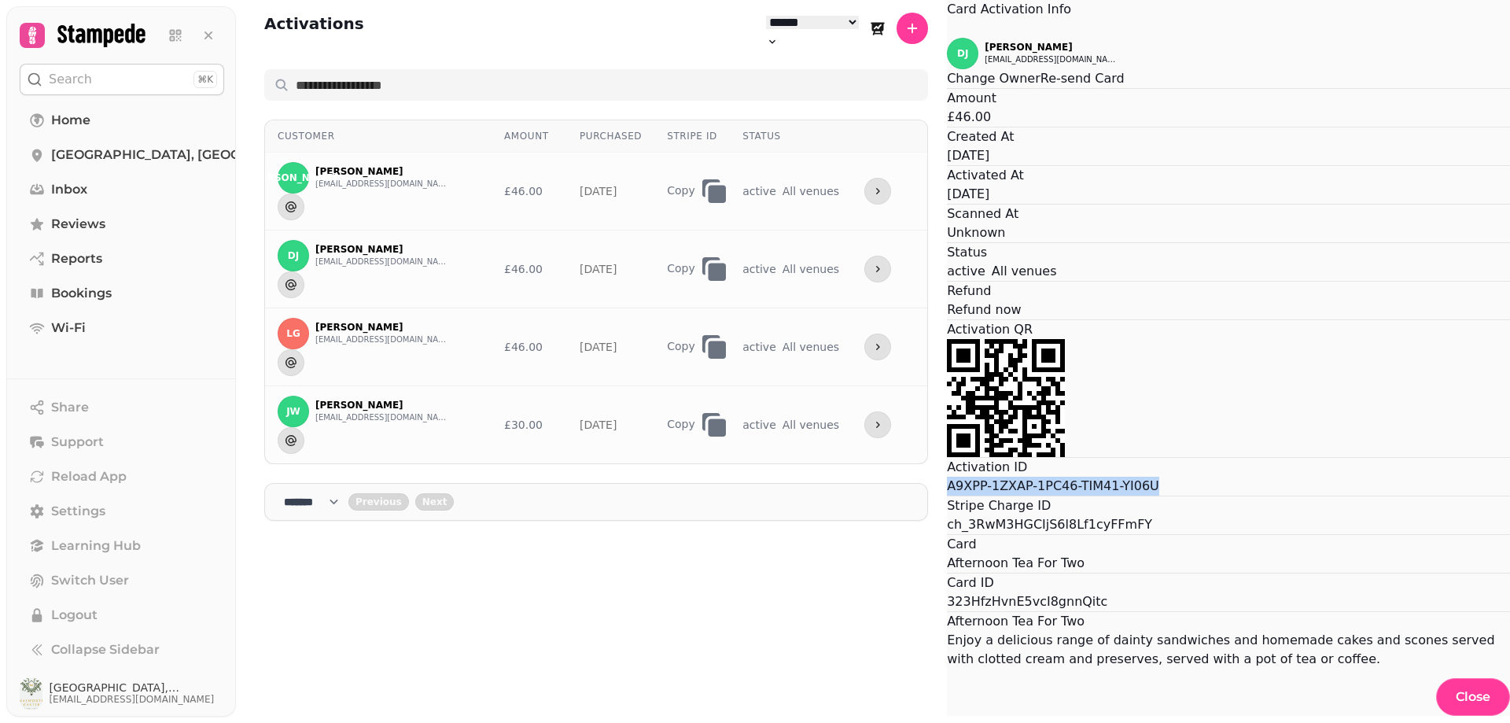
drag, startPoint x: 693, startPoint y: 402, endPoint x: 855, endPoint y: 403, distance: 162.0
click at [947, 458] on div "Activation ID A9XPP-1ZXAP-1PC46-TIM41-YI06U" at bounding box center [1228, 477] width 563 height 38
copy p "A9XPP-1ZXAP-1PC46-TIM41-YI06U"
click at [947, 29] on icon "Close" at bounding box center [947, 29] width 0 height 0
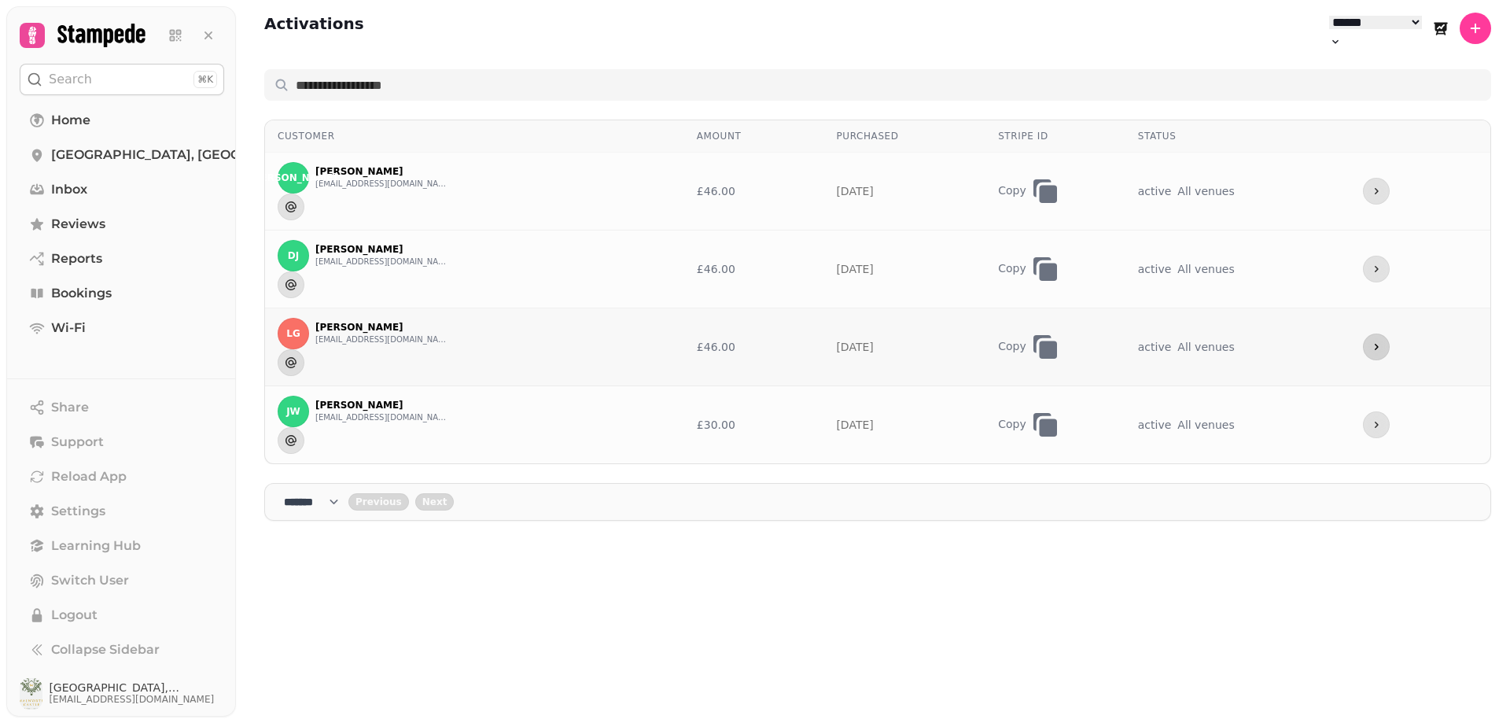
click at [1385, 334] on button "more" at bounding box center [1376, 347] width 27 height 27
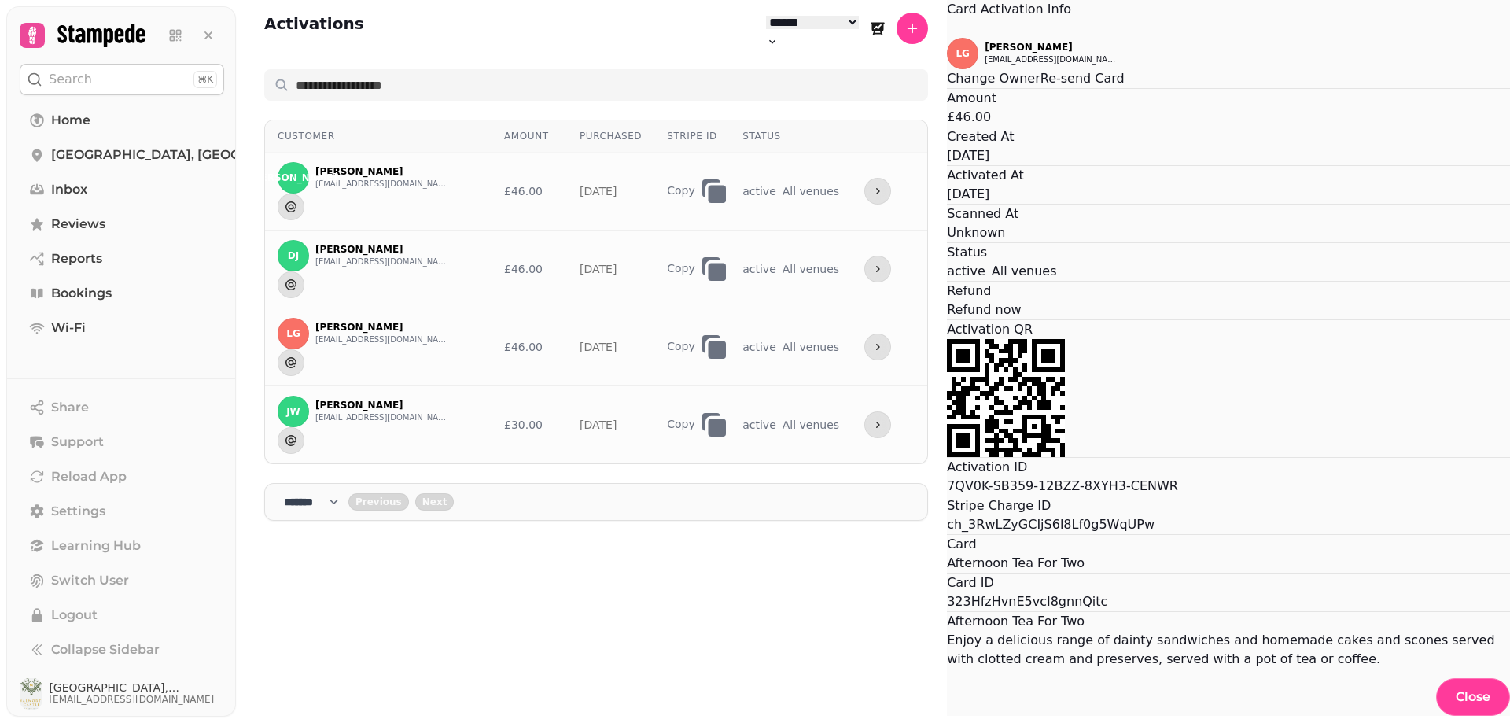
scroll to position [157, 0]
drag, startPoint x: 695, startPoint y: 404, endPoint x: 867, endPoint y: 407, distance: 171.5
click at [947, 458] on div "Activation ID 7QV0K-SB359-12BZZ-8XYH3-CENWR" at bounding box center [1228, 477] width 563 height 38
copy p "7QV0K-SB359-12BZZ-8XYH3-CENWR"
click at [1436, 678] on button "Close" at bounding box center [1473, 697] width 74 height 38
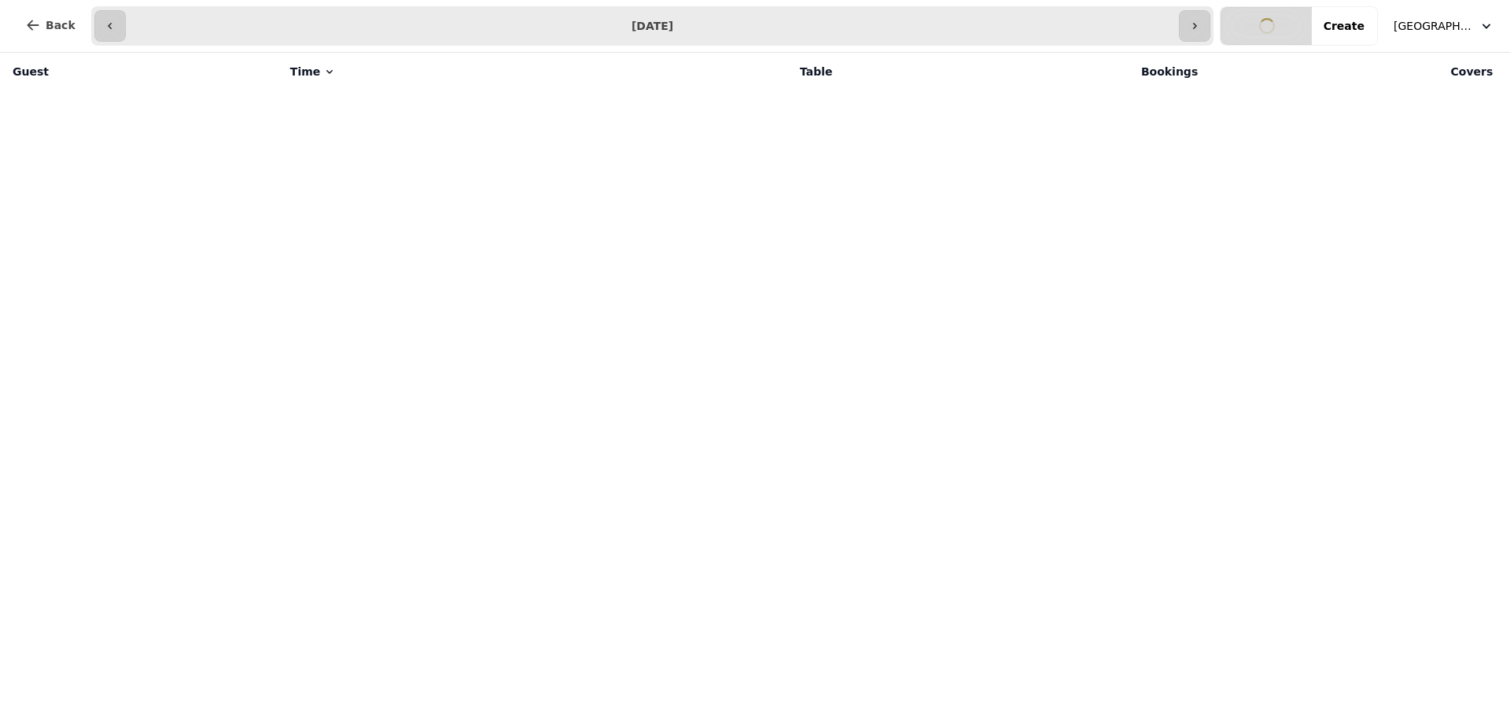
select select "**********"
select select "*"
select select "****"
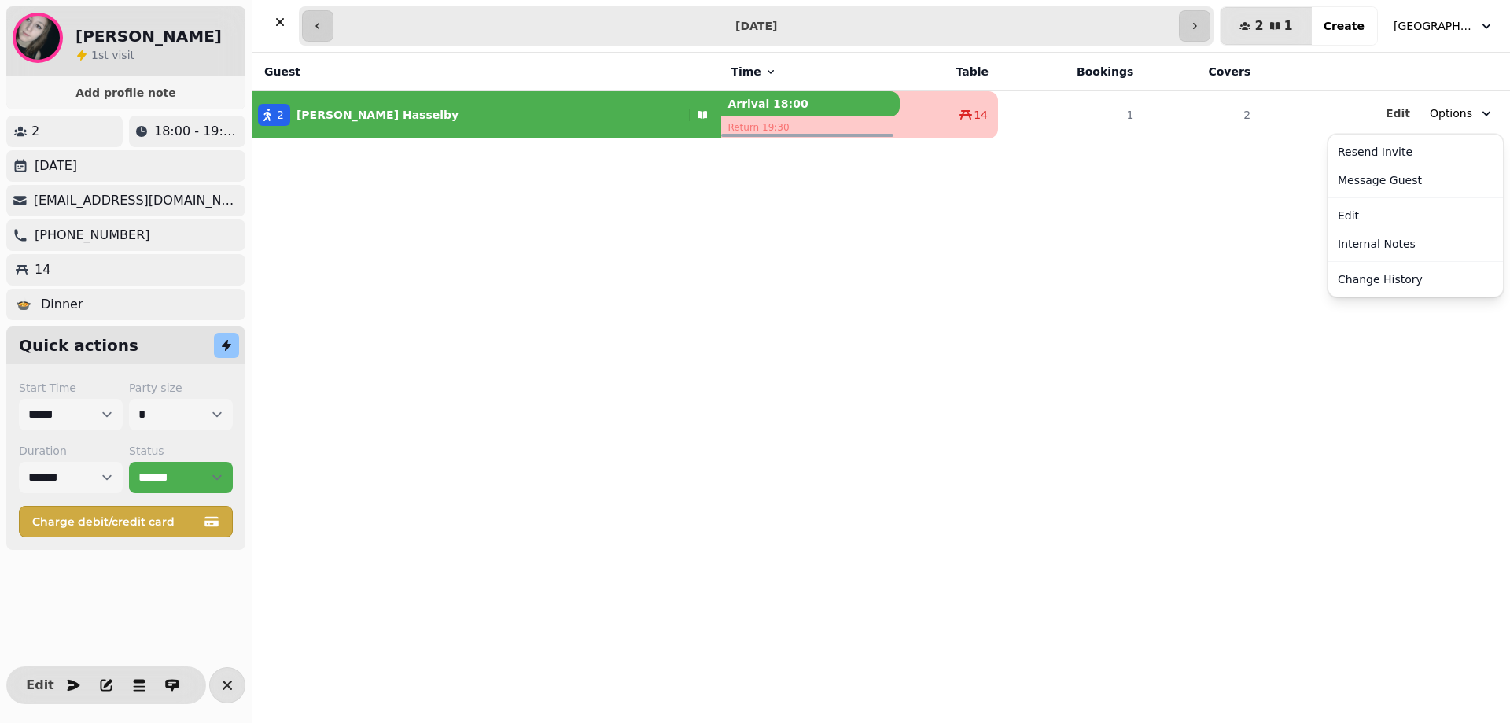
click at [1485, 121] on button "Options" at bounding box center [1462, 113] width 83 height 28
click at [1362, 216] on button "Edit" at bounding box center [1416, 215] width 168 height 28
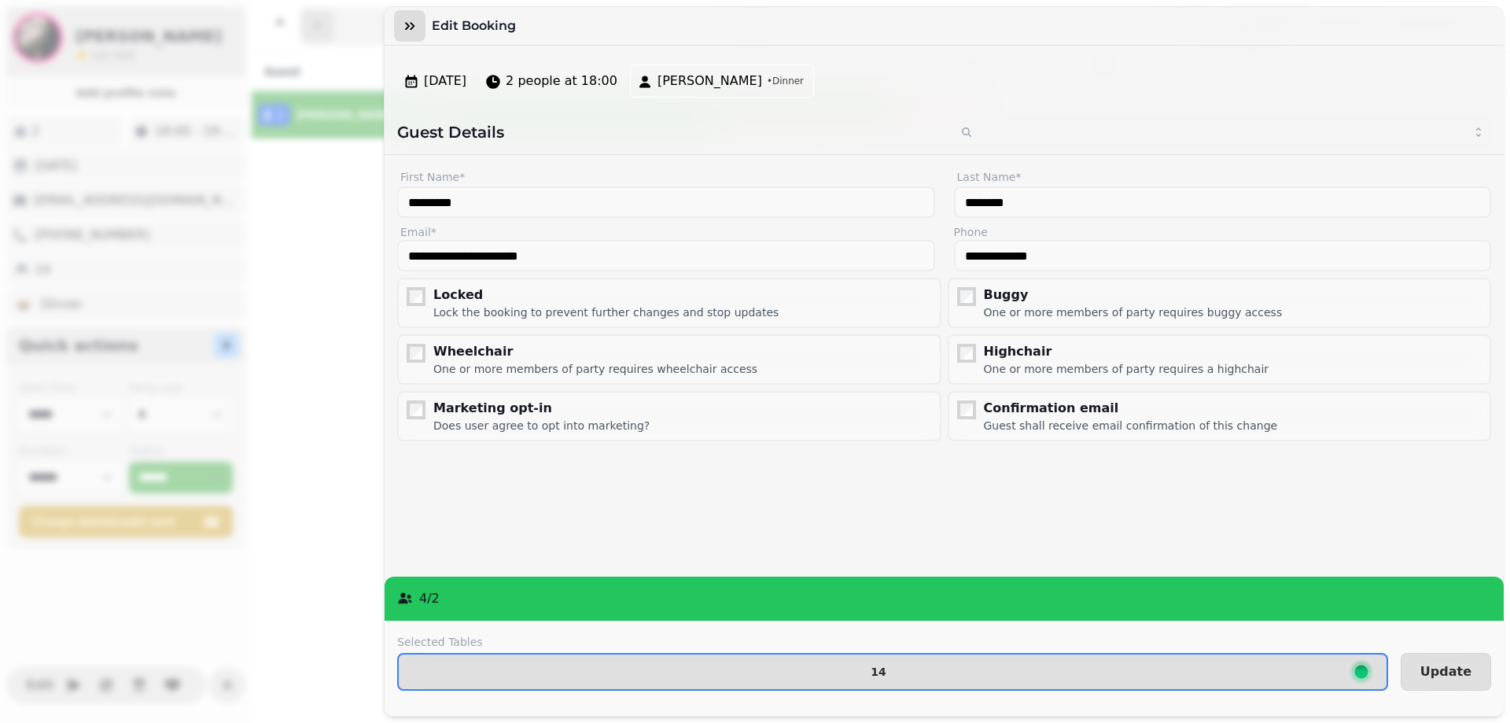
click at [405, 24] on icon "button" at bounding box center [410, 26] width 16 height 16
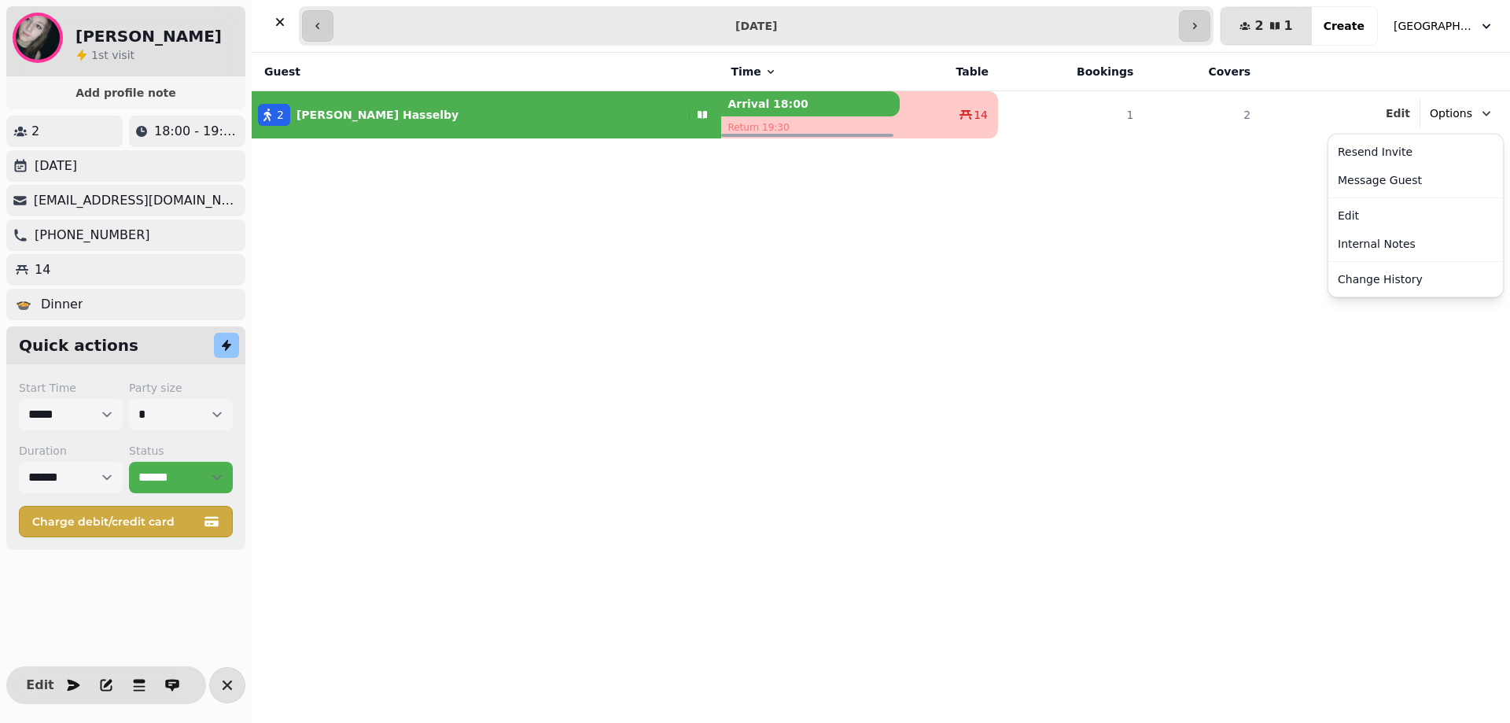
click at [1484, 109] on icon "button" at bounding box center [1487, 113] width 16 height 16
click at [1362, 238] on button "Internal Notes" at bounding box center [1416, 244] width 168 height 28
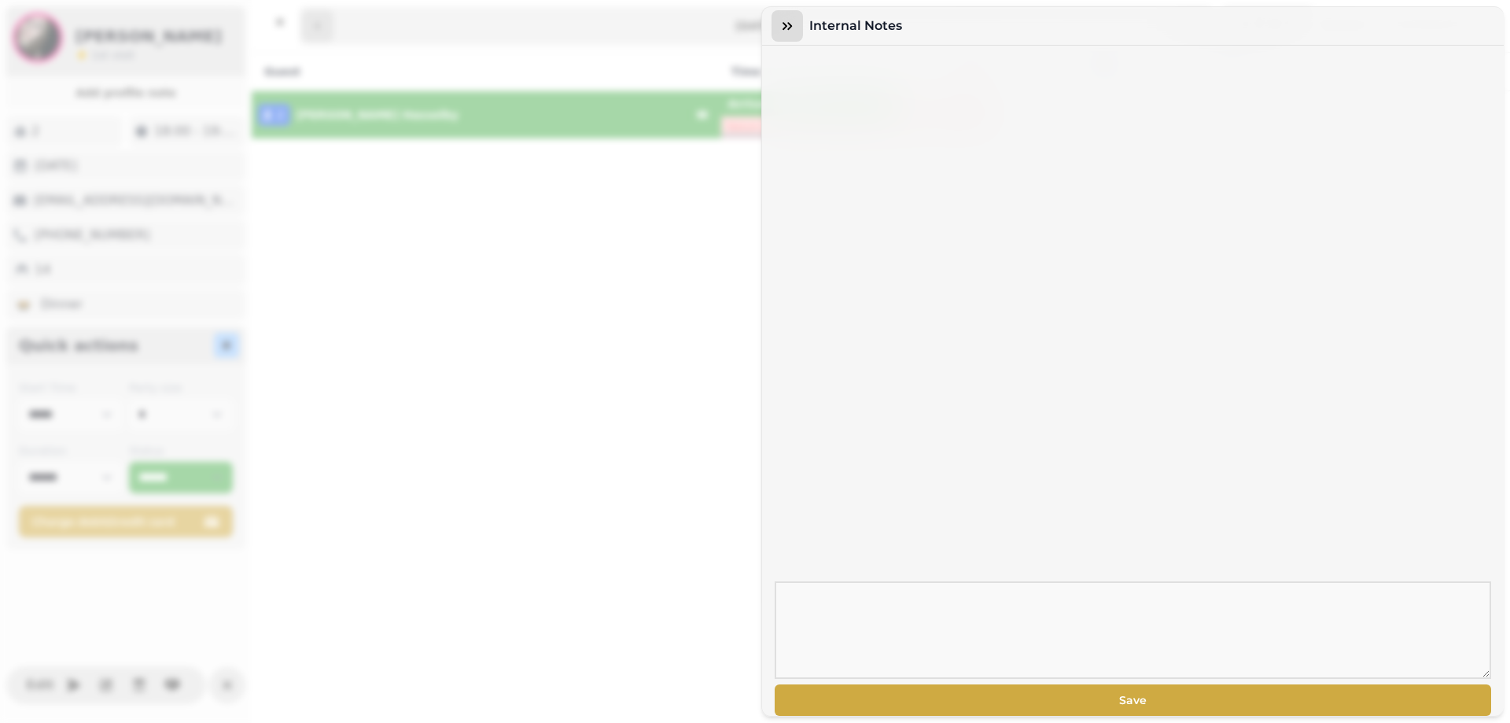
click at [790, 29] on icon "button" at bounding box center [788, 26] width 16 height 16
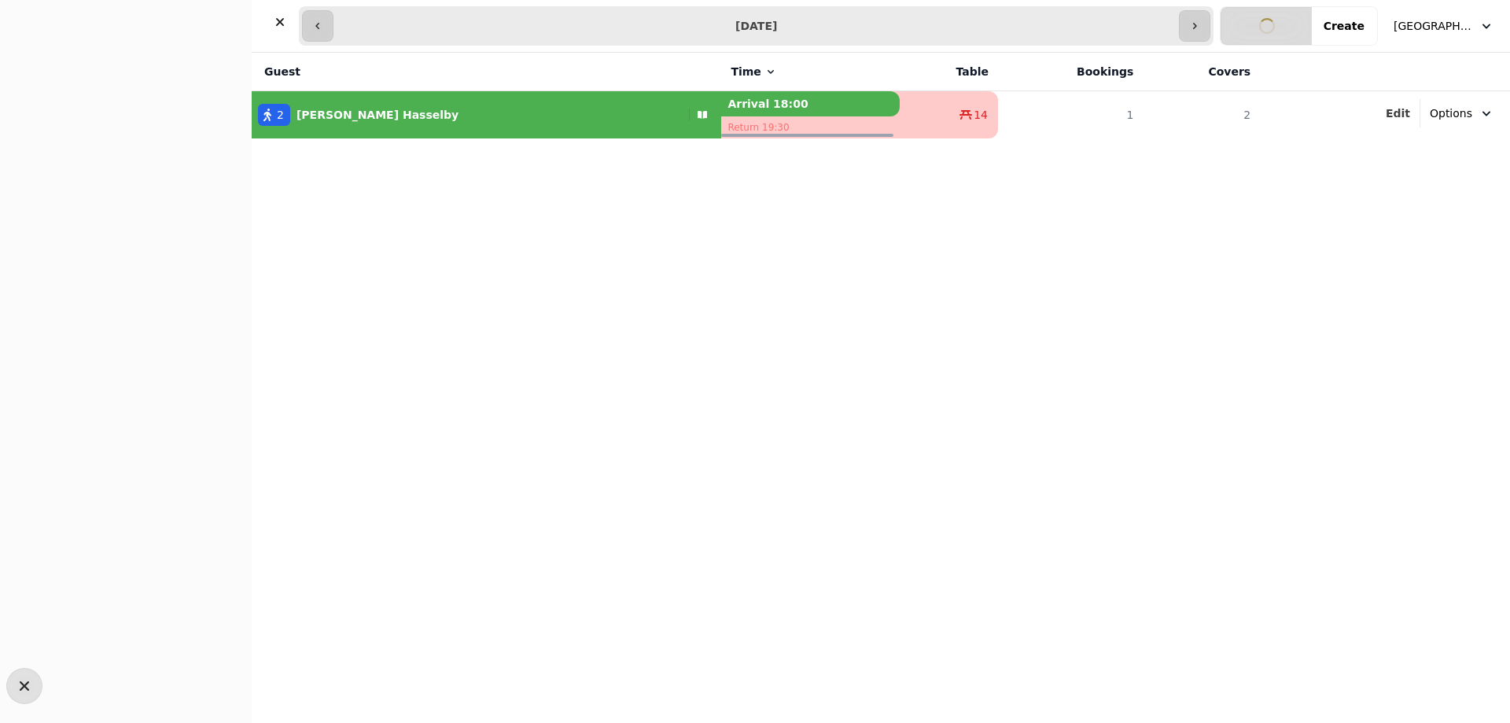
select select "**********"
select select "*"
select select "****"
